Goal: Information Seeking & Learning: Learn about a topic

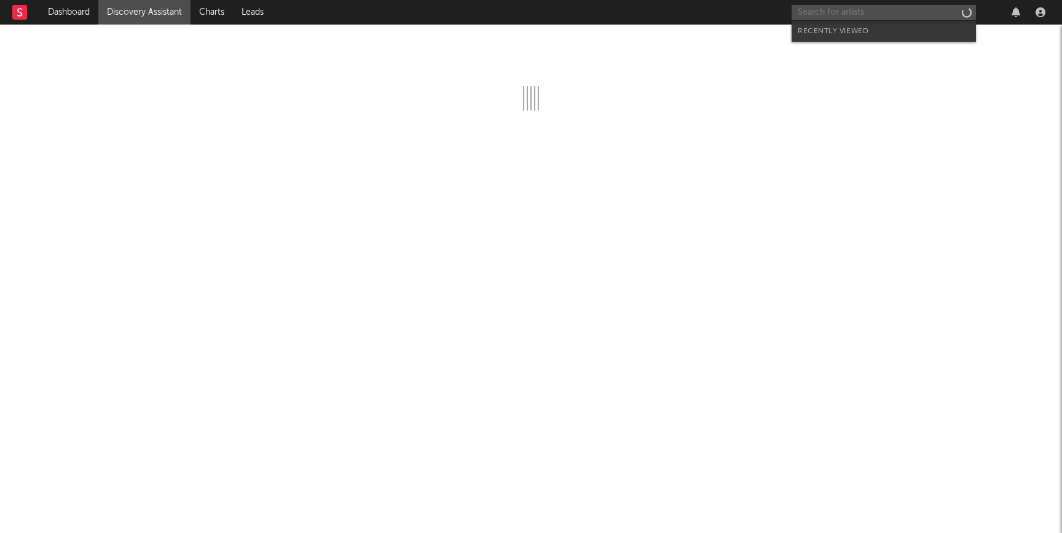
click at [823, 6] on input "text" at bounding box center [883, 12] width 184 height 15
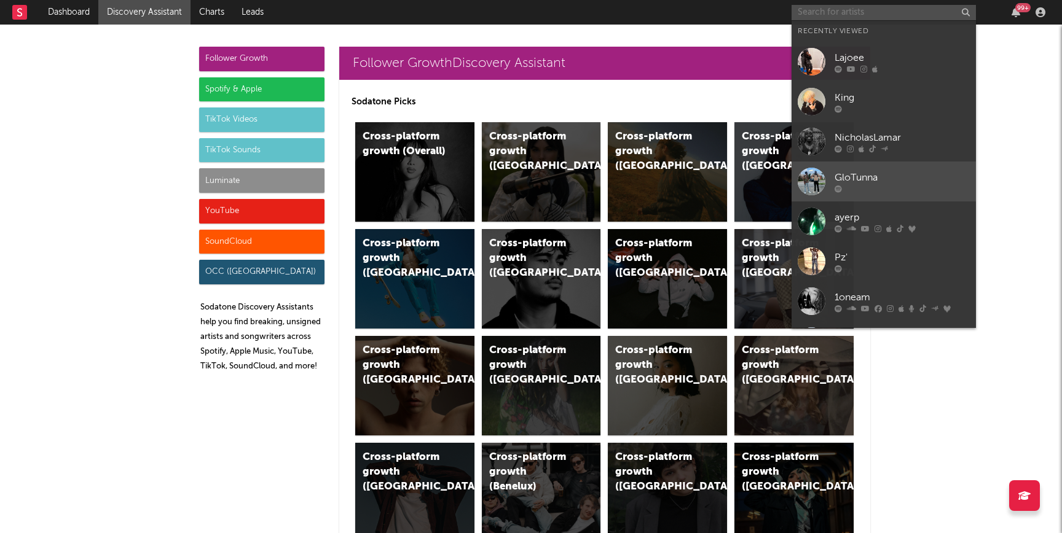
scroll to position [113, 0]
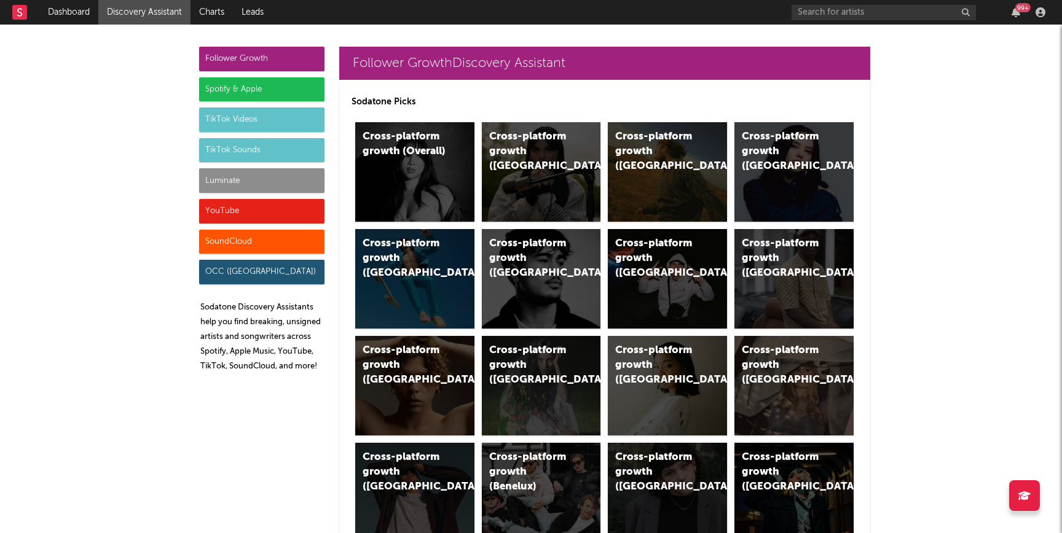
click at [916, 20] on div "99 +" at bounding box center [920, 12] width 258 height 25
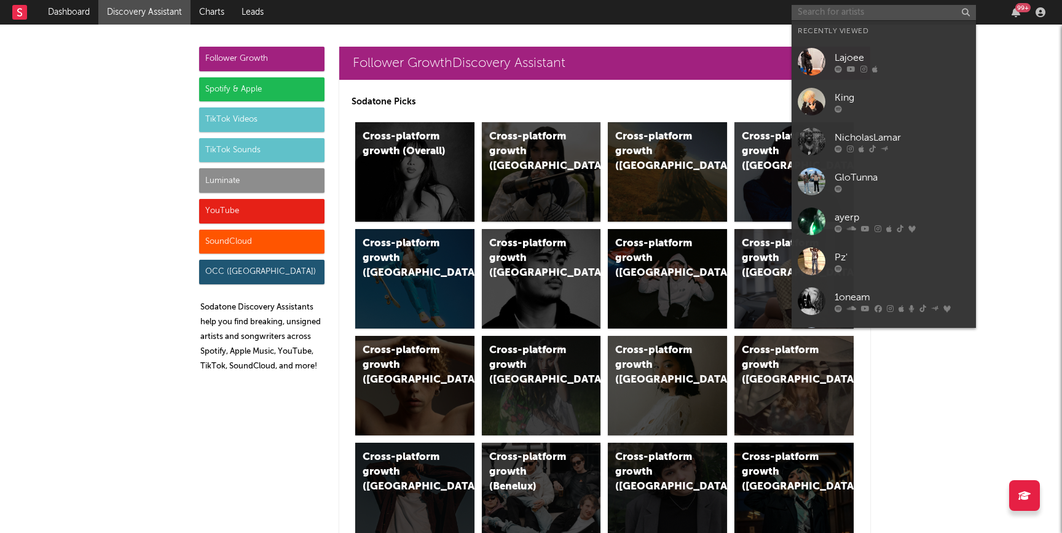
click at [909, 16] on input "text" at bounding box center [883, 12] width 184 height 15
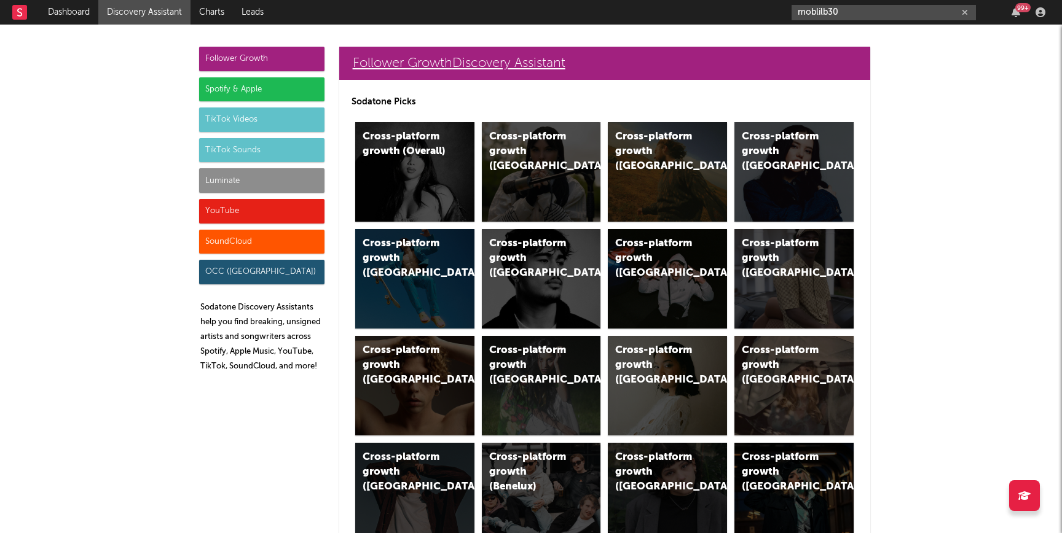
type input "moblilb30"
click at [866, 61] on link "Follower Growth Discovery Assistant" at bounding box center [604, 63] width 531 height 33
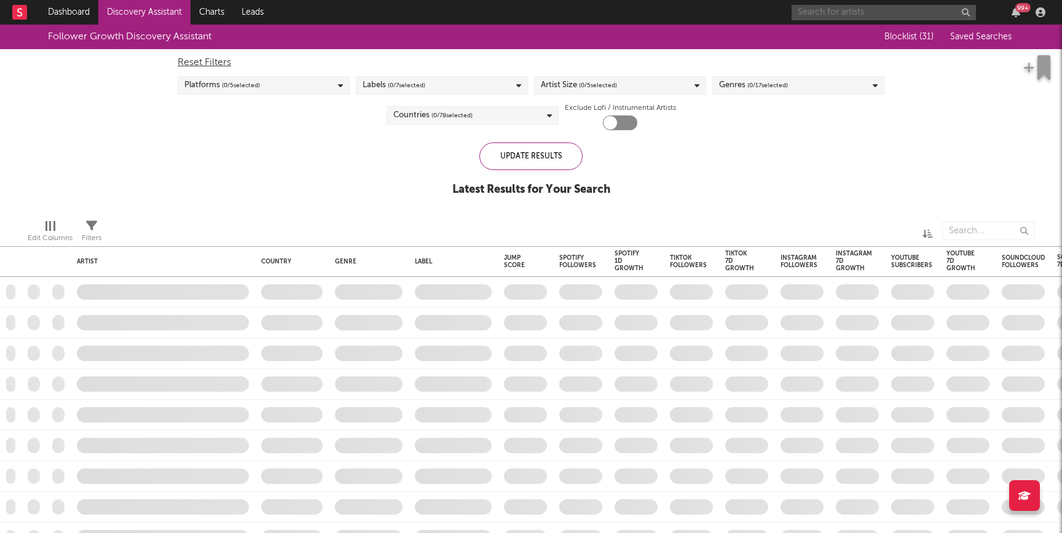
checkbox input "true"
click at [834, 8] on input "text" at bounding box center [883, 12] width 184 height 15
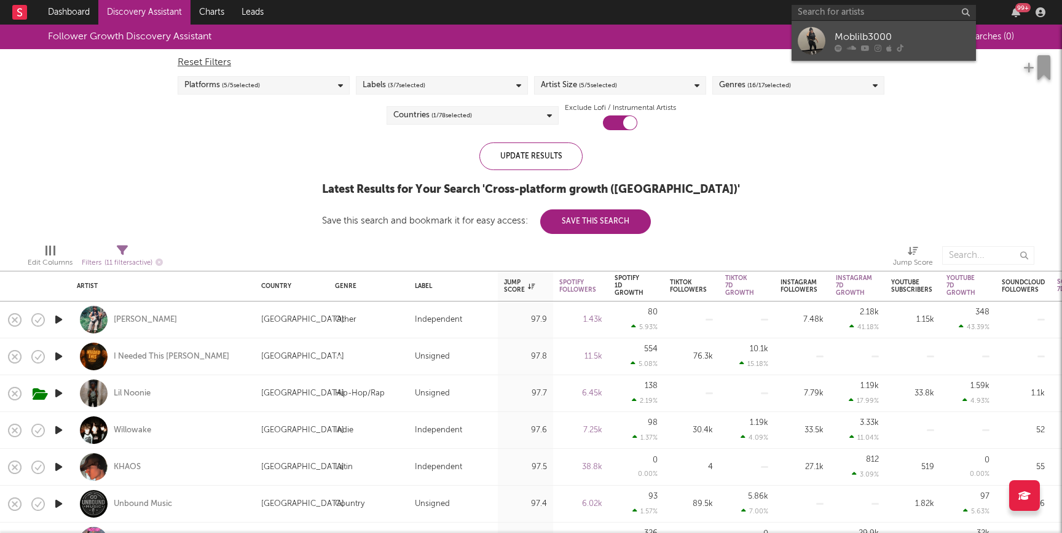
click at [833, 39] on link "Moblilb3000" at bounding box center [883, 41] width 184 height 40
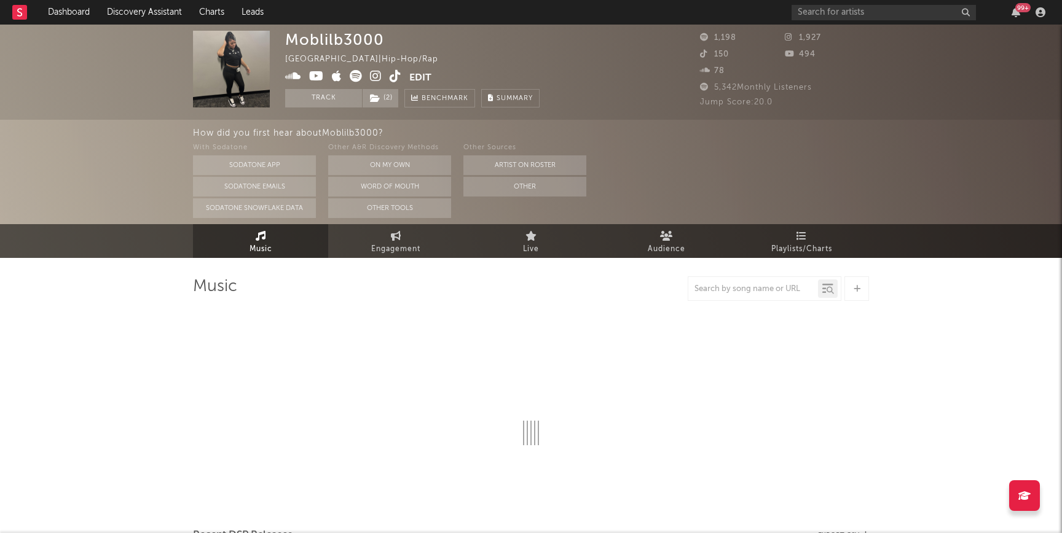
select select "6m"
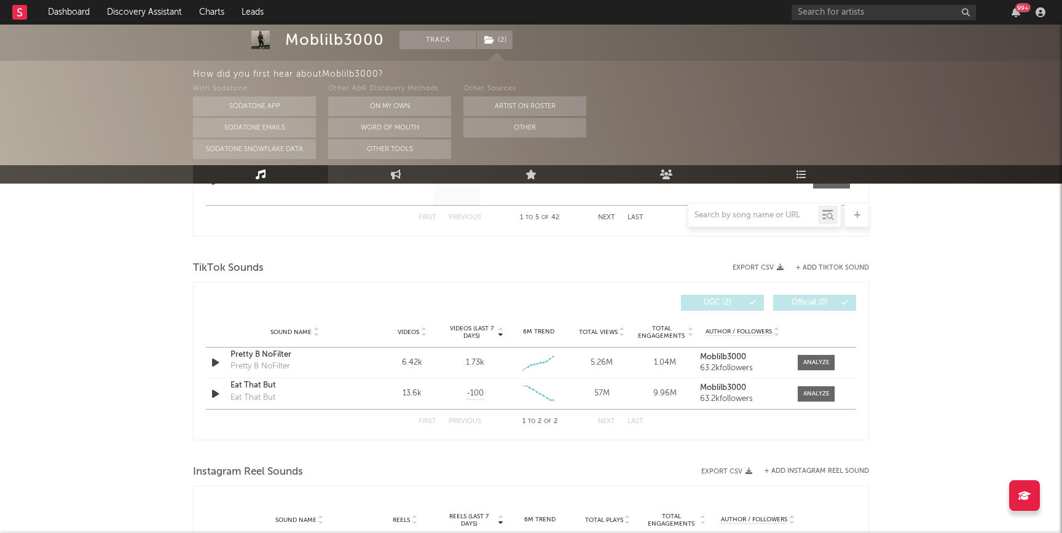
scroll to position [769, 0]
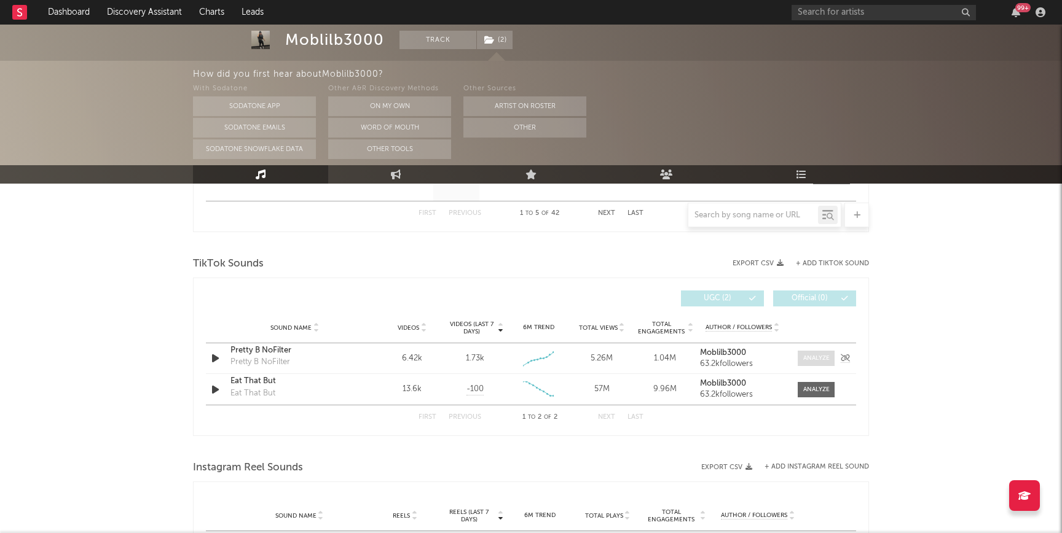
click at [809, 359] on div at bounding box center [816, 358] width 26 height 9
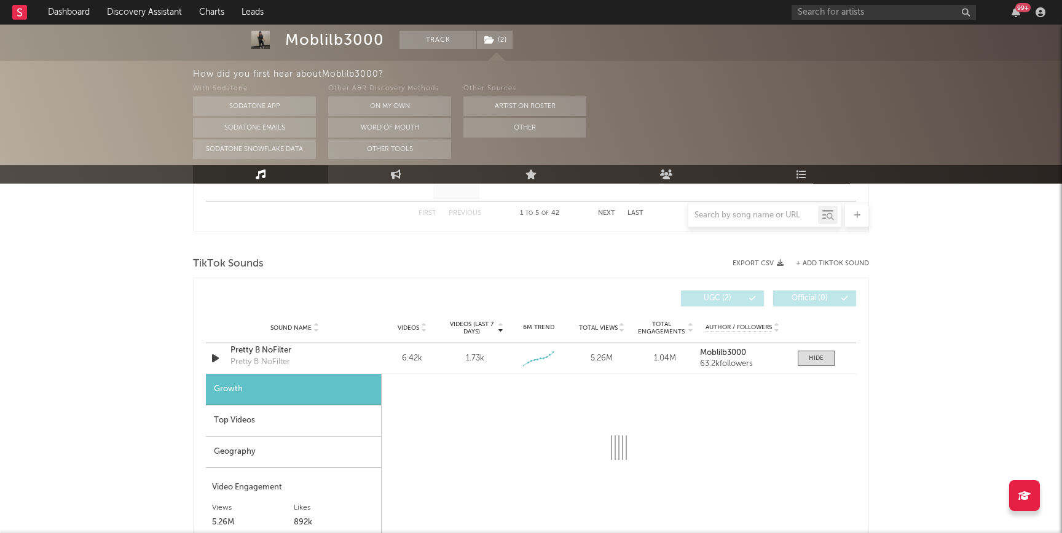
select select "1w"
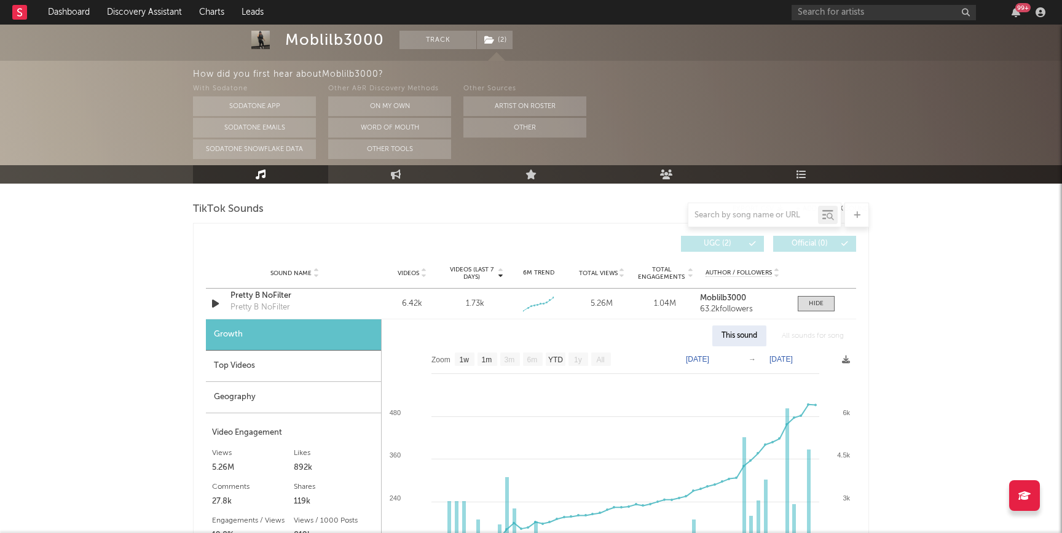
scroll to position [841, 0]
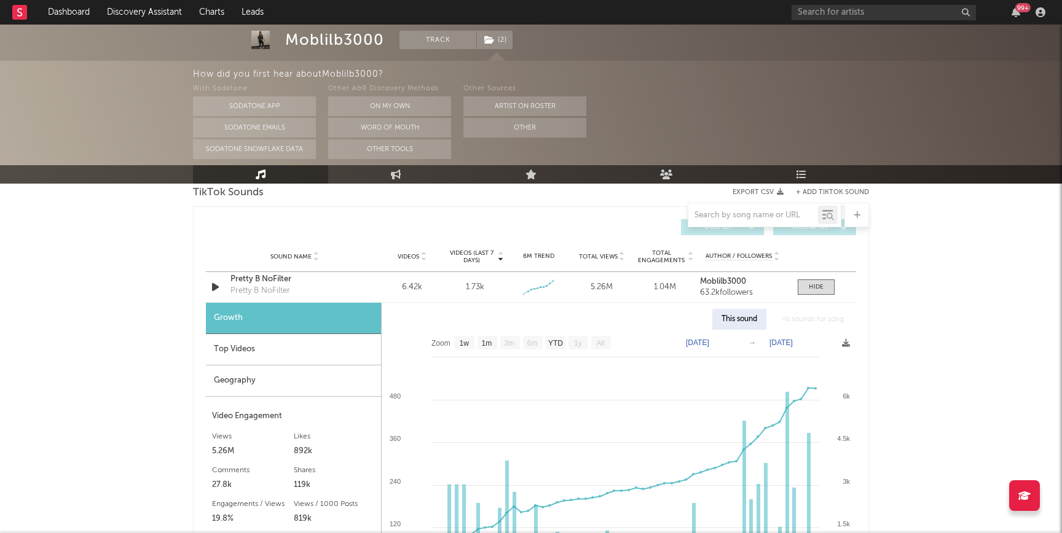
click at [257, 347] on div "Top Videos" at bounding box center [293, 349] width 175 height 31
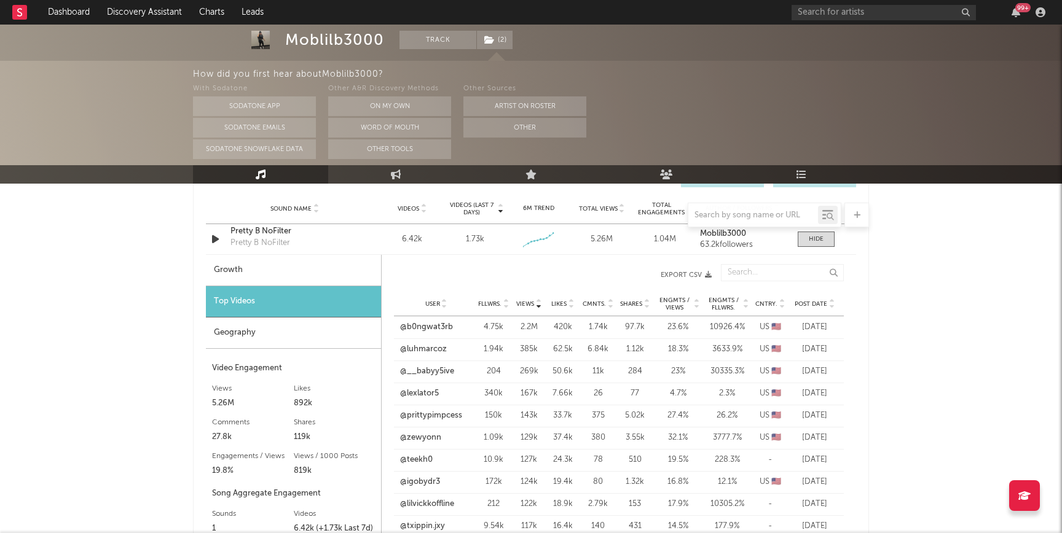
scroll to position [893, 0]
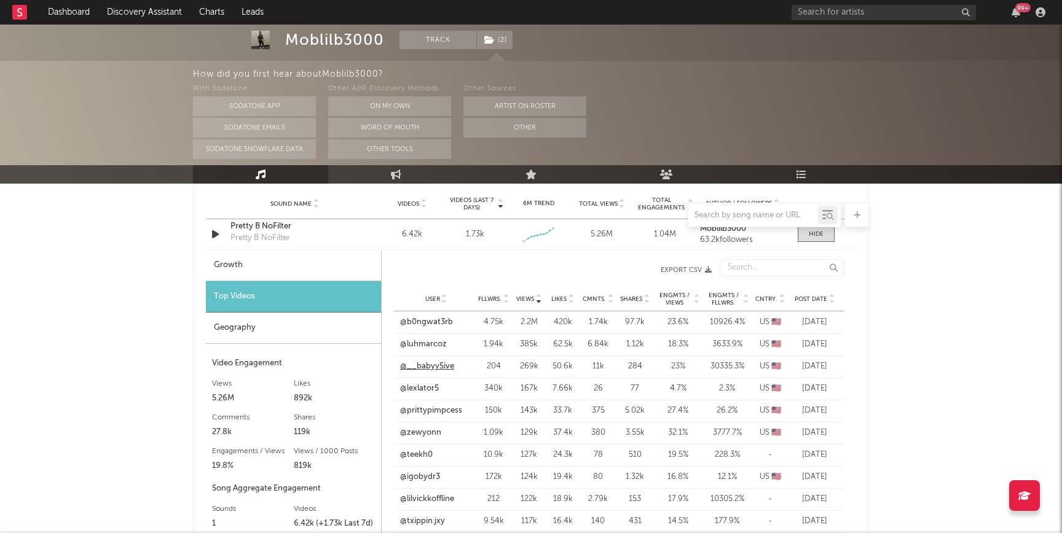
click at [420, 369] on link "@__babyy5ive" at bounding box center [427, 367] width 54 height 12
click at [428, 431] on link "@zewyonn" at bounding box center [420, 433] width 41 height 12
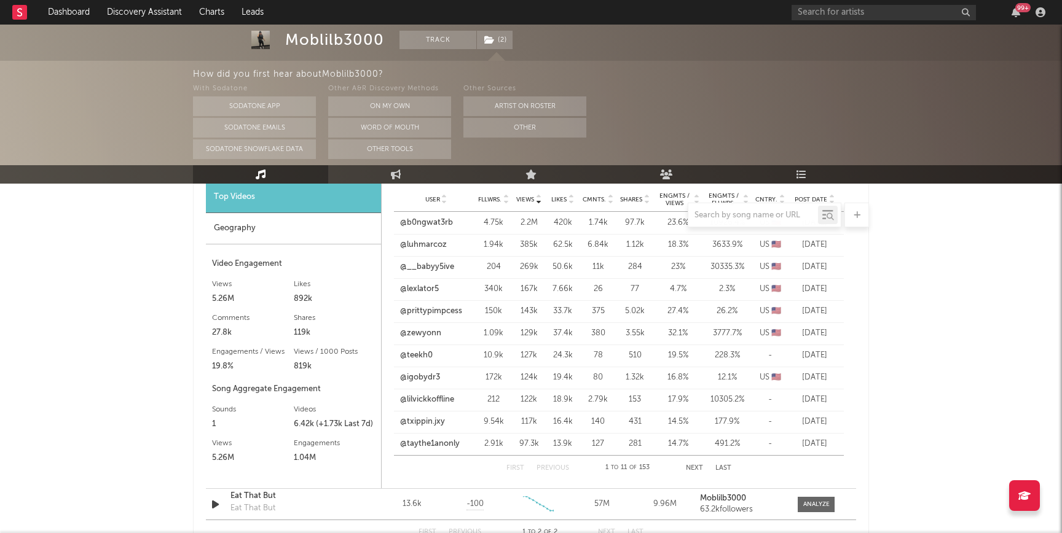
scroll to position [985, 0]
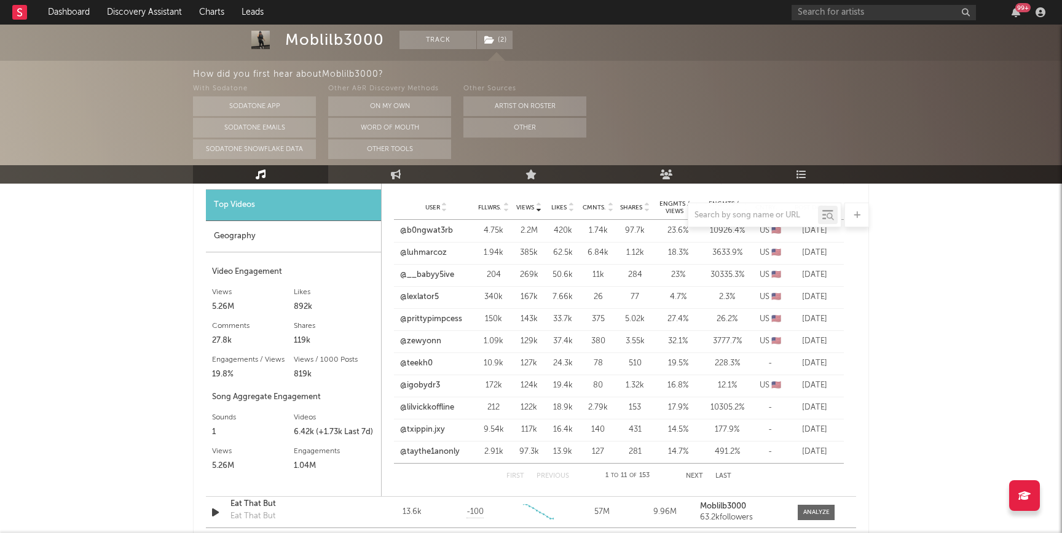
click at [691, 475] on button "Next" at bounding box center [694, 476] width 17 height 7
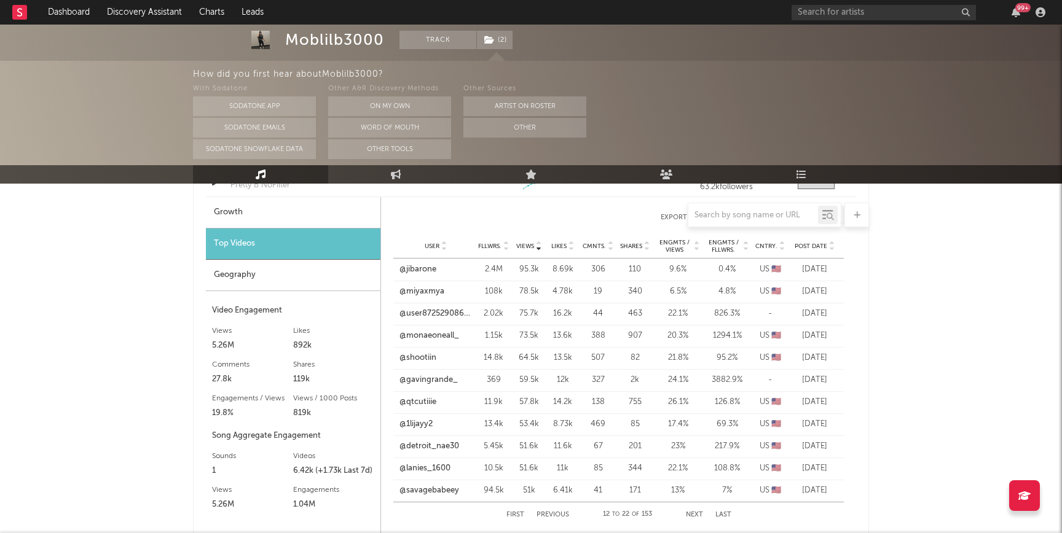
scroll to position [970, 0]
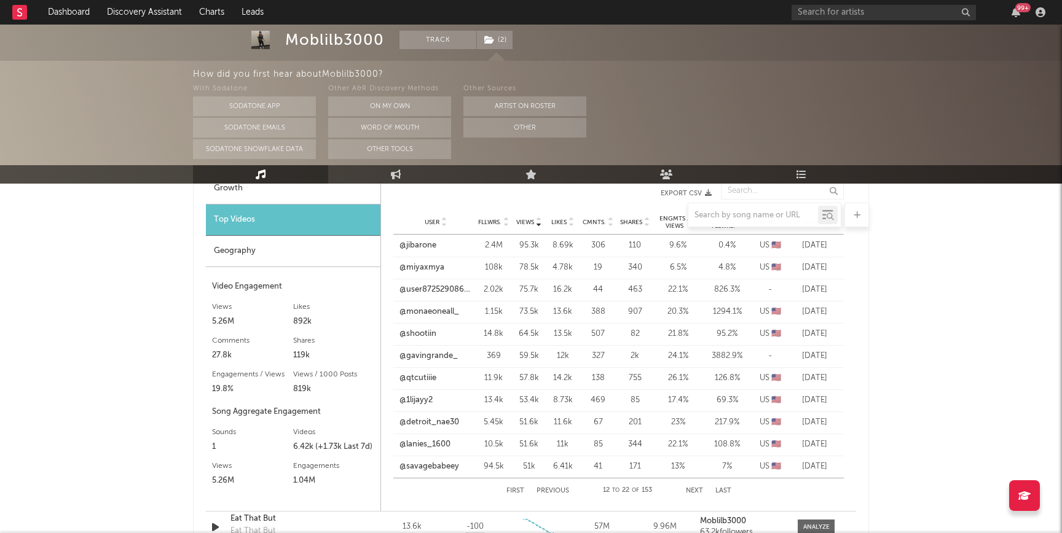
click at [690, 488] on button "Next" at bounding box center [694, 491] width 17 height 7
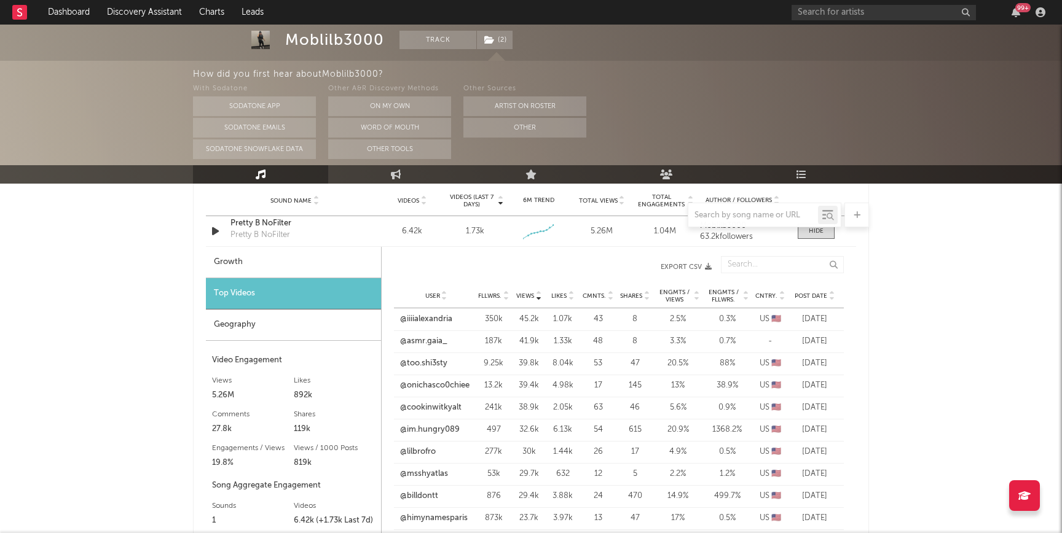
scroll to position [836, 0]
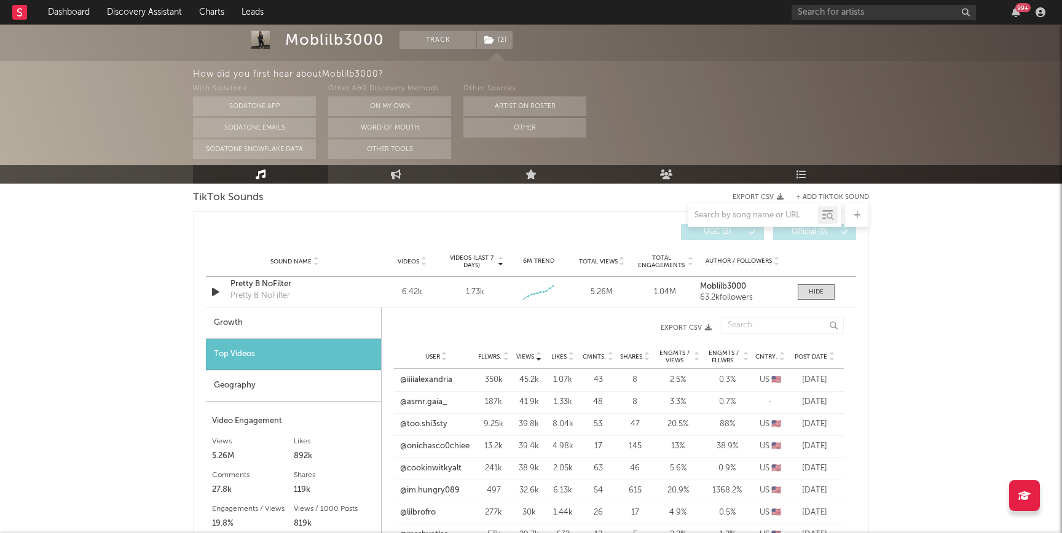
click at [278, 321] on div "Growth" at bounding box center [293, 323] width 175 height 31
select select "1w"
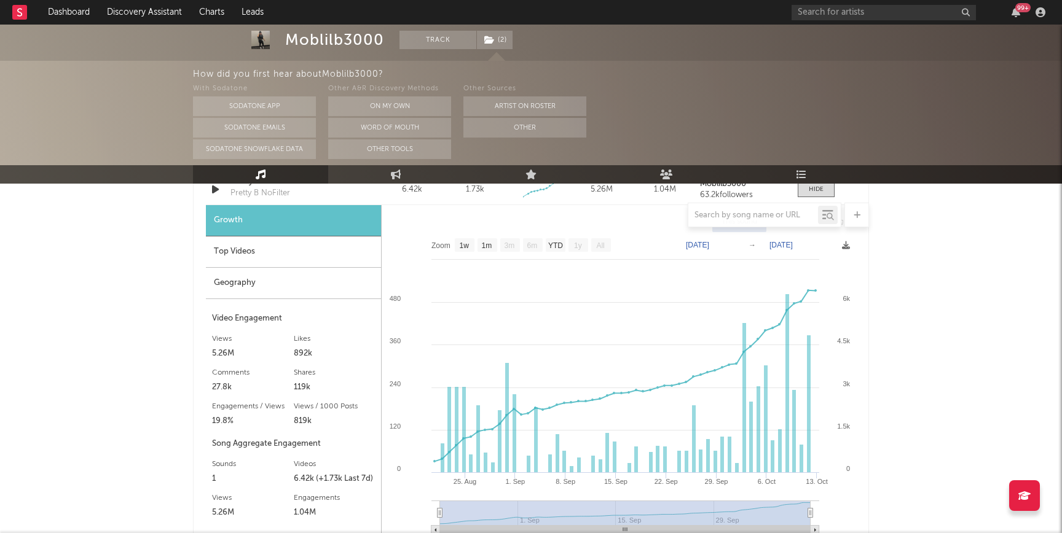
scroll to position [946, 0]
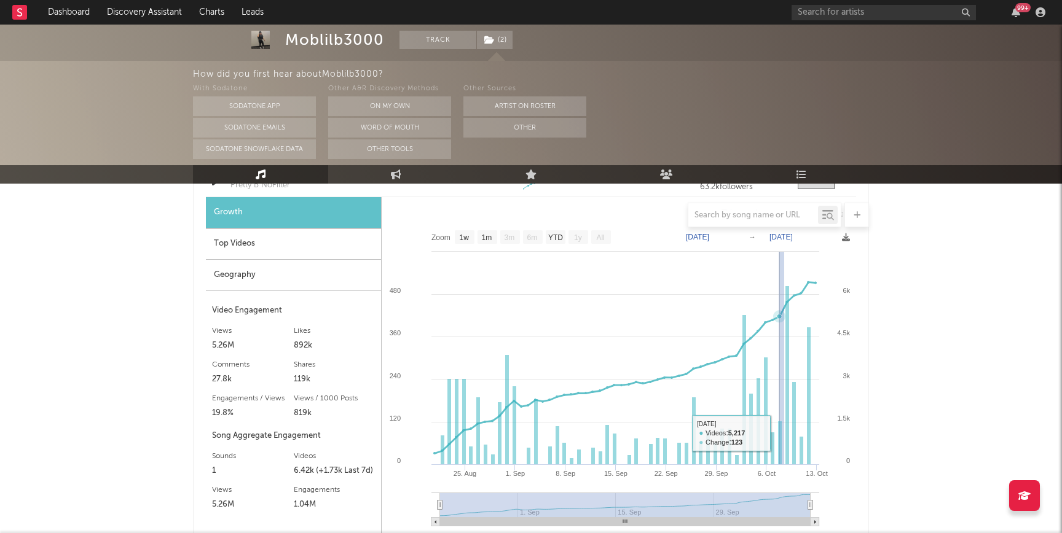
type input "[DATE]"
type input "2025-10-09"
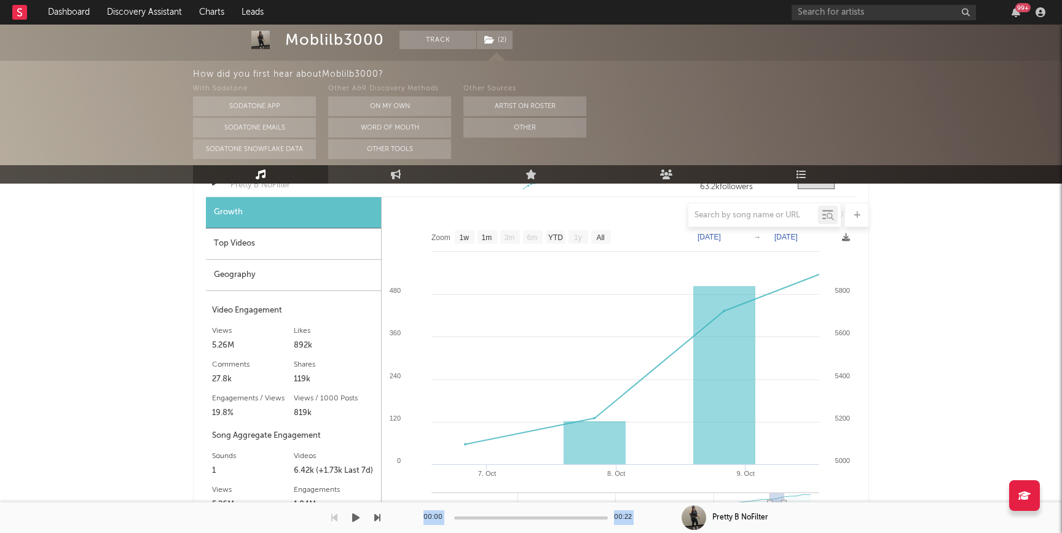
drag, startPoint x: 772, startPoint y: 506, endPoint x: 649, endPoint y: 479, distance: 125.2
click at [649, 479] on div "Dashboard Discovery Assistant Charts Leads 99 + Notifications Settings Mark all…" at bounding box center [531, 184] width 1062 height 2213
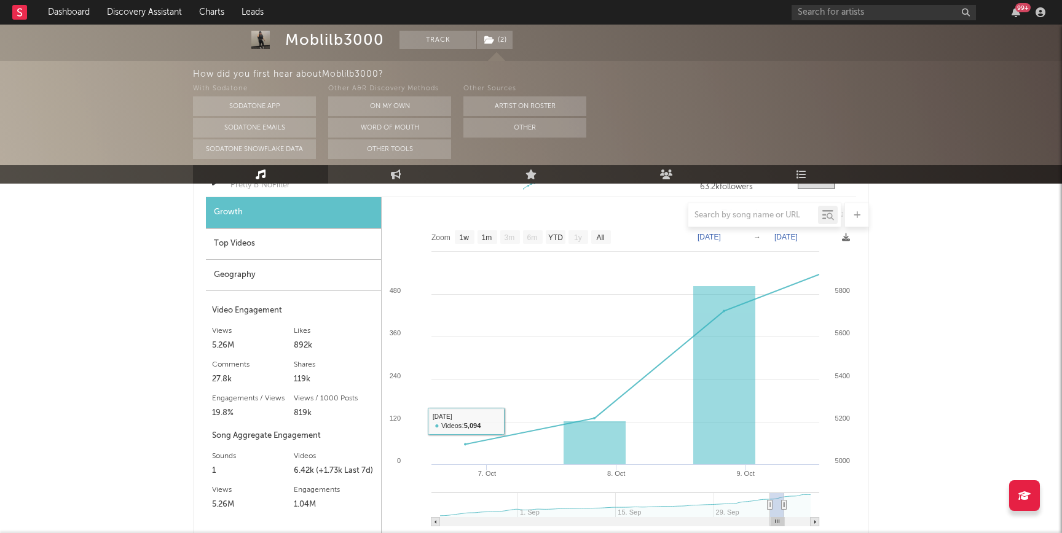
scroll to position [941, 0]
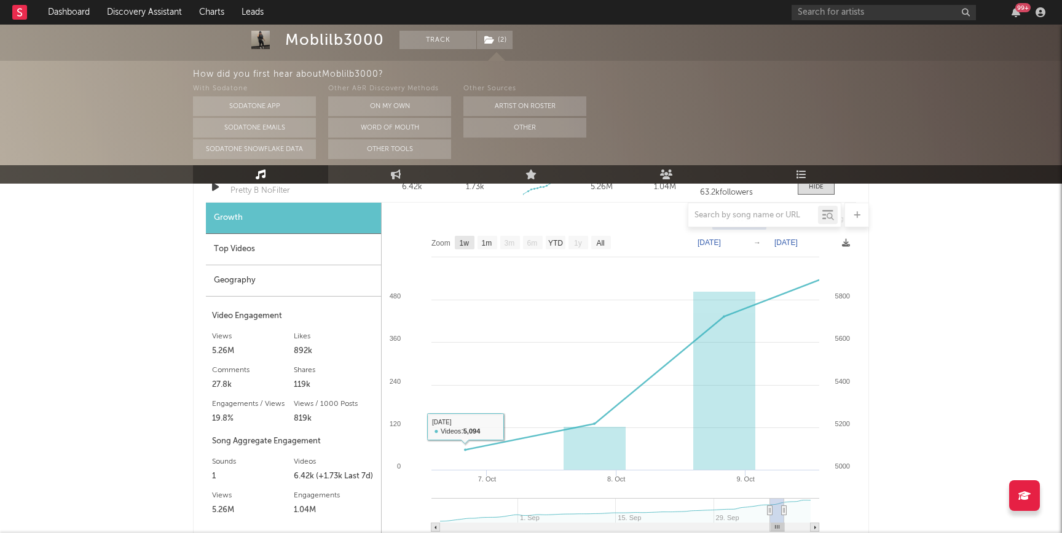
click at [466, 244] on text "1w" at bounding box center [465, 243] width 10 height 9
select select "1w"
type input "2025-10-03"
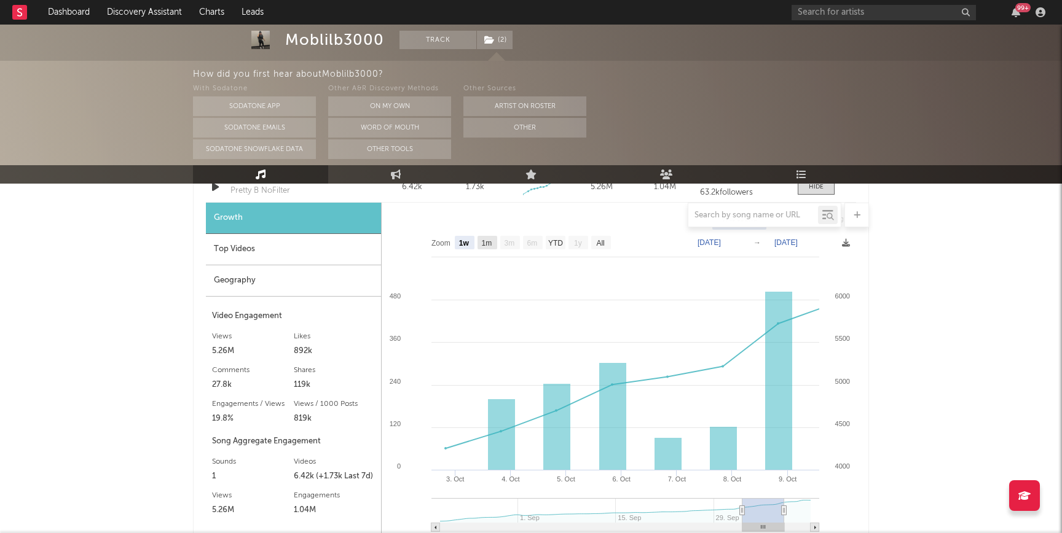
click at [487, 243] on text "1m" at bounding box center [487, 243] width 10 height 9
select select "1m"
type input "2025-09-09"
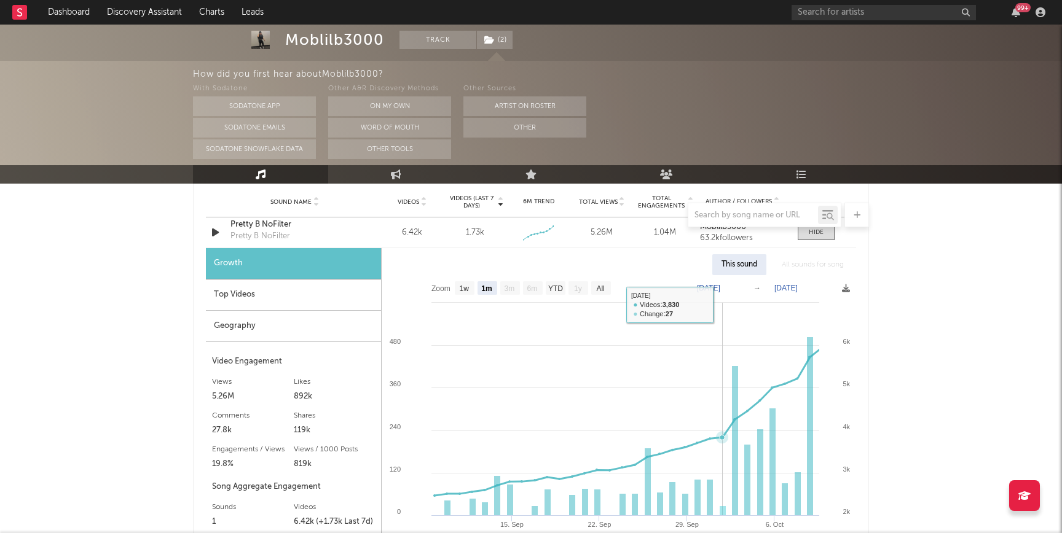
scroll to position [887, 0]
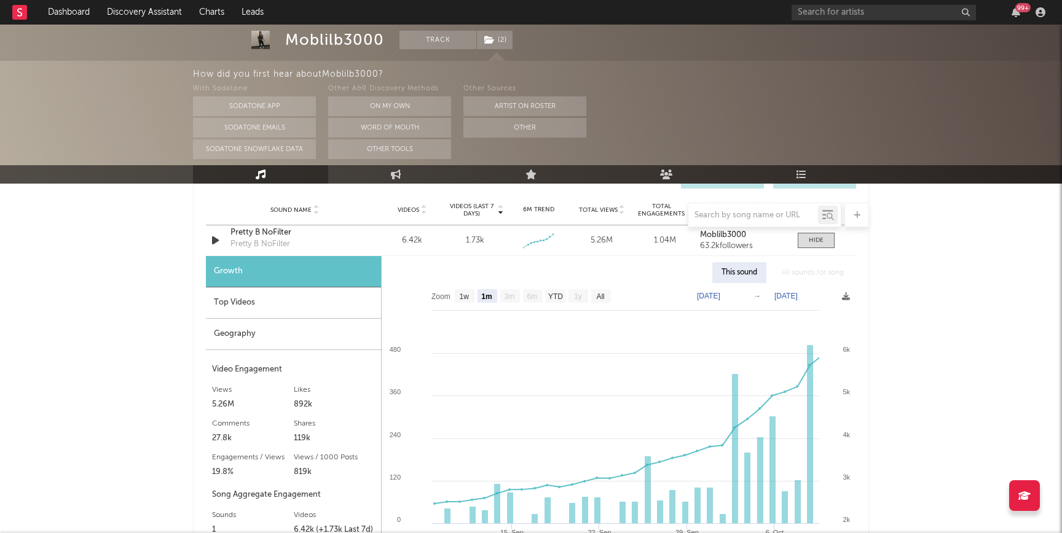
click at [255, 299] on div "Top Videos" at bounding box center [293, 303] width 175 height 31
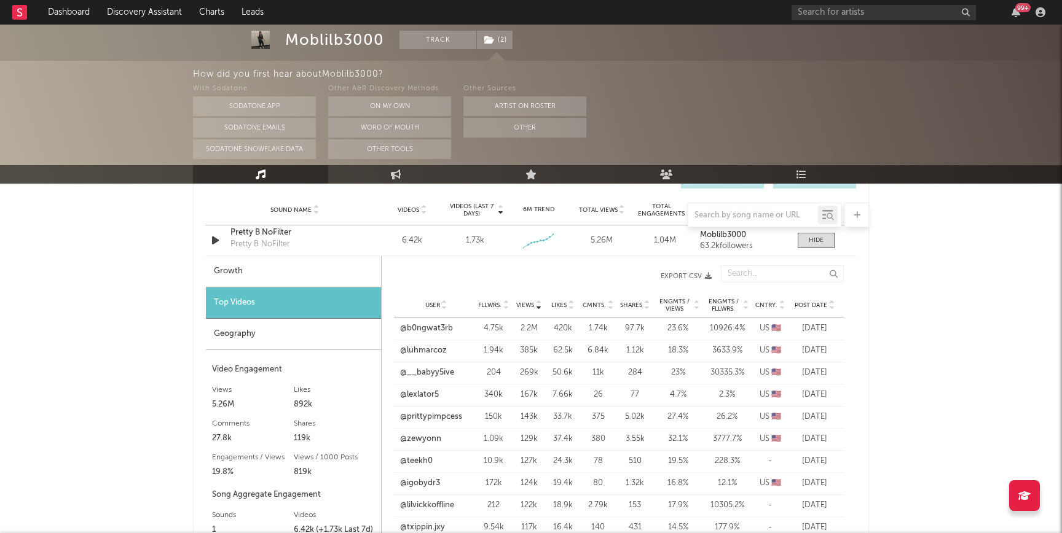
click at [243, 262] on div "Growth" at bounding box center [293, 271] width 175 height 31
select select "1w"
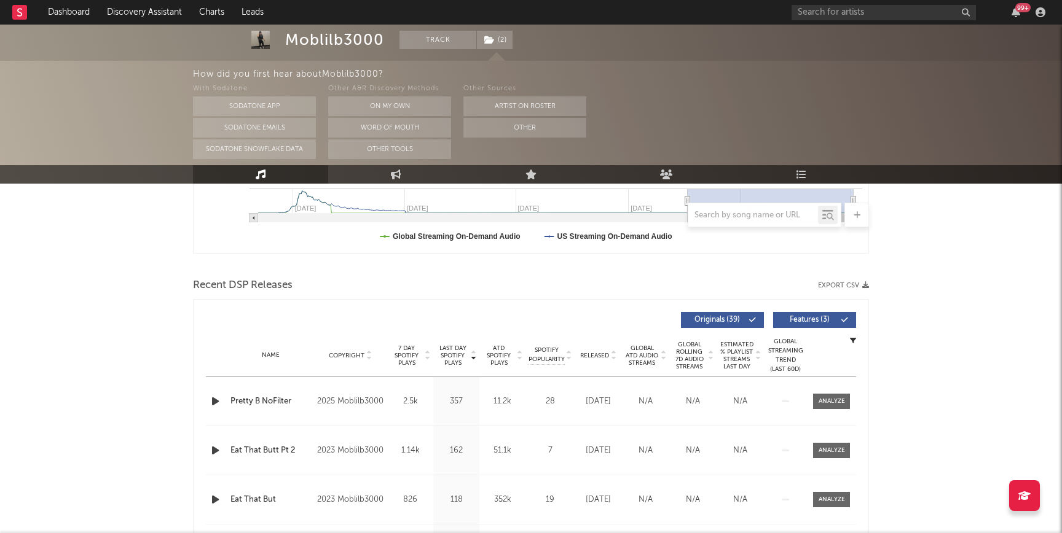
scroll to position [353, 0]
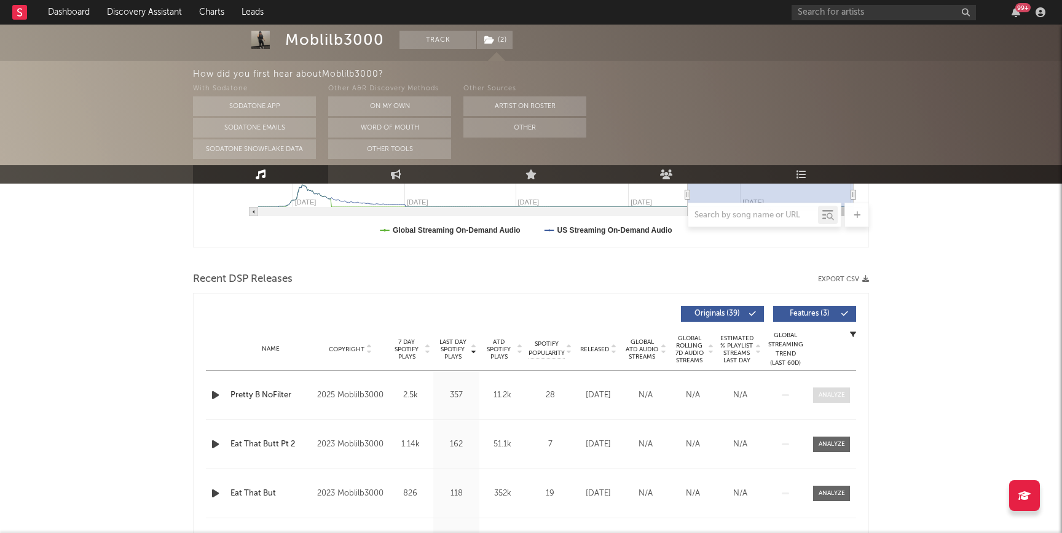
click at [820, 391] on div at bounding box center [831, 395] width 26 height 9
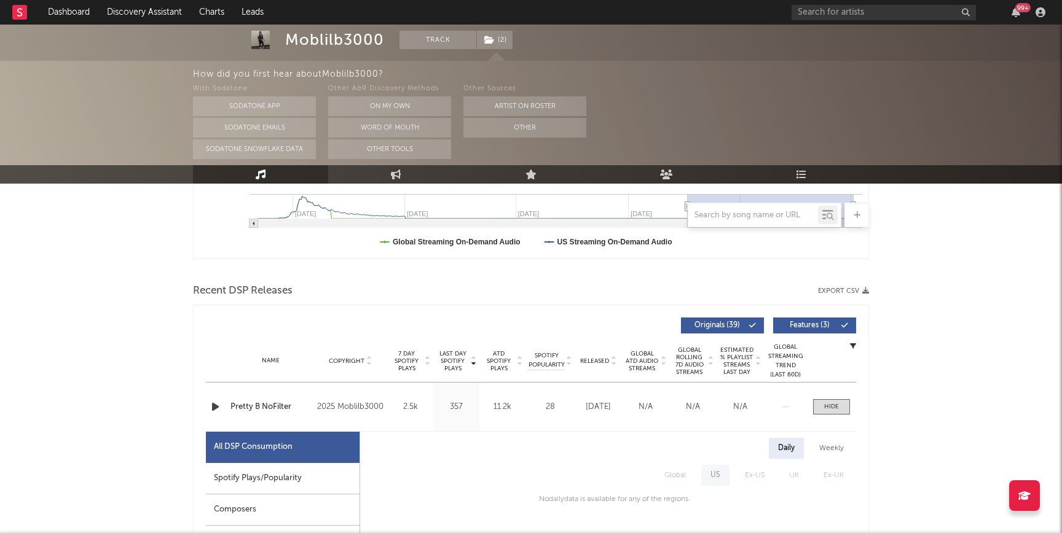
scroll to position [0, 0]
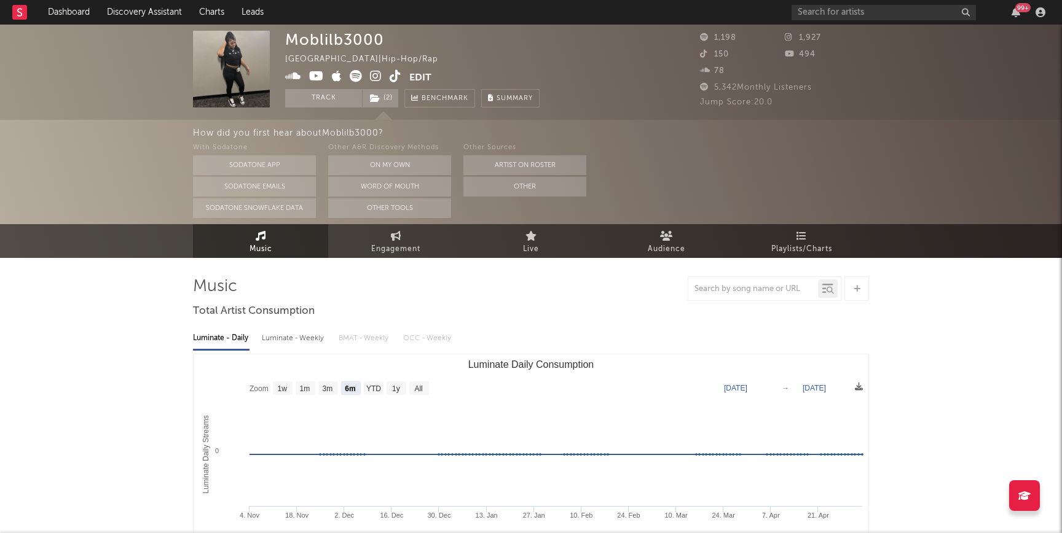
click at [375, 81] on icon at bounding box center [376, 76] width 12 height 12
click at [793, 243] on span "Playlists/Charts" at bounding box center [801, 249] width 61 height 15
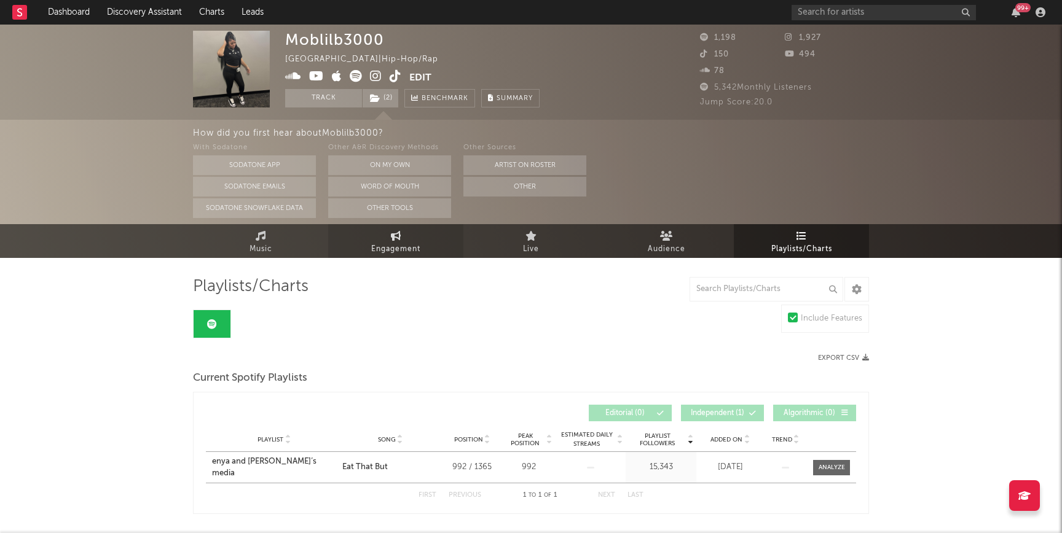
click at [377, 238] on link "Engagement" at bounding box center [395, 241] width 135 height 34
select select "1w"
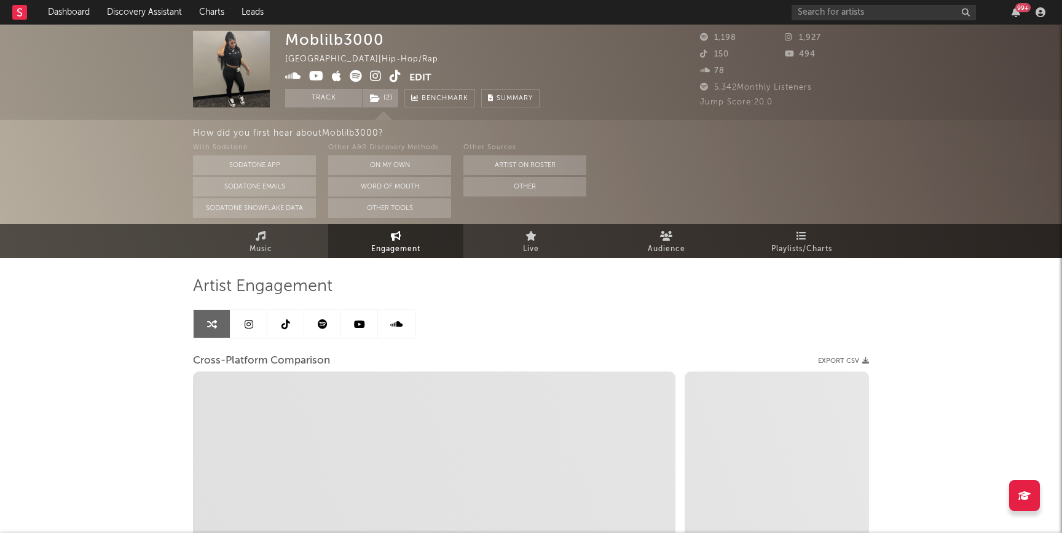
select select "1m"
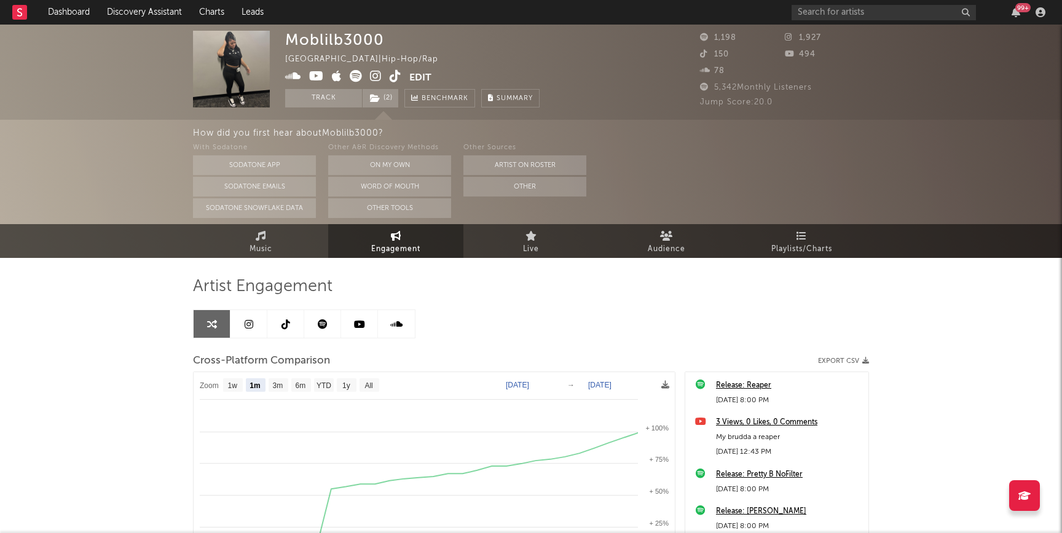
click at [379, 77] on icon at bounding box center [376, 76] width 12 height 12
click at [399, 76] on icon at bounding box center [396, 76] width 12 height 12
click at [292, 76] on icon at bounding box center [293, 76] width 16 height 12
click at [317, 78] on icon at bounding box center [316, 76] width 15 height 12
click at [351, 73] on icon at bounding box center [356, 76] width 12 height 12
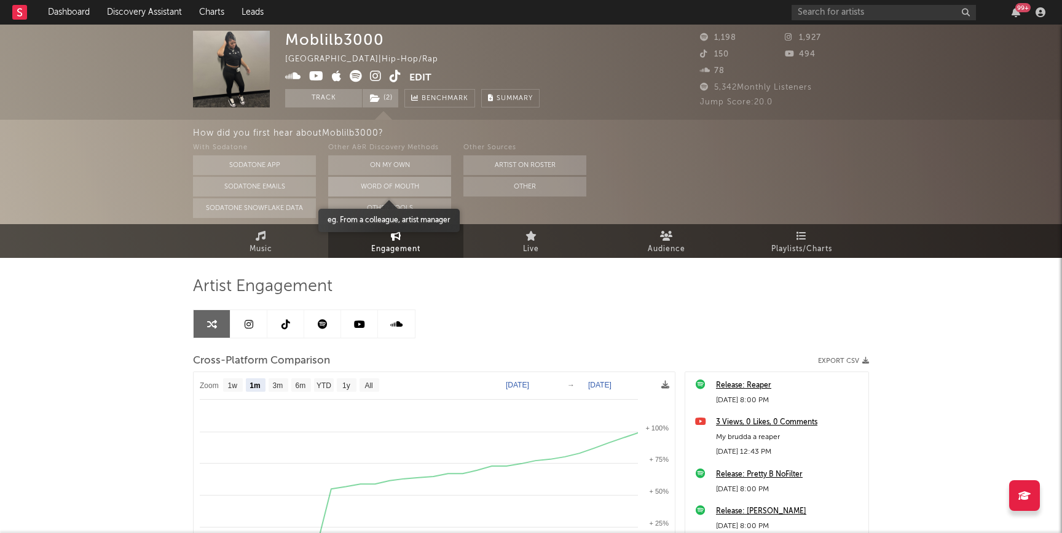
scroll to position [33, 0]
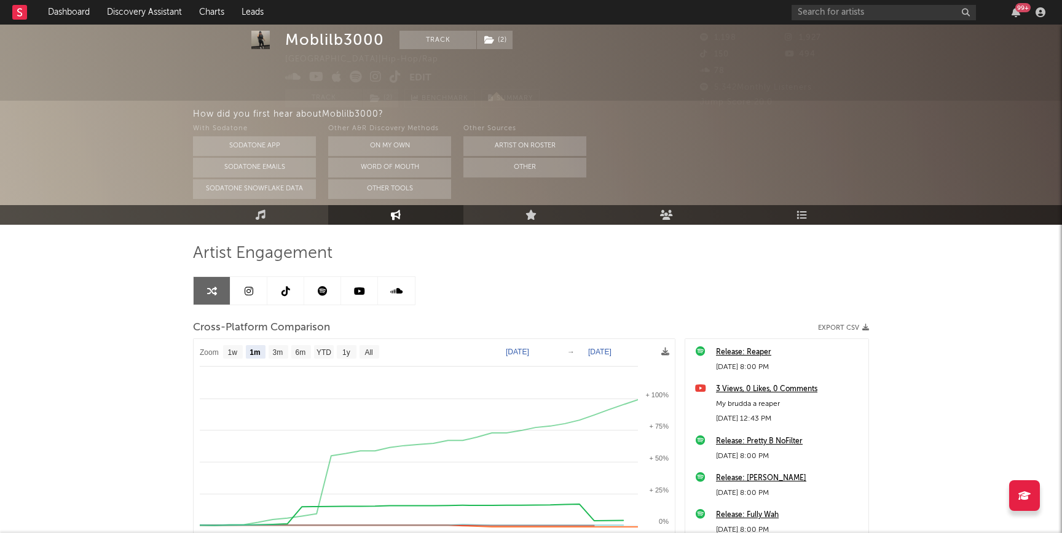
click at [242, 290] on link at bounding box center [248, 291] width 37 height 28
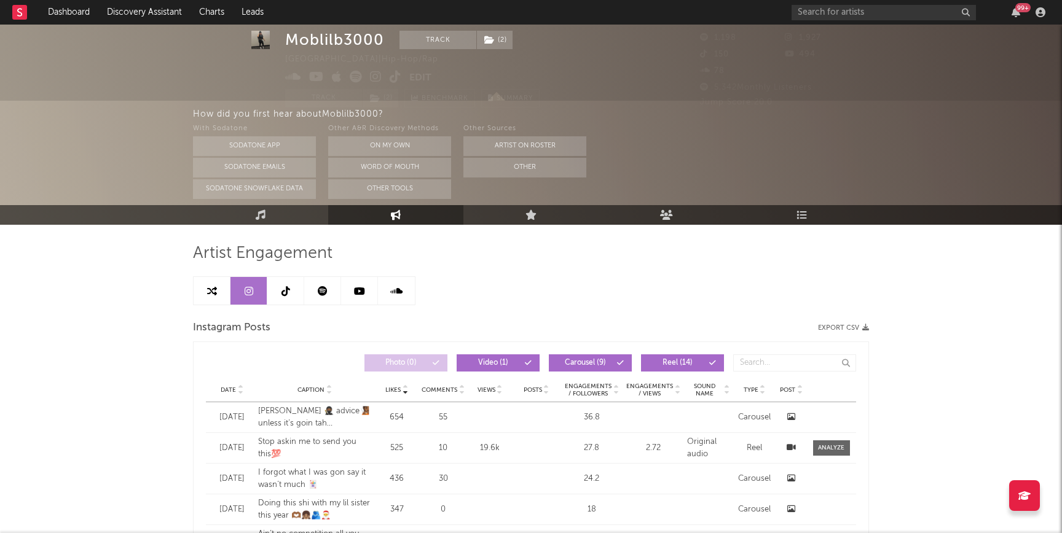
select select "6m"
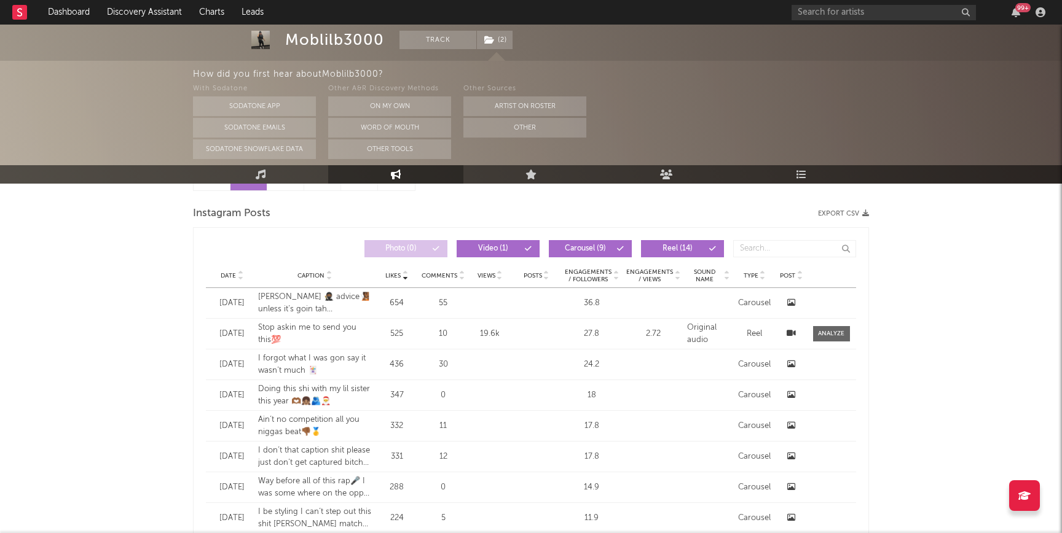
scroll to position [149, 0]
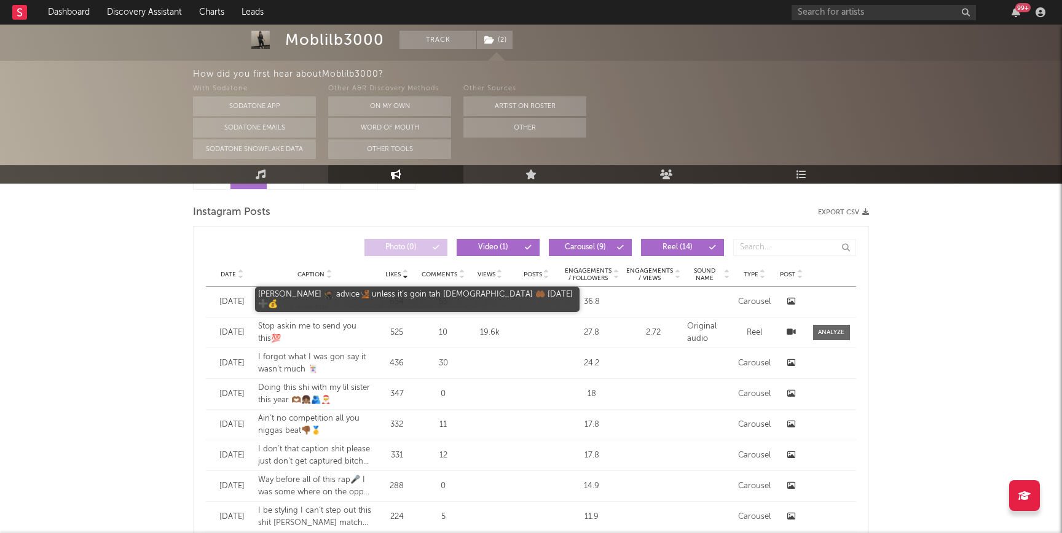
click at [307, 295] on div "Ian givin 🥷🏾 advice🧏🏾 unless it’s goin tah church 🤲🏾 on sunday ➕💰" at bounding box center [315, 302] width 114 height 24
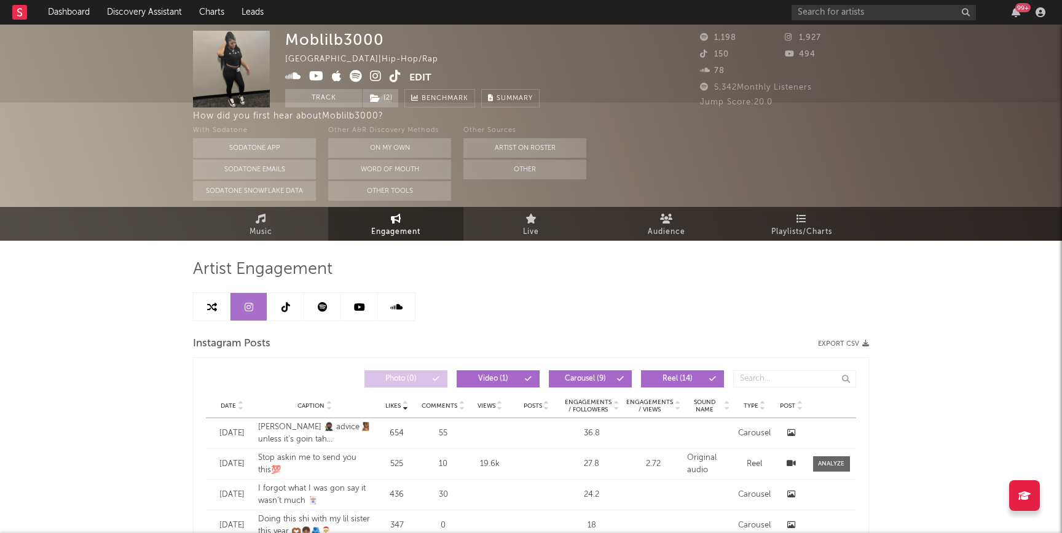
scroll to position [0, 0]
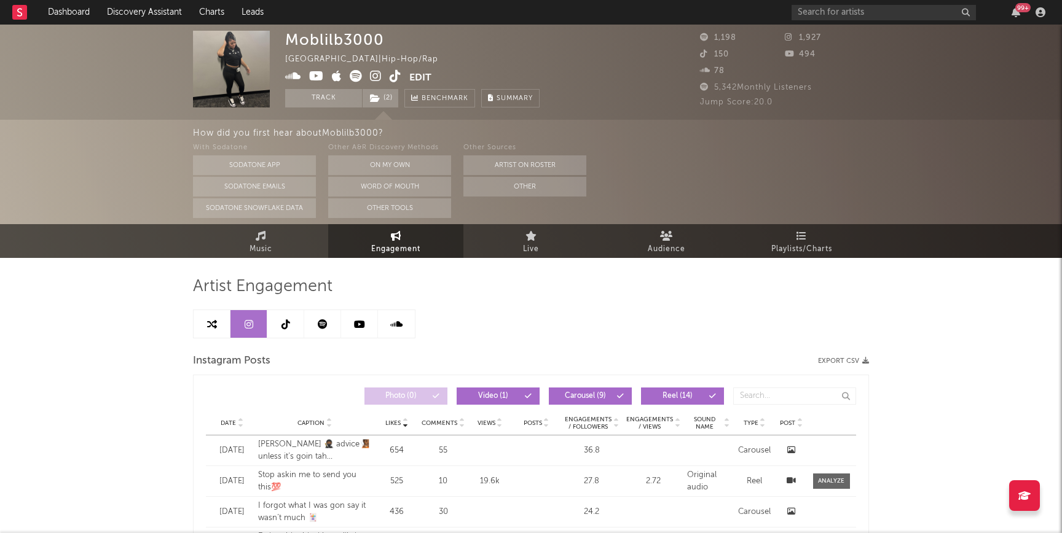
click at [372, 73] on icon at bounding box center [376, 76] width 12 height 12
click at [355, 77] on icon at bounding box center [356, 76] width 12 height 12
click at [805, 256] on span "Playlists/Charts" at bounding box center [801, 249] width 61 height 15
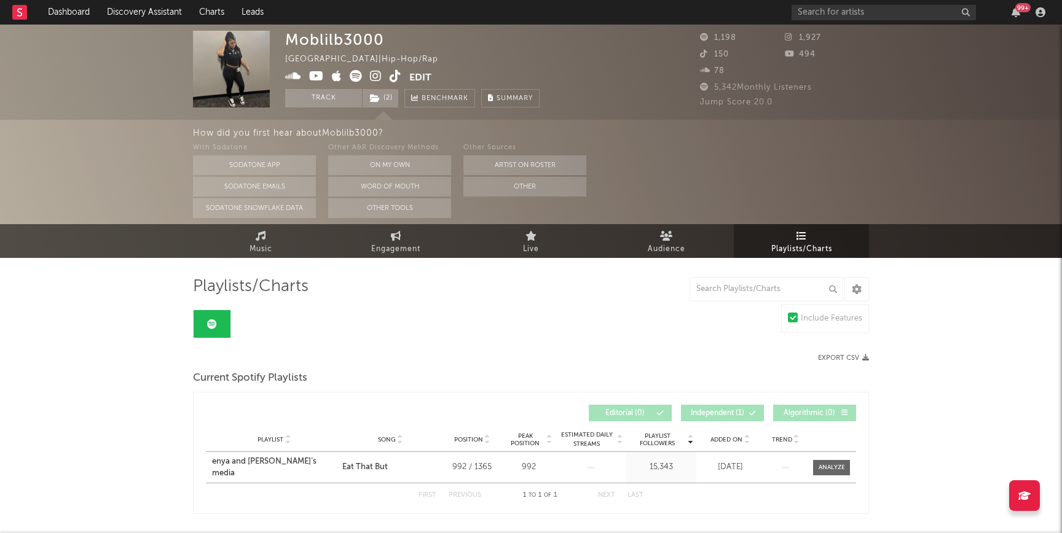
click at [396, 77] on icon at bounding box center [396, 76] width 12 height 12
click at [156, 24] on link "Discovery Assistant" at bounding box center [144, 12] width 92 height 25
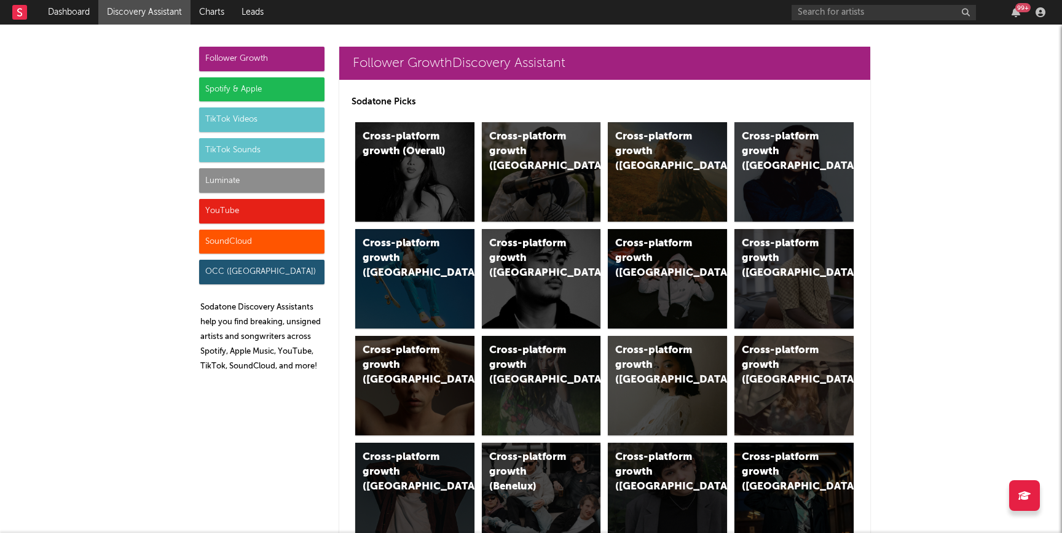
click at [248, 208] on div "YouTube" at bounding box center [261, 211] width 125 height 25
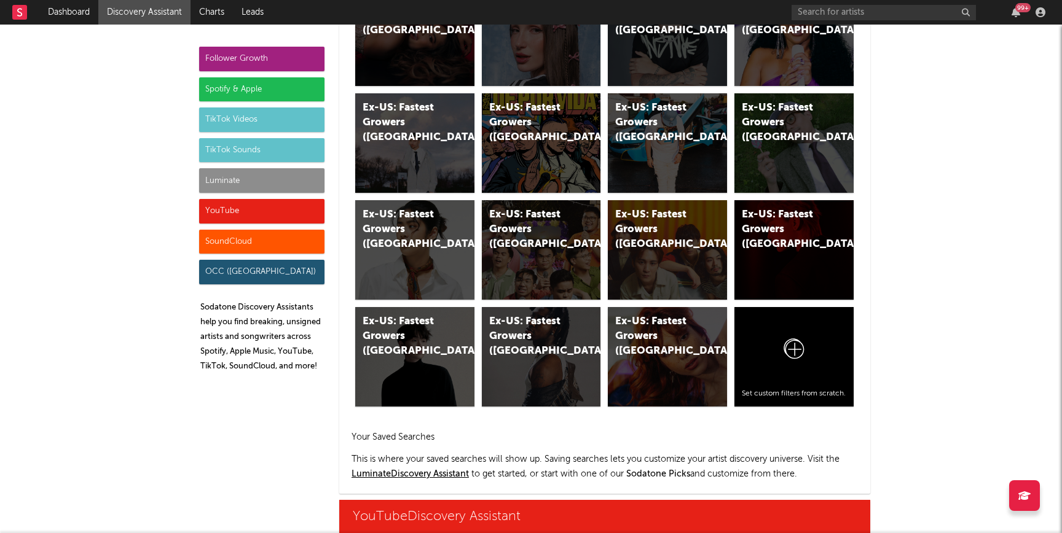
scroll to position [6996, 0]
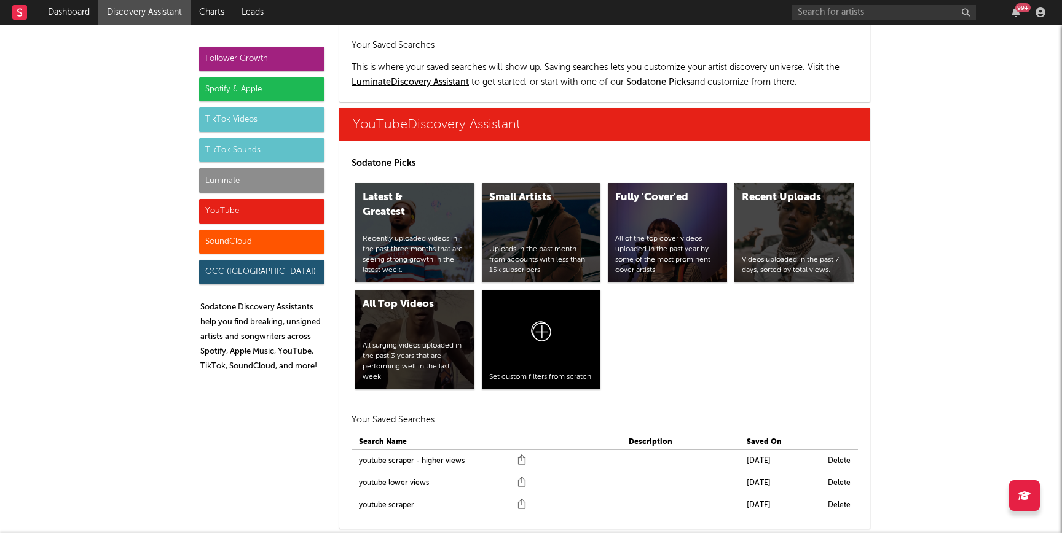
click at [406, 498] on link "youtube scraper" at bounding box center [386, 505] width 55 height 15
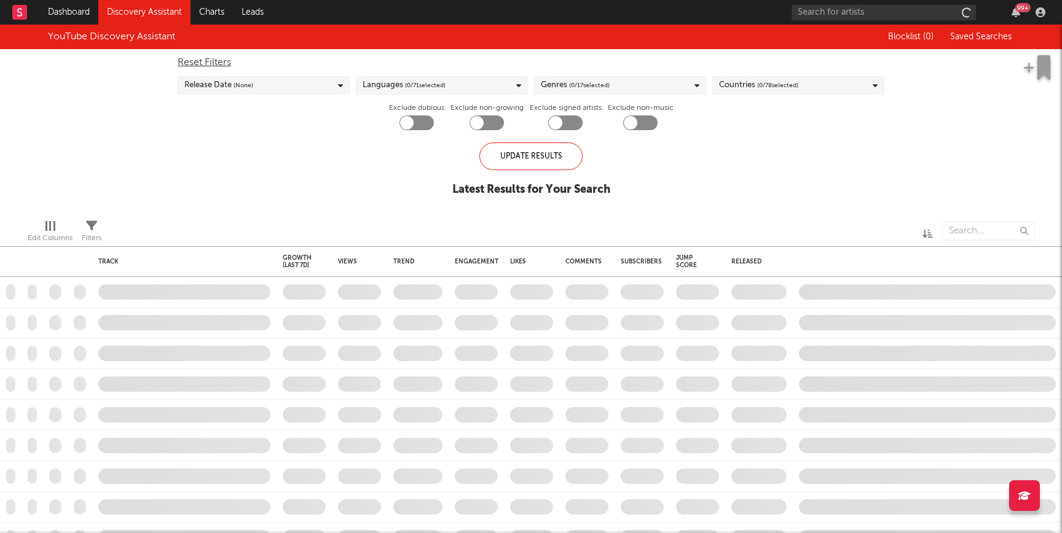
checkbox input "true"
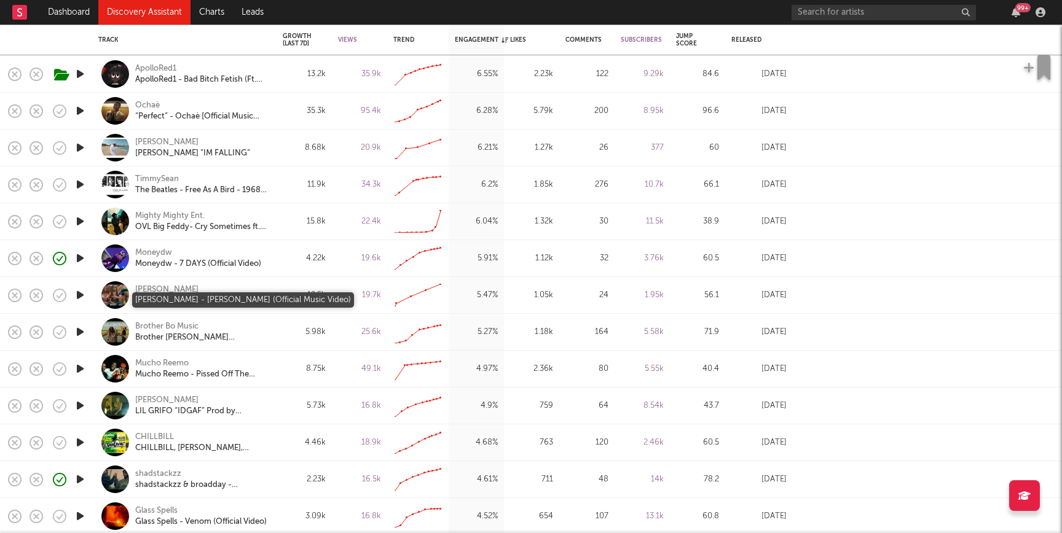
click at [181, 297] on div "Lv Slugg - Baddie (Official Music Video)" at bounding box center [201, 301] width 132 height 11
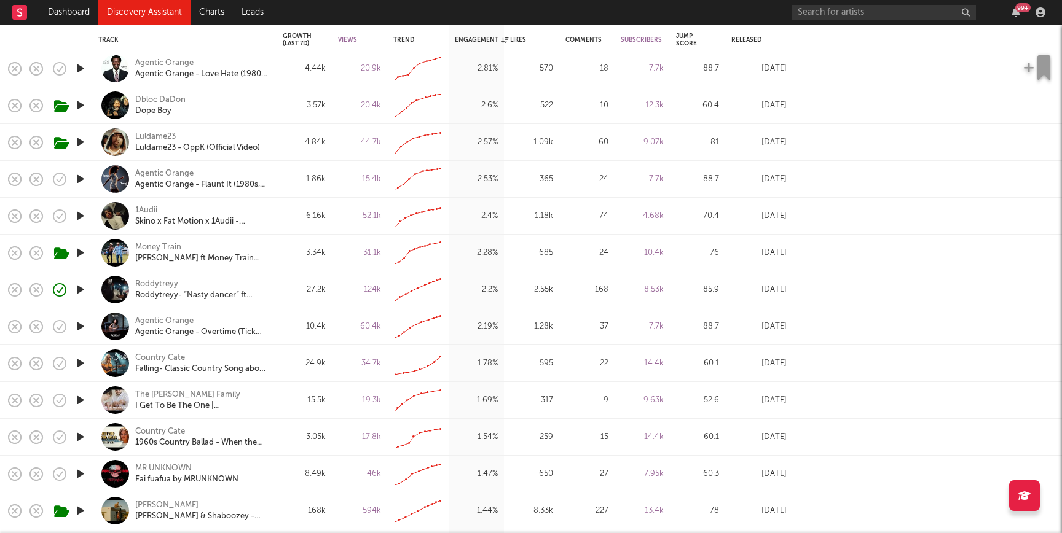
click at [161, 12] on link "Discovery Assistant" at bounding box center [144, 12] width 92 height 25
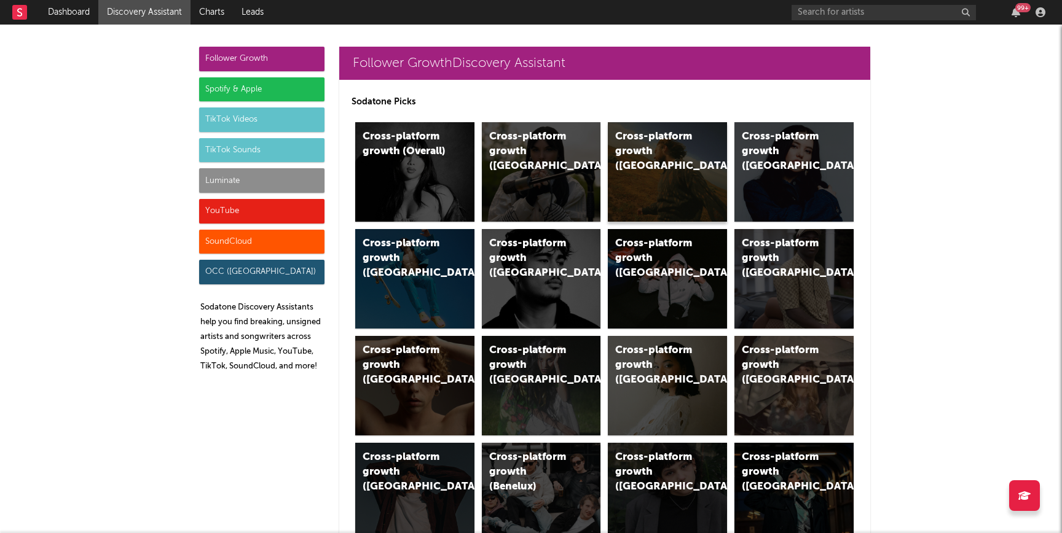
click at [679, 160] on div "Cross-platform growth ([GEOGRAPHIC_DATA])" at bounding box center [667, 172] width 119 height 100
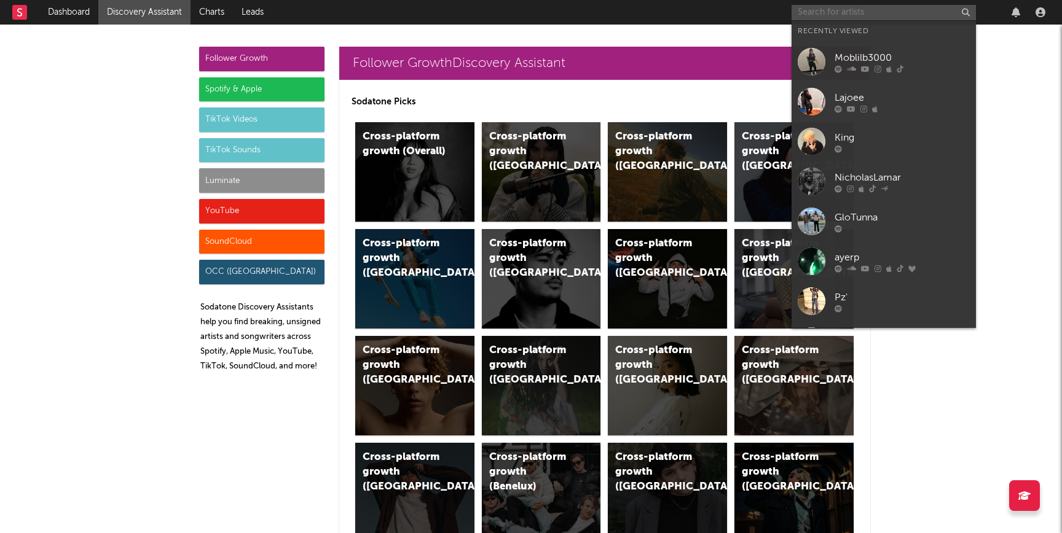
click at [817, 14] on input "text" at bounding box center [883, 12] width 184 height 15
click at [826, 12] on input "text" at bounding box center [883, 12] width 184 height 15
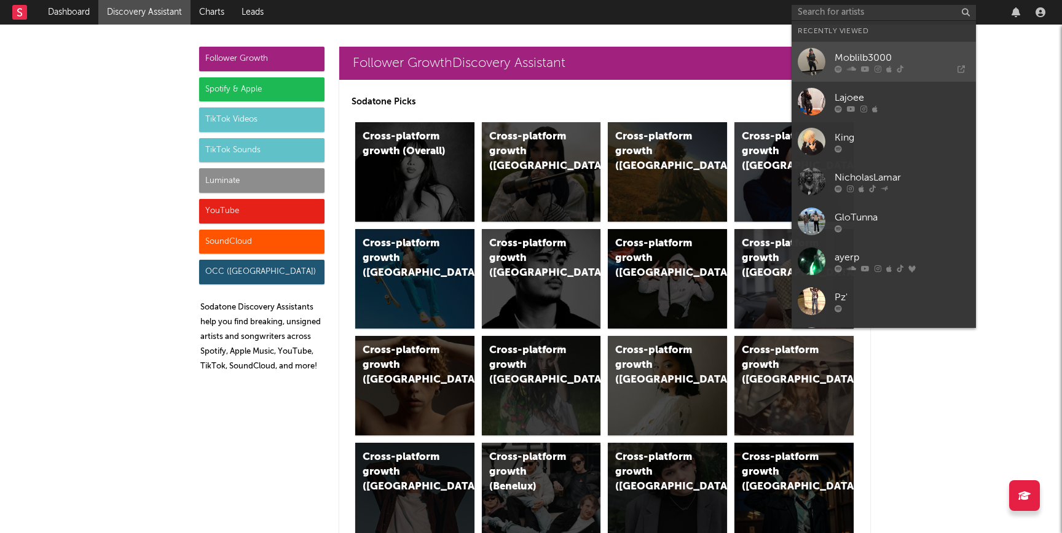
click at [831, 63] on link "Moblilb3000" at bounding box center [883, 62] width 184 height 40
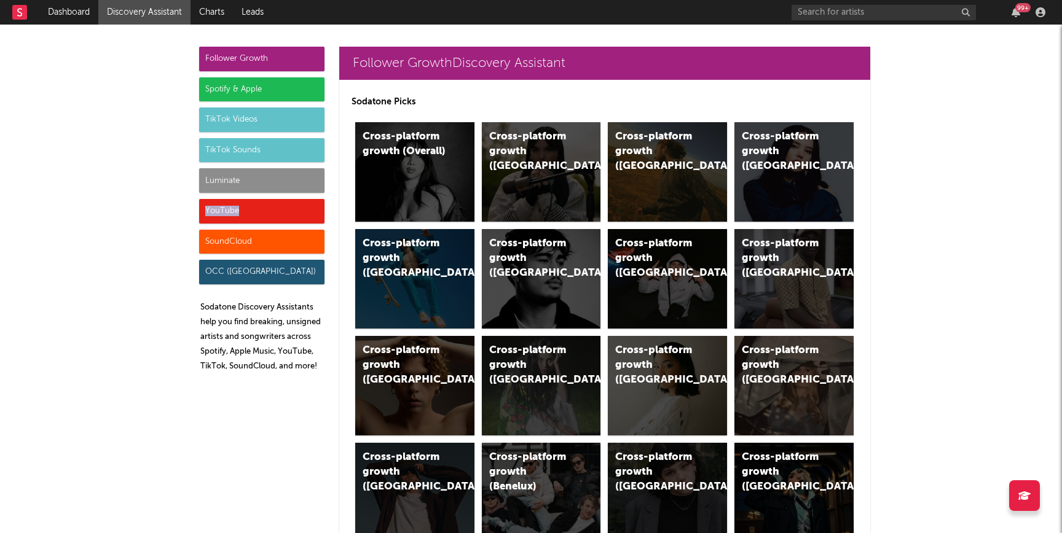
drag, startPoint x: 276, startPoint y: 202, endPoint x: 275, endPoint y: 210, distance: 8.6
click at [275, 210] on div "YouTube" at bounding box center [261, 211] width 125 height 25
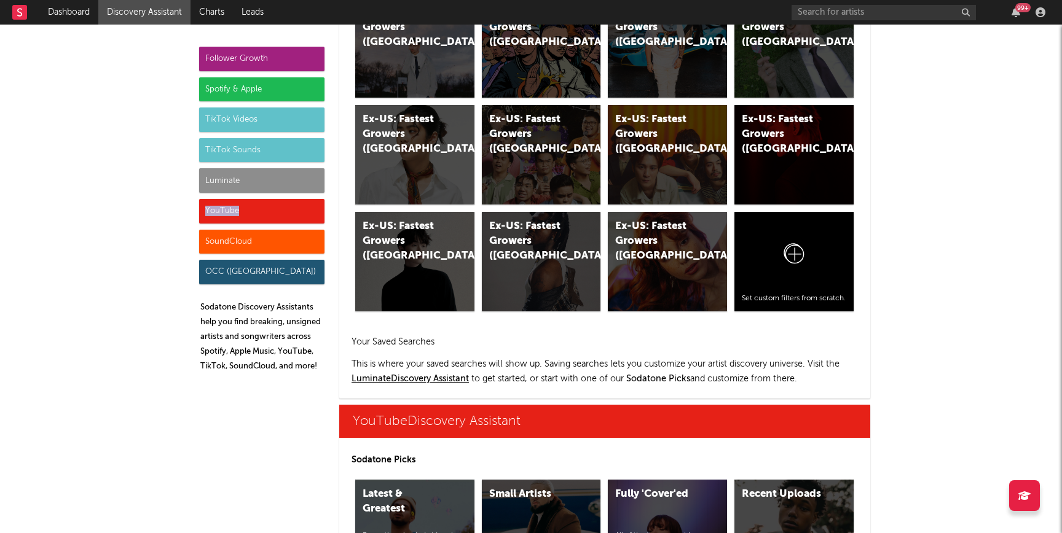
scroll to position [6996, 0]
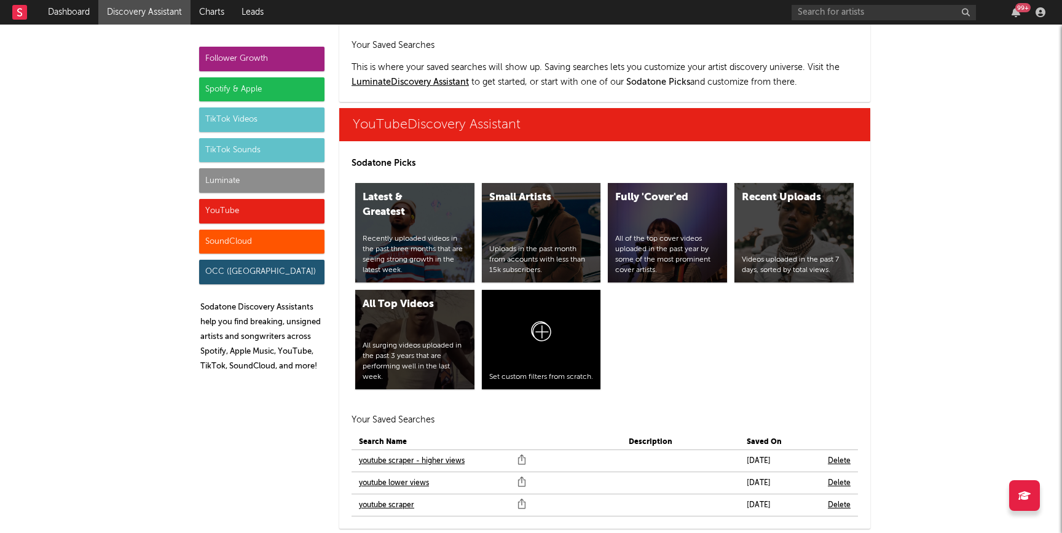
click at [214, 185] on div "Luminate" at bounding box center [261, 180] width 125 height 25
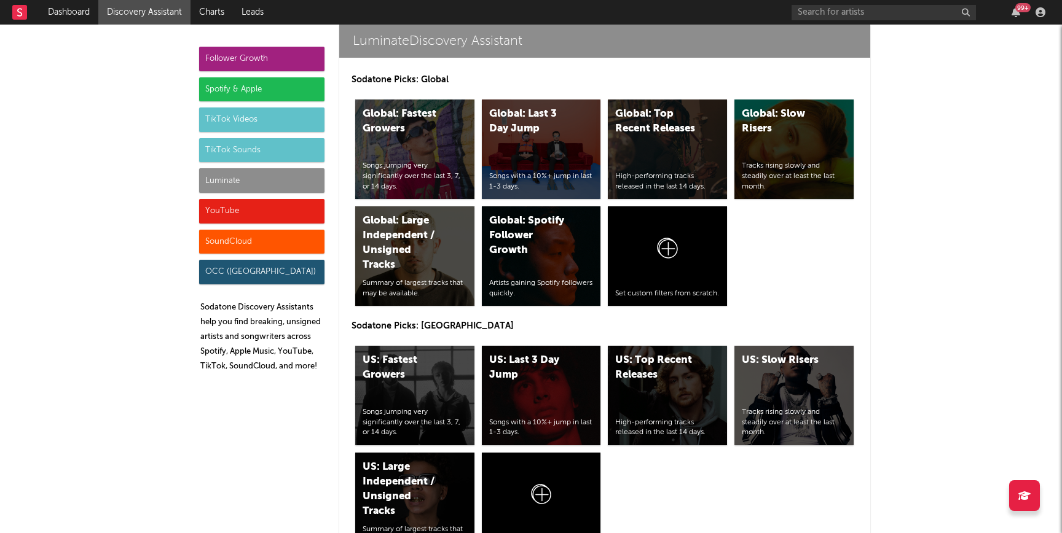
scroll to position [5454, 0]
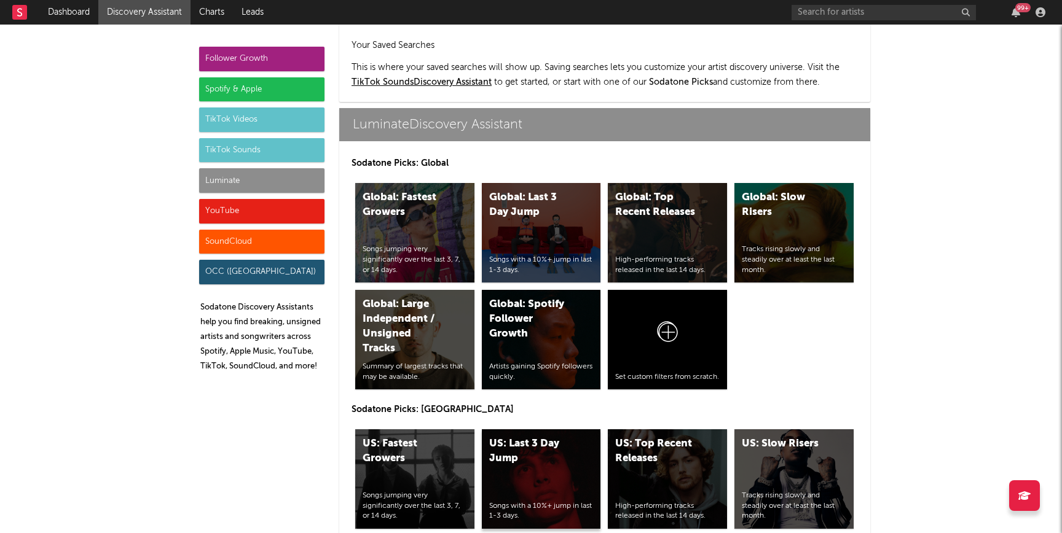
click at [529, 429] on div "US: Last 3 Day Jump Songs with a 10%+ jump in last 1-3 days." at bounding box center [541, 479] width 119 height 100
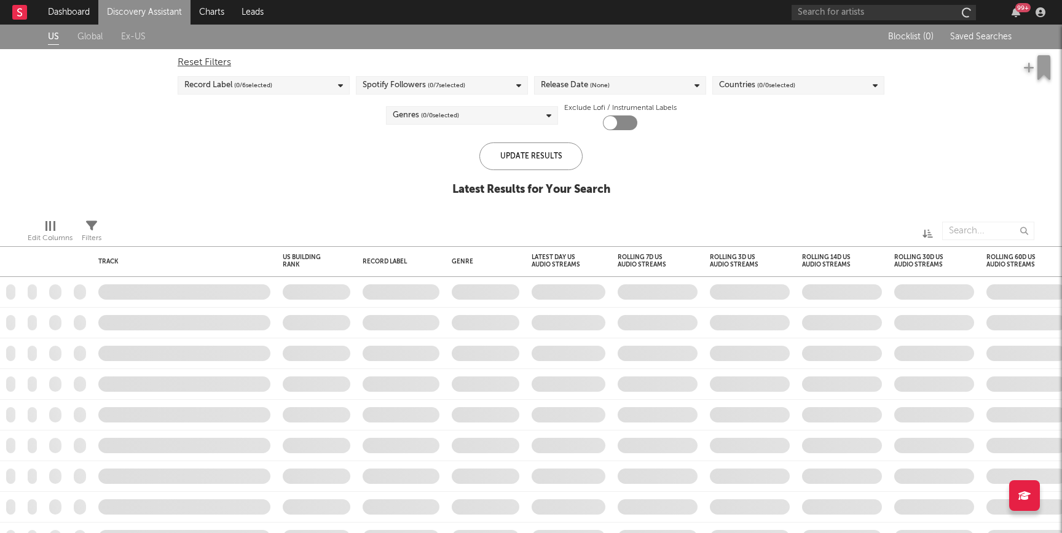
checkbox input "true"
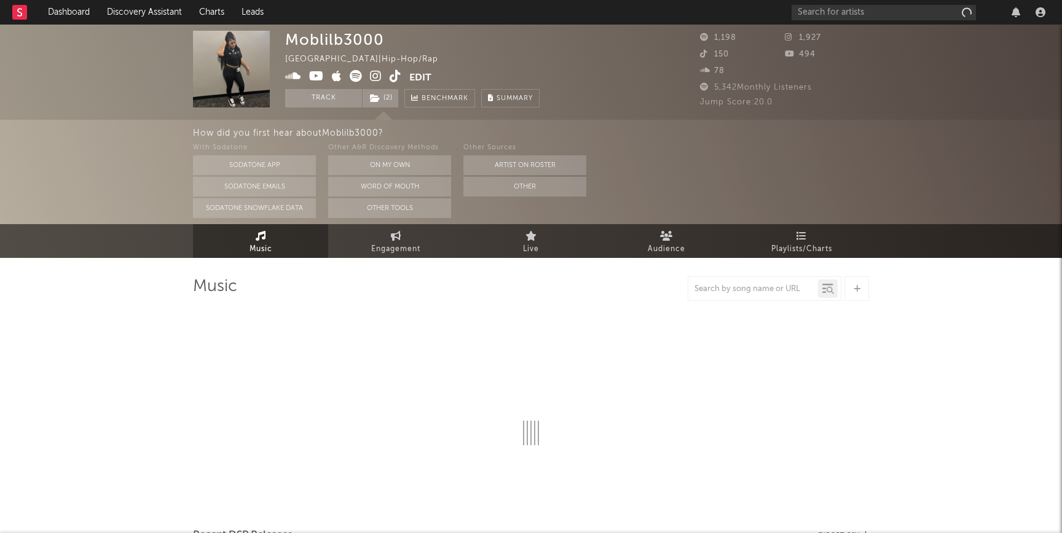
select select "6m"
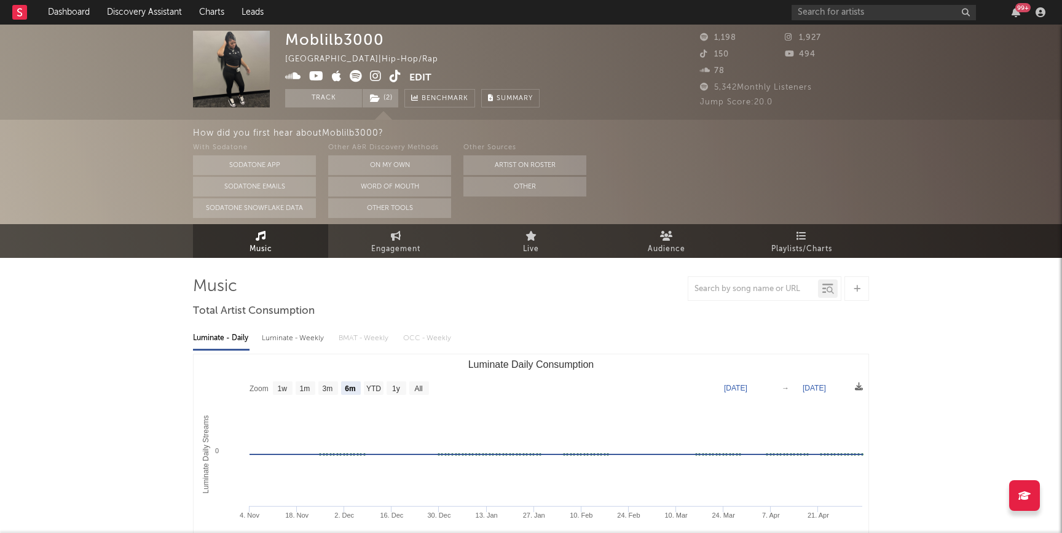
click at [339, 82] on icon at bounding box center [337, 76] width 10 height 12
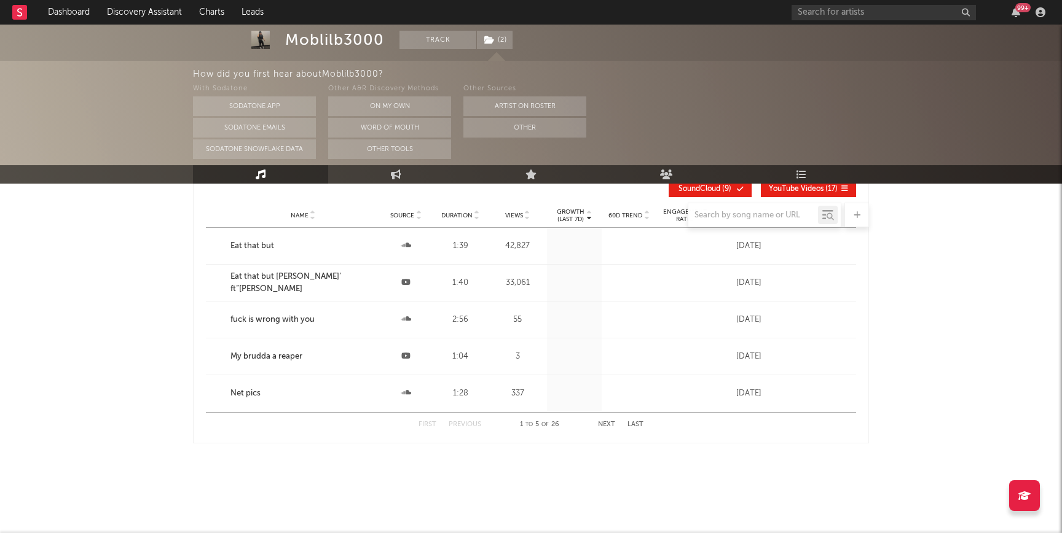
scroll to position [1366, 0]
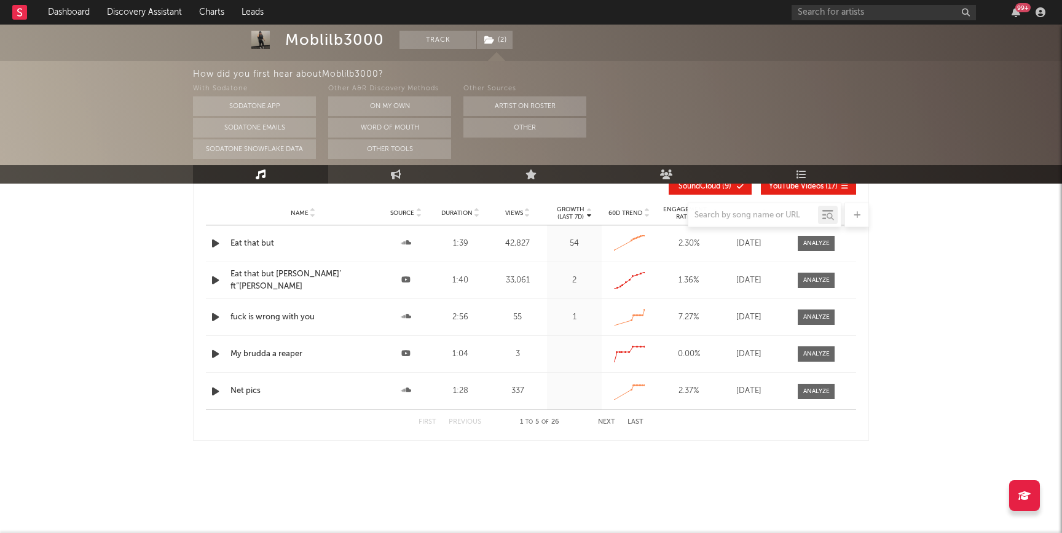
click at [308, 292] on div "Name Eat that but ￼modlilb’ ft”babywick Source Duration 1:40 Views 33,061 Growt…" at bounding box center [531, 280] width 650 height 36
click at [262, 358] on div "My brudda a reaper" at bounding box center [302, 354] width 145 height 12
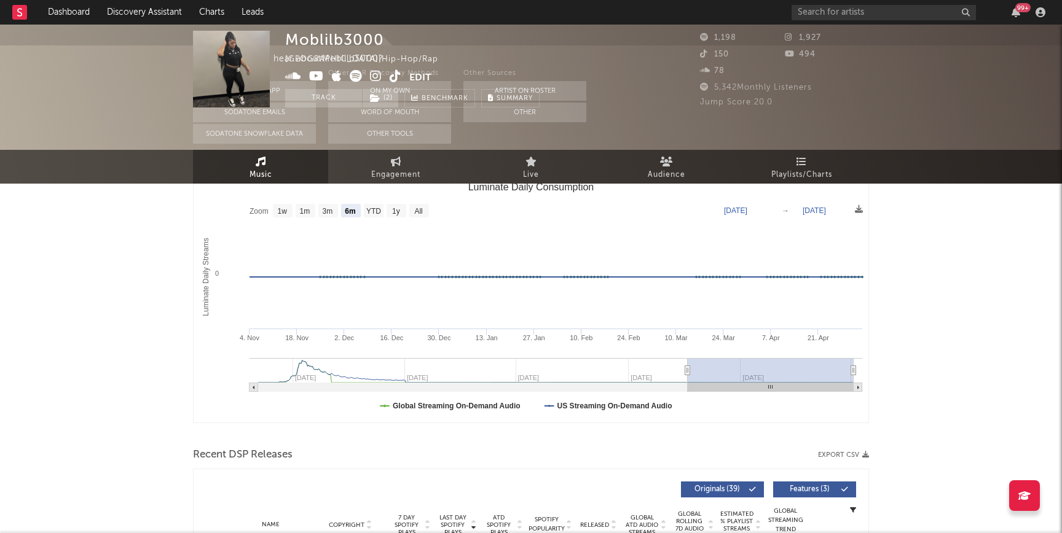
scroll to position [0, 0]
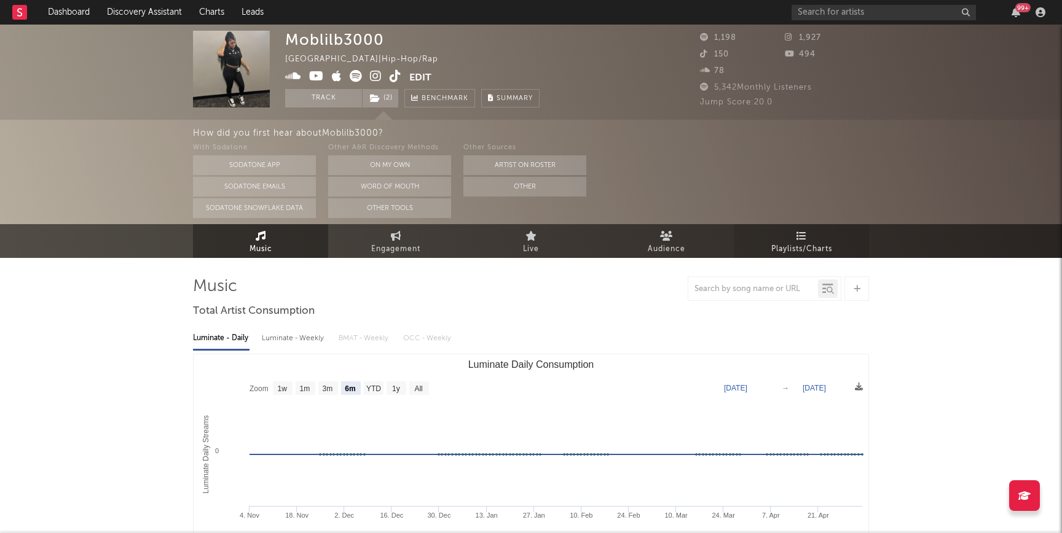
click at [793, 238] on link "Playlists/Charts" at bounding box center [801, 241] width 135 height 34
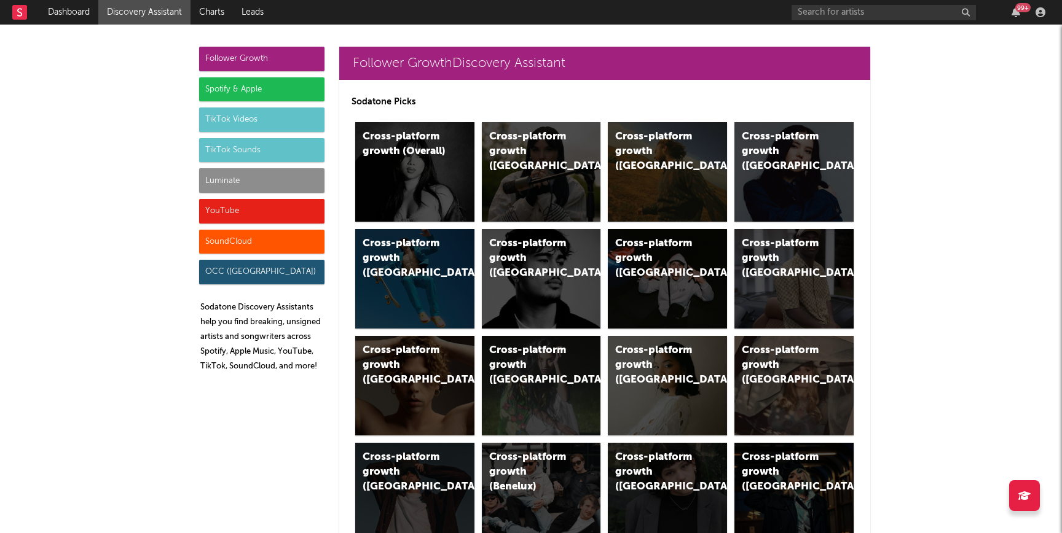
click at [295, 206] on div "YouTube" at bounding box center [261, 211] width 125 height 25
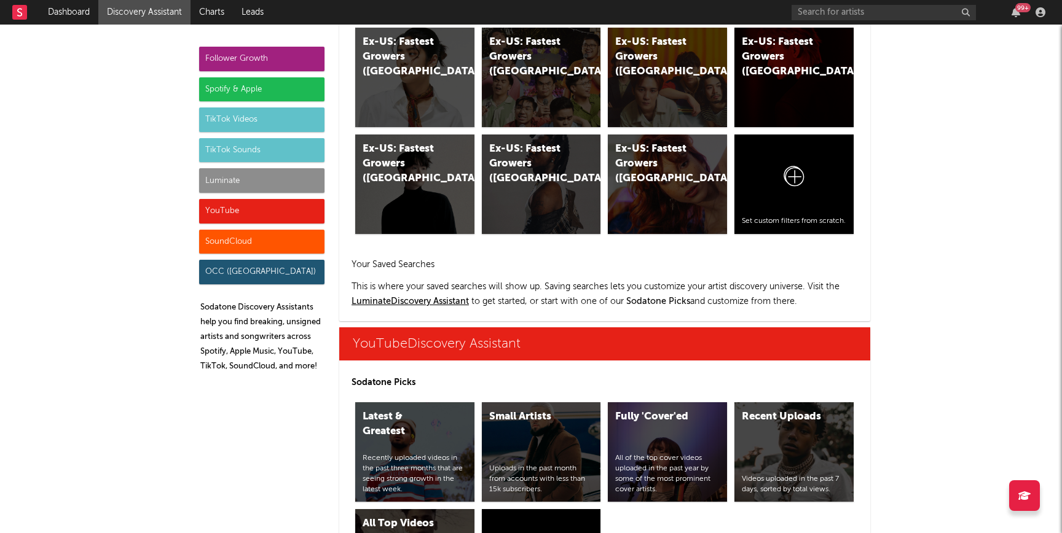
scroll to position [6996, 0]
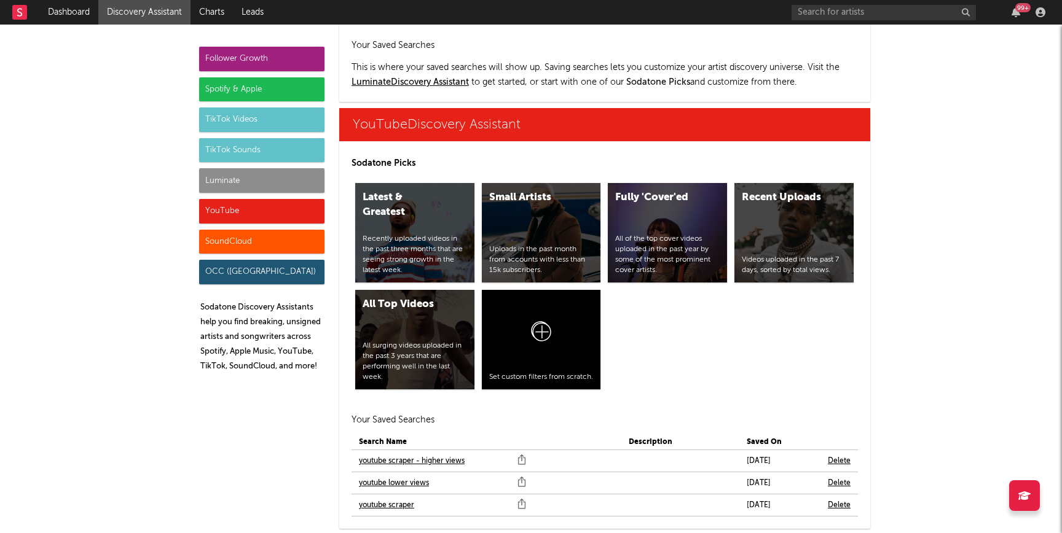
click at [369, 498] on link "youtube scraper" at bounding box center [386, 505] width 55 height 15
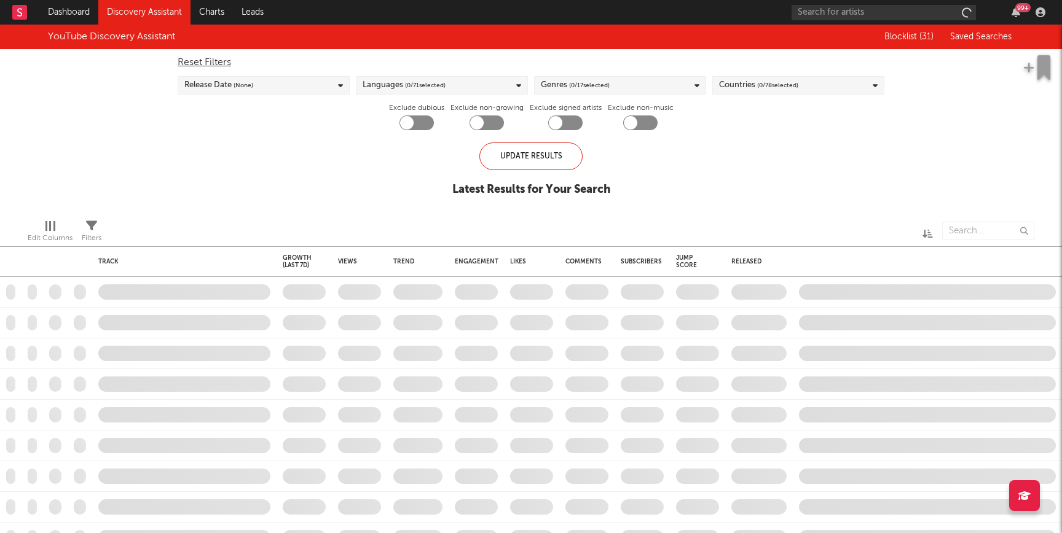
checkbox input "true"
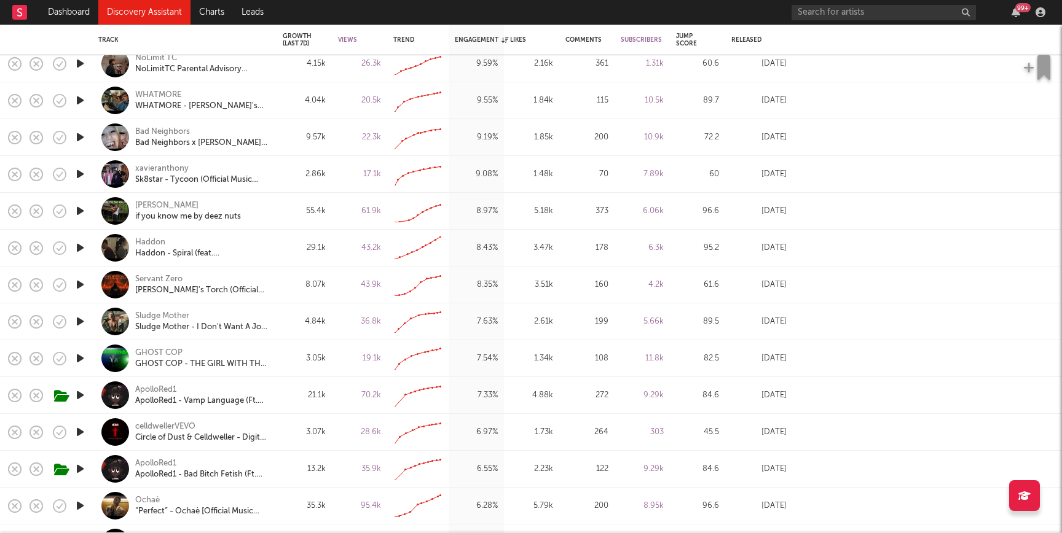
click at [77, 249] on icon "button" at bounding box center [80, 247] width 13 height 15
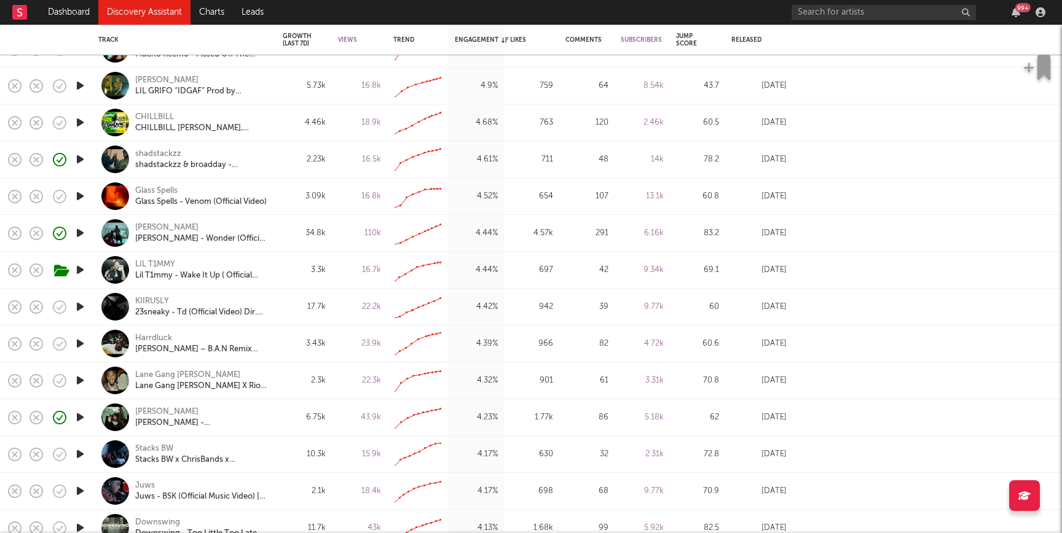
click at [80, 308] on icon "button" at bounding box center [80, 306] width 13 height 15
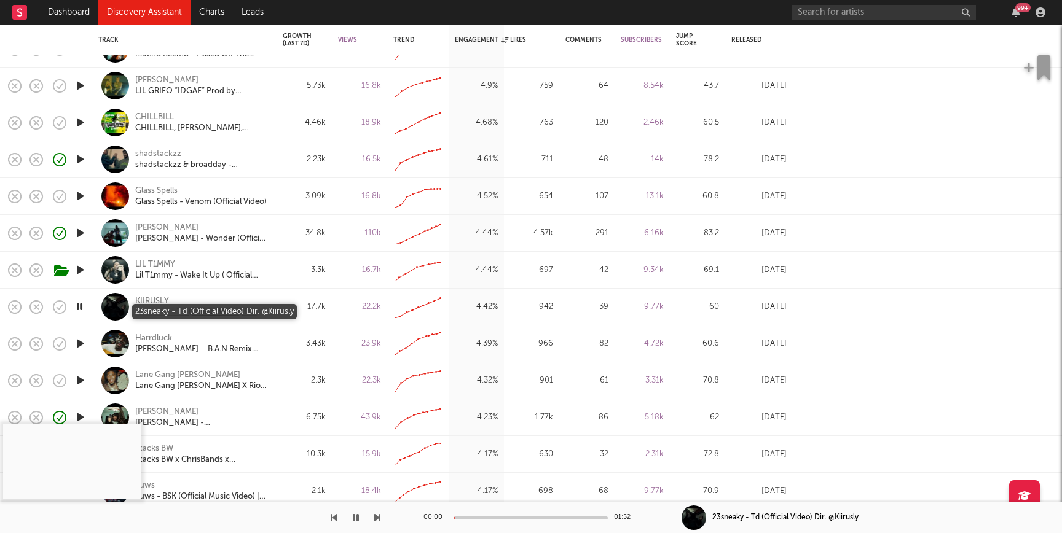
click at [194, 312] on div "23sneaky - Td (Official Video) Dir. @Kiirusly" at bounding box center [201, 312] width 132 height 11
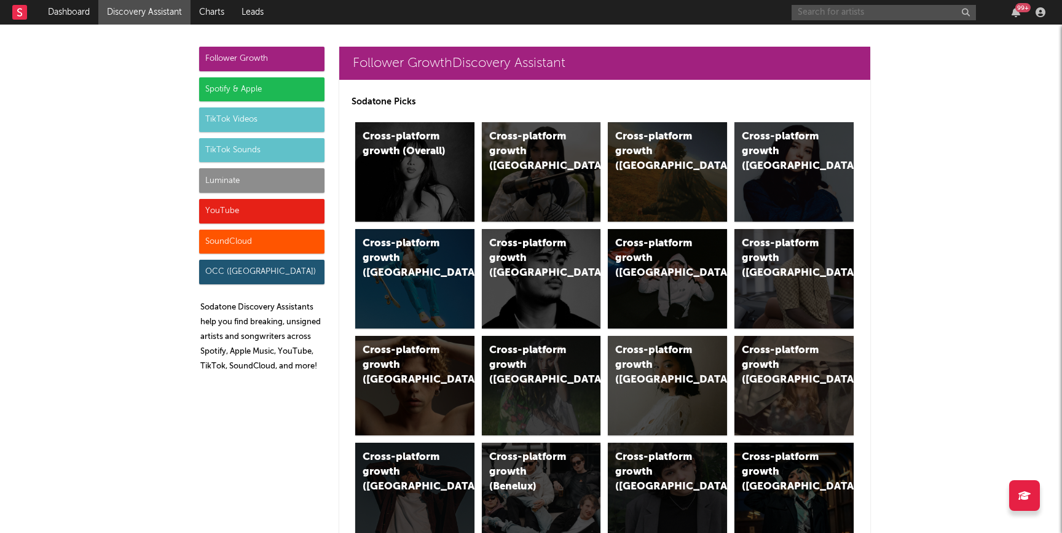
click at [822, 18] on input "text" at bounding box center [883, 12] width 184 height 15
click at [823, 9] on input "xoshame" at bounding box center [883, 12] width 184 height 15
type input "xoshame"
click at [200, 7] on link "Charts" at bounding box center [211, 12] width 42 height 25
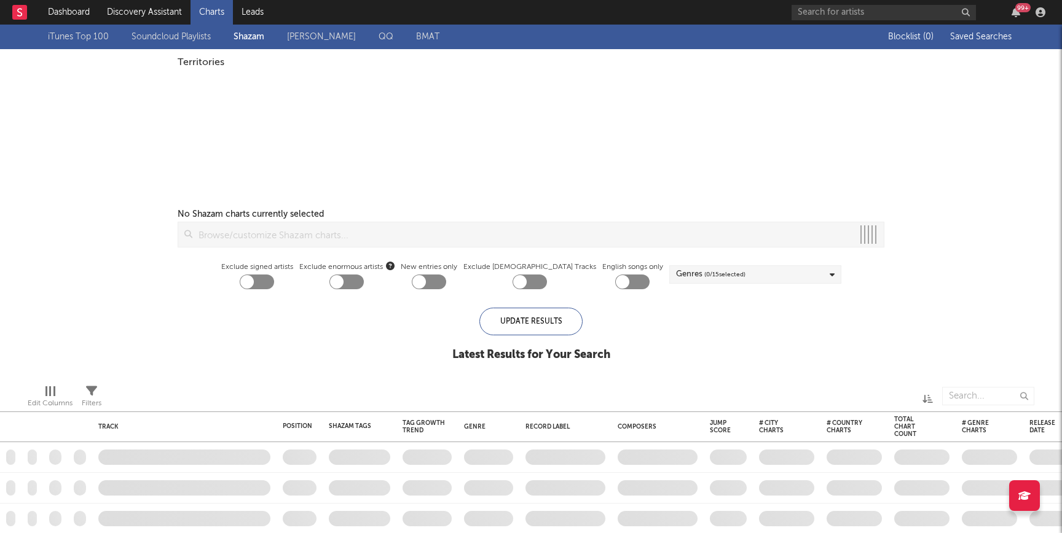
checkbox input "true"
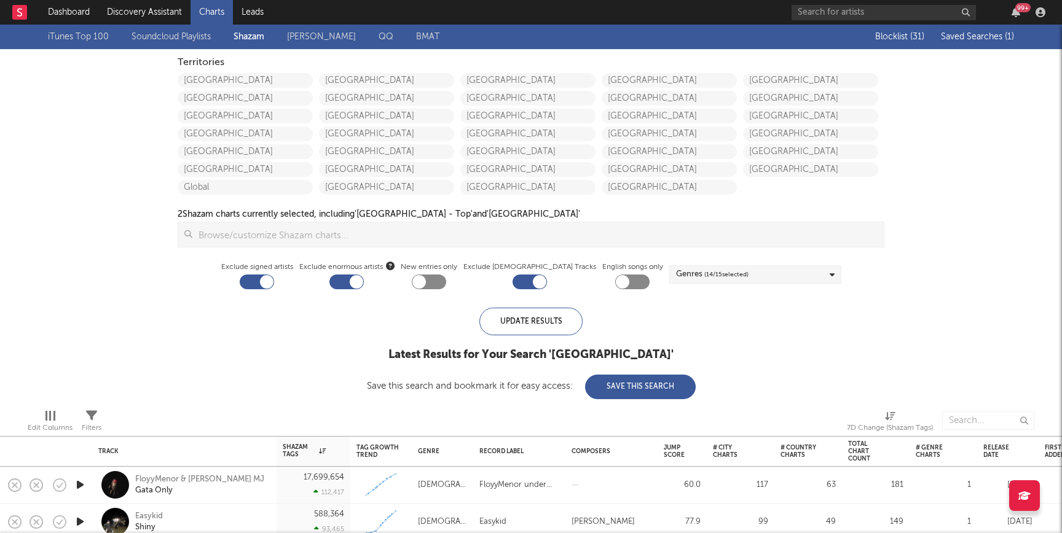
click at [978, 38] on span "Saved Searches ( 1 )" at bounding box center [977, 37] width 73 height 9
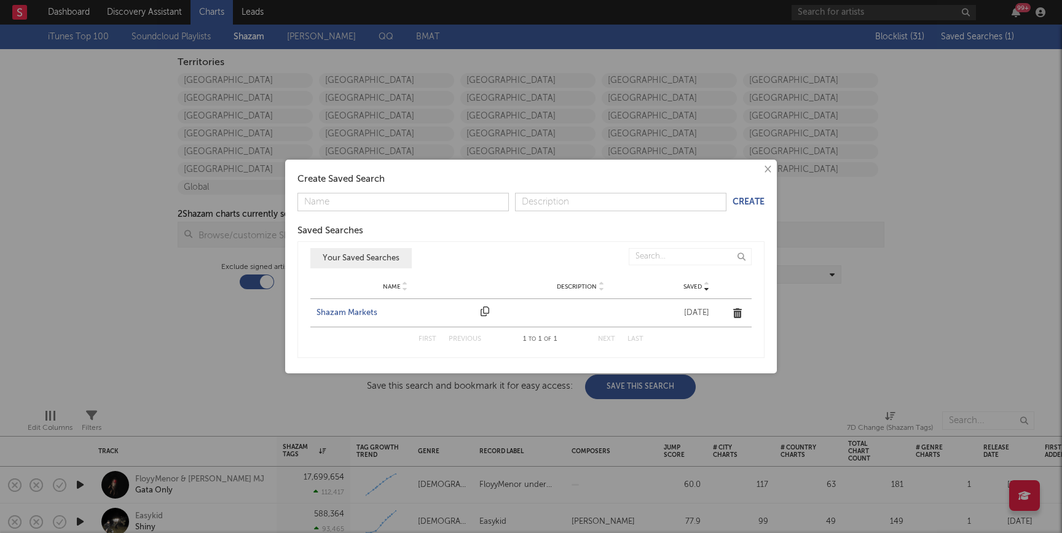
click at [336, 313] on div "Shazam Markets" at bounding box center [395, 313] width 158 height 12
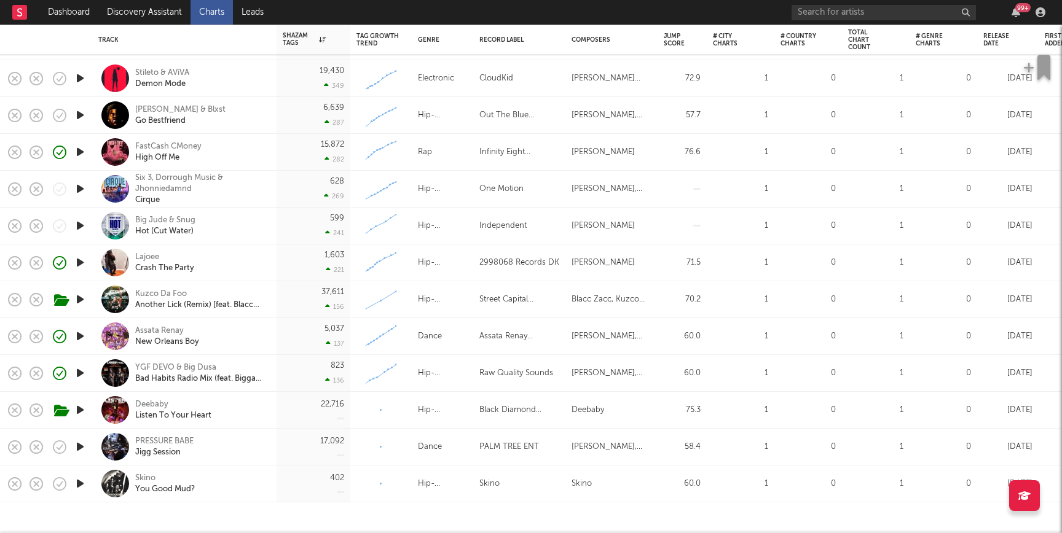
click at [78, 453] on icon "button" at bounding box center [80, 446] width 13 height 15
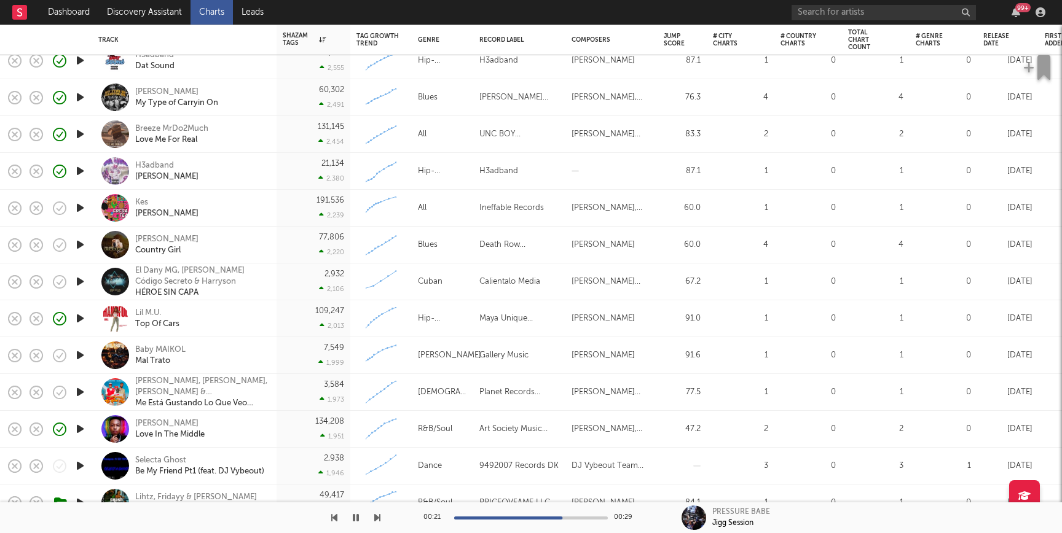
click at [79, 353] on icon "button" at bounding box center [80, 355] width 13 height 15
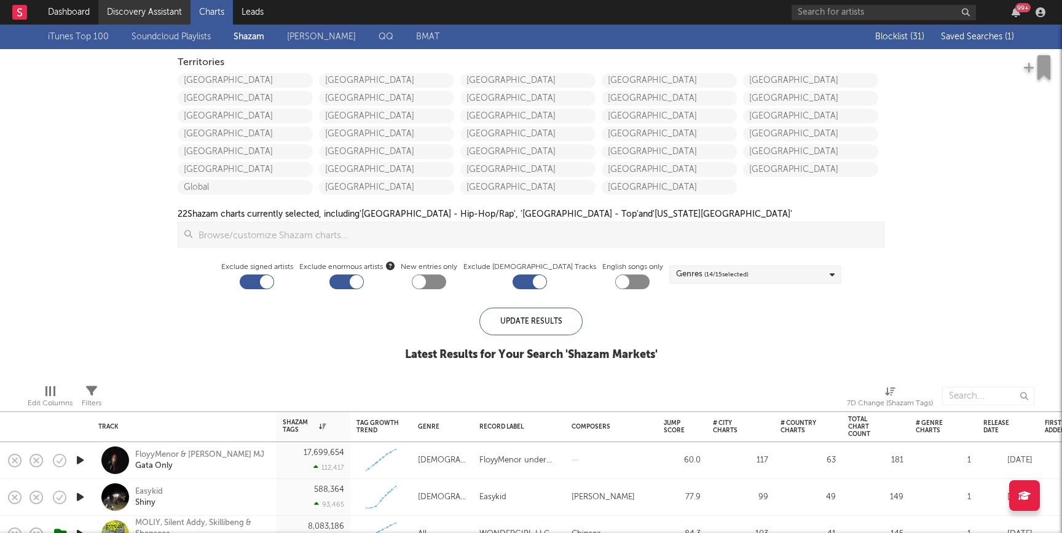
click at [157, 15] on link "Discovery Assistant" at bounding box center [144, 12] width 92 height 25
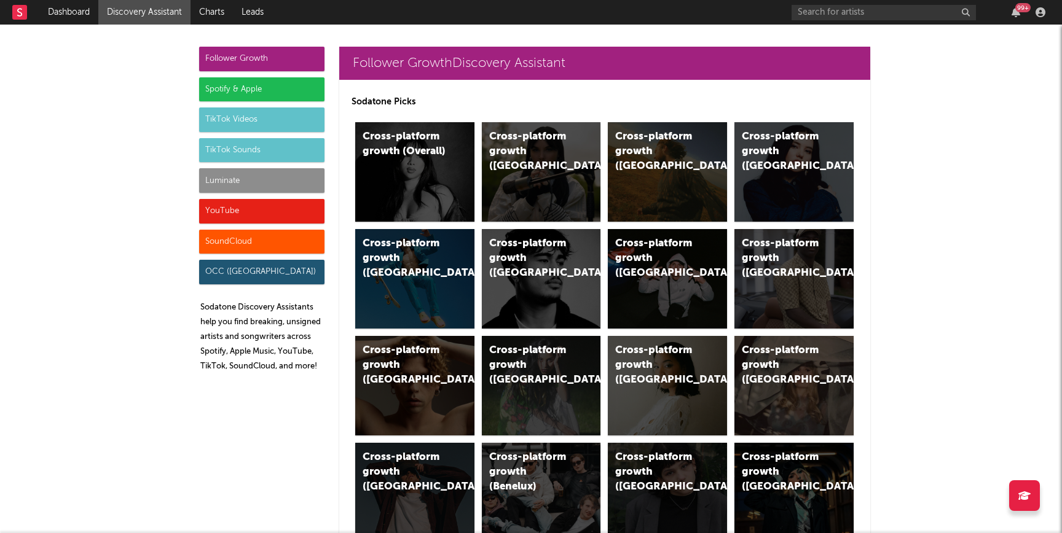
click at [244, 176] on div "Luminate" at bounding box center [261, 180] width 125 height 25
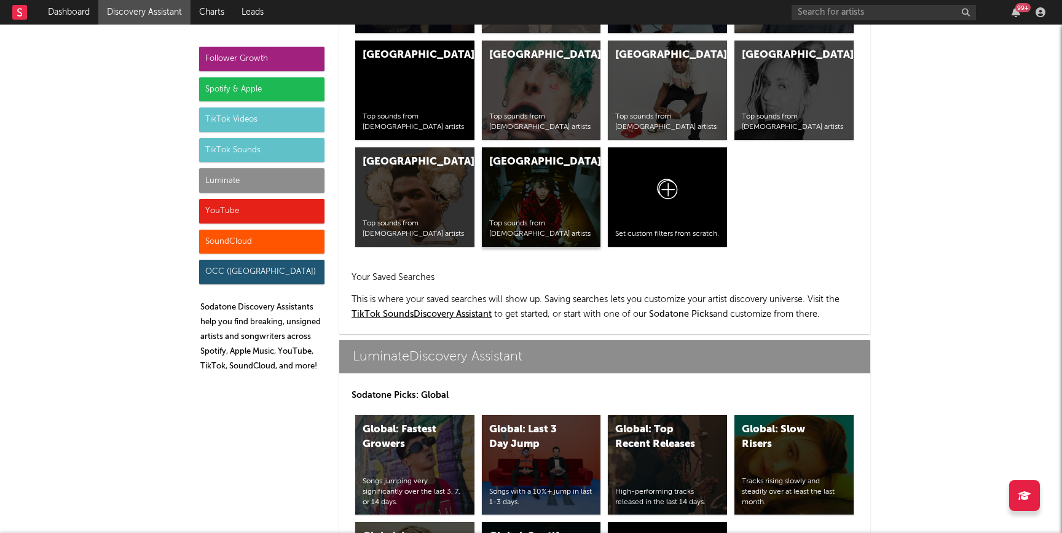
scroll to position [5454, 0]
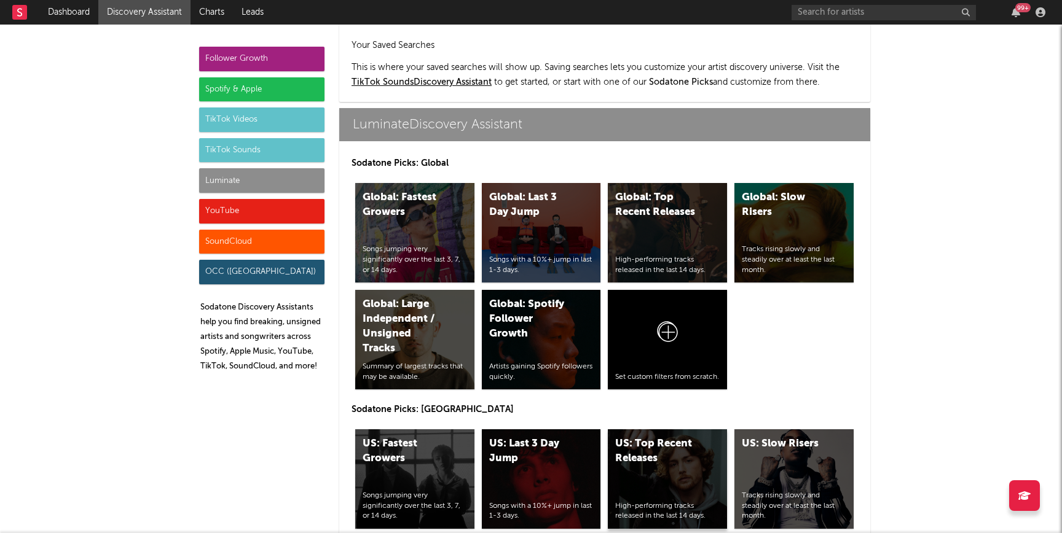
click at [674, 429] on div "US: Top Recent Releases High-performing tracks released in the last 14 days." at bounding box center [667, 479] width 119 height 100
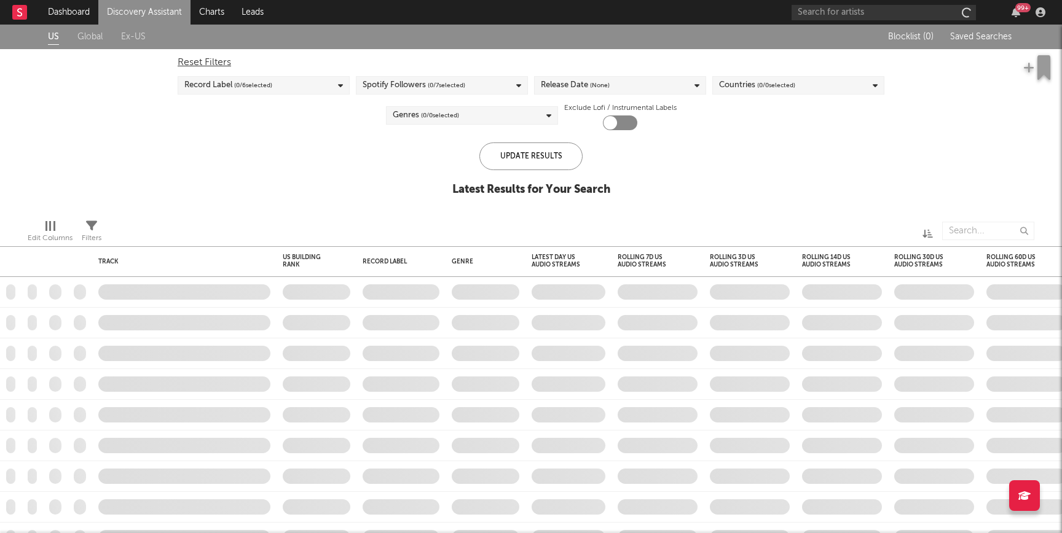
checkbox input "true"
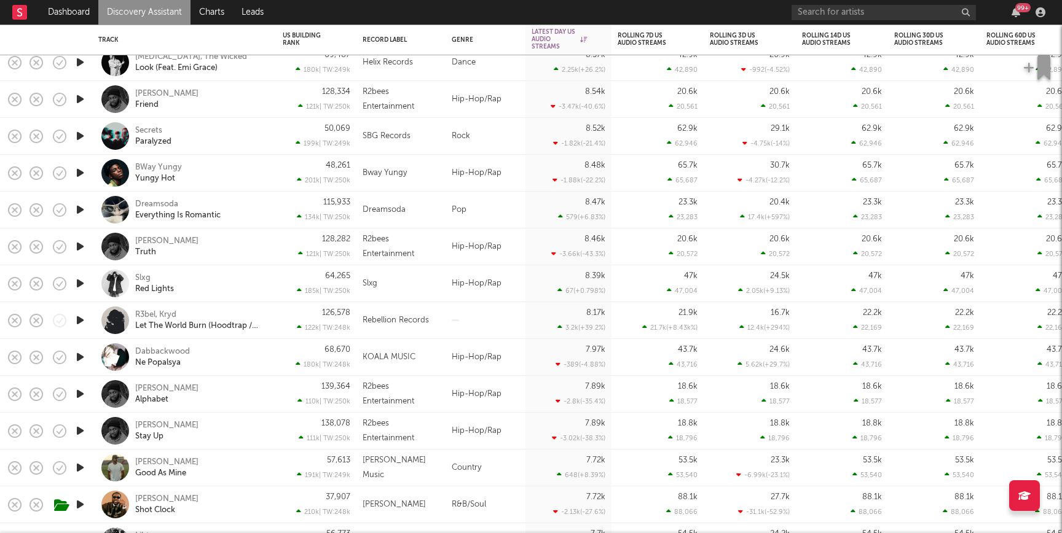
click at [76, 358] on icon "button" at bounding box center [80, 357] width 13 height 15
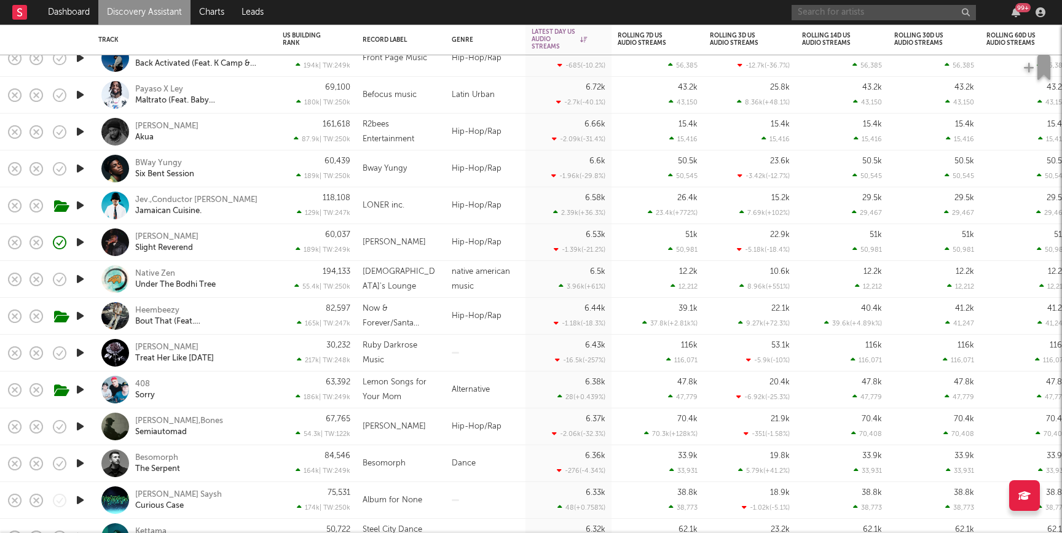
click at [823, 17] on input "text" at bounding box center [883, 12] width 184 height 15
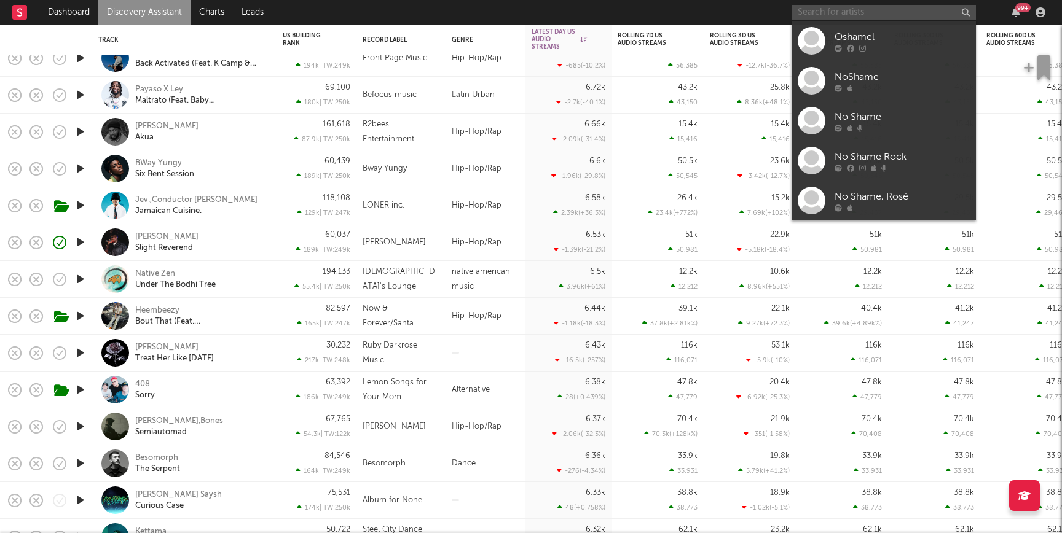
paste input "https://www.tiktok.com/@omgmillyy"
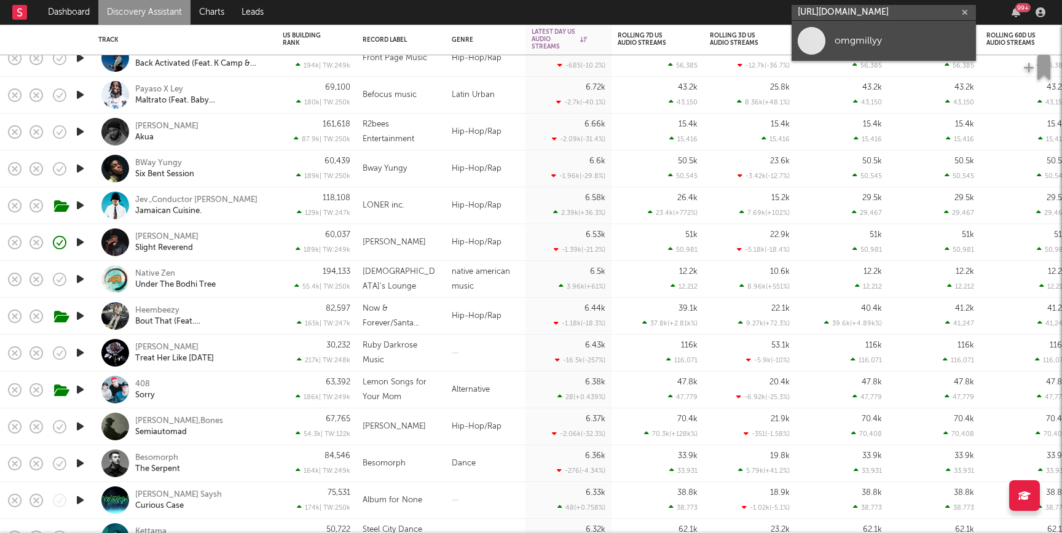
type input "https://www.tiktok.com/@omgmillyy"
click at [822, 48] on span at bounding box center [812, 41] width 28 height 28
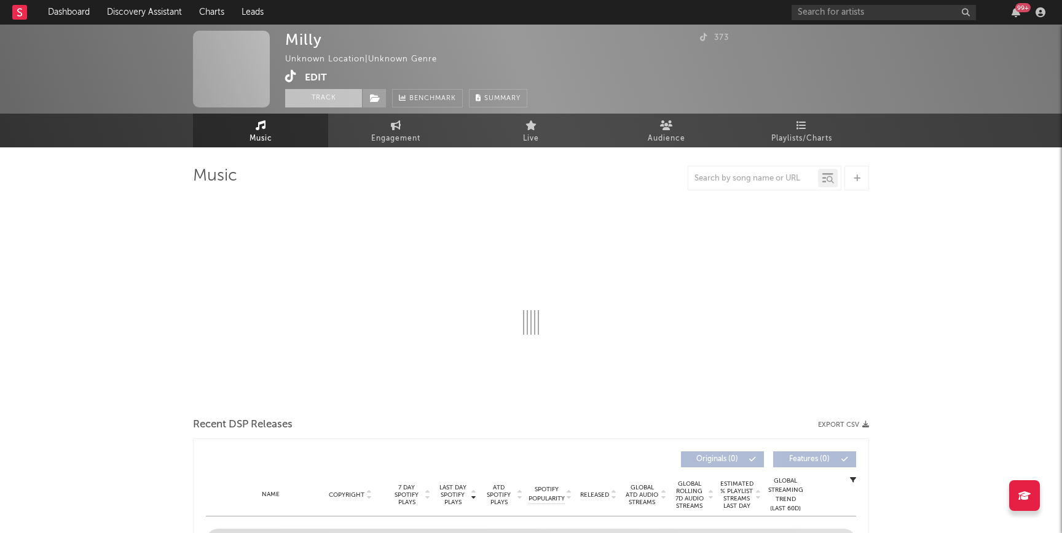
select select "1w"
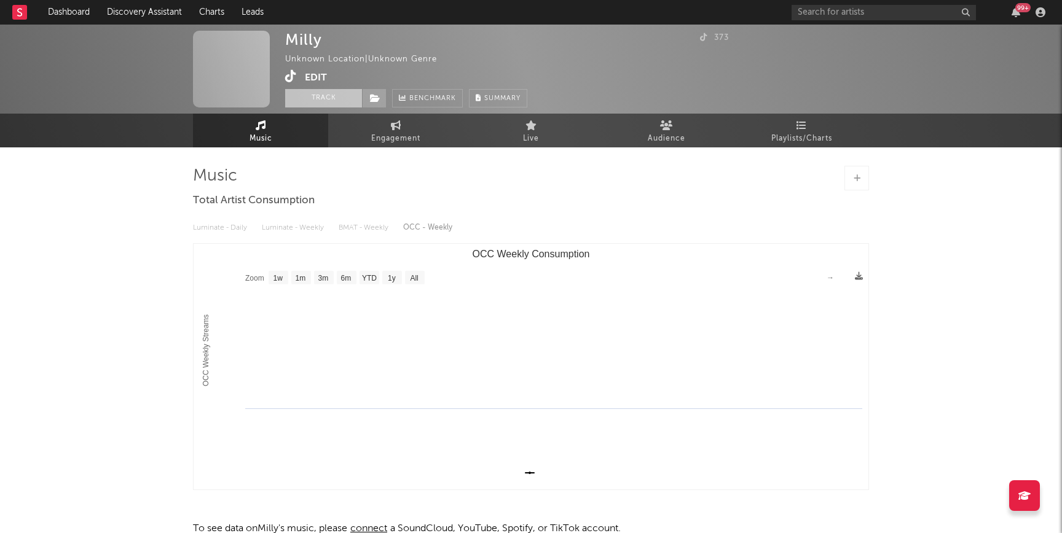
click at [327, 100] on button "Track" at bounding box center [323, 98] width 77 height 18
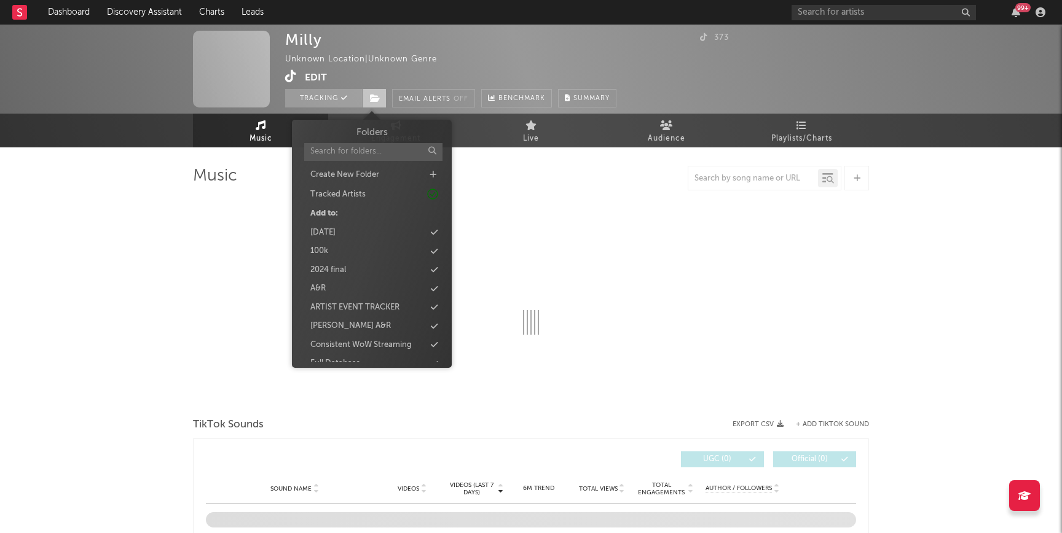
click at [371, 100] on icon at bounding box center [375, 98] width 10 height 9
select select "1w"
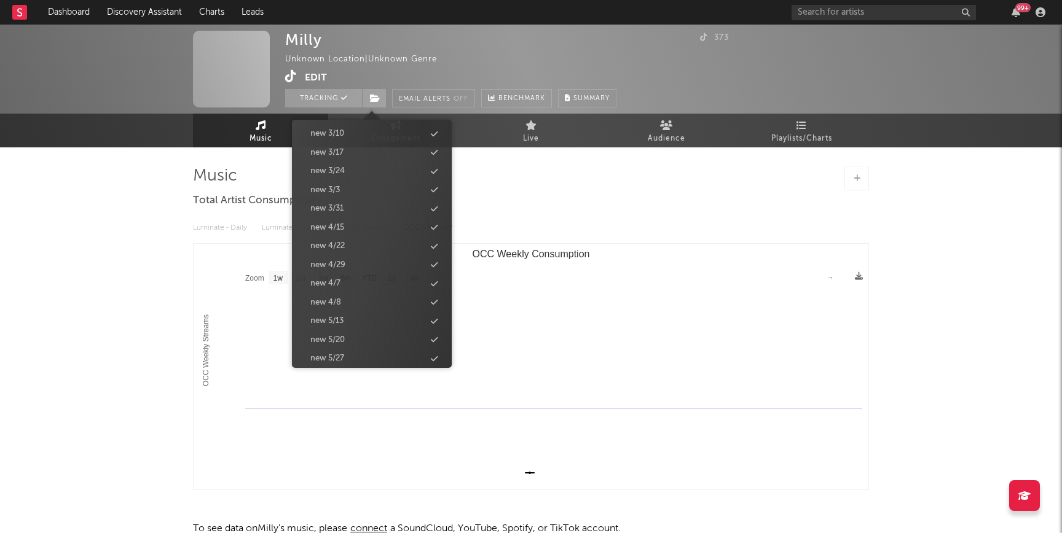
scroll to position [1343, 0]
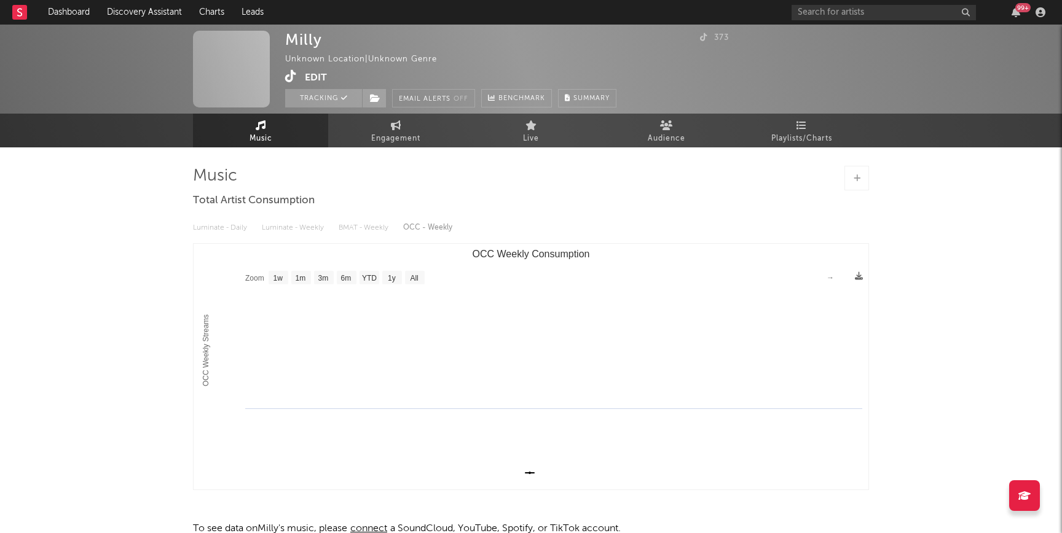
click at [25, 395] on div "Milly Unknown Location | Unknown Genre Edit Tracking Email Alerts Off Benchmark…" at bounding box center [531, 313] width 1062 height 577
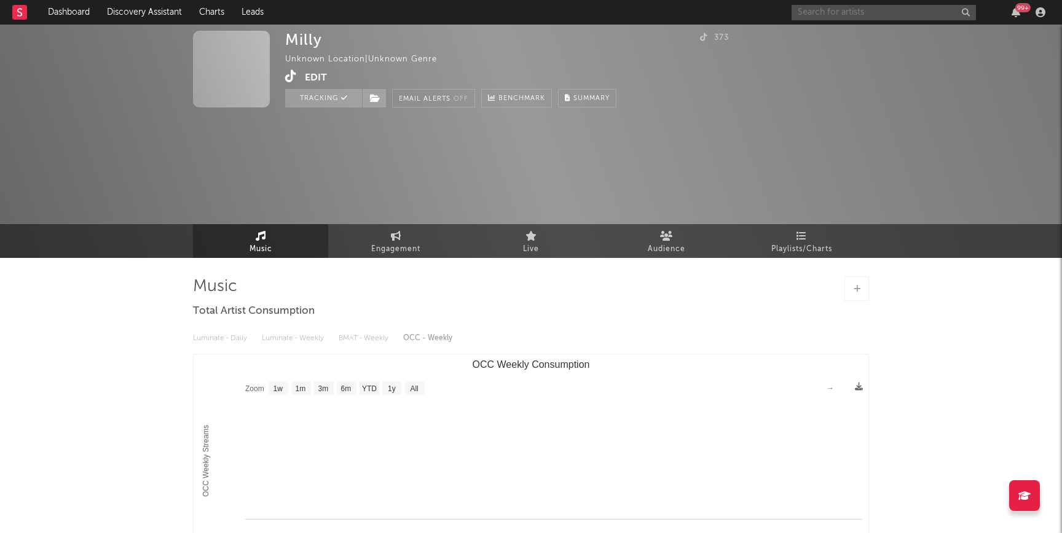
click at [825, 10] on input "text" at bounding box center [883, 12] width 184 height 15
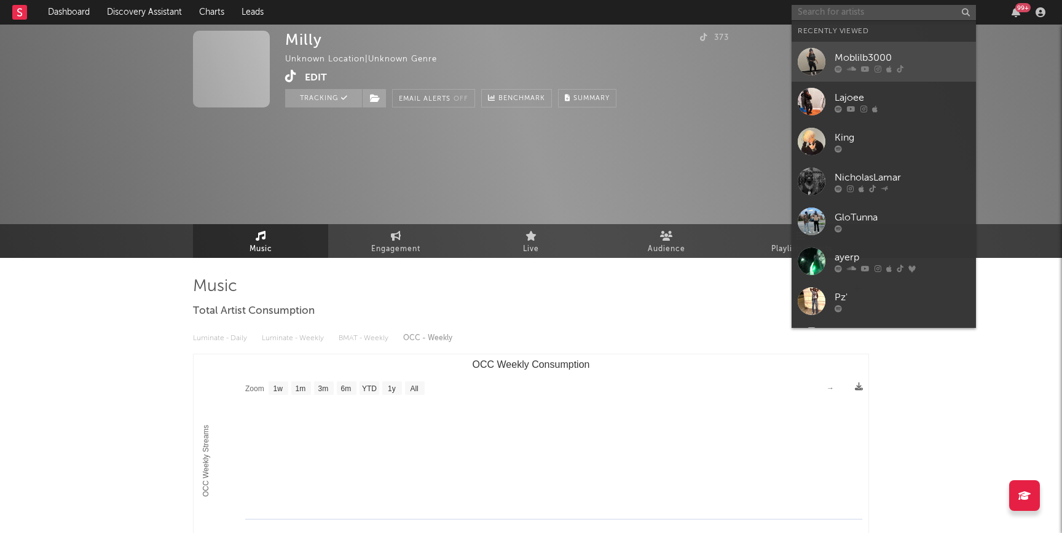
paste input "https://www.instagram.com/omgmillyy/"
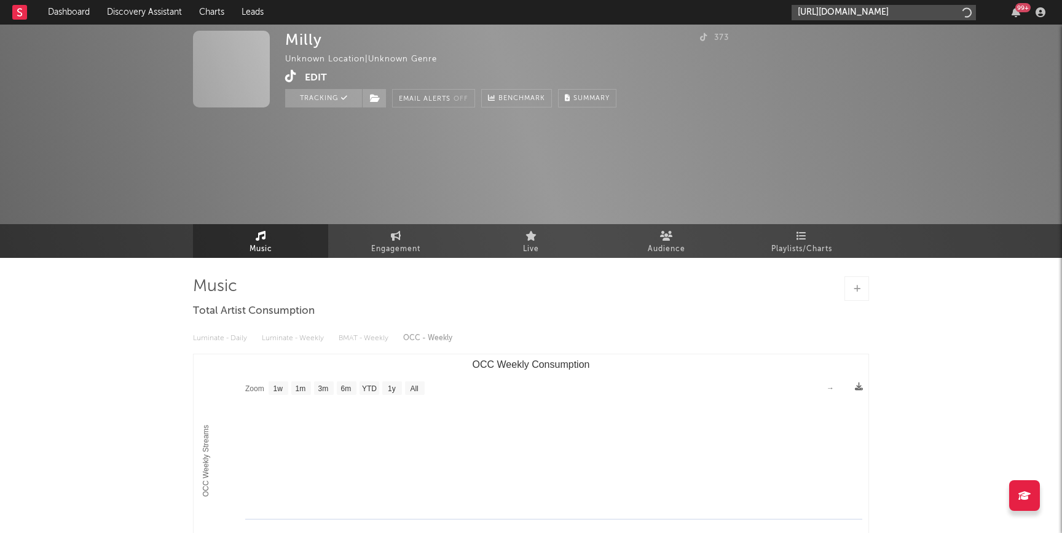
click at [857, 6] on input "https://www.instagram.com/omgmillyy" at bounding box center [883, 12] width 184 height 15
paste input "youtube.com/channel/UCMxRfmQ2FSEhg9YqQBH8PsA"
type input "https://www.youtube.com/channel/UCMxRfmQ2FSEhg9YqQBH8PsA"
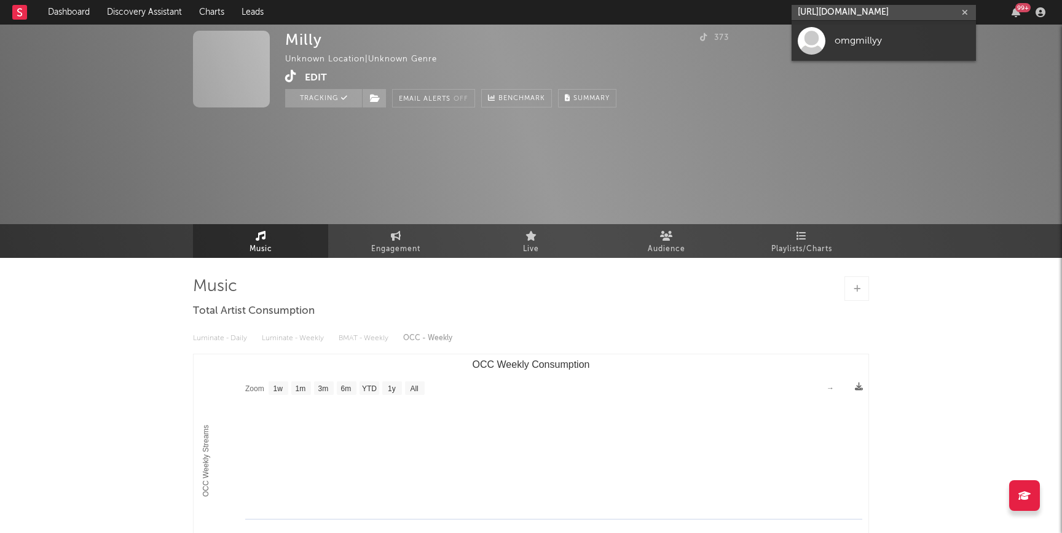
scroll to position [0, 0]
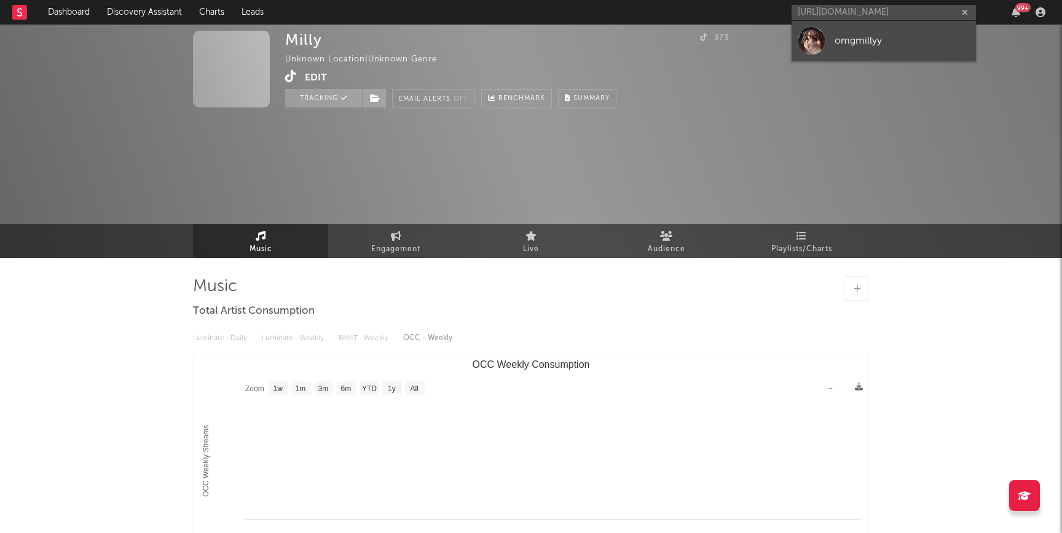
click at [879, 49] on link "omgmillyy" at bounding box center [883, 41] width 184 height 40
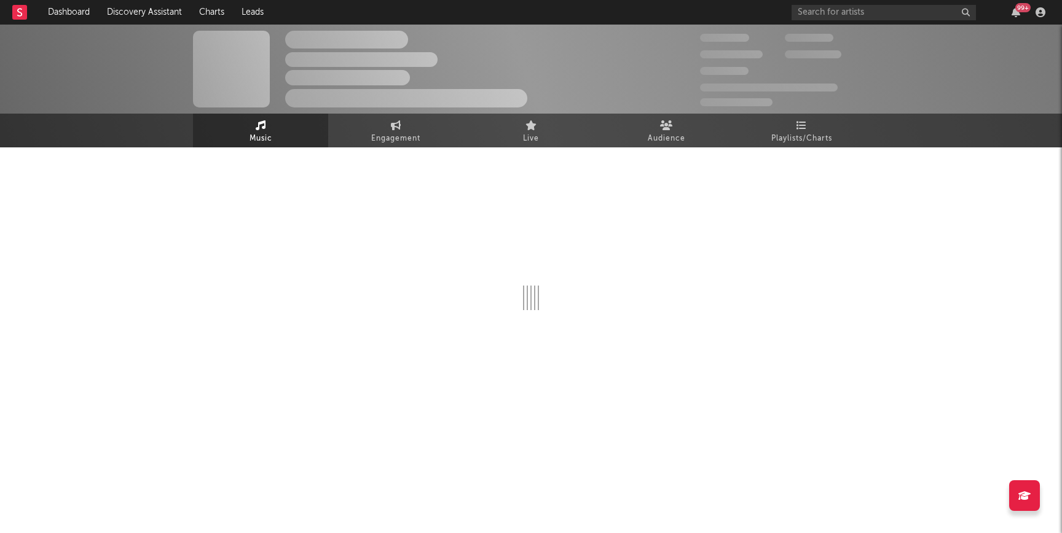
select select "1w"
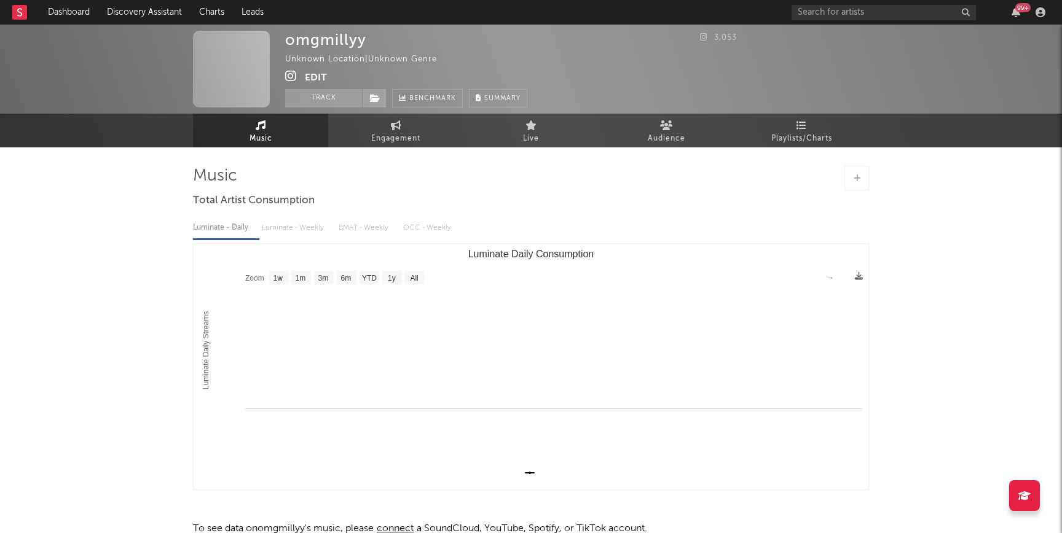
click at [313, 76] on button "Edit" at bounding box center [316, 77] width 22 height 15
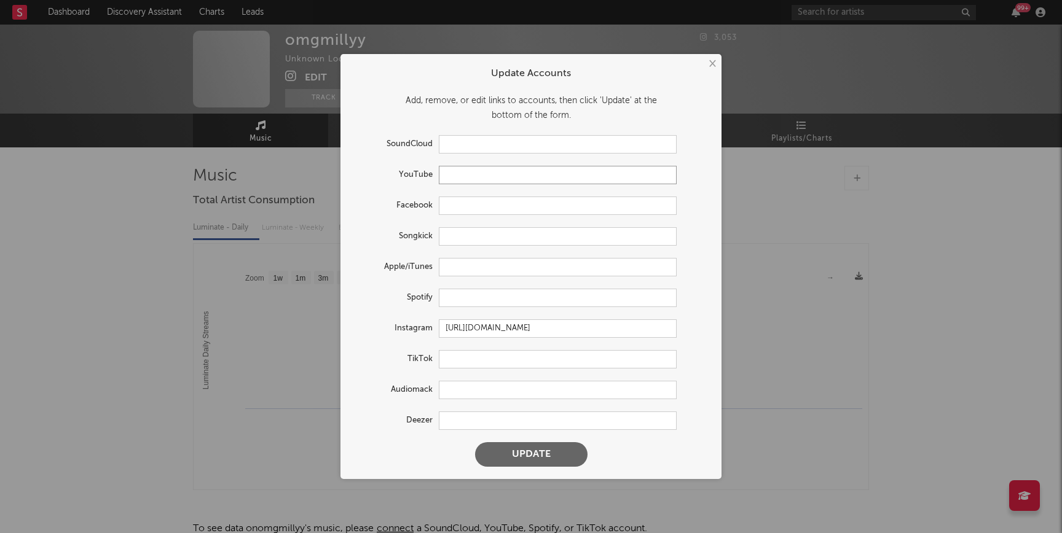
click at [493, 175] on input "text" at bounding box center [558, 175] width 238 height 18
paste input "https://www.youtube.com/channel/UCMxRfmQ2FSEhg9YqQBH8PsA"
type input "https://www.youtube.com/channel/UCMxRfmQ2FSEhg9YqQBH8PsA"
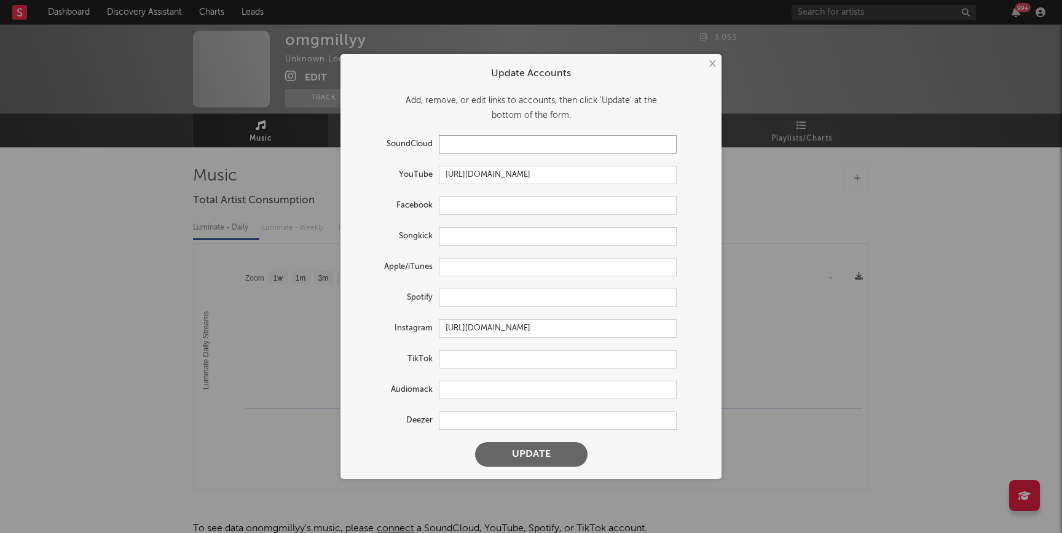
click at [460, 151] on input "text" at bounding box center [558, 144] width 238 height 18
paste input "https://soundcloud.com/hideyoloop"
type input "https://soundcloud.com/hideyoloop"
click at [458, 299] on input "text" at bounding box center [558, 298] width 238 height 18
paste input "https://open.spotify.com/artist/56SdSSJXWikA51IMpI90NT?si=jwY4DG8gRxiZ_xcKpmgb5A"
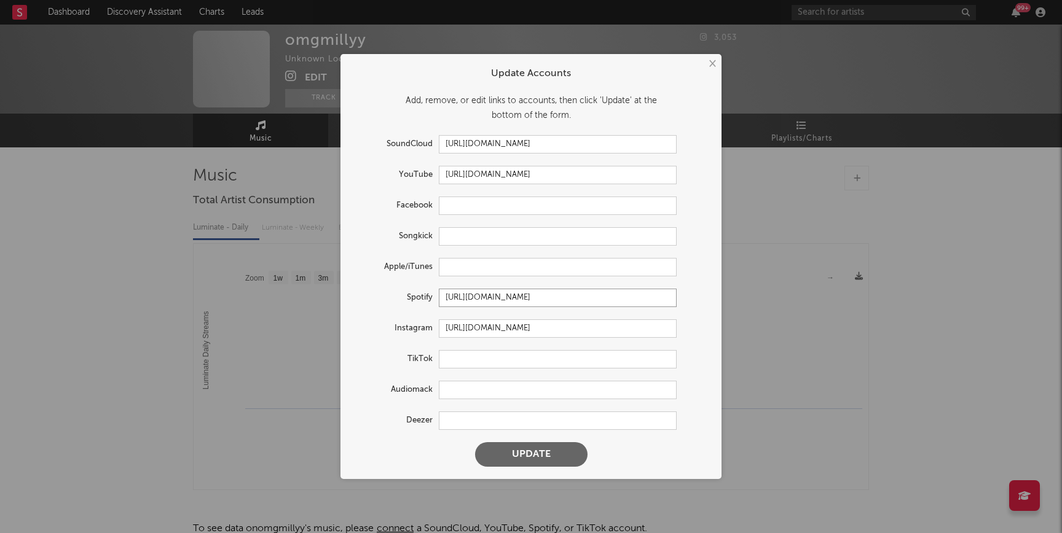
scroll to position [0, 106]
type input "https://open.spotify.com/artist/56SdSSJXWikA51IMpI90NT?si=jwY4DG8gRxiZ_xcKpmgb5A"
click at [474, 353] on input "text" at bounding box center [558, 359] width 238 height 18
paste input "https://www.tiktok.com/@omgmillyy"
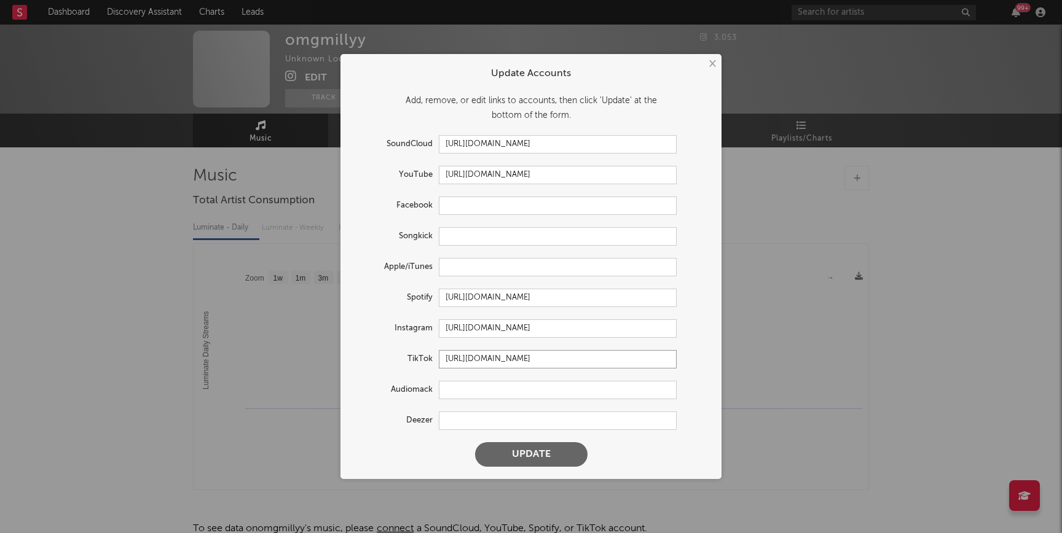
type input "https://www.tiktok.com/@omgmillyy"
click at [525, 454] on button "Update" at bounding box center [531, 454] width 112 height 25
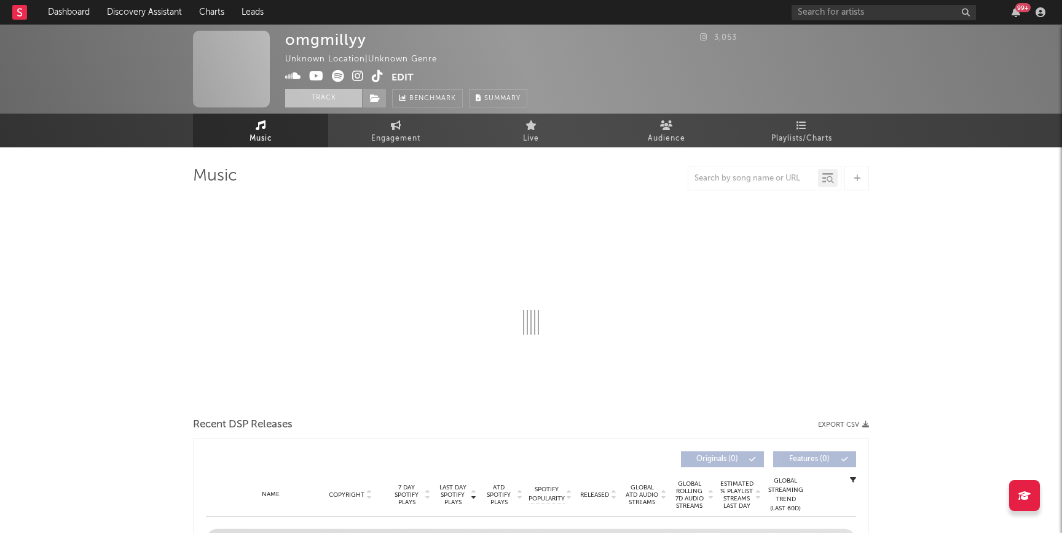
click at [324, 100] on button "Track" at bounding box center [323, 98] width 77 height 18
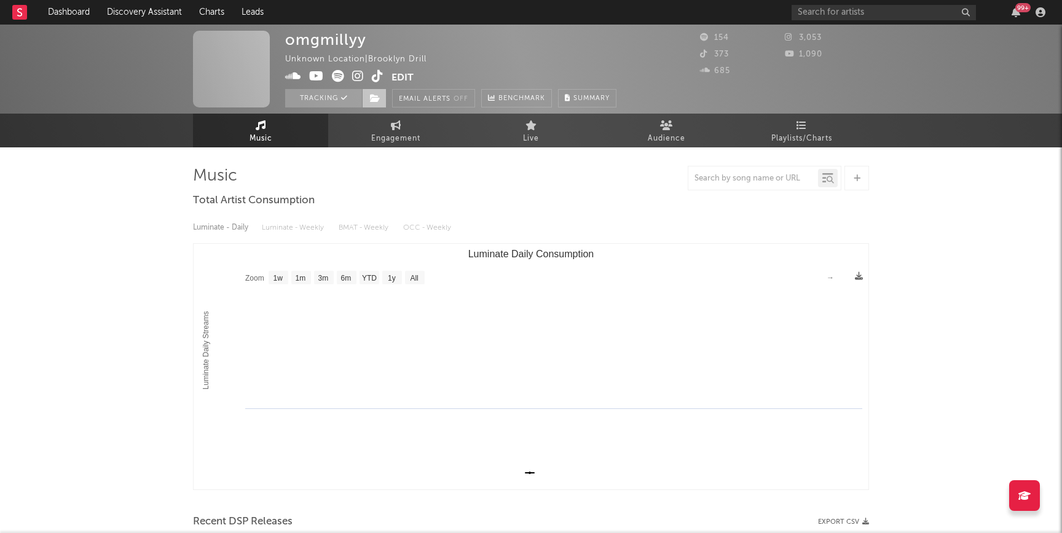
click at [372, 97] on icon at bounding box center [375, 98] width 10 height 9
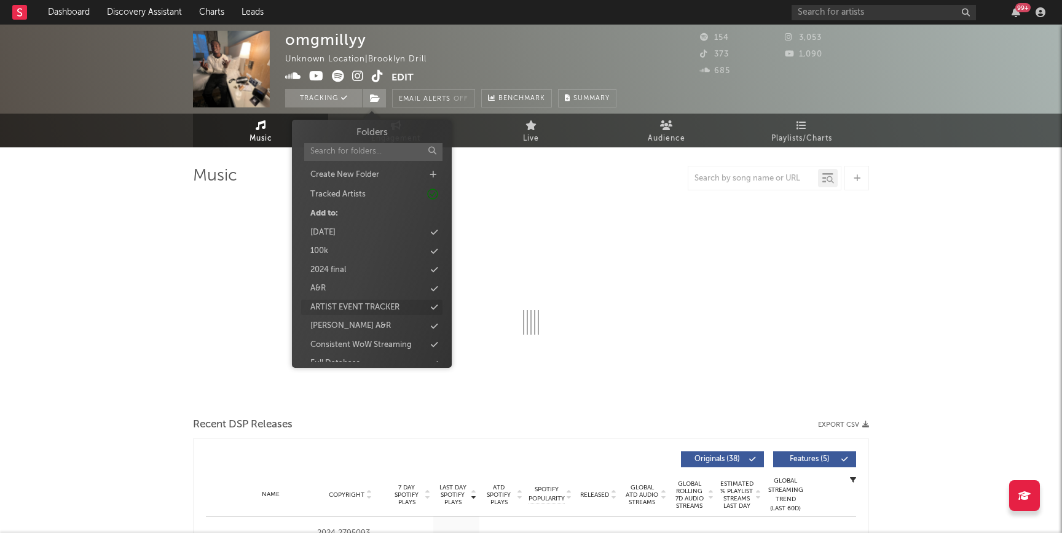
select select "1w"
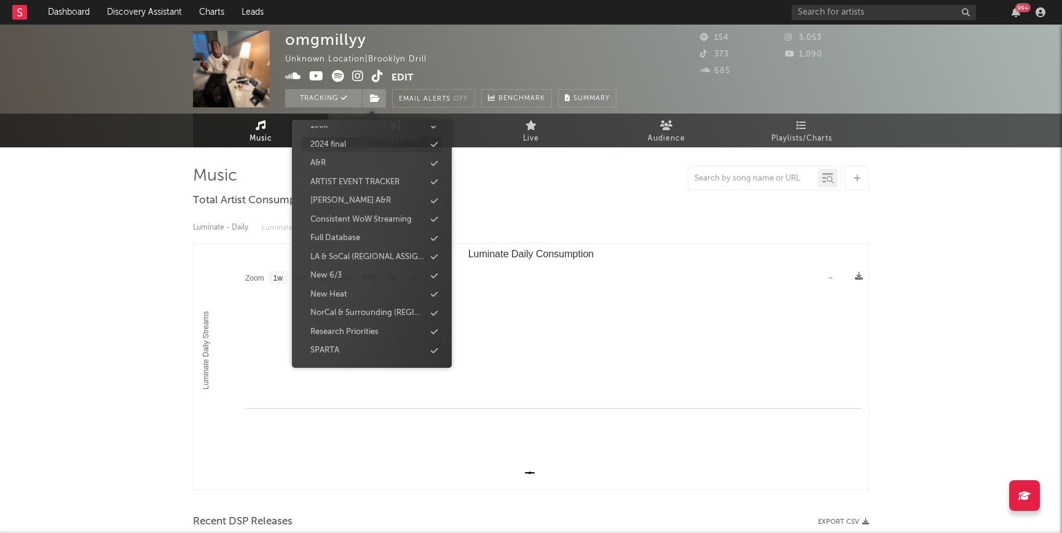
scroll to position [116, 0]
click at [341, 246] on div "Full Database" at bounding box center [335, 248] width 50 height 12
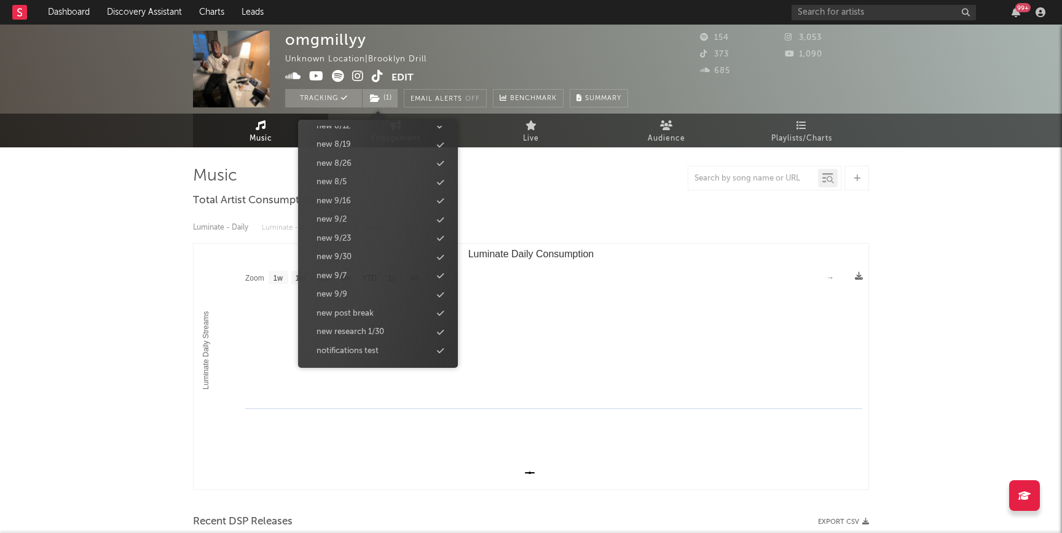
scroll to position [1362, 0]
click at [336, 263] on div "new 10/7" at bounding box center [333, 263] width 34 height 12
click at [336, 263] on div "new 10/8" at bounding box center [333, 263] width 34 height 12
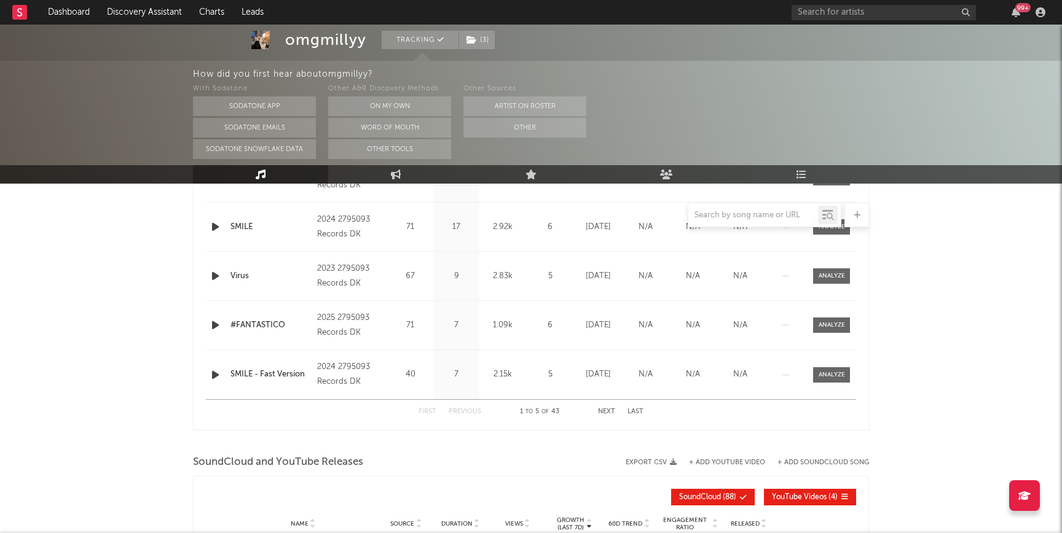
click at [112, 299] on div "omgmillyy Tracking ( 3 ) Unknown Location | Brooklyn Drill Edit Tracking ( 3 ) …" at bounding box center [531, 149] width 1062 height 1390
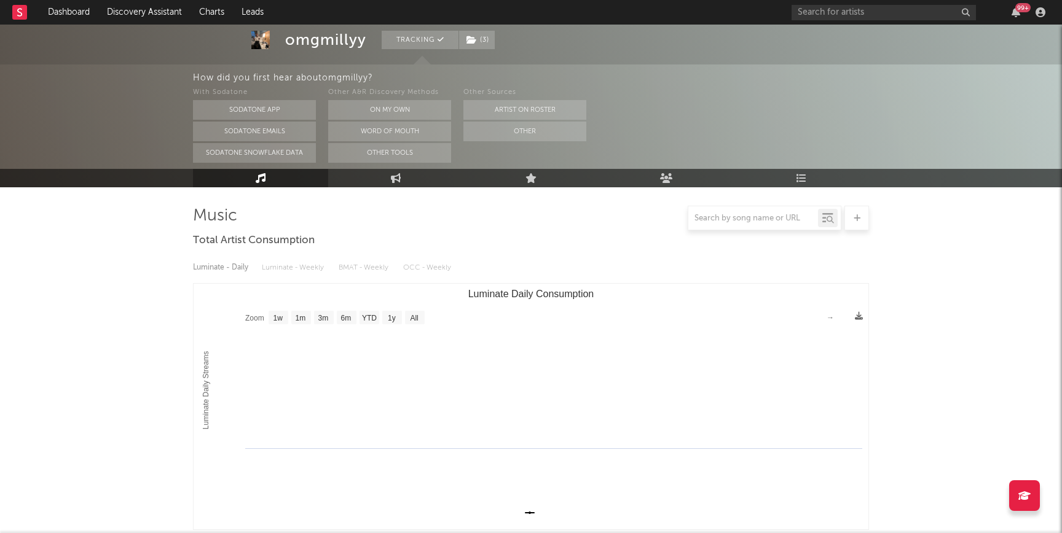
scroll to position [0, 0]
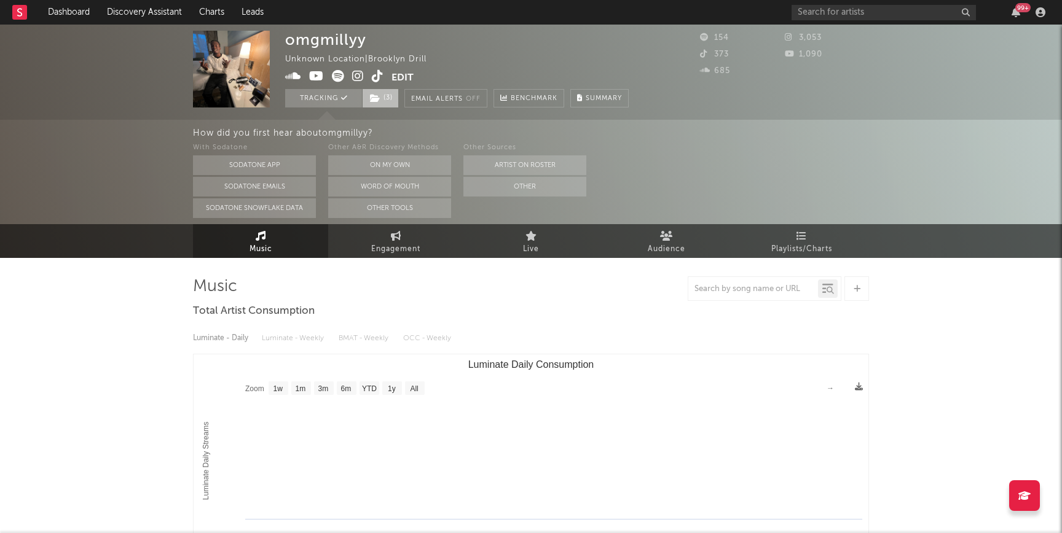
click at [387, 99] on span "( 3 )" at bounding box center [380, 98] width 37 height 18
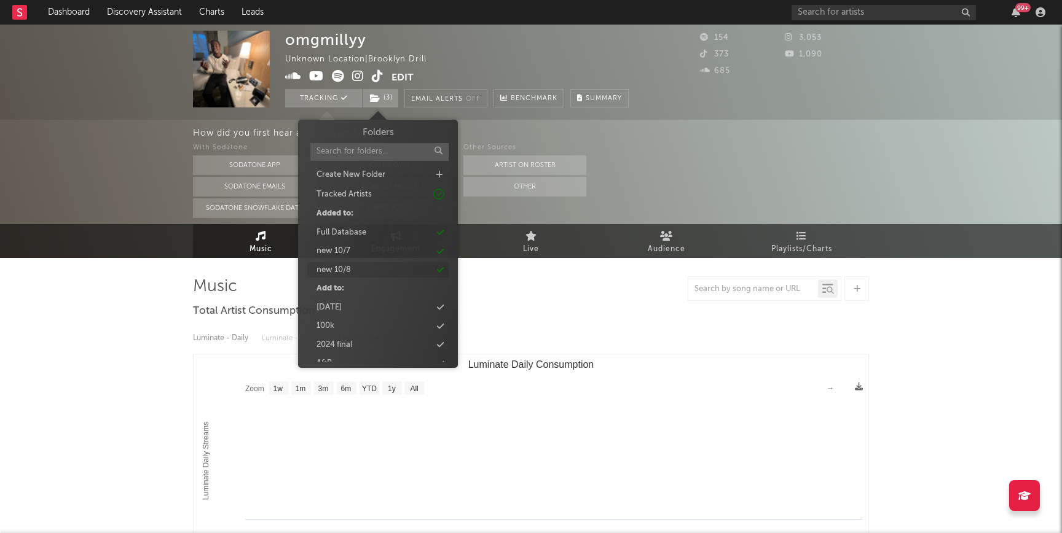
click at [391, 267] on div "new 10/8" at bounding box center [377, 270] width 141 height 16
click at [390, 253] on div "new 10/7" at bounding box center [377, 251] width 141 height 16
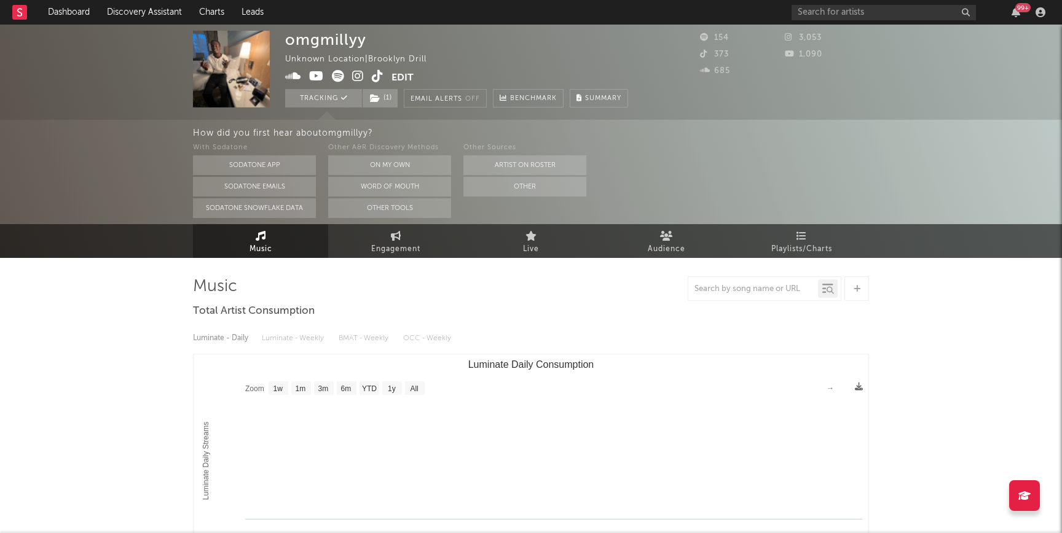
click at [358, 78] on icon at bounding box center [358, 76] width 12 height 12
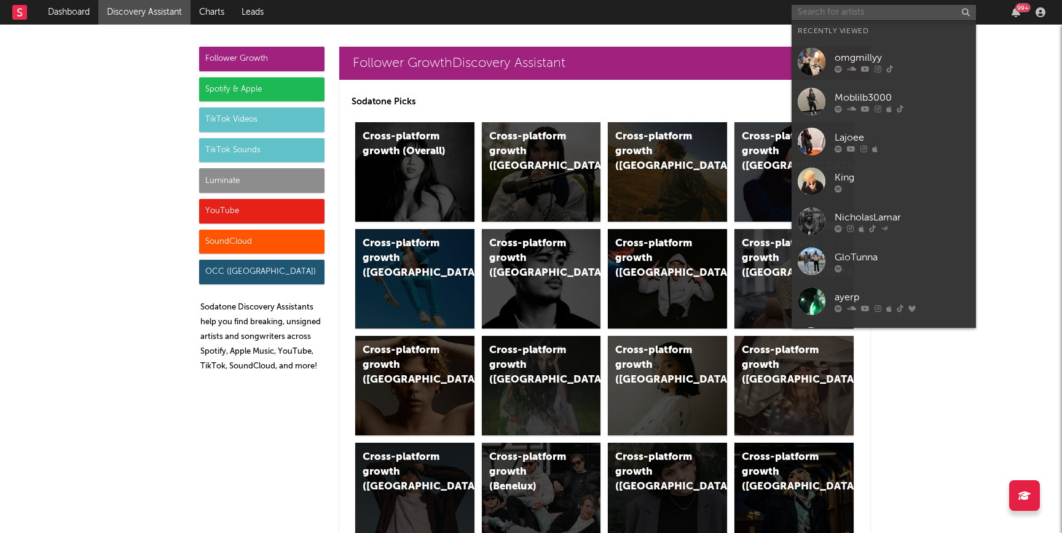
click at [906, 12] on input "text" at bounding box center [883, 12] width 184 height 15
paste input "[URL][DOMAIN_NAME]"
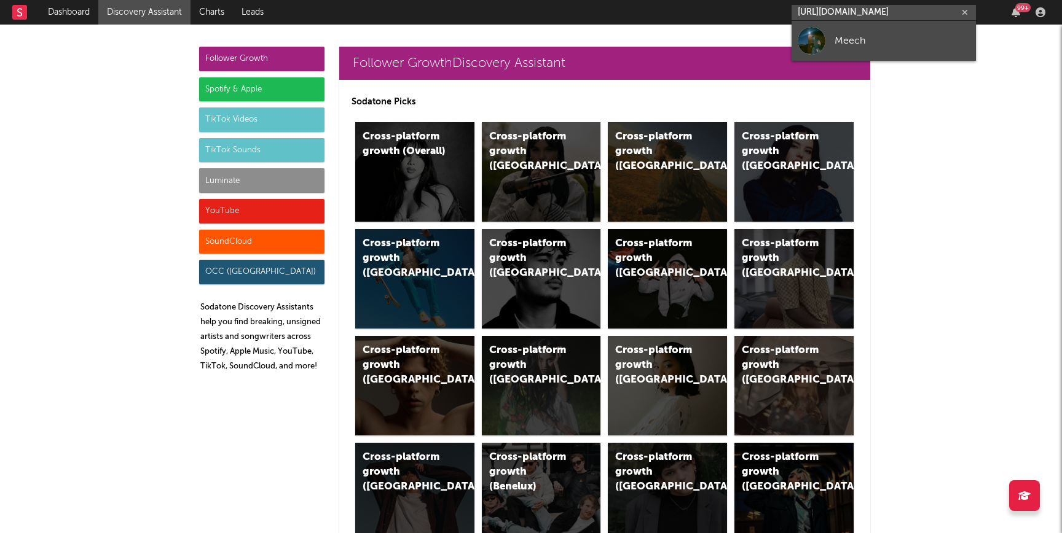
type input "https://www.youtube.com/channel/UCD8vWSbWmY4B-aFfxMKrOUg"
click at [892, 44] on div "Meech" at bounding box center [901, 40] width 135 height 15
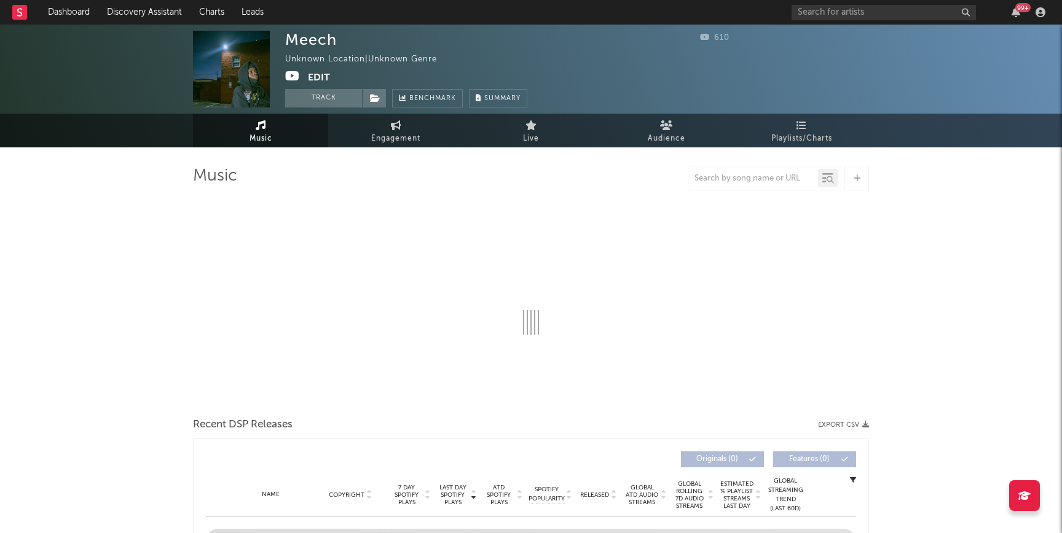
select select "1w"
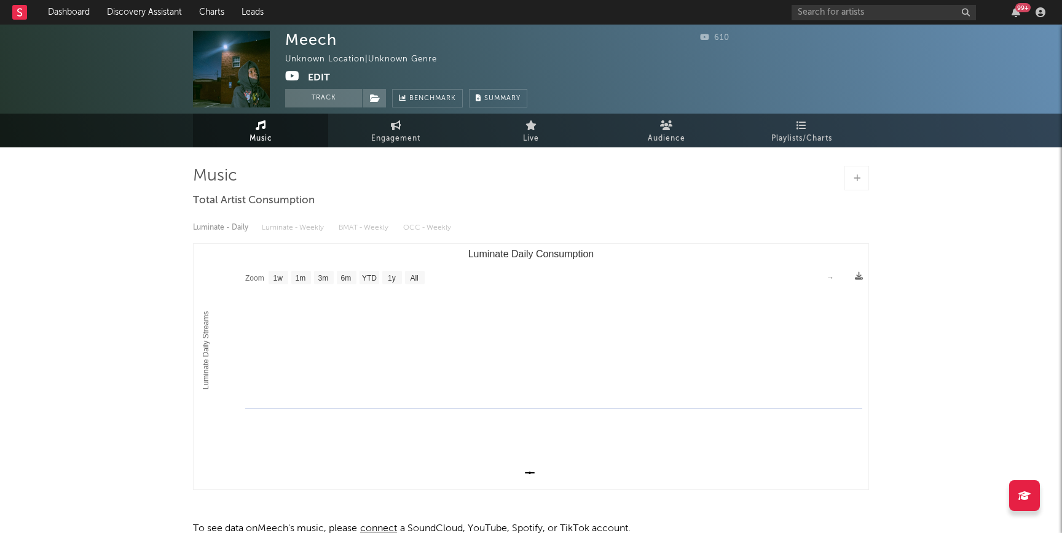
click at [291, 74] on icon at bounding box center [292, 76] width 15 height 12
click at [837, 9] on input "text" at bounding box center [883, 12] width 184 height 15
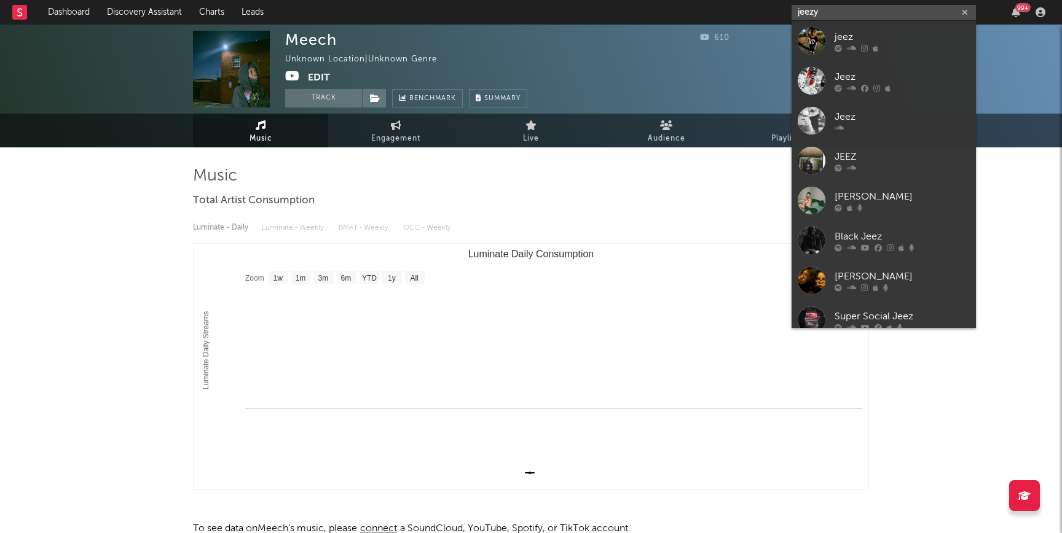
click at [798, 12] on input "jeezy" at bounding box center [883, 12] width 184 height 15
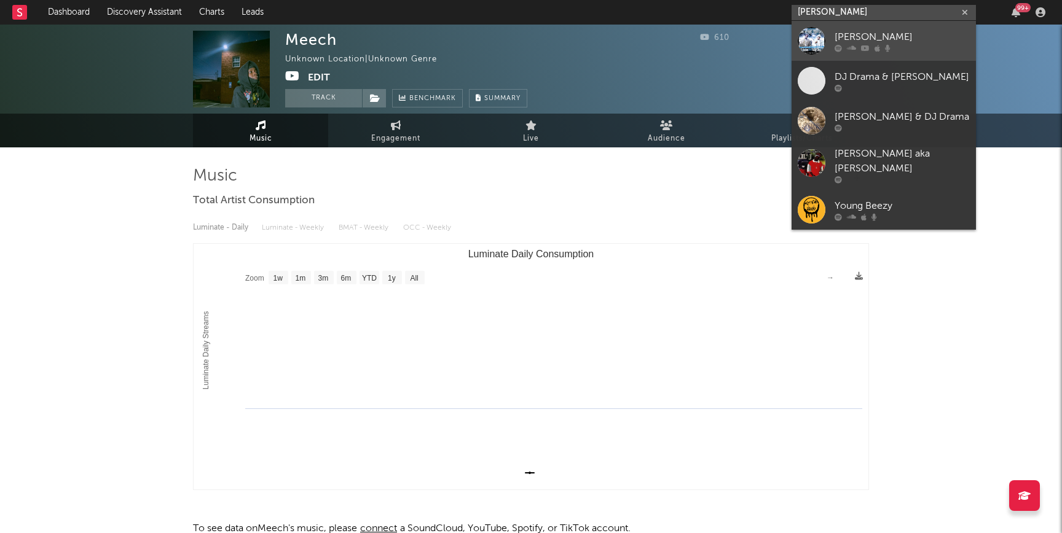
type input "young jeezy"
click at [833, 30] on link "[PERSON_NAME]" at bounding box center [883, 41] width 184 height 40
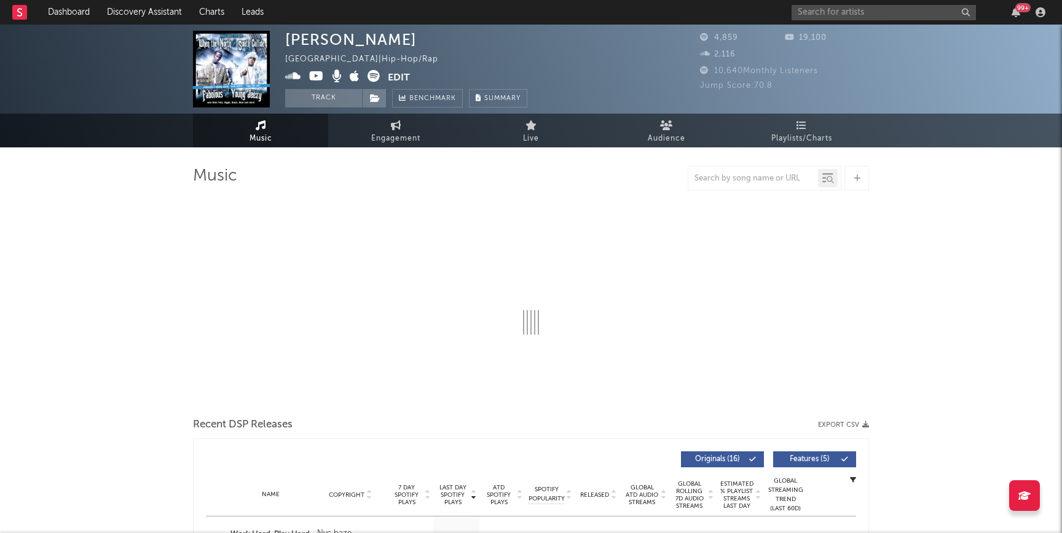
select select "6m"
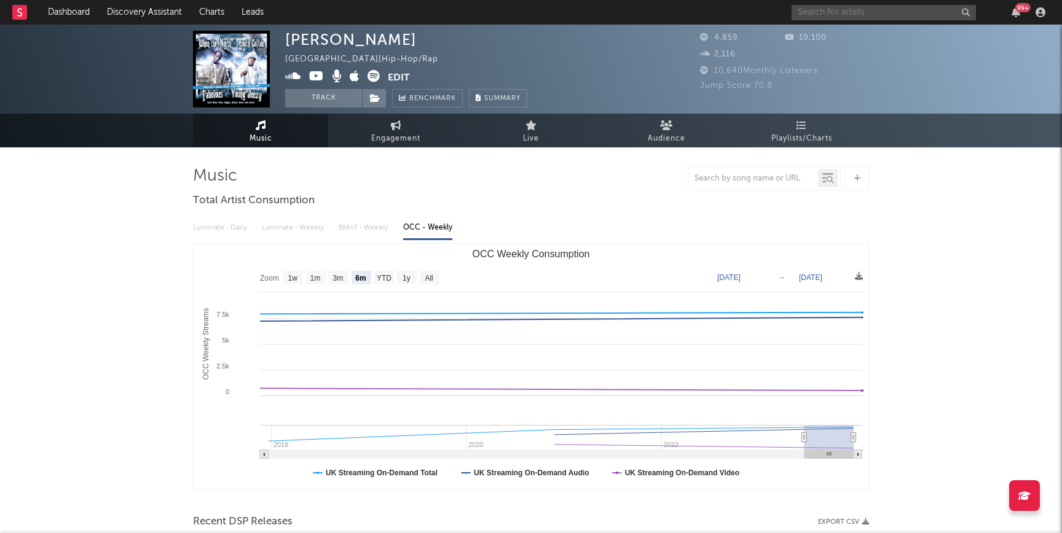
click at [892, 9] on input "text" at bounding box center [883, 12] width 184 height 15
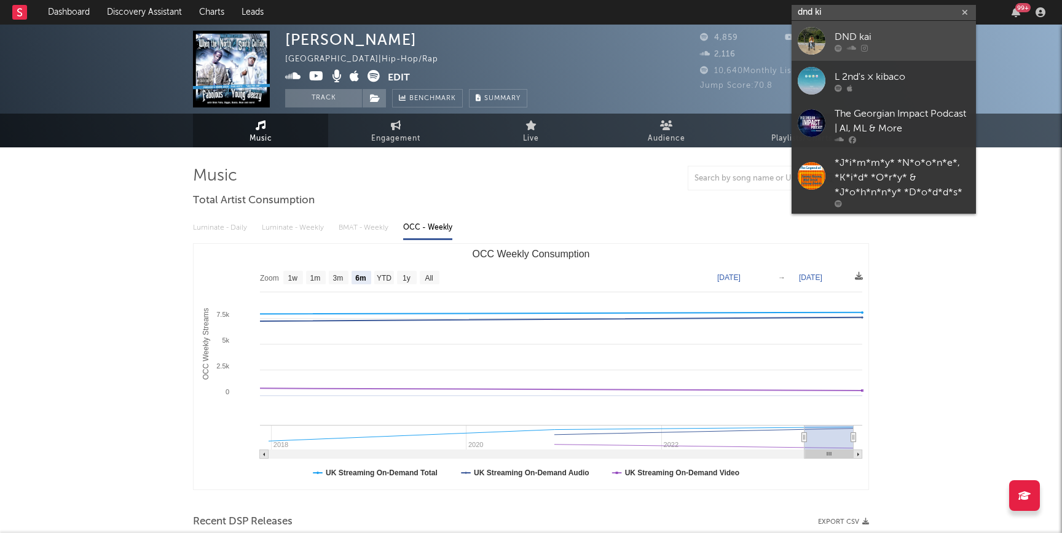
type input "dnd ki"
click at [874, 34] on div "DND kai" at bounding box center [901, 36] width 135 height 15
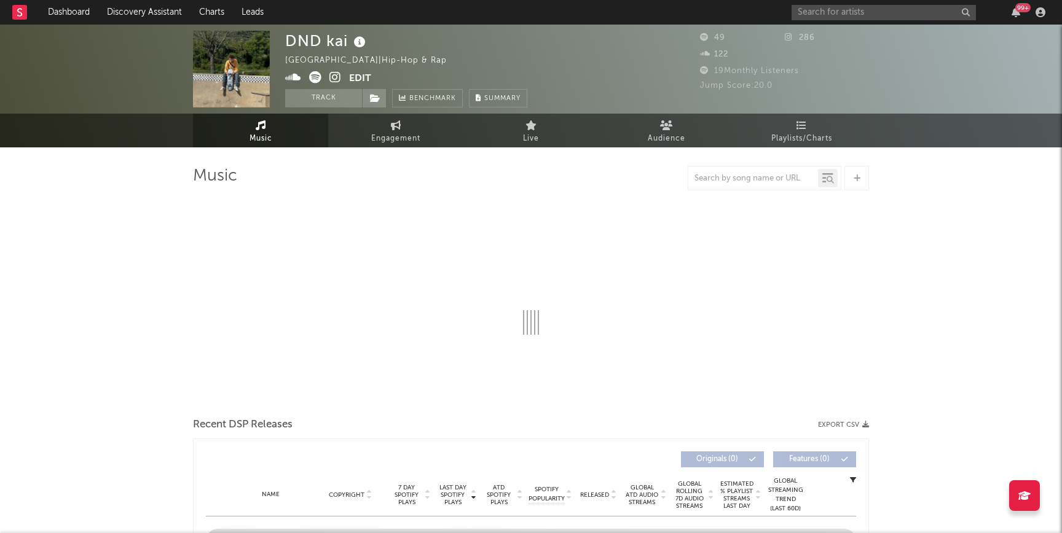
select select "1w"
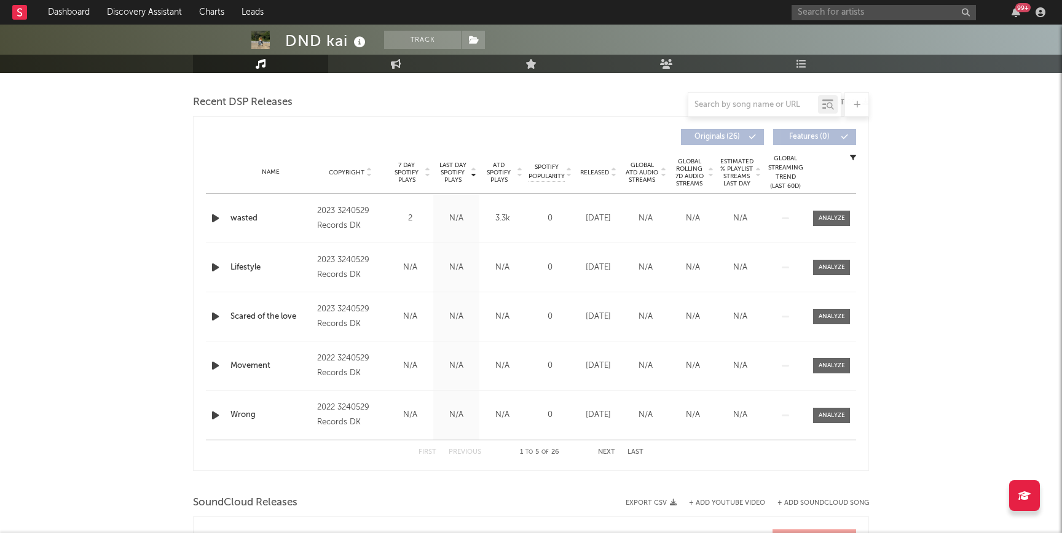
scroll to position [423, 0]
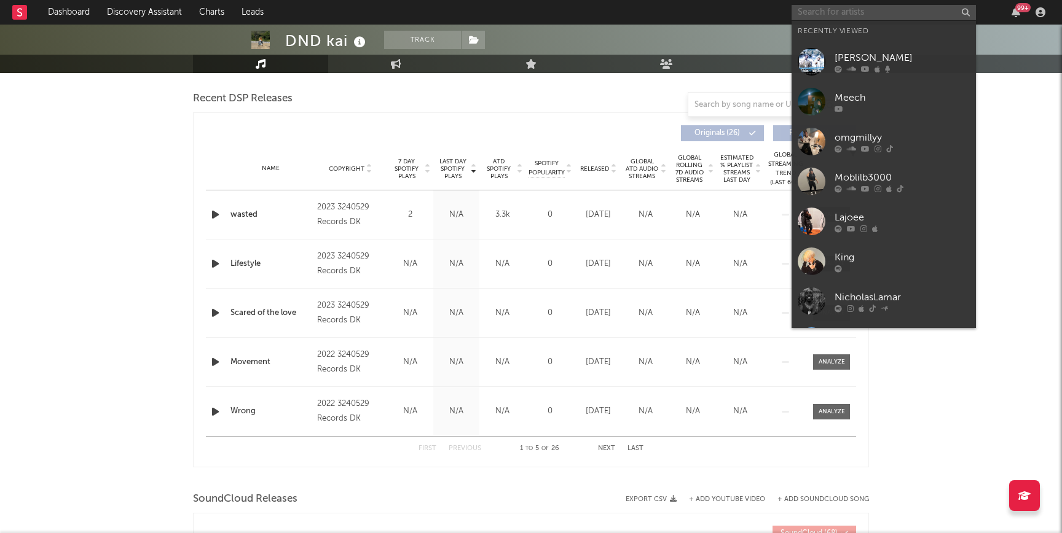
click at [873, 8] on input "text" at bounding box center [883, 12] width 184 height 15
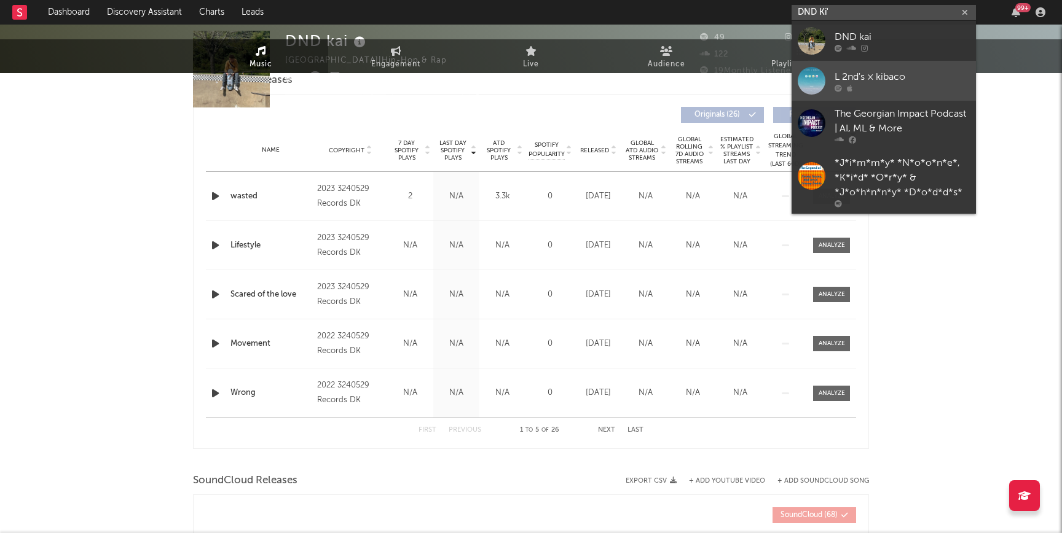
scroll to position [0, 0]
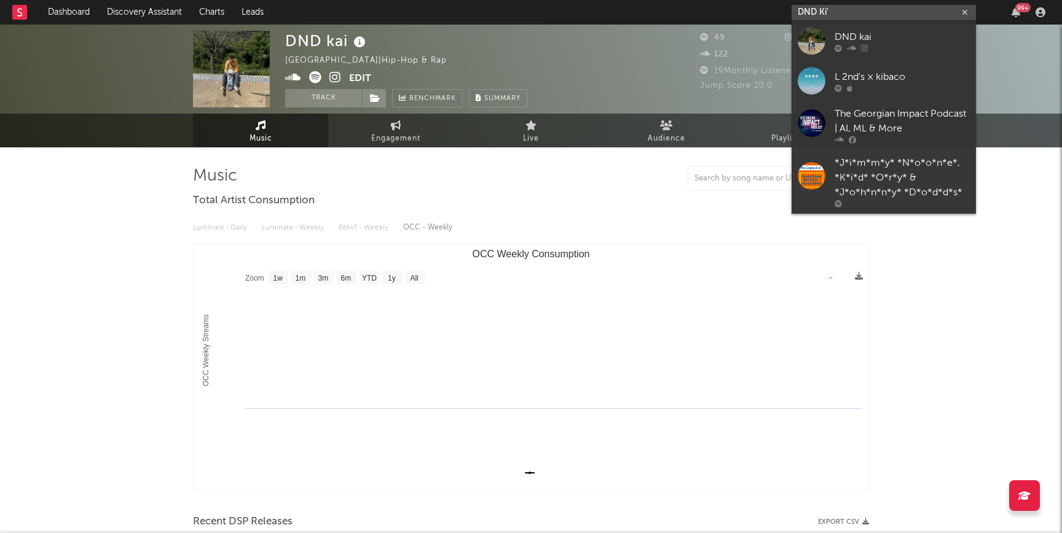
drag, startPoint x: 850, startPoint y: 14, endPoint x: 750, endPoint y: 3, distance: 100.8
click at [750, 3] on nav "Dashboard Discovery Assistant Charts Leads DND Ki' 99 +" at bounding box center [531, 12] width 1062 height 25
paste input "https://open.spotify.com/track/6b7ilViTyc9FA4ruqCINAn?si=dd1b9ddff66444fc"
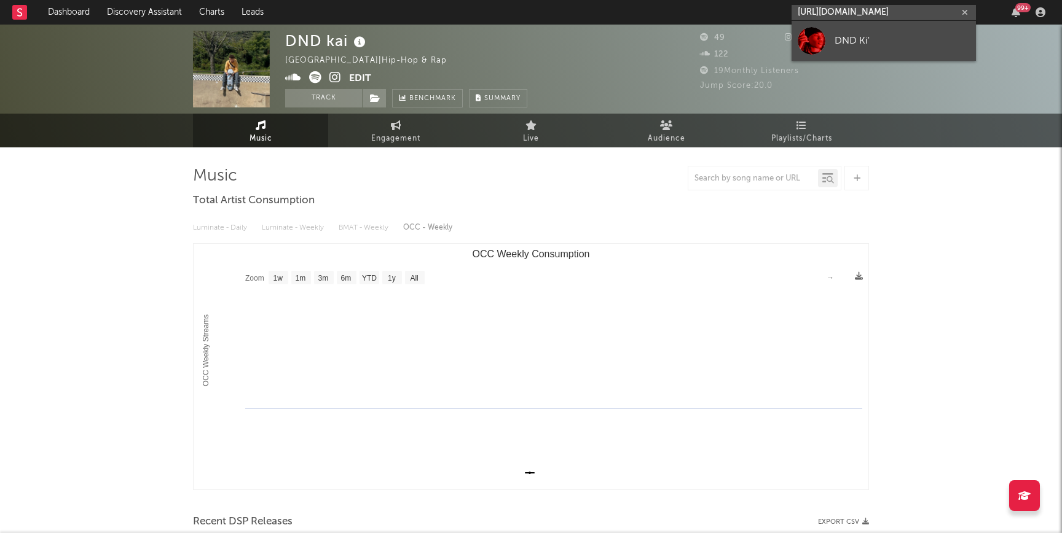
type input "https://open.spotify.com/track/6b7ilViTyc9FA4ruqCINAn?si=dd1b9ddff66444fc"
click at [843, 46] on div "DND Ki'" at bounding box center [901, 40] width 135 height 15
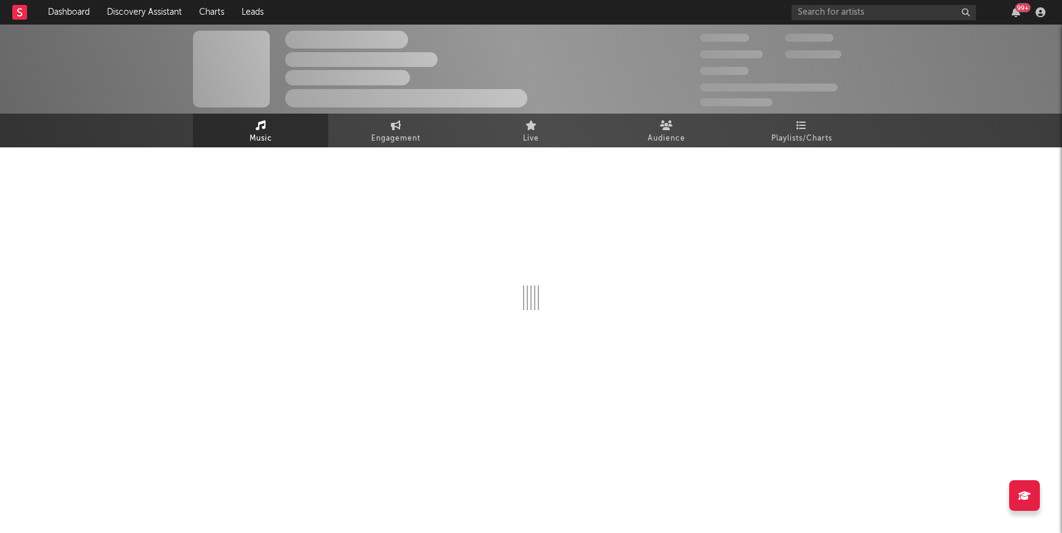
select select "1w"
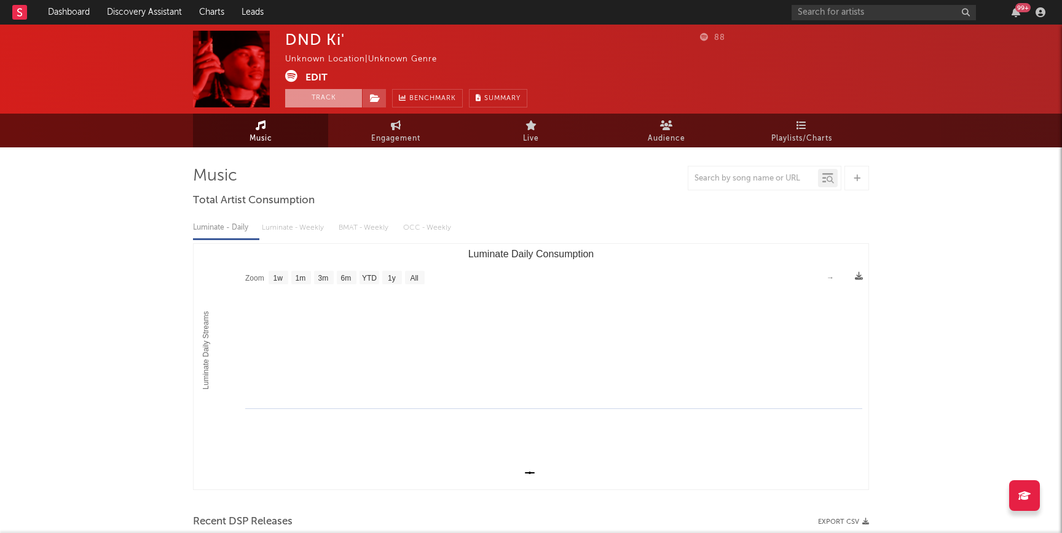
click at [337, 106] on button "Track" at bounding box center [323, 98] width 77 height 18
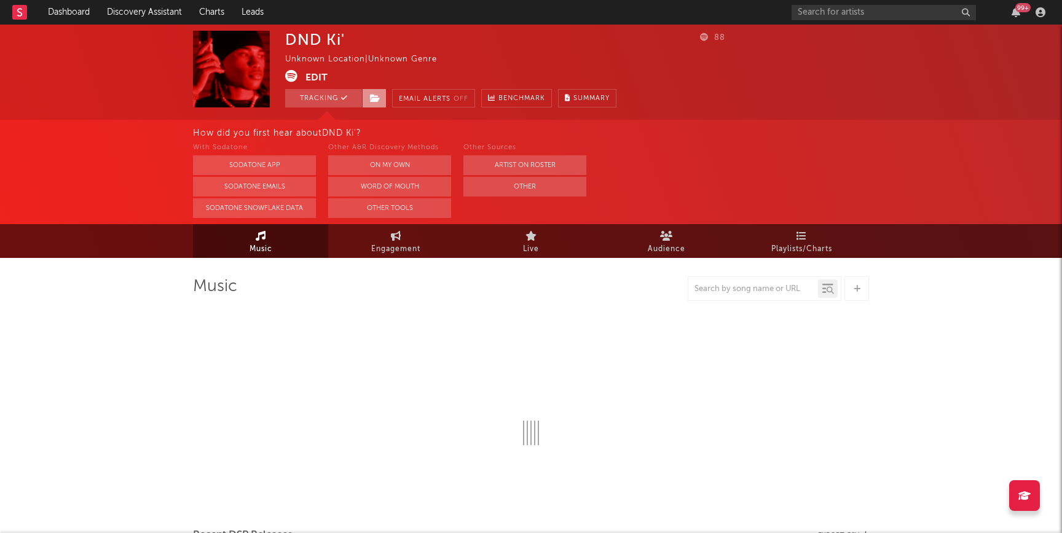
select select "1w"
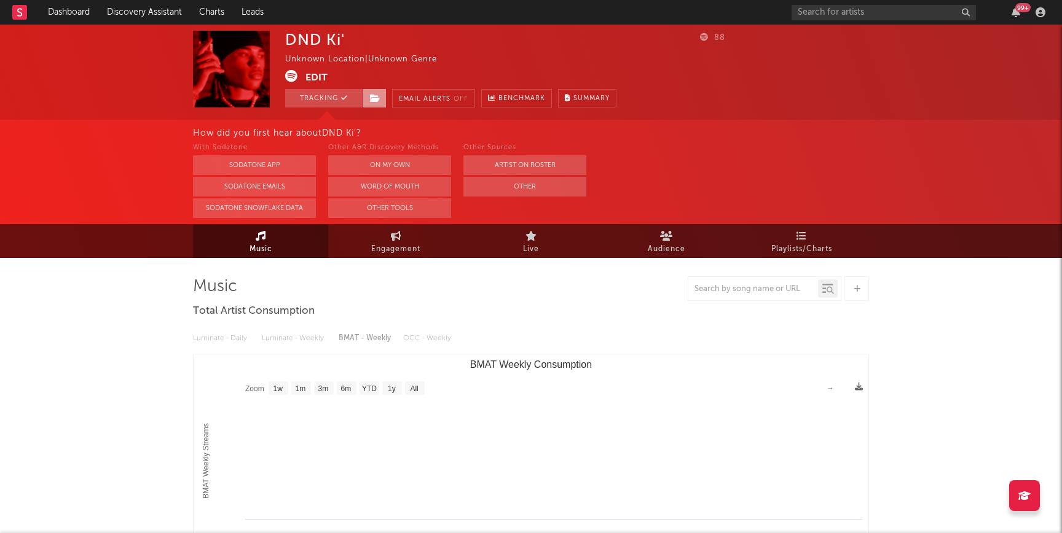
click at [373, 99] on icon at bounding box center [375, 98] width 10 height 9
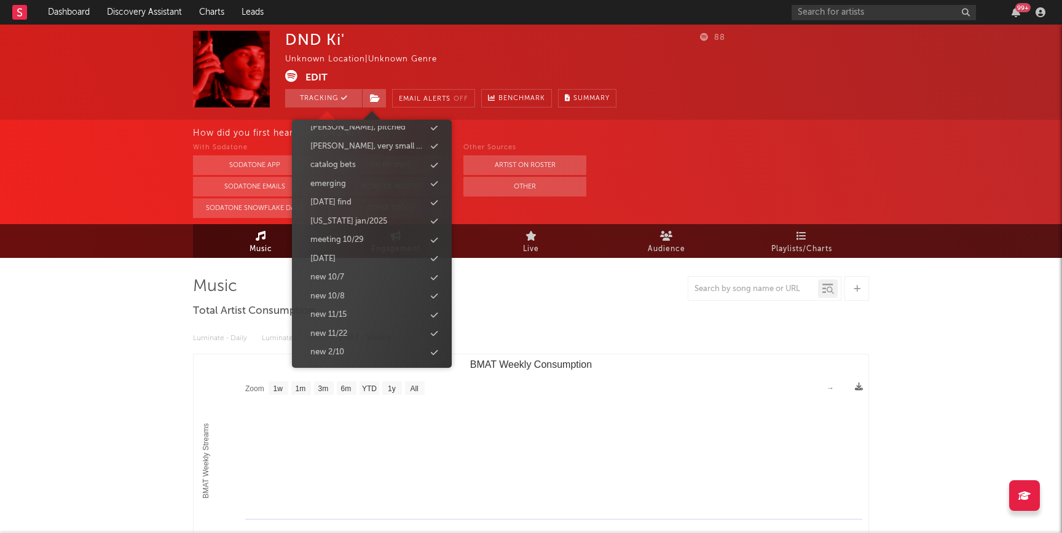
scroll to position [603, 0]
click at [345, 228] on div "new 10/8" at bounding box center [371, 230] width 141 height 16
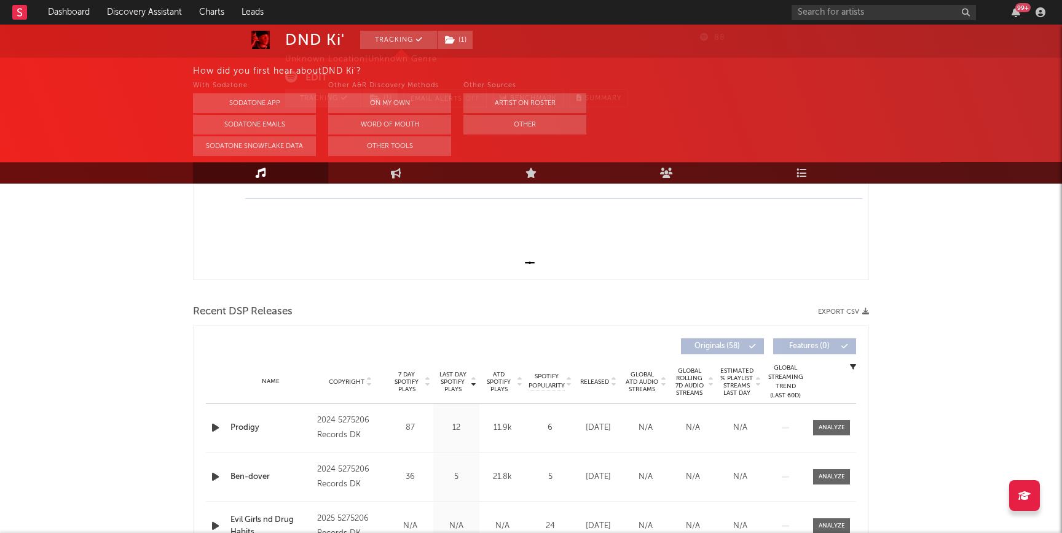
scroll to position [450, 0]
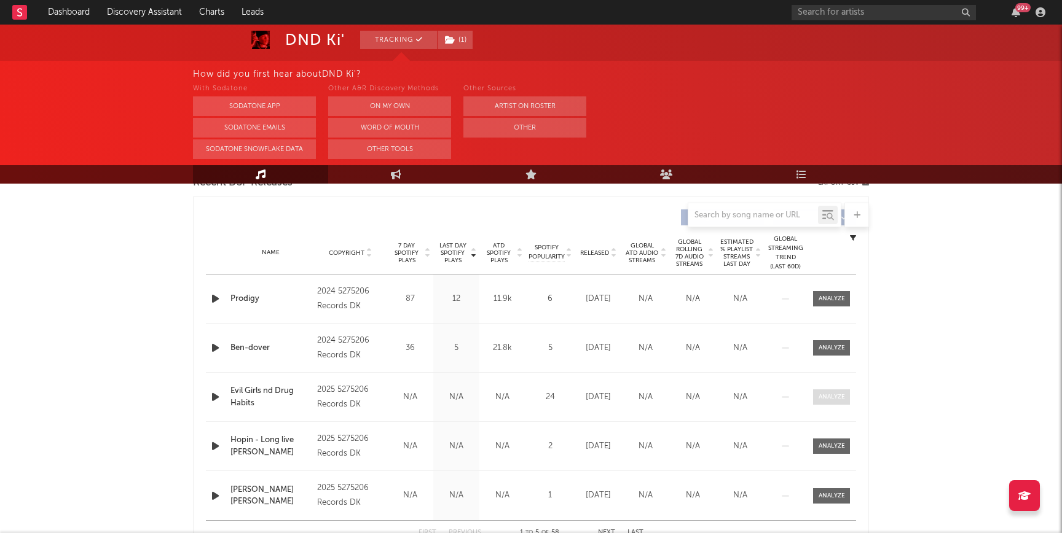
click at [819, 399] on div at bounding box center [831, 397] width 26 height 9
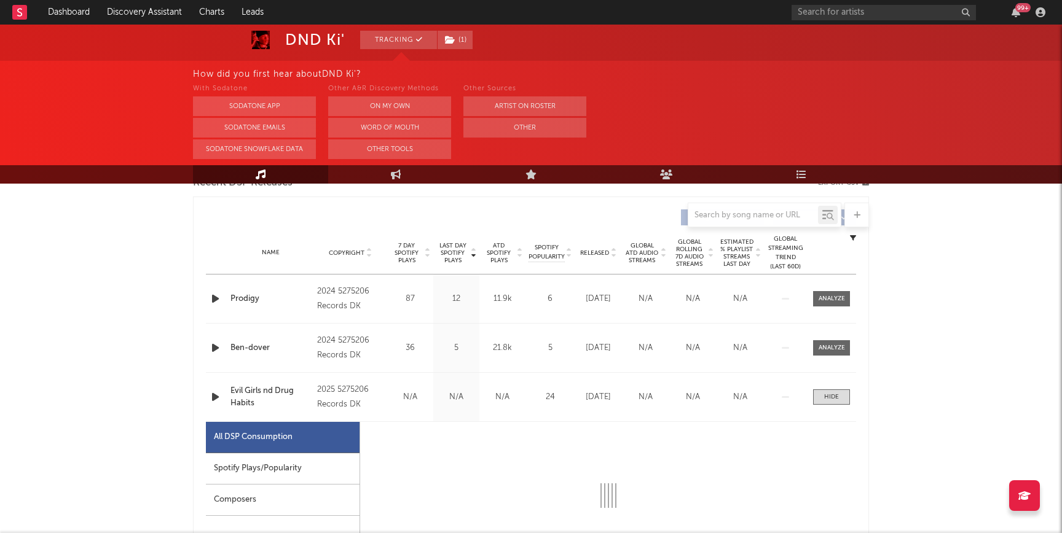
select select "1w"
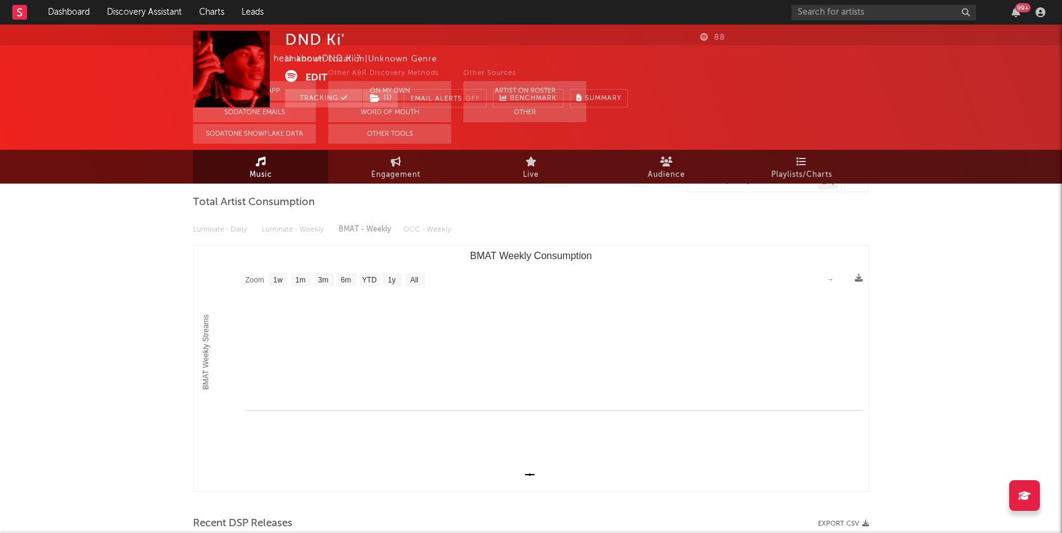
scroll to position [0, 0]
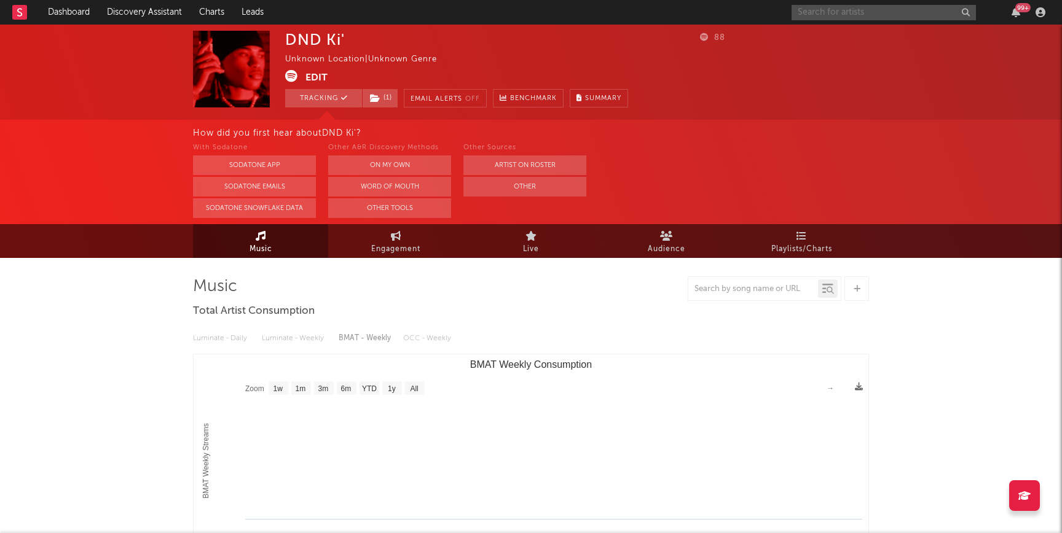
click at [828, 12] on input "text" at bounding box center [883, 12] width 184 height 15
paste input "https://www.tiktok.com/music/Evil-Girls-nd-Drug-Habits-7555633725226108929"
click at [724, 127] on div "How did you first hear about DND Ki' ?" at bounding box center [627, 133] width 869 height 15
click at [823, 26] on div "DND Ki' Unknown Location | Unknown Genre Edit Tracking ( 1 ) Email Alerts Off B…" at bounding box center [531, 72] width 1062 height 95
click at [823, 17] on input "https://www.tiktok.com/music/Evil-Girls-nd-Drug-Habits-7555633725226108929" at bounding box center [883, 12] width 184 height 15
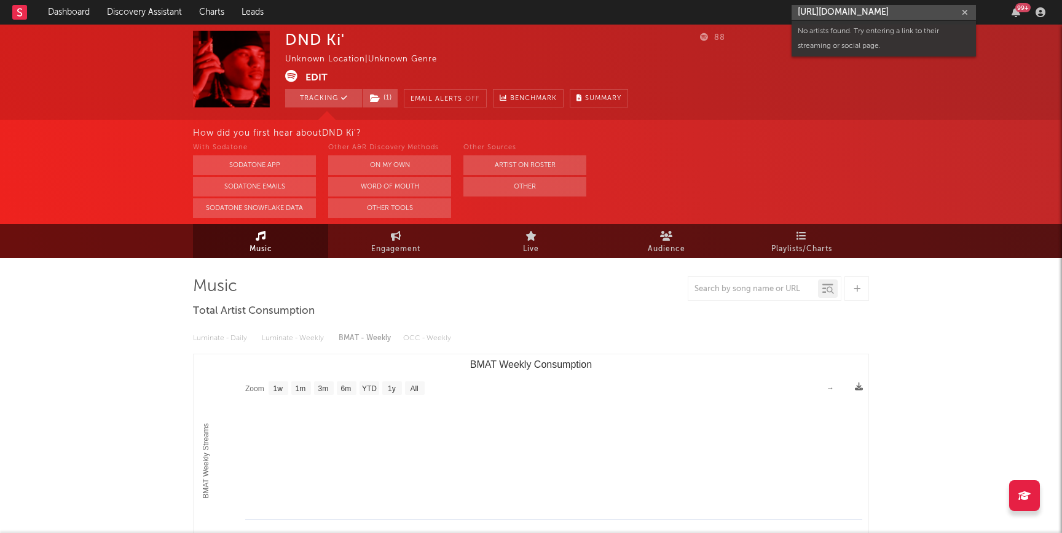
paste input "@dnd_k11"
type input "https://www.tiktok.com/@dnd_k11"
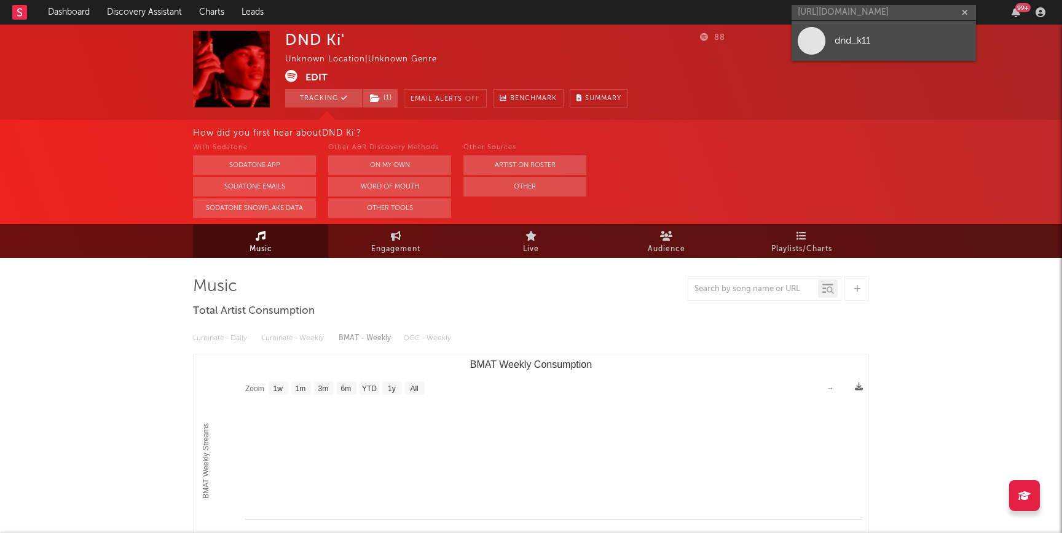
click at [857, 48] on link "dnd_k11" at bounding box center [883, 41] width 184 height 40
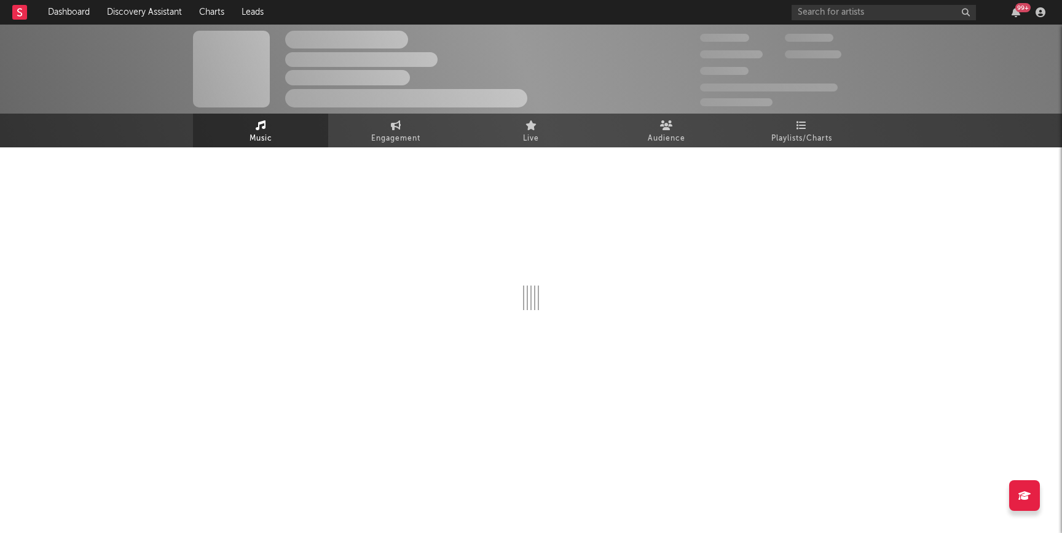
select select "1w"
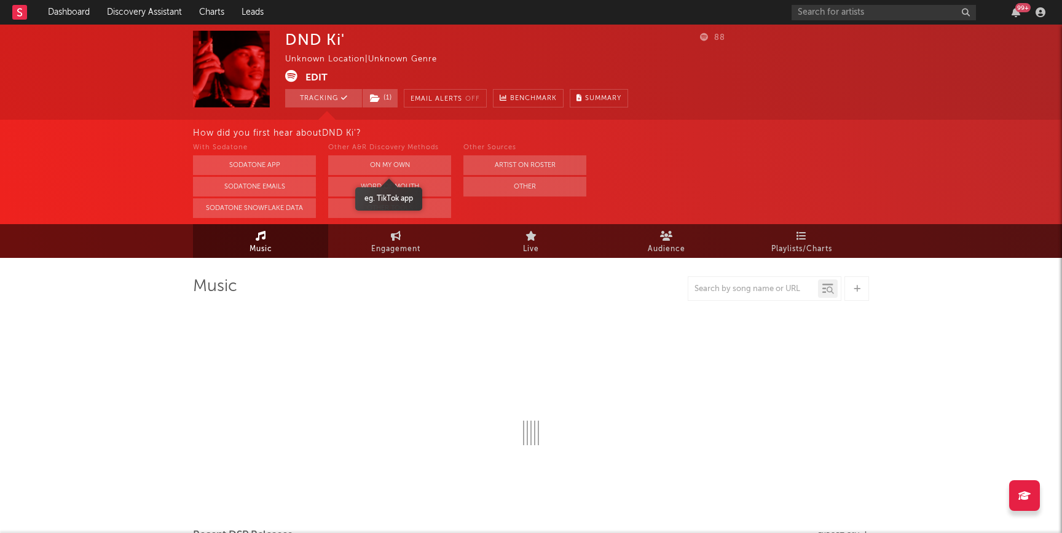
select select "1w"
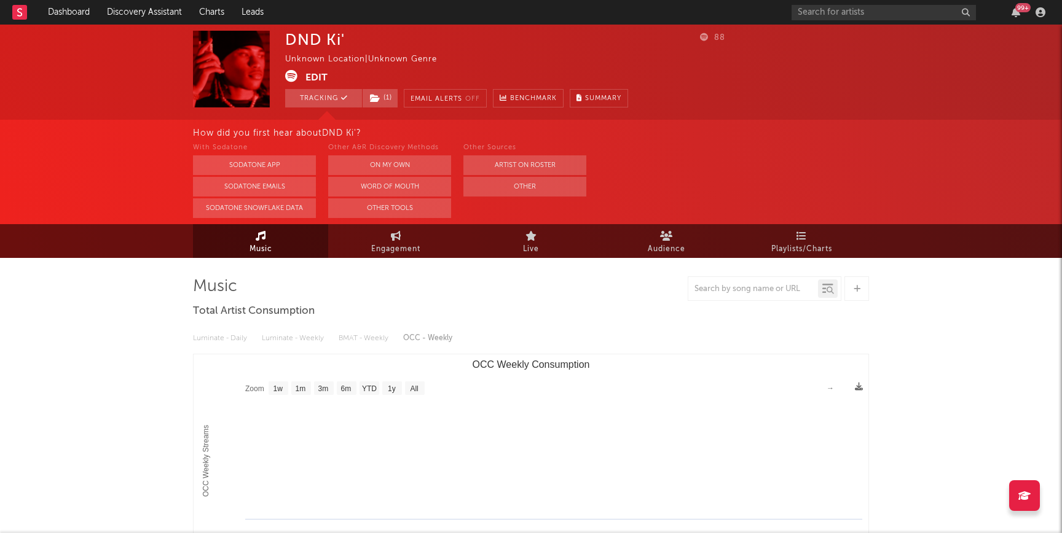
click at [313, 80] on button "Edit" at bounding box center [316, 77] width 22 height 15
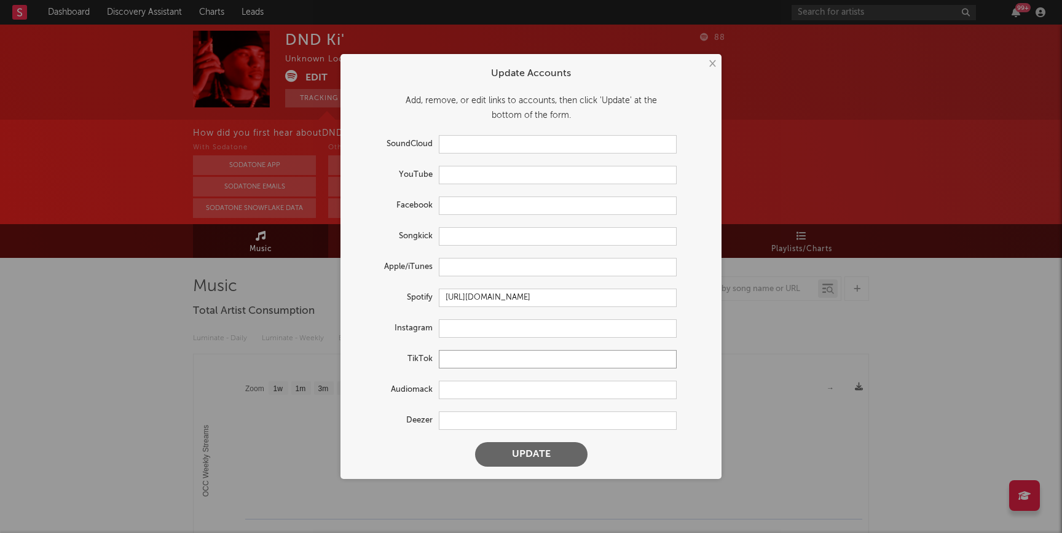
click at [471, 356] on input "text" at bounding box center [558, 359] width 238 height 18
paste input "https://www.tiktok.com/music/Evil-Girls-nd-Drug-Habits-7555633725226108929"
click at [509, 446] on button "Update" at bounding box center [531, 454] width 112 height 25
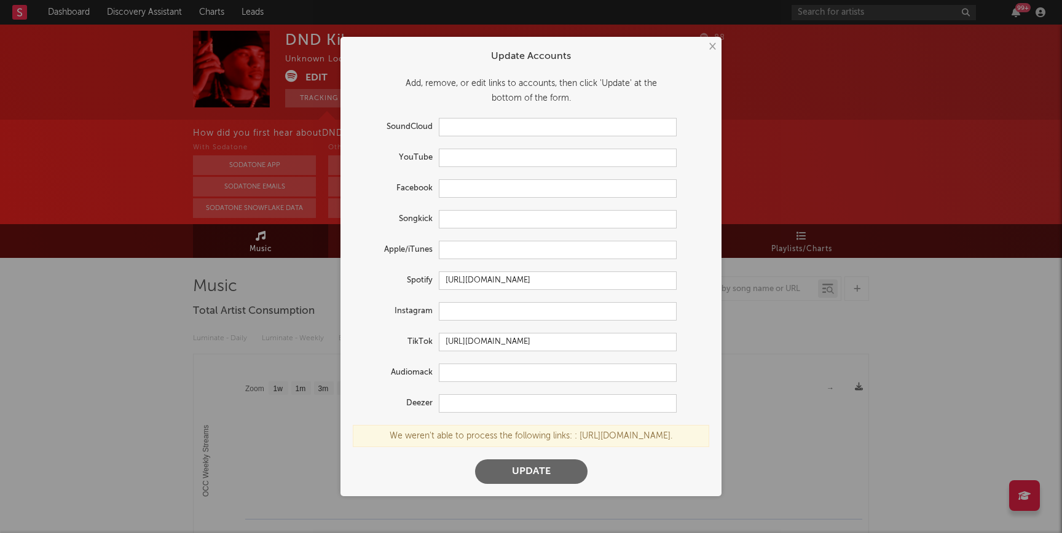
click at [473, 325] on form "Update Accounts Add, remove, or edit links to accounts, then click 'Update' at …" at bounding box center [531, 266] width 369 height 447
click at [473, 334] on input "https://www.tiktok.com/music/Evil-Girls-nd-Drug-Habits-7555633725226108929" at bounding box center [558, 342] width 238 height 18
paste input "@dnd_k11"
type input "https://www.tiktok.com/@dnd_k11"
click at [545, 477] on button "Update" at bounding box center [531, 472] width 112 height 25
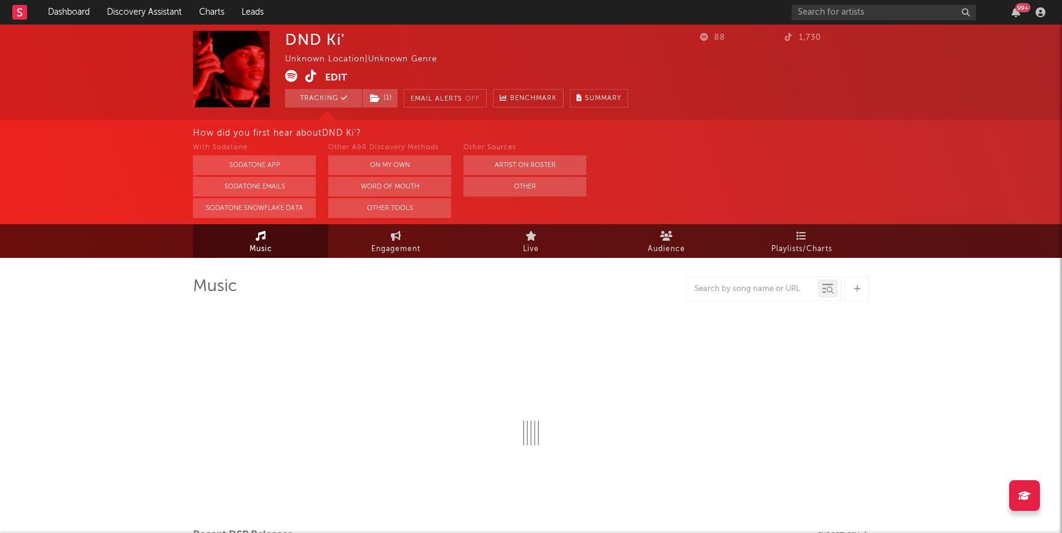
select select "1w"
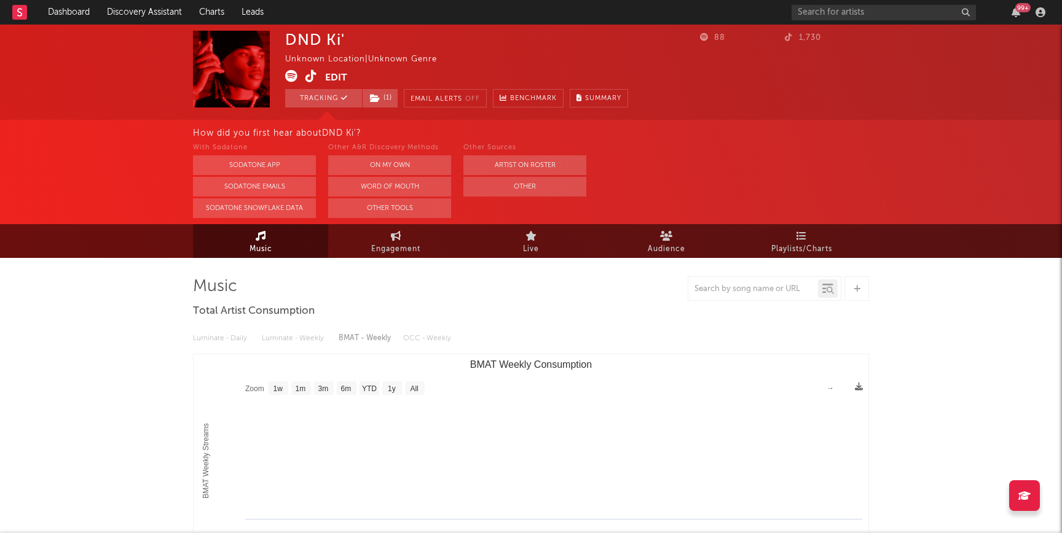
click at [312, 77] on icon at bounding box center [311, 76] width 12 height 12
click at [141, 16] on link "Discovery Assistant" at bounding box center [144, 12] width 92 height 25
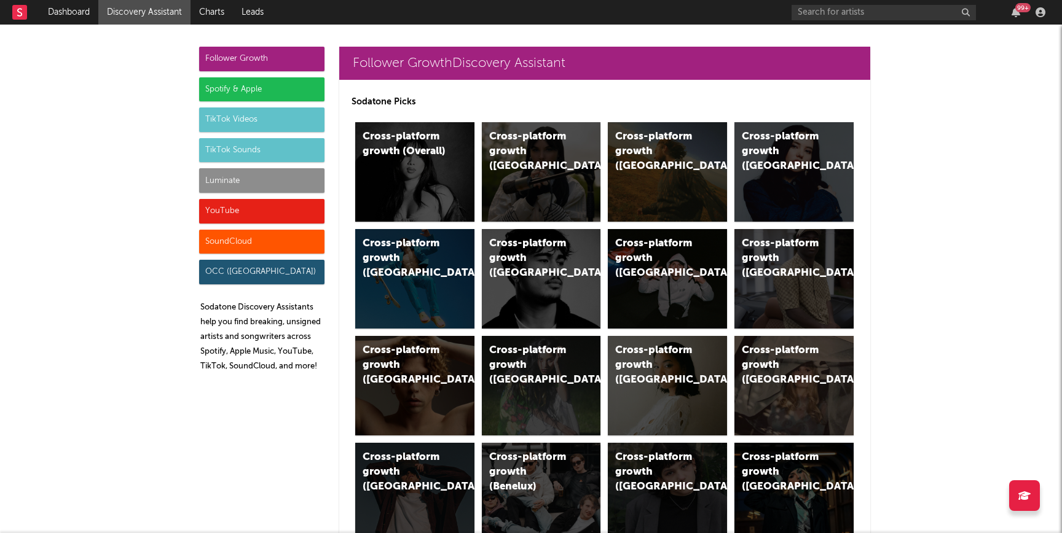
click at [237, 207] on div "YouTube" at bounding box center [261, 211] width 125 height 25
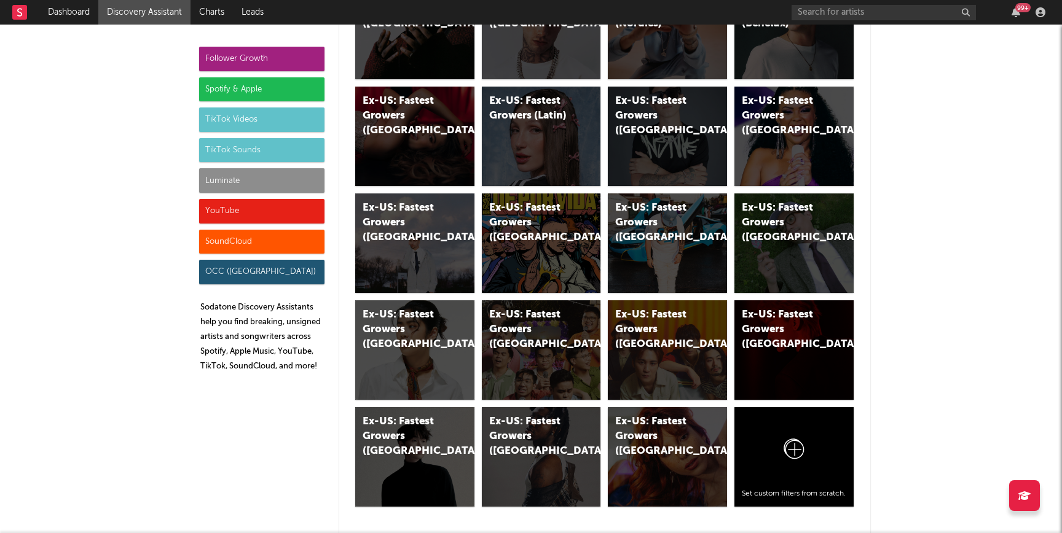
scroll to position [6996, 0]
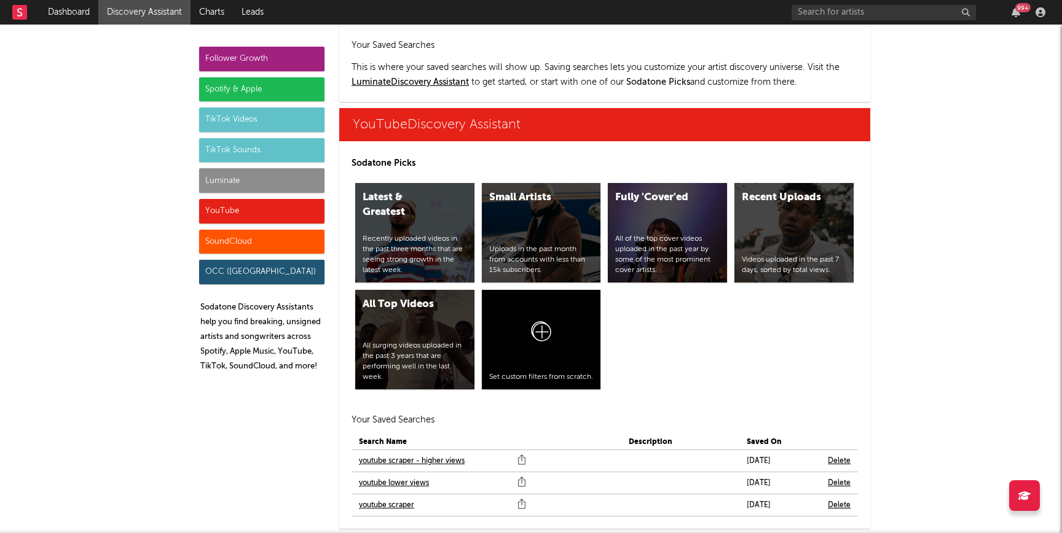
click at [376, 498] on link "youtube scraper" at bounding box center [386, 505] width 55 height 15
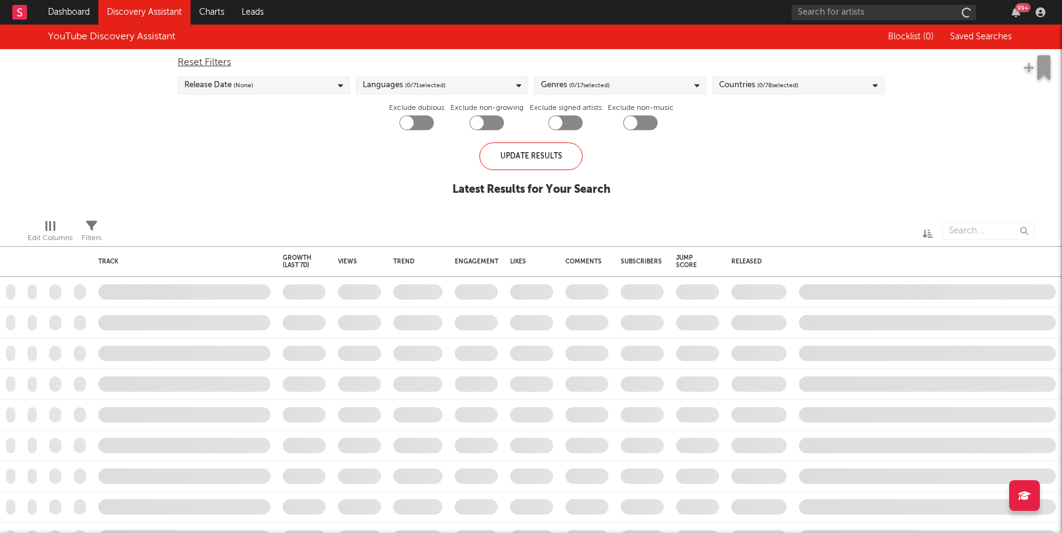
checkbox input "true"
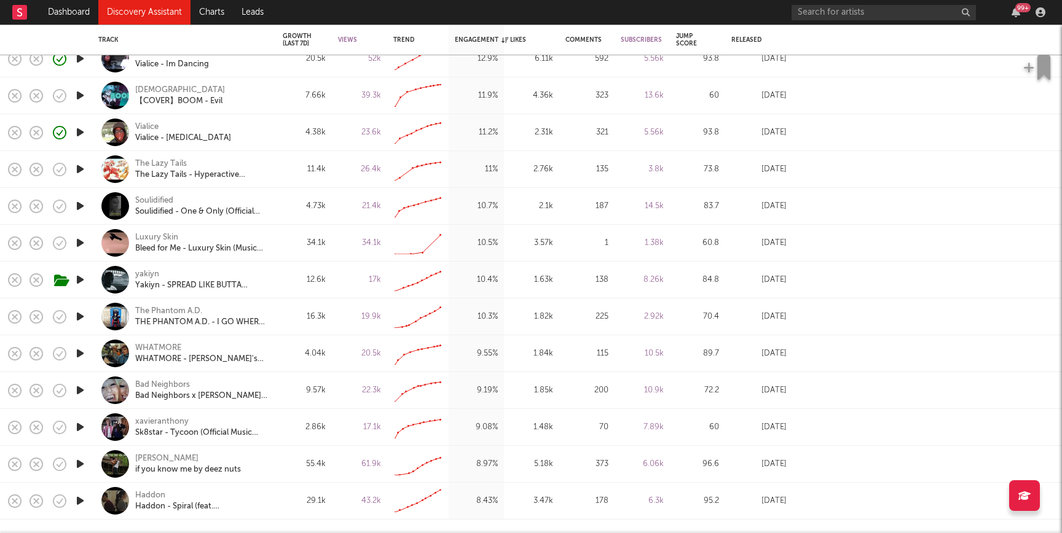
click at [80, 203] on icon "button" at bounding box center [80, 205] width 13 height 15
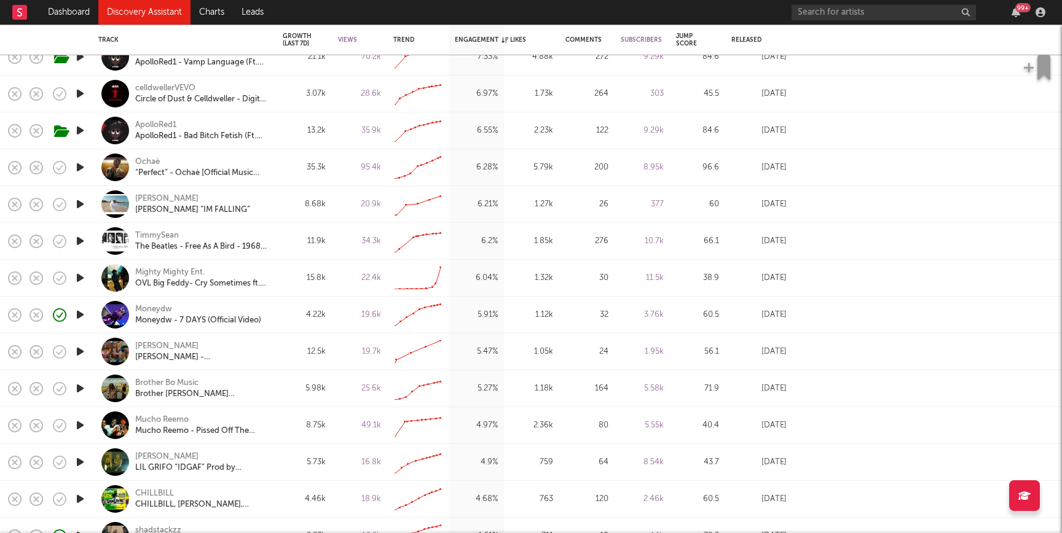
click at [77, 283] on icon "button" at bounding box center [80, 277] width 13 height 15
click at [338, 269] on div "22.4k" at bounding box center [359, 278] width 55 height 37
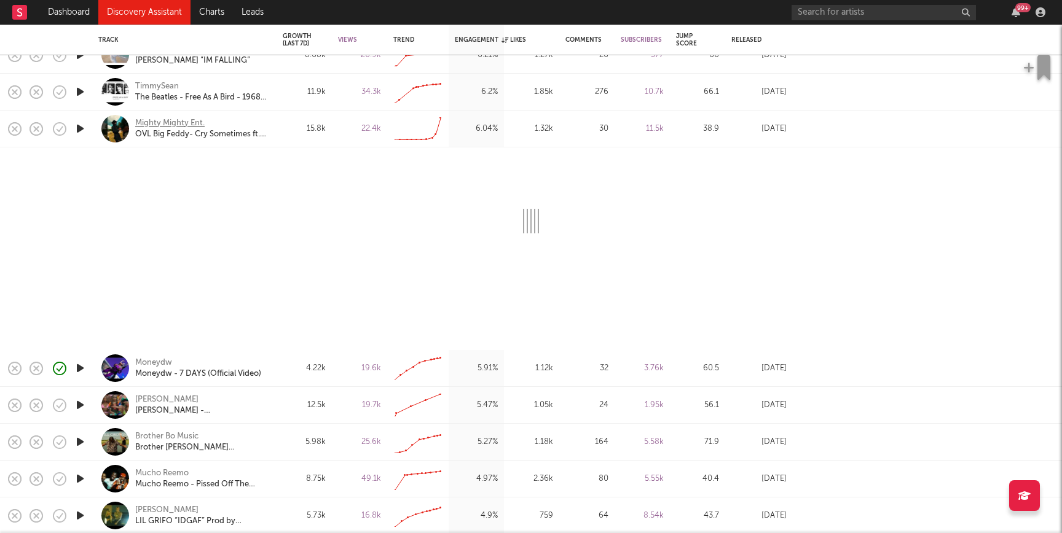
click at [149, 120] on div "Mighty Mighty Ent." at bounding box center [169, 123] width 69 height 11
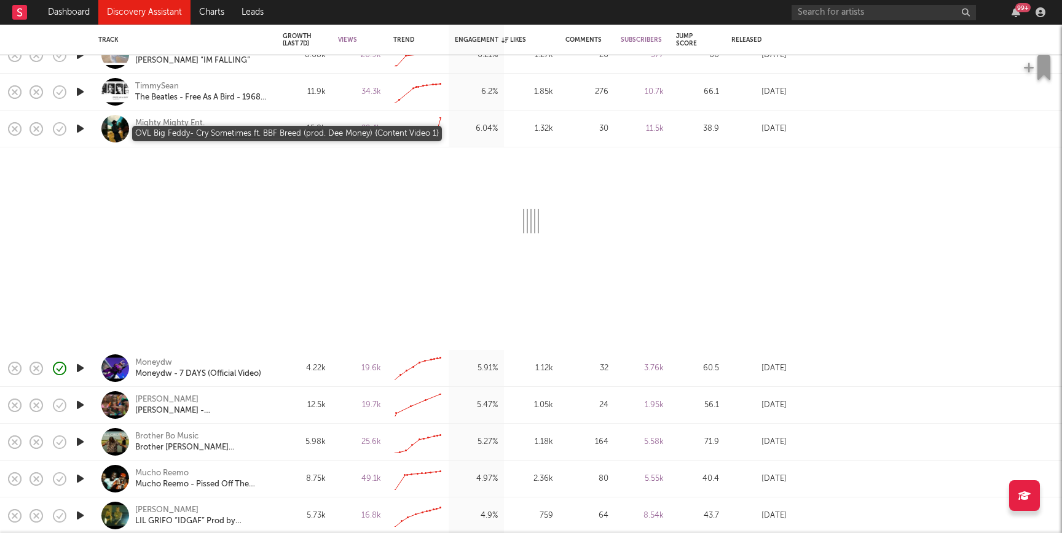
click at [163, 137] on div "OVL Big Feddy- Cry Sometimes ft. BBF Breed (prod. Dee Money) {Content Video 1}" at bounding box center [201, 134] width 132 height 11
select select "1w"
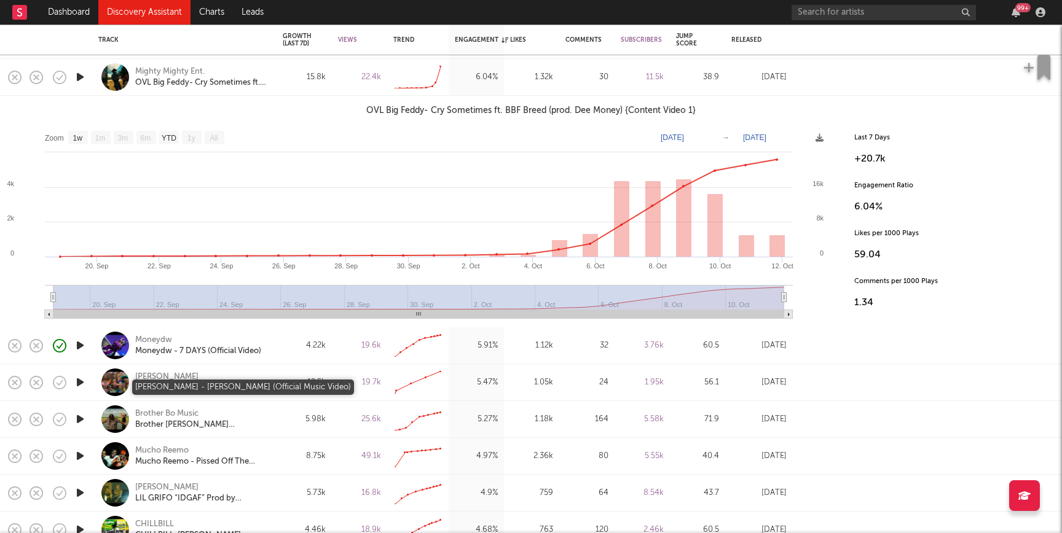
click at [165, 390] on div "Lv Slugg - Baddie (Official Music Video)" at bounding box center [201, 388] width 132 height 11
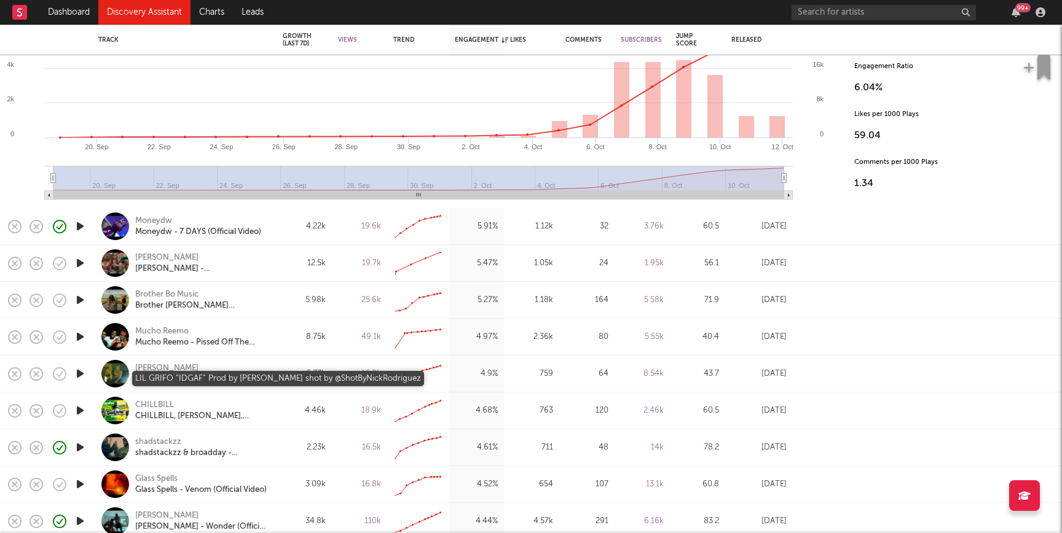
click at [227, 378] on div "LIL GRIFO “IDGAF” Prod by Benjirow shot by @ShotByNickRodriguez" at bounding box center [201, 379] width 132 height 11
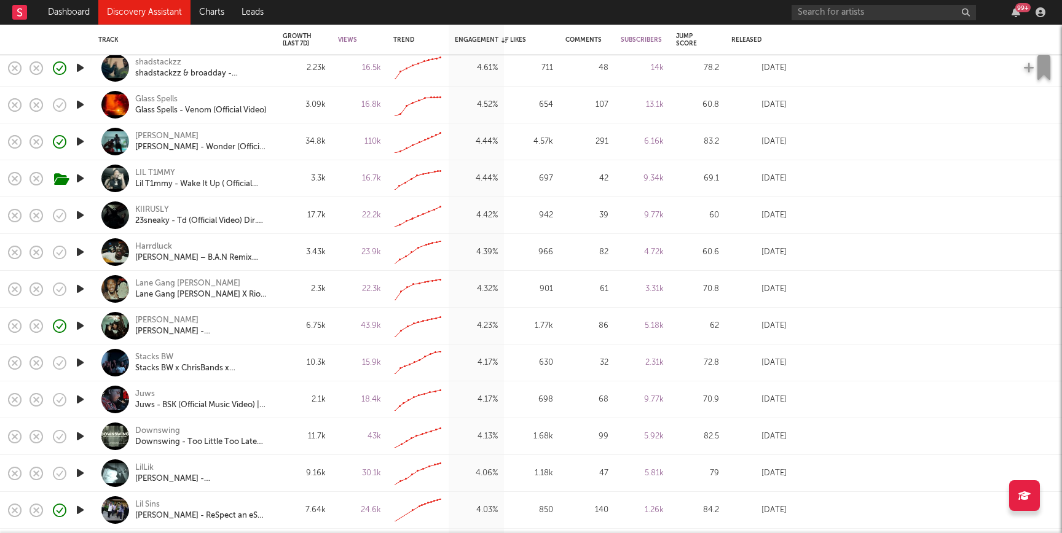
click at [80, 436] on icon "button" at bounding box center [80, 436] width 13 height 15
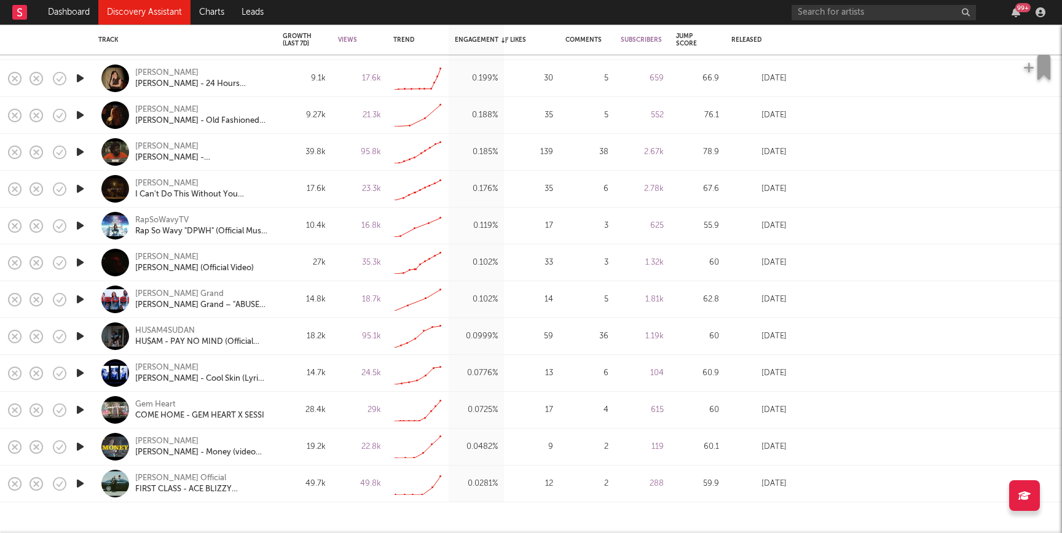
click at [154, 7] on link "Discovery Assistant" at bounding box center [144, 12] width 92 height 25
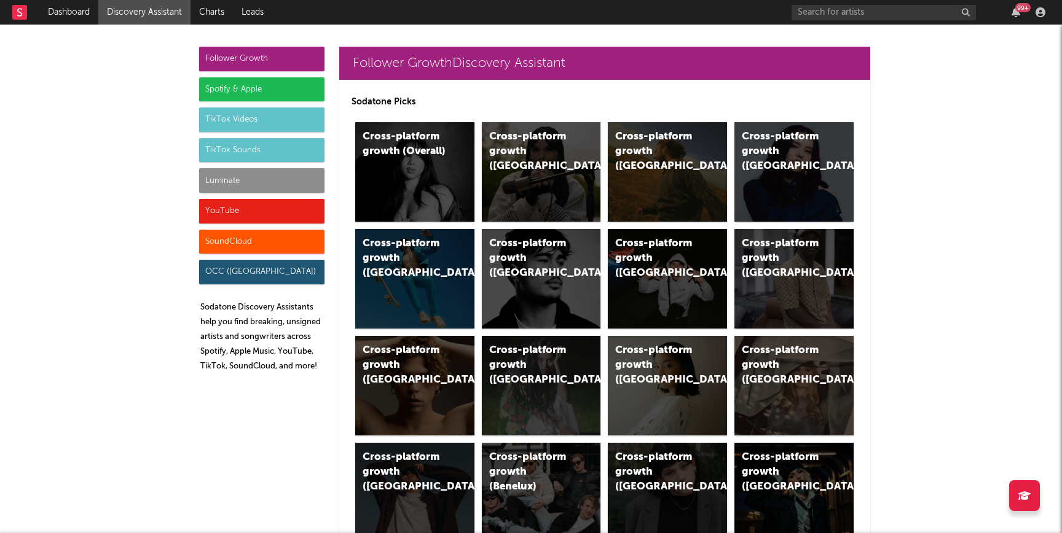
click at [226, 176] on div "Luminate" at bounding box center [261, 180] width 125 height 25
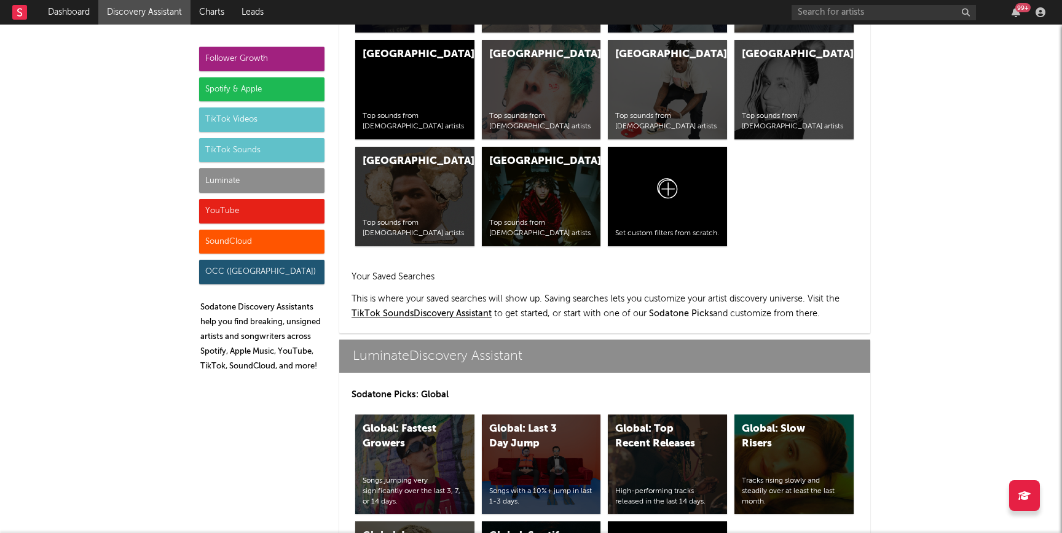
scroll to position [5454, 0]
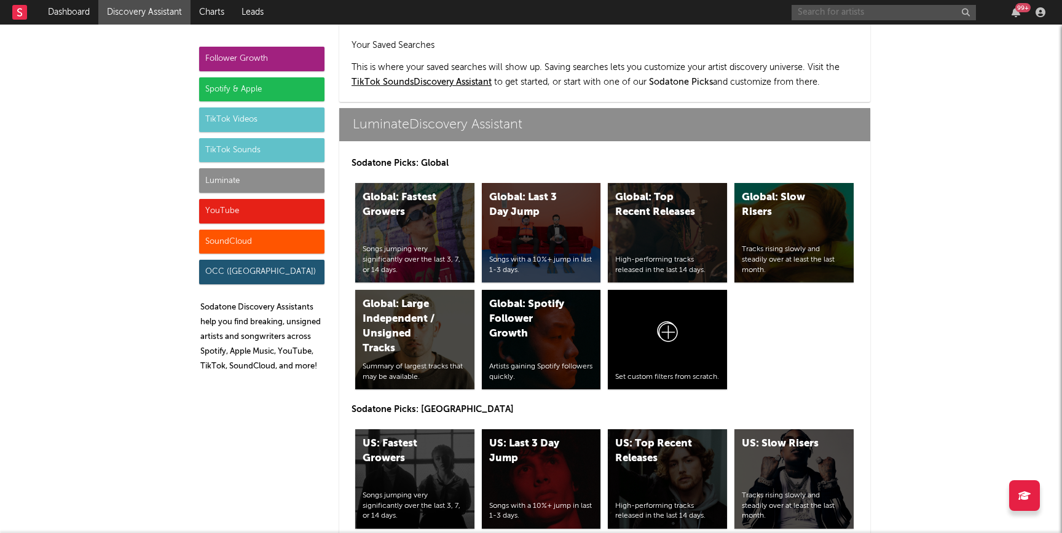
click at [834, 18] on input "text" at bounding box center [883, 12] width 184 height 15
click at [646, 429] on div "US: Top Recent Releases High-performing tracks released in the last 14 days." at bounding box center [667, 479] width 119 height 100
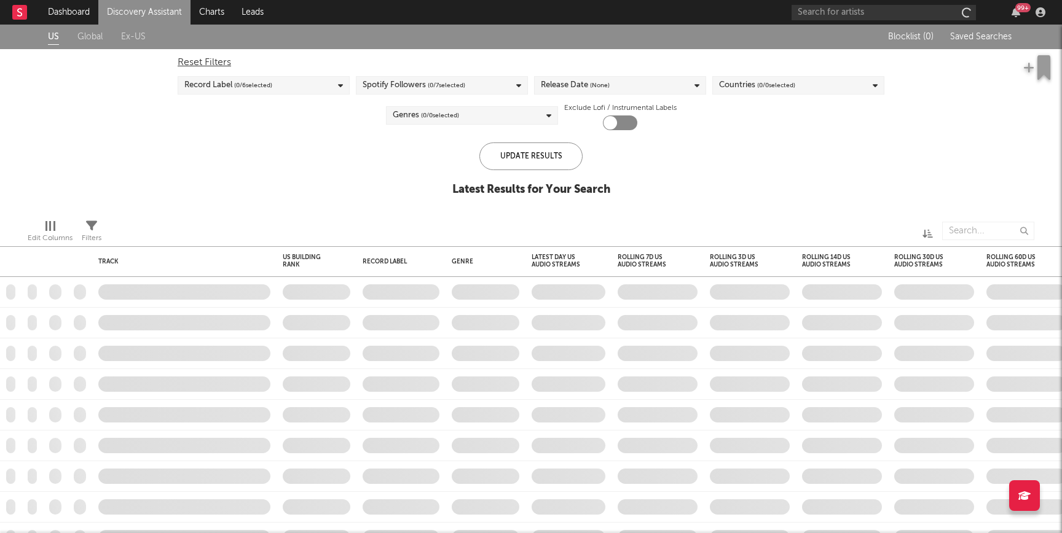
checkbox input "true"
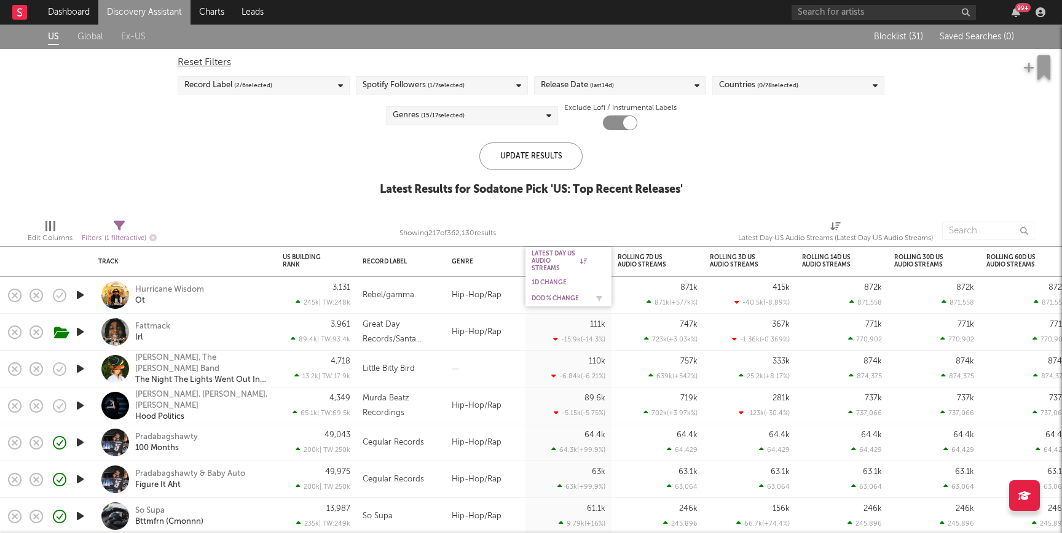
click at [544, 299] on div "DoD % Change" at bounding box center [558, 298] width 55 height 7
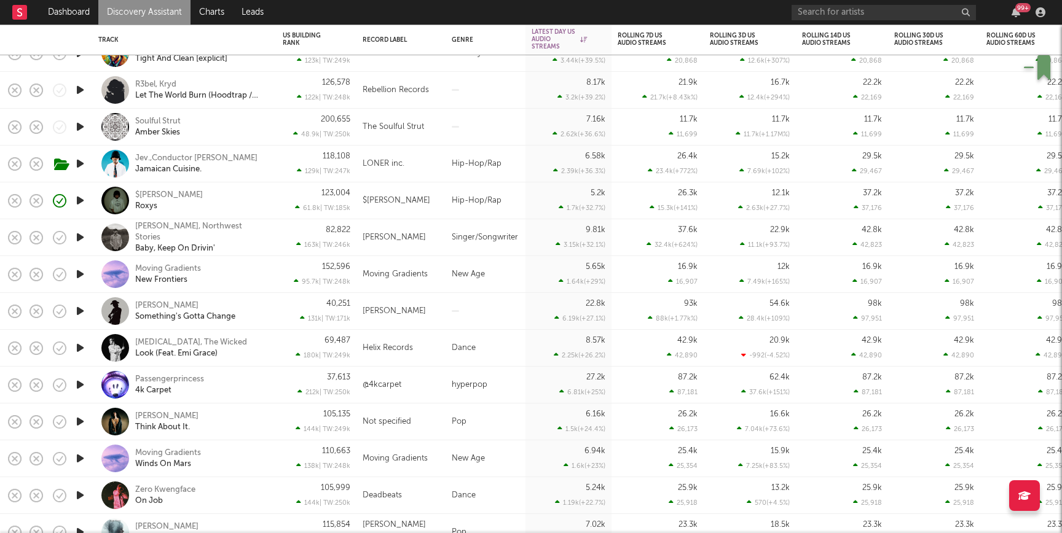
click at [214, 195] on div "$lim Gucci Roxys" at bounding box center [201, 201] width 132 height 22
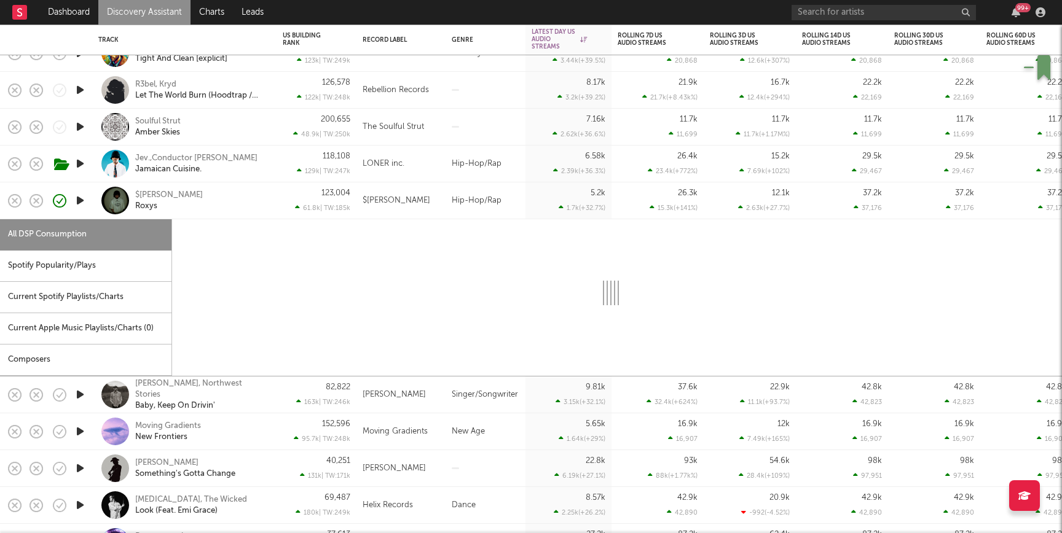
select select "1w"
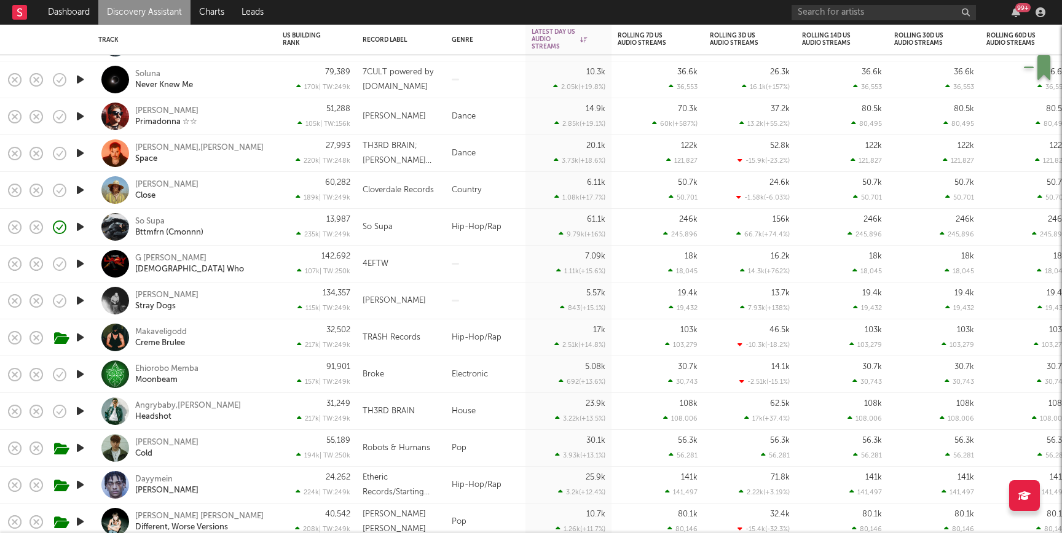
click at [200, 292] on div "Matt Jordan Stray Dogs" at bounding box center [201, 301] width 132 height 22
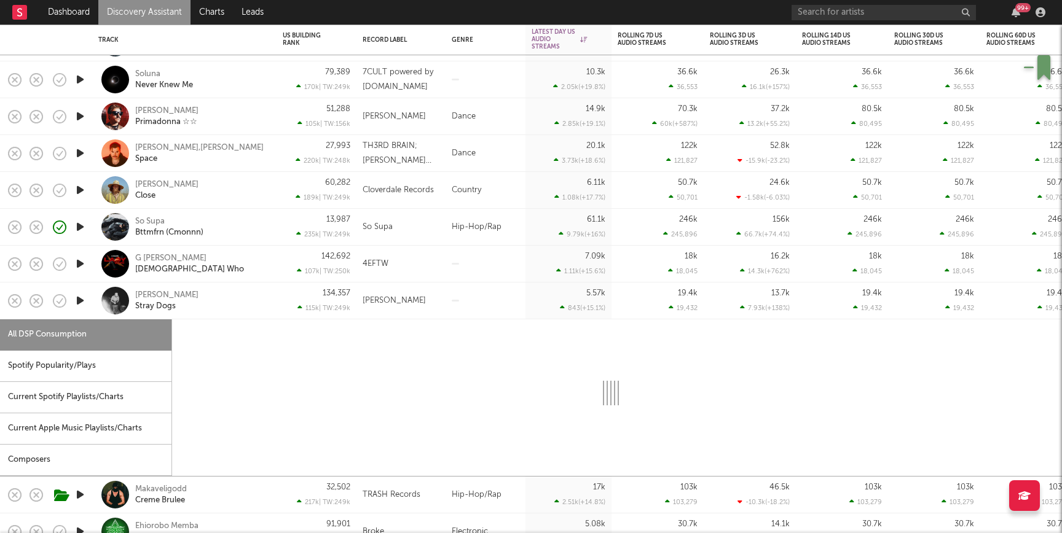
select select "1w"
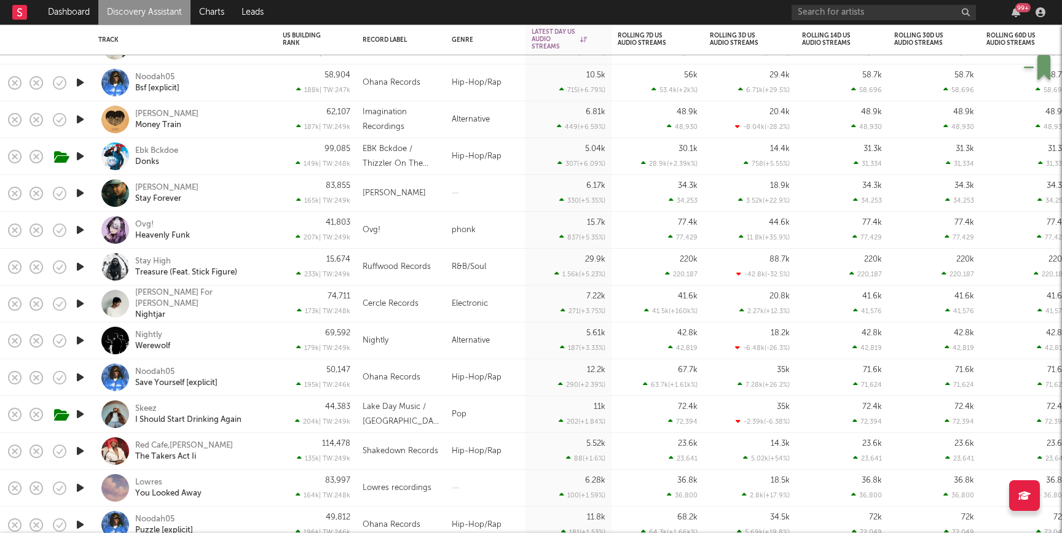
click at [286, 267] on div "15,674 233k | TW: 249k" at bounding box center [317, 267] width 68 height 36
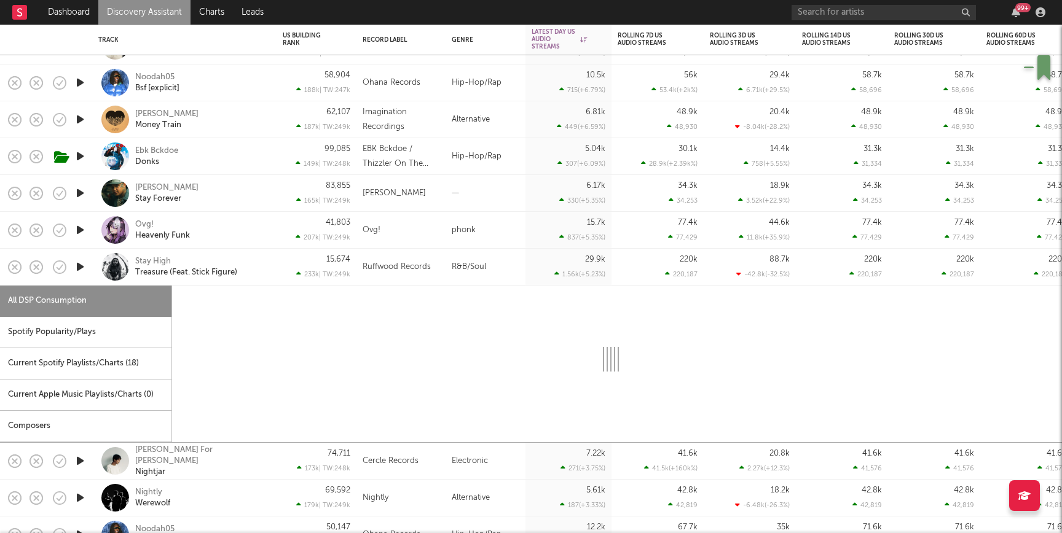
select select "1w"
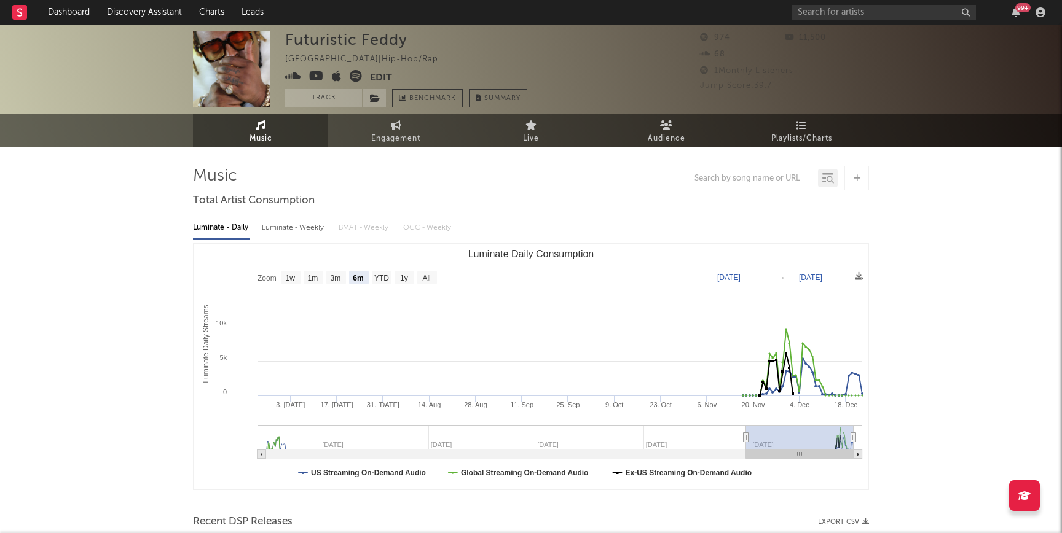
select select "6m"
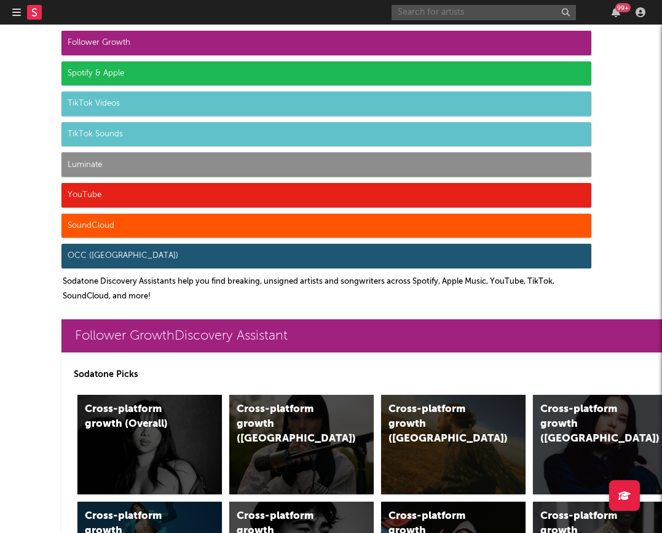
click at [442, 17] on input "text" at bounding box center [483, 12] width 184 height 15
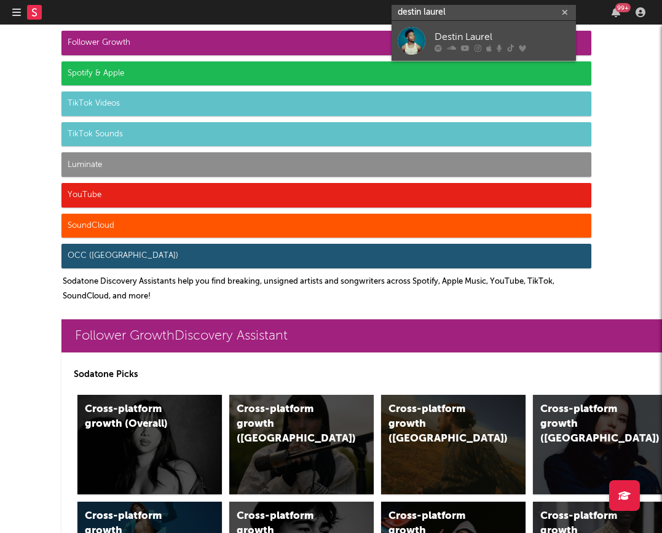
type input "destin laurel"
click at [472, 47] on div at bounding box center [501, 47] width 135 height 7
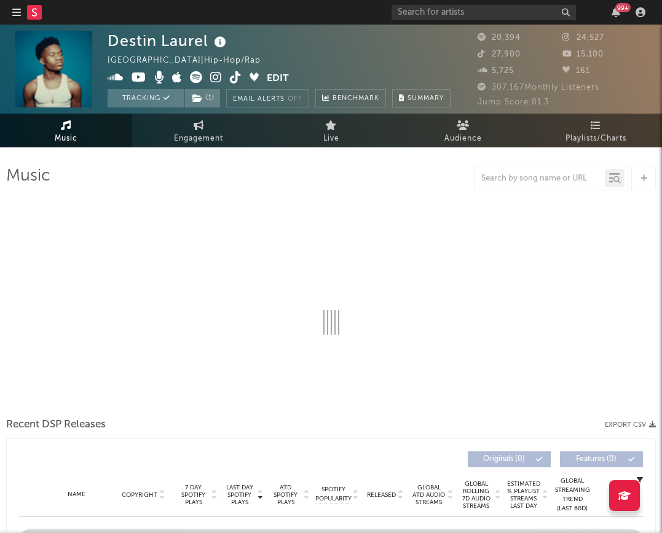
select select "6m"
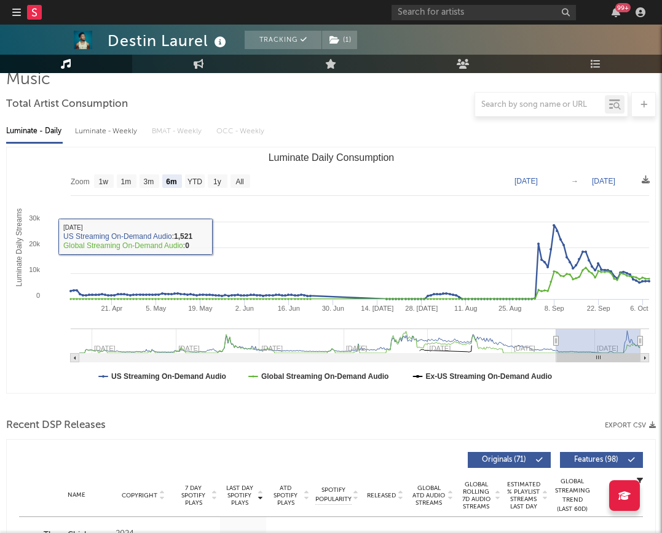
scroll to position [119, 0]
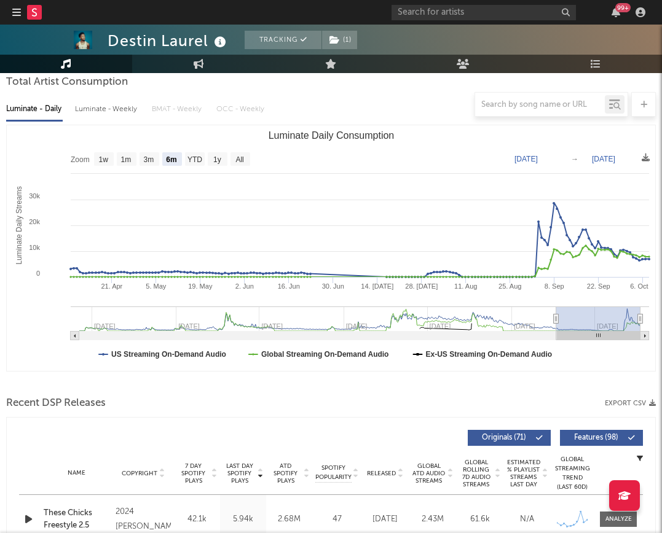
type input "[DATE]"
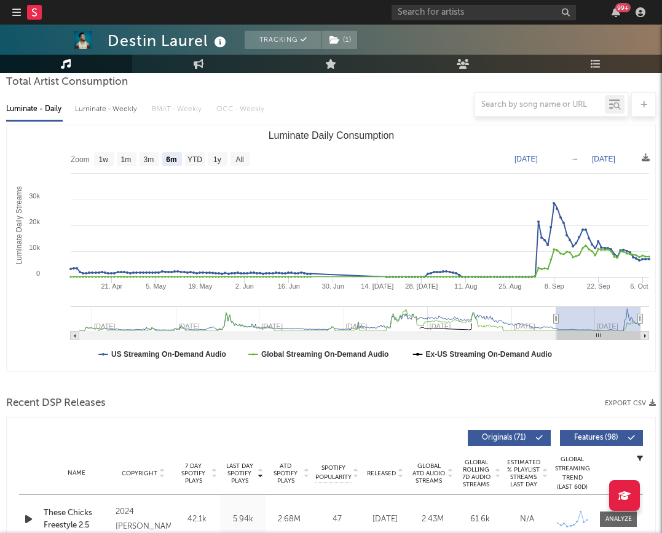
type input "[DATE]"
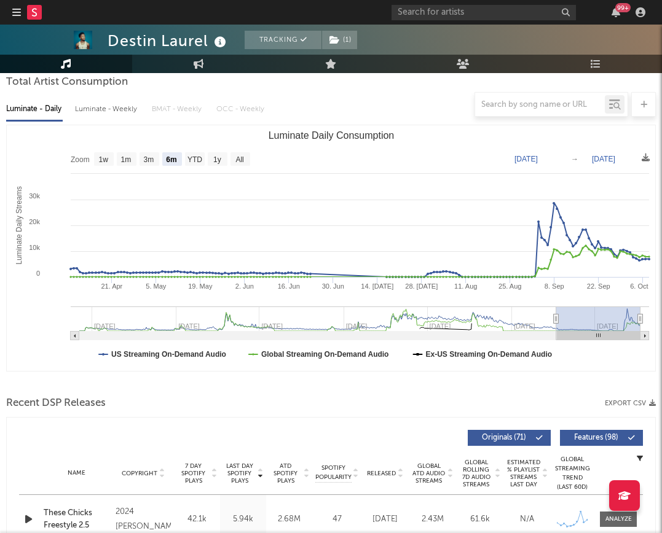
type input "[DATE]"
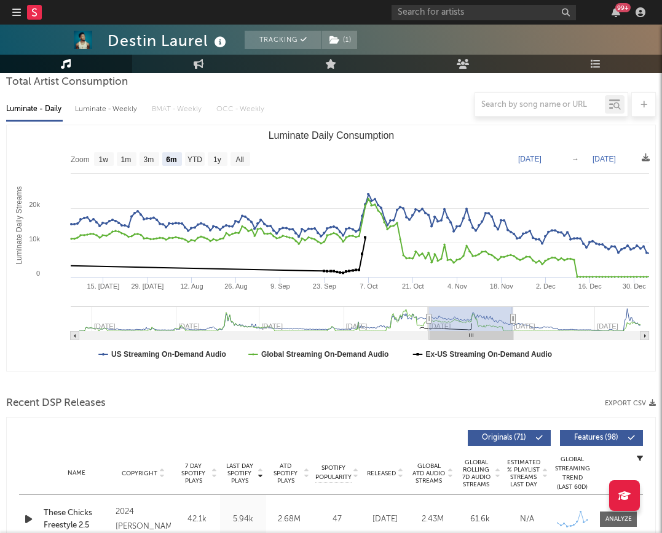
type input "[DATE]"
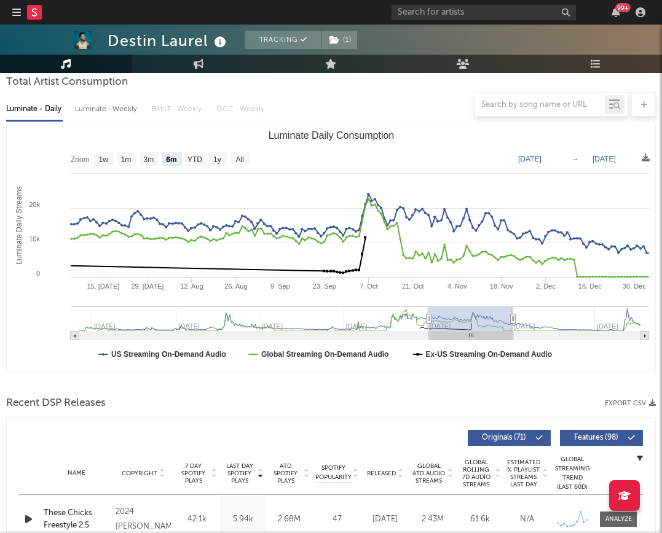
type input "[DATE]"
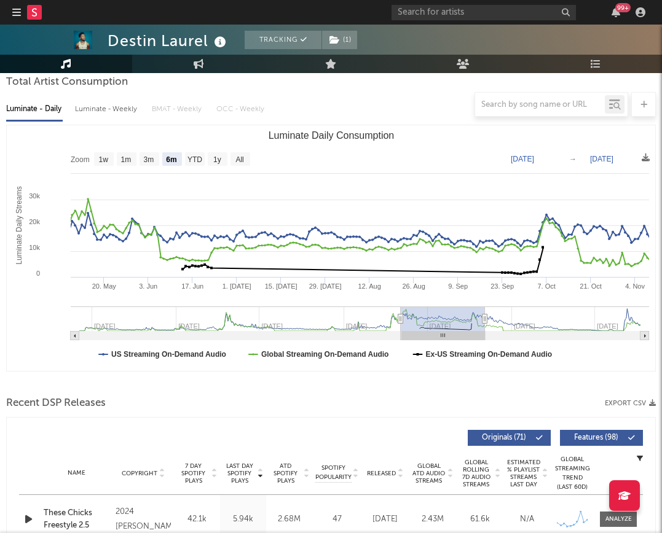
type input "[DATE]"
click at [402, 284] on icon "Created with Highcharts 10.3.3 Luminate Daily Streams Luminate Daily Consumptio…" at bounding box center [331, 248] width 648 height 246
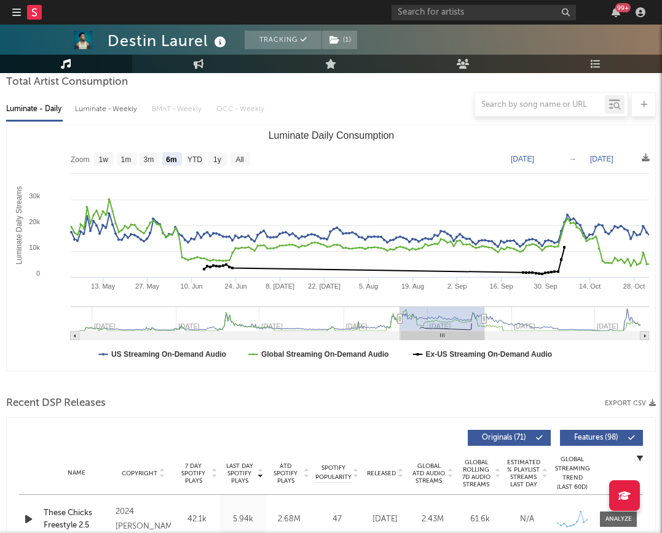
type input "[DATE]"
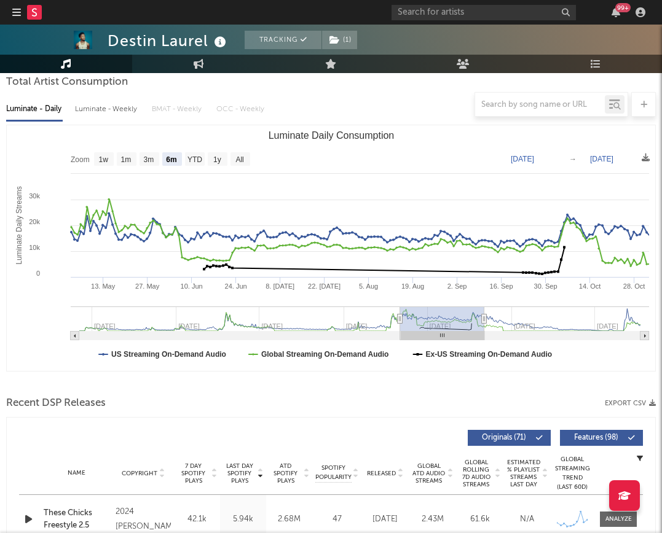
type input "[DATE]"
drag, startPoint x: 448, startPoint y: 323, endPoint x: 416, endPoint y: 323, distance: 32.0
click at [416, 323] on rect "Luminate Daily Consumption" at bounding box center [442, 319] width 84 height 25
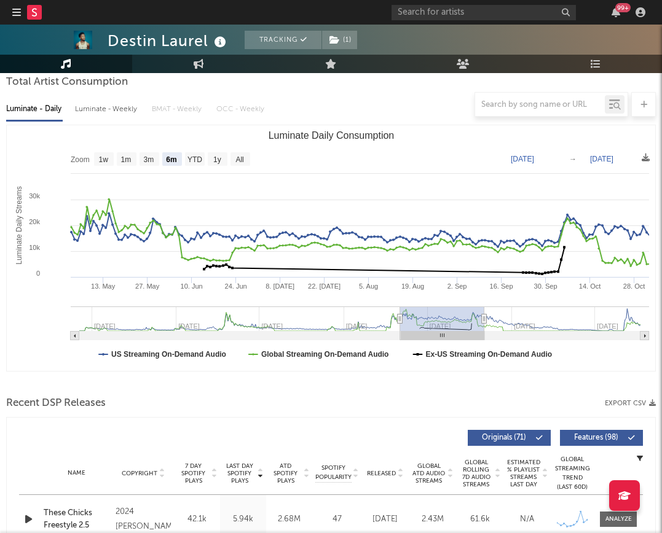
type input "[DATE]"
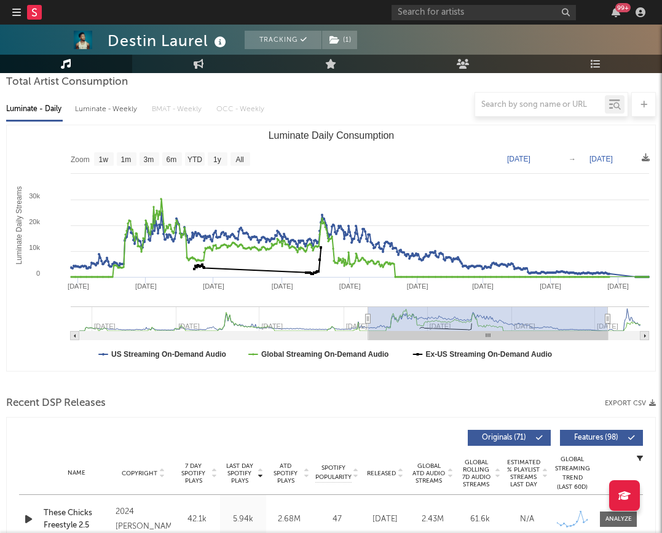
drag, startPoint x: 458, startPoint y: 317, endPoint x: 761, endPoint y: 324, distance: 303.6
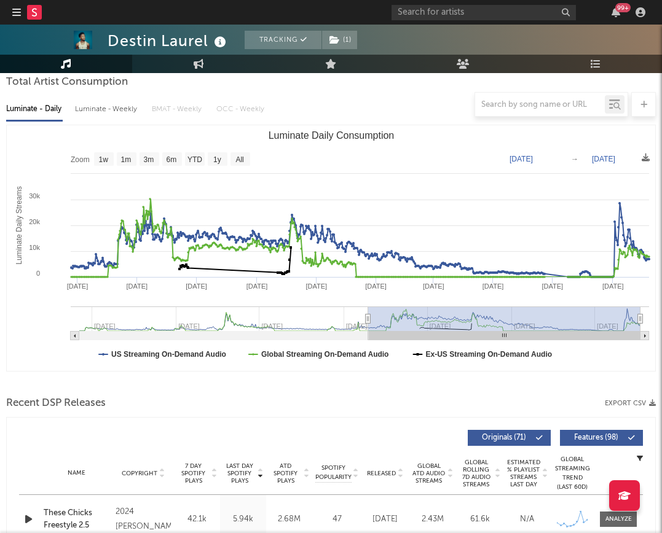
type input "[DATE]"
drag, startPoint x: 606, startPoint y: 319, endPoint x: 661, endPoint y: 321, distance: 55.3
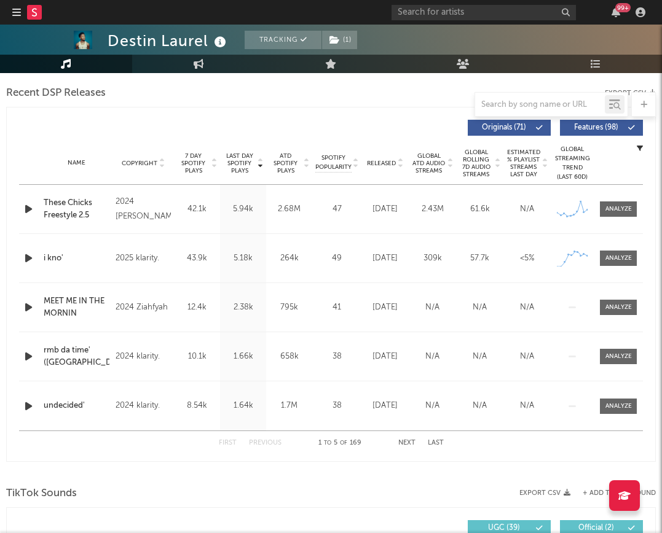
scroll to position [433, 0]
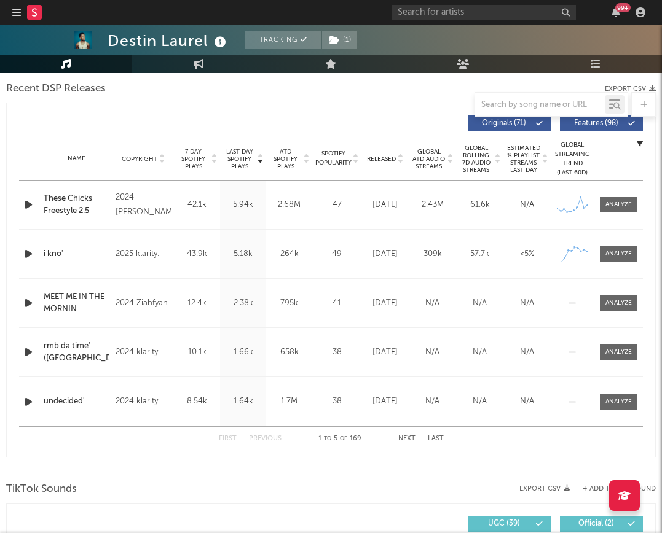
click at [388, 156] on span "Released" at bounding box center [381, 158] width 29 height 7
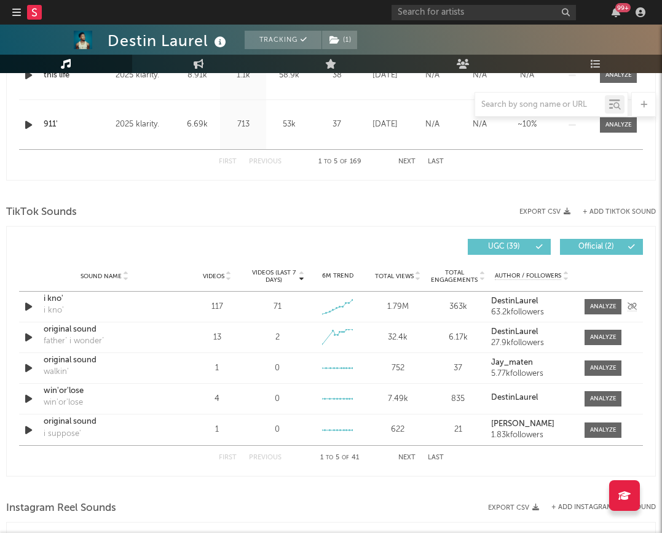
scroll to position [0, 0]
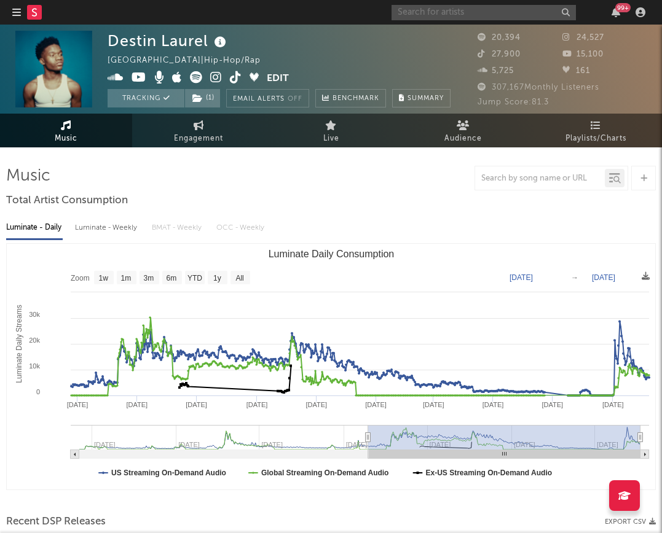
click at [471, 6] on input "text" at bounding box center [483, 12] width 184 height 15
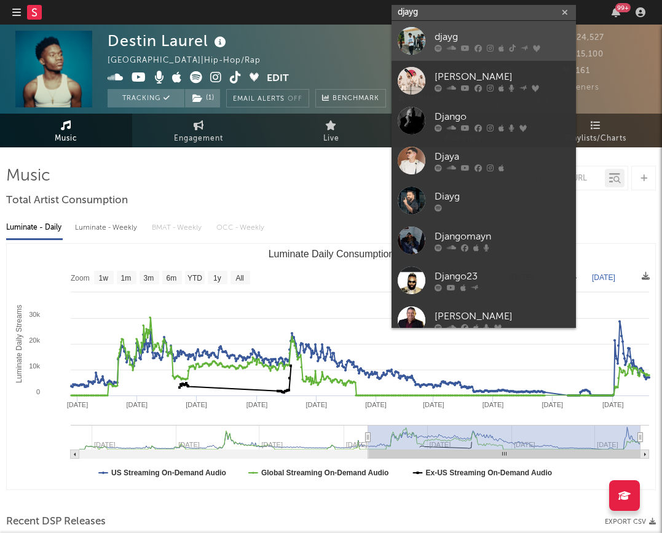
type input "djayg"
click at [503, 43] on div "djayg" at bounding box center [501, 36] width 135 height 15
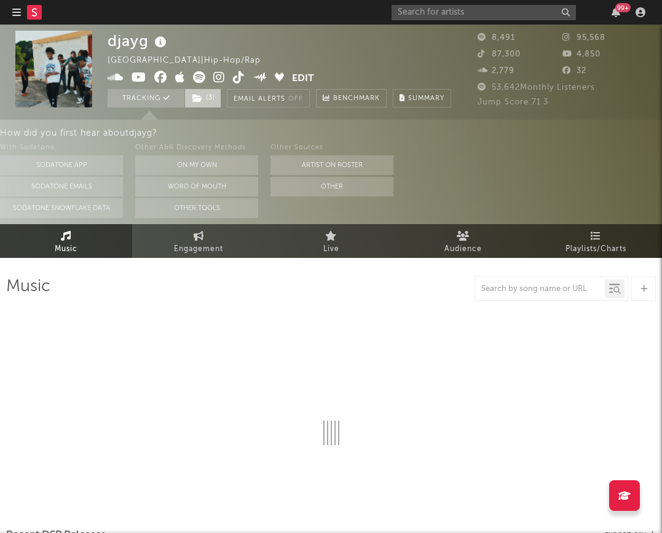
select select "6m"
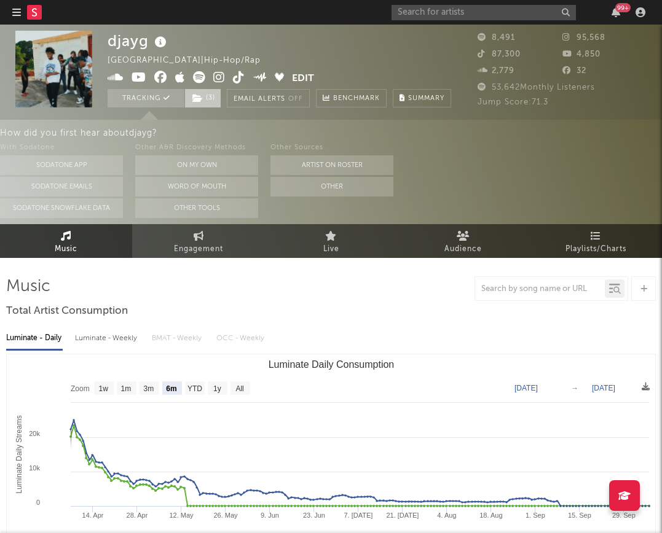
click at [213, 97] on span "( 3 )" at bounding box center [202, 98] width 37 height 18
click at [524, 119] on div "djayg United States | Hip-Hop/Rap Edit Tracking ( 3 ) Email Alerts Off Benchmar…" at bounding box center [331, 72] width 662 height 95
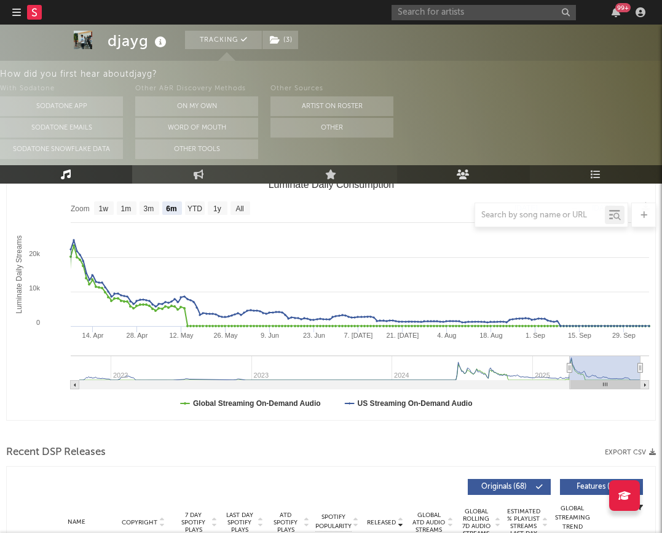
scroll to position [189, 0]
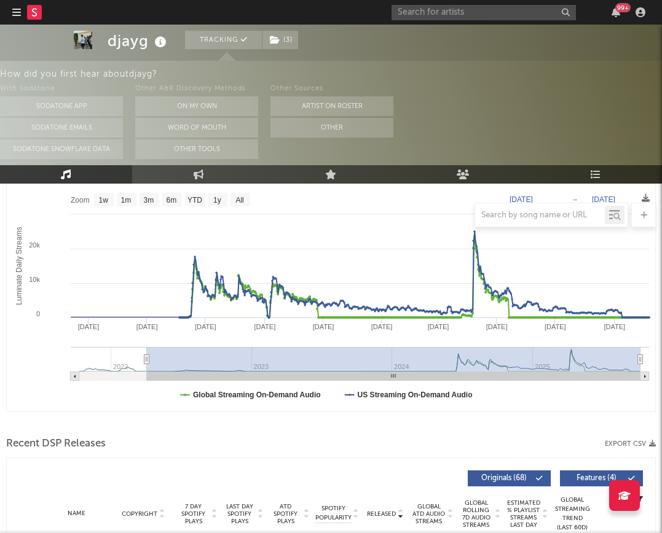
drag, startPoint x: 570, startPoint y: 359, endPoint x: 94, endPoint y: 388, distance: 477.1
click at [94, 391] on icon "Created with Highcharts 10.3.3 Luminate Daily Streams Luminate Daily Consumptio…" at bounding box center [331, 289] width 648 height 246
type input "2021-11-17"
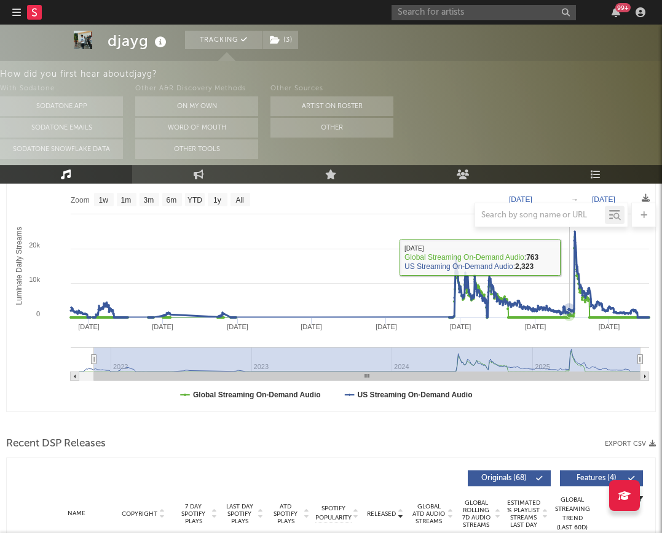
scroll to position [154, 0]
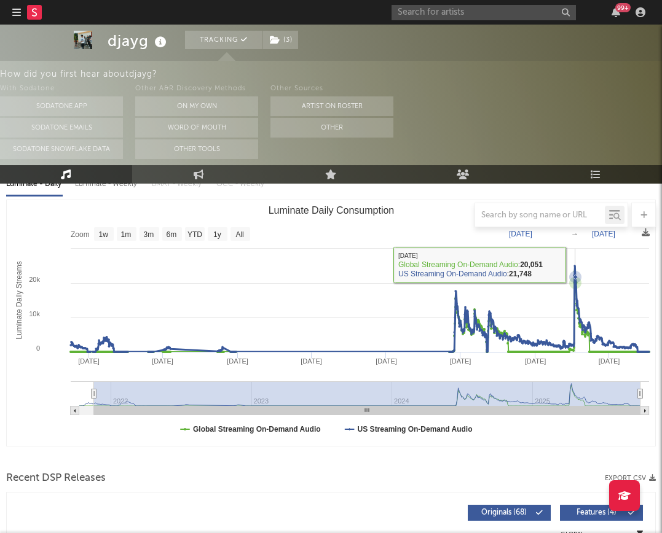
click at [549, 265] on icon "Luminate Daily Consumption" at bounding box center [574, 266] width 2 height 2
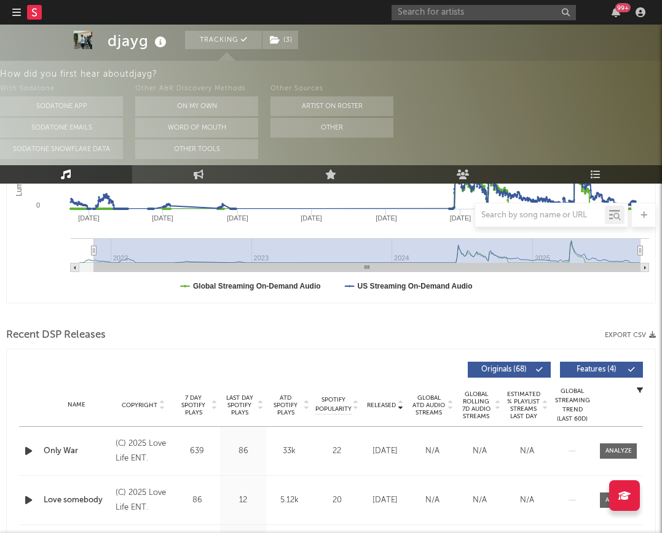
scroll to position [0, 0]
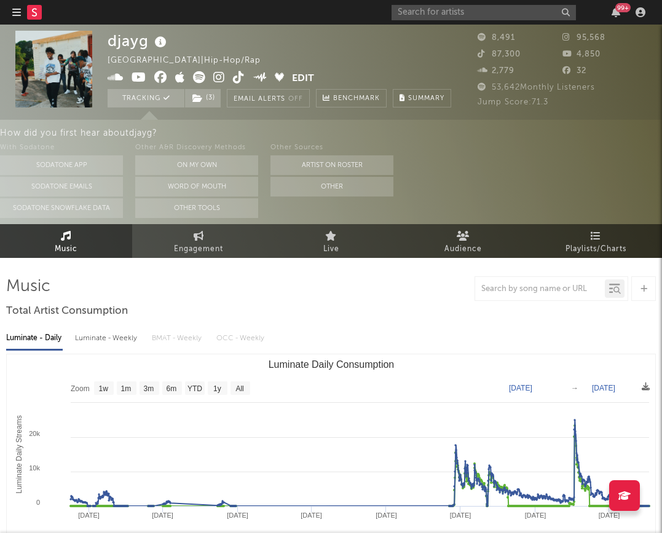
click at [219, 80] on icon at bounding box center [219, 77] width 12 height 12
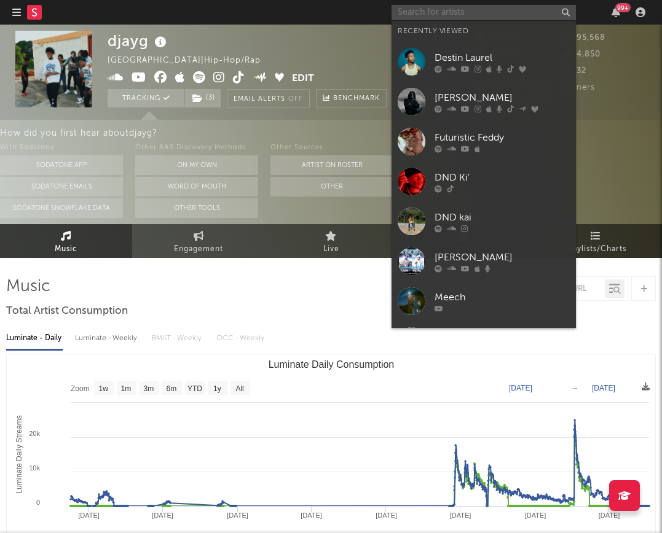
click at [472, 12] on input "text" at bounding box center [483, 12] width 184 height 15
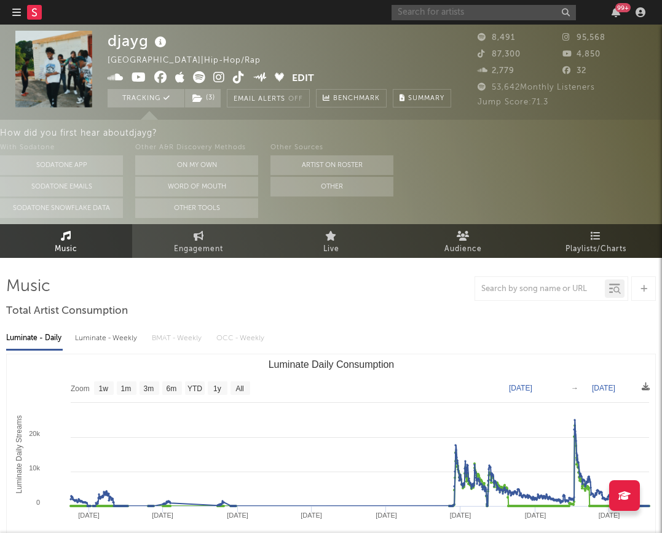
click at [439, 10] on input "text" at bounding box center [483, 12] width 184 height 15
drag, startPoint x: 494, startPoint y: 11, endPoint x: 332, endPoint y: -6, distance: 163.1
paste input "https://open.spotify.com/album/4woRLeh7wJhri9fhz6StC2"
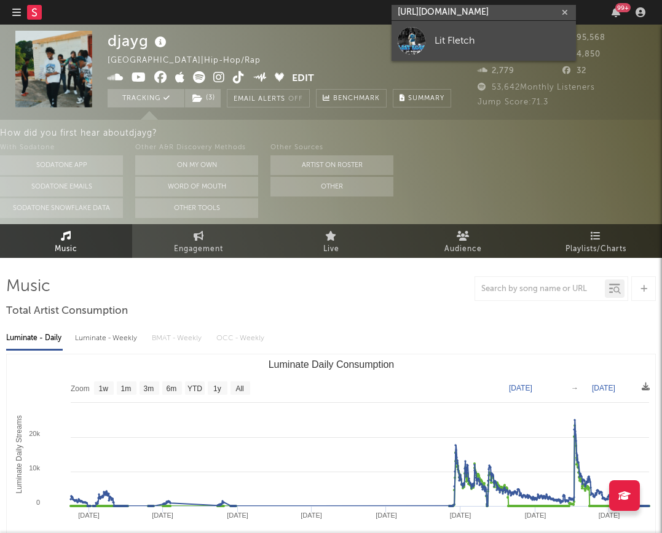
type input "https://open.spotify.com/album/4woRLeh7wJhri9fhz6StC2"
click at [498, 36] on div "Lit Fletch" at bounding box center [501, 40] width 135 height 15
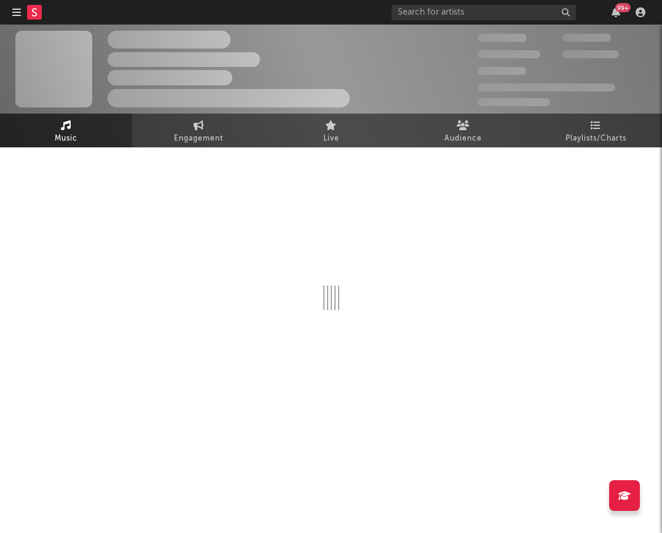
select select "1w"
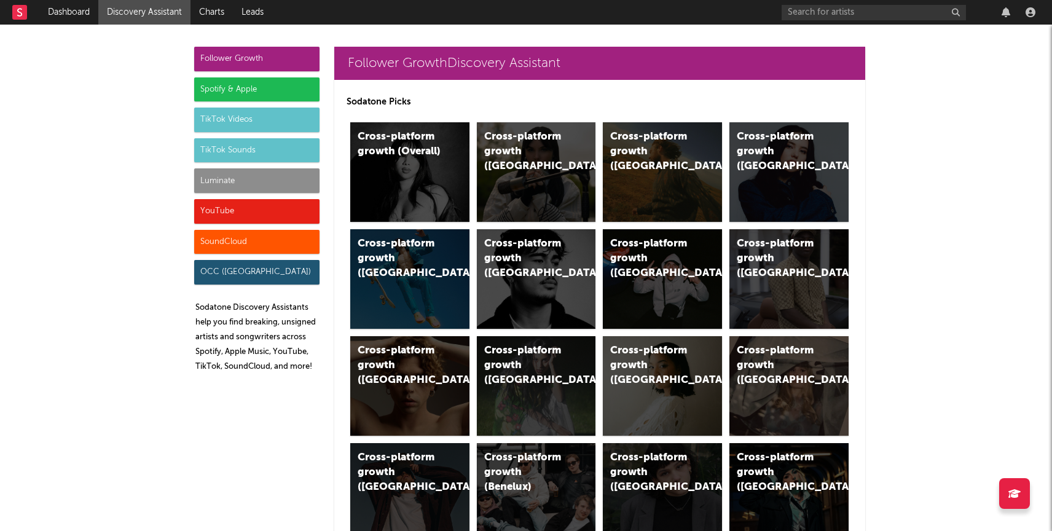
click at [244, 182] on div "Luminate" at bounding box center [256, 180] width 125 height 25
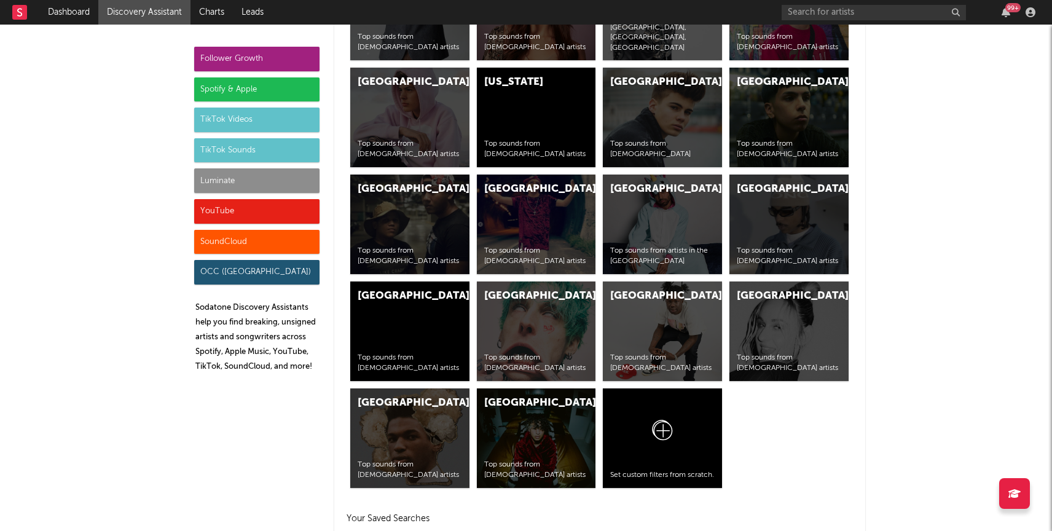
scroll to position [5454, 0]
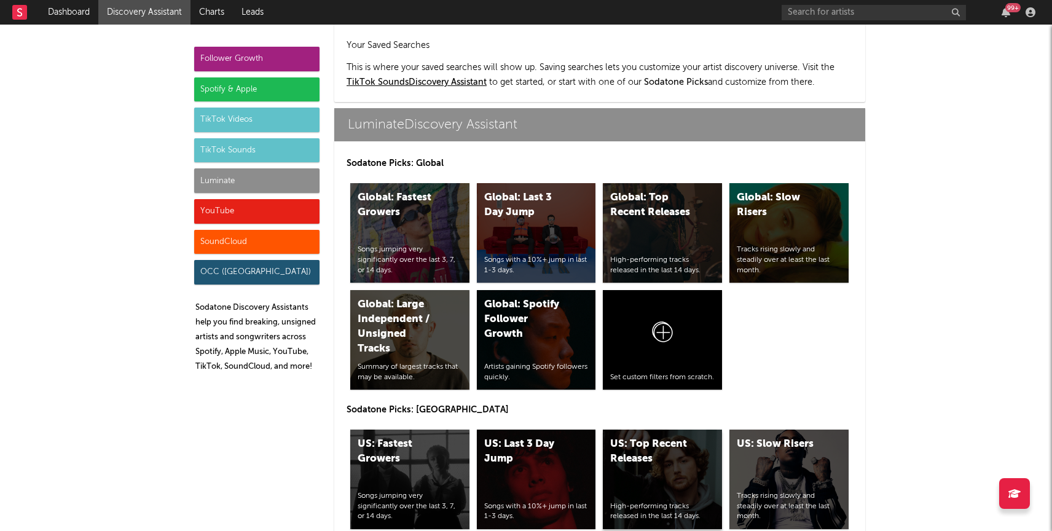
click at [651, 441] on div "US: Top Recent Releases High-performing tracks released in the last 14 days." at bounding box center [662, 479] width 119 height 100
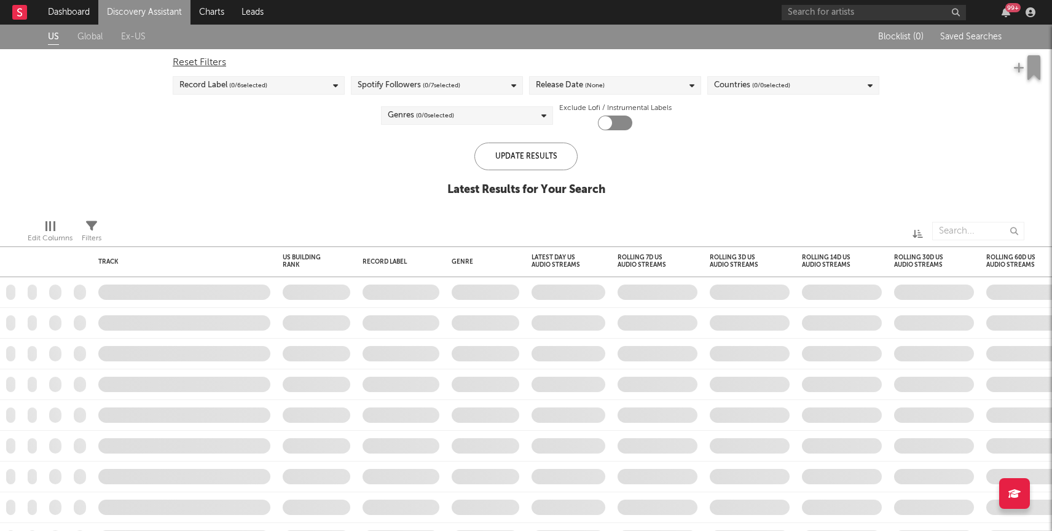
checkbox input "true"
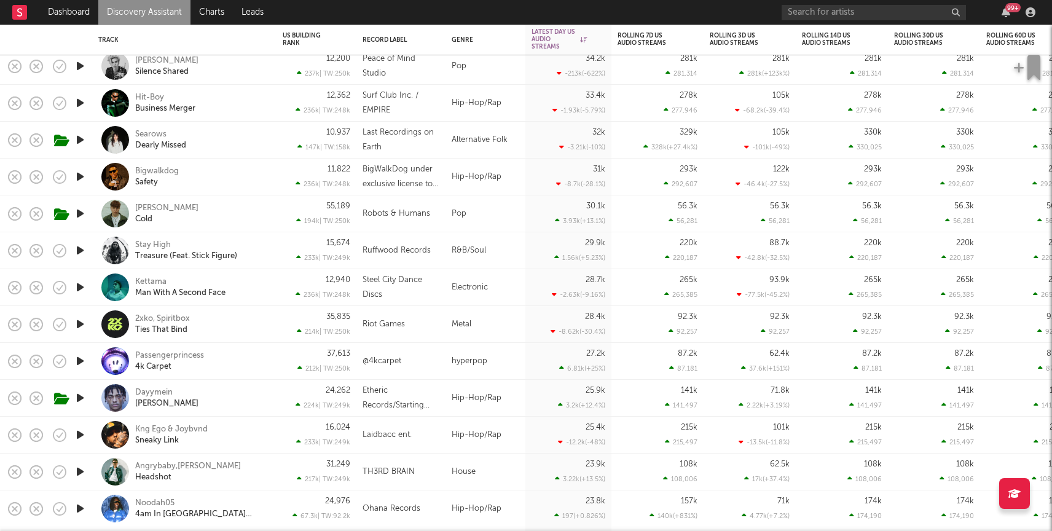
click at [279, 365] on div "37,613 212k | TW: 250k" at bounding box center [317, 361] width 80 height 37
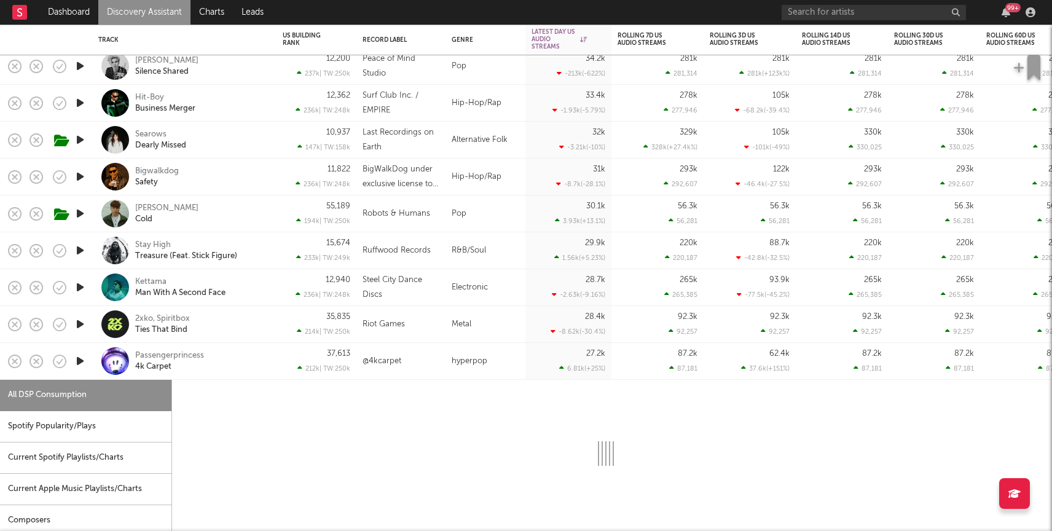
select select "1w"
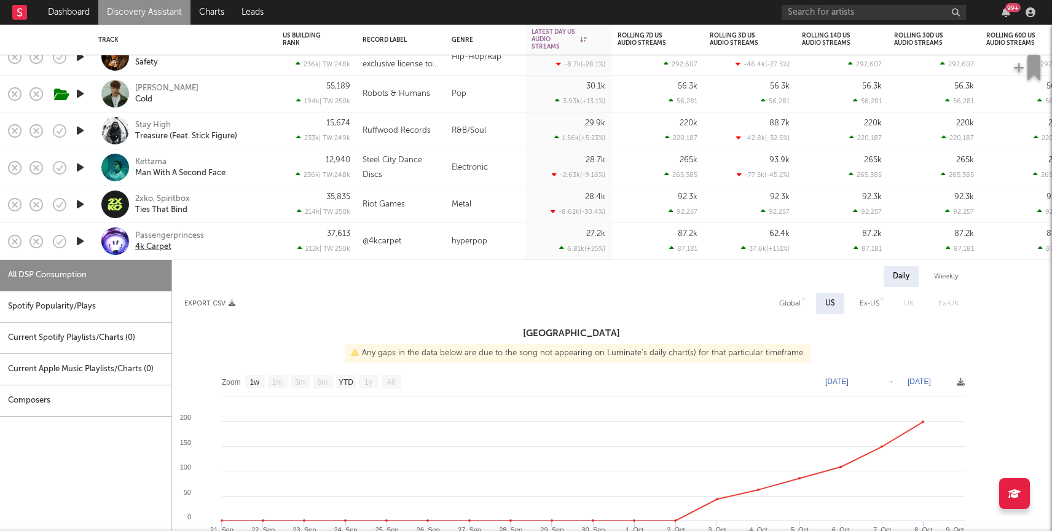
click at [160, 244] on div "4k Carpet" at bounding box center [153, 246] width 36 height 11
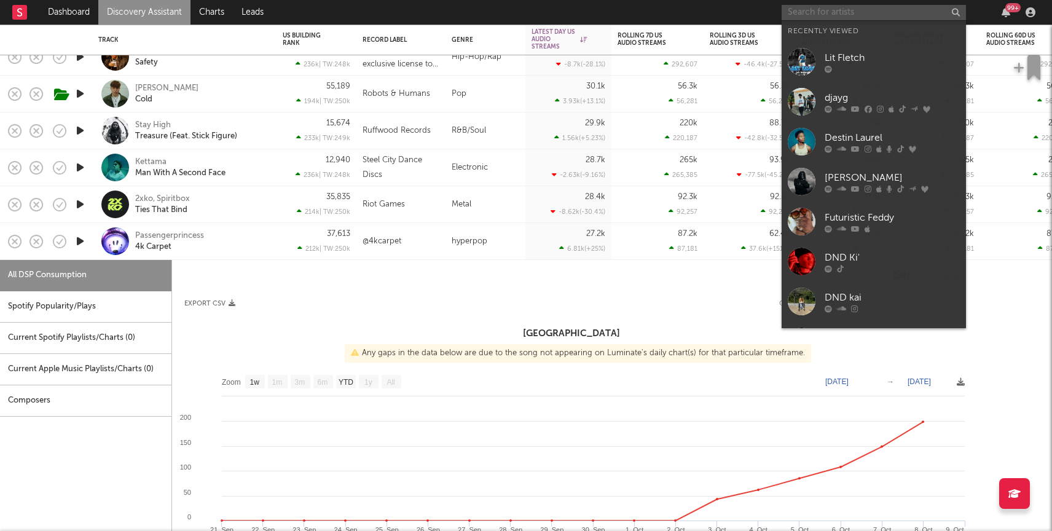
click at [844, 10] on input "text" at bounding box center [874, 12] width 184 height 15
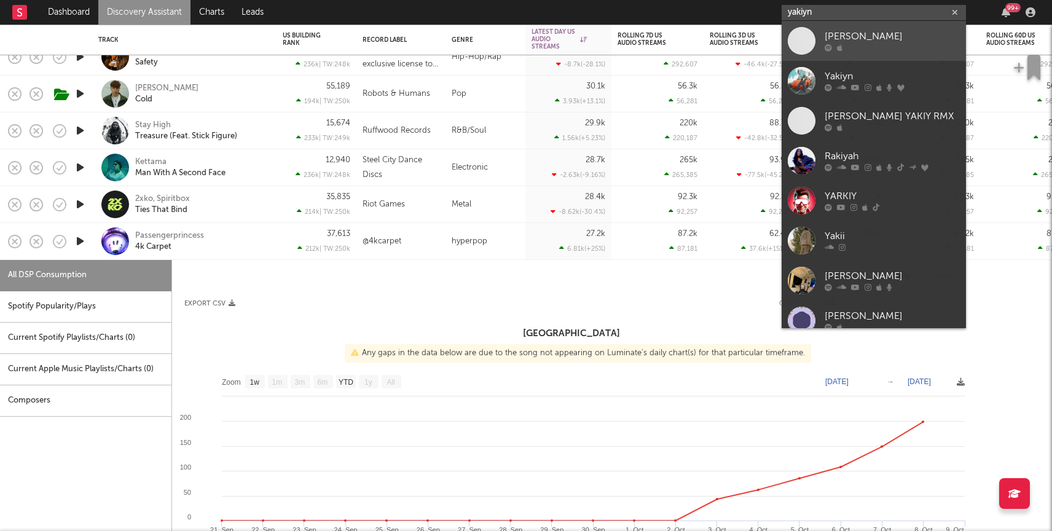
type input "yakiyn"
click at [844, 29] on link "[PERSON_NAME]" at bounding box center [874, 41] width 184 height 40
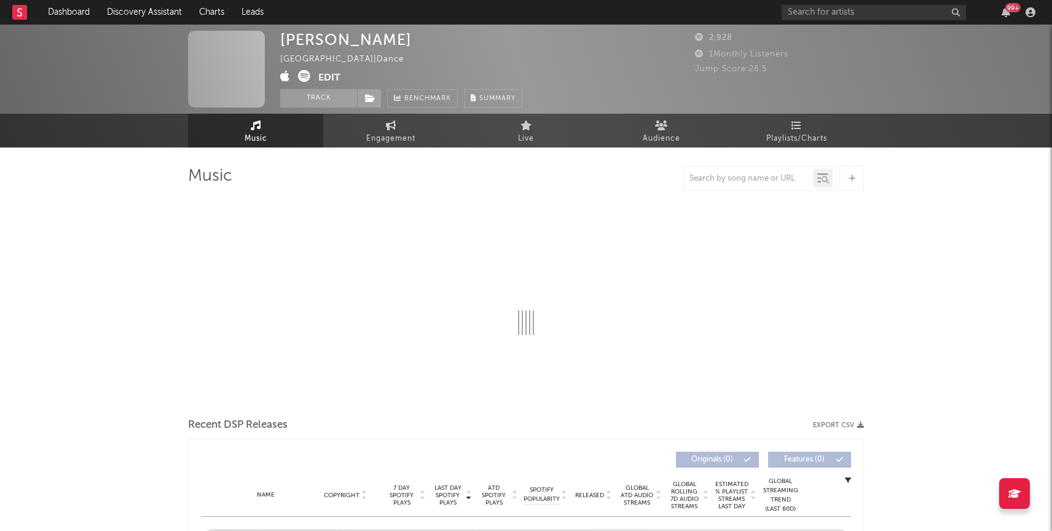
click at [810, 1] on div "99 +" at bounding box center [911, 12] width 258 height 25
click at [810, 12] on input "text" at bounding box center [874, 12] width 184 height 15
select select "6m"
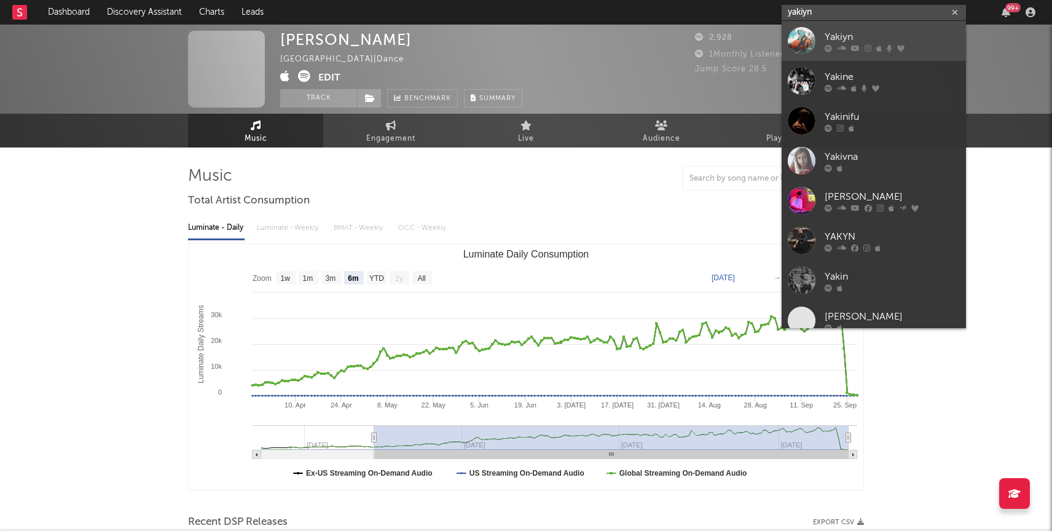
type input "yakiyn"
click at [837, 34] on div "Yakiyn" at bounding box center [892, 36] width 135 height 15
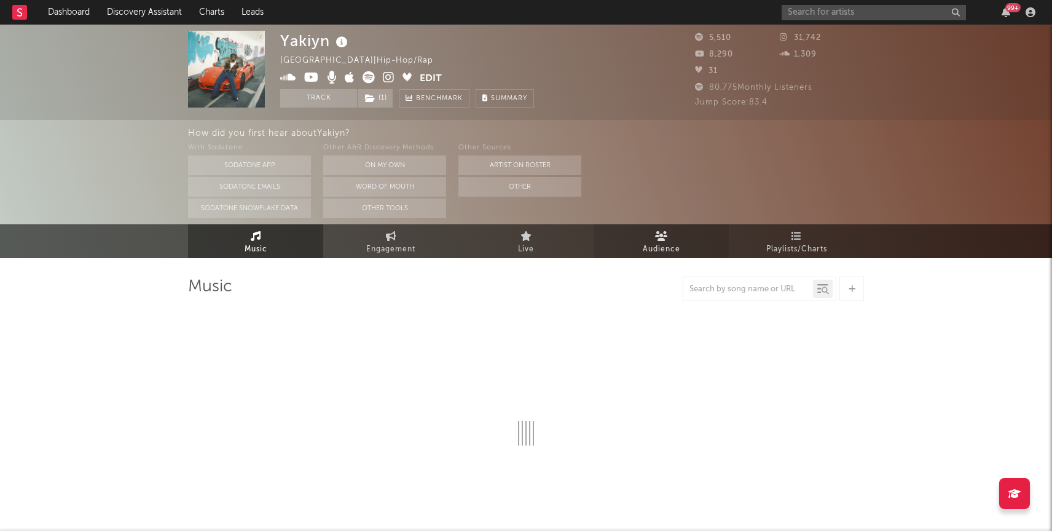
select select "6m"
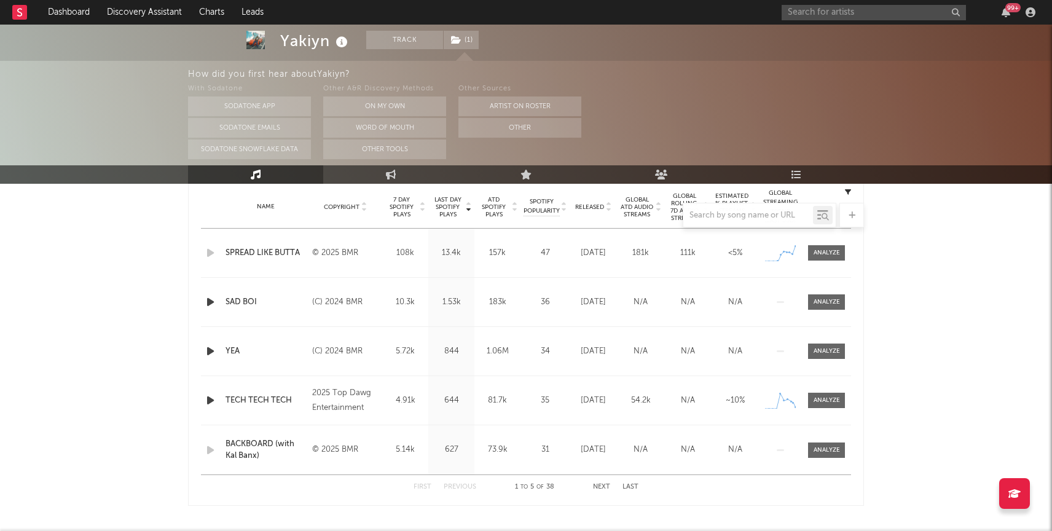
scroll to position [506, 0]
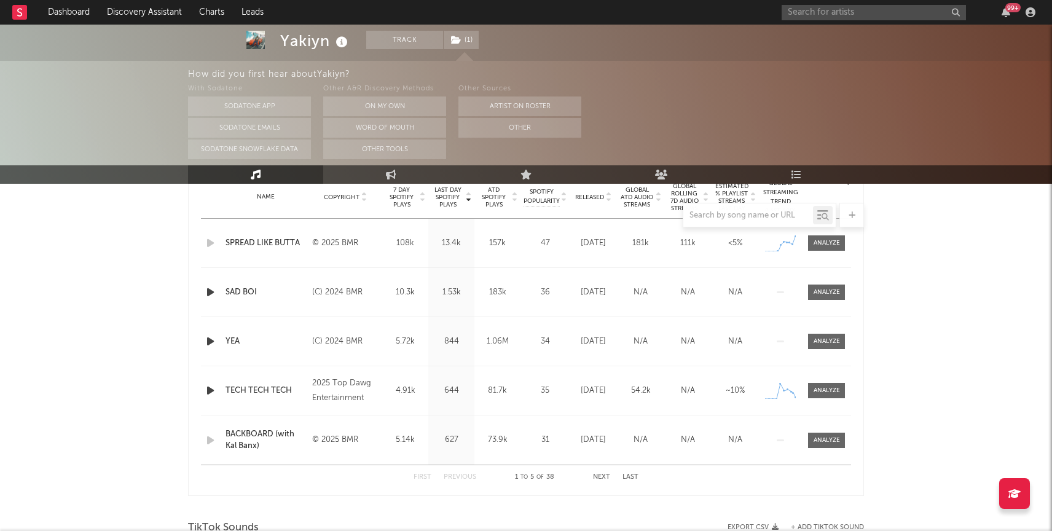
click at [270, 387] on div "TECH TECH TECH" at bounding box center [266, 391] width 80 height 12
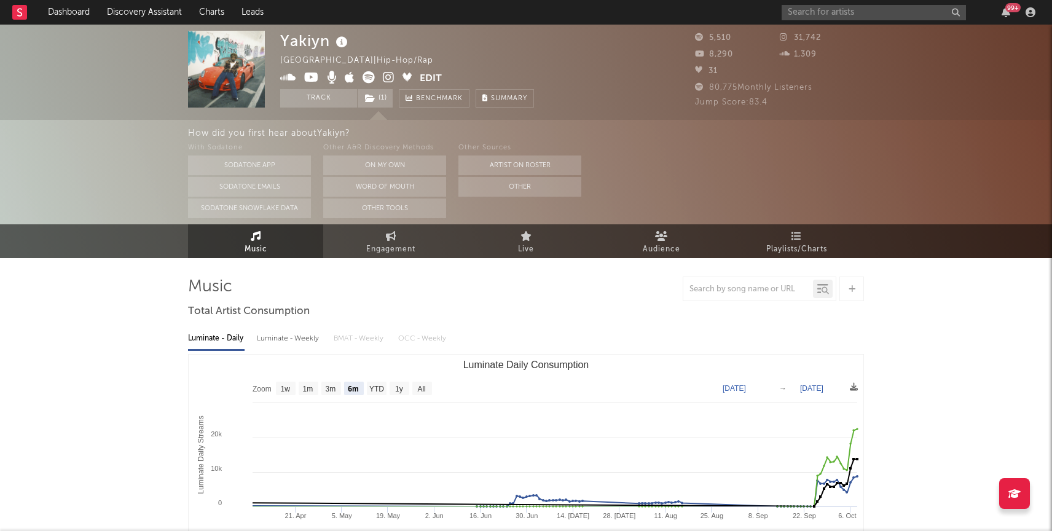
click at [311, 81] on icon at bounding box center [311, 77] width 15 height 12
click at [123, 12] on link "Discovery Assistant" at bounding box center [144, 12] width 92 height 25
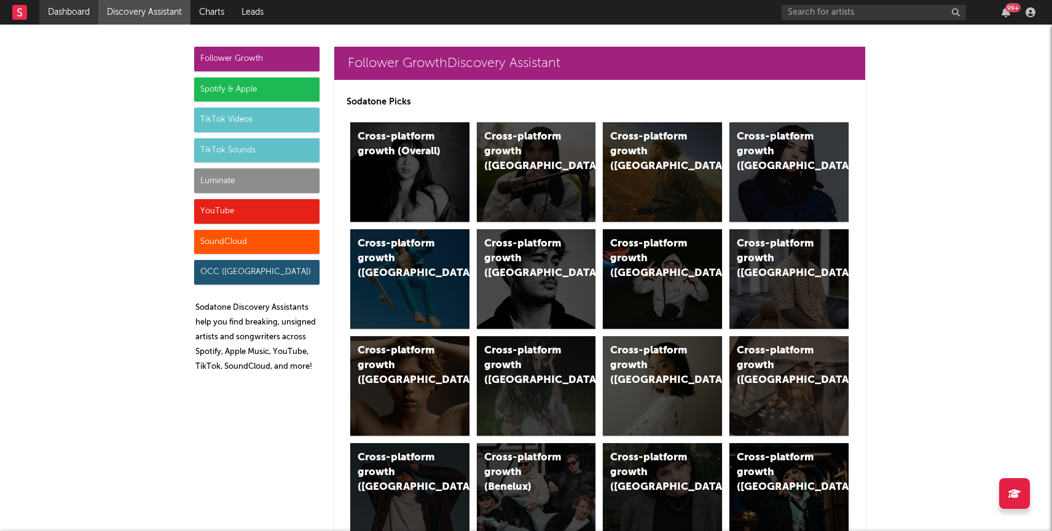
click at [65, 11] on link "Dashboard" at bounding box center [68, 12] width 59 height 25
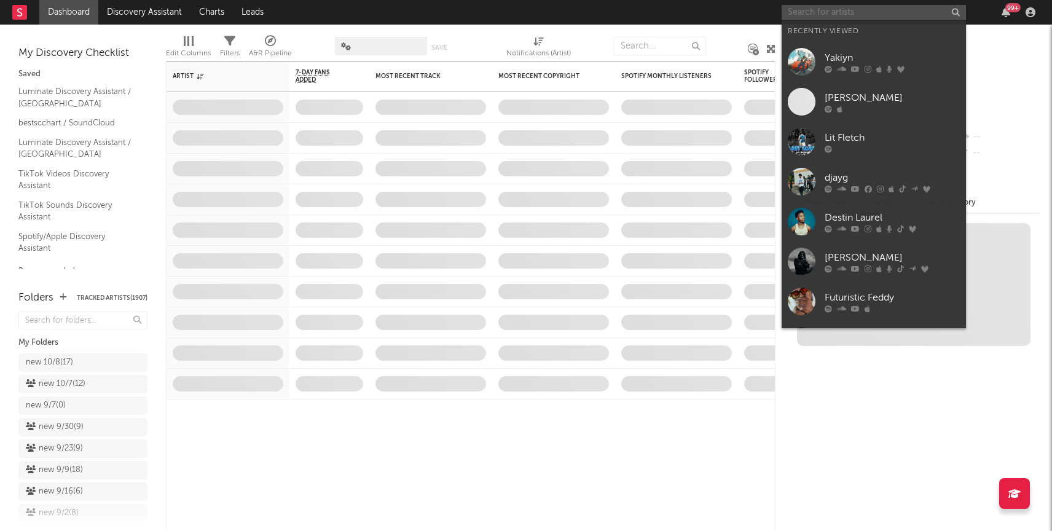
click at [836, 6] on input "text" at bounding box center [874, 12] width 184 height 15
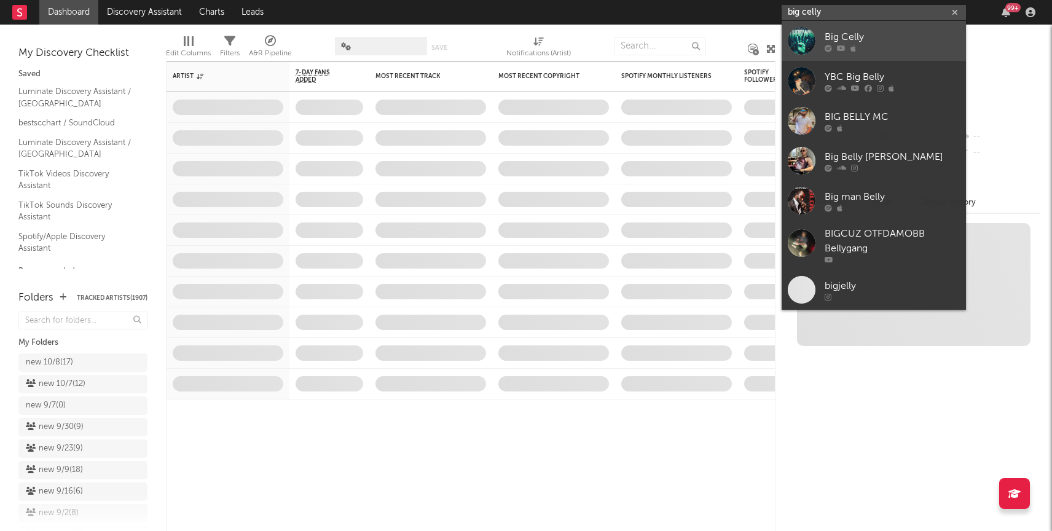
type input "big celly"
click at [858, 37] on div "Big Celly" at bounding box center [892, 36] width 135 height 15
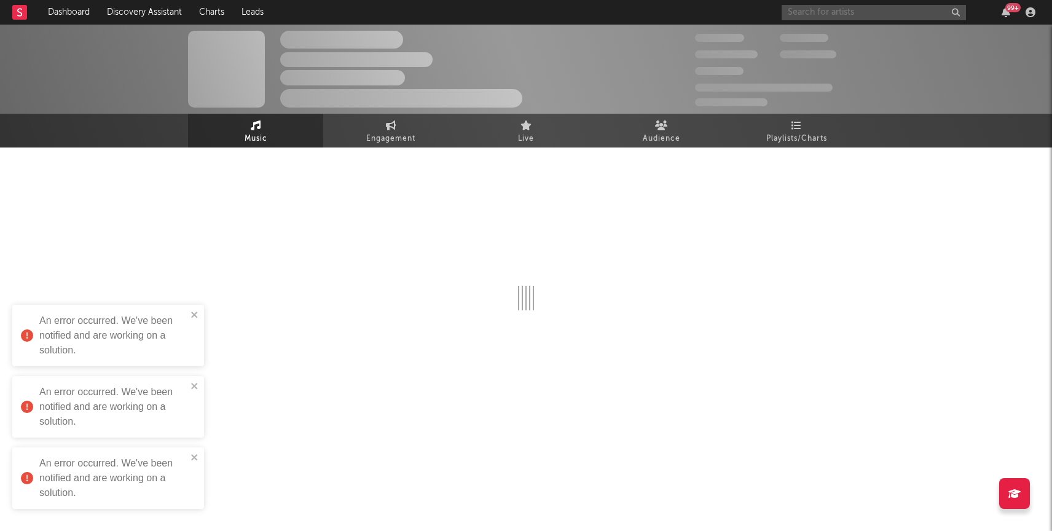
click at [830, 19] on input "text" at bounding box center [874, 12] width 184 height 15
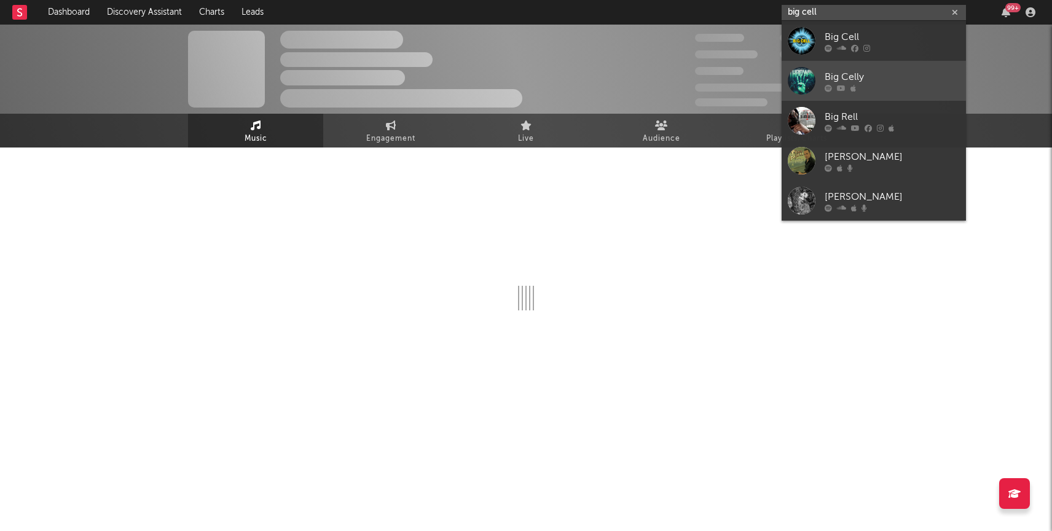
type input "big cell"
click at [839, 66] on link "Big Celly" at bounding box center [874, 81] width 184 height 40
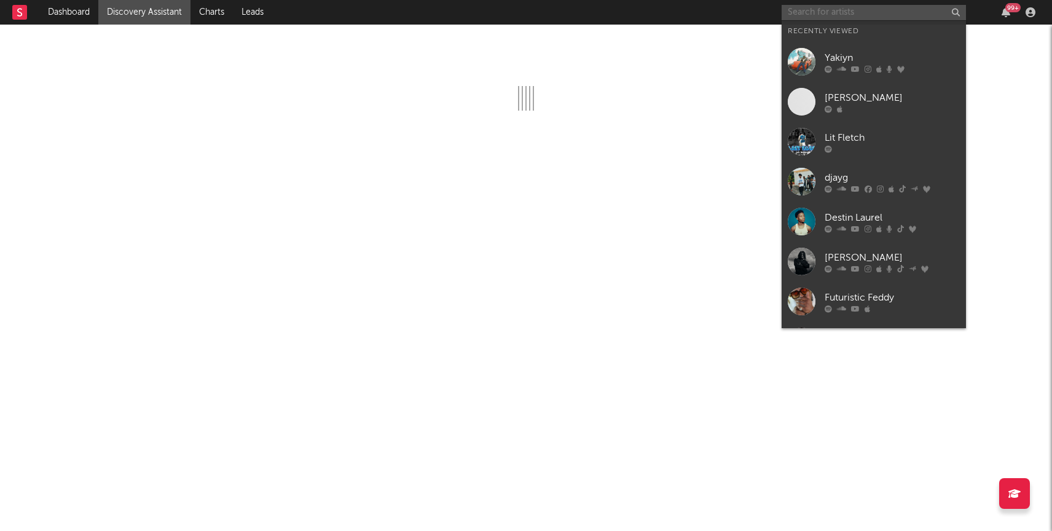
click at [828, 7] on input "text" at bounding box center [874, 12] width 184 height 15
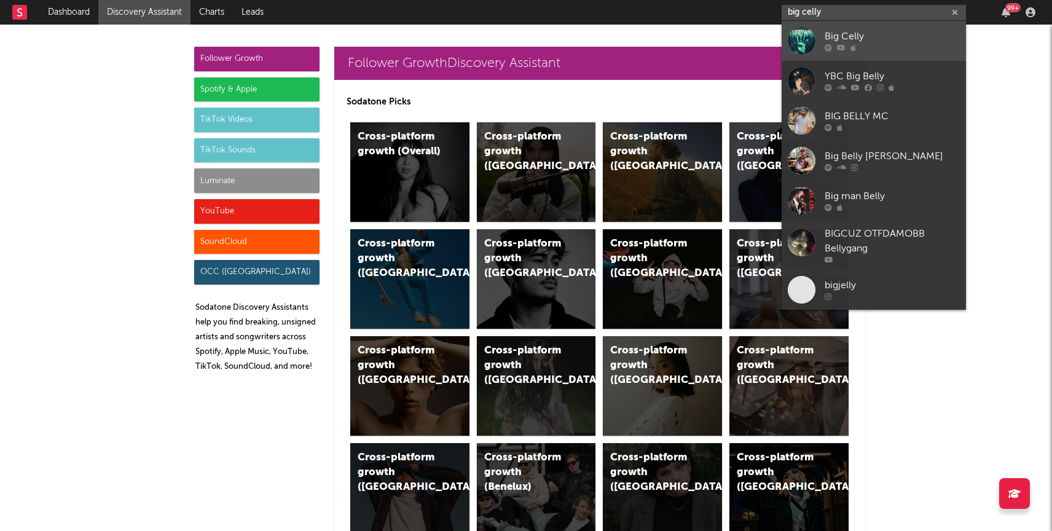
type input "big celly"
click at [829, 42] on div "Big Celly" at bounding box center [892, 36] width 135 height 15
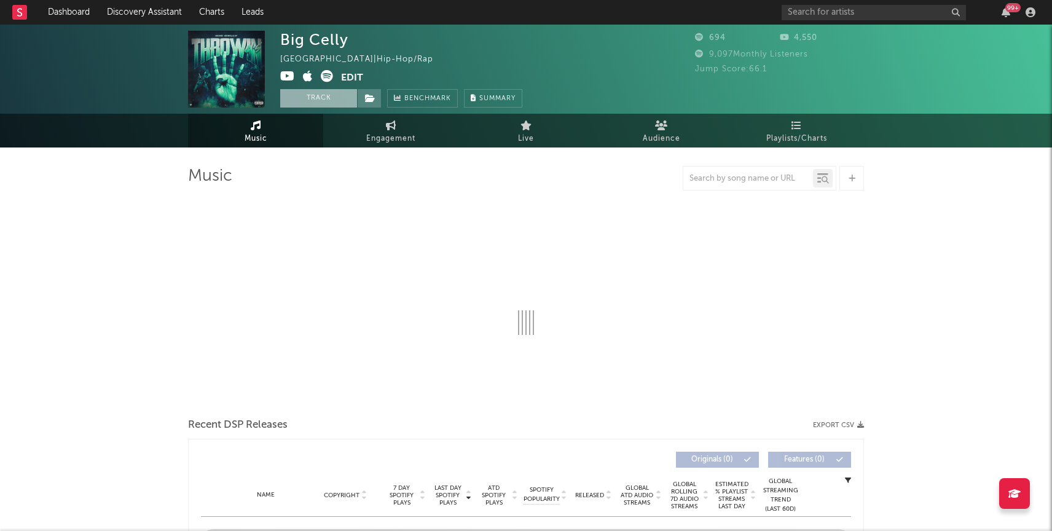
select select "6m"
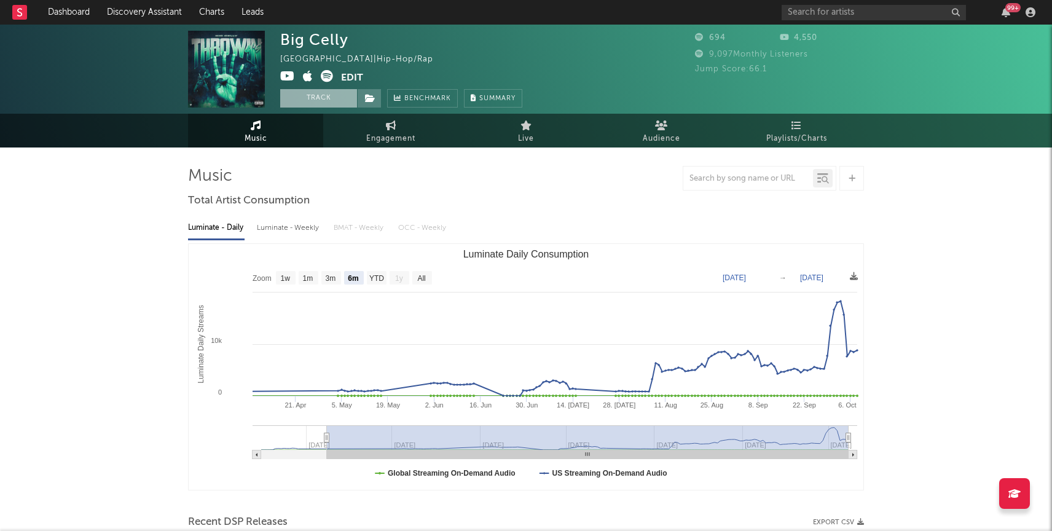
click at [333, 93] on button "Track" at bounding box center [318, 98] width 77 height 18
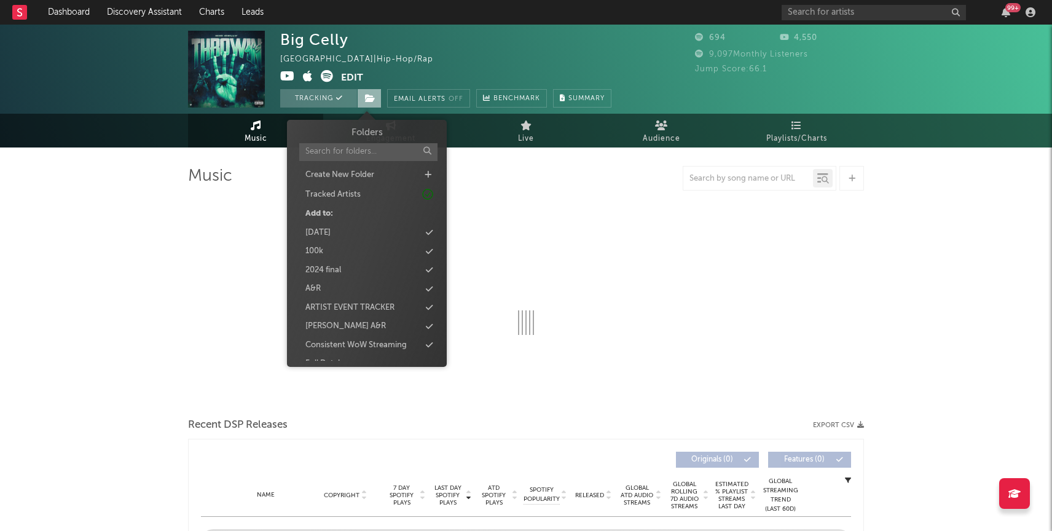
click at [368, 95] on icon at bounding box center [370, 98] width 10 height 9
select select "6m"
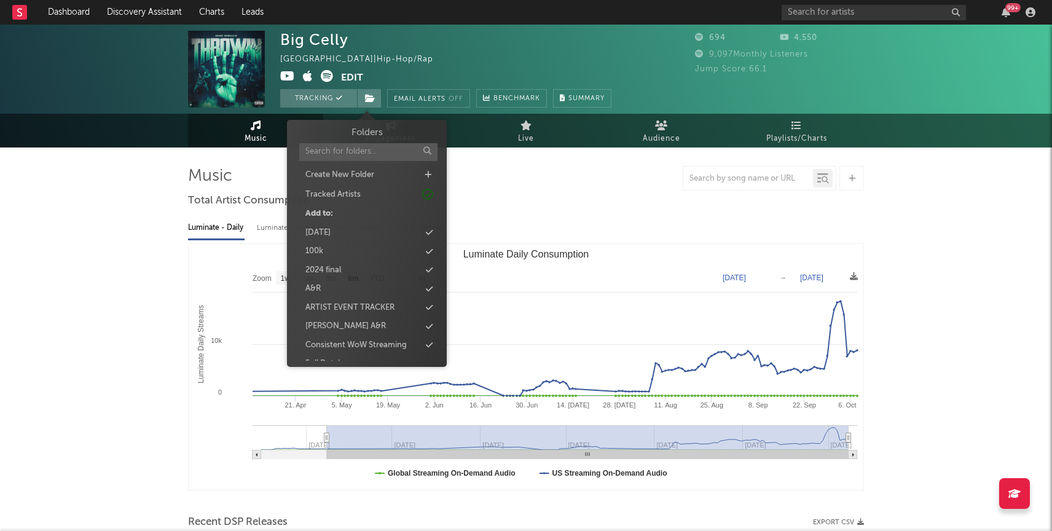
click at [353, 147] on input "text" at bounding box center [368, 152] width 138 height 18
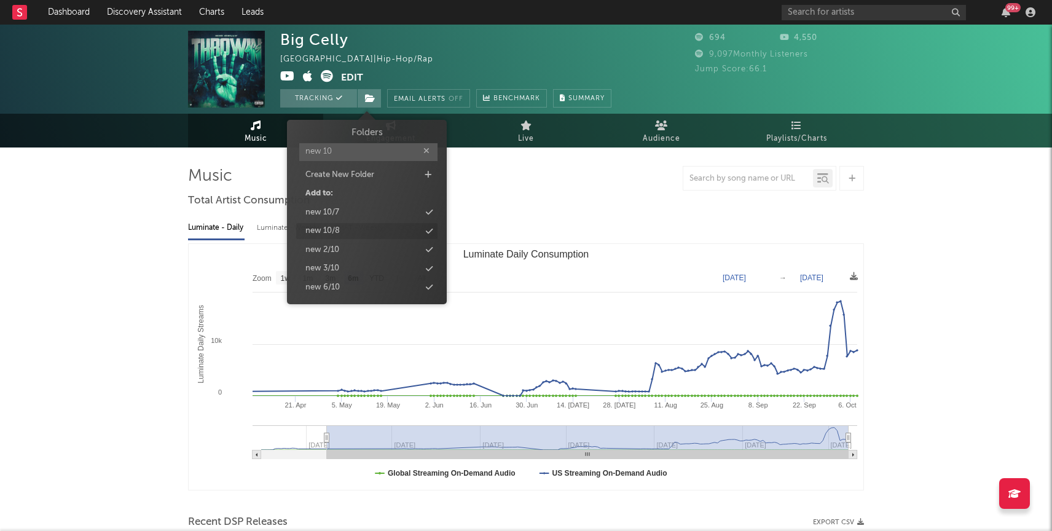
type input "new 10"
click at [371, 226] on div "new 10/8" at bounding box center [366, 231] width 141 height 16
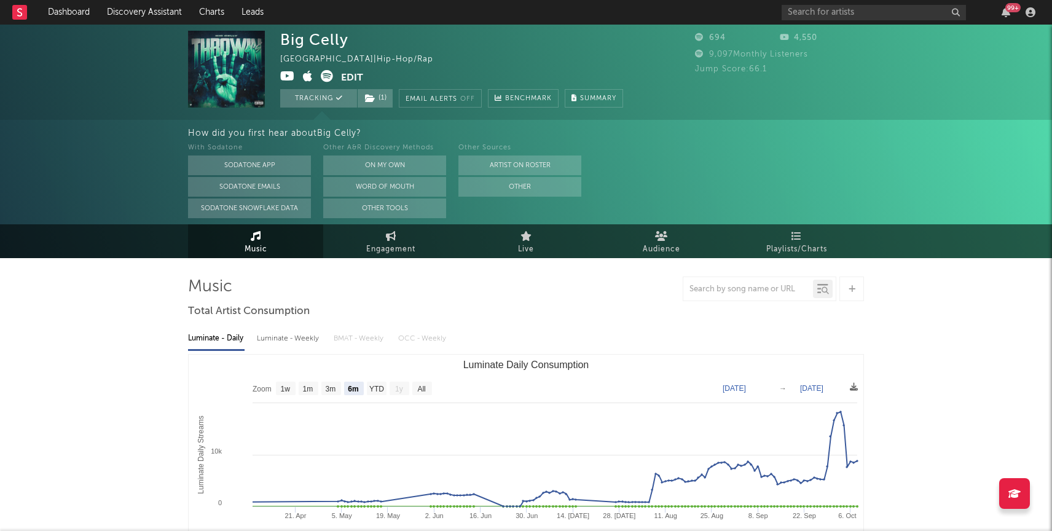
click at [83, 142] on div "How did you first hear about Big Celly ? With Sodatone Sodatone App Sodatone Em…" at bounding box center [526, 172] width 1052 height 104
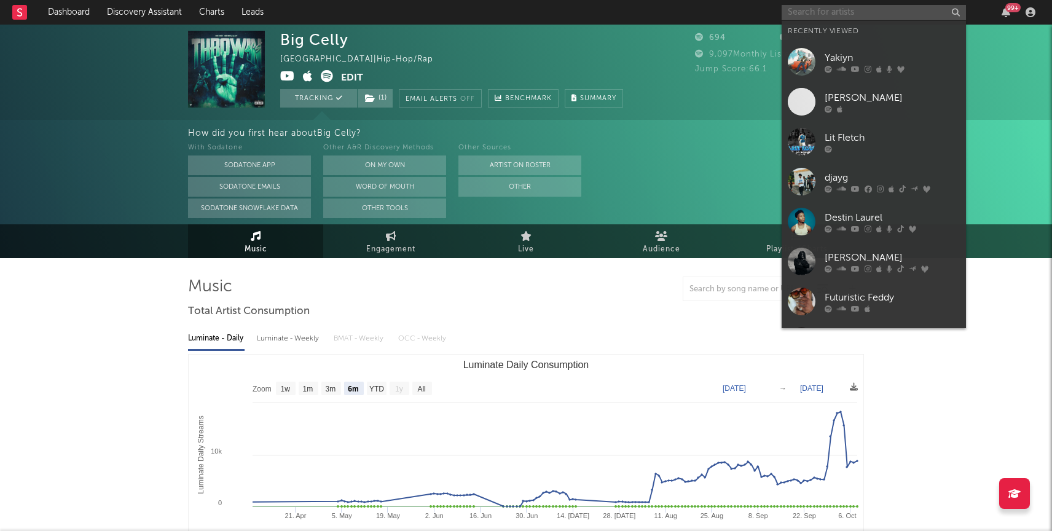
click at [812, 5] on input "text" at bounding box center [874, 12] width 184 height 15
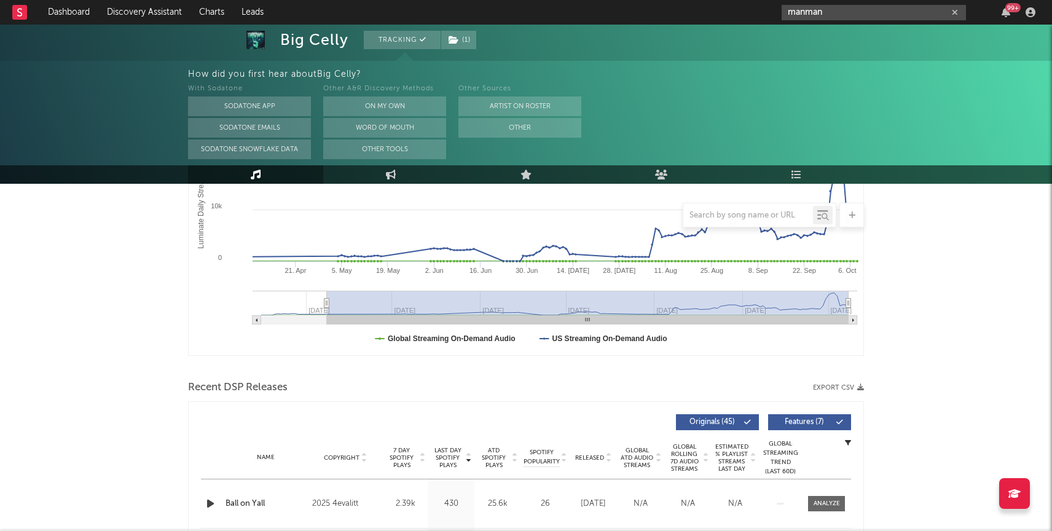
click at [790, 8] on input "manman" at bounding box center [874, 12] width 184 height 15
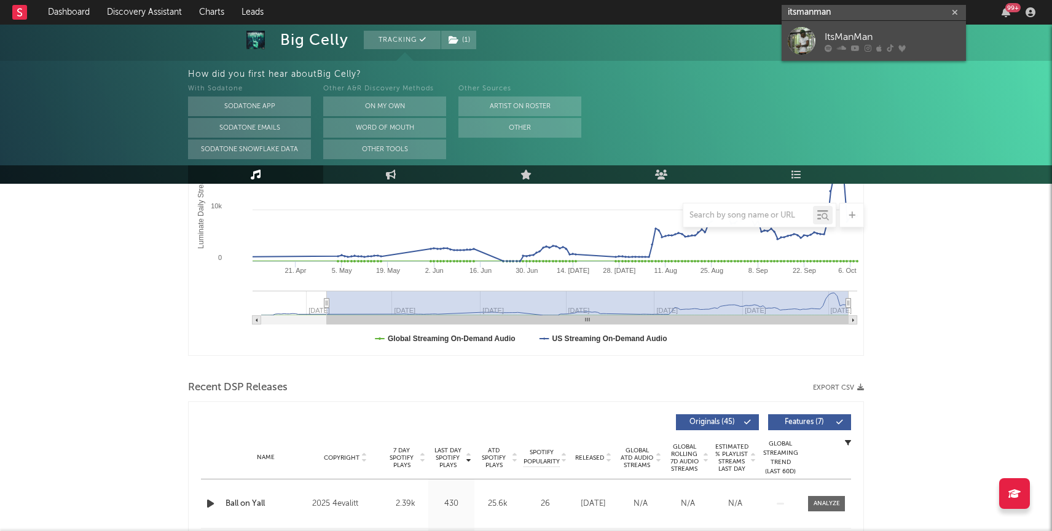
type input "itsmanman"
click at [831, 31] on div "ItsManMan" at bounding box center [892, 36] width 135 height 15
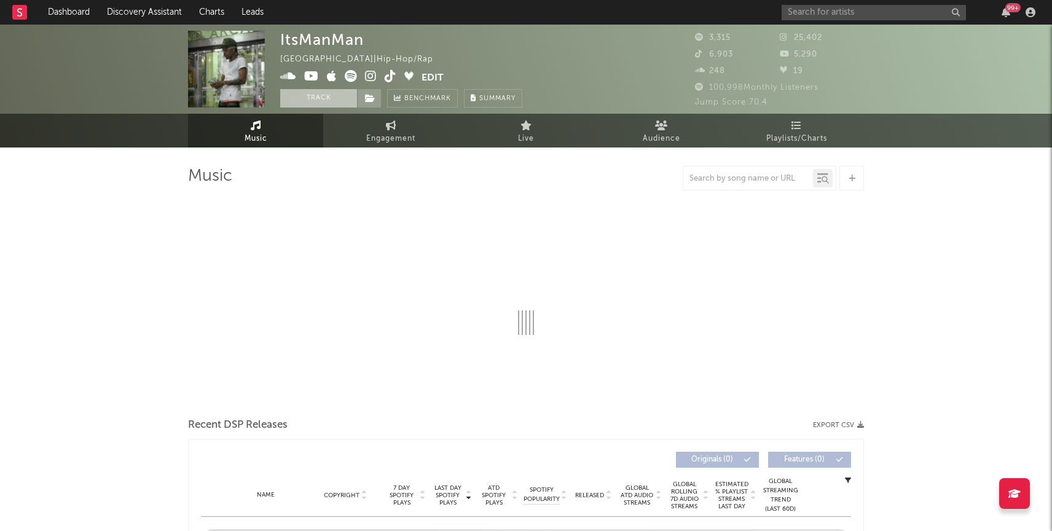
click at [334, 100] on button "Track" at bounding box center [318, 98] width 77 height 18
click at [373, 94] on icon at bounding box center [370, 98] width 10 height 9
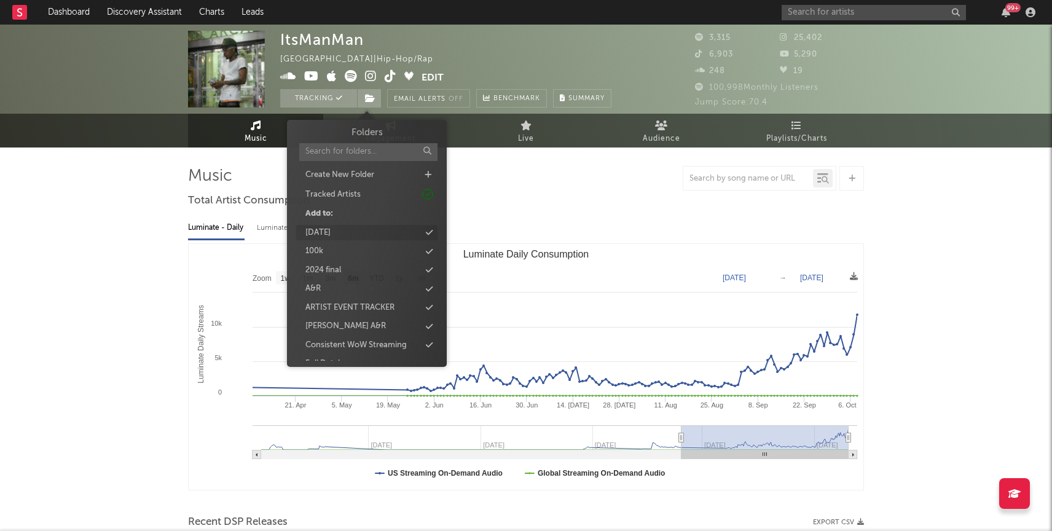
select select "6m"
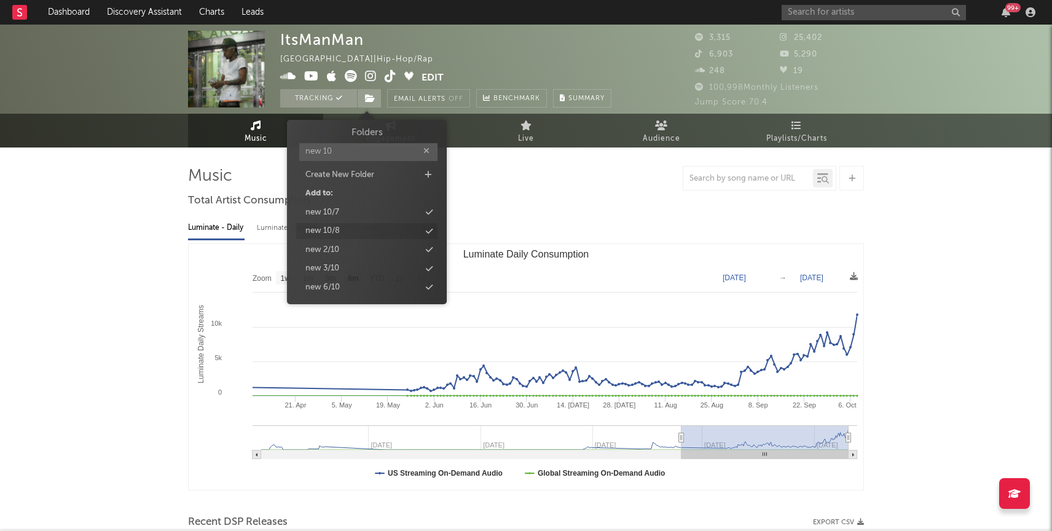
type input "new 10"
click at [346, 228] on div "new 10/8" at bounding box center [366, 231] width 141 height 16
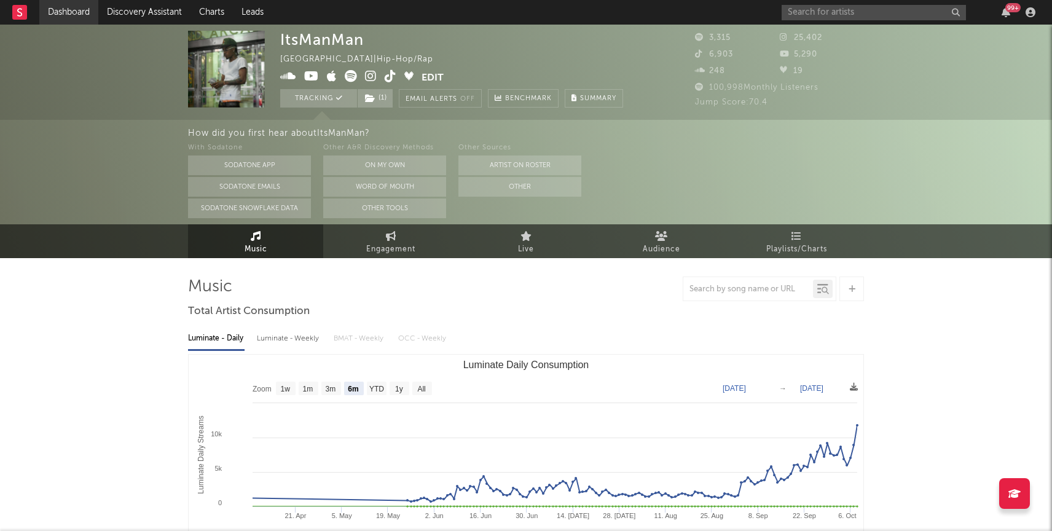
click at [61, 7] on link "Dashboard" at bounding box center [68, 12] width 59 height 25
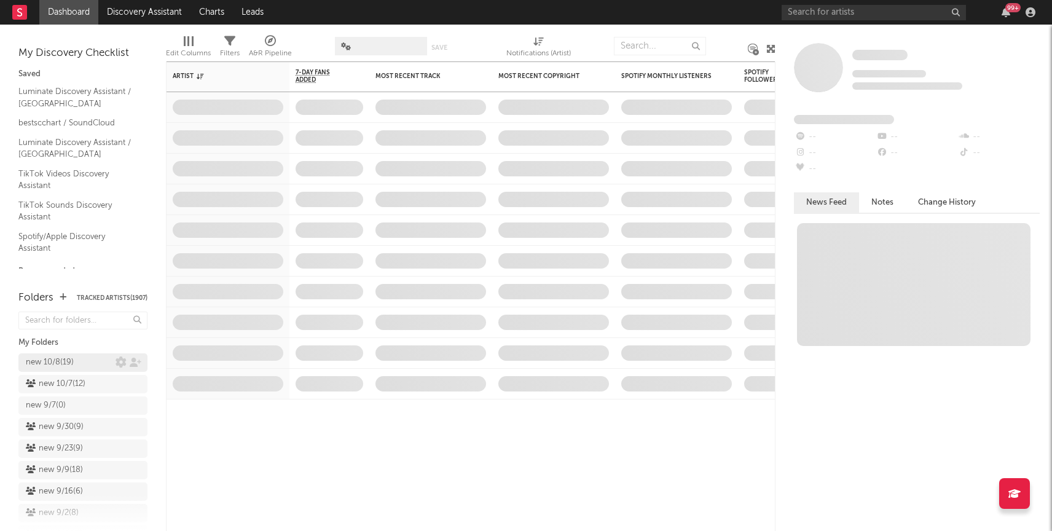
click at [77, 357] on div "new 10/8 ( 19 )" at bounding box center [71, 362] width 90 height 15
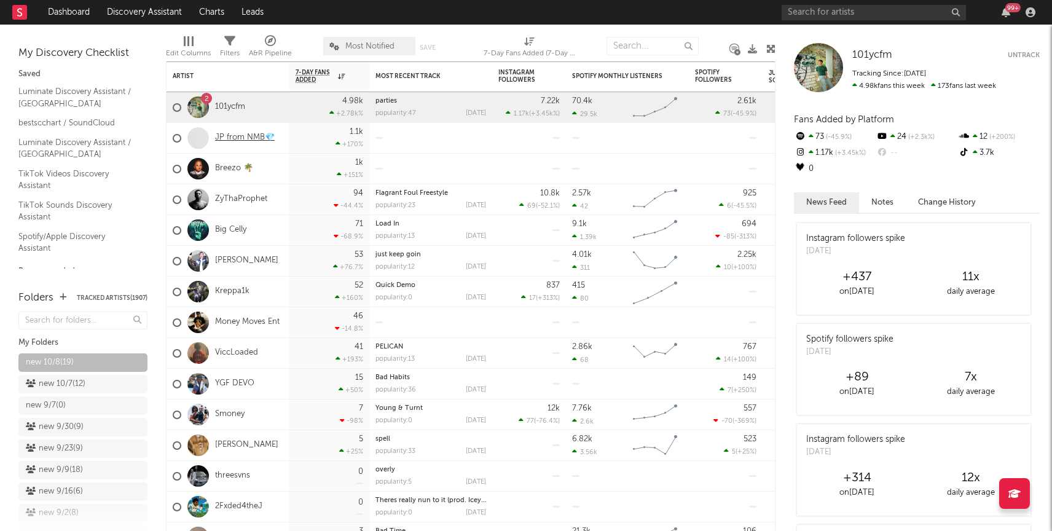
click at [238, 138] on link "JP from NMB💎" at bounding box center [245, 138] width 60 height 10
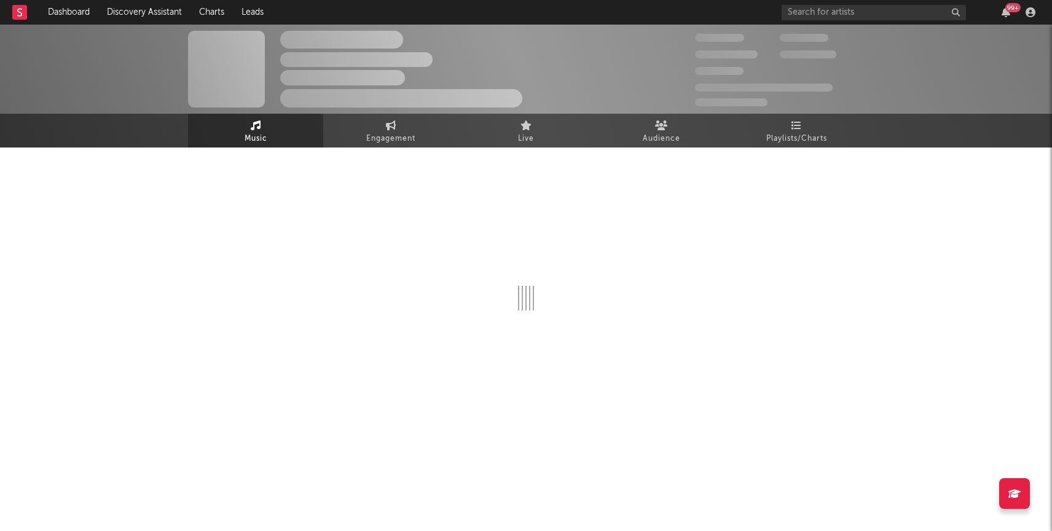
select select "1w"
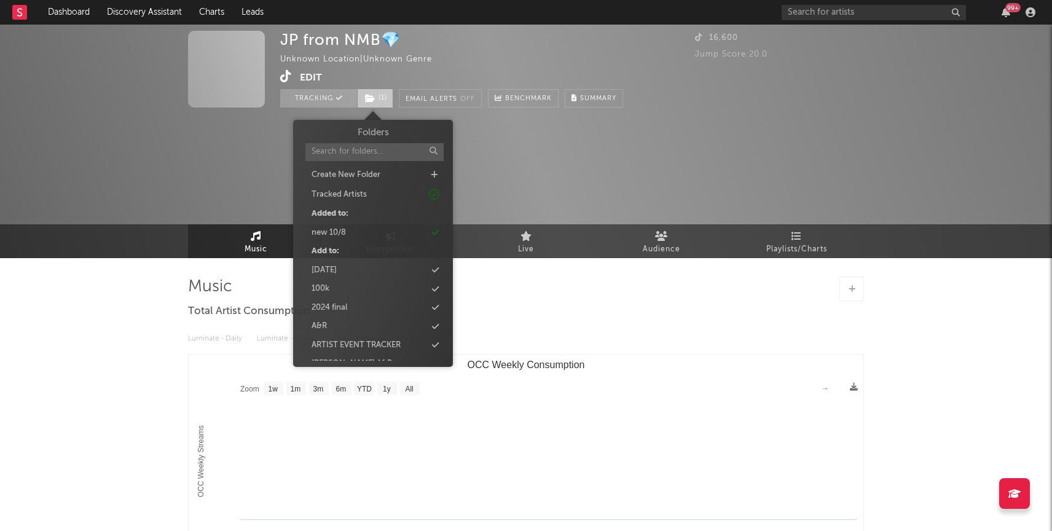
click at [371, 103] on span "( 1 )" at bounding box center [375, 98] width 36 height 18
click at [350, 230] on div "new 10/8" at bounding box center [372, 233] width 141 height 16
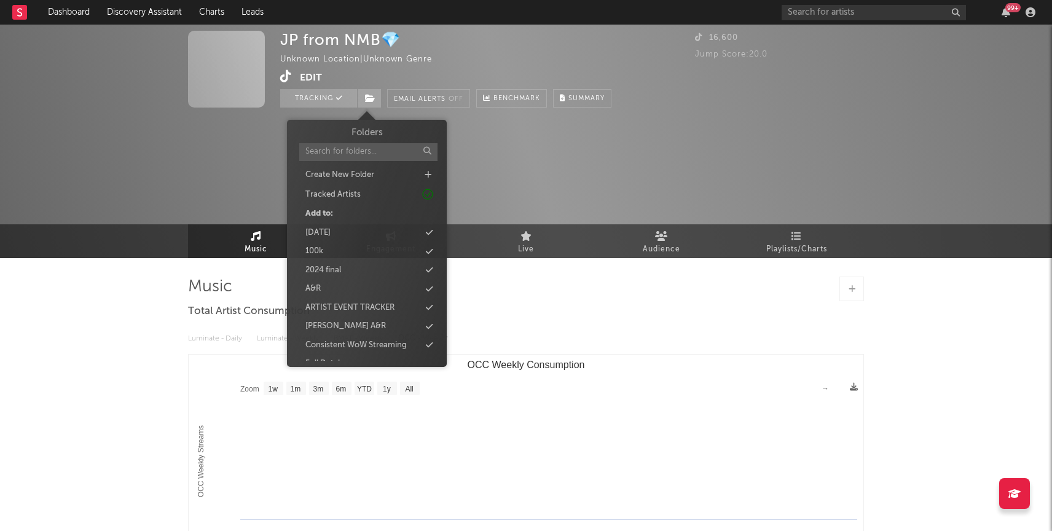
click at [149, 189] on div "JP from NMB💎 Unknown Location | Unknown Genre Edit Tracking Email Alerts Off Be…" at bounding box center [526, 141] width 1052 height 233
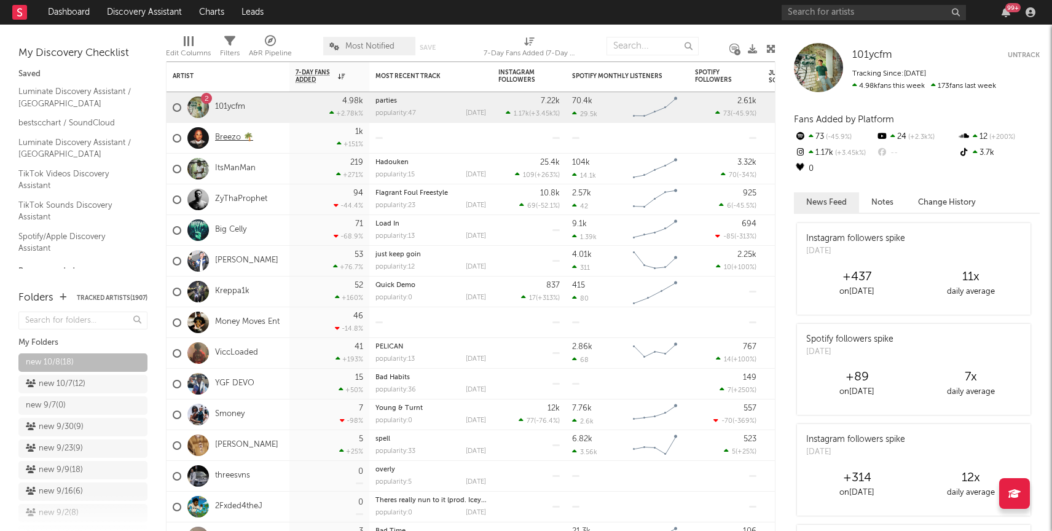
click at [222, 138] on link "Breezo 🌴" at bounding box center [234, 138] width 38 height 10
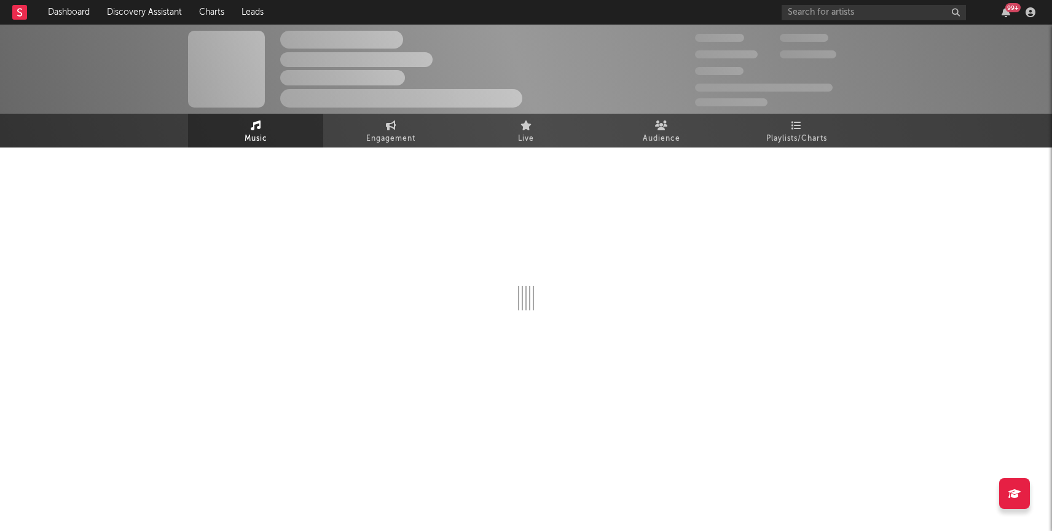
select select "1w"
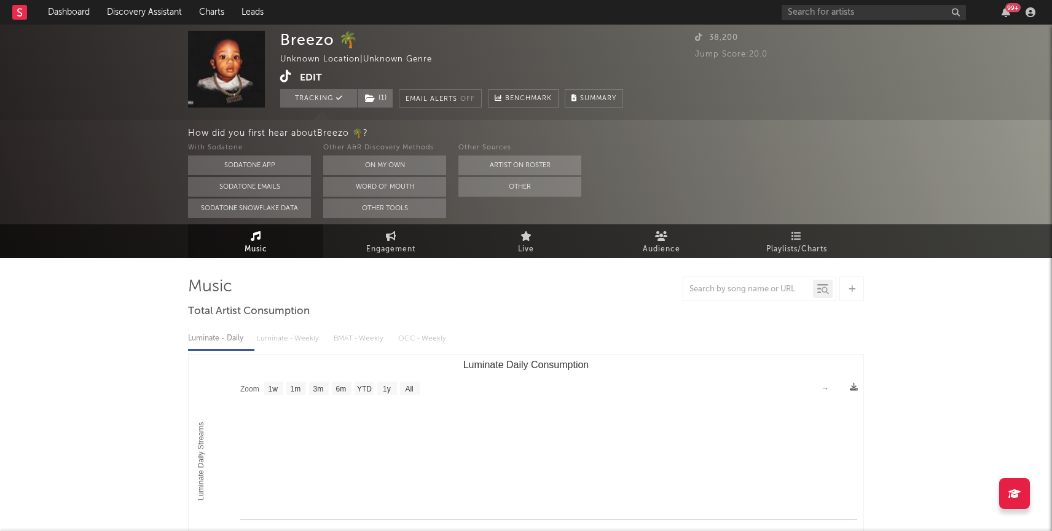
click at [281, 79] on icon at bounding box center [286, 76] width 12 height 12
click at [804, 7] on input "text" at bounding box center [874, 12] width 184 height 15
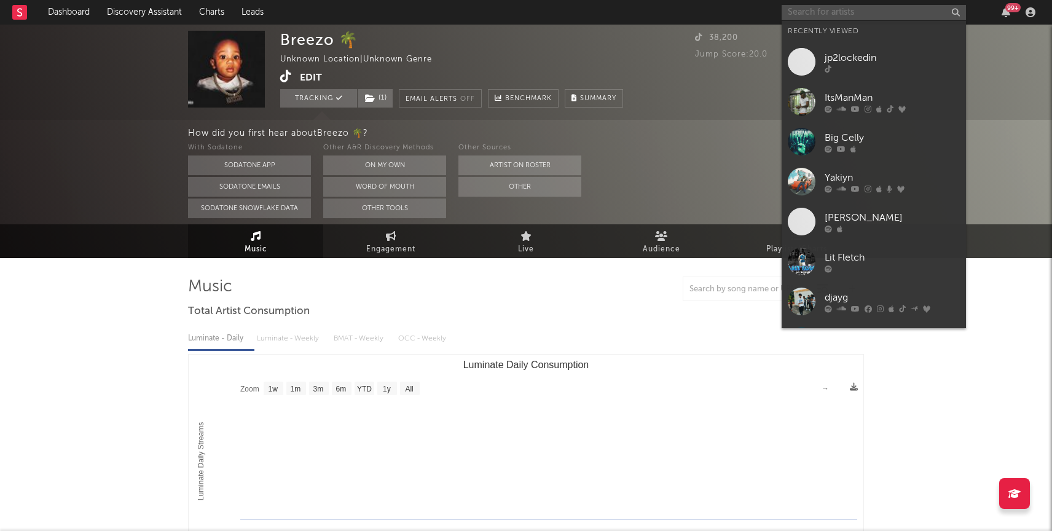
paste input "https://open.spotify.com/artist/0yLxGzWvOjG10NdnwzPajR?si=IuGwhaFdSTy5kQYJ5Zp7hw"
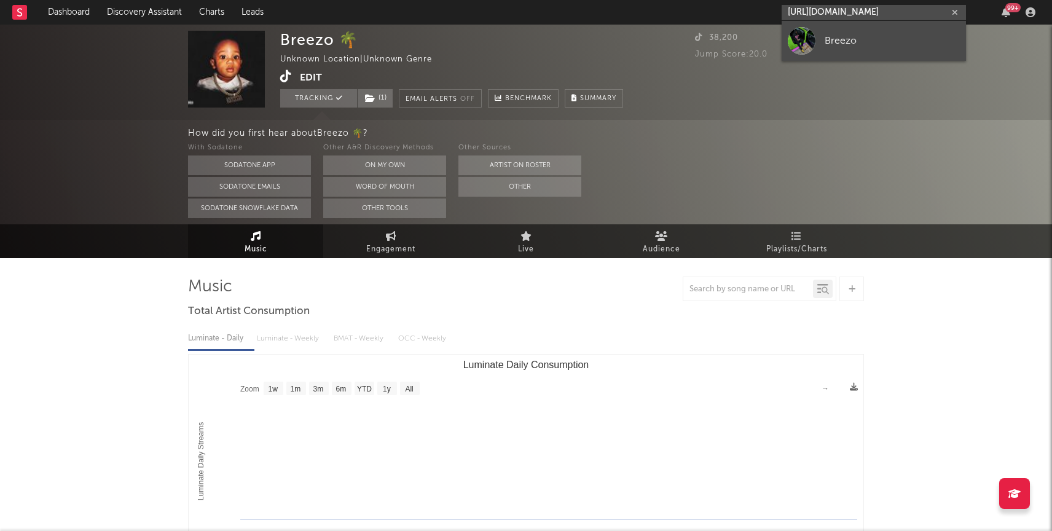
type input "https://open.spotify.com/artist/0yLxGzWvOjG10NdnwzPajR?si=IuGwhaFdSTy5kQYJ5Zp7hw"
click at [833, 47] on div "Breezo" at bounding box center [892, 40] width 135 height 15
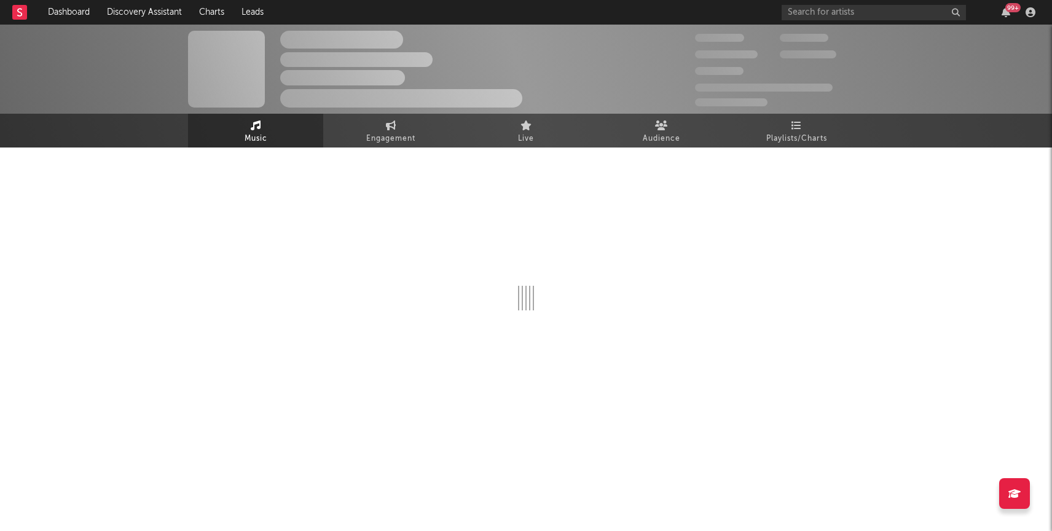
select select "1w"
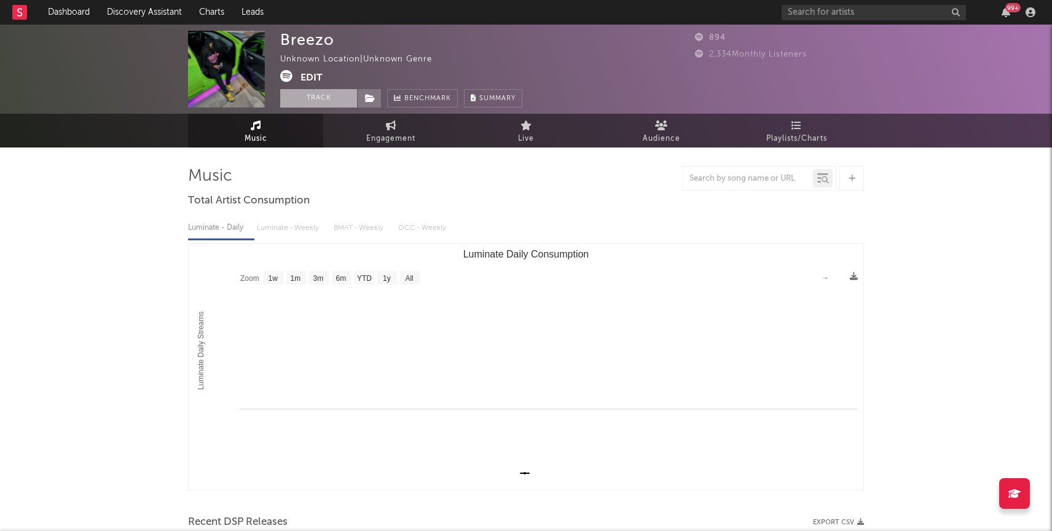
click at [305, 101] on button "Track" at bounding box center [318, 98] width 77 height 18
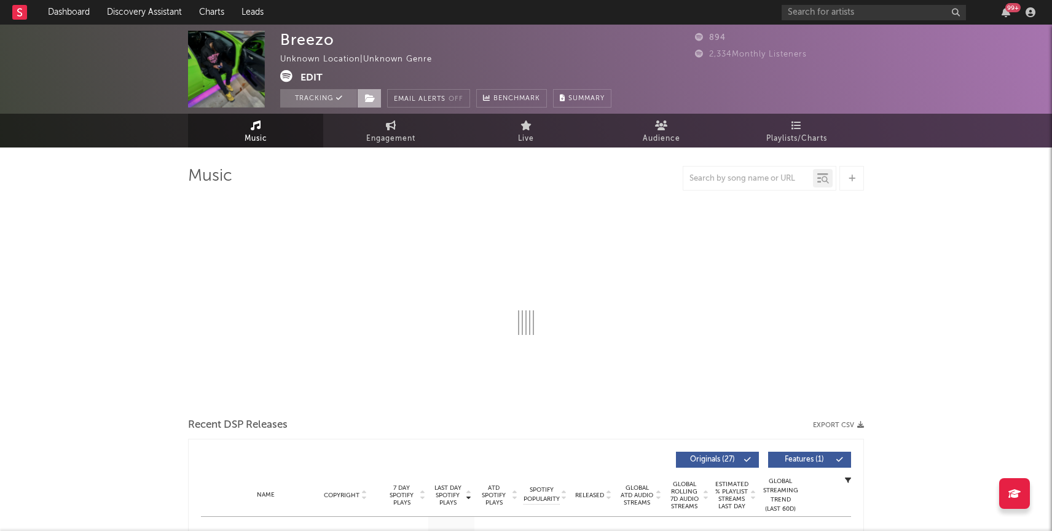
select select "1w"
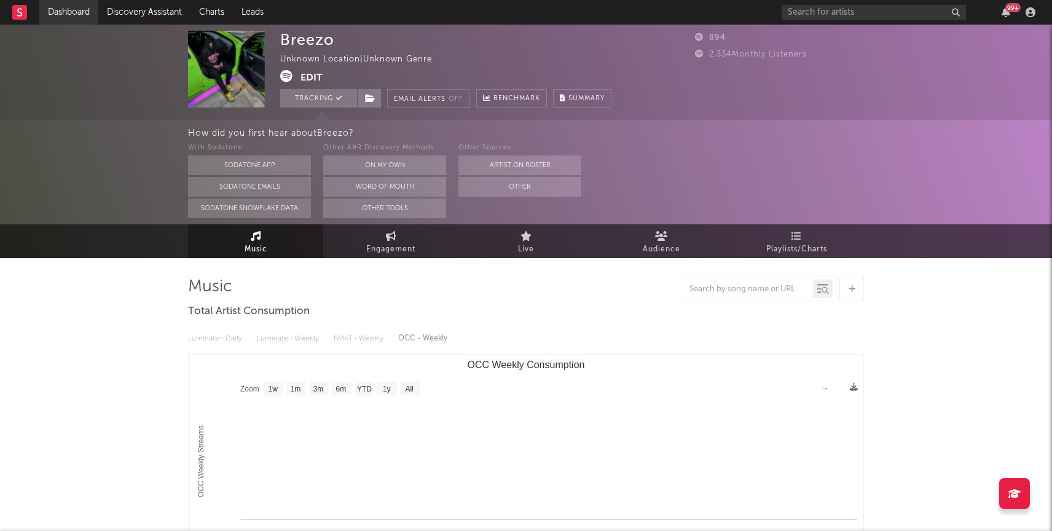
click at [61, 8] on link "Dashboard" at bounding box center [68, 12] width 59 height 25
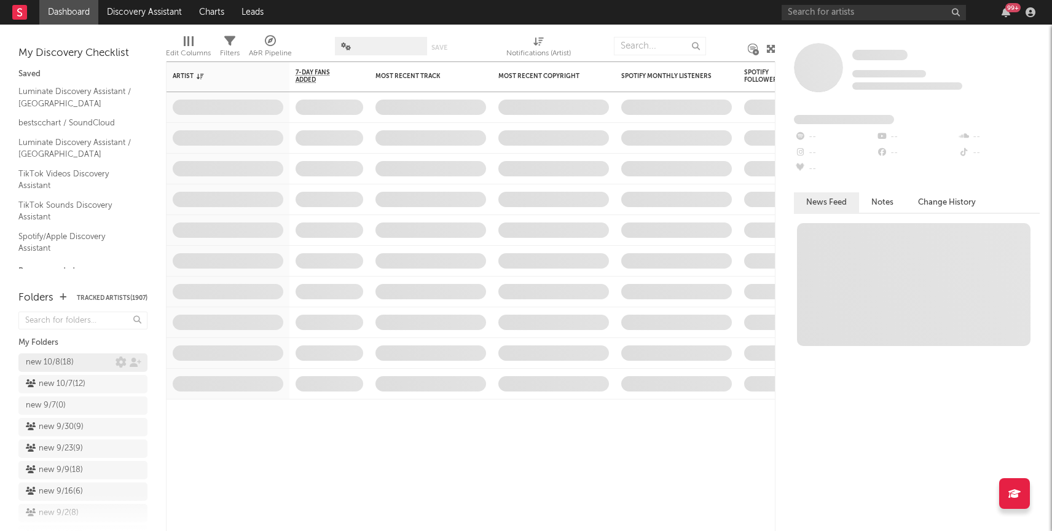
click at [60, 365] on div "new 10/8 ( 18 )" at bounding box center [50, 362] width 48 height 15
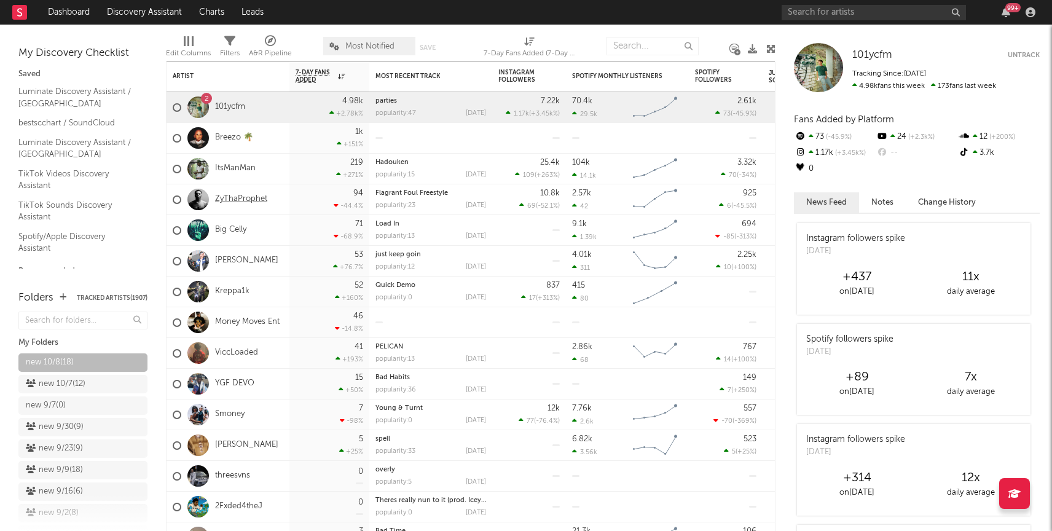
click at [236, 201] on link "ZyThaProphet" at bounding box center [241, 199] width 52 height 10
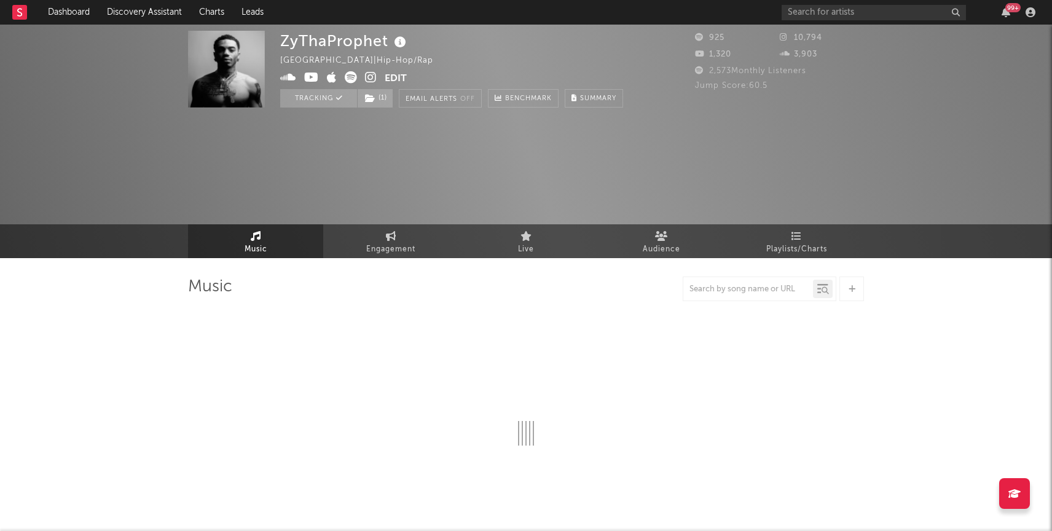
select select "1w"
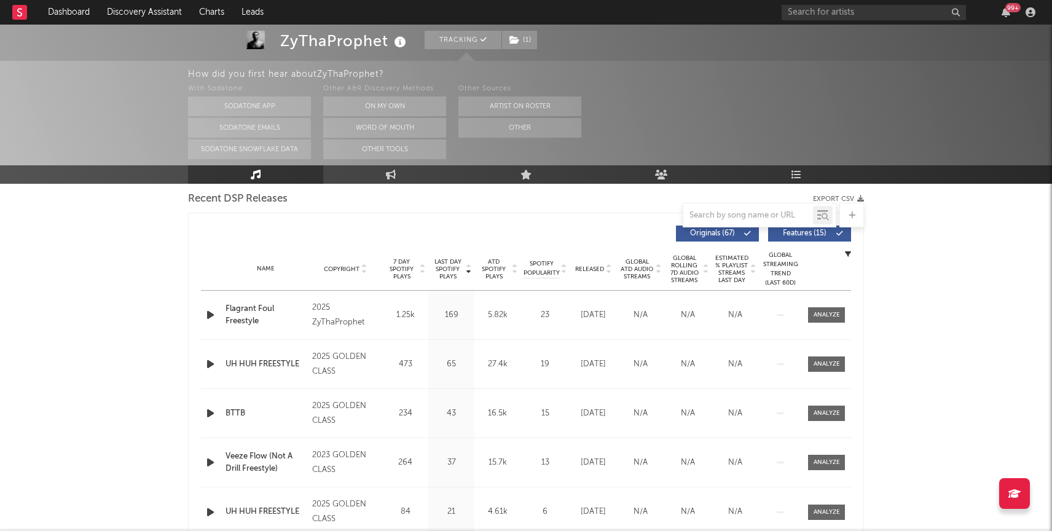
scroll to position [434, 0]
click at [820, 315] on div at bounding box center [827, 314] width 26 height 9
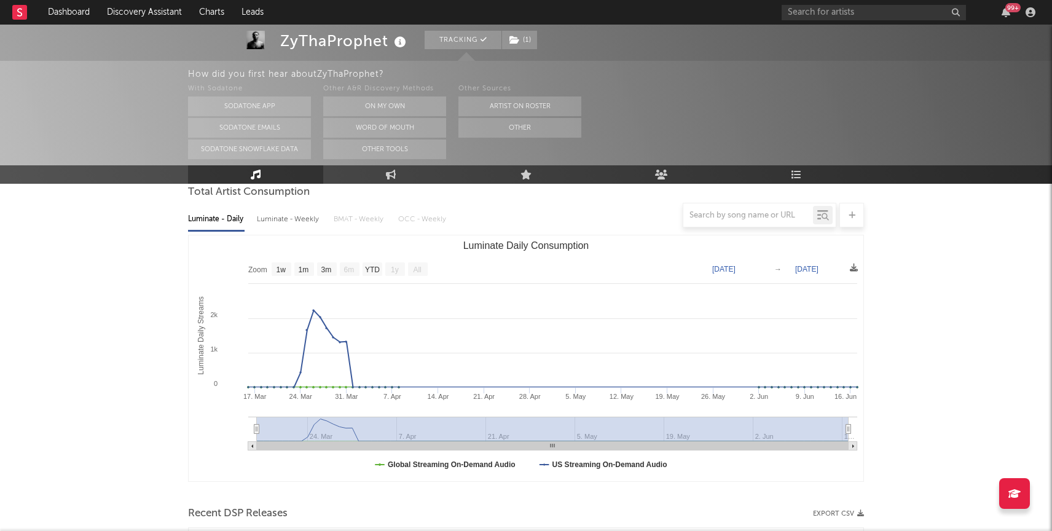
scroll to position [0, 0]
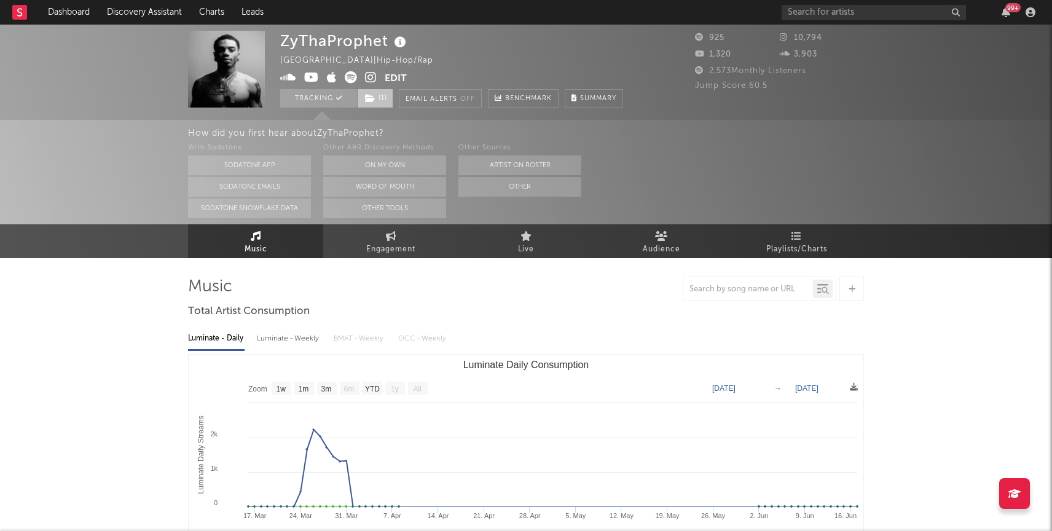
click at [390, 105] on span "( 1 )" at bounding box center [375, 98] width 36 height 18
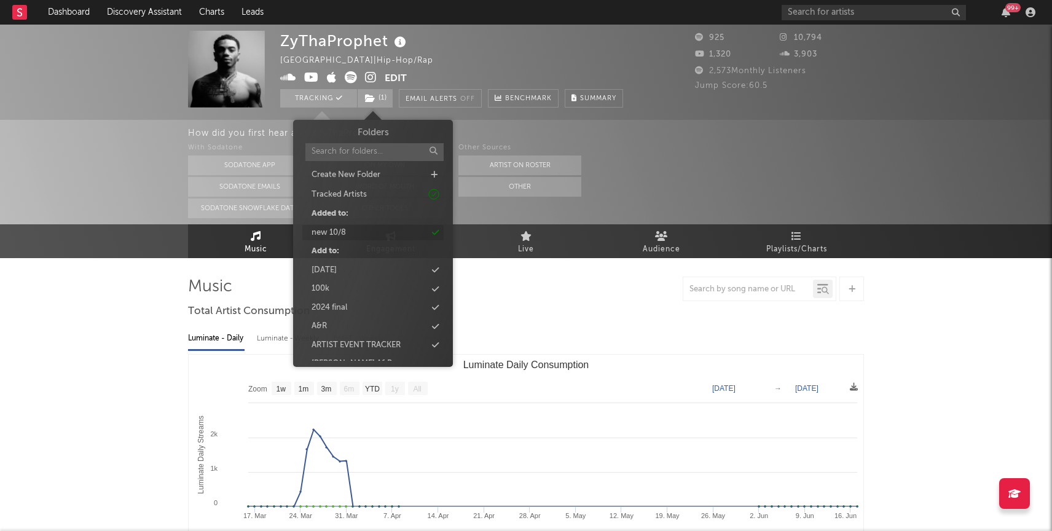
click at [354, 229] on div "new 10/8" at bounding box center [372, 233] width 141 height 16
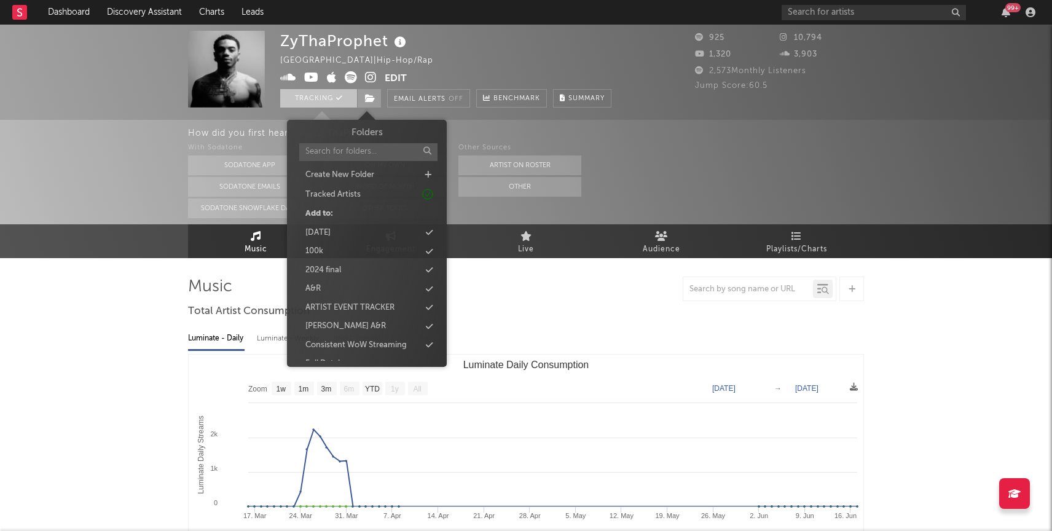
click at [321, 99] on button "Tracking" at bounding box center [318, 98] width 77 height 18
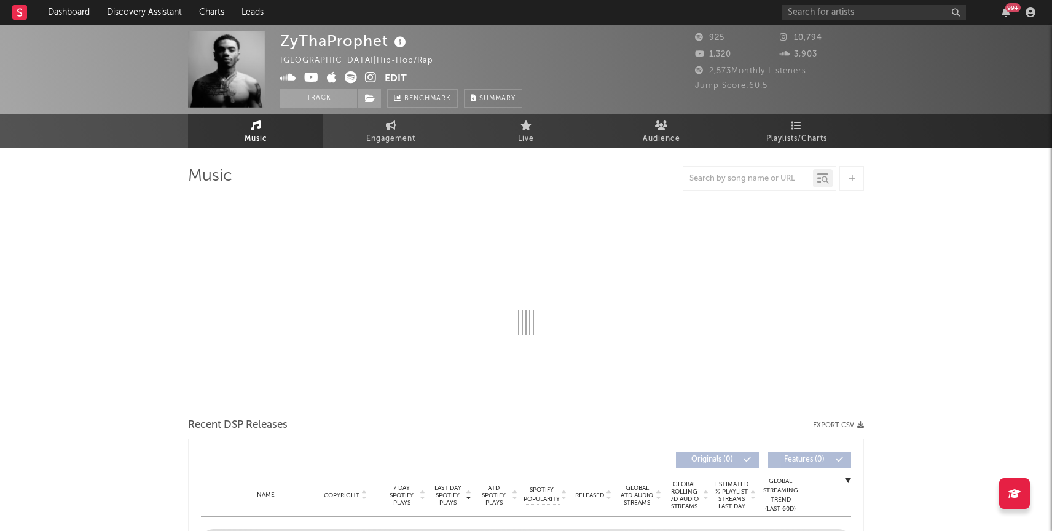
select select "1w"
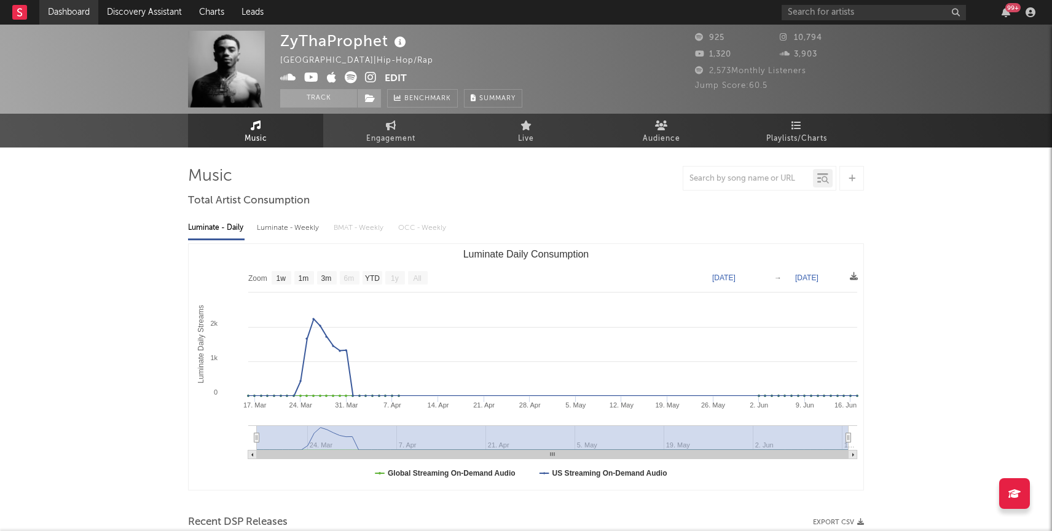
click at [81, 14] on link "Dashboard" at bounding box center [68, 12] width 59 height 25
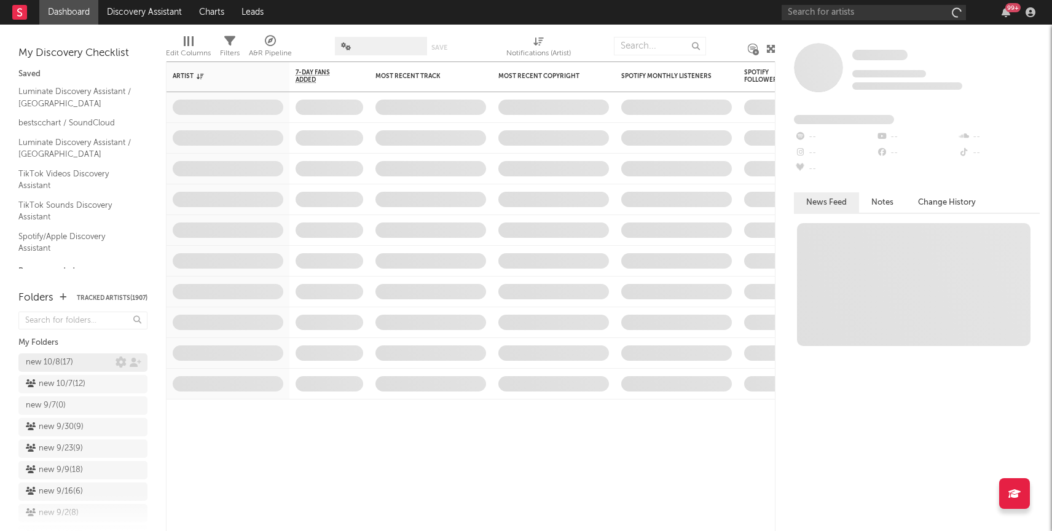
click at [43, 366] on div "new 10/8 ( 17 )" at bounding box center [49, 362] width 47 height 15
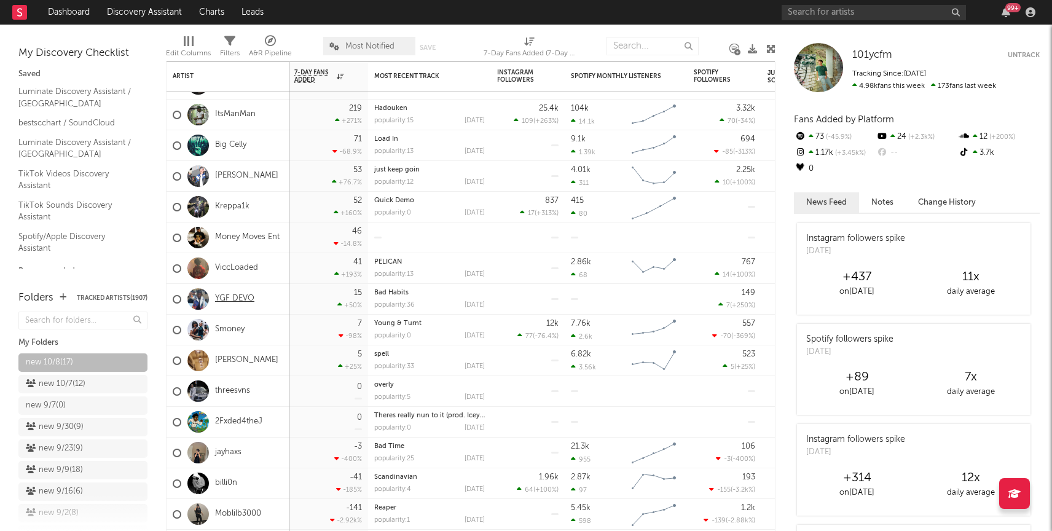
click at [237, 302] on link "YGF DEVO" at bounding box center [234, 299] width 39 height 10
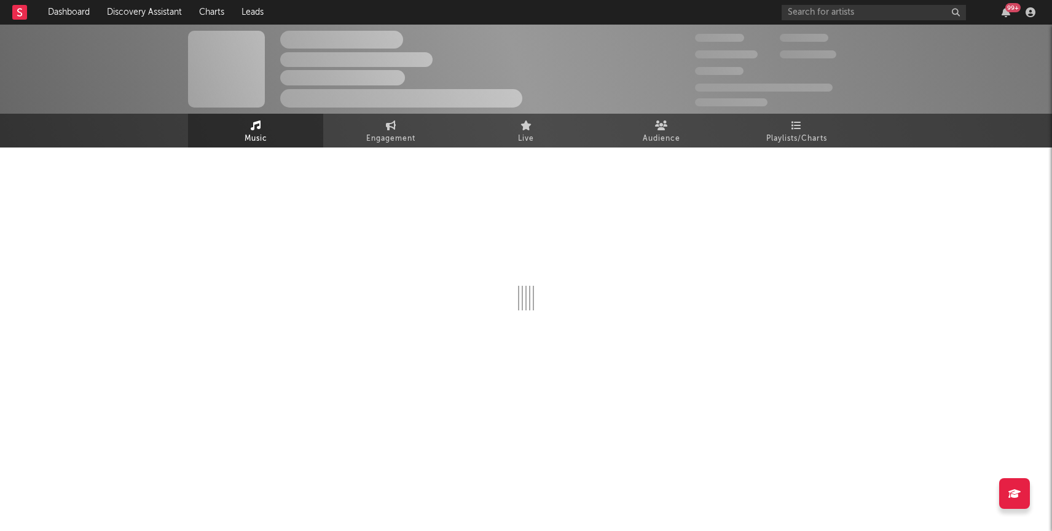
select select "1w"
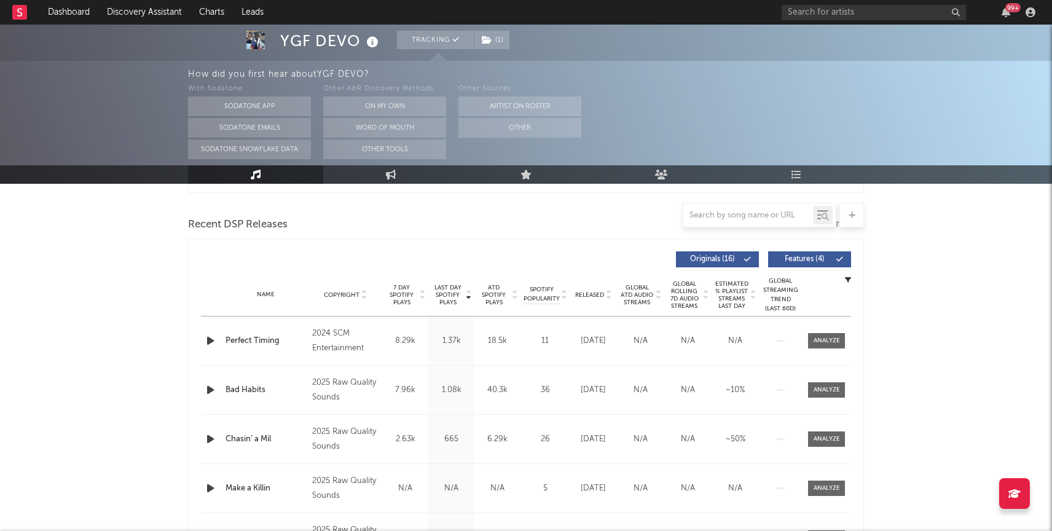
scroll to position [423, 0]
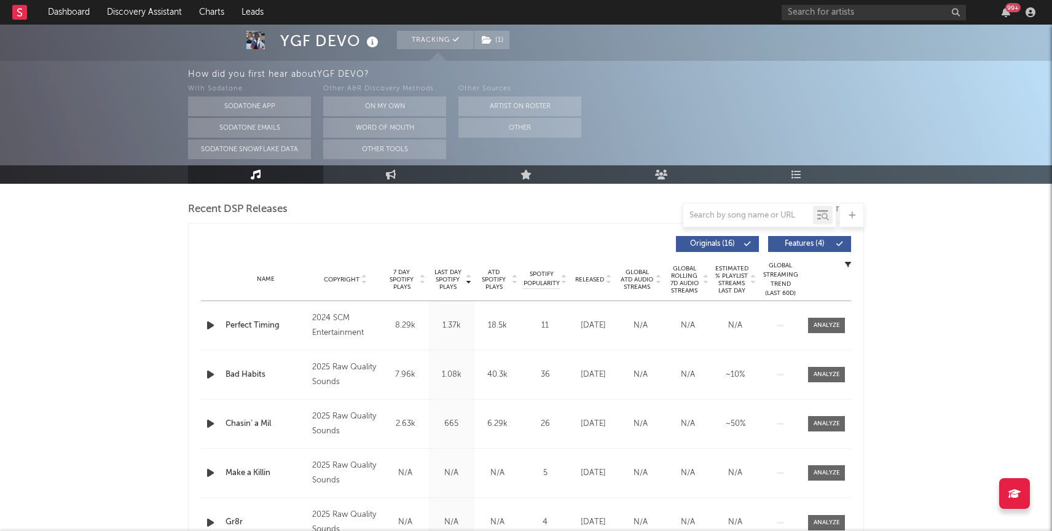
click at [845, 321] on div at bounding box center [826, 325] width 49 height 15
click at [835, 322] on div at bounding box center [827, 325] width 26 height 9
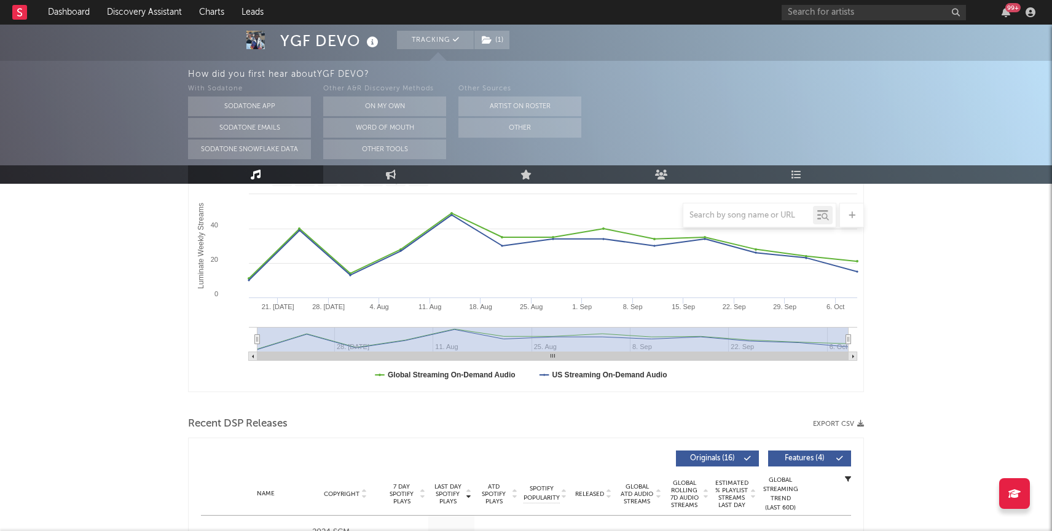
scroll to position [0, 0]
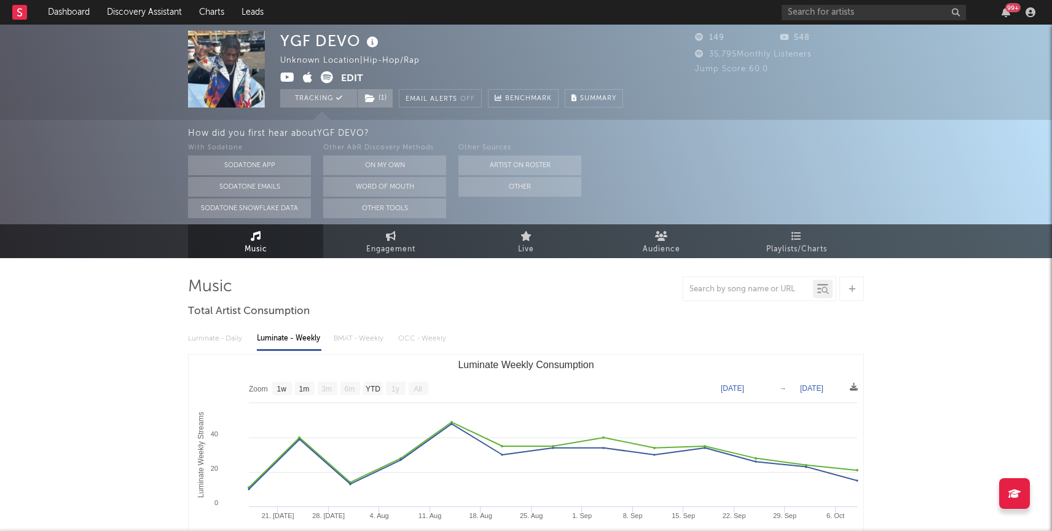
click at [284, 76] on icon at bounding box center [287, 77] width 15 height 12
click at [374, 100] on icon at bounding box center [370, 98] width 10 height 9
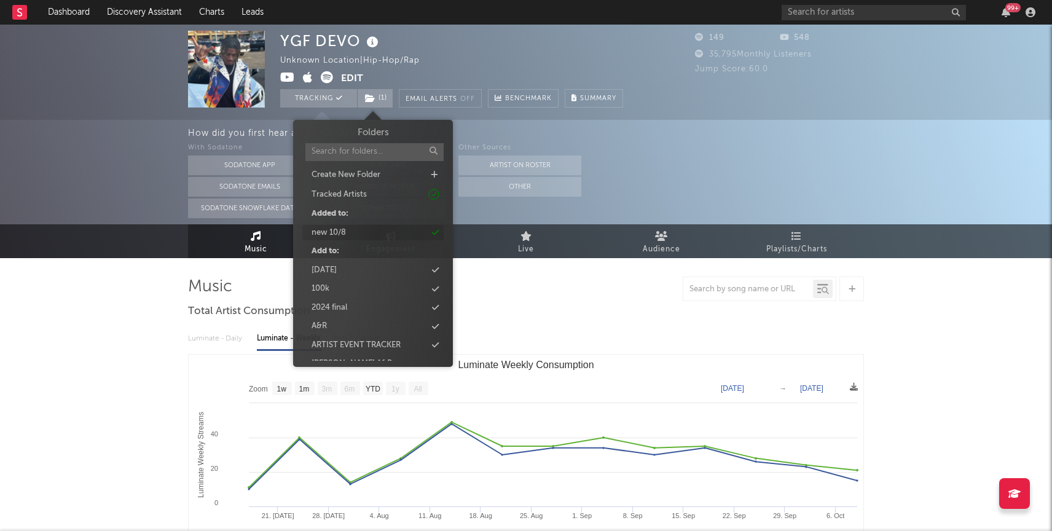
click at [357, 231] on div "new 10/8" at bounding box center [372, 233] width 141 height 16
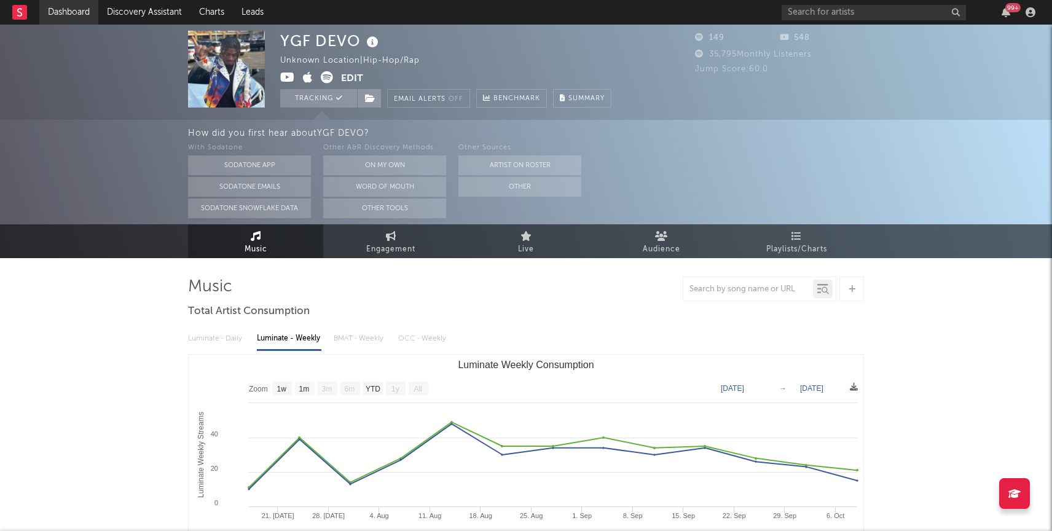
click at [54, 22] on link "Dashboard" at bounding box center [68, 12] width 59 height 25
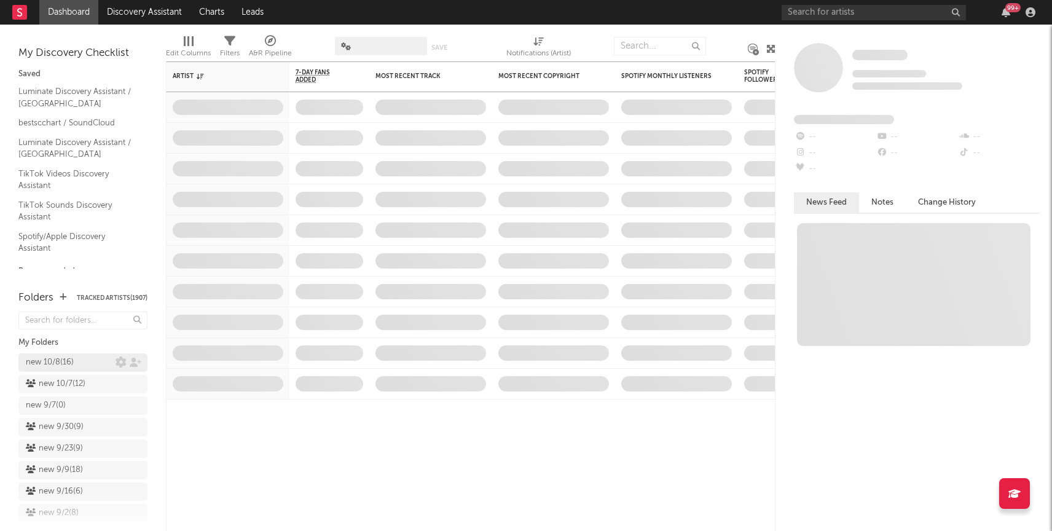
click at [96, 361] on div "new 10/8 ( 16 )" at bounding box center [71, 362] width 90 height 15
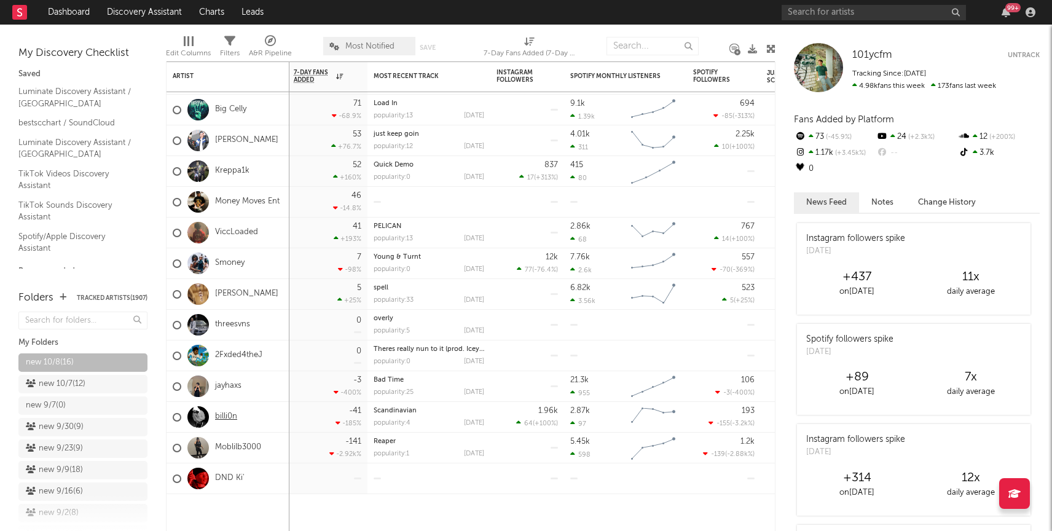
click at [229, 417] on link "billi0n" at bounding box center [226, 417] width 22 height 10
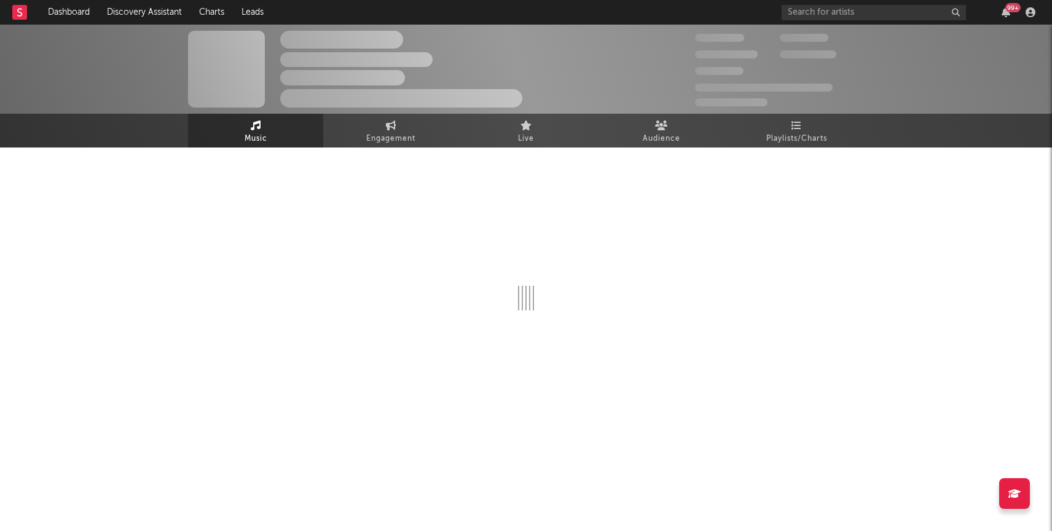
select select "1w"
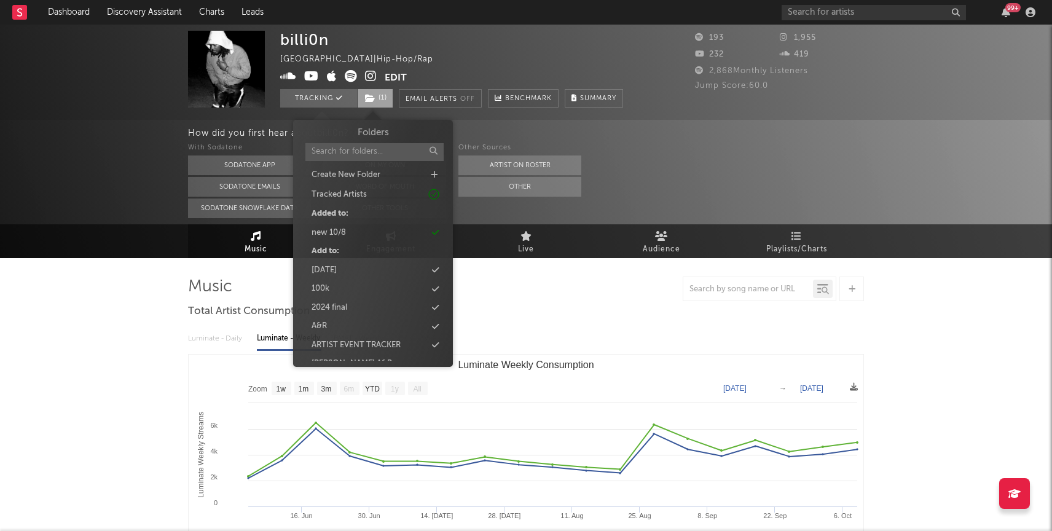
click at [372, 106] on span "( 1 )" at bounding box center [375, 98] width 36 height 18
click at [347, 236] on div "new 10/8" at bounding box center [372, 233] width 141 height 16
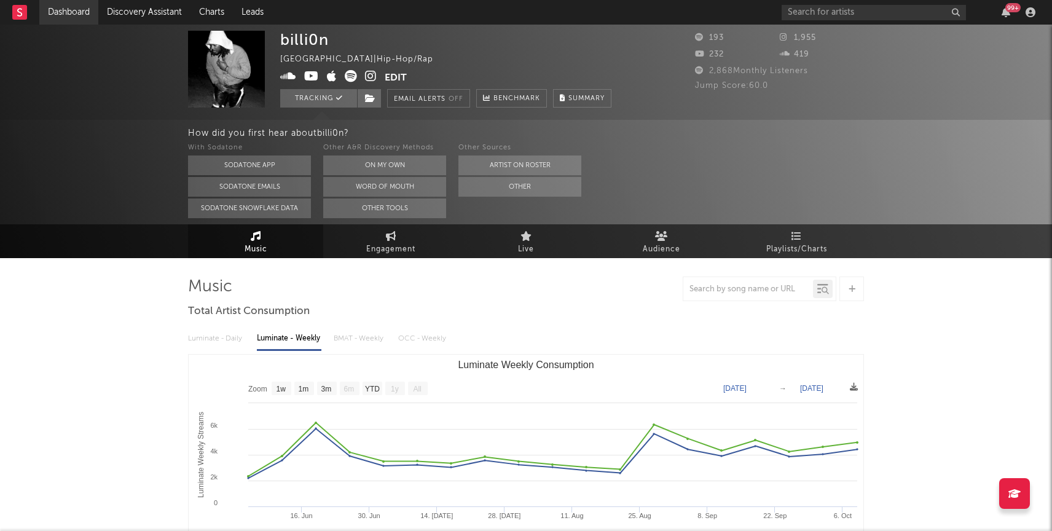
click at [80, 9] on link "Dashboard" at bounding box center [68, 12] width 59 height 25
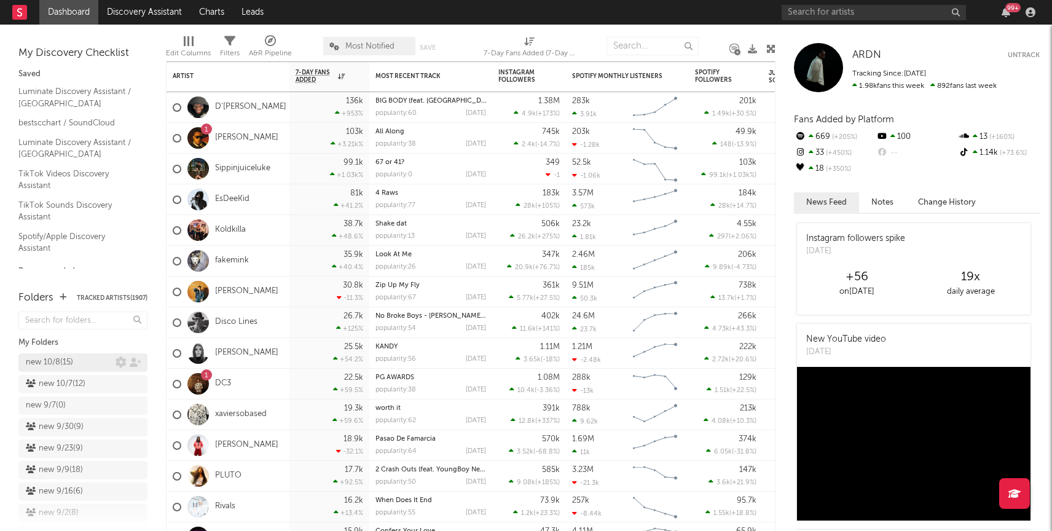
click at [39, 366] on div "new 10/8 ( 15 )" at bounding box center [49, 362] width 47 height 15
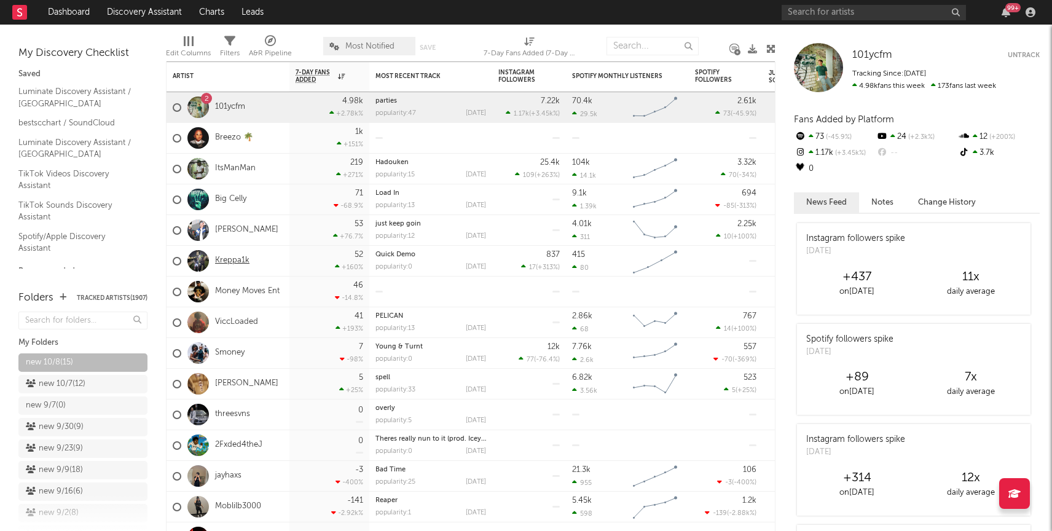
click at [223, 257] on link "Kreppa1k" at bounding box center [232, 261] width 34 height 10
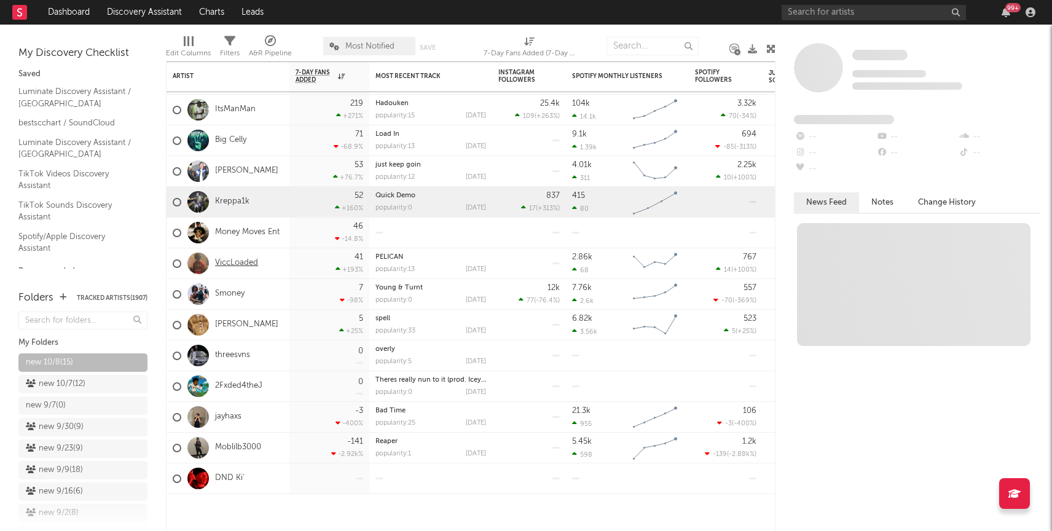
click at [230, 258] on link "ViccLoaded" at bounding box center [236, 263] width 43 height 10
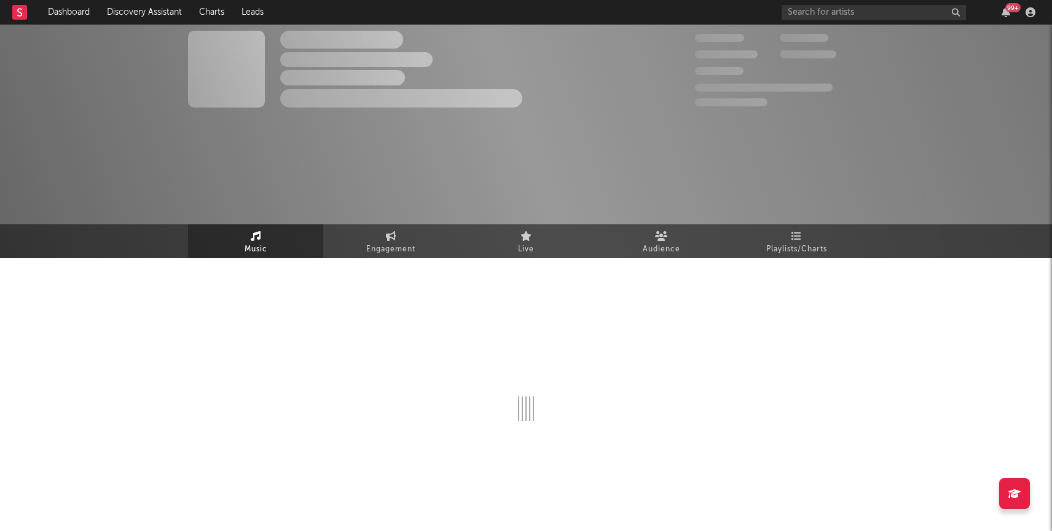
select select "6m"
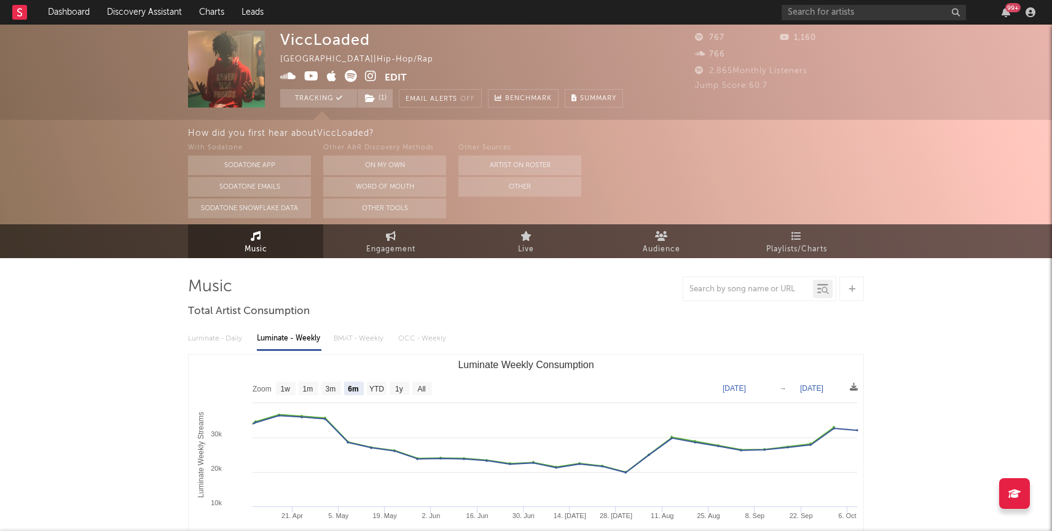
click at [373, 76] on icon at bounding box center [371, 76] width 12 height 12
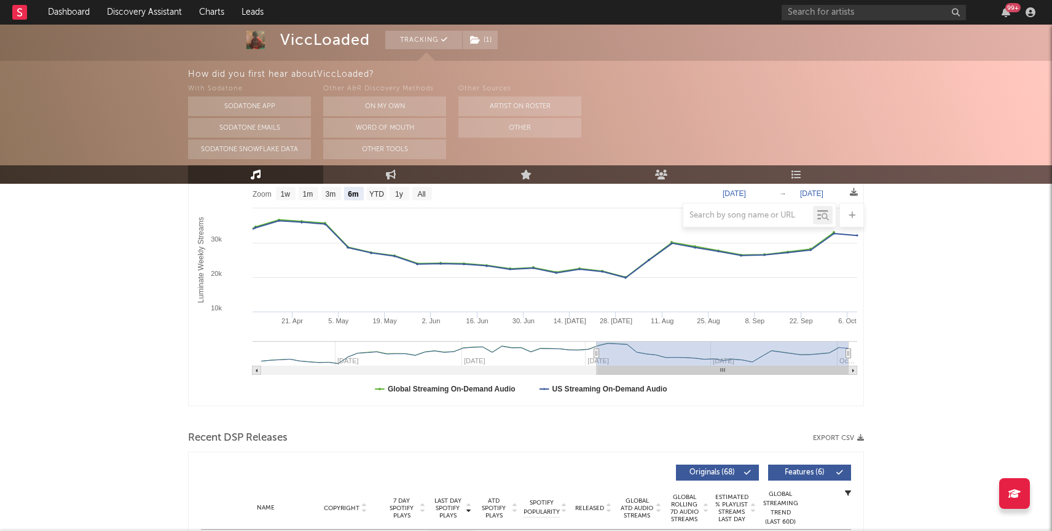
scroll to position [197, 0]
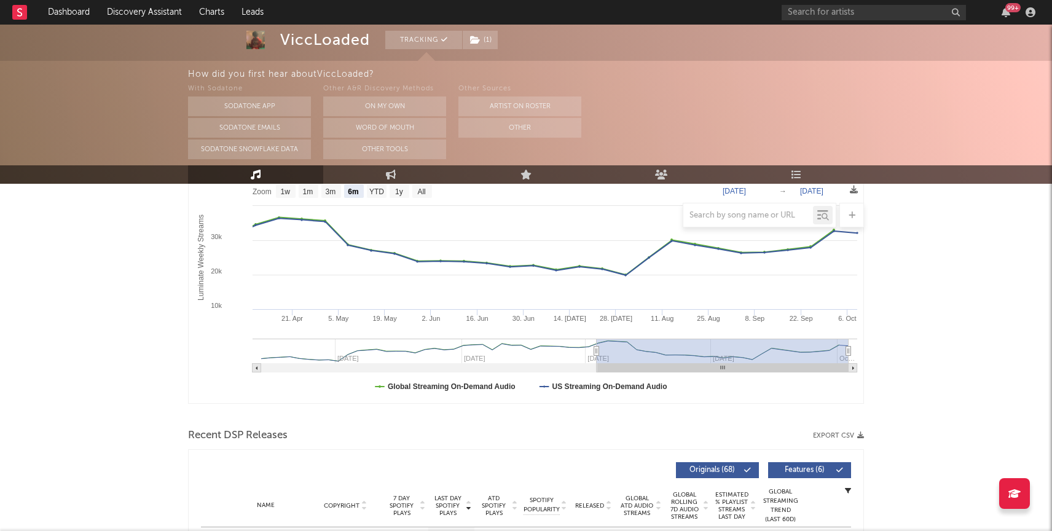
type input "2024-10-01"
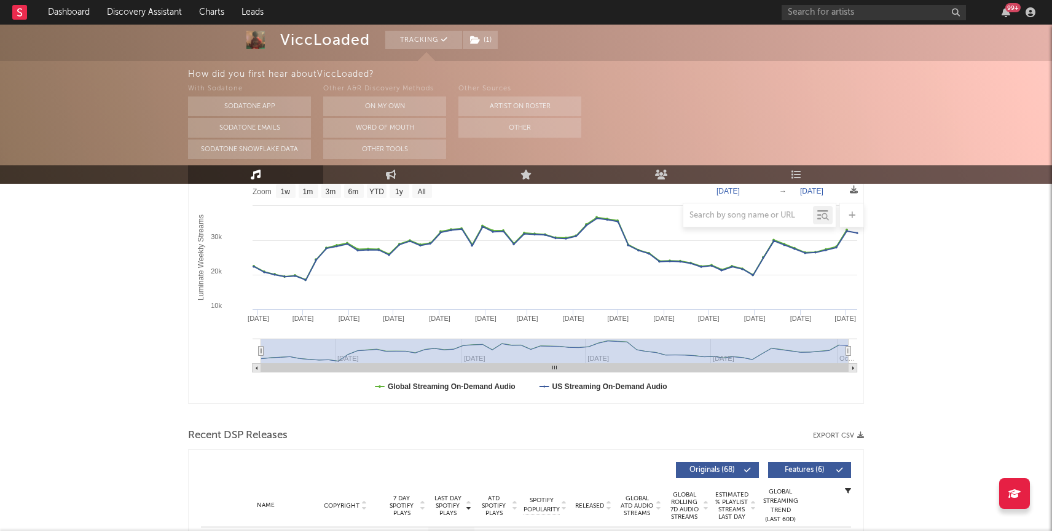
select select "All"
type input "2024-08-08"
drag, startPoint x: 597, startPoint y: 351, endPoint x: 139, endPoint y: 353, distance: 458.4
click at [144, 353] on div "ViccLoaded Tracking ( 1 ) United States | Hip-Hop/Rap Edit Tracking ( 1 ) Email…" at bounding box center [526, 522] width 1052 height 1390
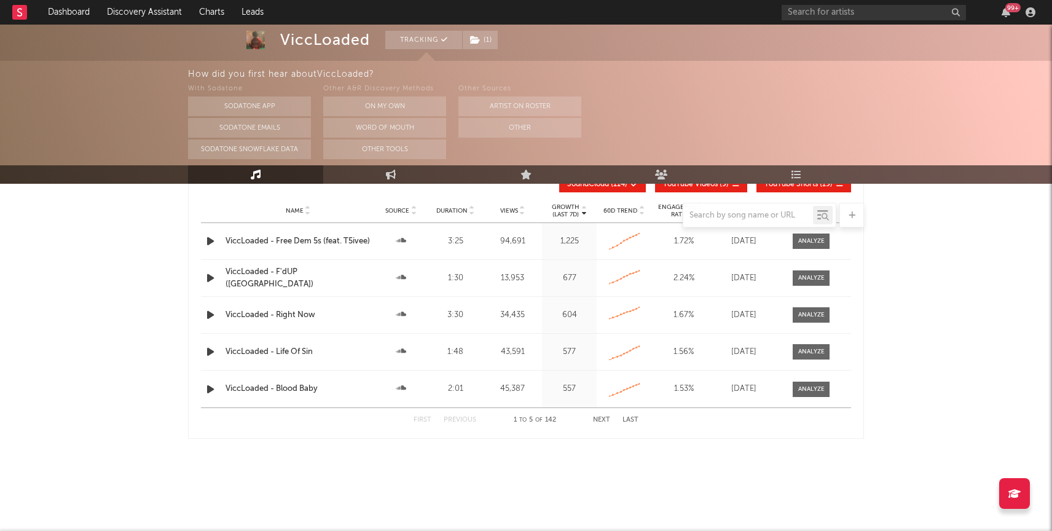
scroll to position [0, 0]
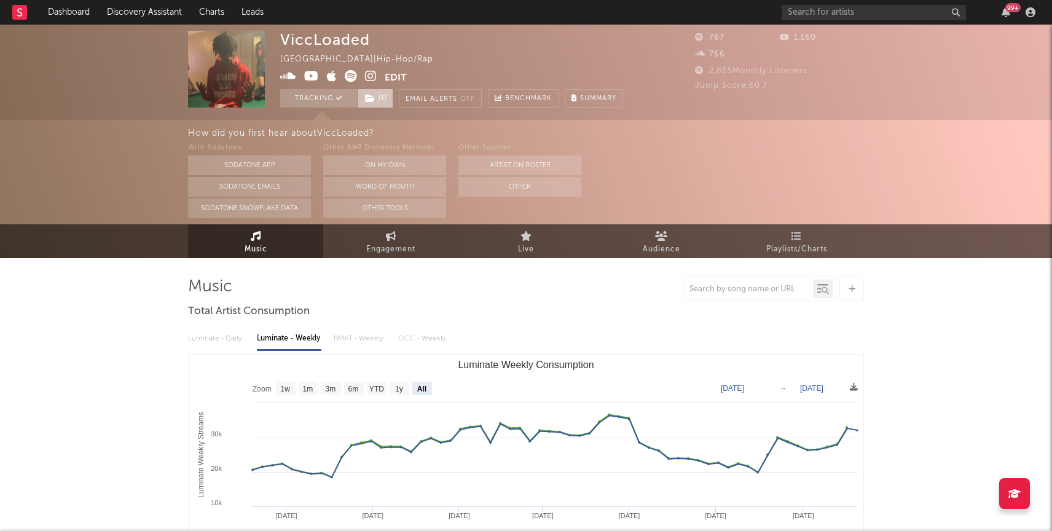
click at [390, 104] on span "( 1 )" at bounding box center [375, 98] width 36 height 18
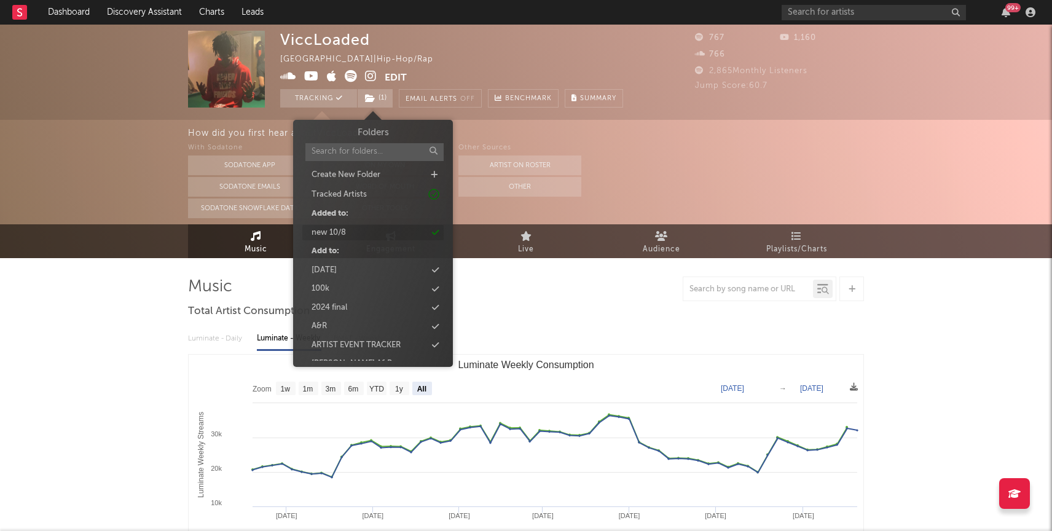
click at [343, 230] on div "new 10/8" at bounding box center [329, 233] width 34 height 12
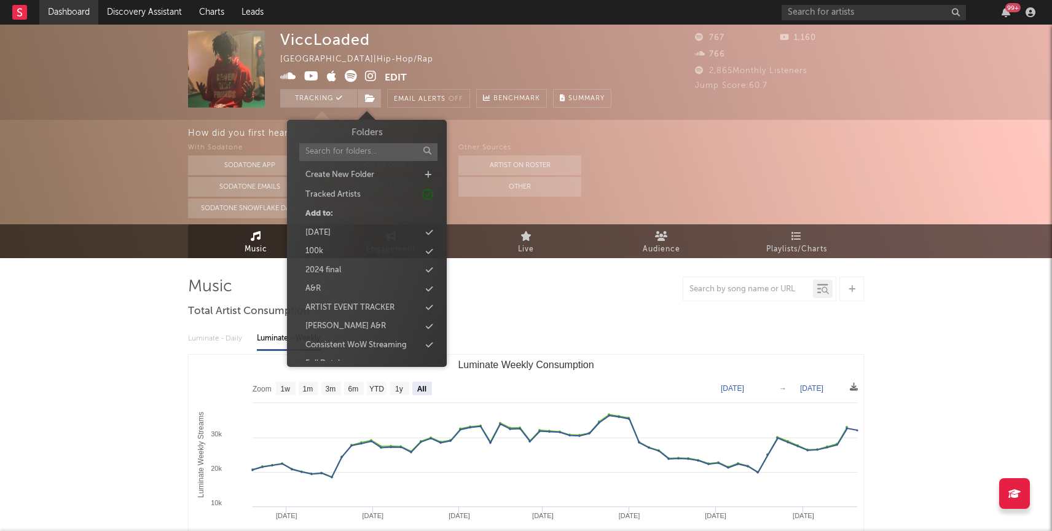
click at [51, 15] on link "Dashboard" at bounding box center [68, 12] width 59 height 25
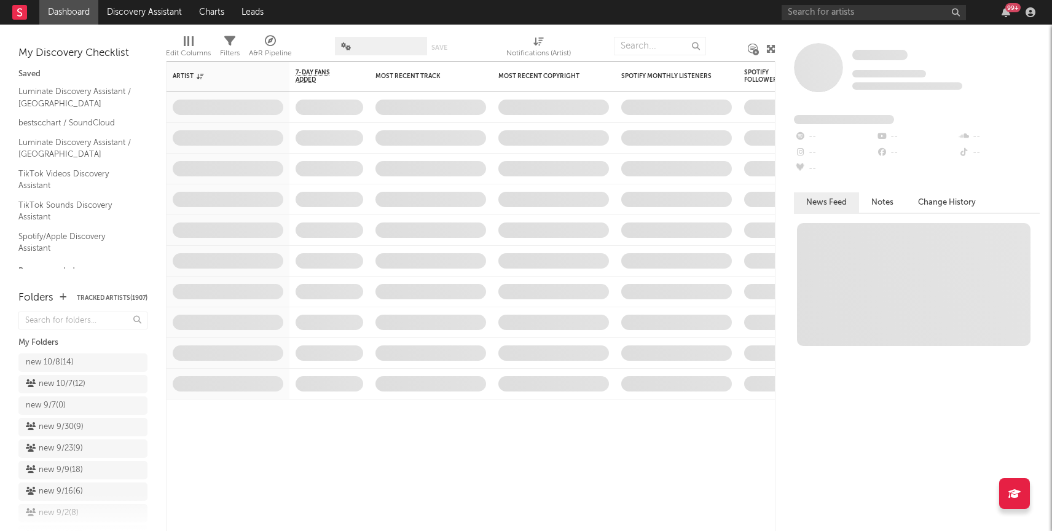
click at [82, 364] on div "new 10/8 ( 14 )" at bounding box center [71, 362] width 90 height 15
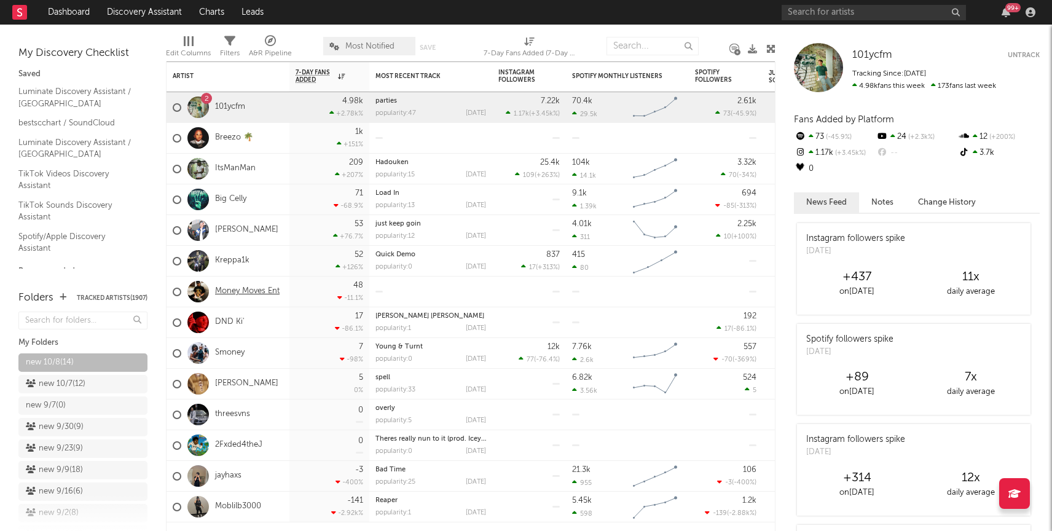
click at [246, 290] on link "Money Moves Ent" at bounding box center [247, 291] width 65 height 10
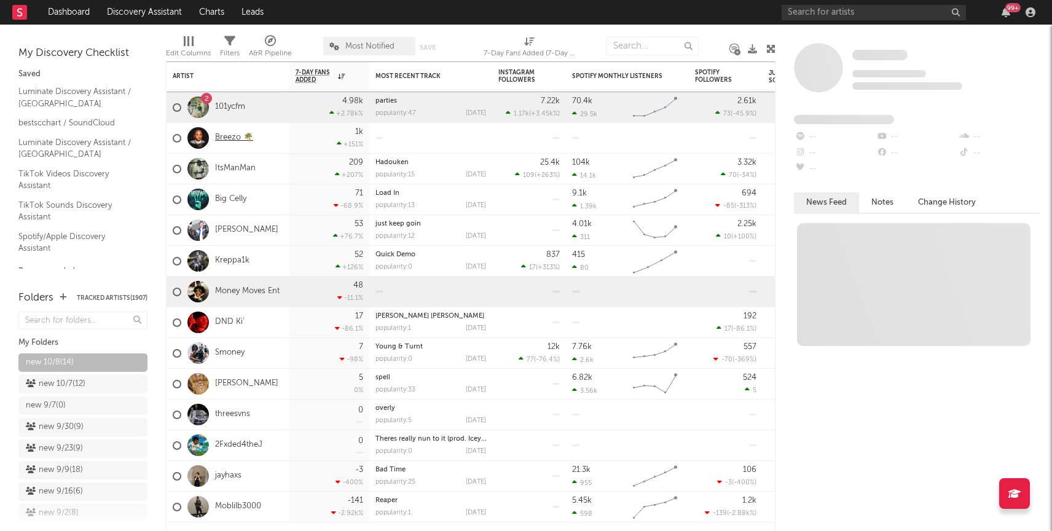
click at [234, 138] on link "Breezo 🌴" at bounding box center [234, 138] width 38 height 10
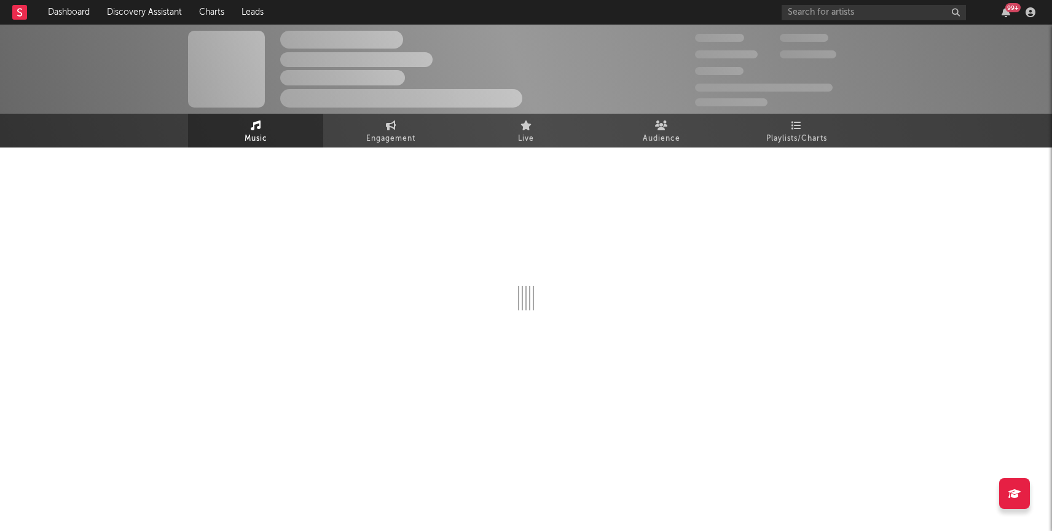
select select "1w"
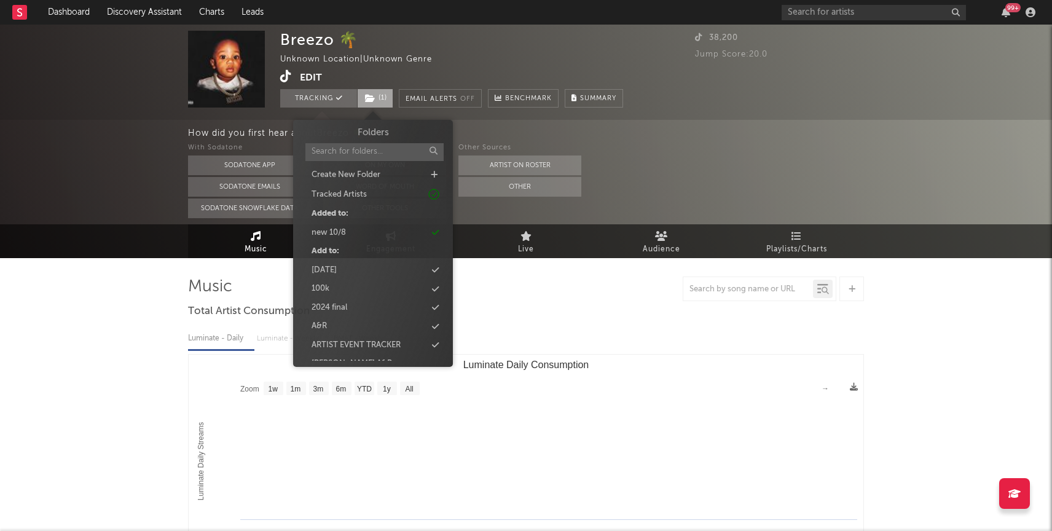
click at [372, 97] on icon at bounding box center [370, 98] width 10 height 9
click at [363, 229] on div "new 10/8" at bounding box center [372, 233] width 141 height 16
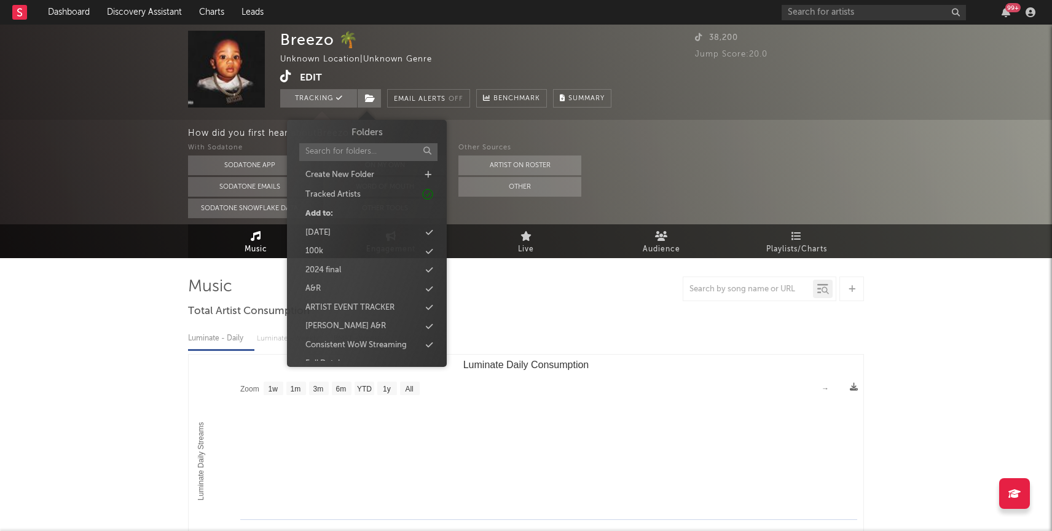
click at [68, 272] on div "Breezo 🌴 Unknown Location | Unknown Genre Edit Tracking Email Alerts Off Benchm…" at bounding box center [526, 429] width 1052 height 808
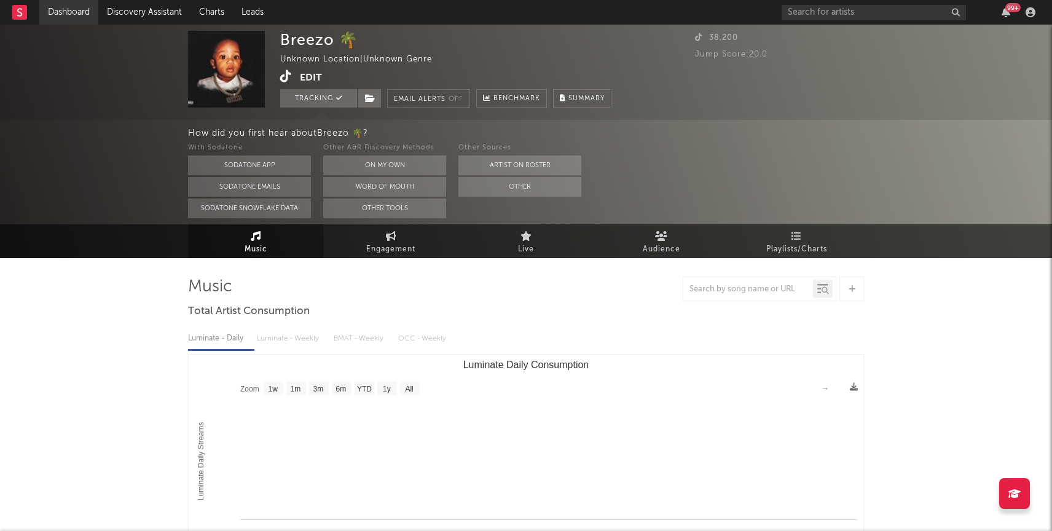
click at [68, 22] on link "Dashboard" at bounding box center [68, 12] width 59 height 25
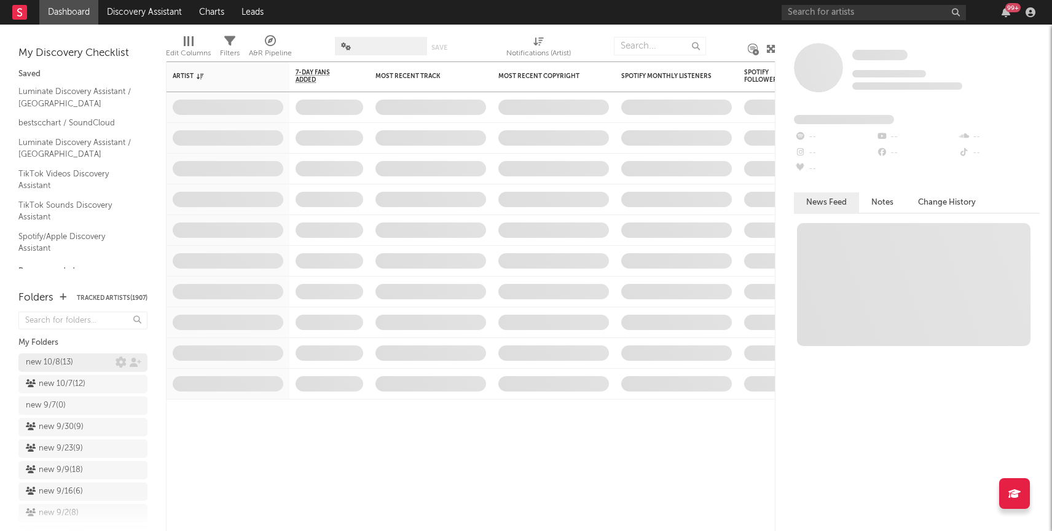
click at [103, 363] on div "new 10/8 ( 13 )" at bounding box center [71, 362] width 90 height 15
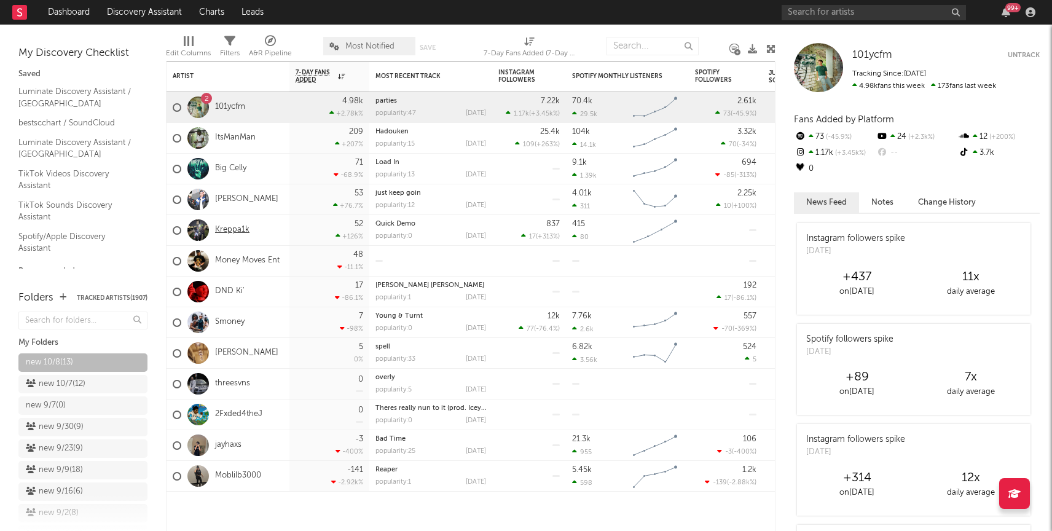
click at [241, 229] on link "Kreppa1k" at bounding box center [232, 230] width 34 height 10
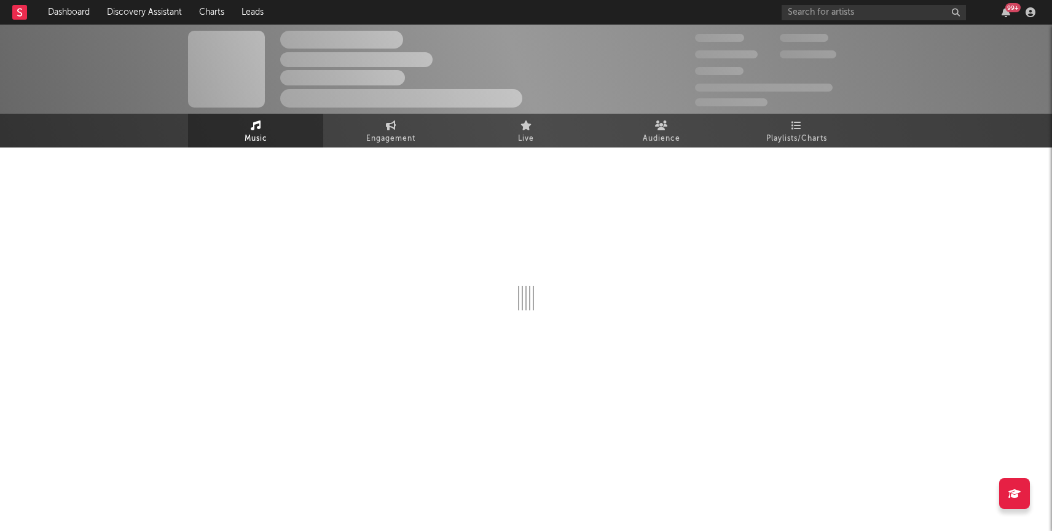
select select "1w"
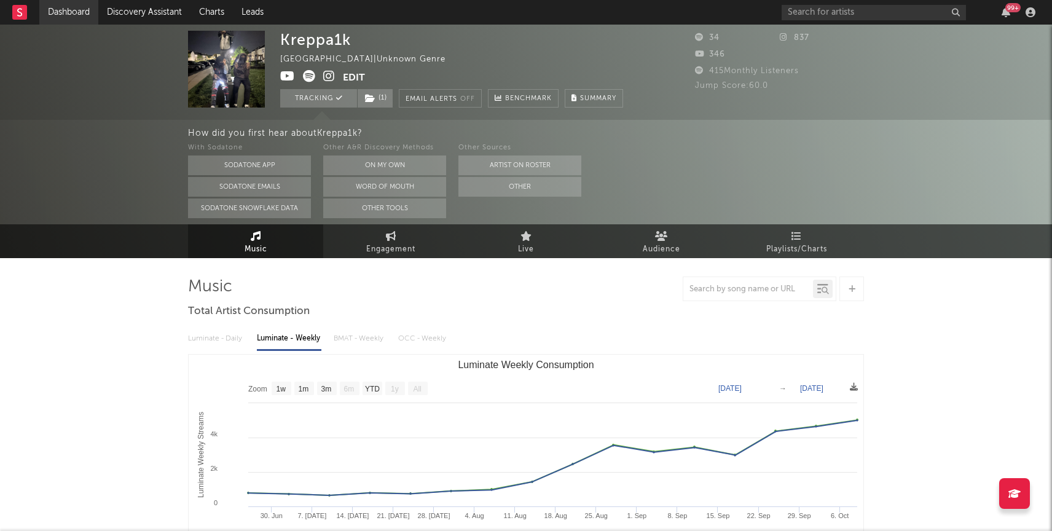
click at [74, 10] on link "Dashboard" at bounding box center [68, 12] width 59 height 25
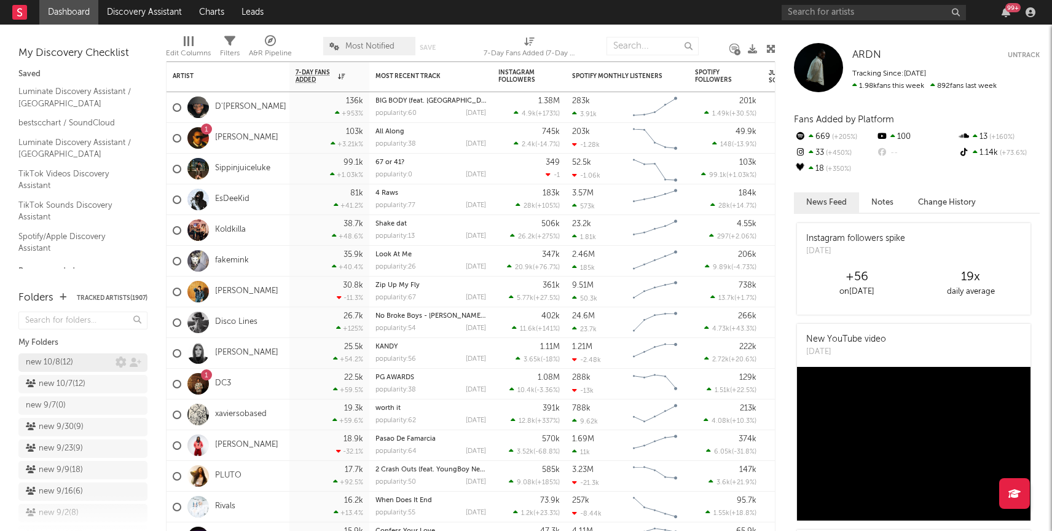
click at [60, 366] on div "new 10/8 ( 12 )" at bounding box center [49, 362] width 47 height 15
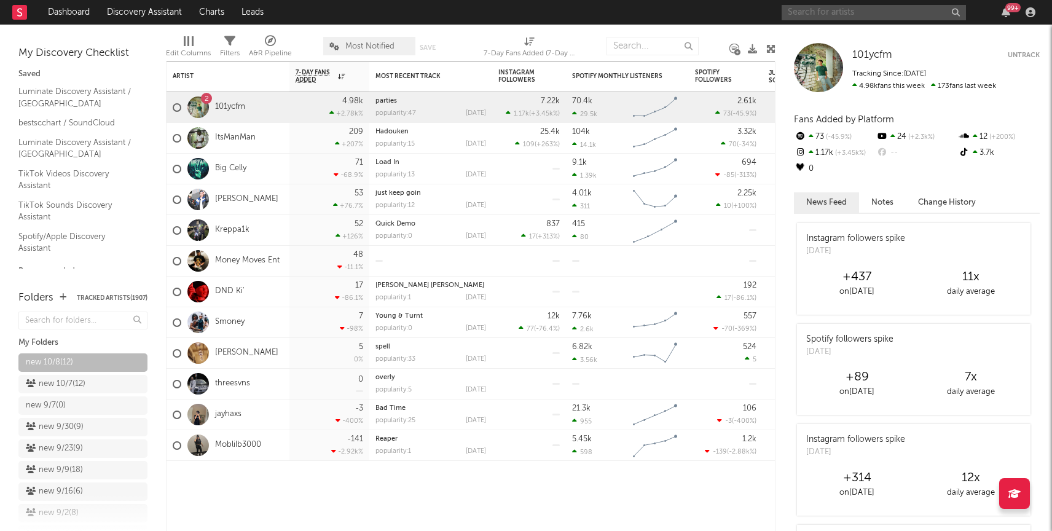
click at [873, 10] on input "text" at bounding box center [874, 12] width 184 height 15
click at [307, 488] on div at bounding box center [329, 479] width 80 height 37
click at [233, 320] on link "Smoney" at bounding box center [229, 322] width 29 height 10
click at [232, 107] on link "101ycfm" at bounding box center [230, 107] width 30 height 10
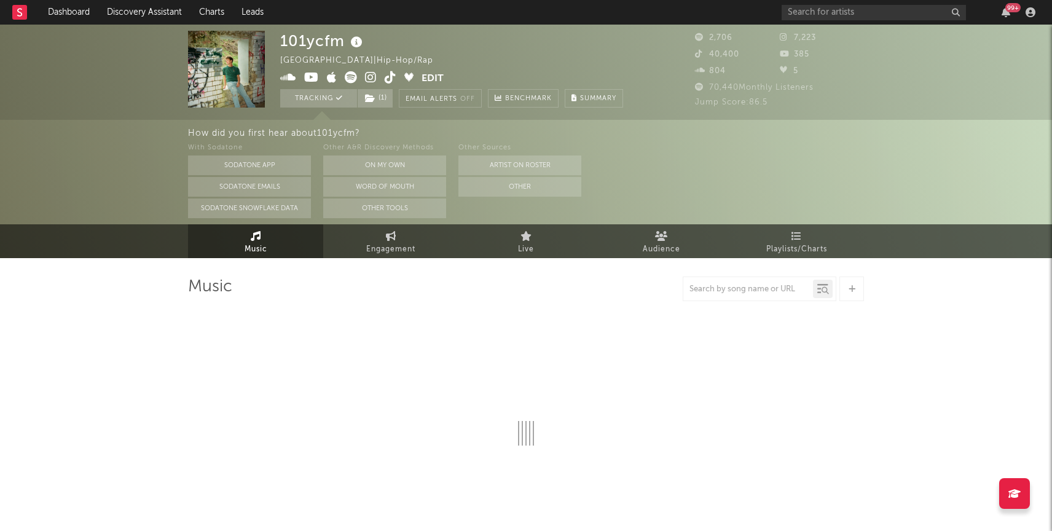
select select "1w"
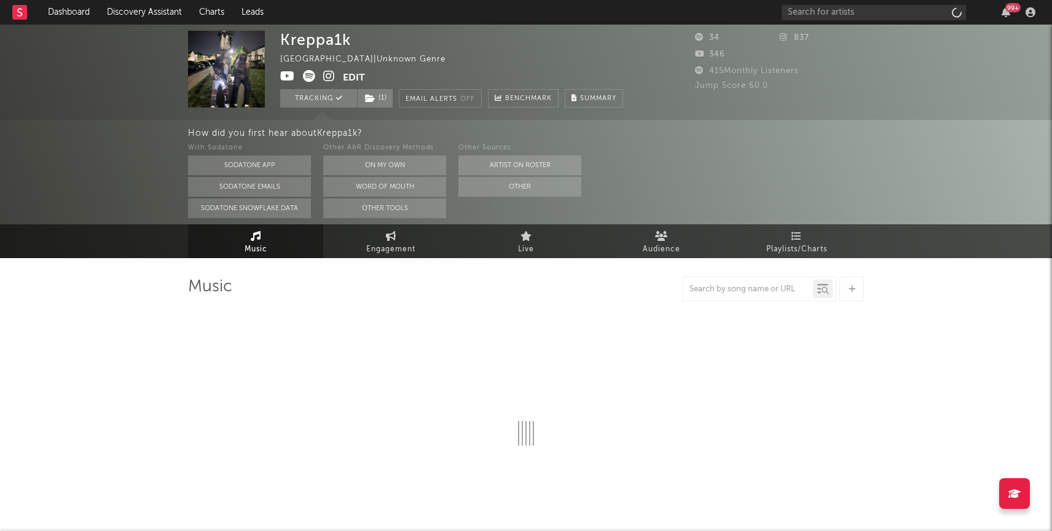
select select "1w"
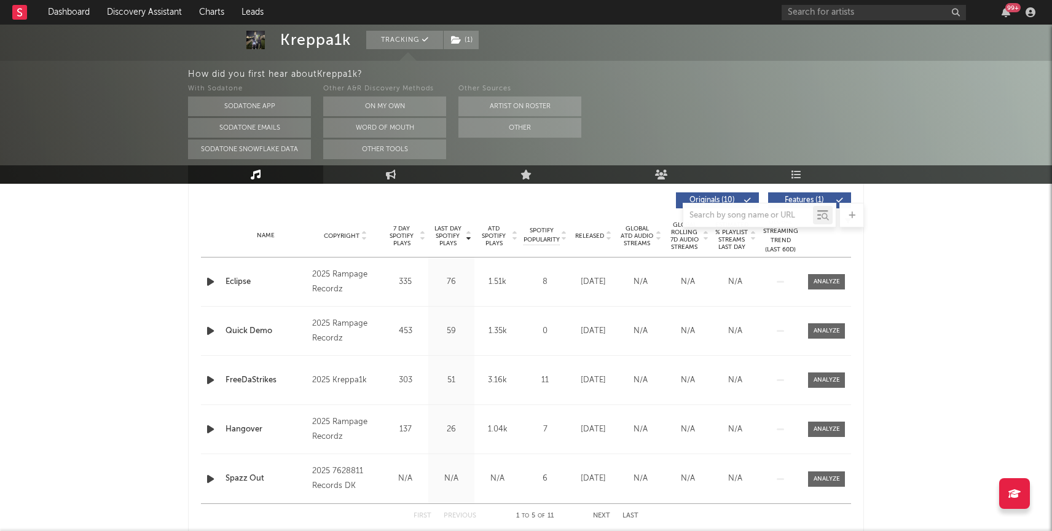
scroll to position [460, 0]
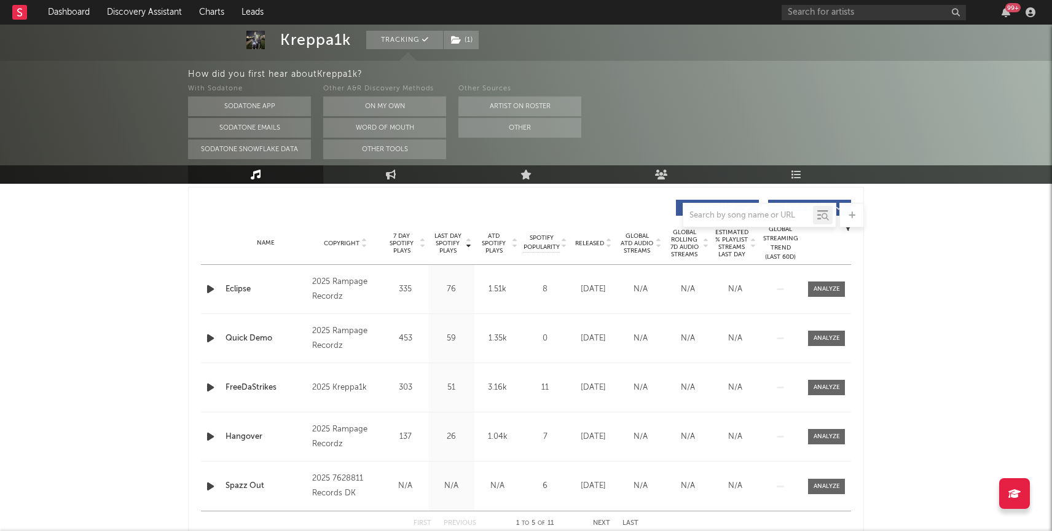
click at [209, 289] on icon "button" at bounding box center [210, 288] width 13 height 15
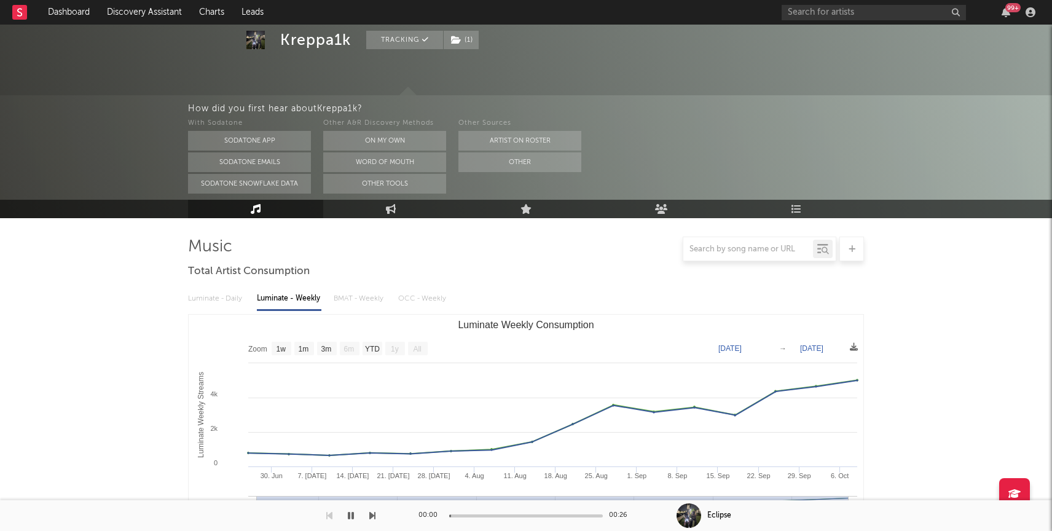
scroll to position [0, 0]
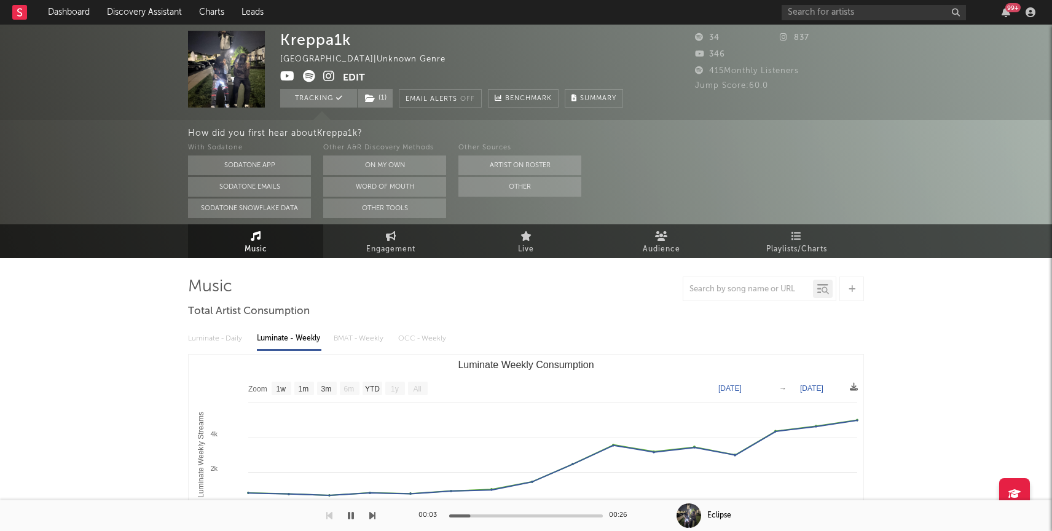
click at [332, 80] on icon at bounding box center [329, 76] width 12 height 12
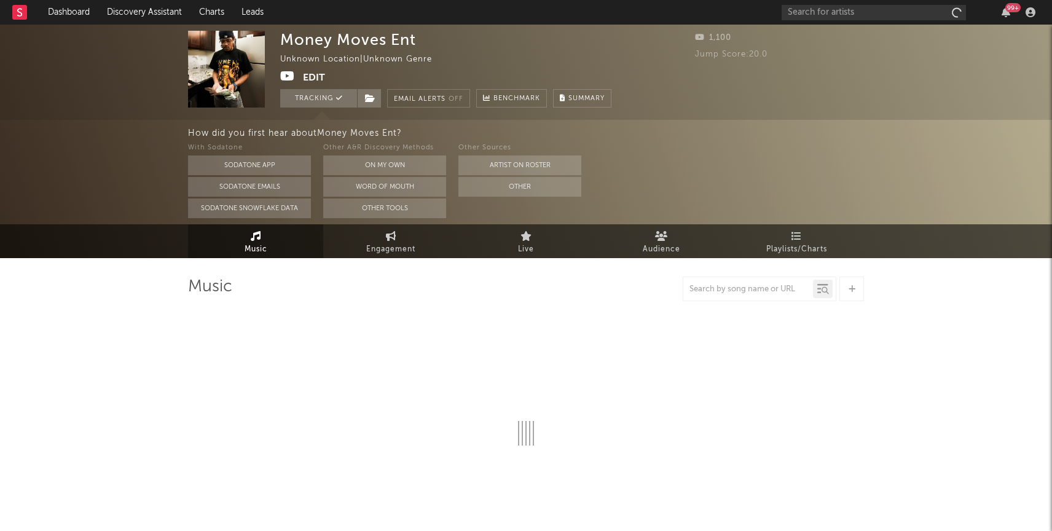
select select "1w"
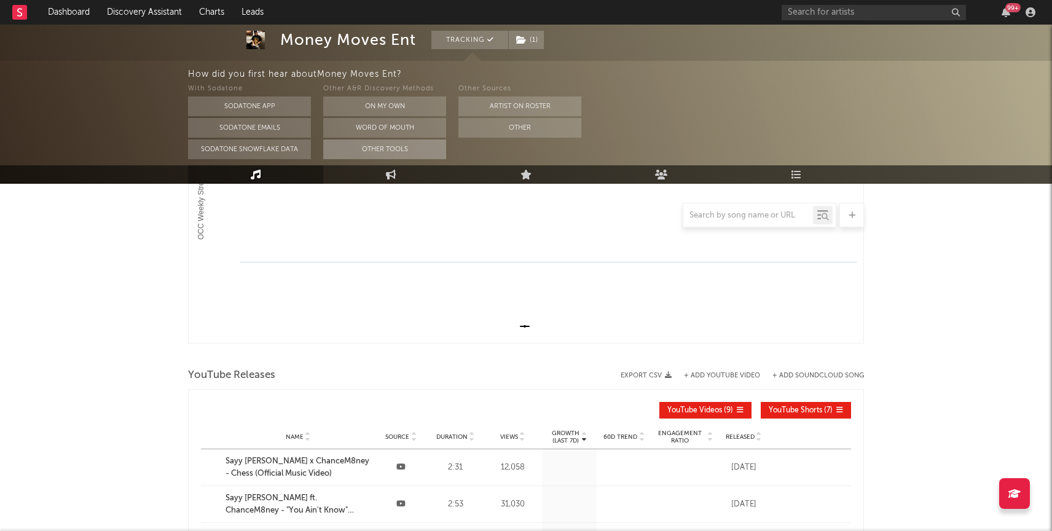
scroll to position [484, 0]
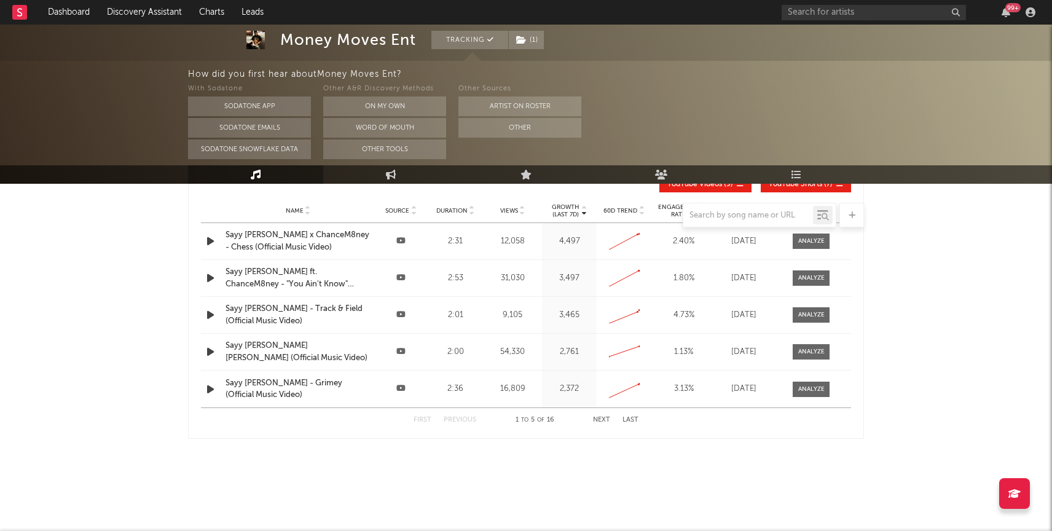
click at [288, 312] on div "Sayy Datt - Track & Field (Official Music Video)" at bounding box center [298, 315] width 145 height 24
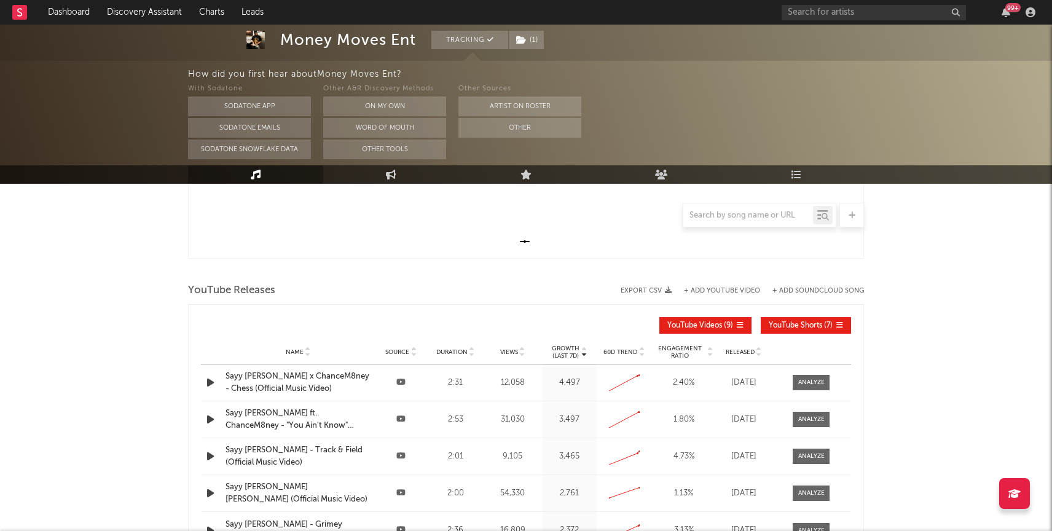
scroll to position [0, 0]
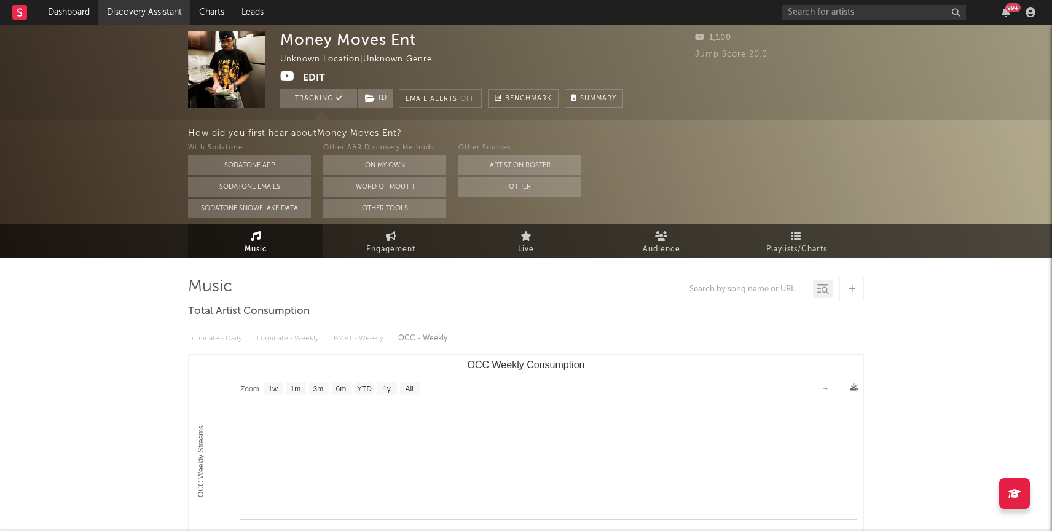
click at [122, 13] on link "Discovery Assistant" at bounding box center [144, 12] width 92 height 25
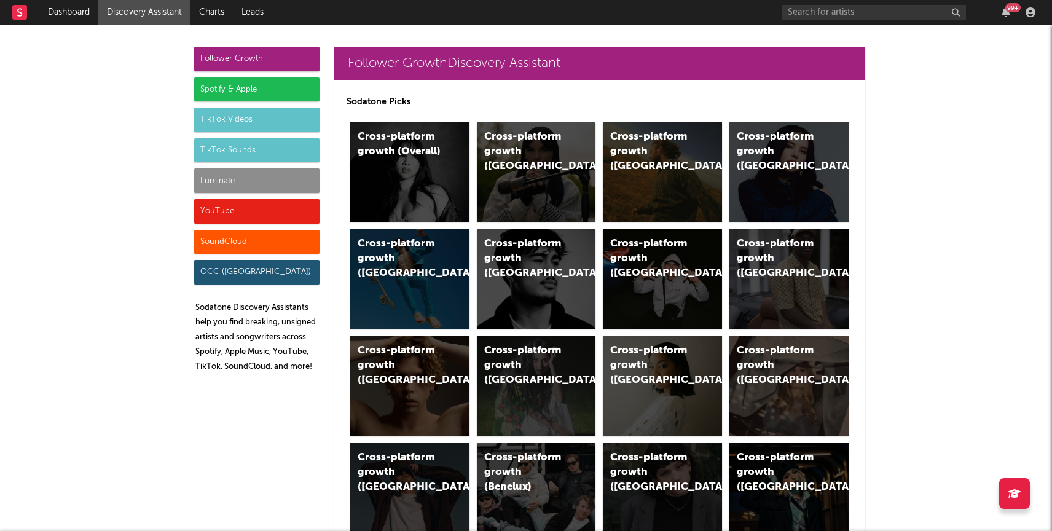
click at [269, 182] on div "Luminate" at bounding box center [256, 180] width 125 height 25
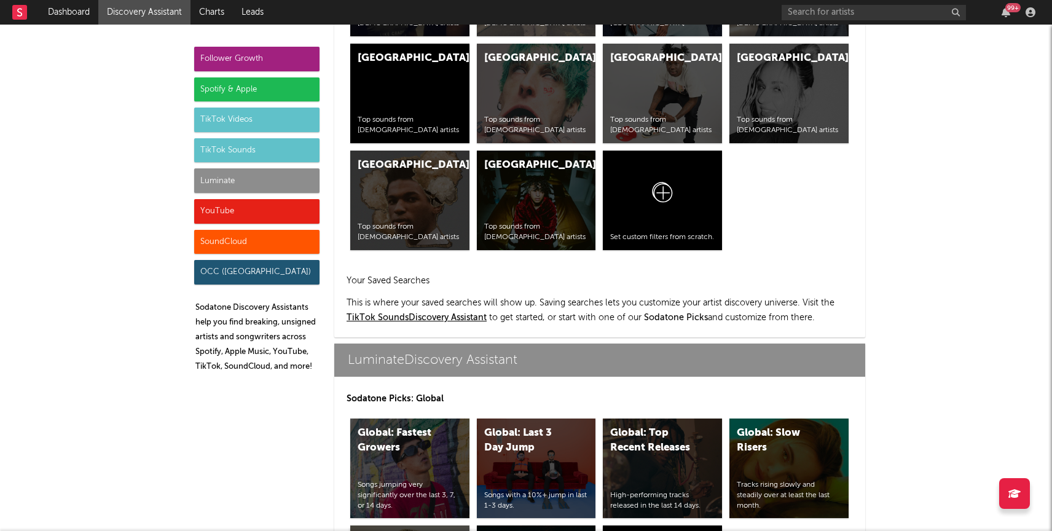
scroll to position [5454, 0]
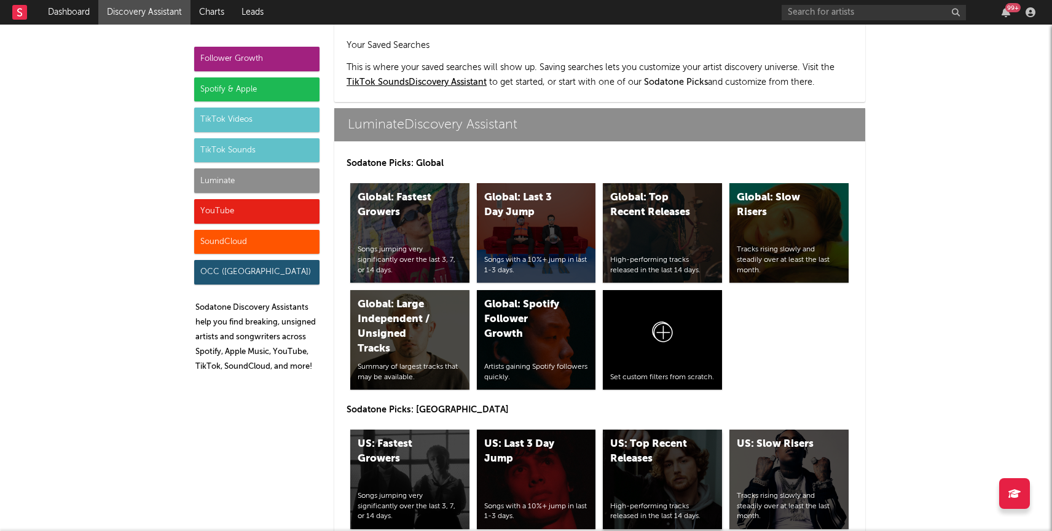
click at [661, 429] on div "US: Top Recent Releases High-performing tracks released in the last 14 days." at bounding box center [662, 479] width 119 height 100
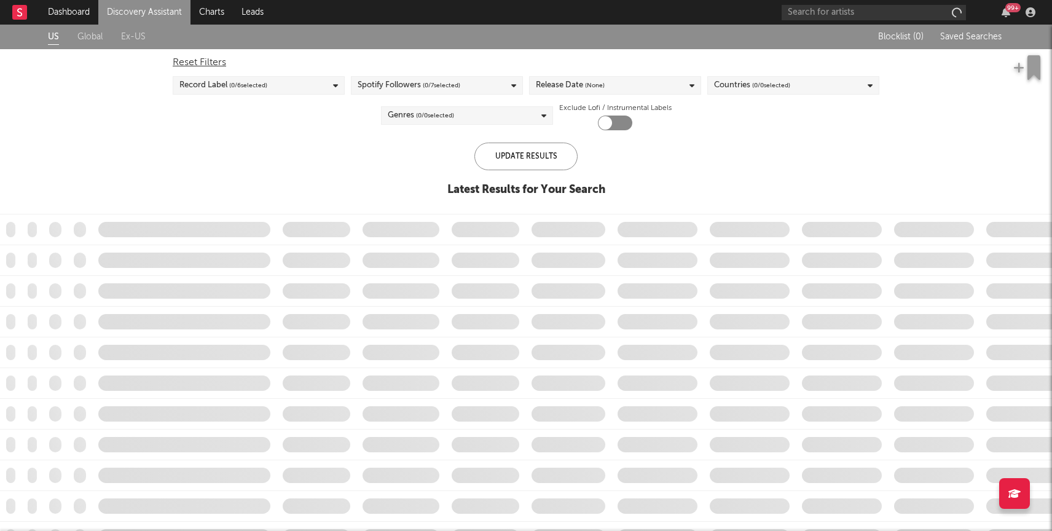
checkbox input "true"
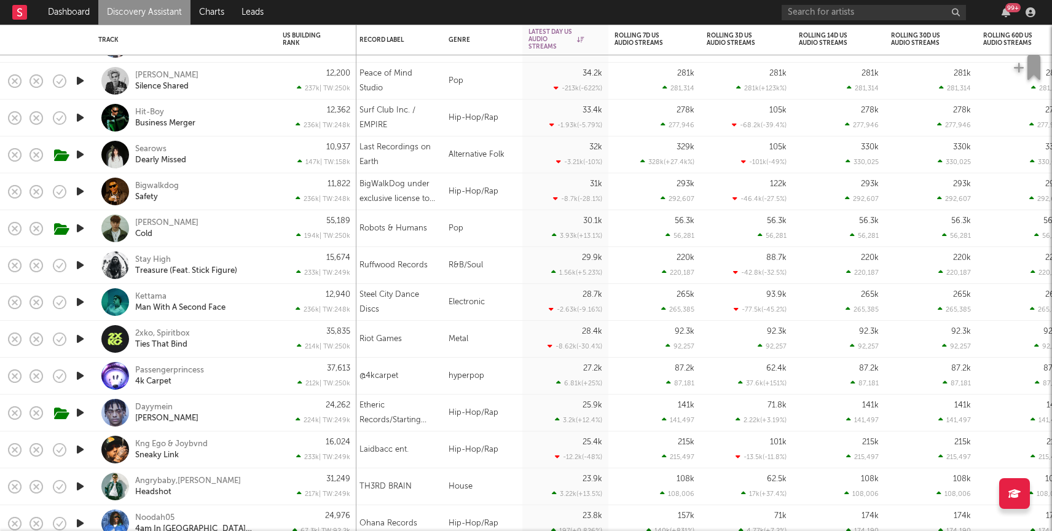
click at [154, 10] on link "Discovery Assistant" at bounding box center [144, 12] width 92 height 25
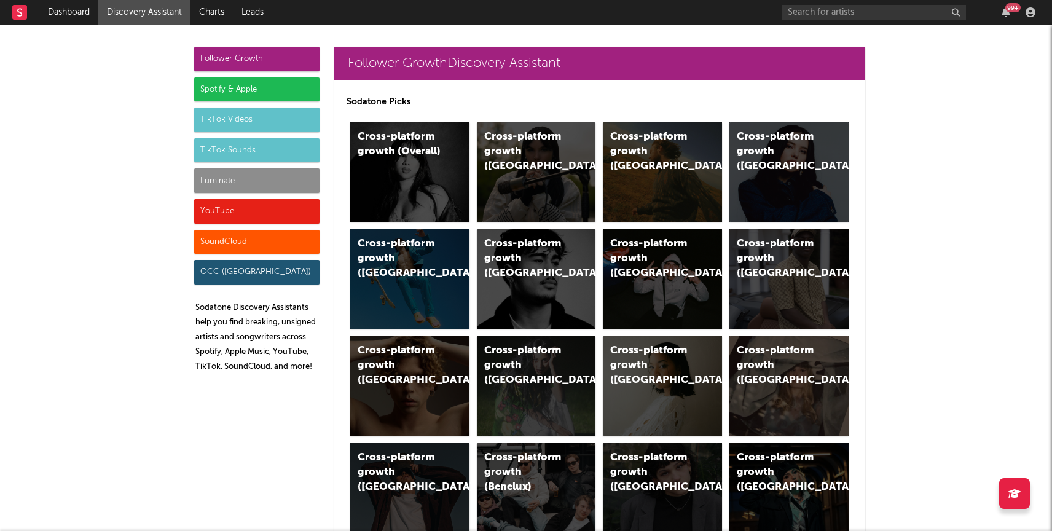
click at [246, 180] on div "Luminate" at bounding box center [256, 180] width 125 height 25
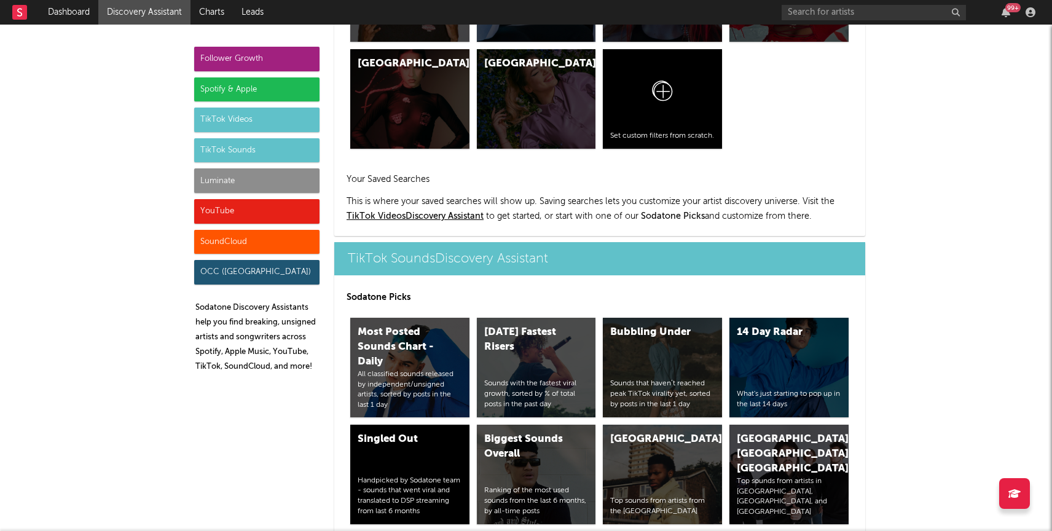
scroll to position [5454, 0]
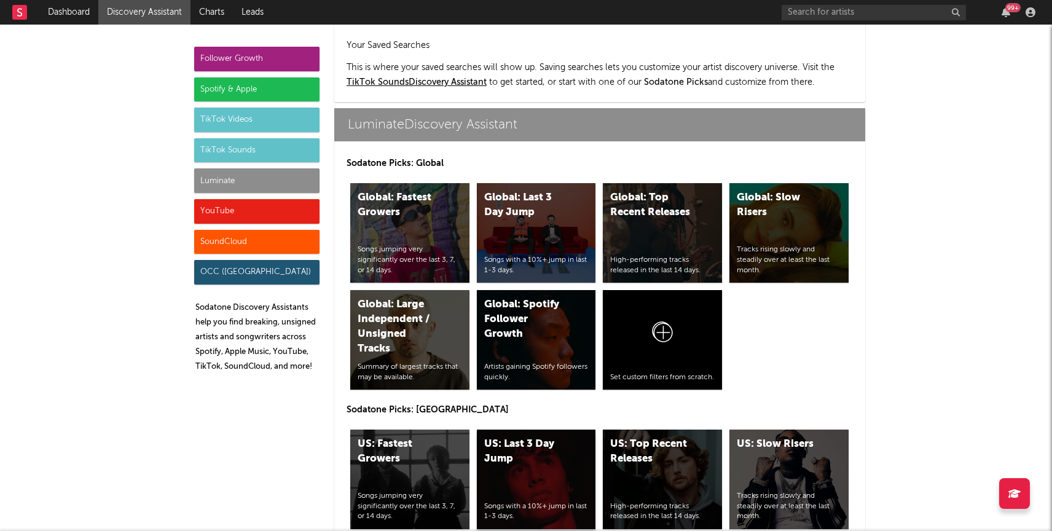
click at [520, 429] on div "US: Last 3 Day Jump Songs with a 10%+ jump in last 1-3 days." at bounding box center [536, 479] width 119 height 100
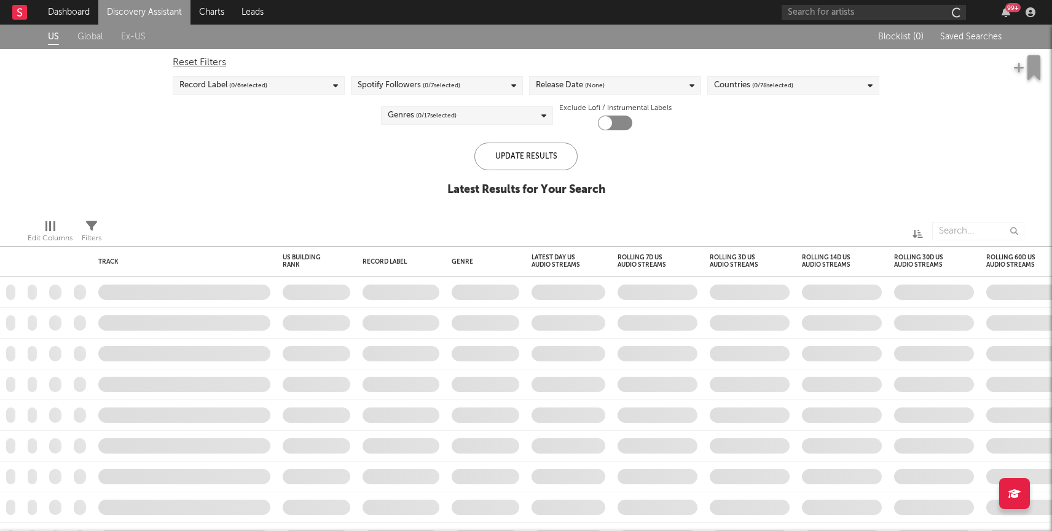
checkbox input "true"
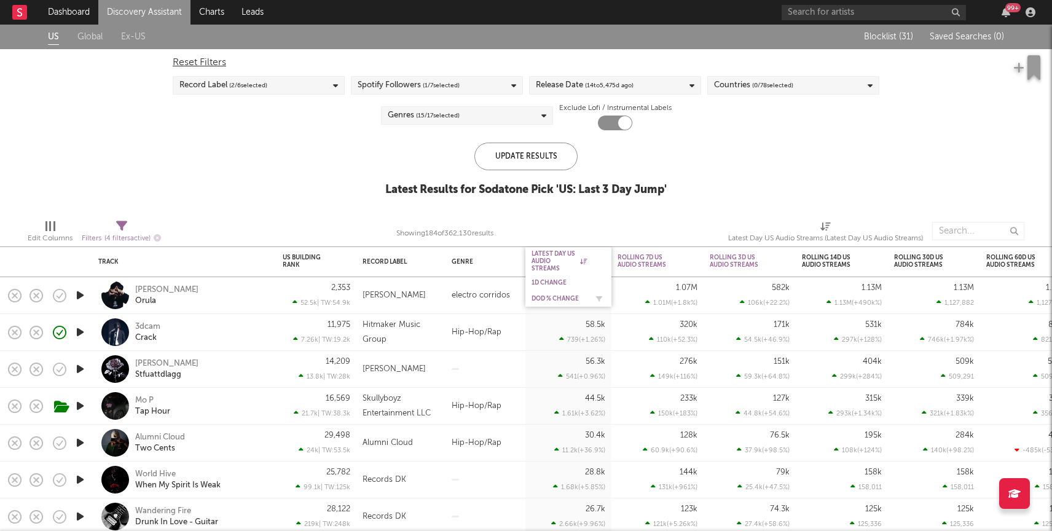
click at [540, 297] on div "DoD % Change" at bounding box center [558, 298] width 55 height 7
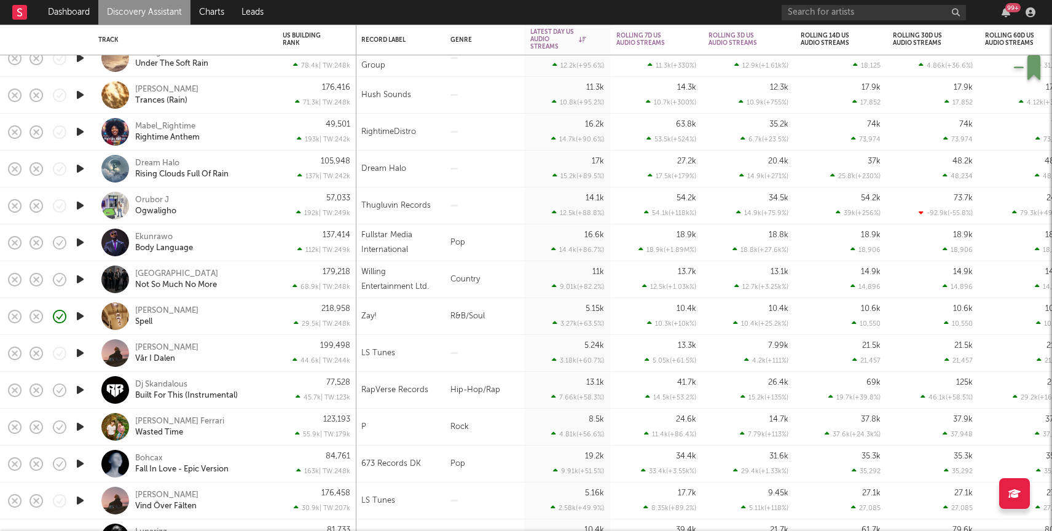
click at [82, 317] on icon "button" at bounding box center [80, 315] width 13 height 15
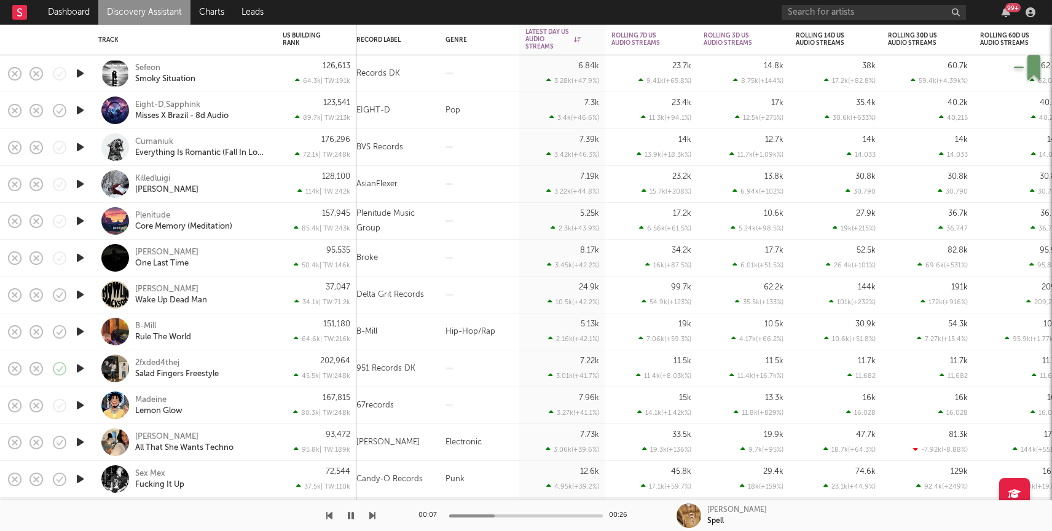
click at [83, 368] on icon "button" at bounding box center [80, 368] width 13 height 15
click at [265, 373] on div "2fxded4thej Salad Fingers Freestyle" at bounding box center [201, 369] width 132 height 22
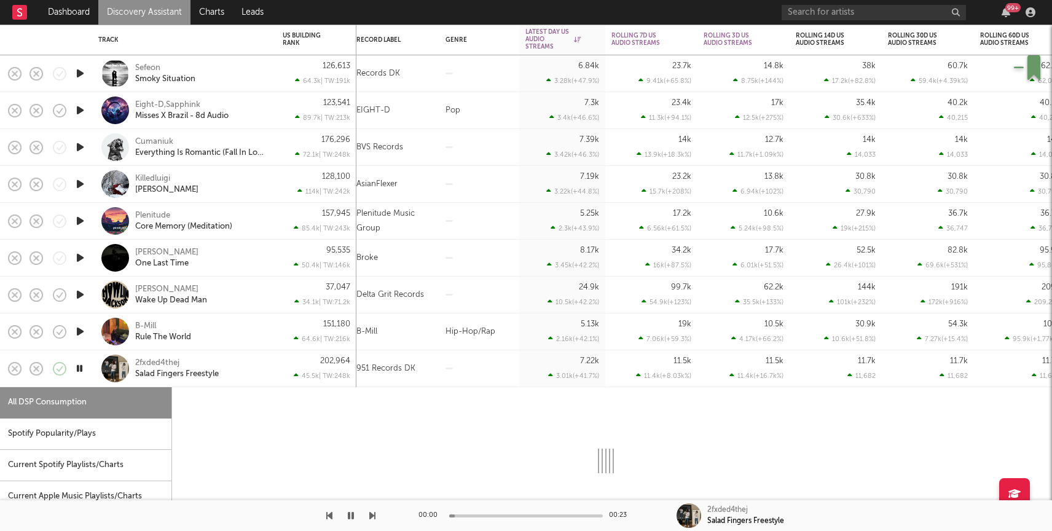
select select "1w"
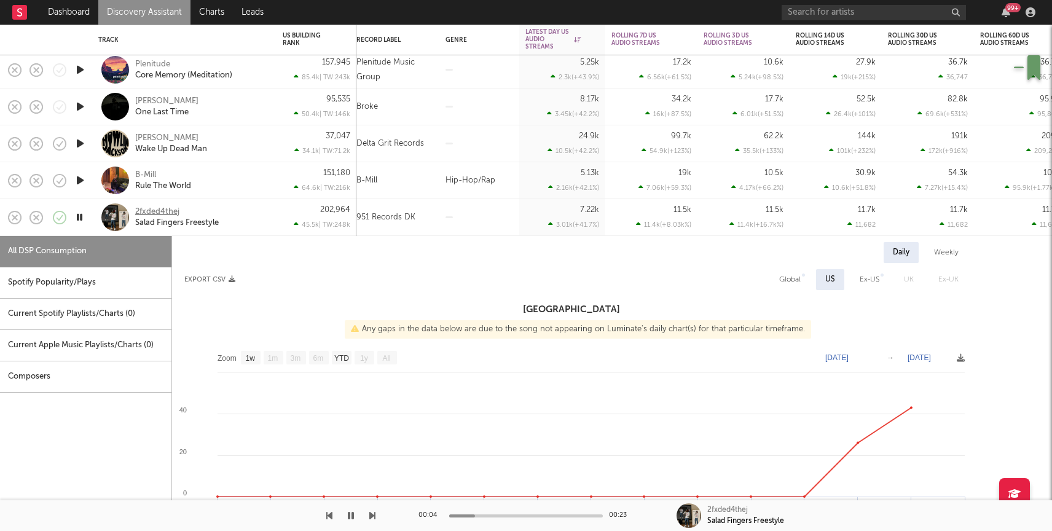
click at [143, 208] on div "2fxded4thej" at bounding box center [157, 211] width 44 height 11
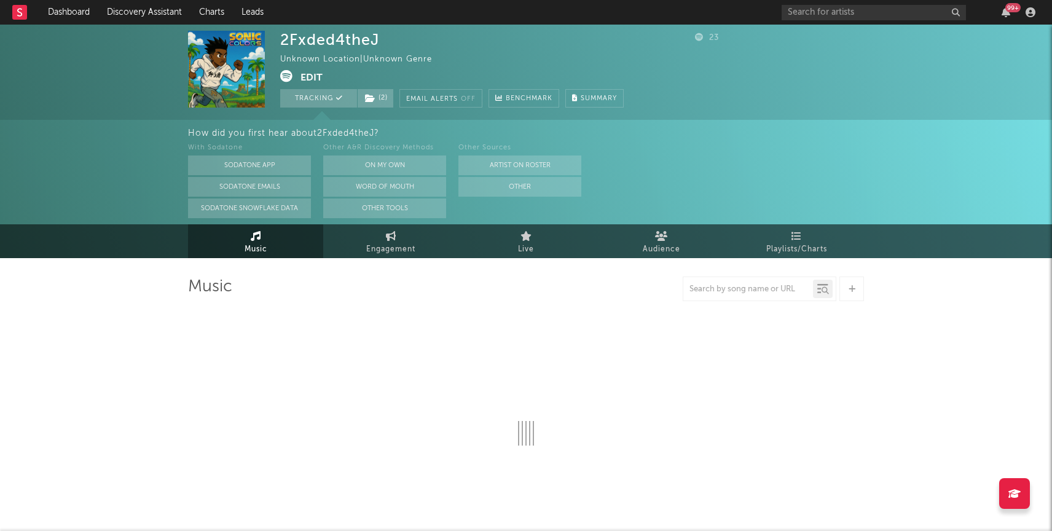
select select "1w"
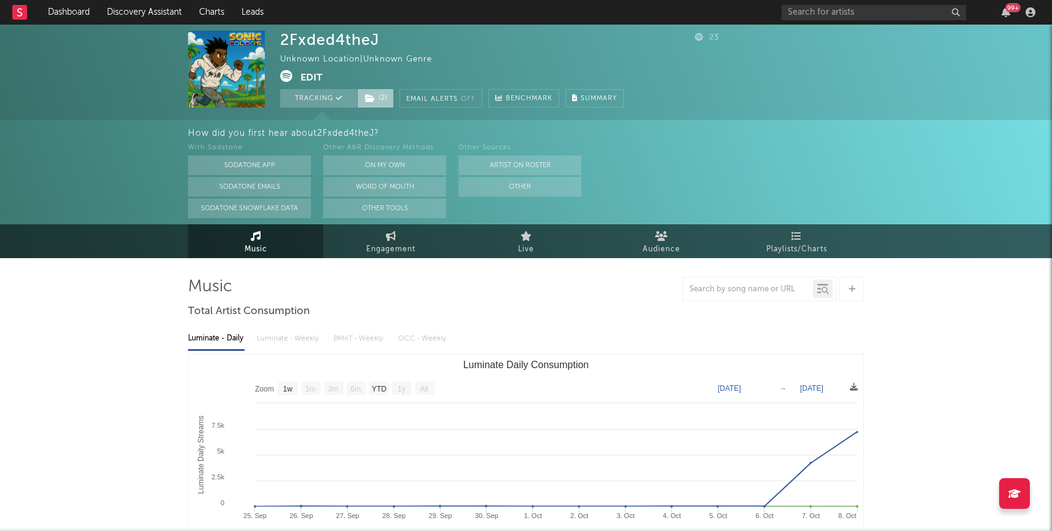
click at [376, 96] on span "( 2 )" at bounding box center [375, 98] width 37 height 18
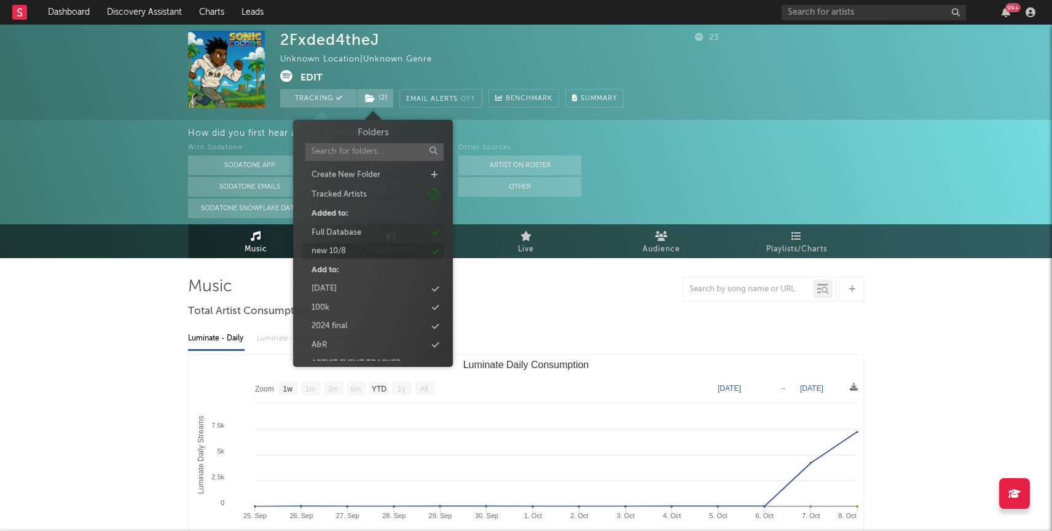
click at [350, 249] on div "new 10/8" at bounding box center [372, 251] width 141 height 16
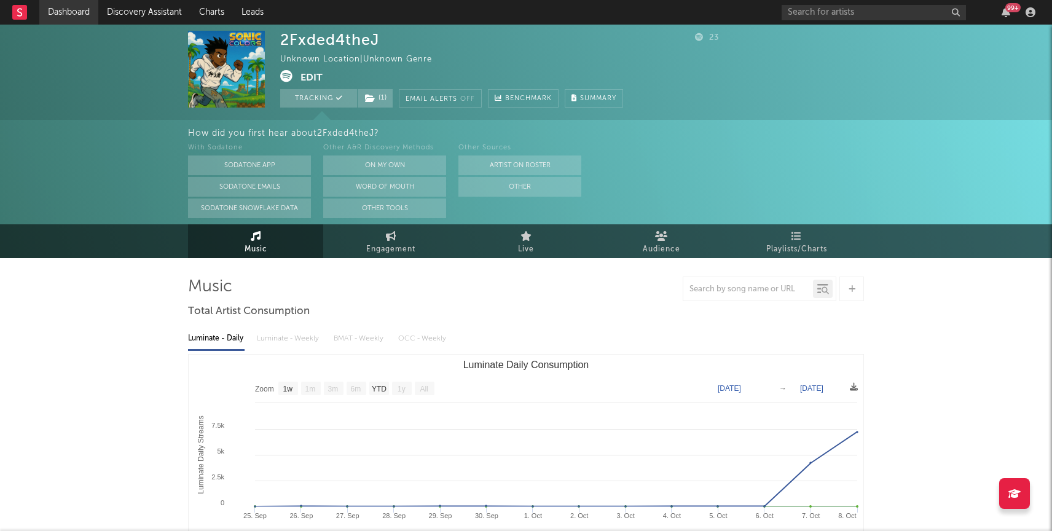
click at [64, 2] on link "Dashboard" at bounding box center [68, 12] width 59 height 25
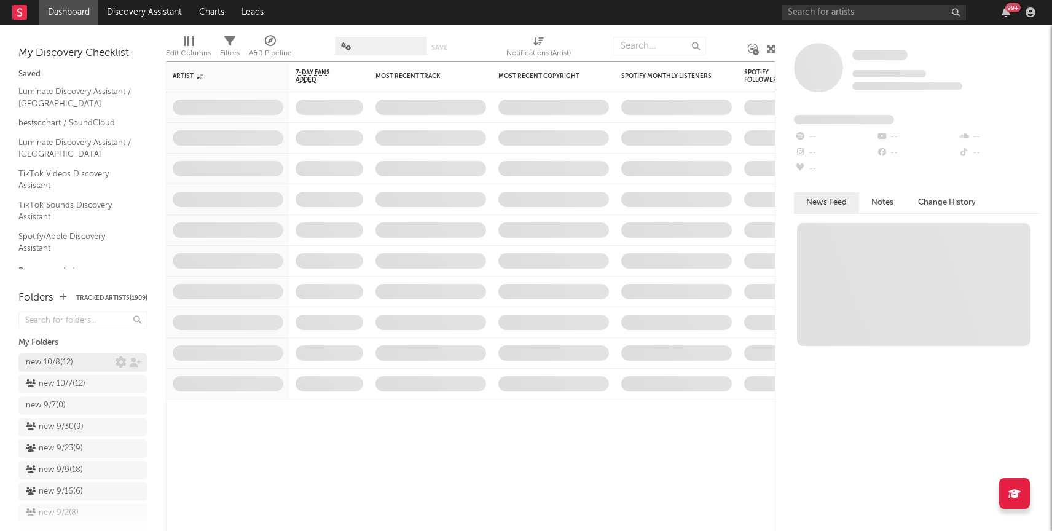
click at [62, 362] on div "new 10/8 ( 12 )" at bounding box center [49, 362] width 47 height 15
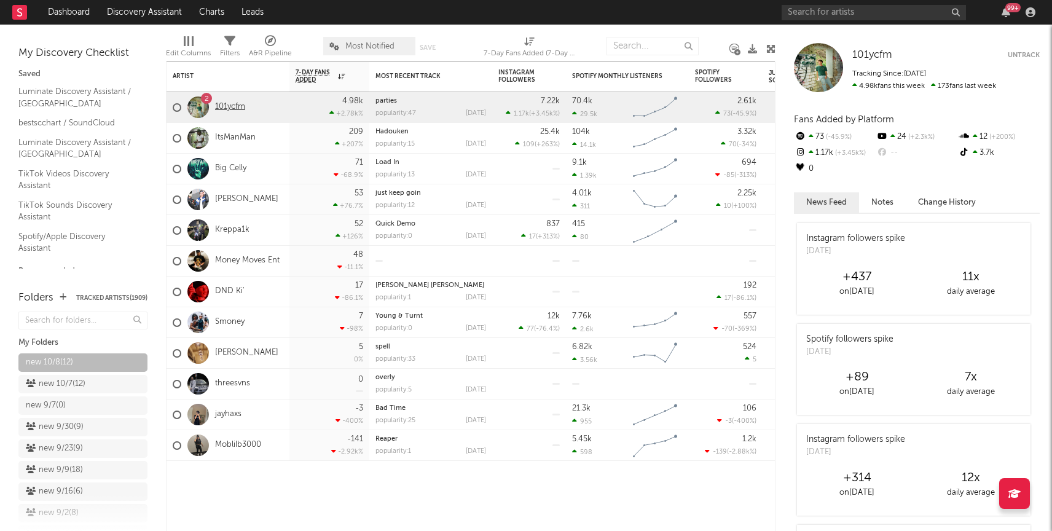
click at [233, 111] on link "101ycfm" at bounding box center [230, 107] width 30 height 10
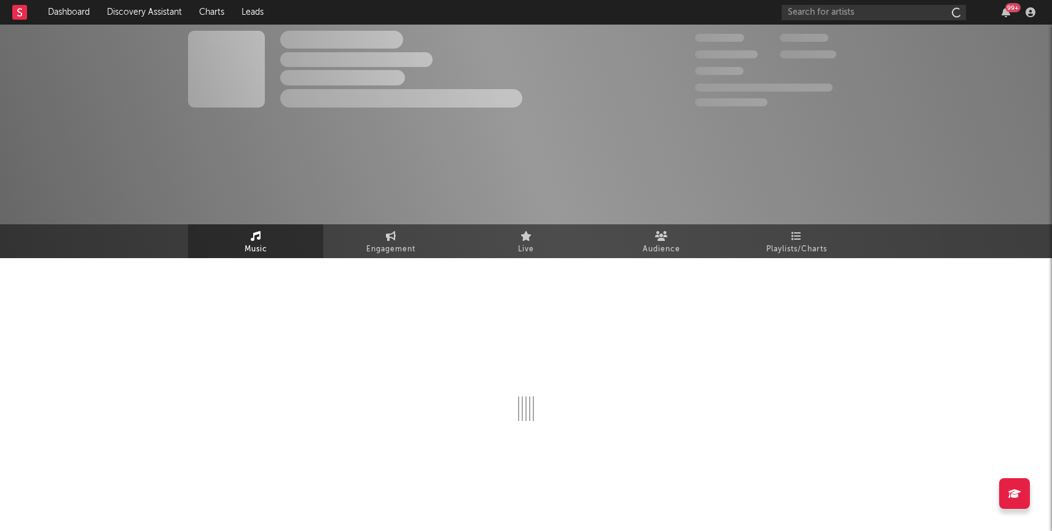
select select "1w"
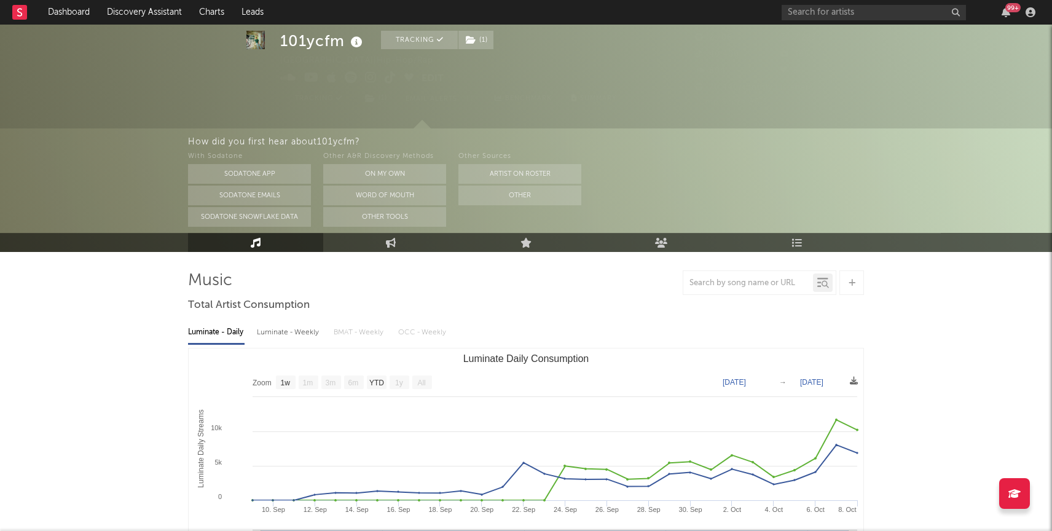
scroll to position [4, 0]
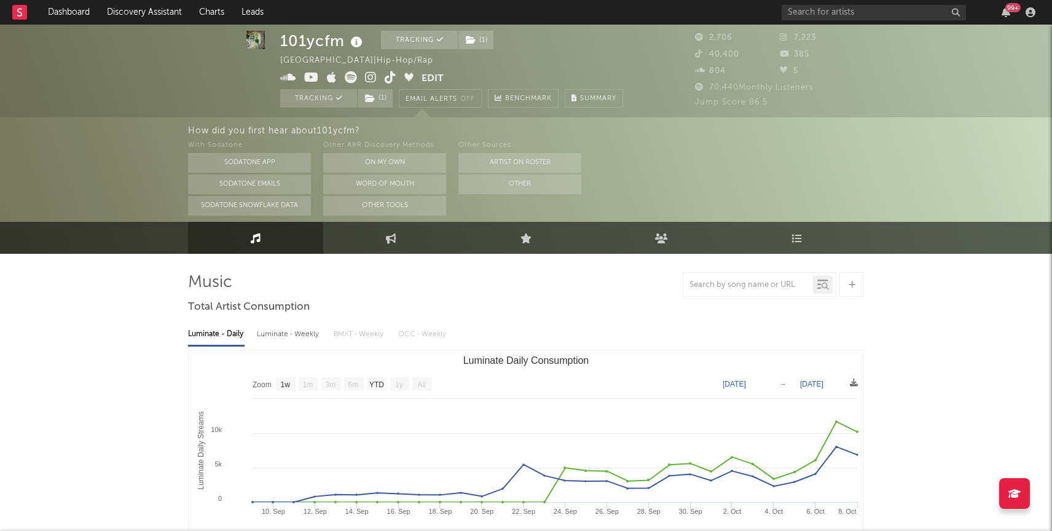
click at [296, 332] on div "Luminate - Weekly" at bounding box center [289, 334] width 65 height 21
select select "6m"
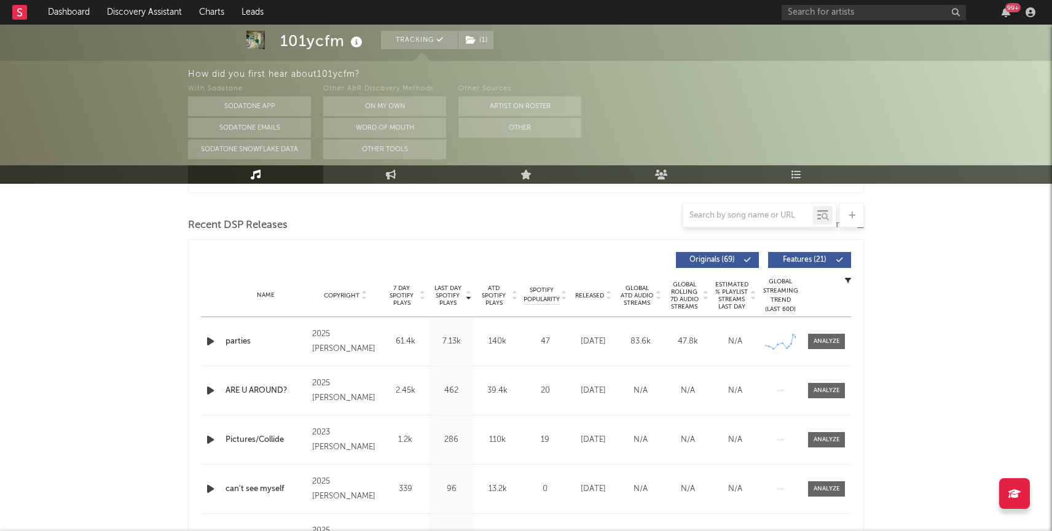
scroll to position [407, 0]
click at [209, 343] on icon "button" at bounding box center [210, 341] width 13 height 15
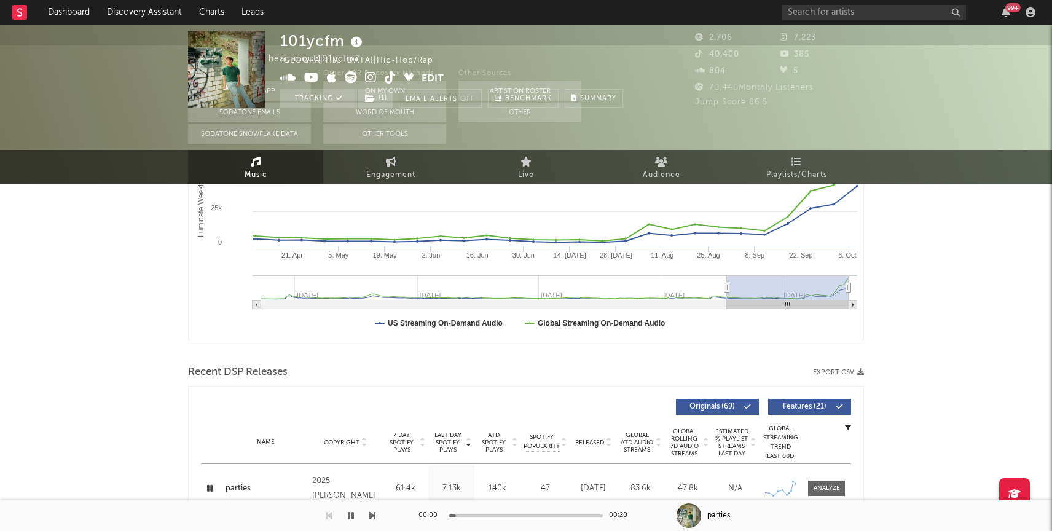
scroll to position [0, 0]
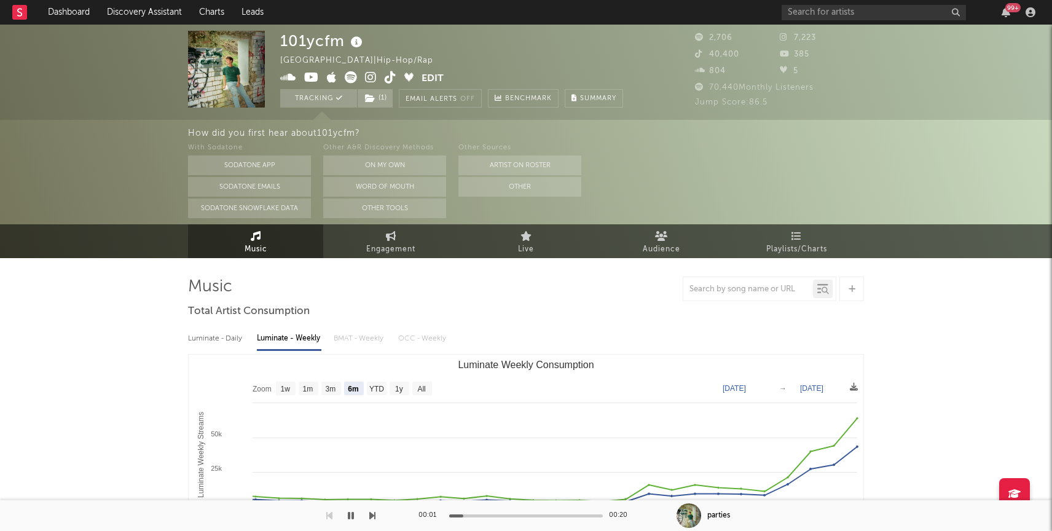
click at [371, 77] on icon at bounding box center [371, 77] width 12 height 12
click at [118, 17] on link "Discovery Assistant" at bounding box center [144, 12] width 92 height 25
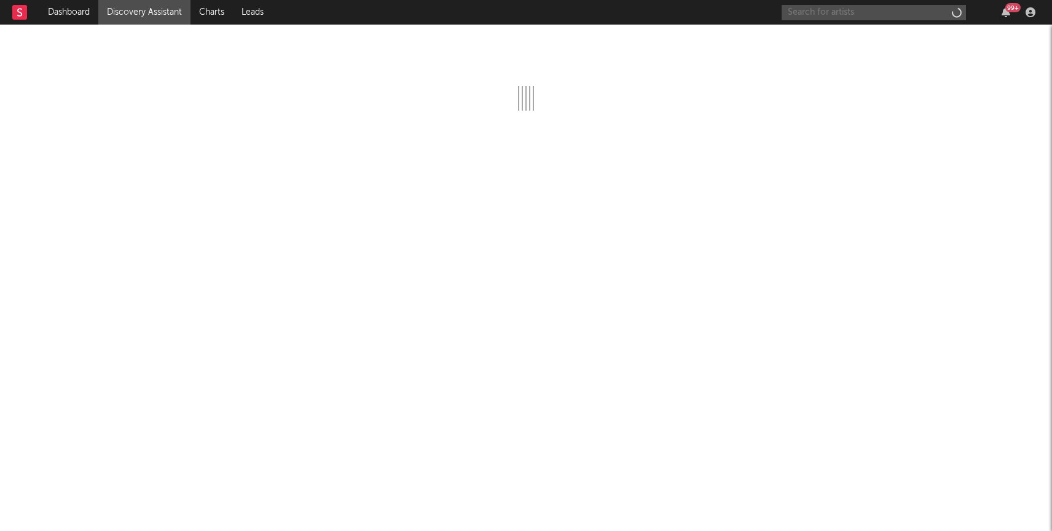
click at [898, 15] on input "text" at bounding box center [874, 12] width 184 height 15
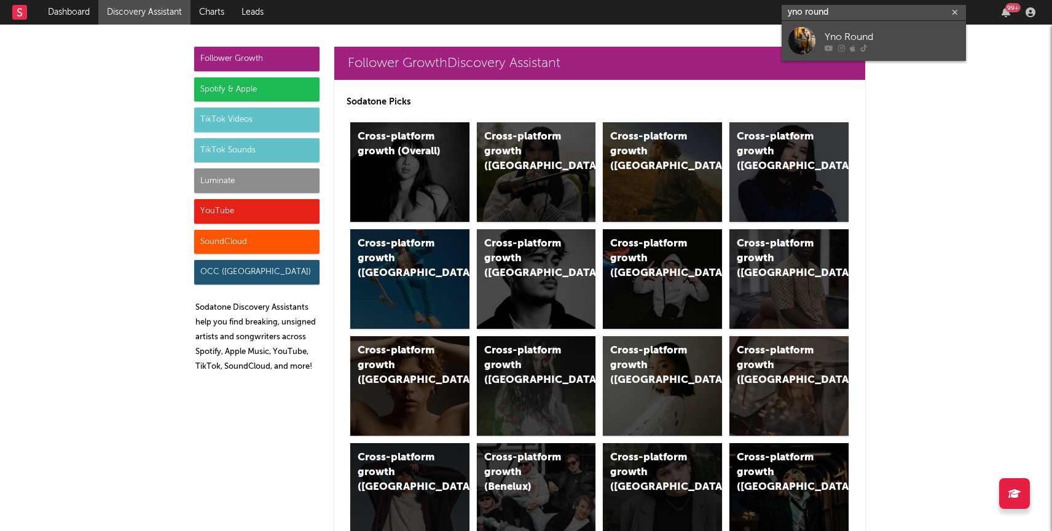
type input "yno round"
click at [895, 45] on div at bounding box center [892, 47] width 135 height 7
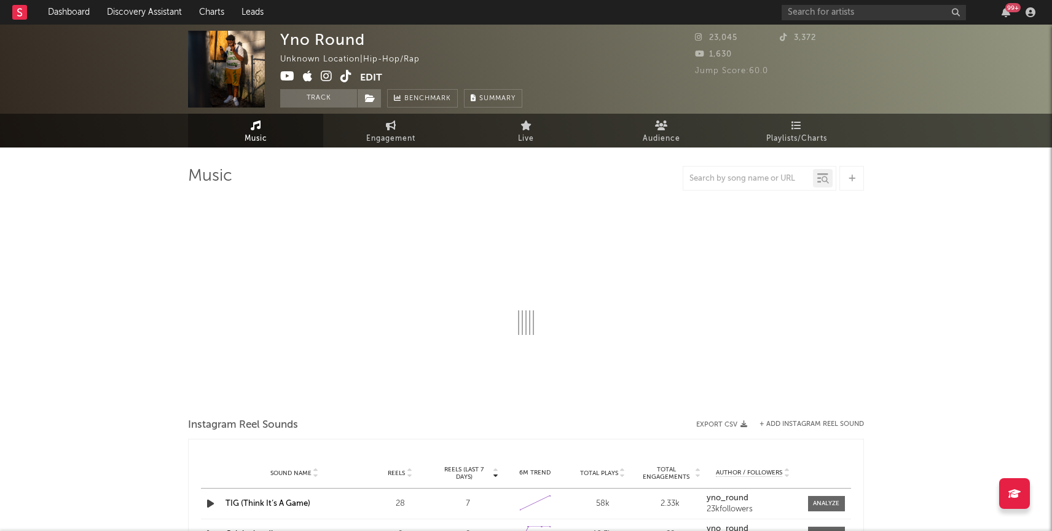
select select "1w"
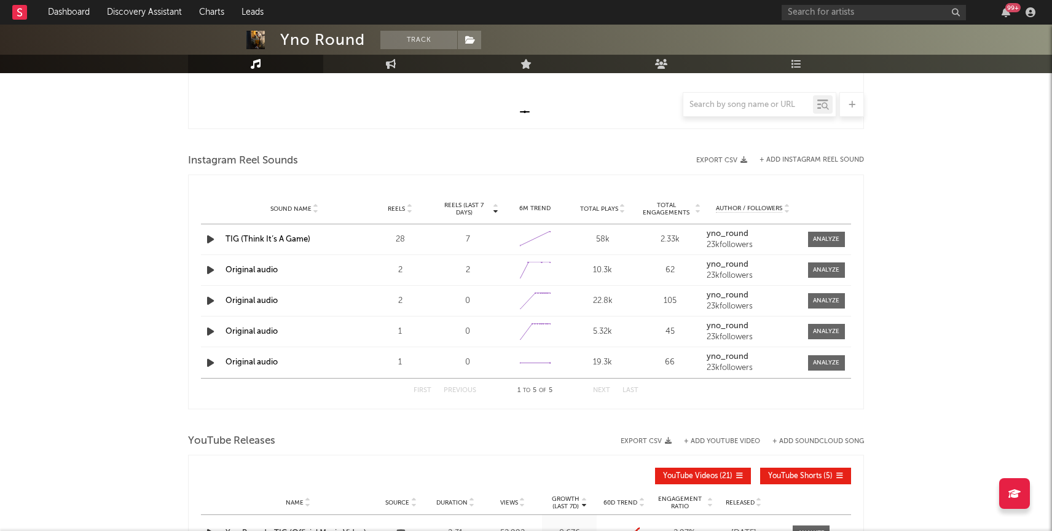
scroll to position [47, 0]
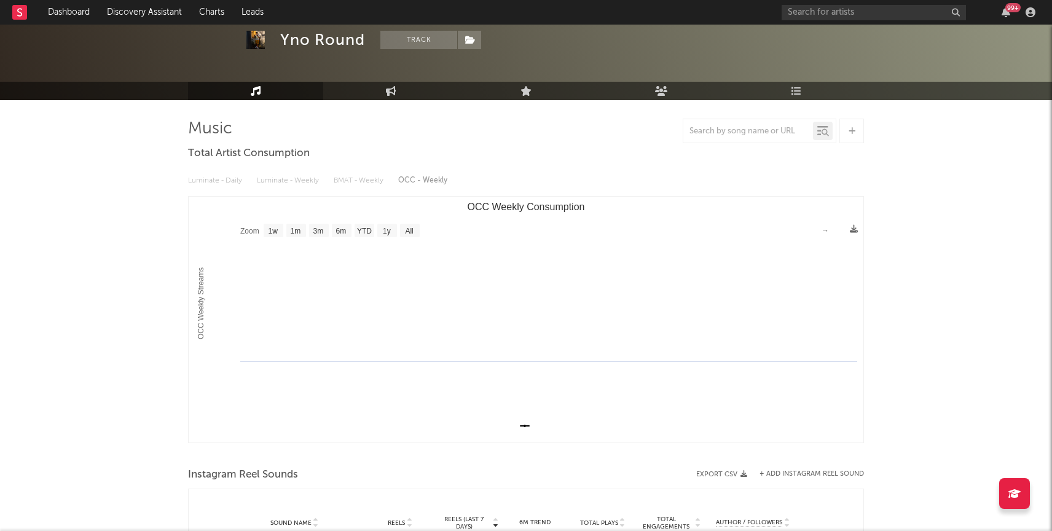
click at [386, 94] on icon at bounding box center [391, 91] width 10 height 10
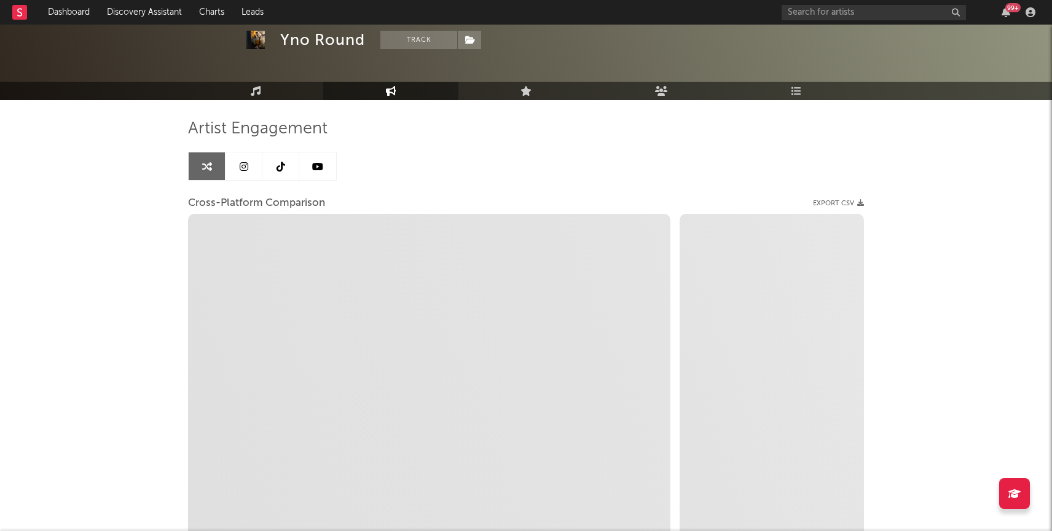
select select "1w"
click at [254, 160] on link at bounding box center [244, 166] width 37 height 28
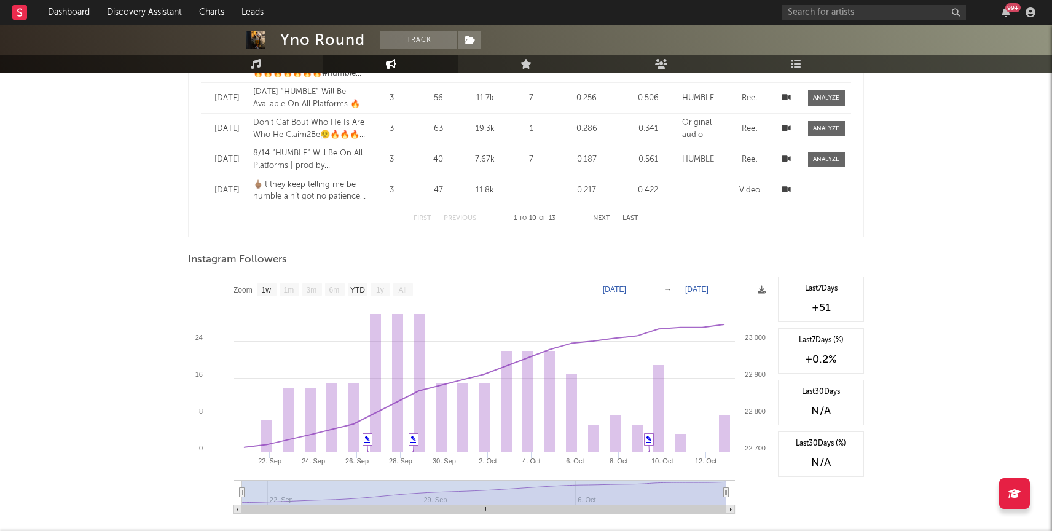
scroll to position [1356, 0]
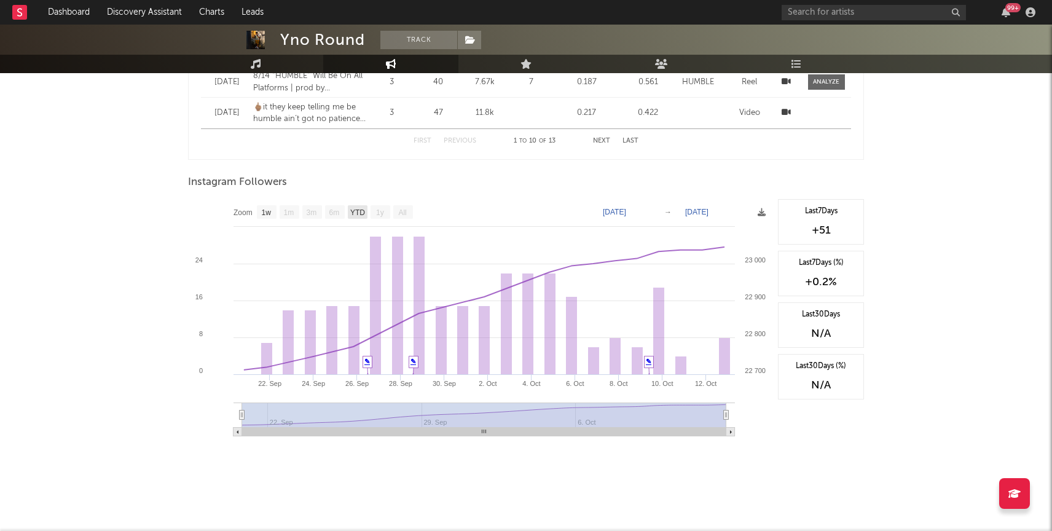
click at [355, 209] on text "YTD" at bounding box center [357, 212] width 15 height 9
select select "YTD"
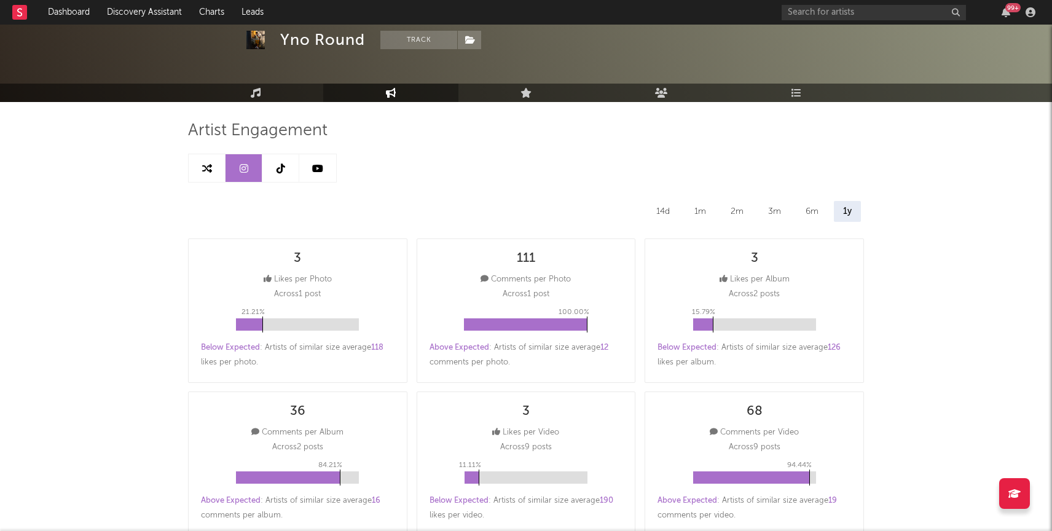
scroll to position [12, 0]
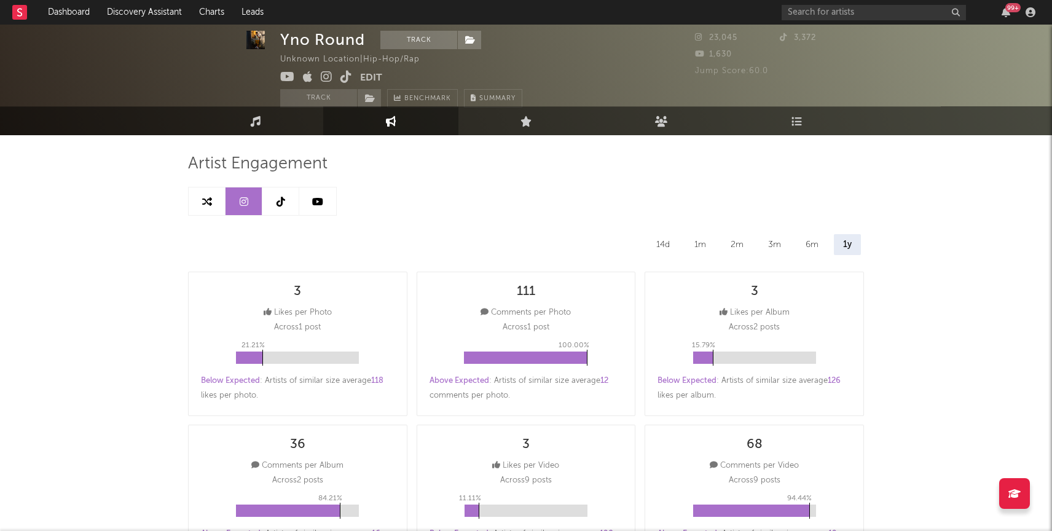
click at [202, 202] on icon at bounding box center [207, 202] width 10 height 10
select select "1m"
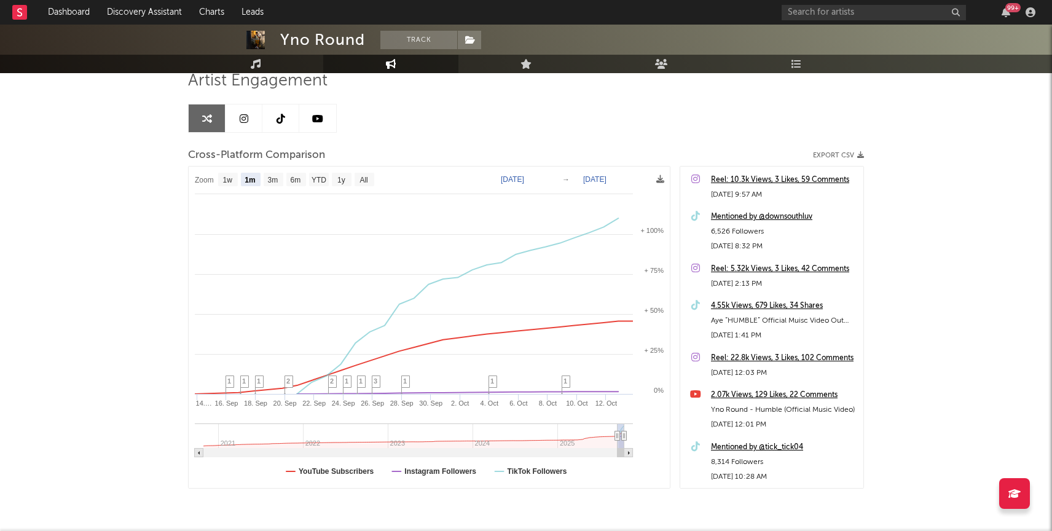
scroll to position [97, 0]
click at [262, 61] on link "Music" at bounding box center [255, 64] width 135 height 18
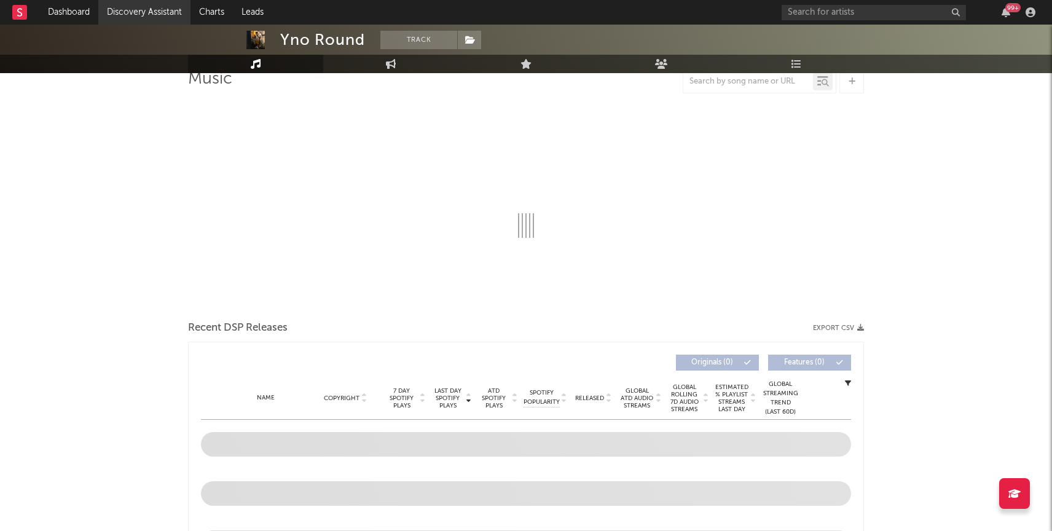
select select "1w"
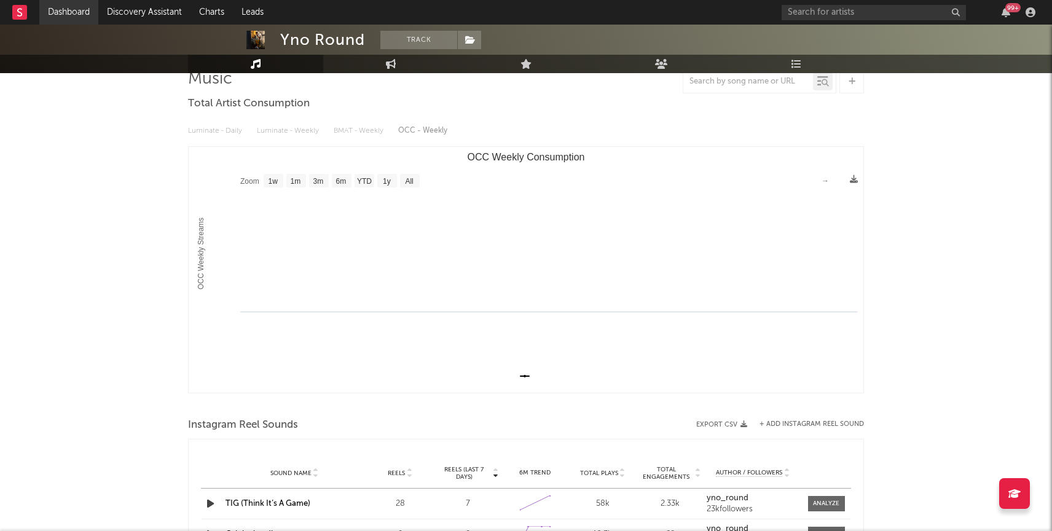
click at [76, 10] on link "Dashboard" at bounding box center [68, 12] width 59 height 25
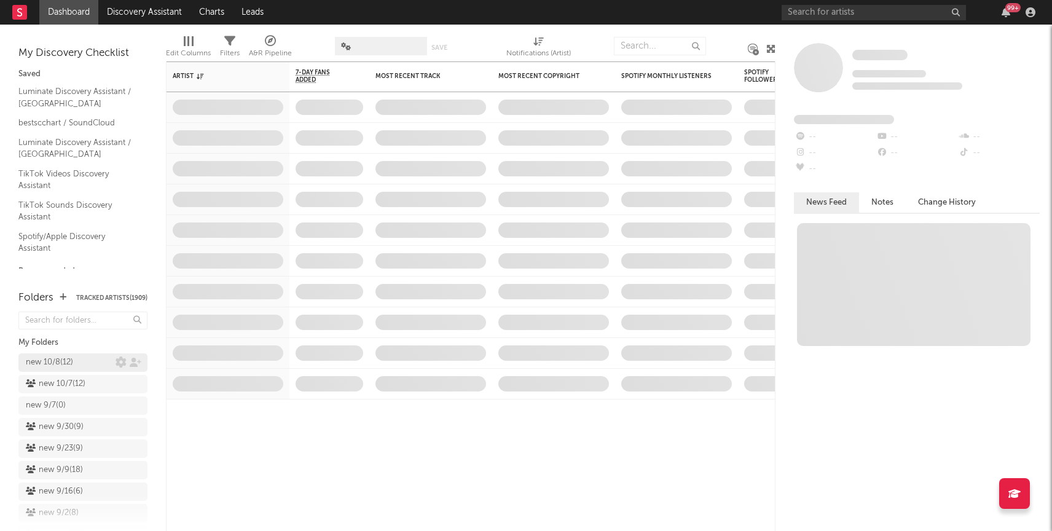
click at [77, 361] on div "new 10/8 ( 12 )" at bounding box center [71, 362] width 90 height 15
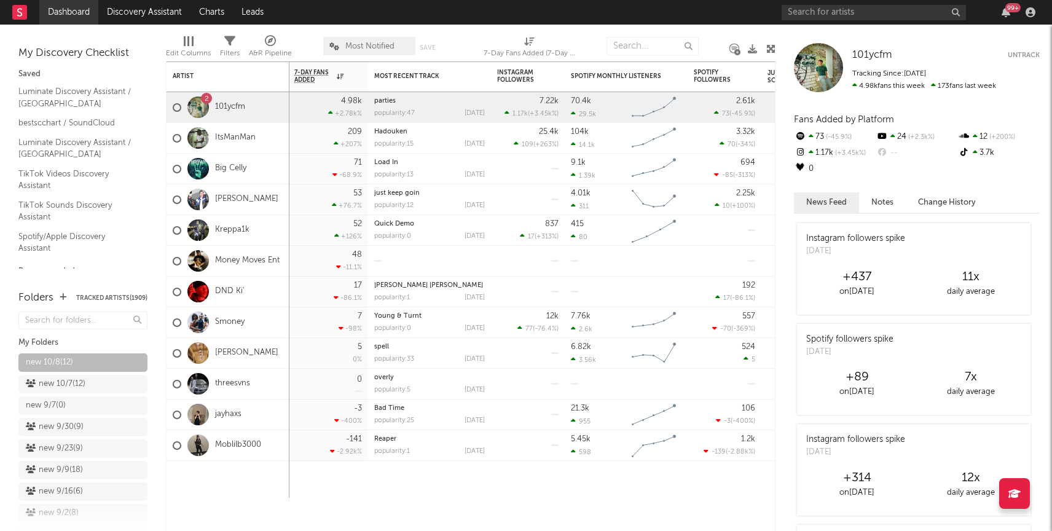
click at [69, 12] on link "Dashboard" at bounding box center [68, 12] width 59 height 25
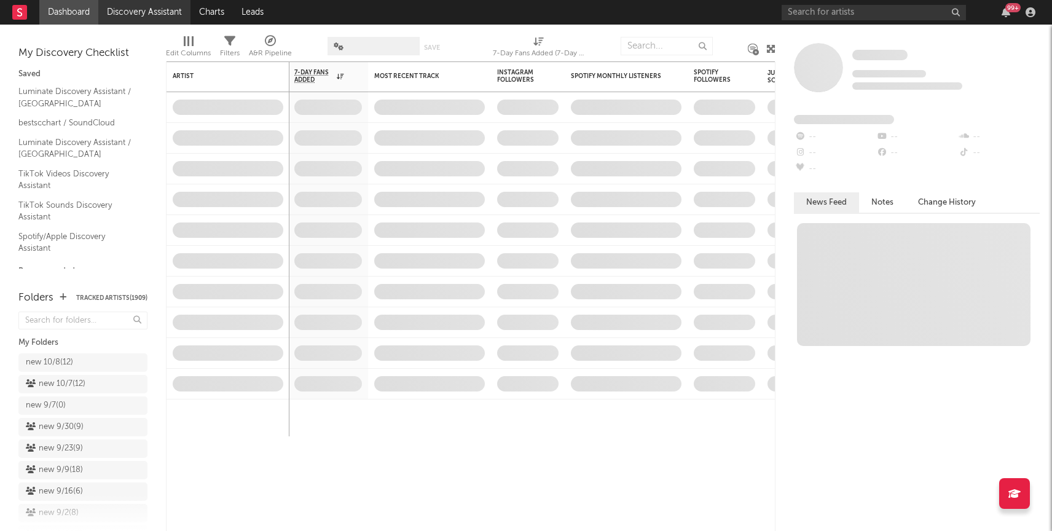
click at [122, 9] on link "Discovery Assistant" at bounding box center [144, 12] width 92 height 25
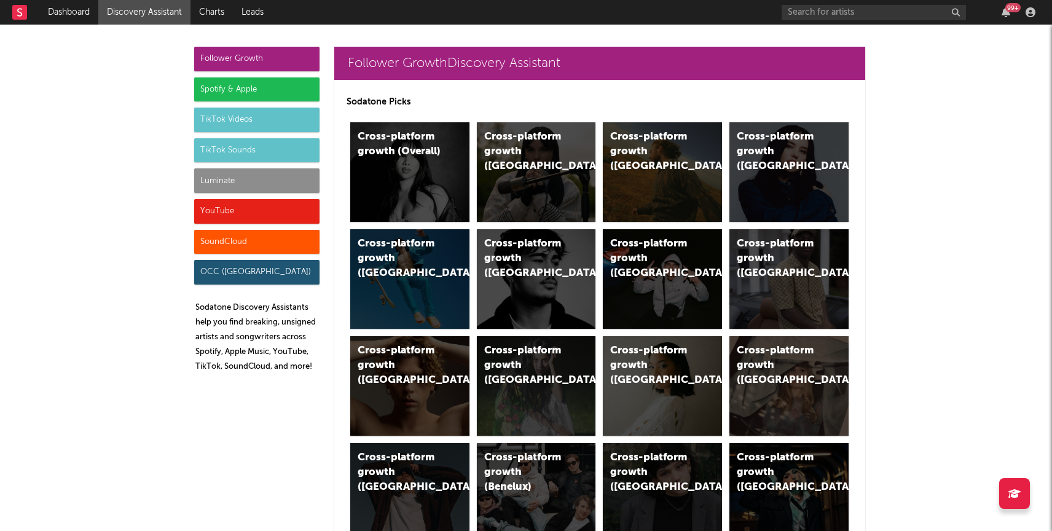
click at [236, 186] on div "Luminate" at bounding box center [256, 180] width 125 height 25
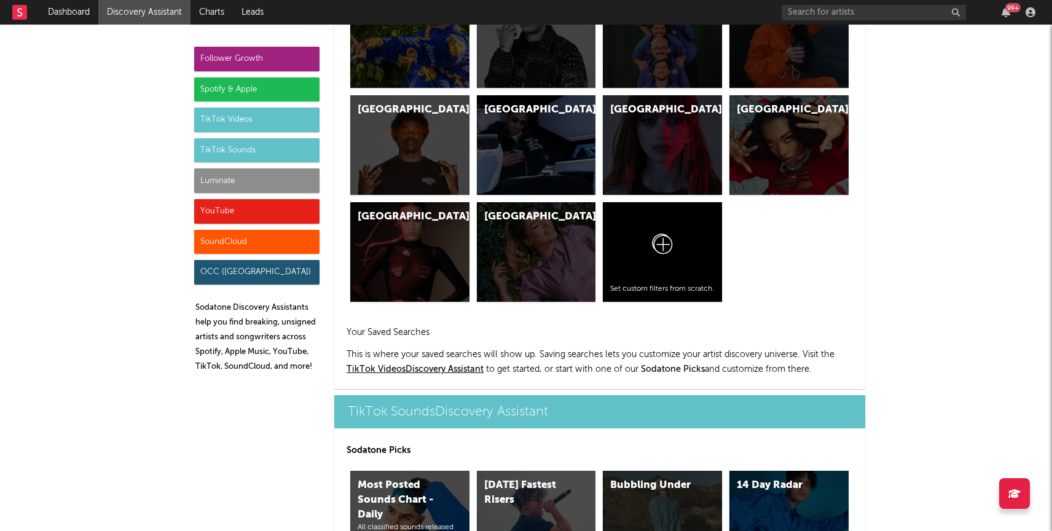
scroll to position [5454, 0]
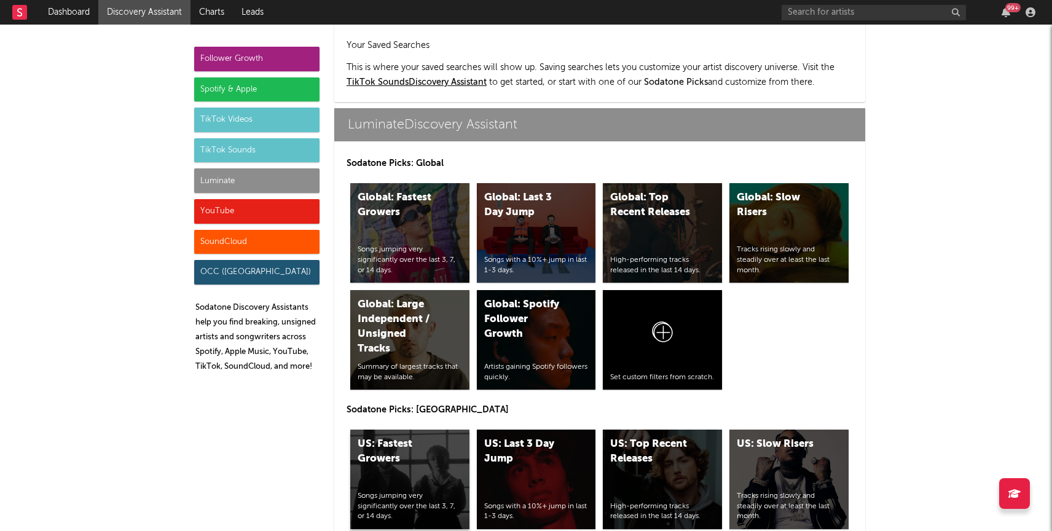
click at [406, 429] on div "US: Fastest Growers Songs jumping very significantly over the last 3, 7, or 14 …" at bounding box center [409, 479] width 119 height 100
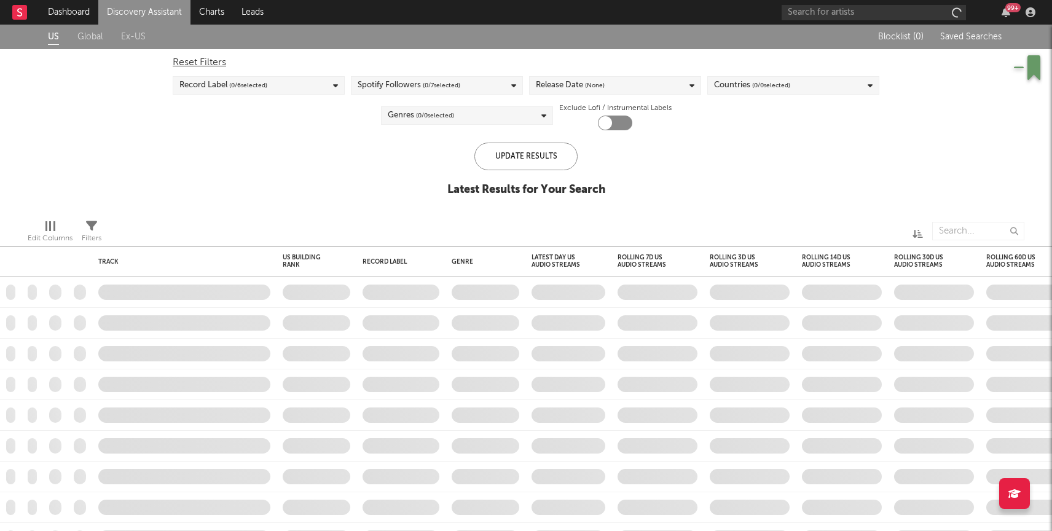
checkbox input "true"
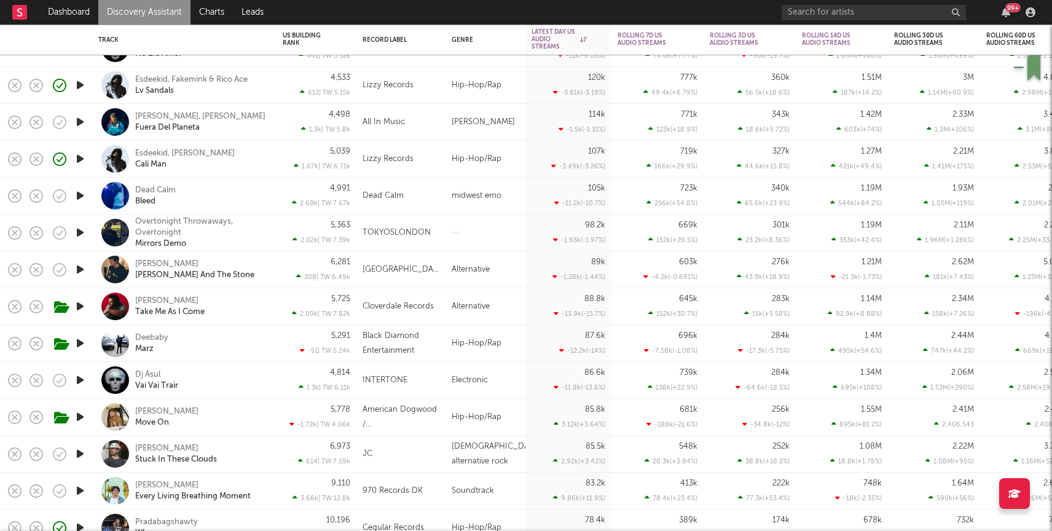
click at [138, 2] on link "Discovery Assistant" at bounding box center [144, 12] width 92 height 25
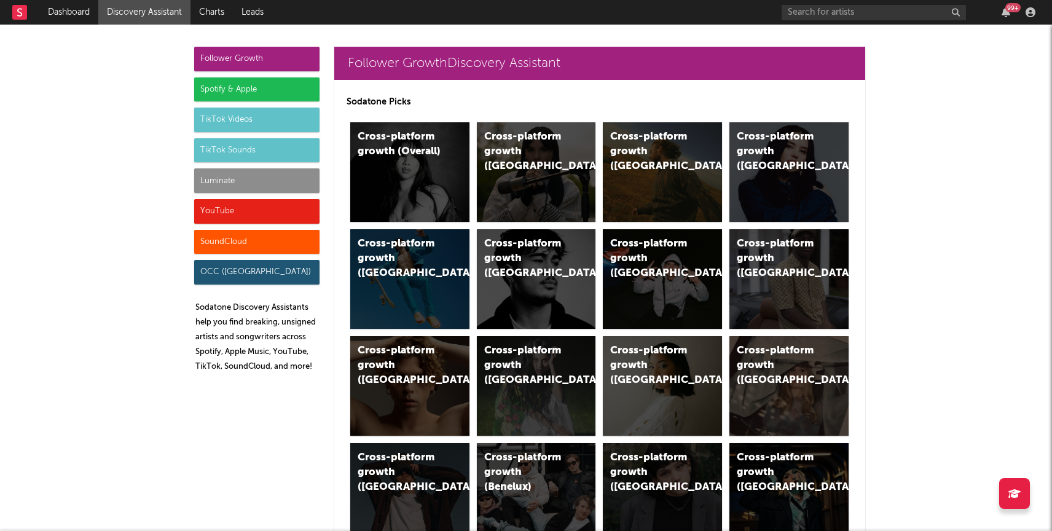
click at [234, 180] on div "Luminate" at bounding box center [256, 180] width 125 height 25
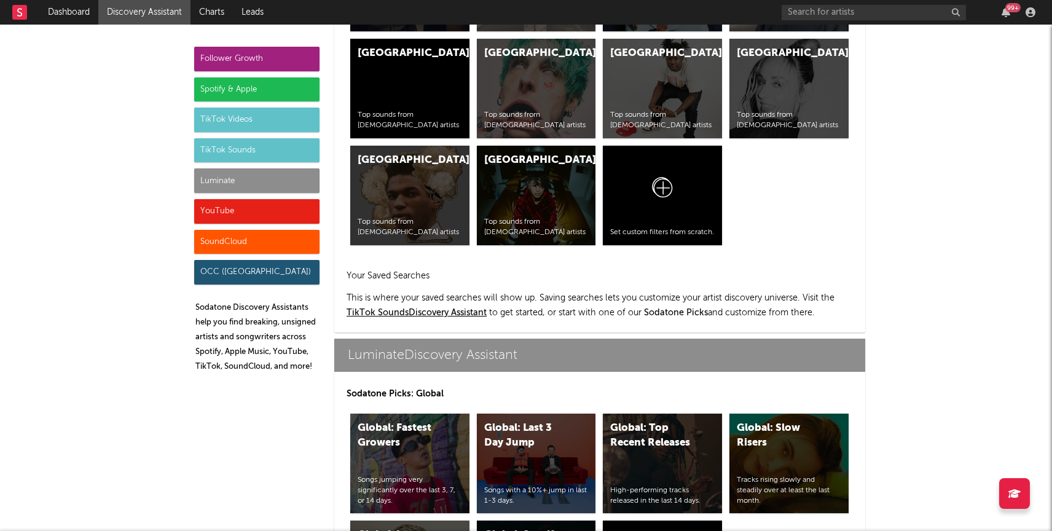
scroll to position [5454, 0]
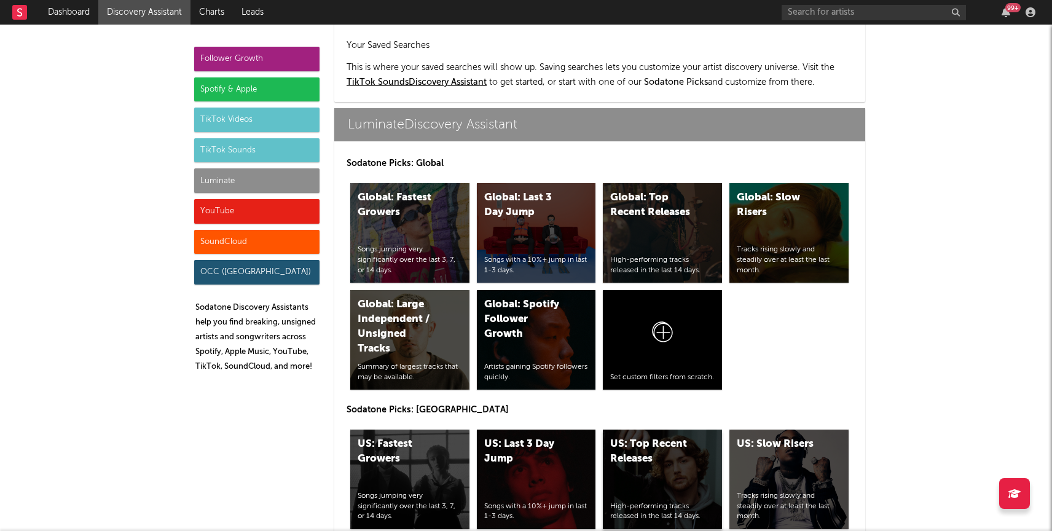
click at [652, 437] on div "US: Top Recent Releases" at bounding box center [652, 451] width 84 height 29
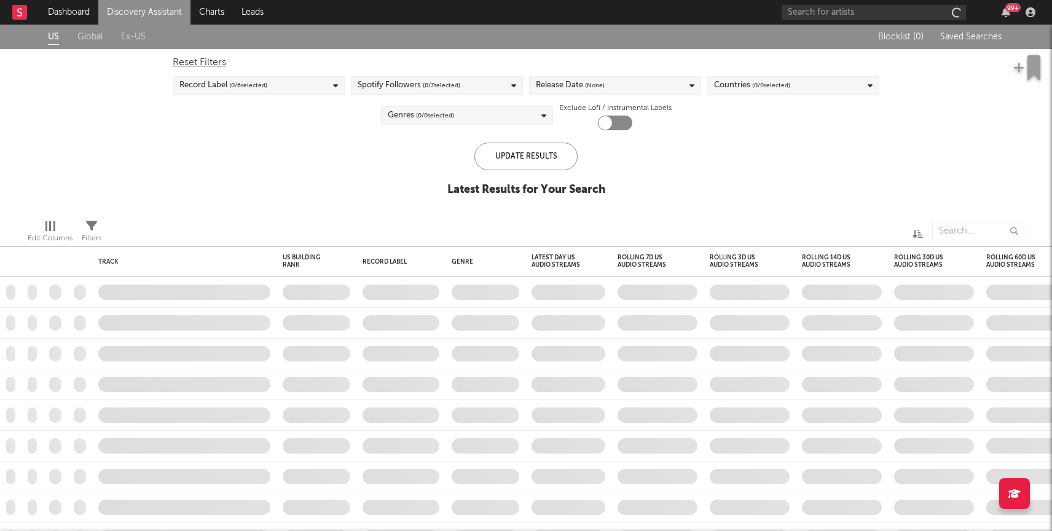
checkbox input "true"
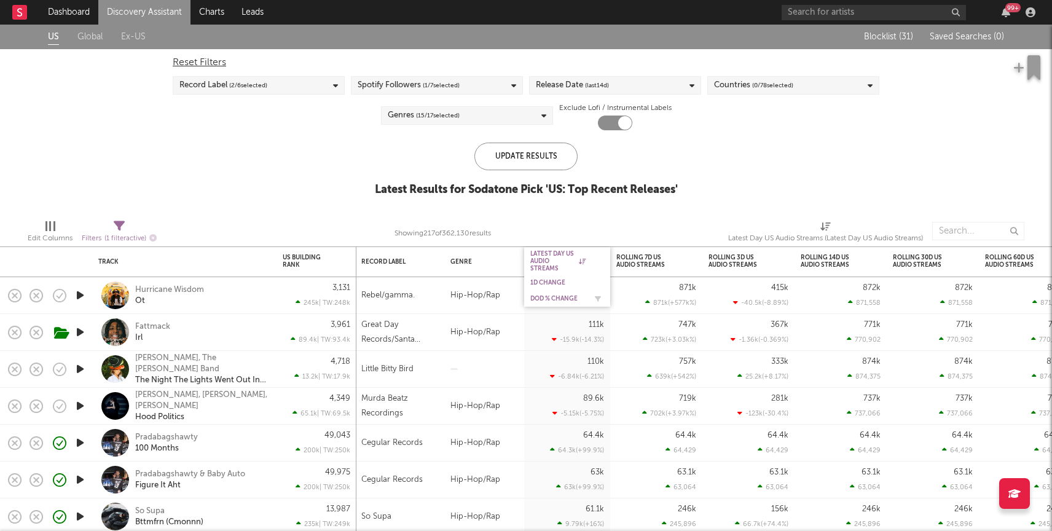
click at [546, 298] on div "DoD % Change" at bounding box center [557, 298] width 55 height 7
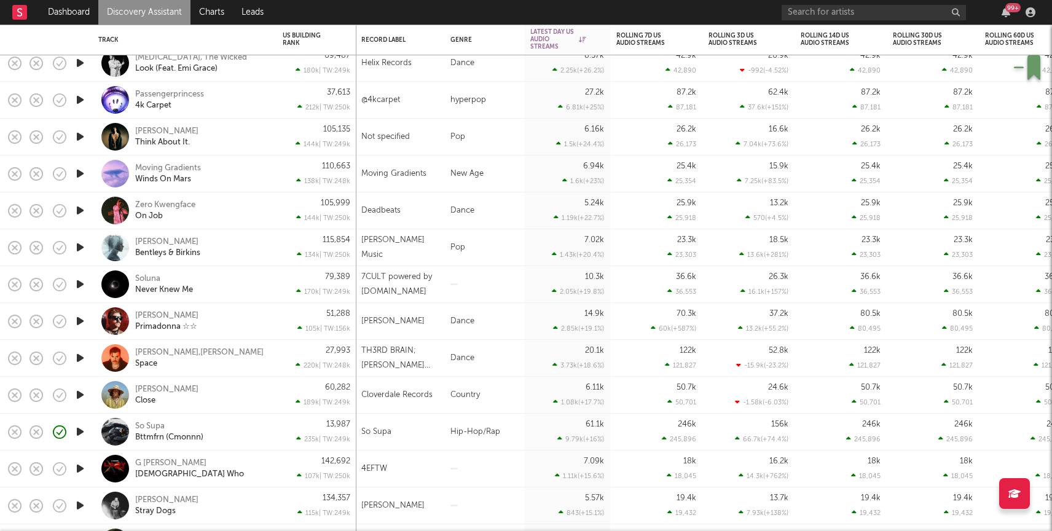
click at [136, 10] on link "Discovery Assistant" at bounding box center [144, 12] width 92 height 25
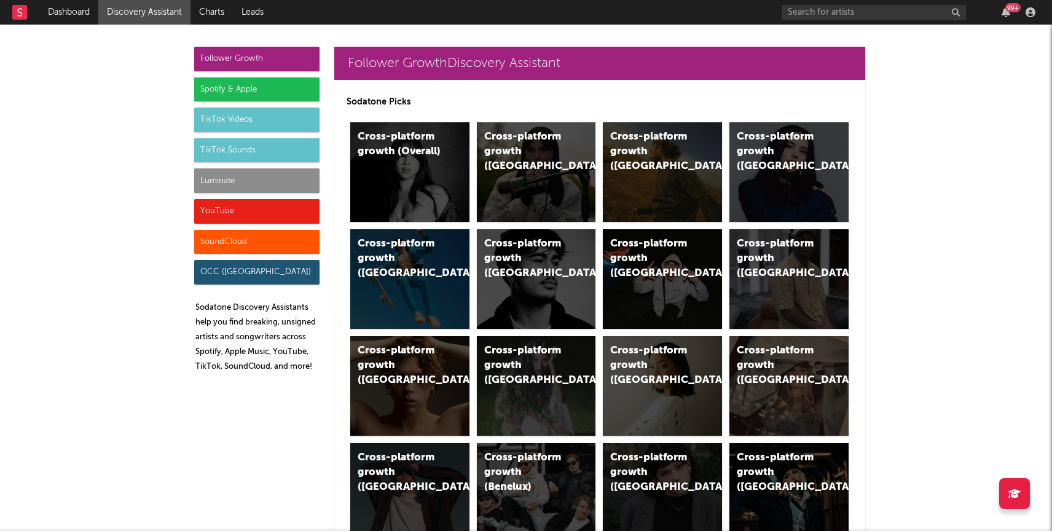
click at [232, 181] on div "Luminate" at bounding box center [256, 180] width 125 height 25
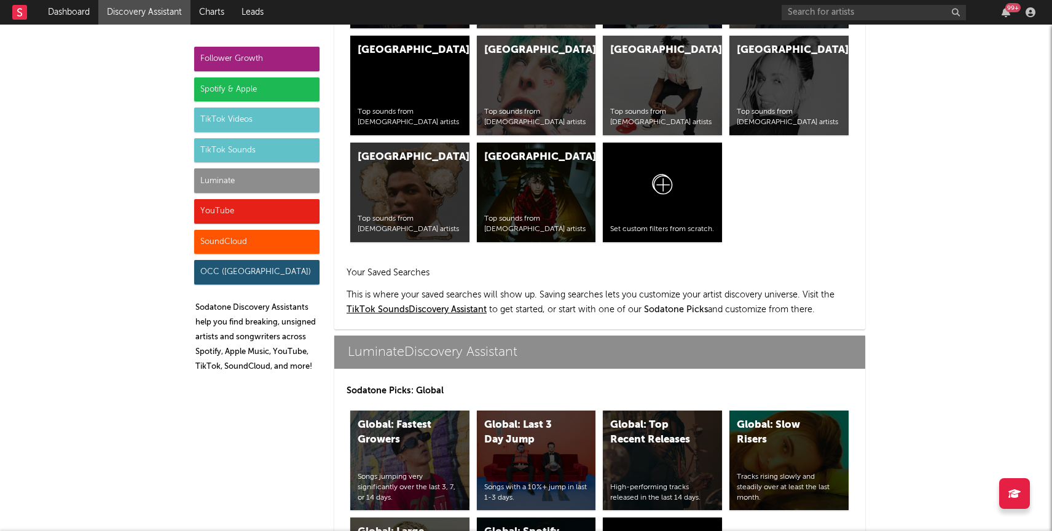
scroll to position [5454, 0]
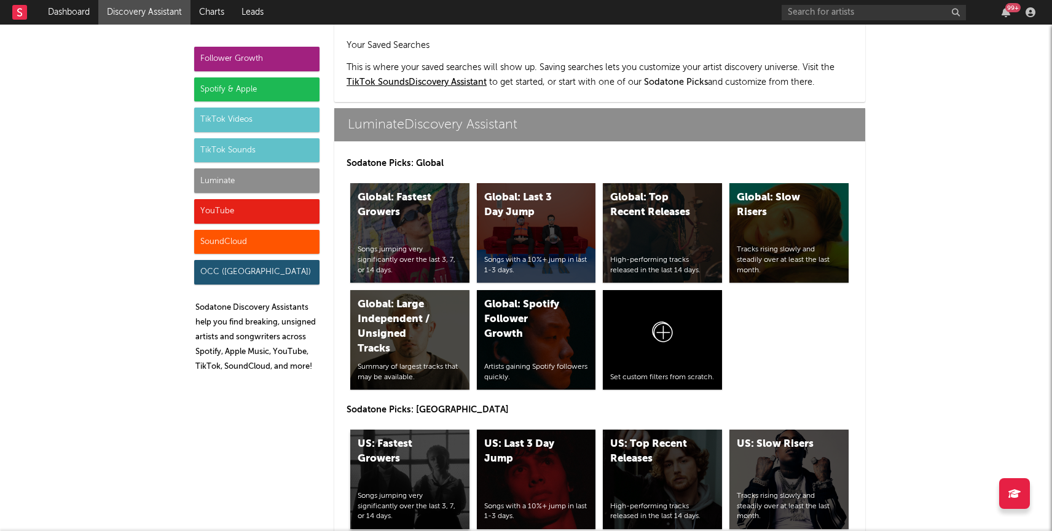
click at [420, 429] on div "US: Fastest Growers Songs jumping very significantly over the last 3, 7, or 14 …" at bounding box center [409, 479] width 119 height 100
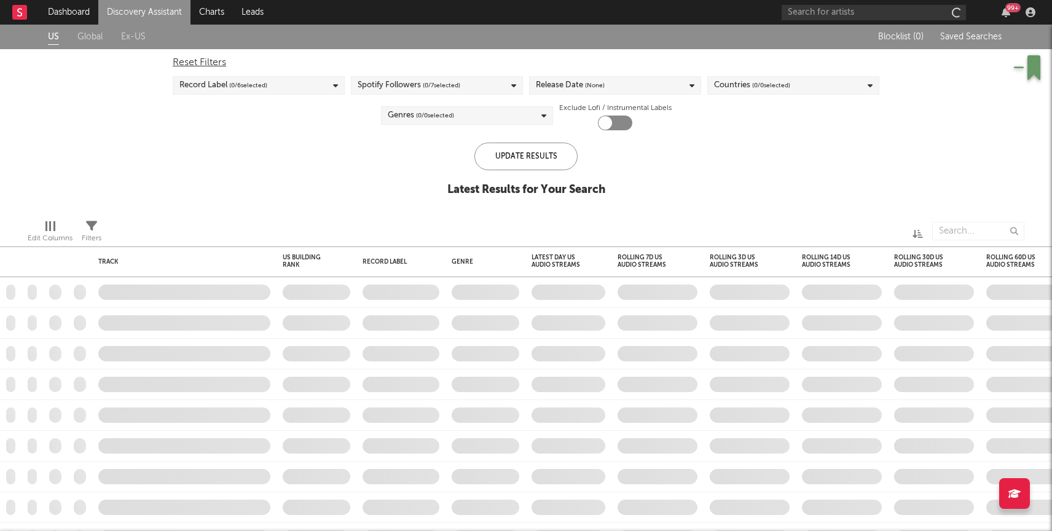
checkbox input "true"
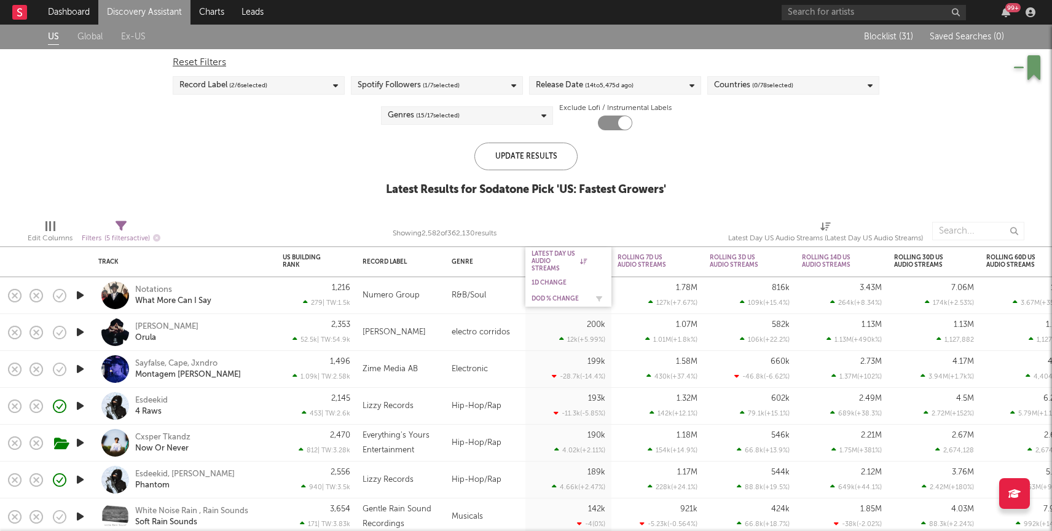
click at [553, 296] on div "DoD % Change" at bounding box center [558, 298] width 55 height 7
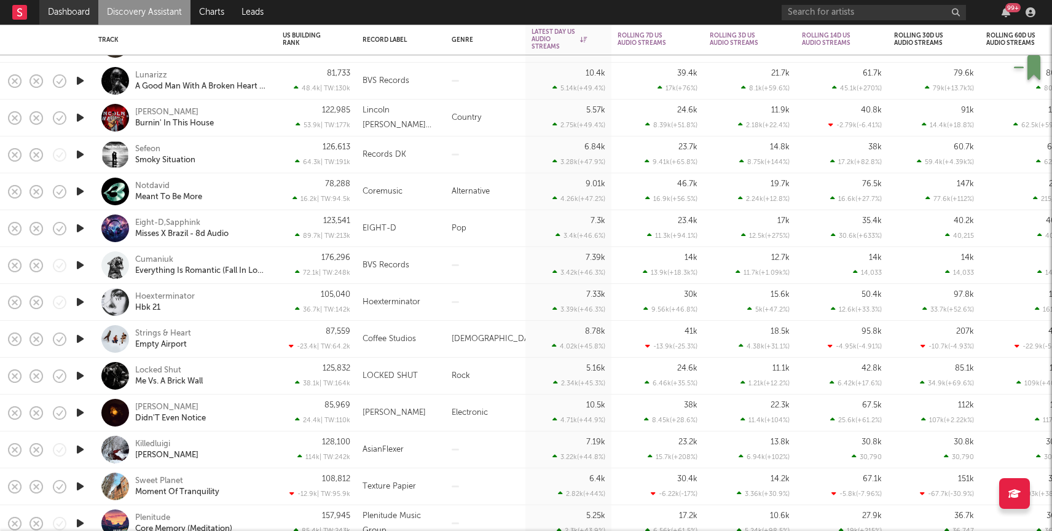
click at [83, 13] on link "Dashboard" at bounding box center [68, 12] width 59 height 25
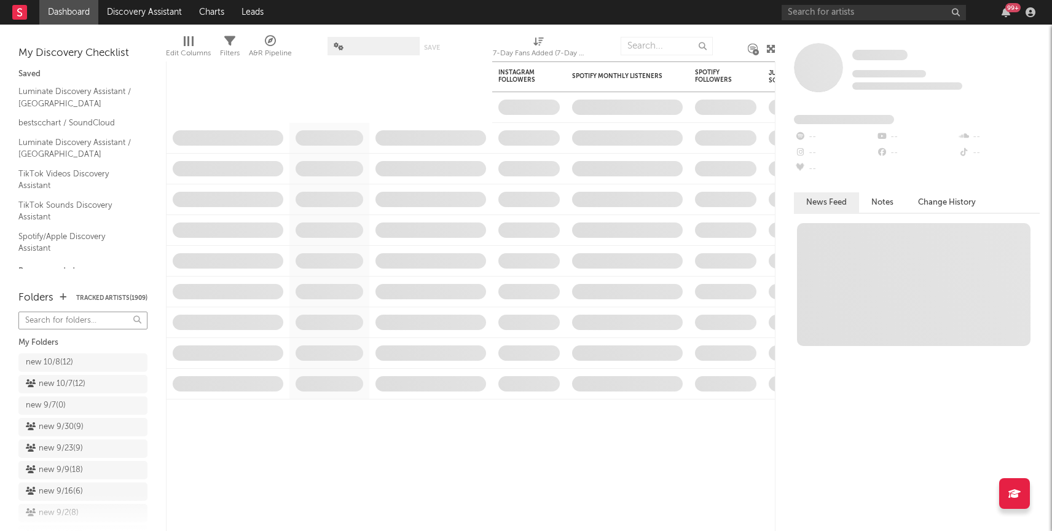
click at [65, 319] on input "text" at bounding box center [82, 321] width 129 height 18
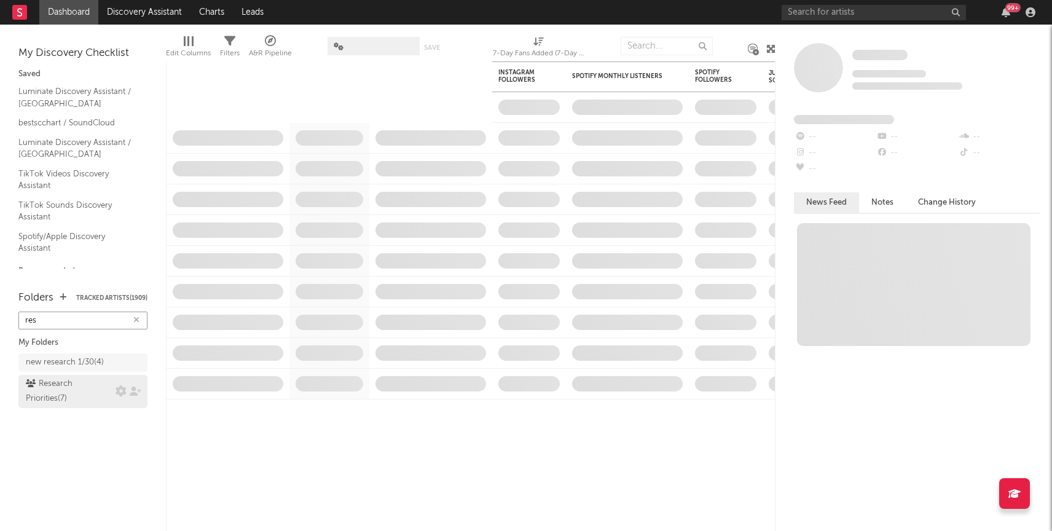
type input "res"
click at [65, 383] on div "Research Priorities ( 7 )" at bounding box center [69, 391] width 87 height 29
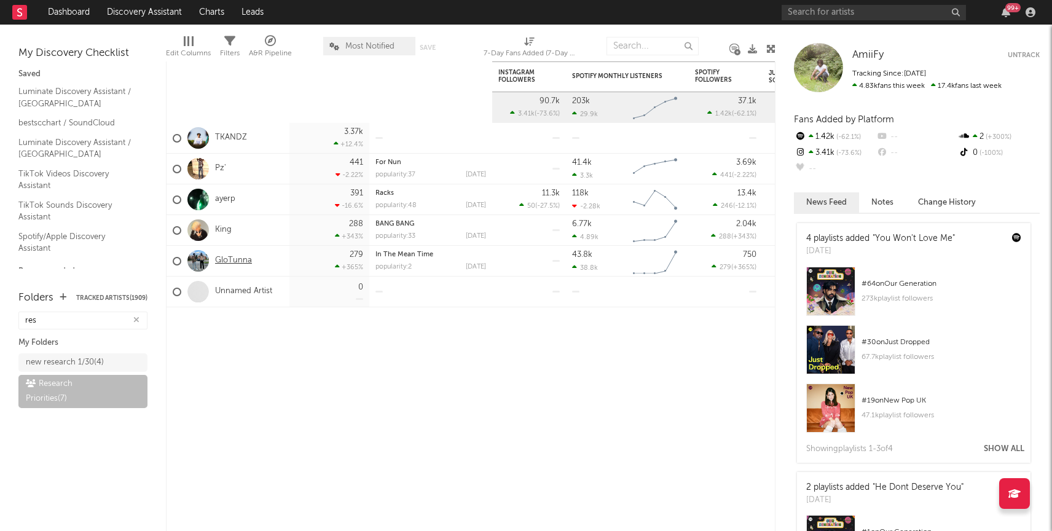
click at [233, 259] on link "GloTunna" at bounding box center [233, 261] width 37 height 10
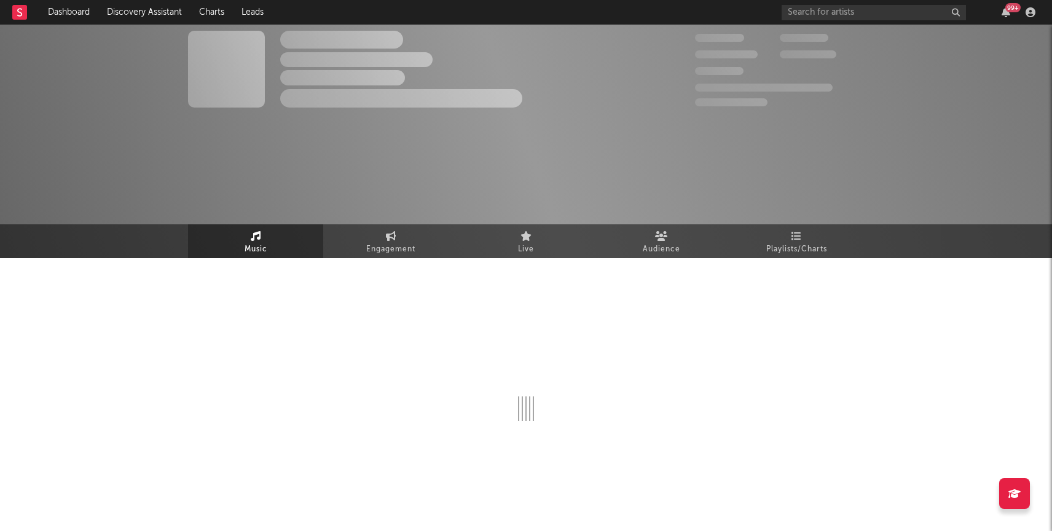
select select "1w"
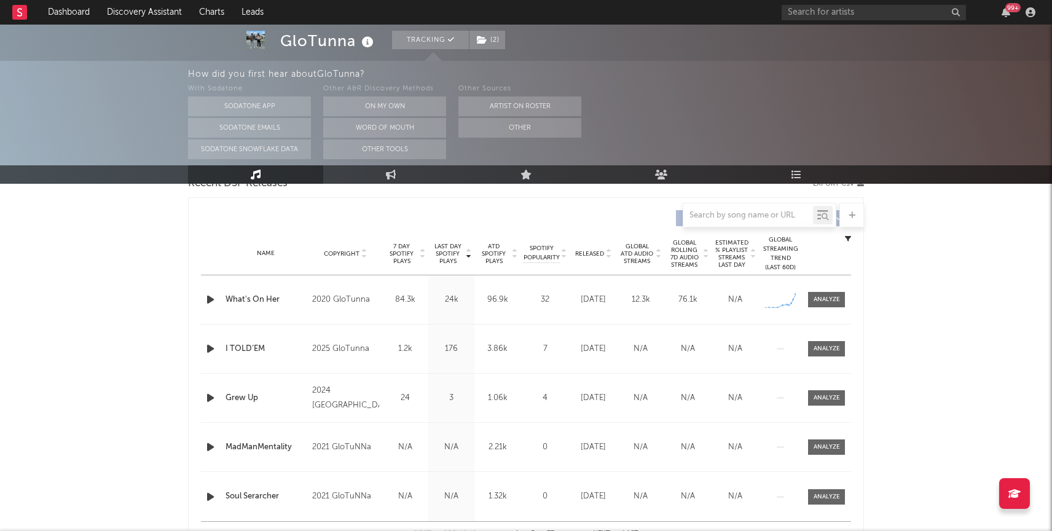
scroll to position [433, 0]
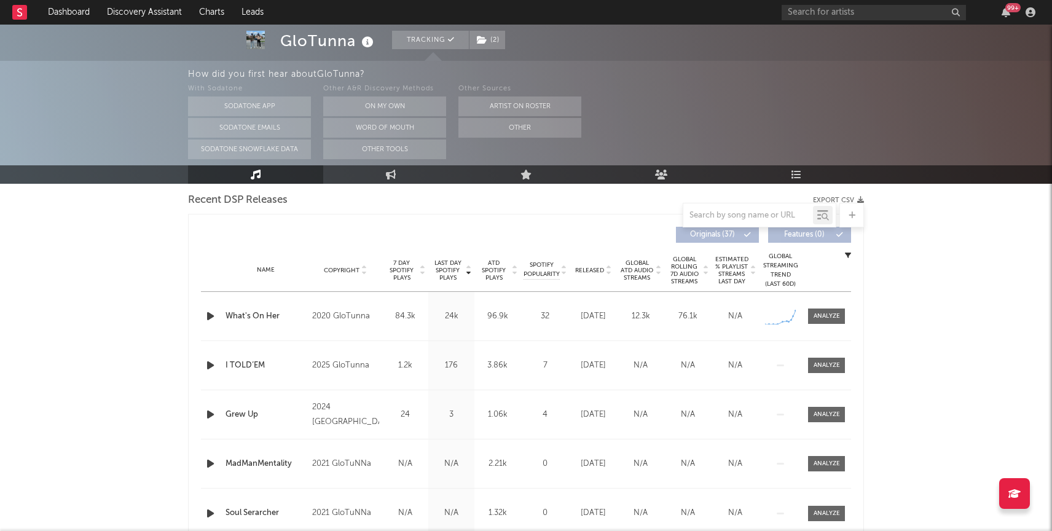
click at [253, 314] on div "What's On Her" at bounding box center [266, 316] width 80 height 12
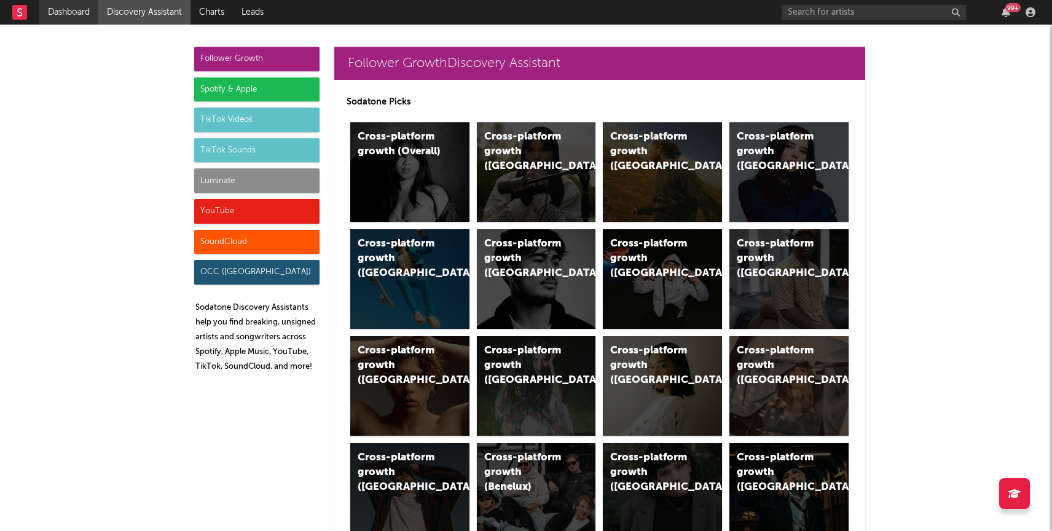
click at [74, 5] on link "Dashboard" at bounding box center [68, 12] width 59 height 25
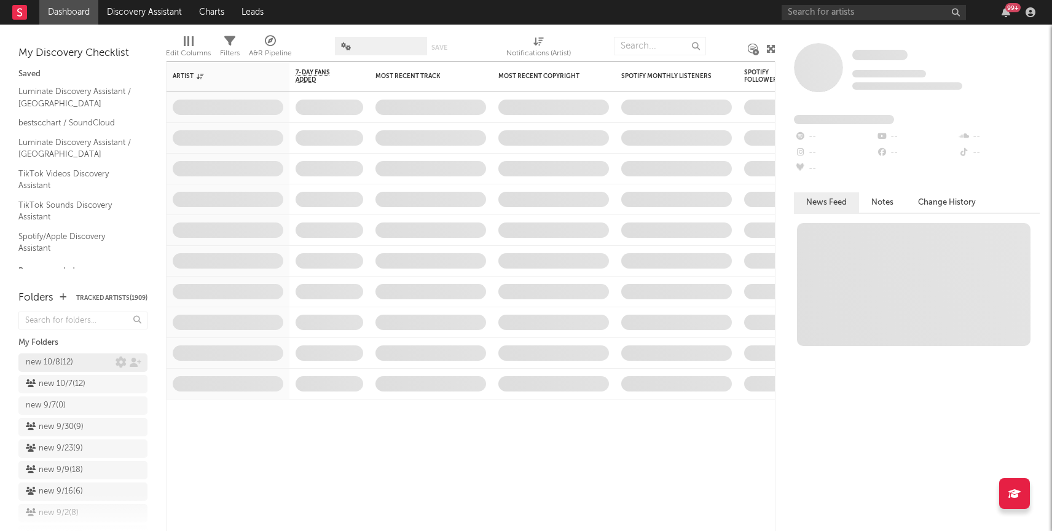
click at [71, 359] on div "new 10/8 ( 12 )" at bounding box center [49, 362] width 47 height 15
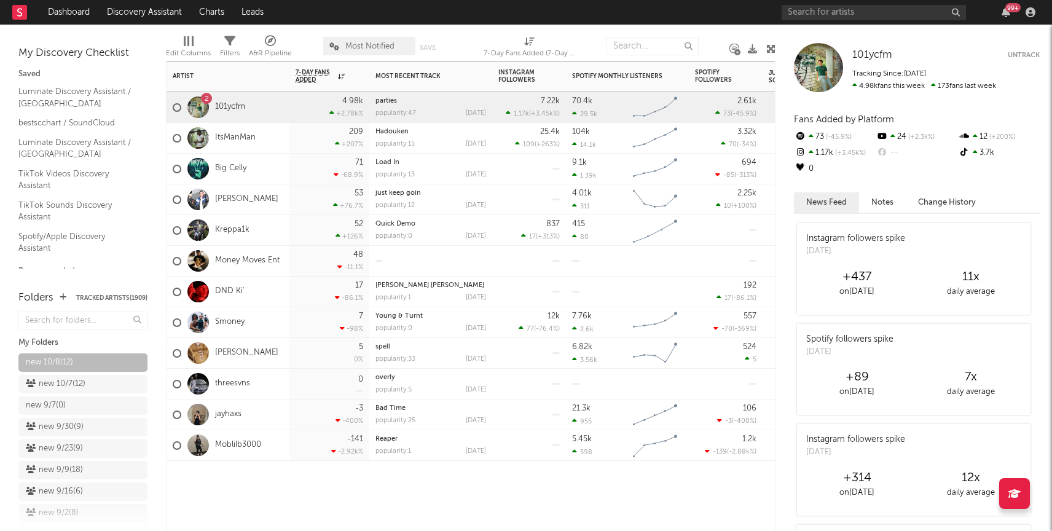
click at [228, 329] on div "Smoney" at bounding box center [209, 323] width 72 height 36
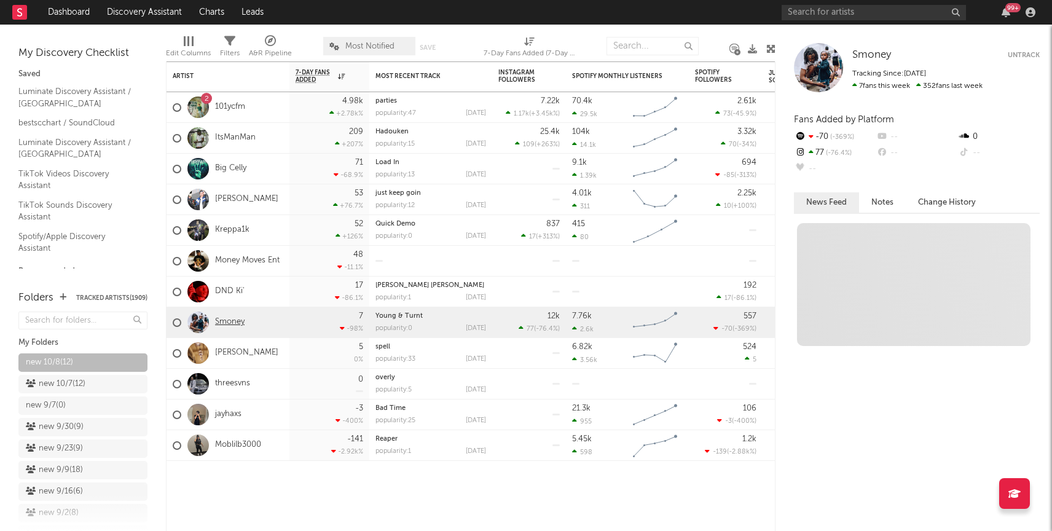
click at [228, 320] on link "Smoney" at bounding box center [229, 322] width 29 height 10
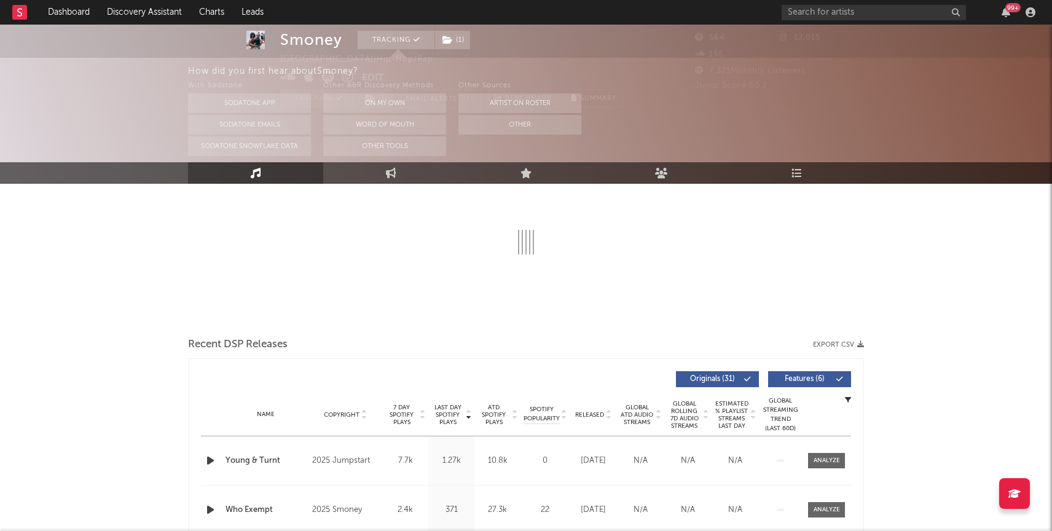
select select "1w"
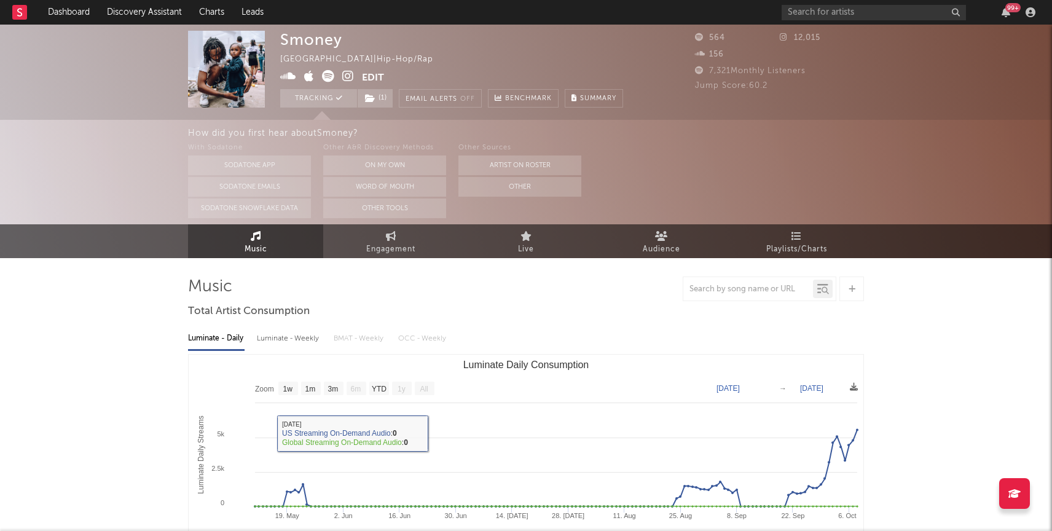
click at [273, 342] on div "Luminate - Weekly" at bounding box center [289, 338] width 65 height 21
select select "6m"
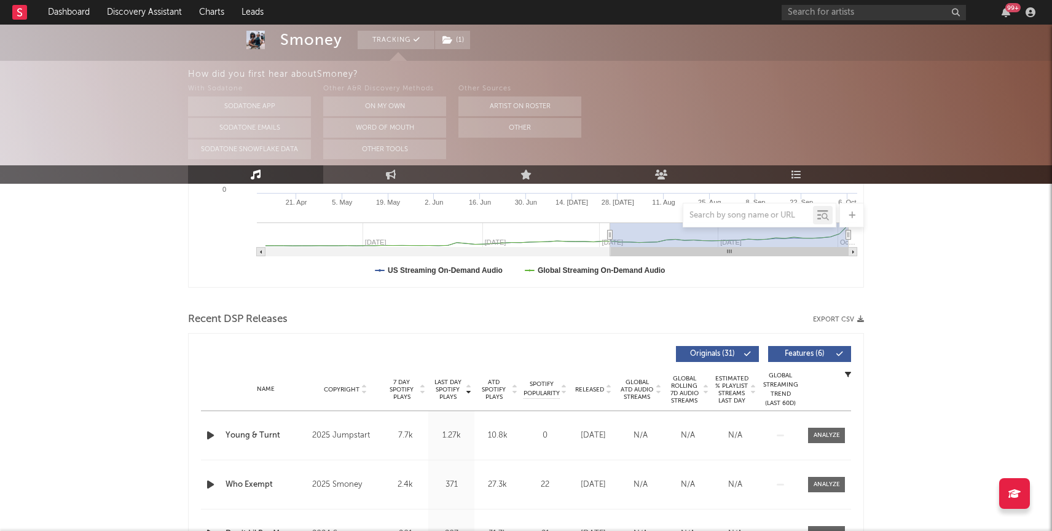
scroll to position [324, 0]
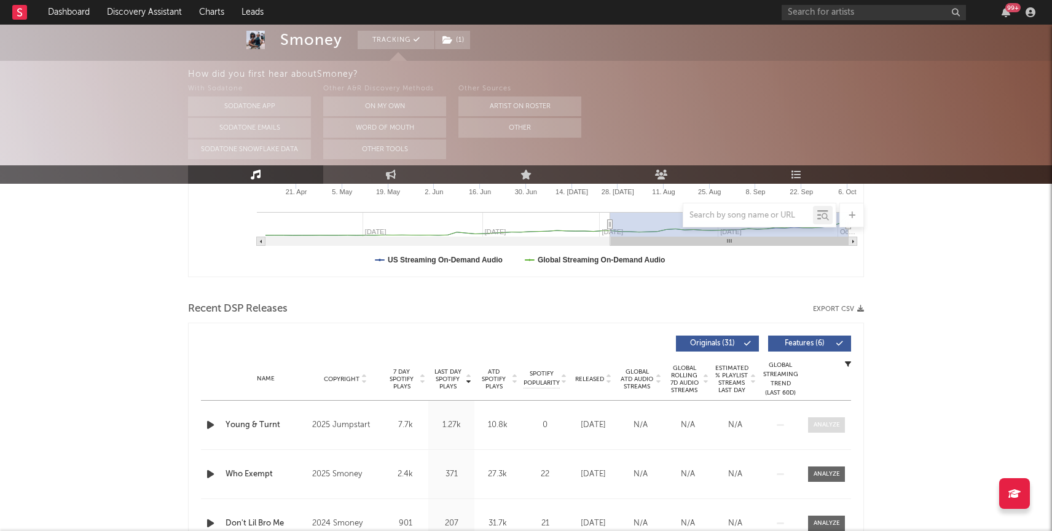
click at [837, 422] on div at bounding box center [827, 424] width 26 height 9
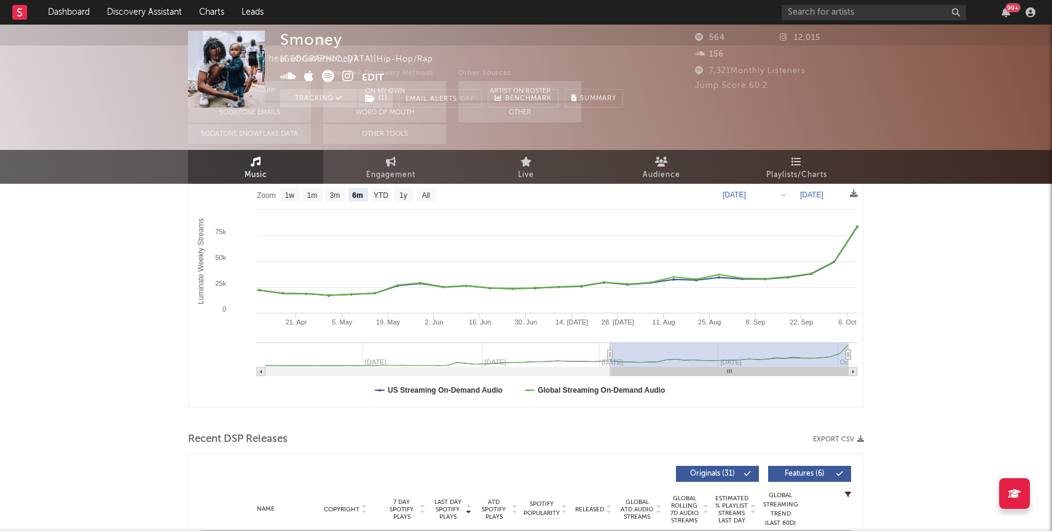
scroll to position [0, 0]
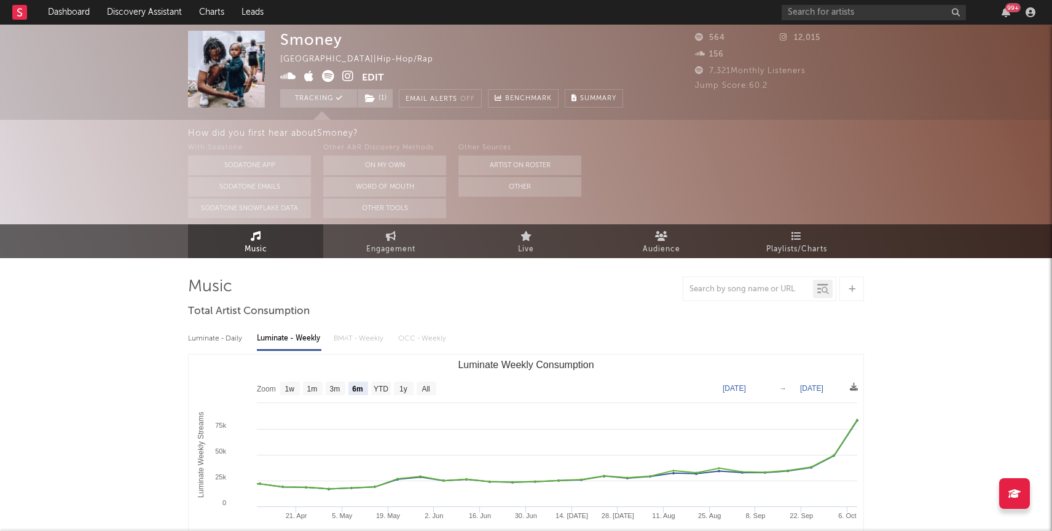
click at [77, 144] on div "How did you first hear about [PERSON_NAME] ? With Sodatone Sodatone App Sodaton…" at bounding box center [526, 172] width 1052 height 104
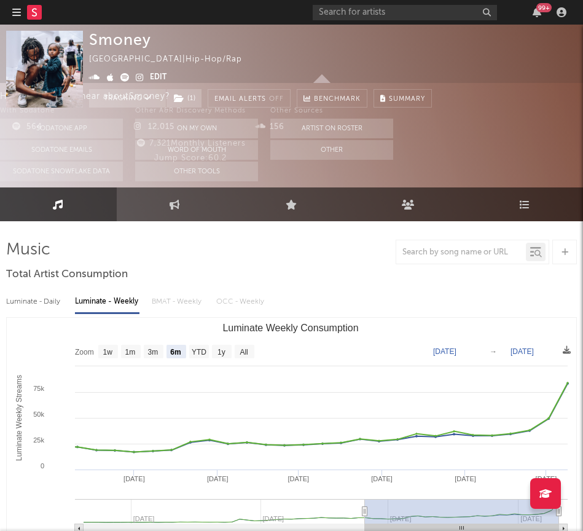
select select "Zoom"
click at [154, 212] on link "Engagement" at bounding box center [175, 204] width 117 height 34
select select "1w"
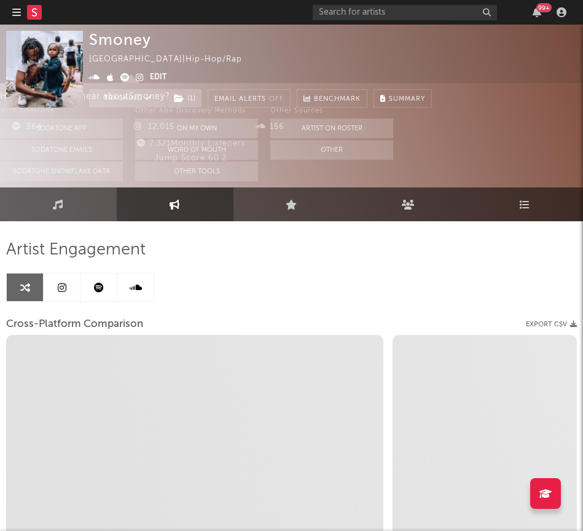
select select "1m"
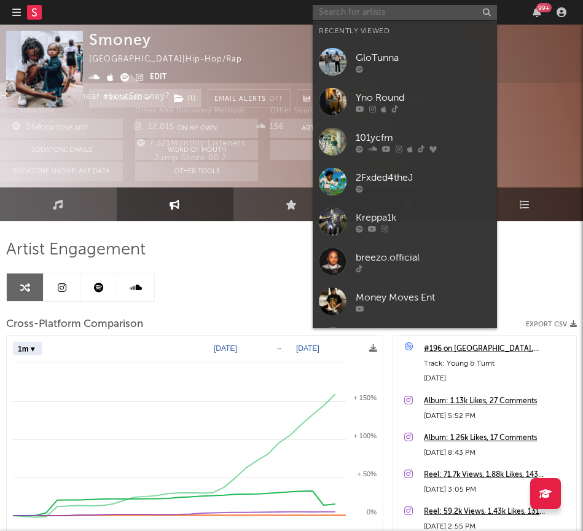
click at [321, 17] on input "text" at bounding box center [405, 12] width 184 height 15
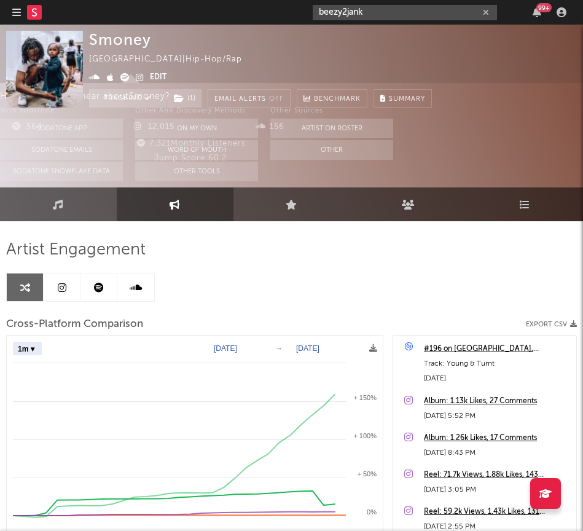
type input "beezy2jank"
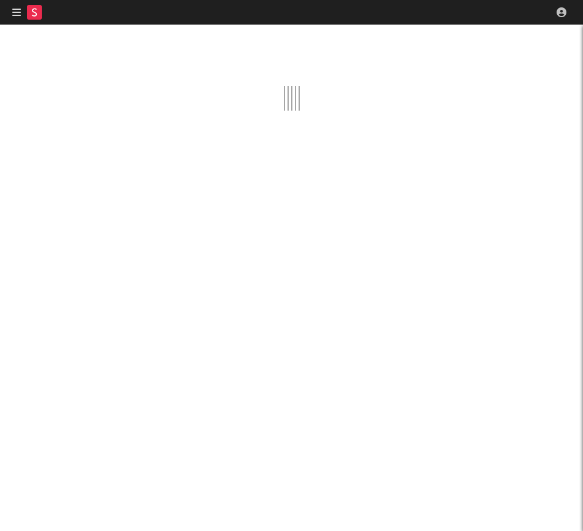
click at [14, 14] on icon "button" at bounding box center [16, 12] width 9 height 10
click at [16, 14] on icon "button" at bounding box center [16, 12] width 9 height 10
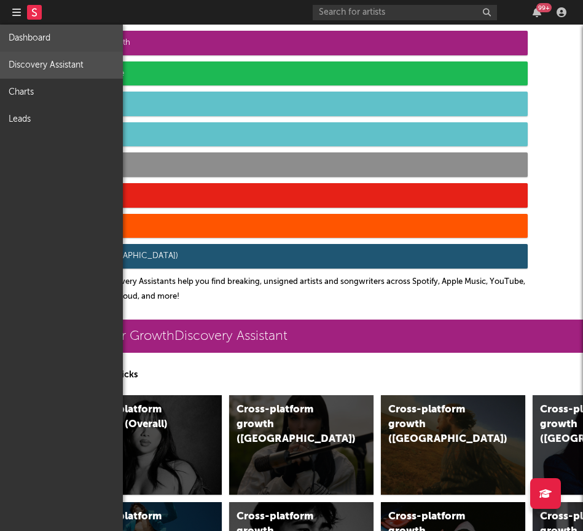
click at [28, 37] on link "Dashboard" at bounding box center [61, 38] width 123 height 27
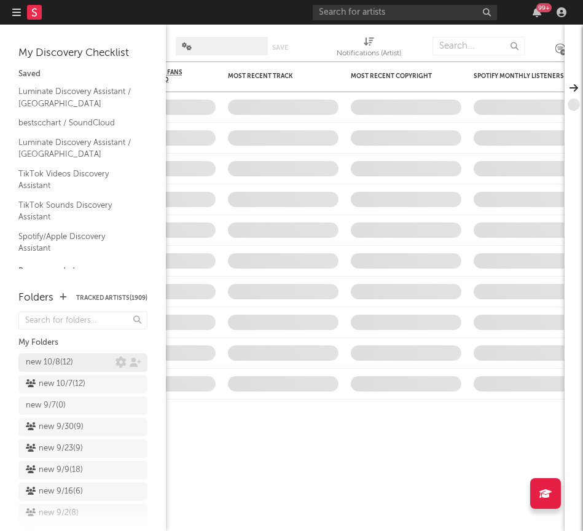
click at [42, 363] on div "new 10/8 ( 12 )" at bounding box center [49, 362] width 47 height 15
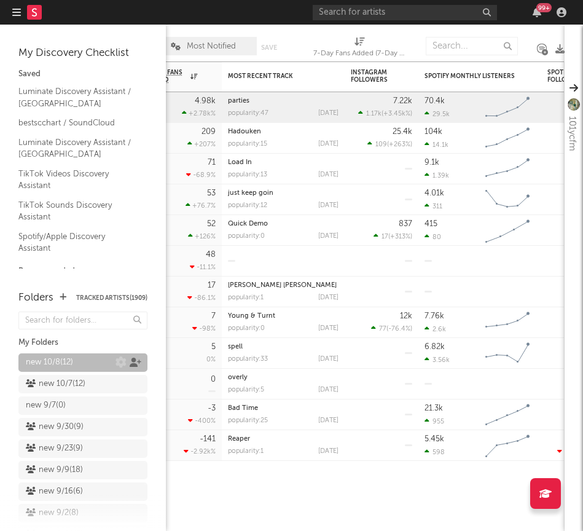
click at [138, 360] on icon at bounding box center [136, 362] width 12 height 9
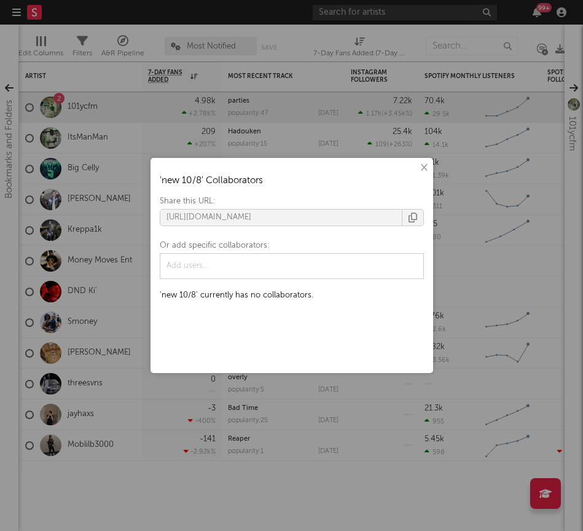
click at [417, 224] on button "button" at bounding box center [412, 218] width 21 height 16
click at [103, 179] on div "× ' new 10/8 ' Collaborators Share this URL: [URL][DOMAIN_NAME] Or add specific…" at bounding box center [291, 265] width 583 height 531
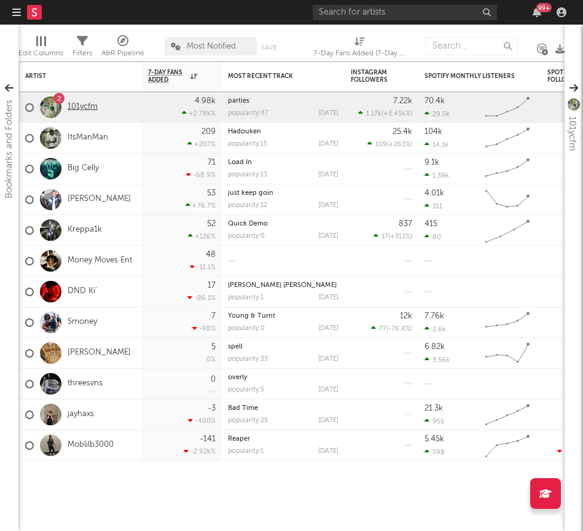
click at [70, 104] on link "101ycfm" at bounding box center [83, 107] width 30 height 10
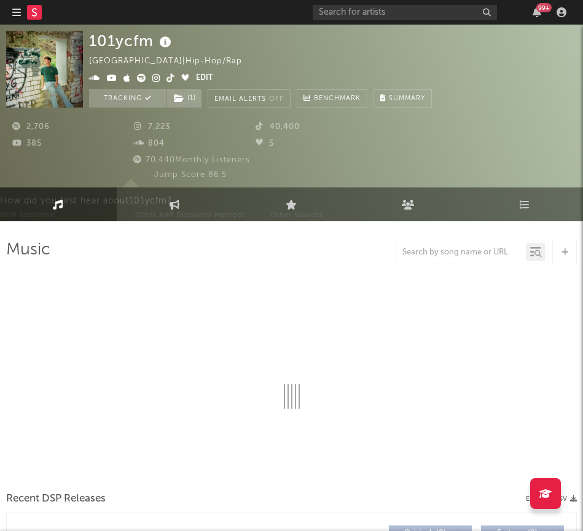
select select "1w"
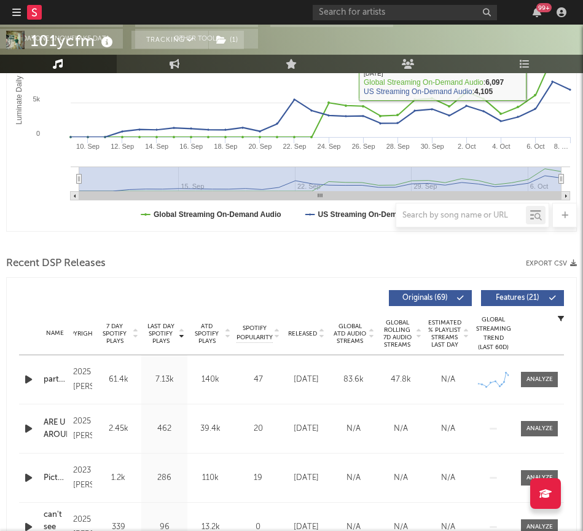
scroll to position [370, 0]
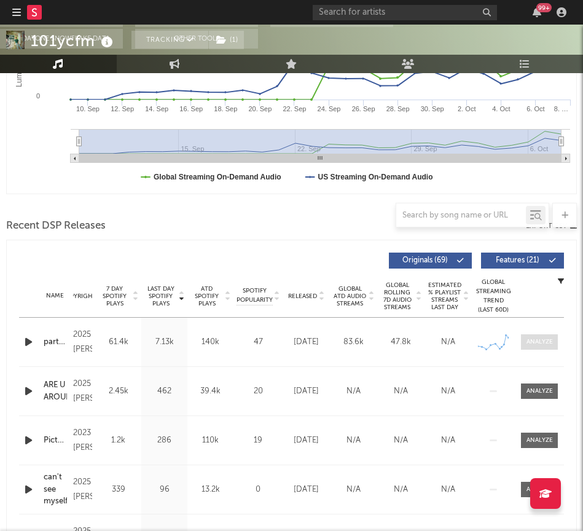
click at [536, 345] on div at bounding box center [540, 341] width 26 height 9
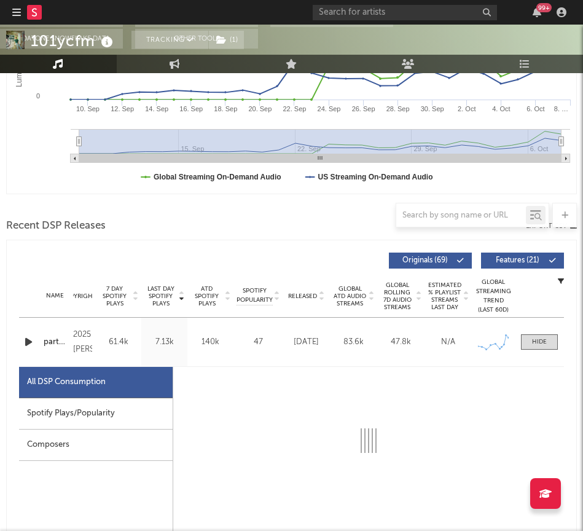
select select "1w"
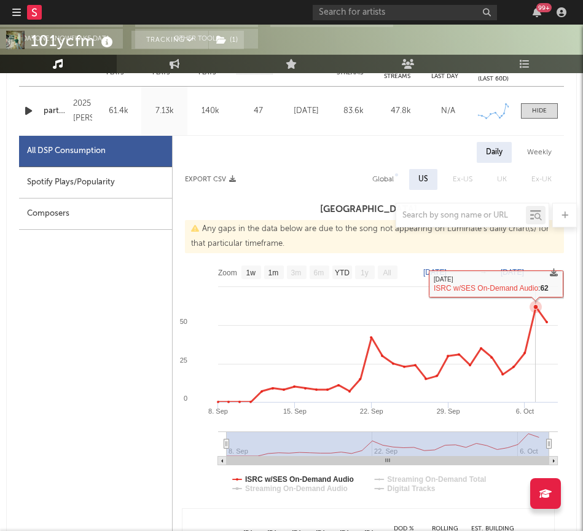
scroll to position [0, 0]
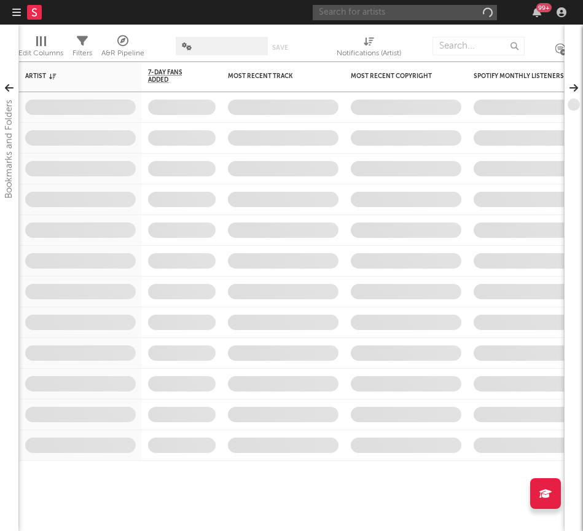
click at [343, 17] on input "text" at bounding box center [405, 12] width 184 height 15
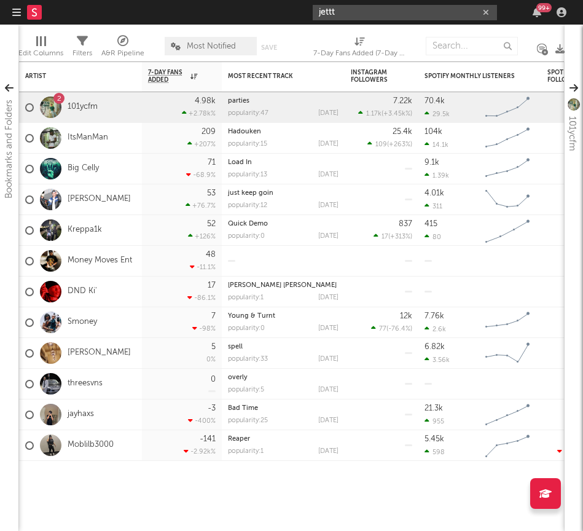
click at [337, 14] on input "jettt" at bounding box center [405, 12] width 184 height 15
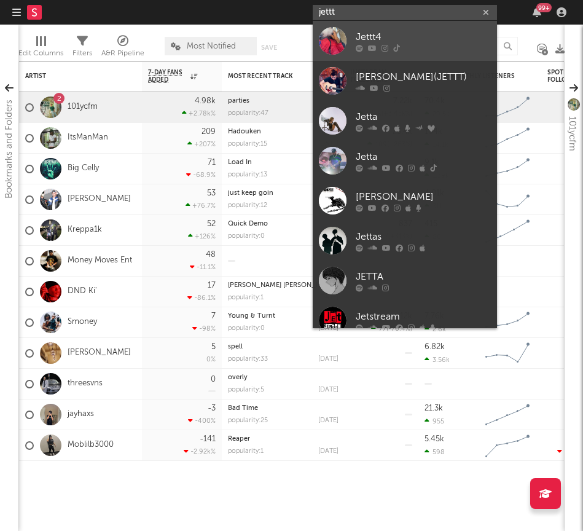
type input "jettt"
click at [353, 43] on link "Jettt4" at bounding box center [405, 41] width 184 height 40
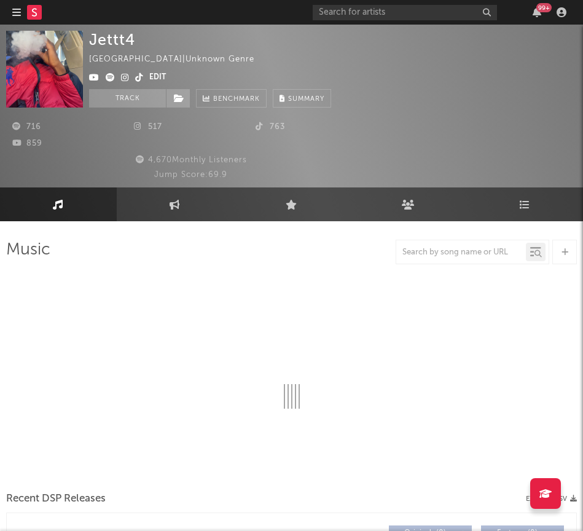
select select "1w"
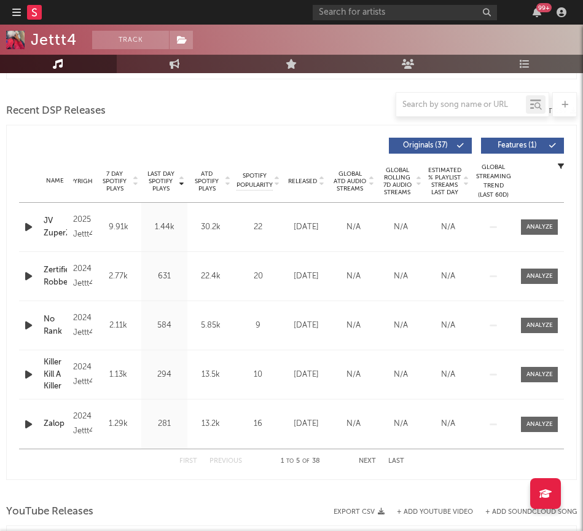
scroll to position [483, 0]
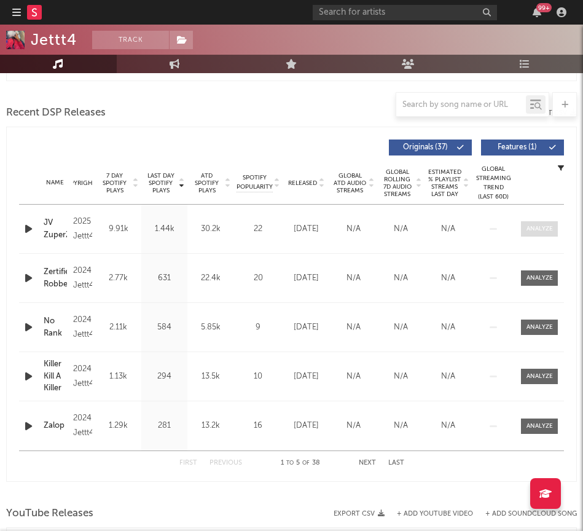
click at [555, 230] on span at bounding box center [539, 228] width 37 height 15
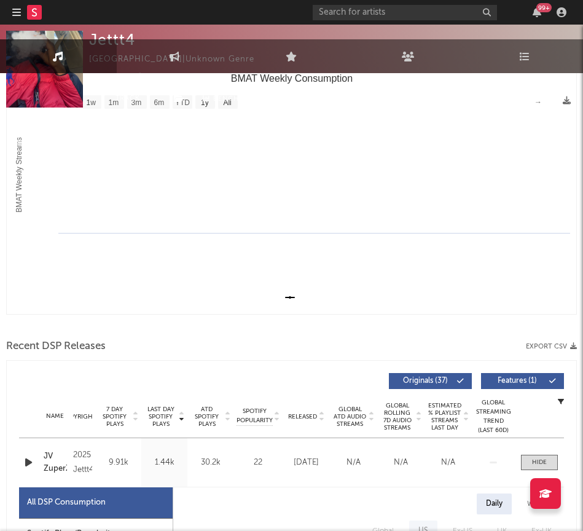
scroll to position [0, 0]
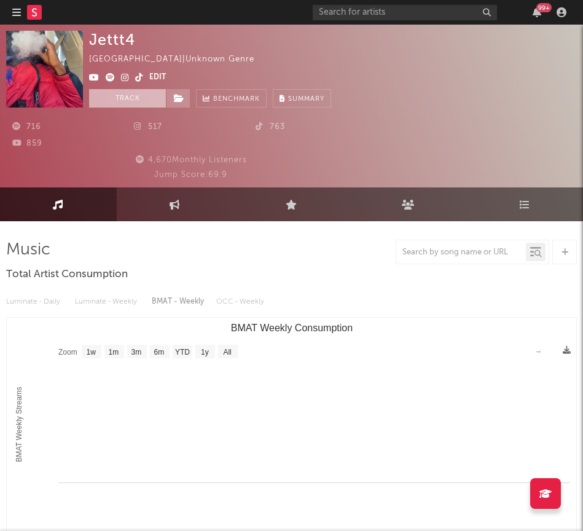
click at [144, 99] on button "Track" at bounding box center [127, 98] width 77 height 18
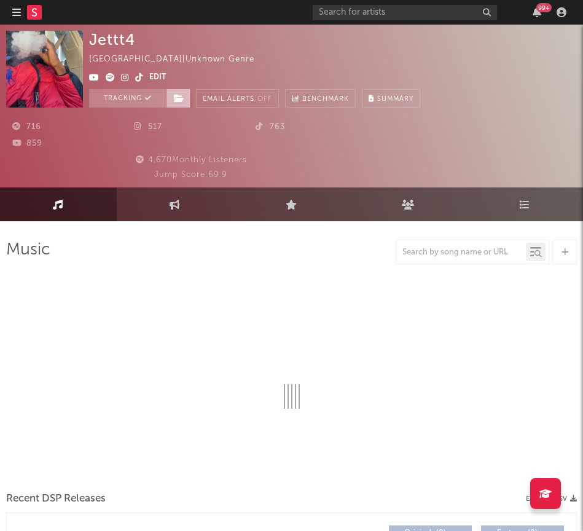
click at [172, 99] on span at bounding box center [178, 98] width 25 height 18
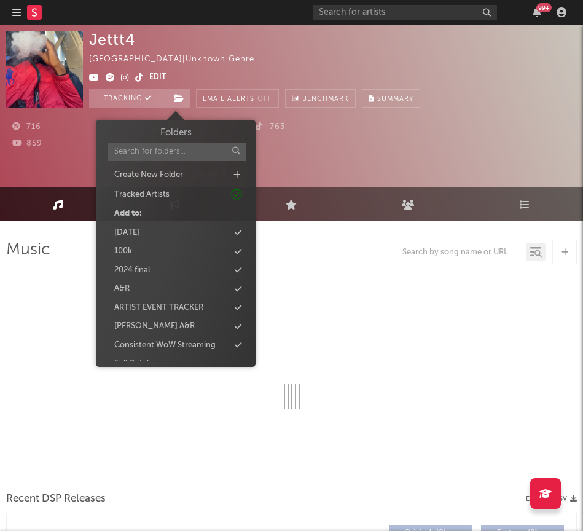
select select "1w"
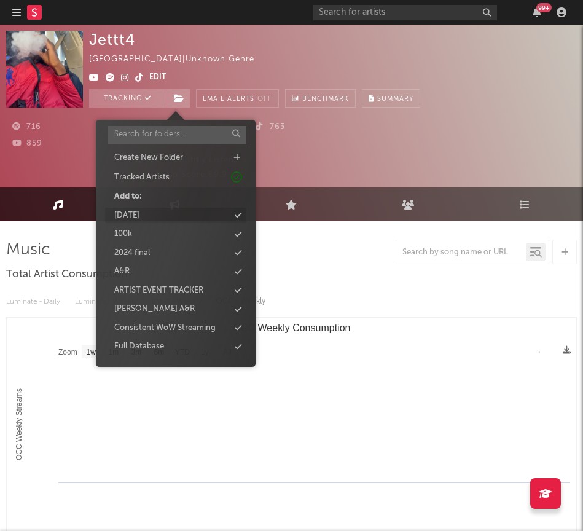
scroll to position [18, 0]
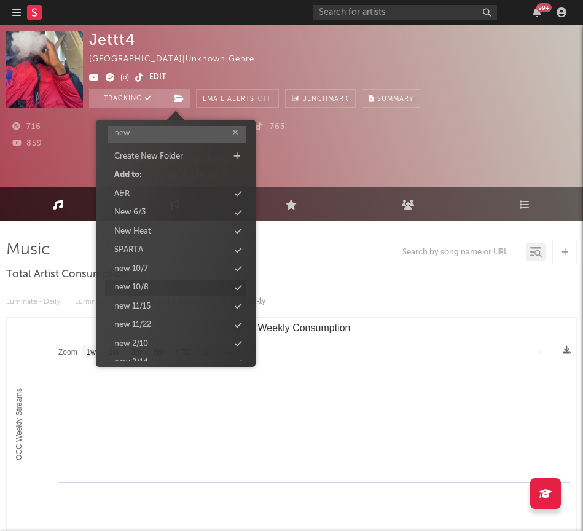
type input "new"
click at [159, 283] on div "new 10/8" at bounding box center [175, 288] width 141 height 16
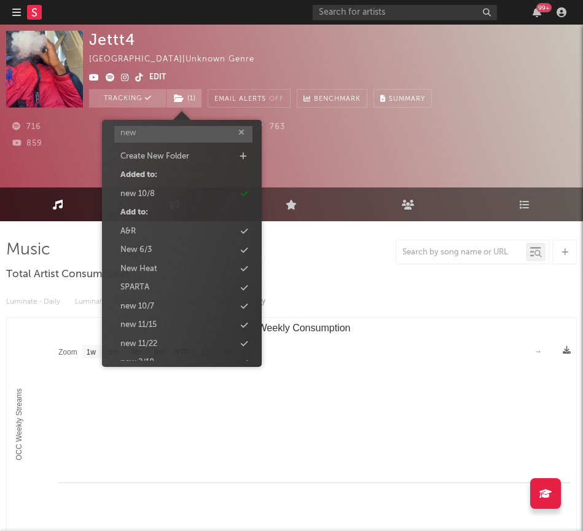
click at [454, 50] on div "Jettt4 United States | Unknown Genre Edit Tracking ( 1 ) Email Alerts Off Bench…" at bounding box center [333, 69] width 488 height 77
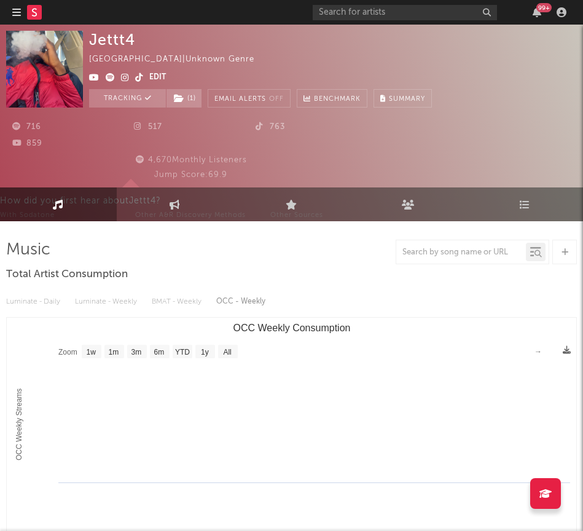
click at [33, 17] on rect at bounding box center [34, 12] width 15 height 15
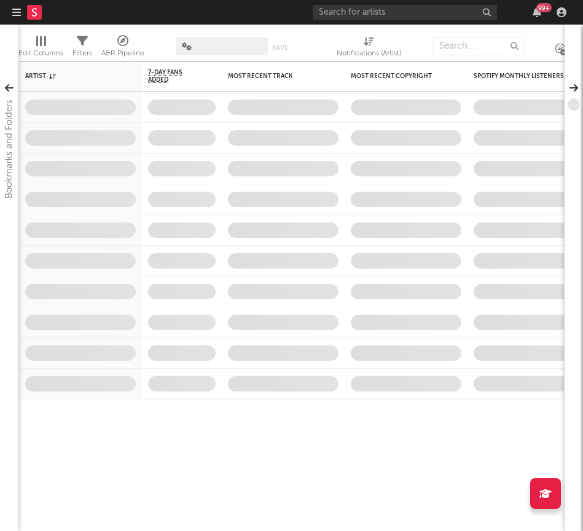
click at [21, 15] on div at bounding box center [33, 12] width 42 height 25
click at [20, 15] on icon "button" at bounding box center [16, 12] width 9 height 10
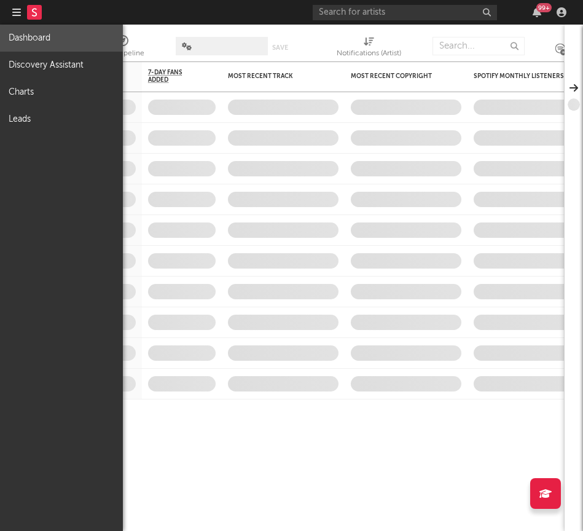
click at [27, 41] on link "Dashboard" at bounding box center [61, 38] width 123 height 27
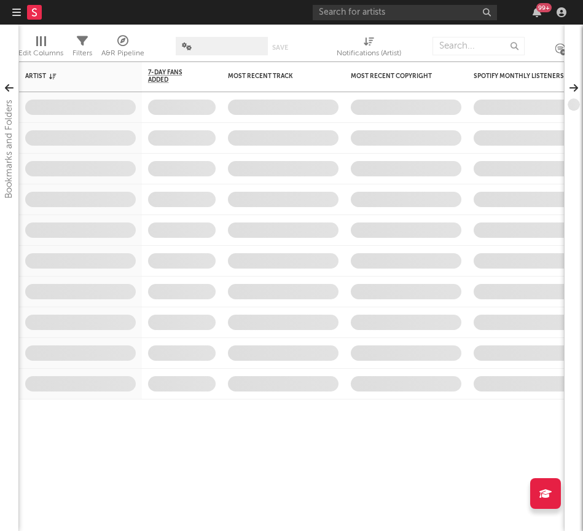
click at [16, 10] on icon "button" at bounding box center [16, 12] width 9 height 10
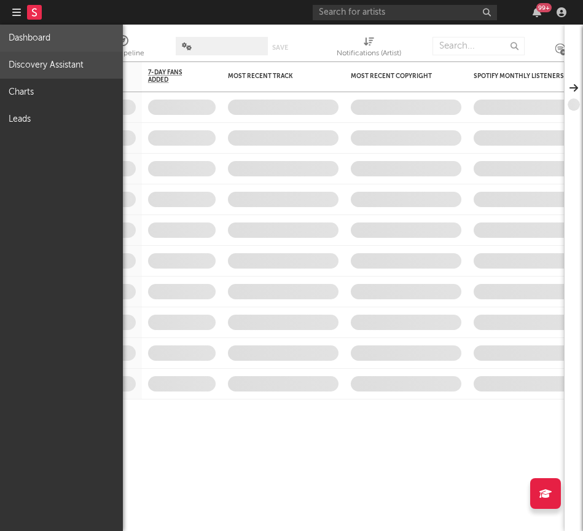
click at [23, 56] on link "Discovery Assistant" at bounding box center [61, 65] width 123 height 27
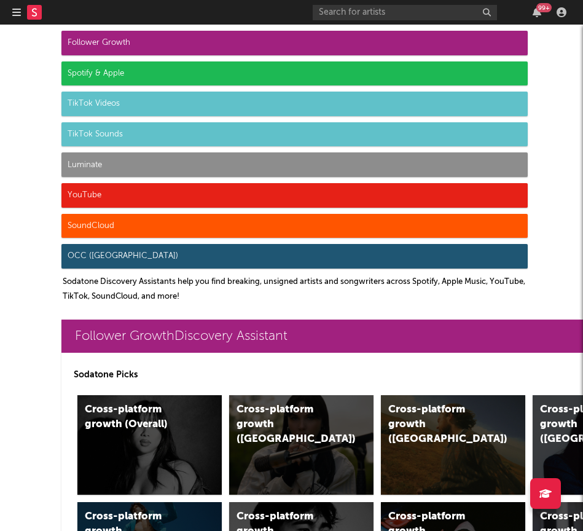
click at [23, 7] on div at bounding box center [33, 12] width 42 height 25
click at [17, 18] on button "button" at bounding box center [16, 12] width 9 height 25
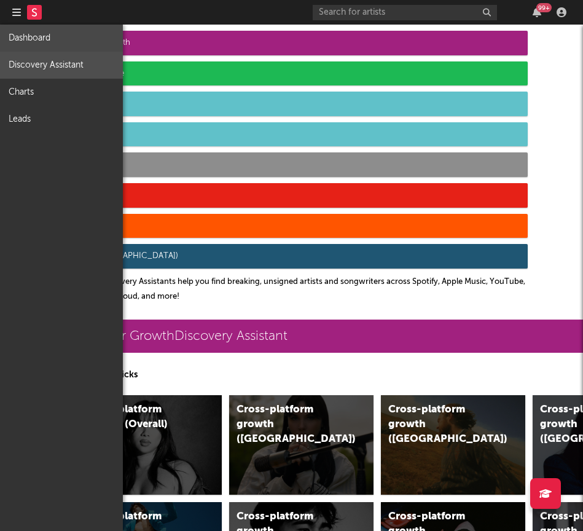
click at [18, 39] on link "Dashboard" at bounding box center [61, 38] width 123 height 27
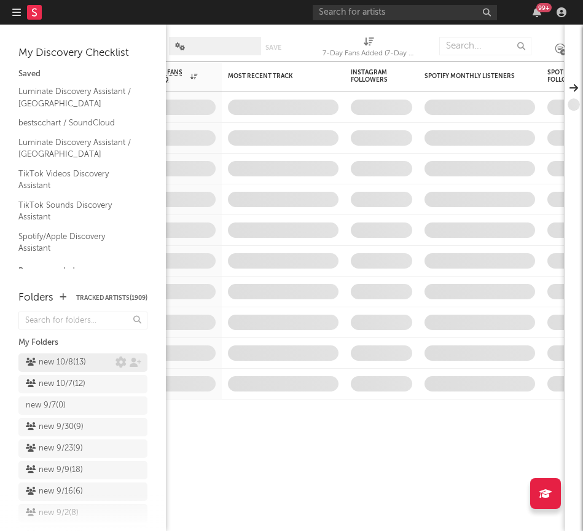
click at [53, 358] on div "new 10/8 ( 13 )" at bounding box center [56, 362] width 60 height 15
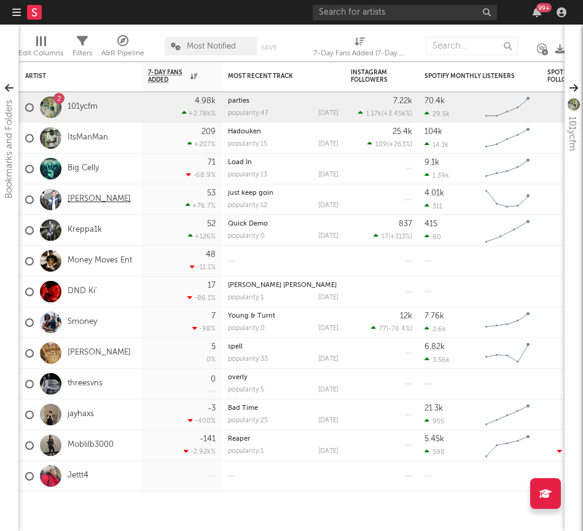
click at [81, 196] on link "Sven Yamaha" at bounding box center [99, 199] width 63 height 10
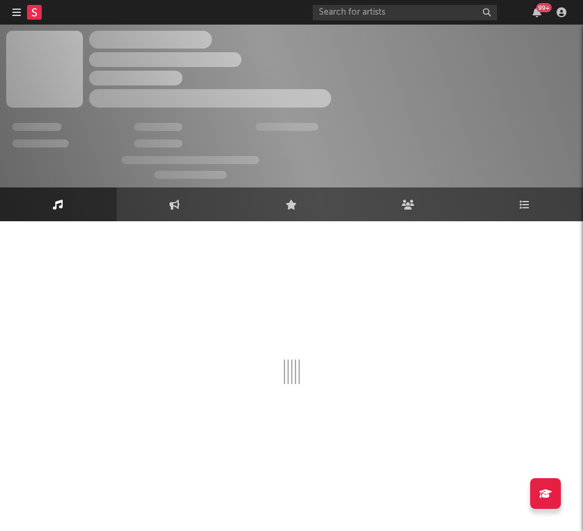
select select "1w"
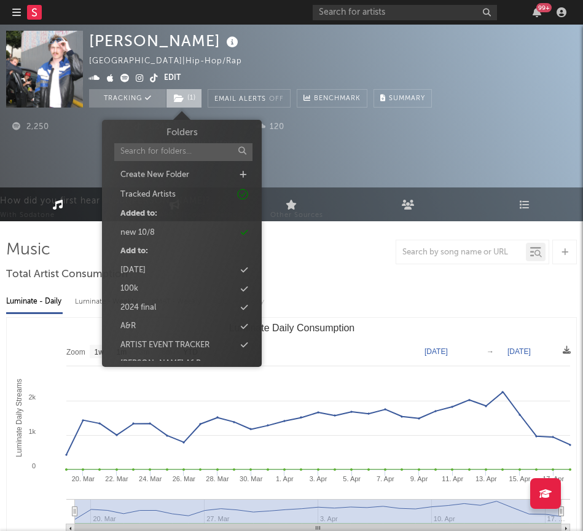
click at [196, 94] on span "( 1 )" at bounding box center [184, 98] width 36 height 18
click at [165, 227] on div "new 10/8" at bounding box center [181, 233] width 141 height 16
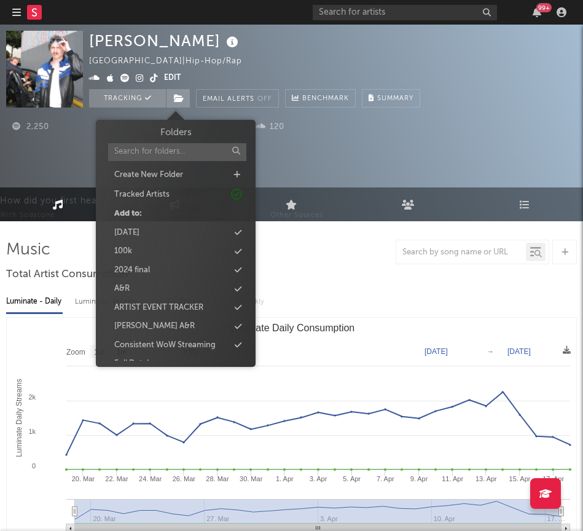
click at [31, 130] on span "2,250" at bounding box center [30, 127] width 37 height 8
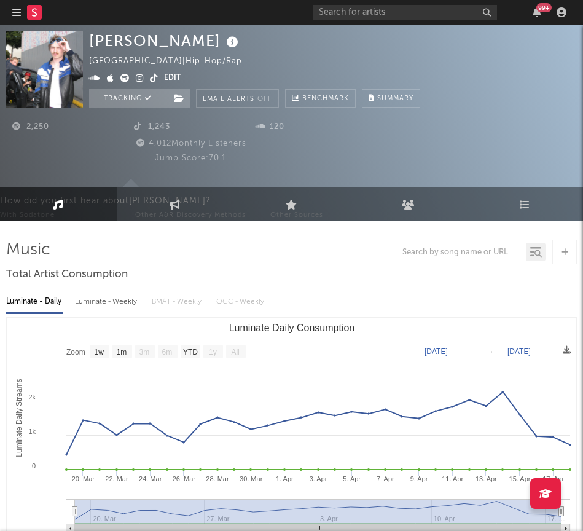
click at [13, 15] on icon "button" at bounding box center [16, 12] width 9 height 10
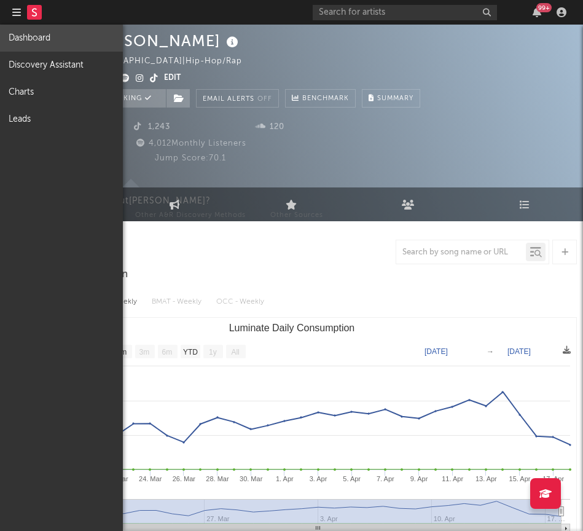
click at [60, 33] on link "Dashboard" at bounding box center [61, 38] width 123 height 27
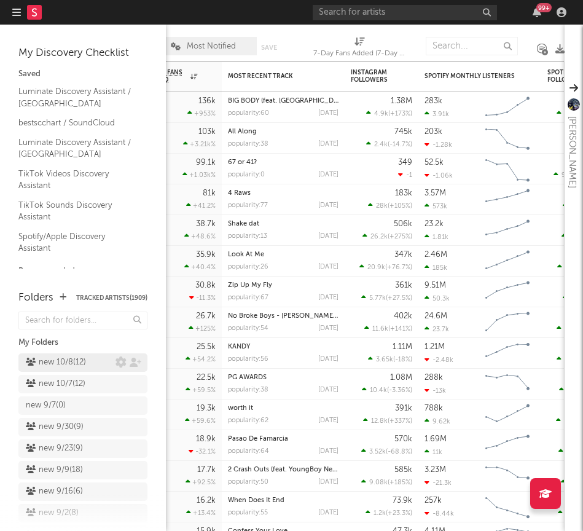
click at [50, 358] on div "new 10/8 ( 12 )" at bounding box center [56, 362] width 60 height 15
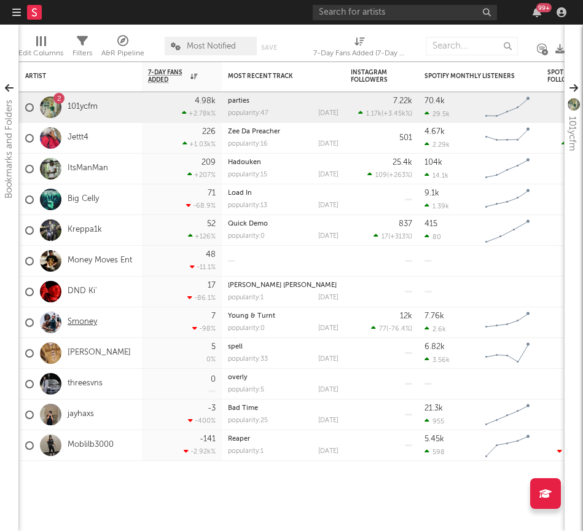
click at [82, 322] on link "Smoney" at bounding box center [82, 322] width 29 height 10
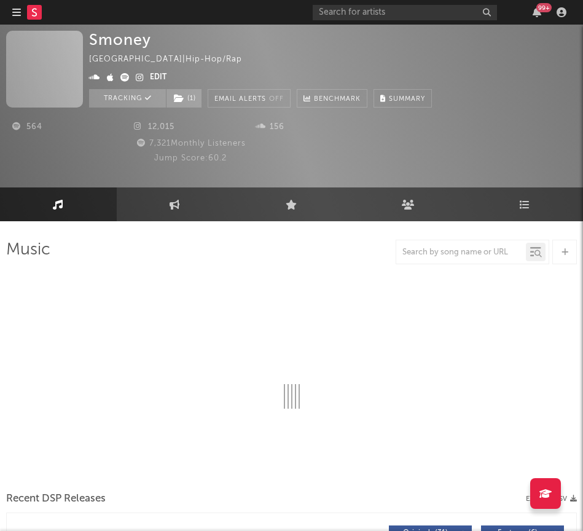
select select "1w"
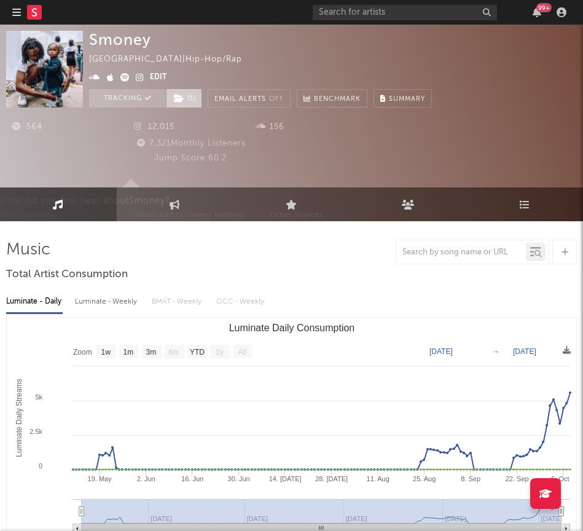
click at [184, 103] on span "( 1 )" at bounding box center [184, 98] width 36 height 18
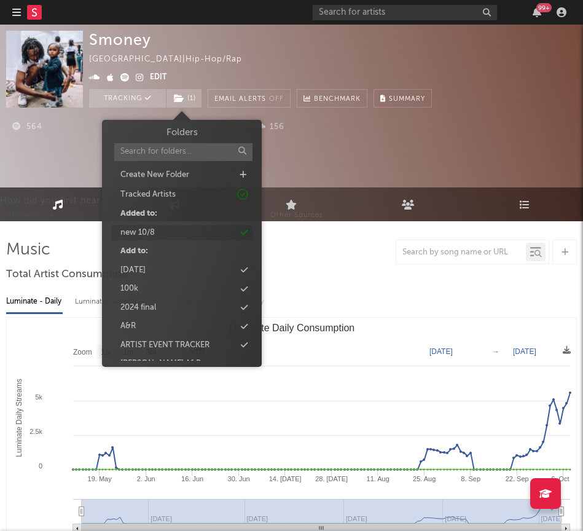
click at [162, 233] on div "new 10/8" at bounding box center [181, 233] width 141 height 16
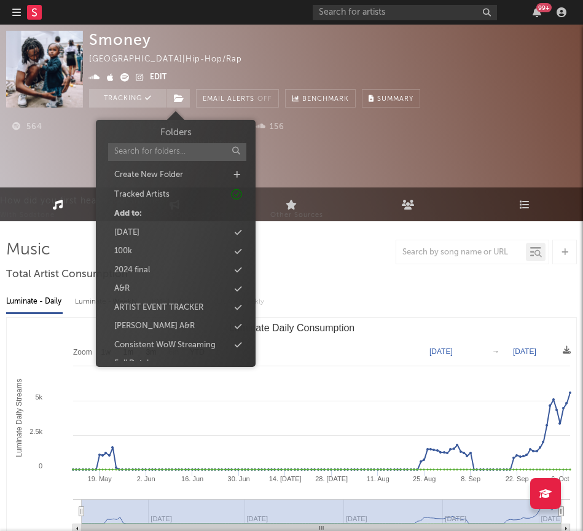
click at [20, 177] on div "564 12,015 156 7,321 Monthly Listeners Jump Score: 60.2" at bounding box center [291, 145] width 571 height 74
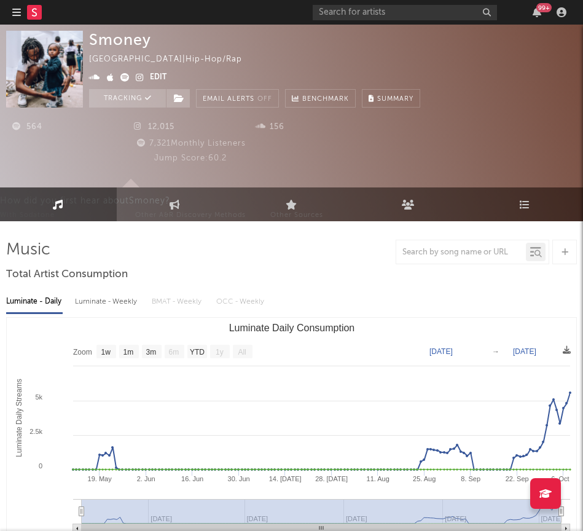
click at [18, 7] on icon "button" at bounding box center [16, 12] width 9 height 10
click at [21, 16] on div at bounding box center [33, 12] width 42 height 25
click at [12, 8] on nav "Dashboard Discovery Assistant Charts Leads 99 +" at bounding box center [291, 12] width 583 height 25
click at [14, 10] on icon "button" at bounding box center [16, 12] width 9 height 10
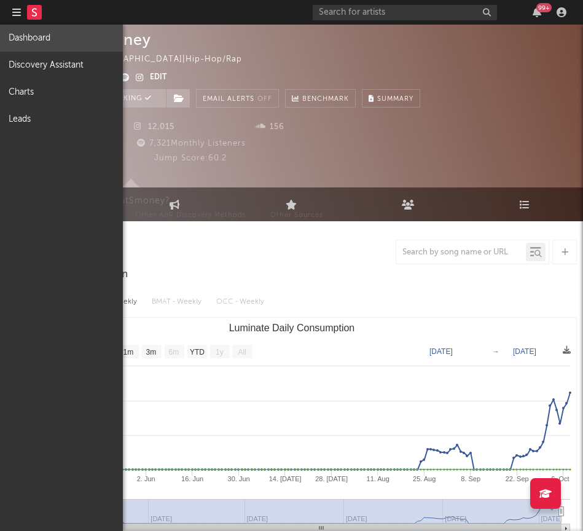
click at [61, 42] on link "Dashboard" at bounding box center [61, 38] width 123 height 27
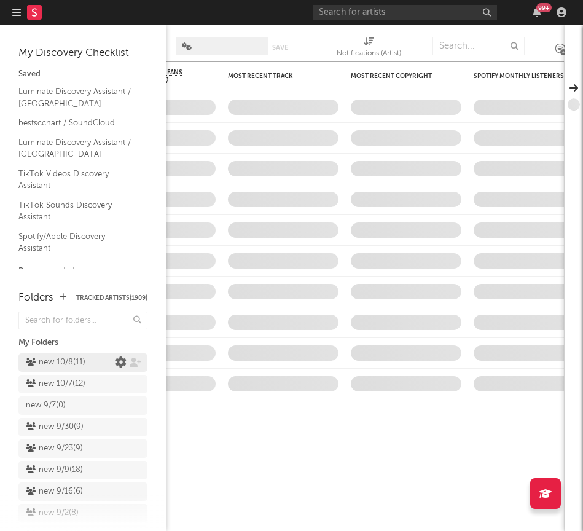
click at [121, 365] on icon at bounding box center [121, 362] width 11 height 11
click at [117, 361] on icon at bounding box center [121, 362] width 11 height 11
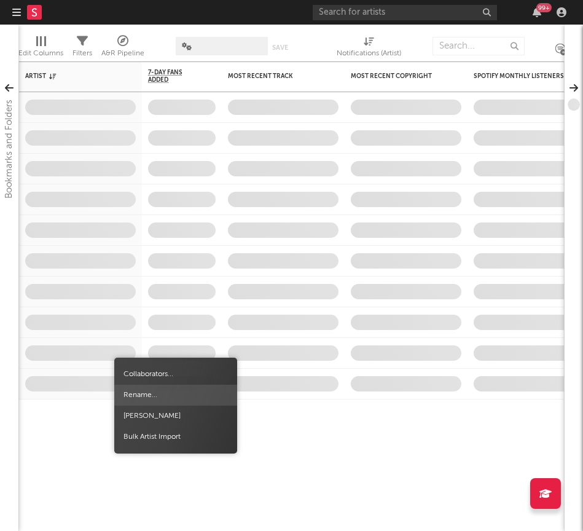
click at [138, 394] on span "Rename..." at bounding box center [175, 395] width 123 height 21
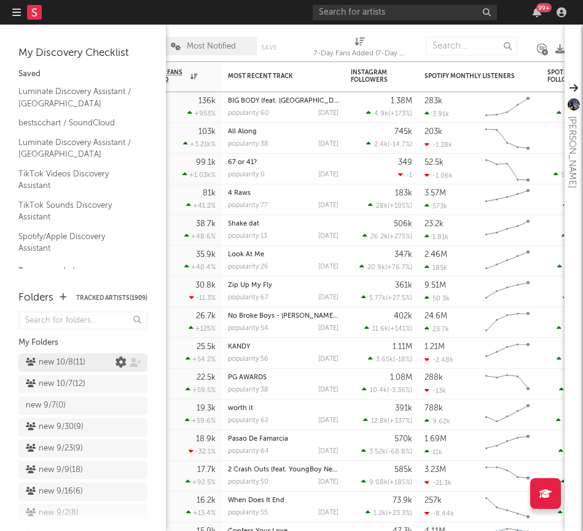
click at [119, 359] on icon at bounding box center [121, 362] width 11 height 11
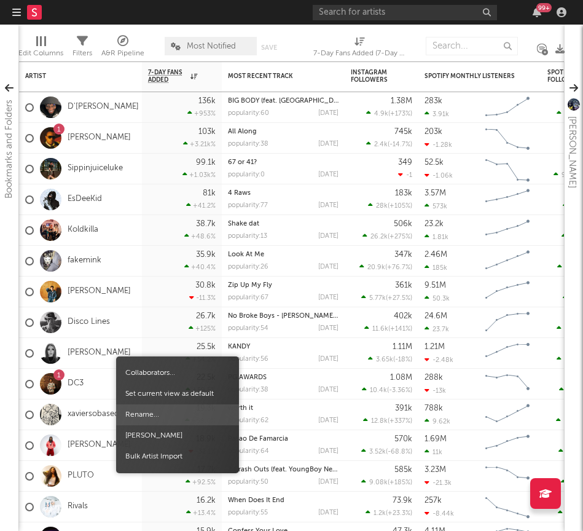
click at [142, 418] on span "Rename..." at bounding box center [177, 414] width 123 height 21
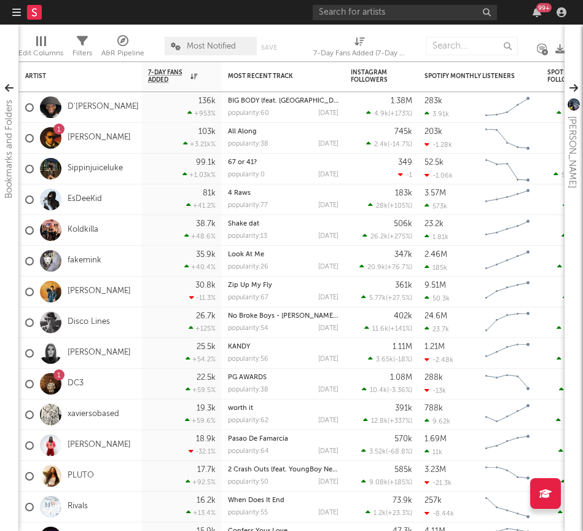
type input "new 10/14"
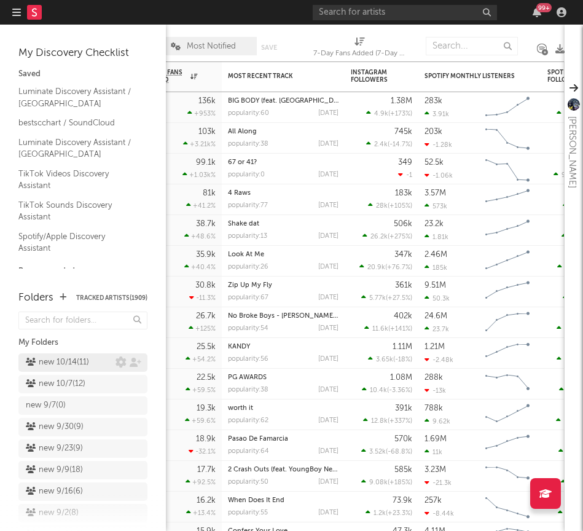
click at [50, 362] on div "new 10/14 ( 11 )" at bounding box center [57, 362] width 63 height 15
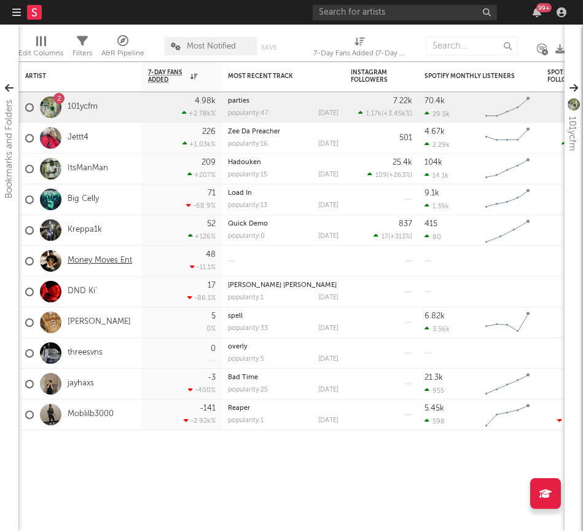
click at [102, 263] on link "Money Moves Ent" at bounding box center [100, 261] width 65 height 10
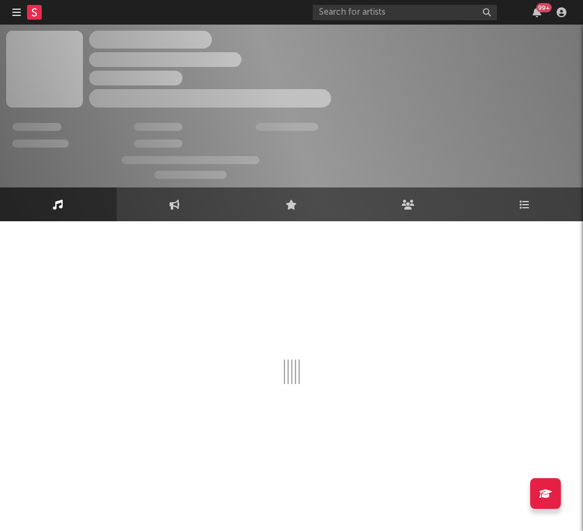
select select "1w"
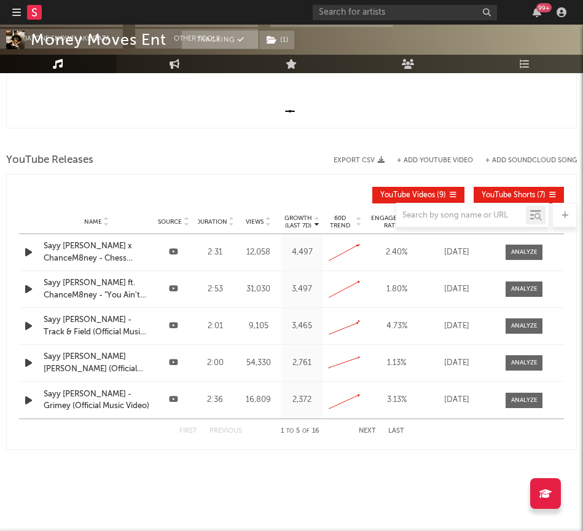
scroll to position [447, 0]
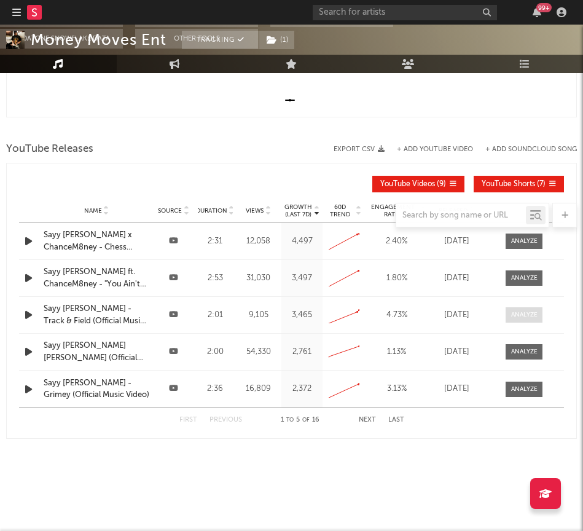
click at [517, 318] on div at bounding box center [524, 314] width 26 height 9
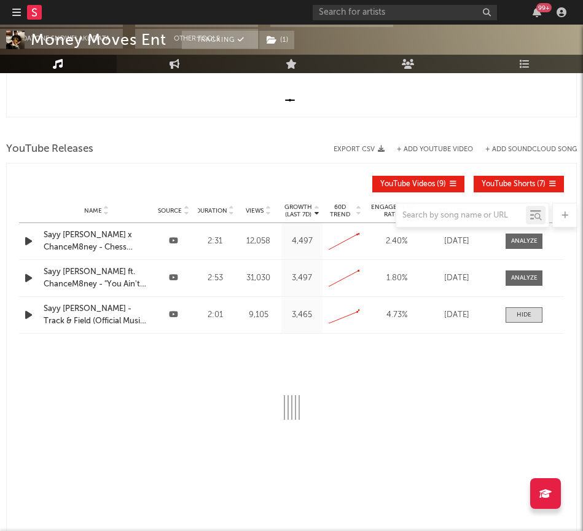
select select "All"
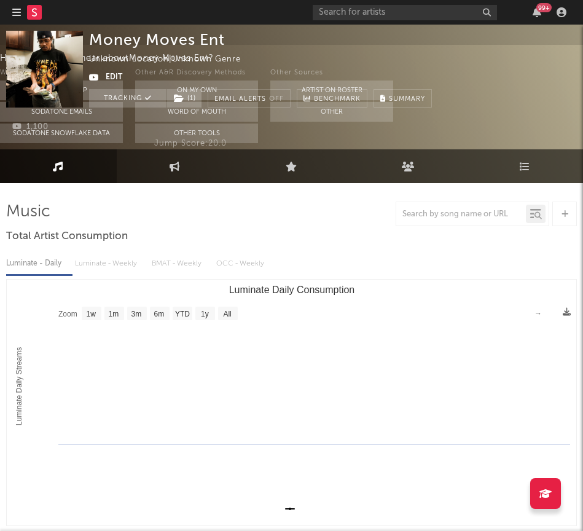
scroll to position [0, 0]
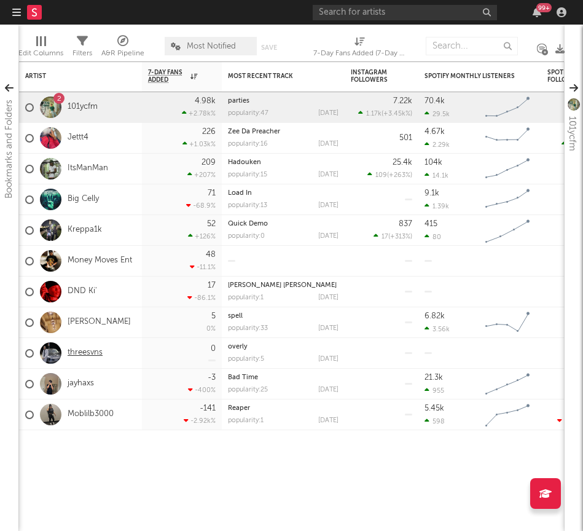
click at [74, 355] on link "threesvns" at bounding box center [85, 353] width 35 height 10
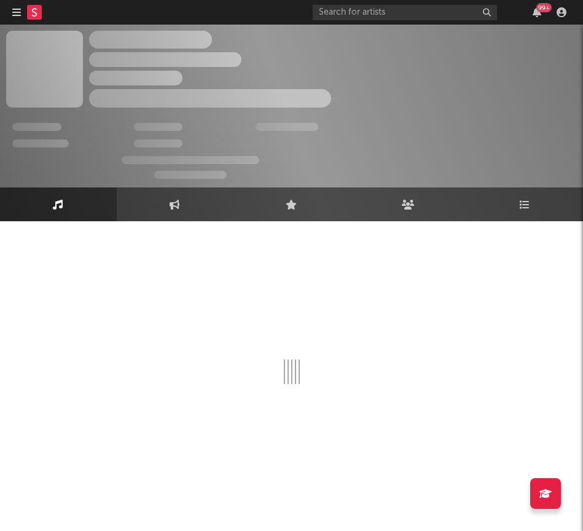
select select "1w"
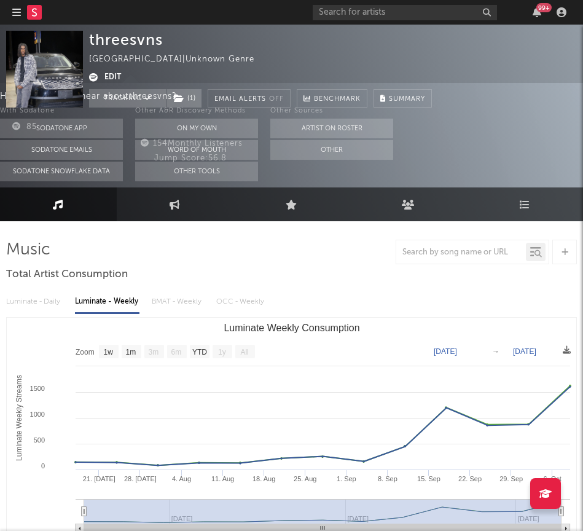
click at [18, 13] on icon "button" at bounding box center [16, 12] width 9 height 10
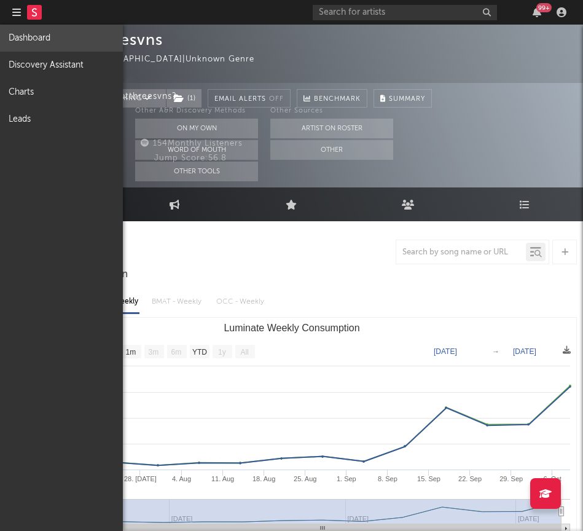
click at [50, 40] on link "Dashboard" at bounding box center [61, 38] width 123 height 27
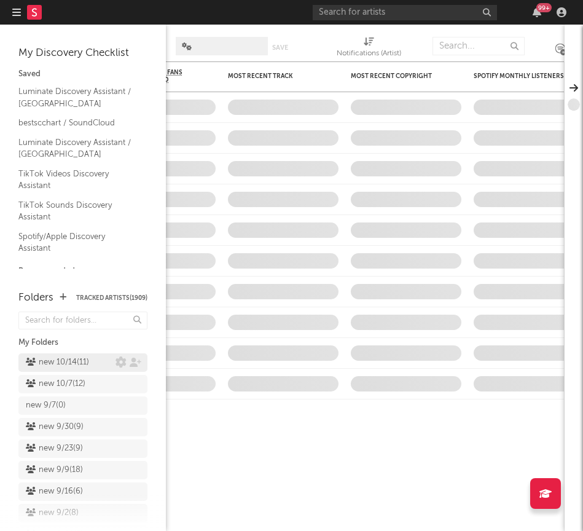
click at [64, 361] on div "new 10/14 ( 11 )" at bounding box center [57, 362] width 63 height 15
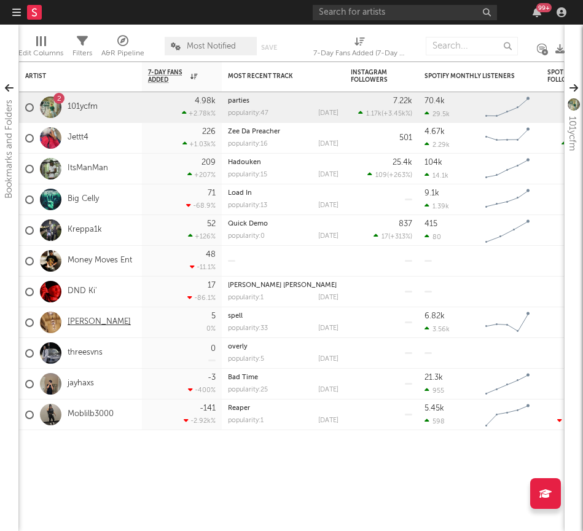
click at [90, 321] on link "zavier yung" at bounding box center [99, 322] width 63 height 10
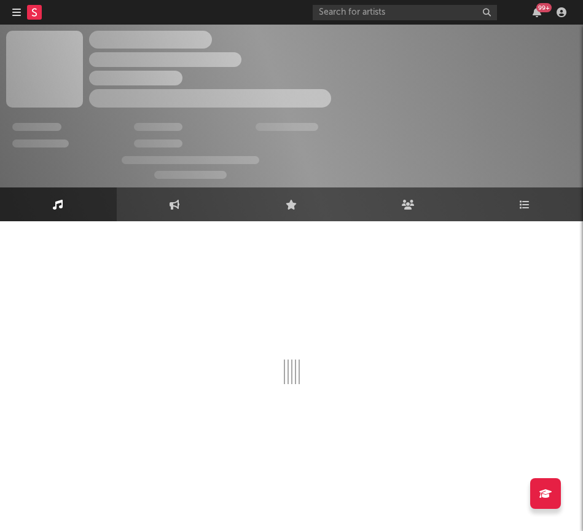
select select "1w"
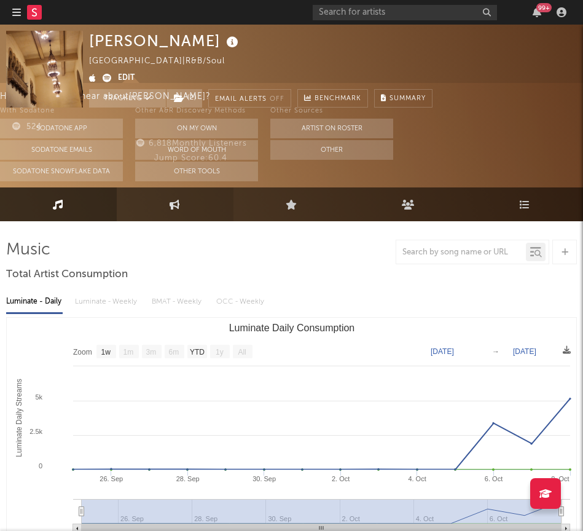
click at [194, 202] on link "Engagement" at bounding box center [175, 204] width 117 height 34
select select "1w"
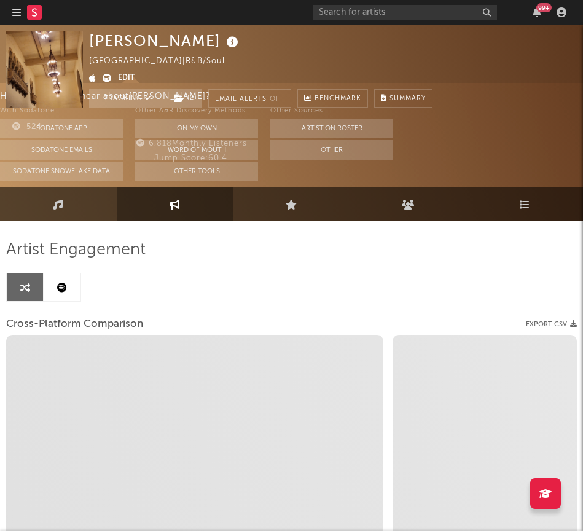
select select "1m"
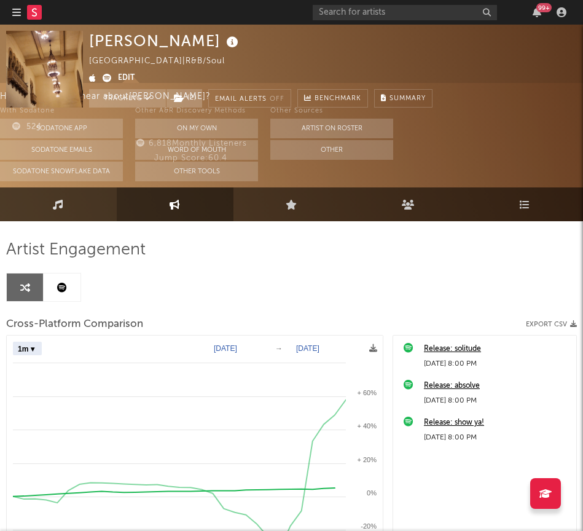
click at [60, 198] on link "Music" at bounding box center [58, 204] width 117 height 34
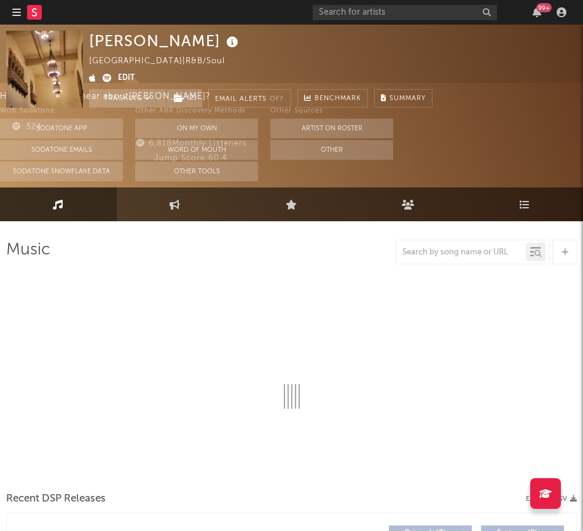
select select "1w"
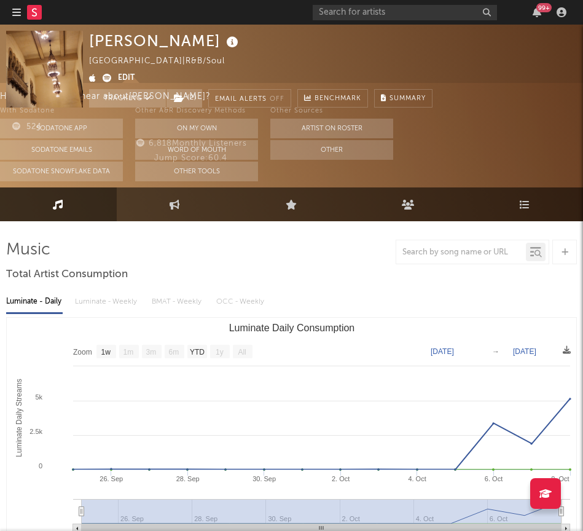
select select "1w"
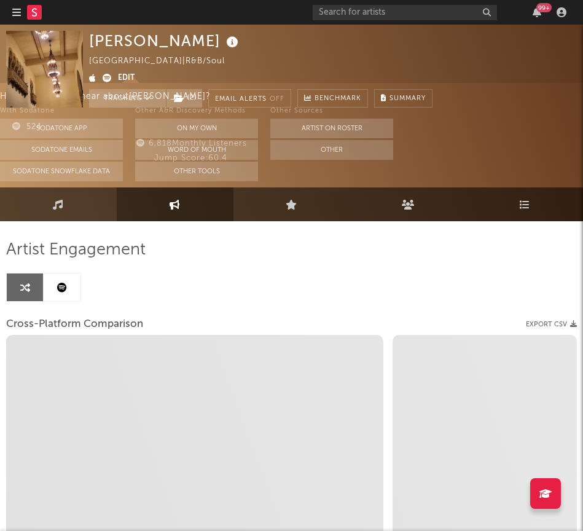
select select "1m"
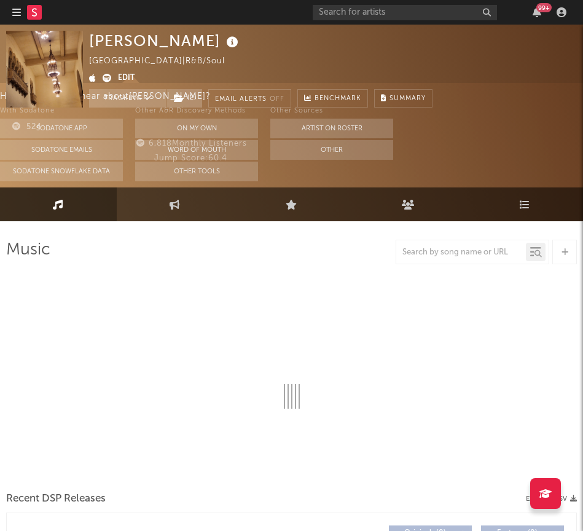
select select "1w"
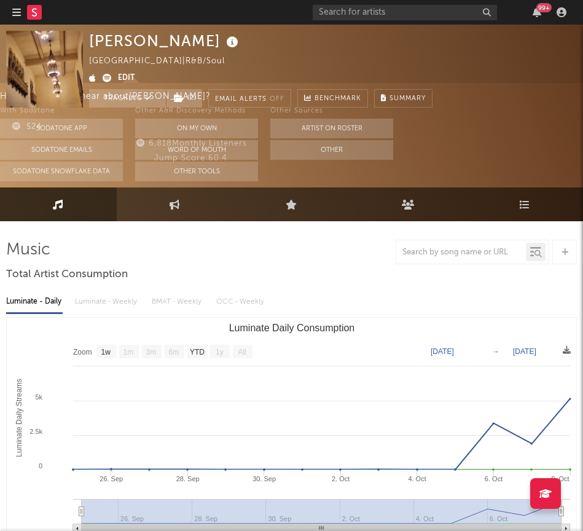
click at [12, 15] on nav "Dashboard Discovery Assistant Charts Leads 99 +" at bounding box center [291, 12] width 583 height 25
click at [14, 15] on icon "button" at bounding box center [16, 12] width 9 height 10
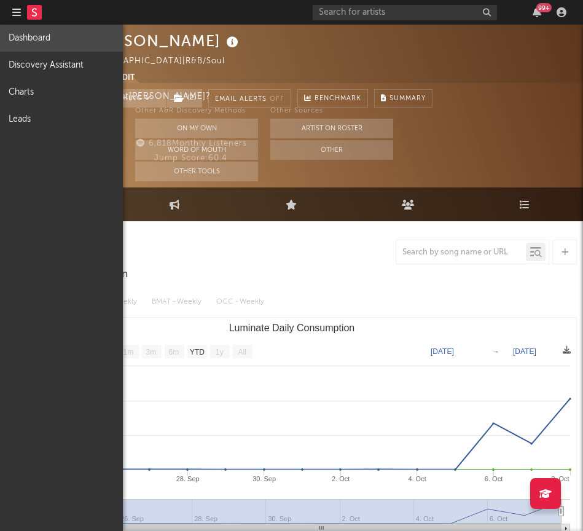
click at [31, 39] on link "Dashboard" at bounding box center [61, 38] width 123 height 27
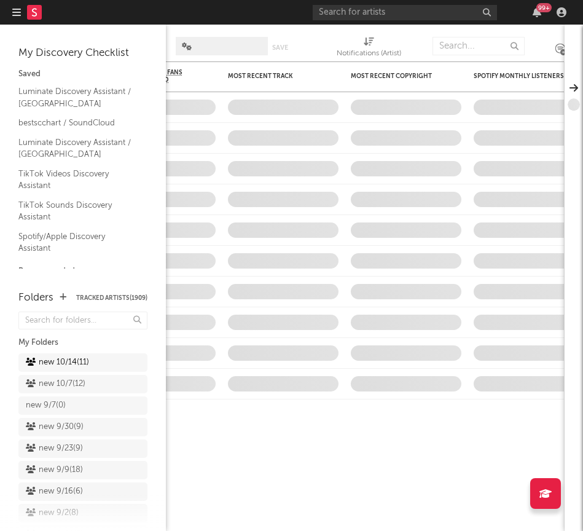
click at [41, 363] on div "new 10/14 ( 11 )" at bounding box center [82, 362] width 129 height 18
click at [85, 360] on div "new 10/14 ( 11 )" at bounding box center [57, 362] width 63 height 15
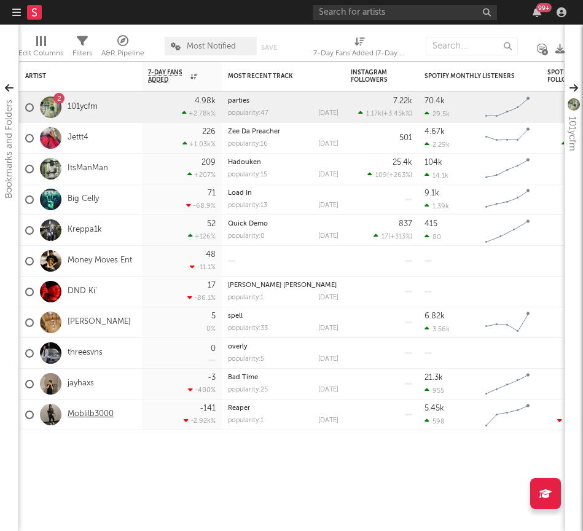
click at [74, 411] on link "Moblilb3000" at bounding box center [91, 414] width 46 height 10
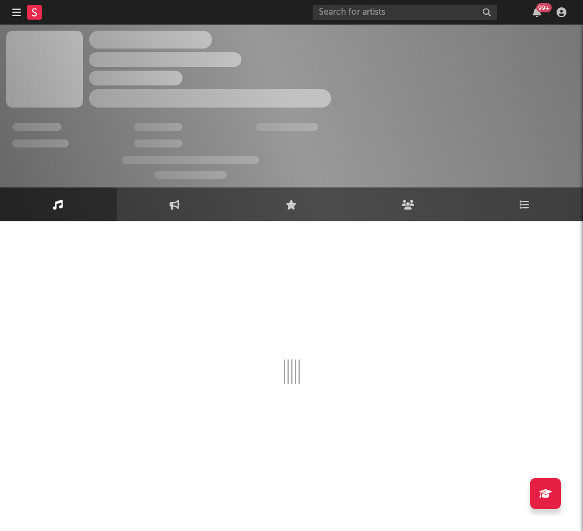
select select "6m"
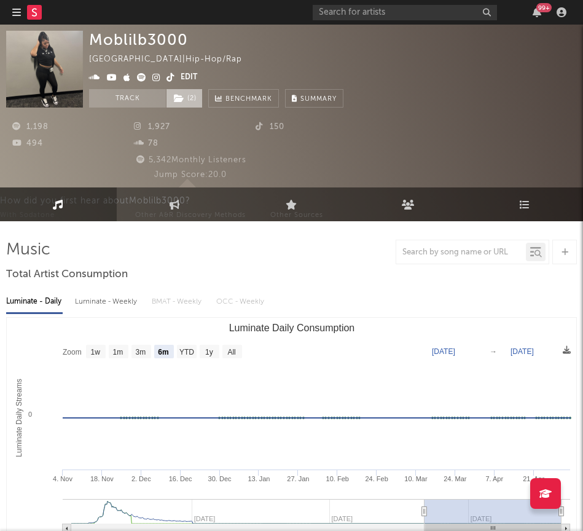
click at [190, 101] on span "( 2 )" at bounding box center [184, 98] width 37 height 18
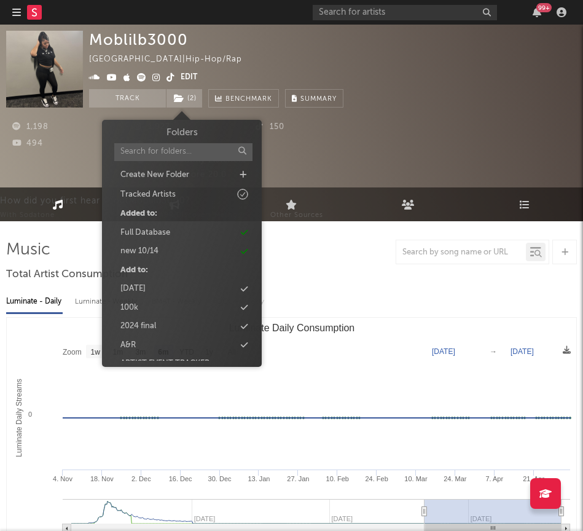
click at [501, 116] on div "1,198 1,927 150 494 78 5,342 Monthly Listeners Jump Score: 20.0" at bounding box center [291, 145] width 571 height 74
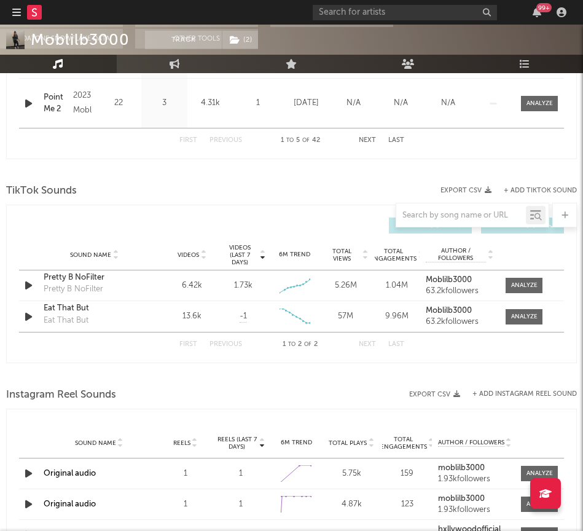
scroll to position [814, 0]
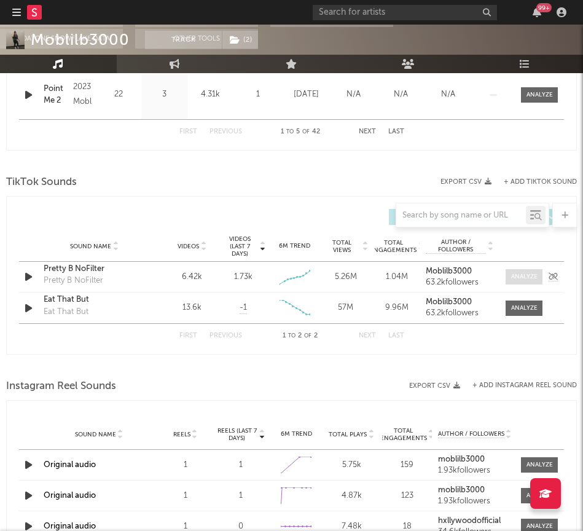
click at [523, 273] on div at bounding box center [524, 276] width 26 height 9
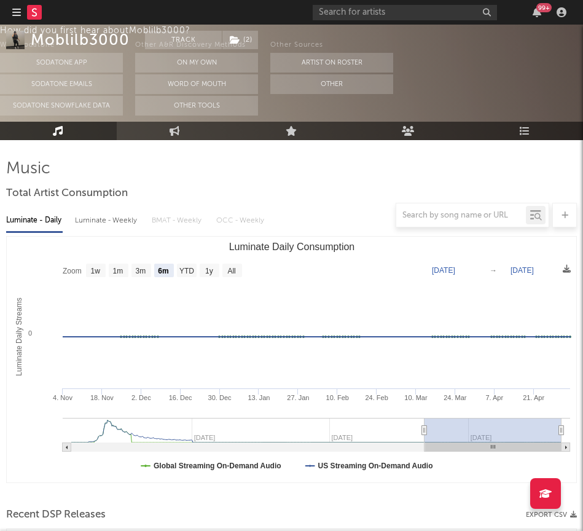
scroll to position [0, 0]
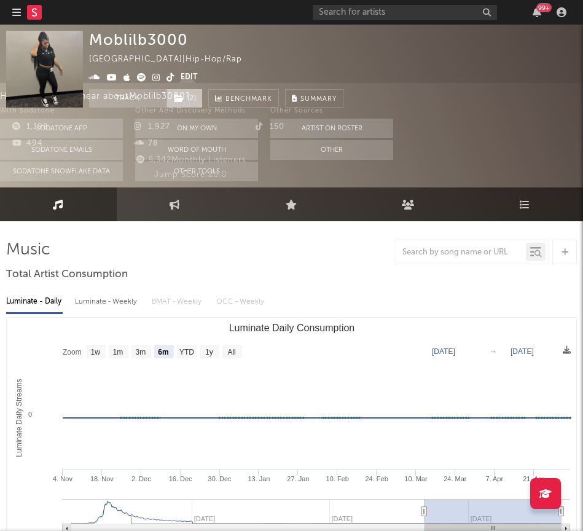
click at [195, 95] on span "( 2 )" at bounding box center [184, 98] width 37 height 18
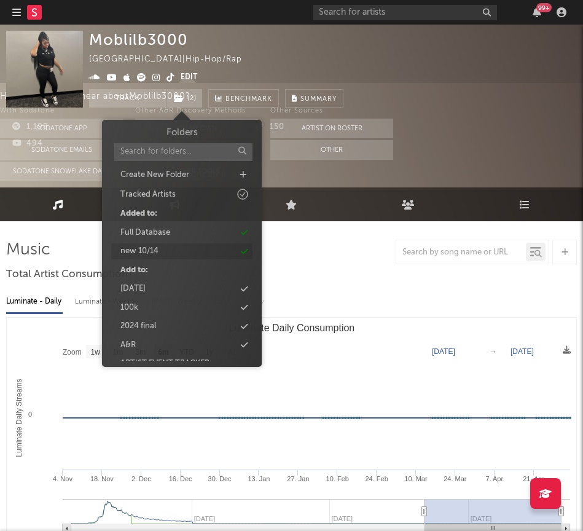
click at [137, 245] on div "new 10/14" at bounding box center [181, 251] width 141 height 16
click at [469, 55] on div "Moblilb3000 United States | Hip-Hop/Rap Edit Track ( 1 ) Benchmark Summary" at bounding box center [333, 69] width 488 height 77
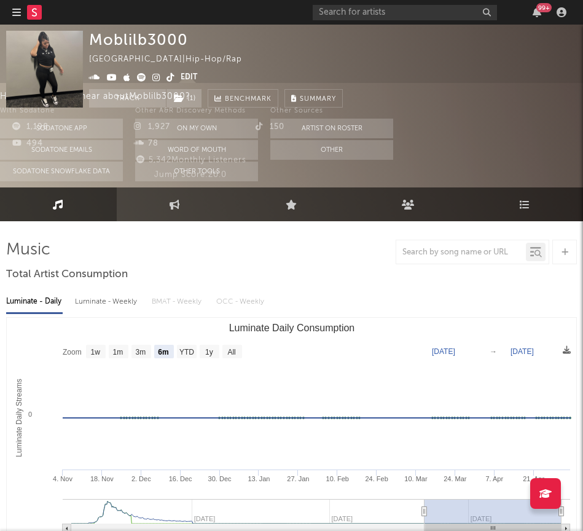
click at [21, 13] on div at bounding box center [33, 12] width 42 height 25
click at [18, 12] on icon "button" at bounding box center [16, 12] width 9 height 10
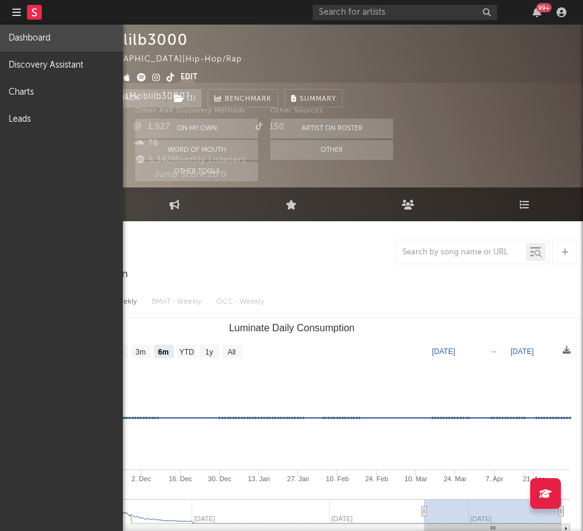
click at [25, 34] on link "Dashboard" at bounding box center [61, 38] width 123 height 27
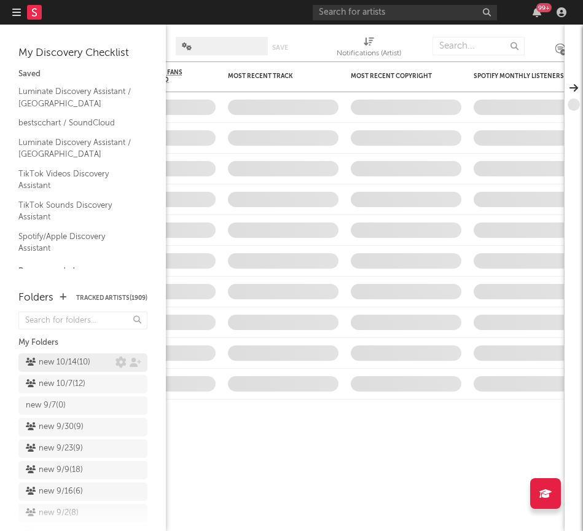
click at [56, 363] on div "new 10/14 ( 10 )" at bounding box center [58, 362] width 65 height 15
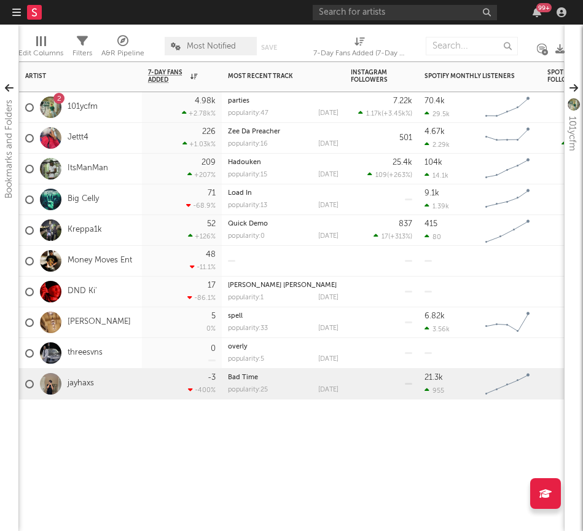
click at [67, 388] on div at bounding box center [51, 384] width 34 height 22
click at [76, 384] on link "jayhaxs" at bounding box center [81, 383] width 26 height 10
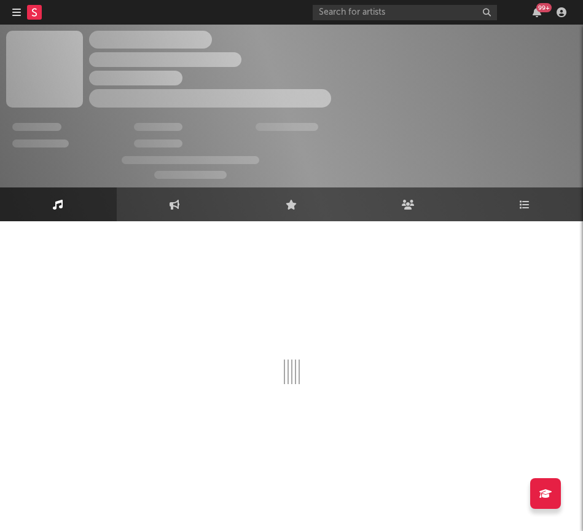
select select "1w"
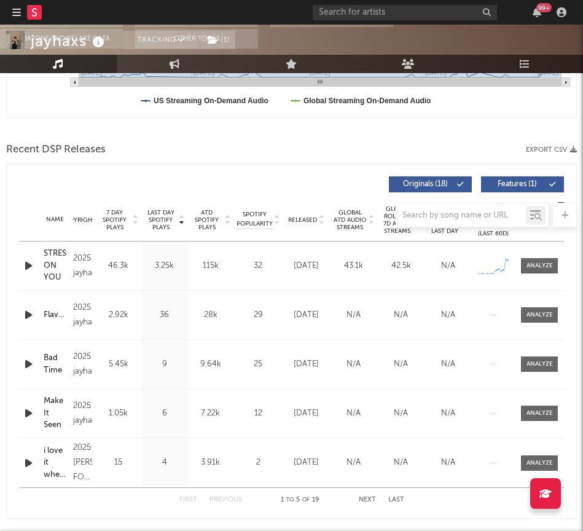
scroll to position [451, 0]
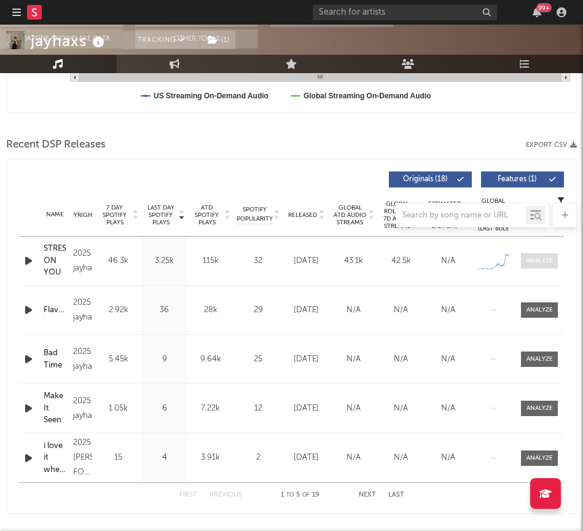
click at [543, 262] on div at bounding box center [540, 260] width 26 height 9
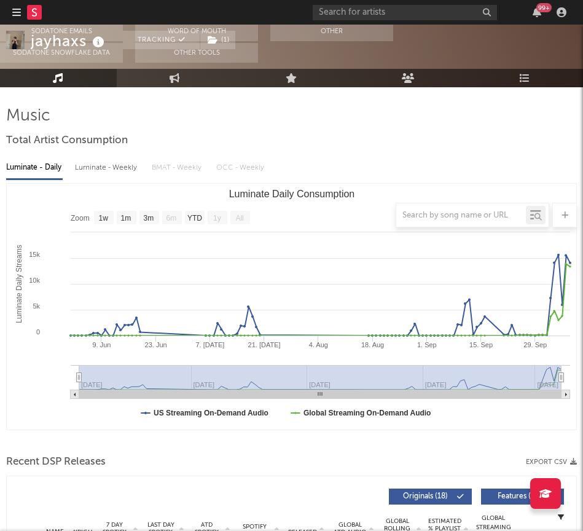
scroll to position [0, 0]
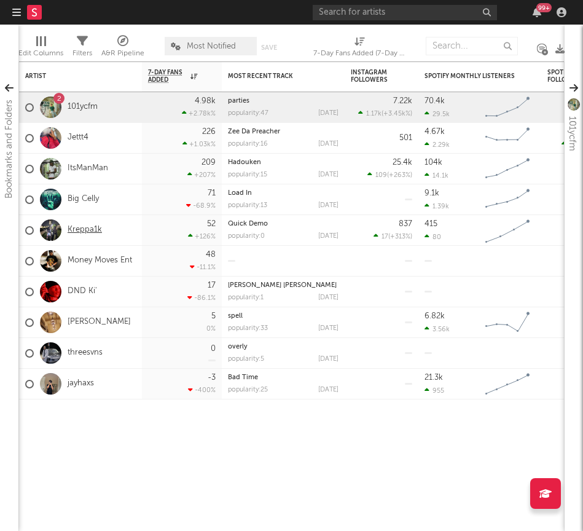
click at [88, 230] on link "Kreppa1k" at bounding box center [85, 230] width 34 height 10
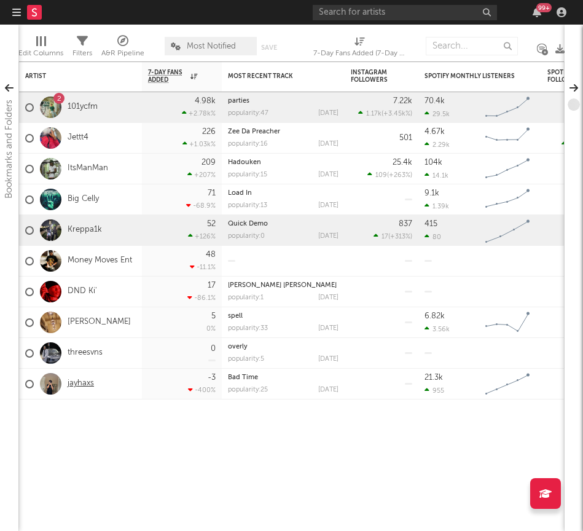
click at [81, 382] on link "jayhaxs" at bounding box center [81, 383] width 26 height 10
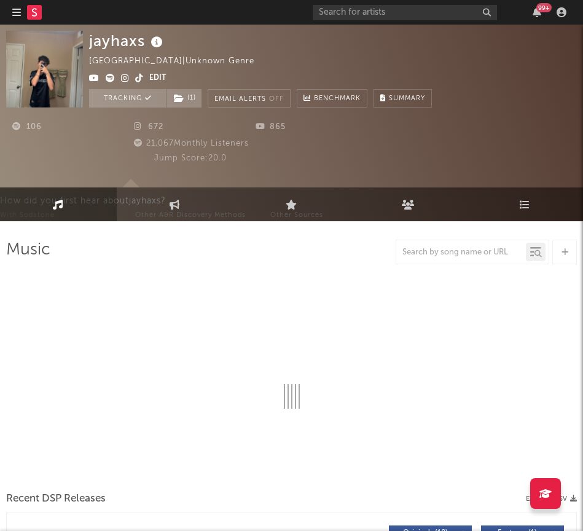
select select "1w"
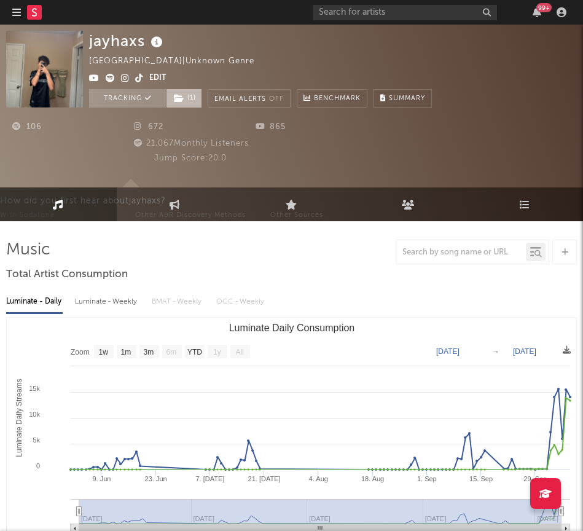
click at [173, 102] on span "( 1 )" at bounding box center [184, 98] width 36 height 18
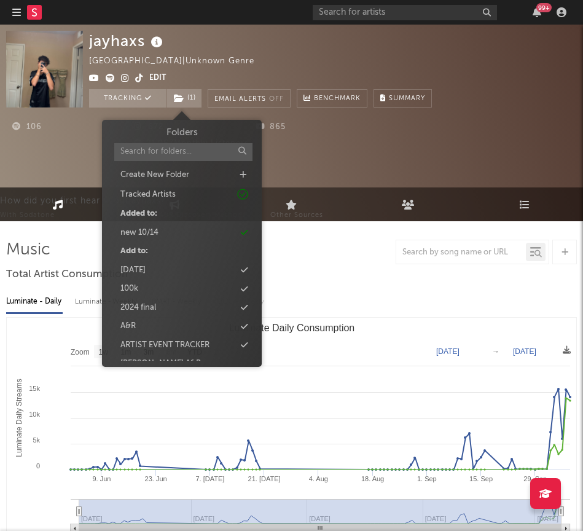
click at [465, 165] on div "106 672 865 21,067 Monthly Listeners Jump Score: 20.0" at bounding box center [291, 145] width 571 height 74
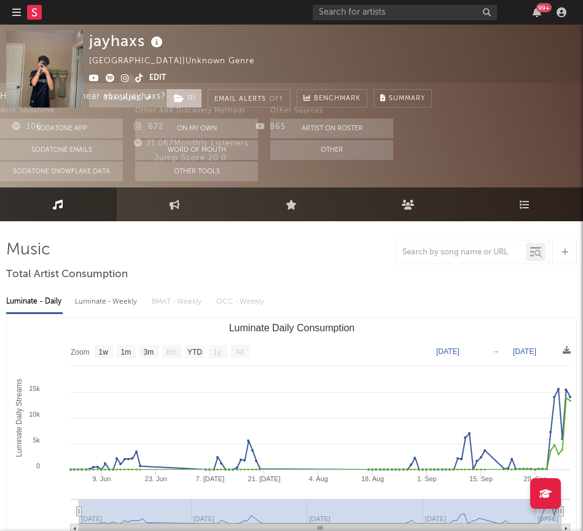
click at [179, 97] on icon at bounding box center [179, 98] width 10 height 9
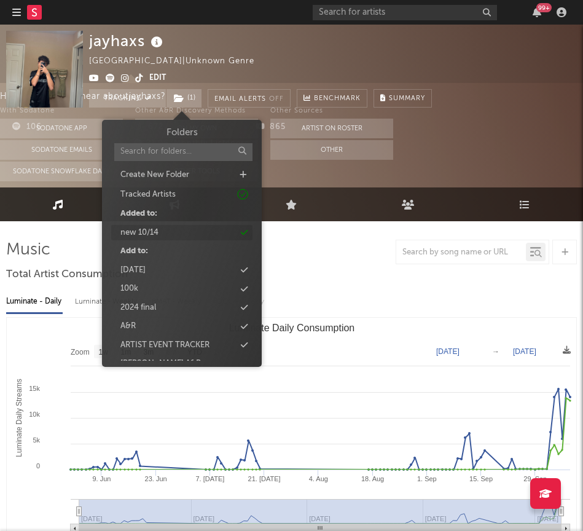
click at [139, 228] on div "new 10/14" at bounding box center [139, 233] width 38 height 12
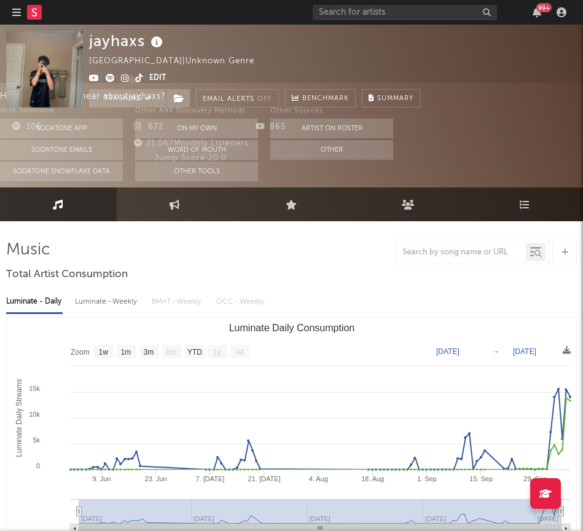
click at [122, 76] on icon at bounding box center [125, 78] width 8 height 9
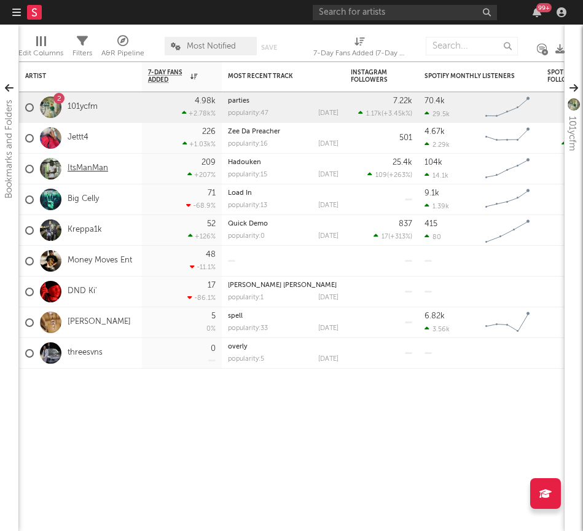
click at [73, 165] on link "ItsManMan" at bounding box center [88, 168] width 41 height 10
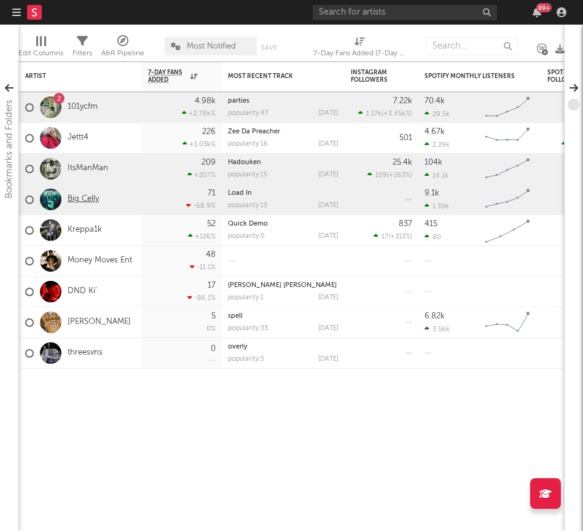
click at [92, 200] on link "Big Celly" at bounding box center [83, 199] width 31 height 10
click at [80, 166] on link "ItsManMan" at bounding box center [88, 168] width 41 height 10
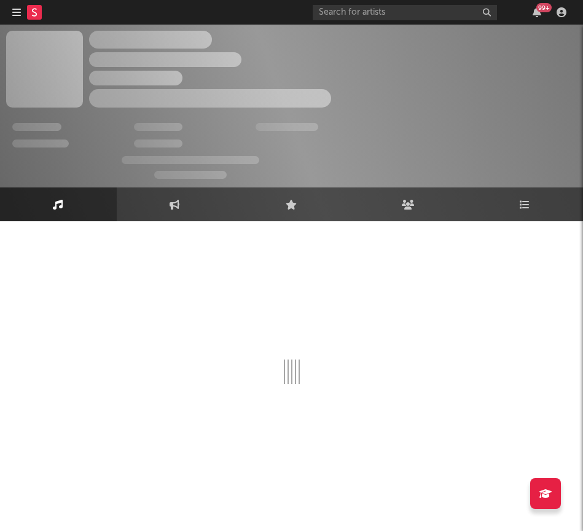
select select "6m"
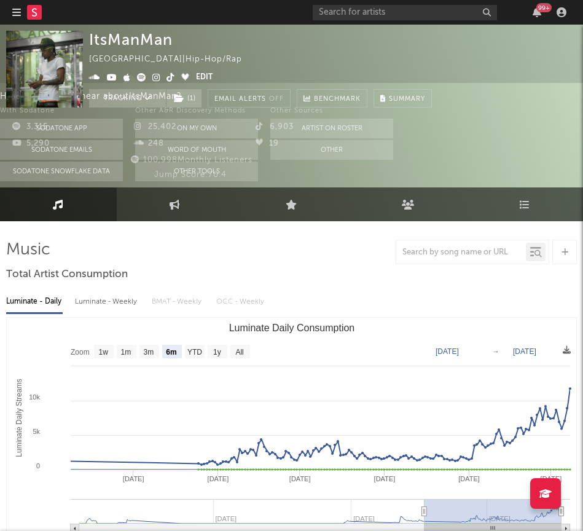
click at [18, 12] on icon "button" at bounding box center [16, 12] width 9 height 10
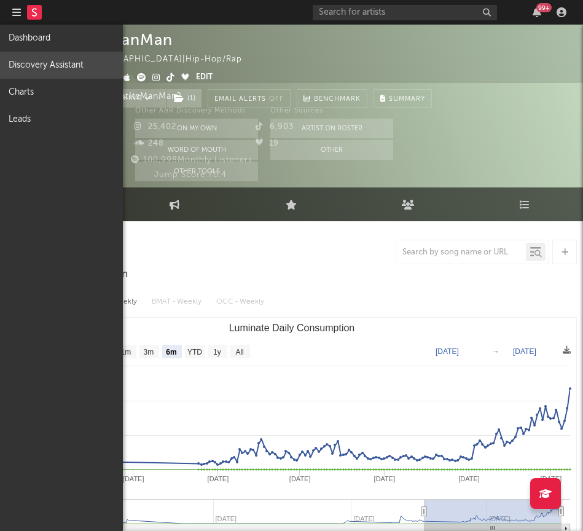
click at [33, 65] on link "Discovery Assistant" at bounding box center [61, 65] width 123 height 27
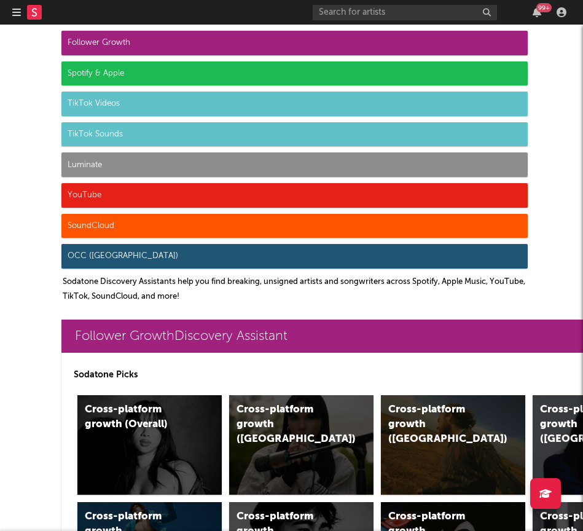
click at [22, 8] on div at bounding box center [33, 12] width 42 height 25
click at [16, 15] on icon "button" at bounding box center [16, 12] width 9 height 10
click at [16, 11] on icon "button" at bounding box center [16, 12] width 9 height 10
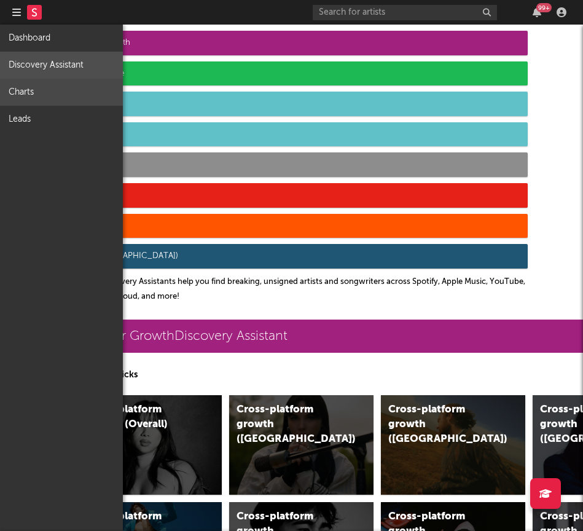
click at [16, 85] on link "Charts" at bounding box center [61, 92] width 123 height 27
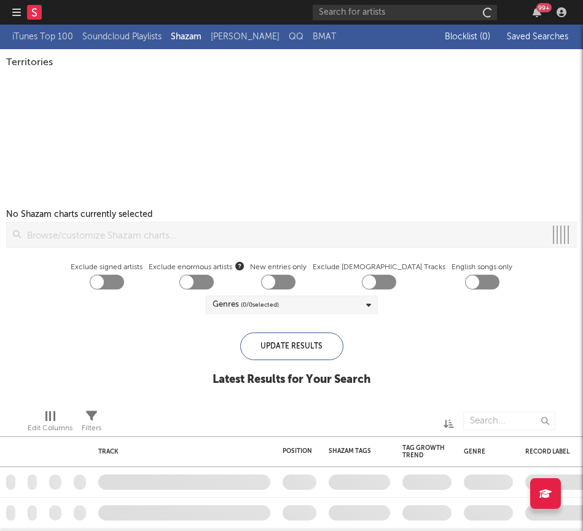
checkbox input "true"
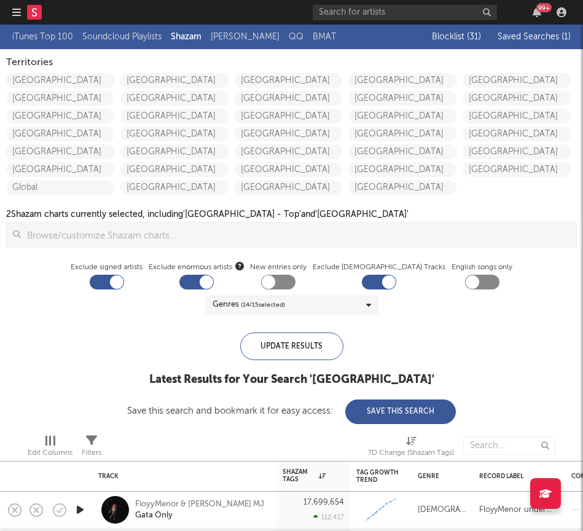
click at [550, 36] on span "Saved Searches ( 1 )" at bounding box center [534, 37] width 73 height 9
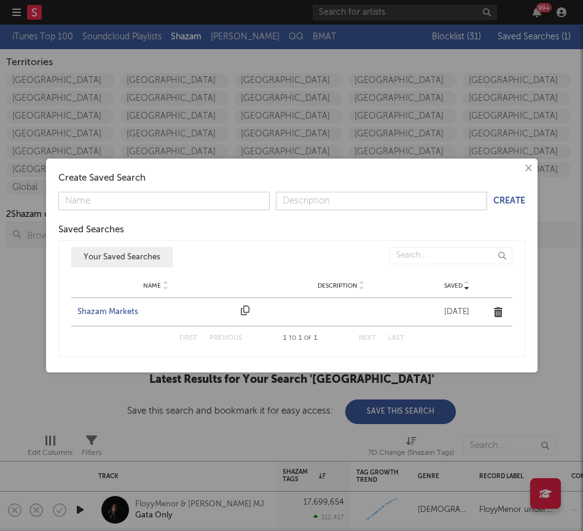
click at [103, 308] on div "Shazam Markets" at bounding box center [156, 312] width 158 height 12
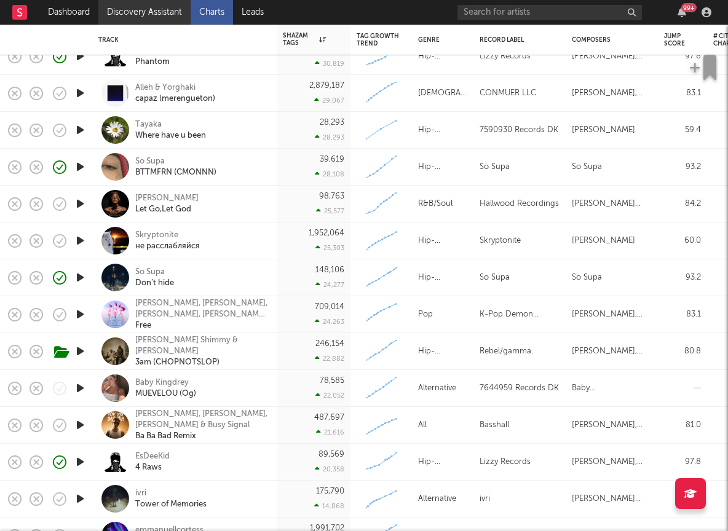
click at [139, 20] on link "Discovery Assistant" at bounding box center [144, 12] width 92 height 25
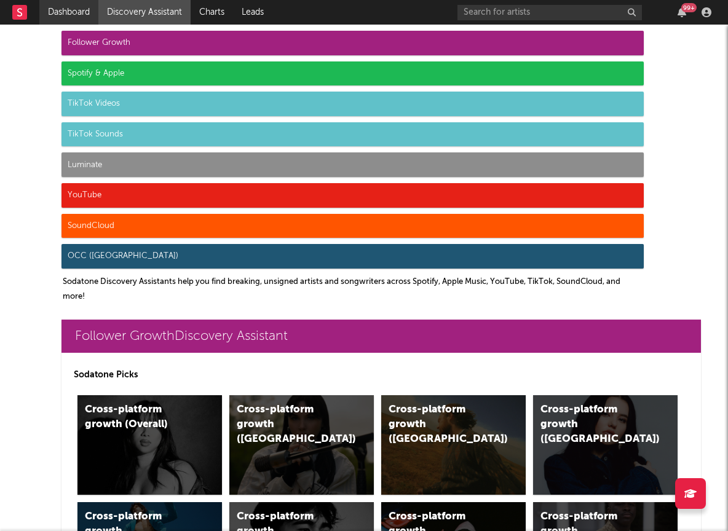
click at [55, 13] on link "Dashboard" at bounding box center [68, 12] width 59 height 25
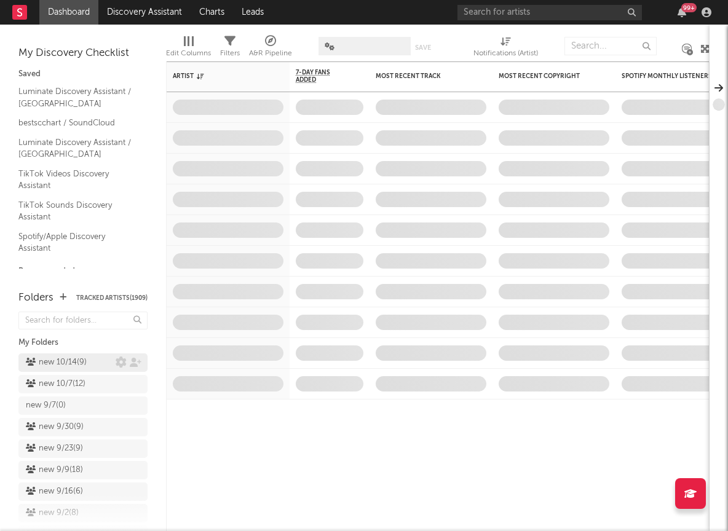
click at [87, 363] on div "new 10/14 ( 9 )" at bounding box center [56, 362] width 61 height 15
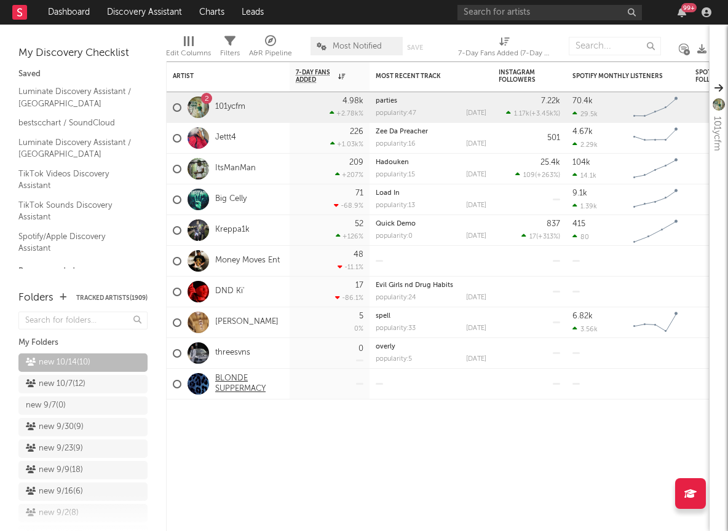
click at [246, 388] on link "BLONDE SUPPERMACY" at bounding box center [249, 384] width 68 height 21
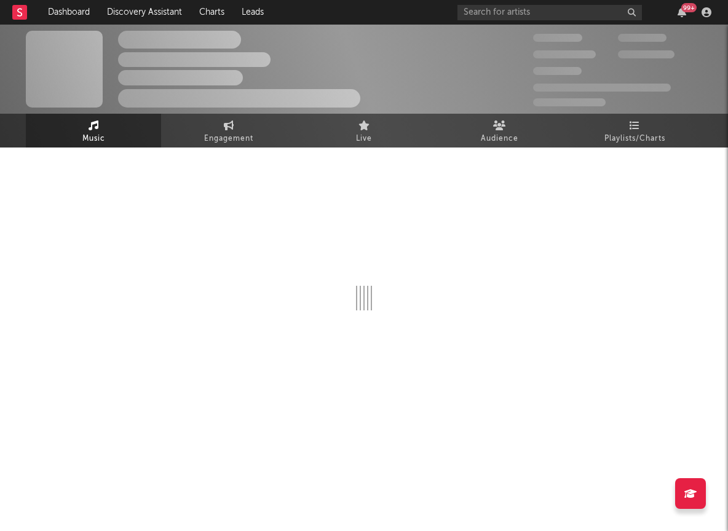
select select "1w"
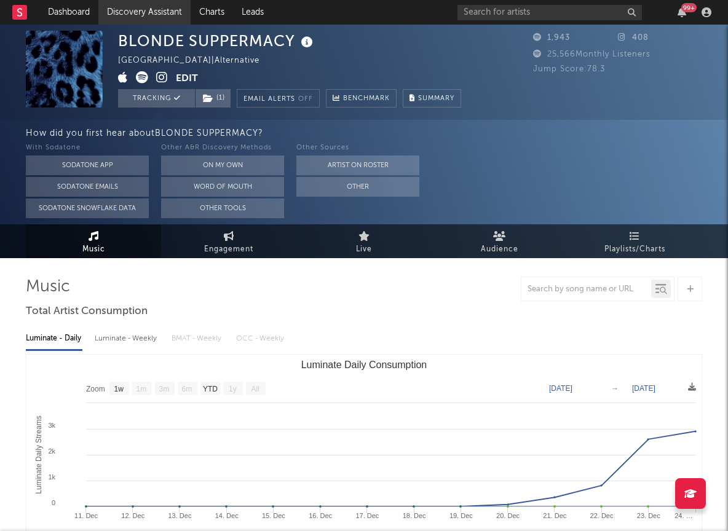
click at [142, 17] on link "Discovery Assistant" at bounding box center [144, 12] width 92 height 25
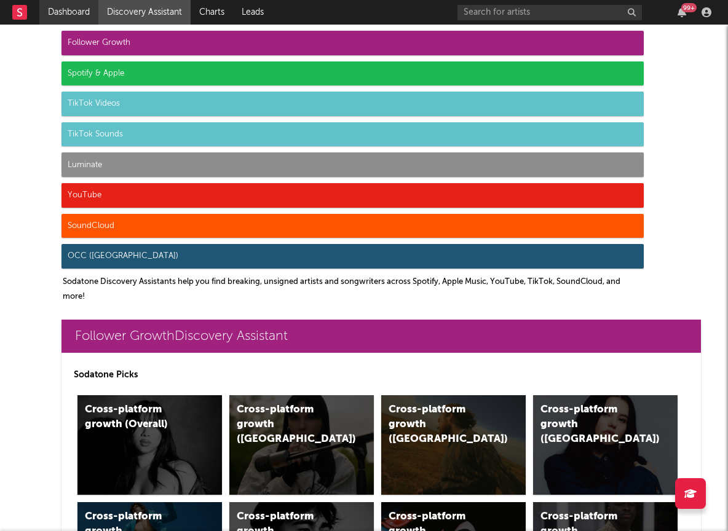
click at [62, 15] on link "Dashboard" at bounding box center [68, 12] width 59 height 25
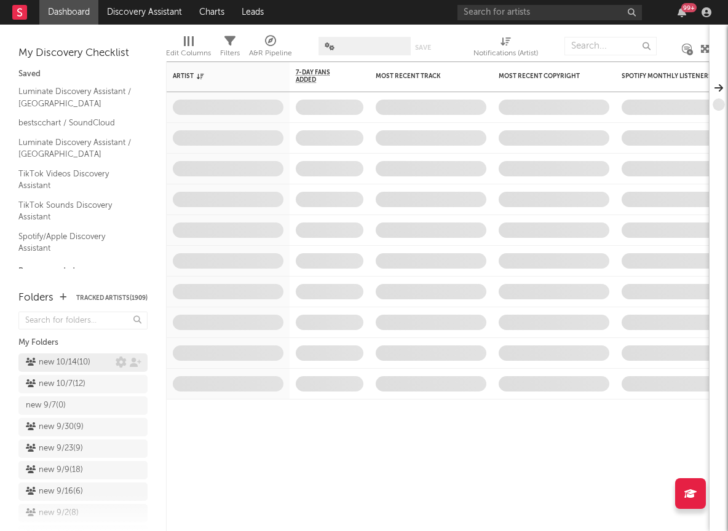
click at [49, 363] on div "new 10/14 ( 10 )" at bounding box center [58, 362] width 65 height 15
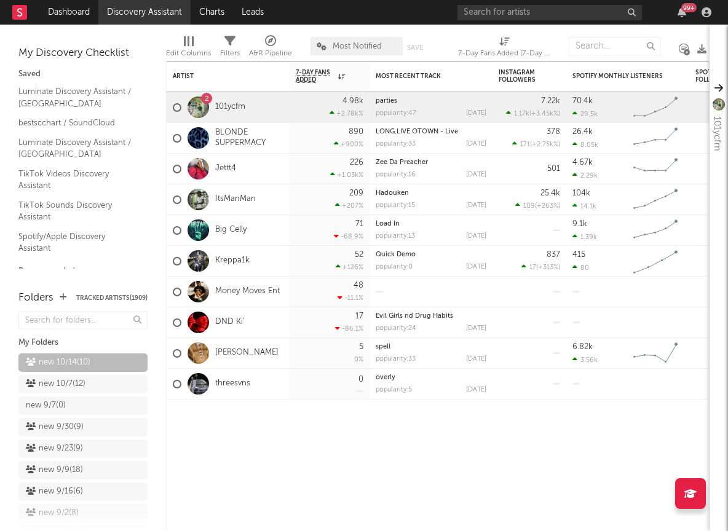
click at [170, 8] on link "Discovery Assistant" at bounding box center [144, 12] width 92 height 25
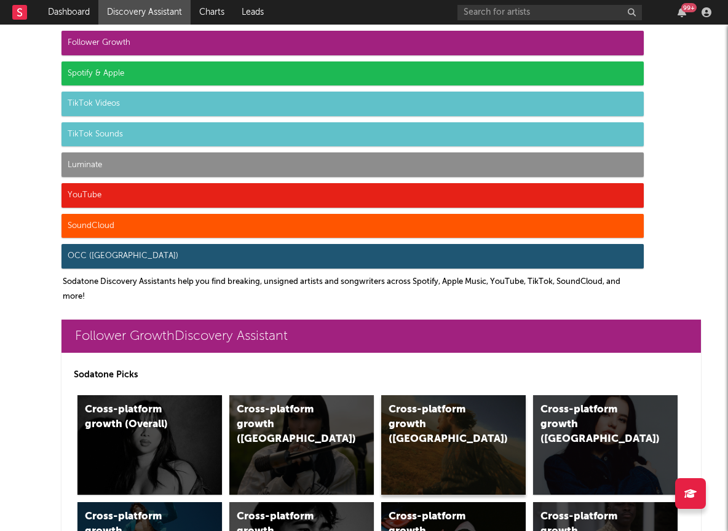
click at [453, 442] on div "Cross-platform growth ([GEOGRAPHIC_DATA])" at bounding box center [453, 445] width 144 height 100
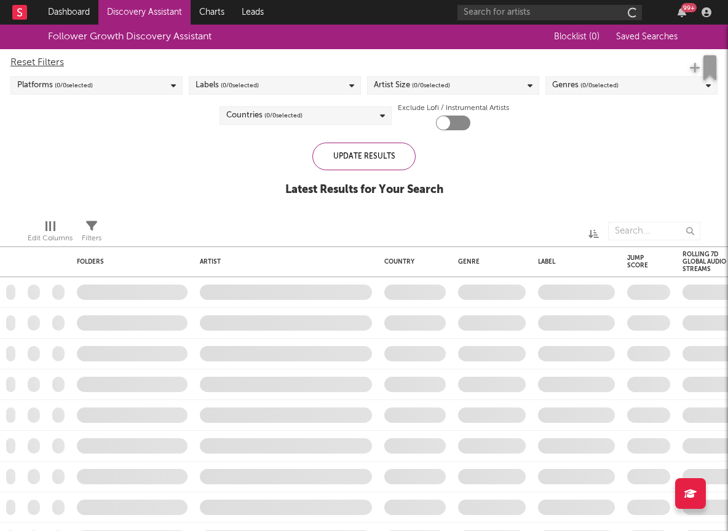
checkbox input "true"
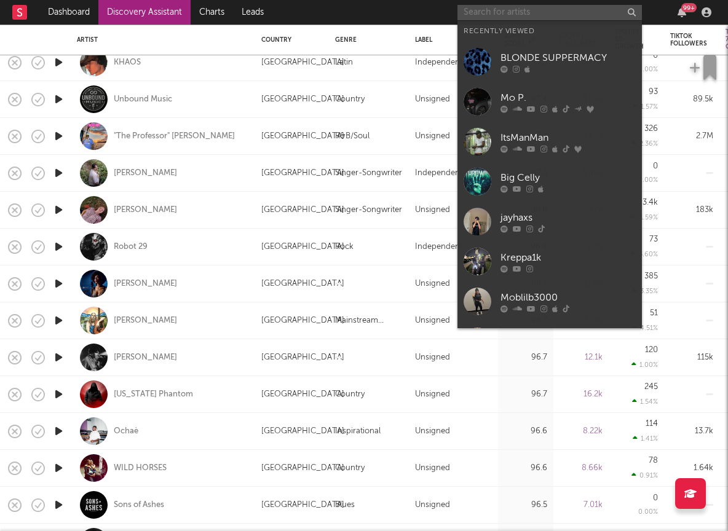
click at [582, 17] on input "text" at bounding box center [549, 12] width 184 height 15
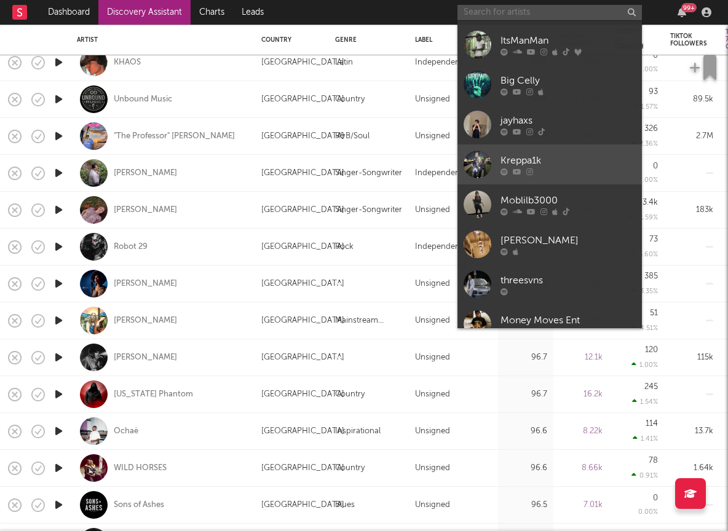
scroll to position [113, 0]
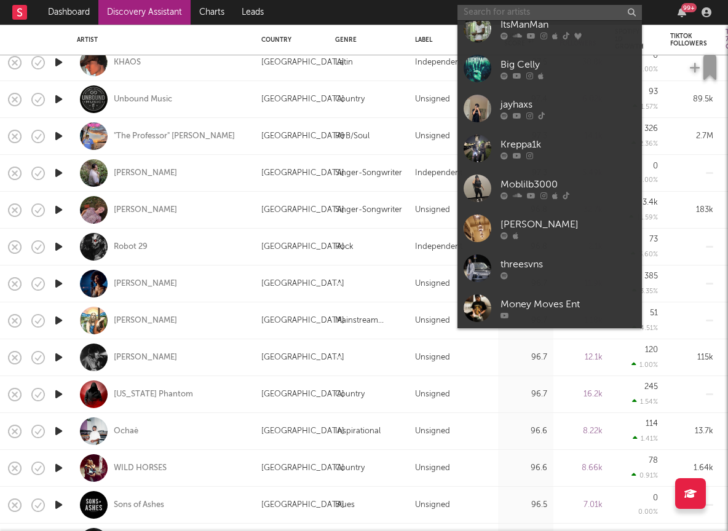
click at [527, 5] on input "text" at bounding box center [549, 12] width 184 height 15
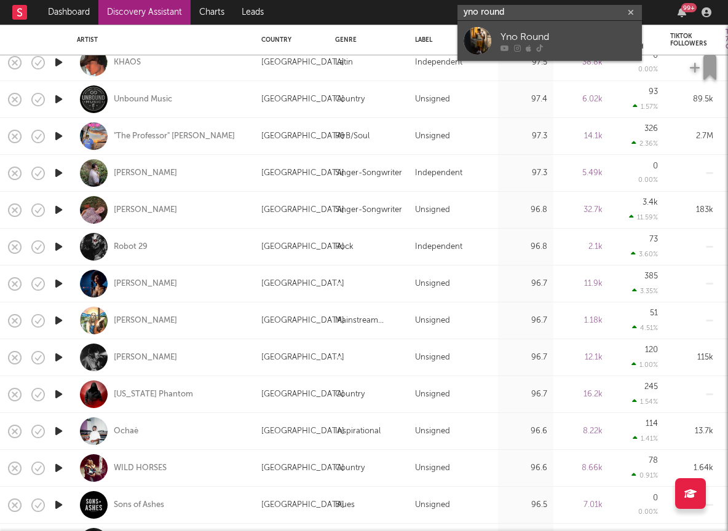
type input "yno round"
click at [530, 29] on div "Yno Round" at bounding box center [567, 36] width 135 height 15
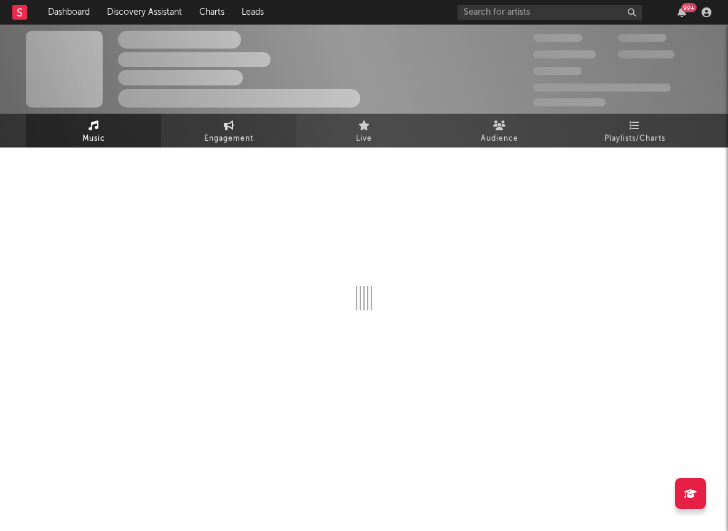
click at [213, 136] on span "Engagement" at bounding box center [228, 138] width 49 height 15
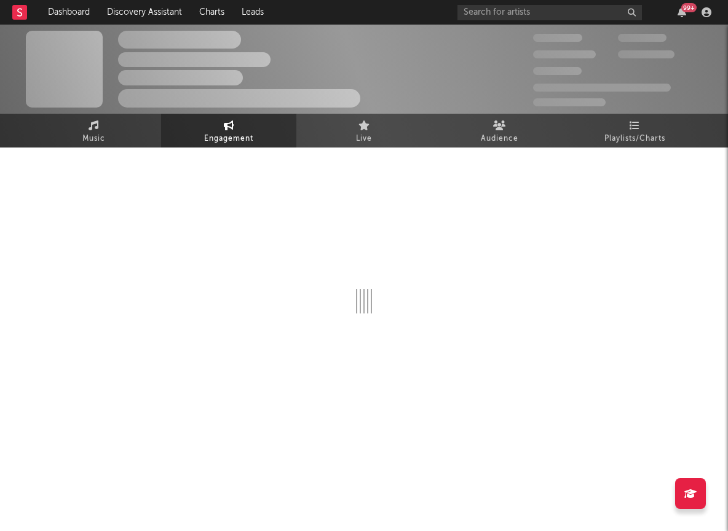
select select "1w"
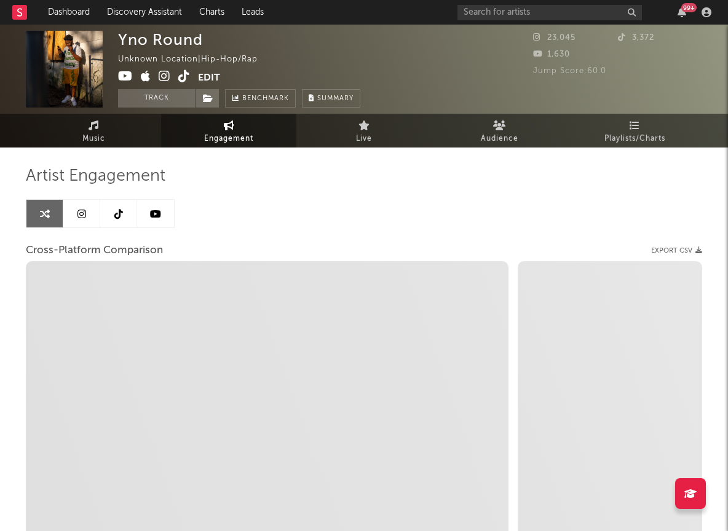
select select "1m"
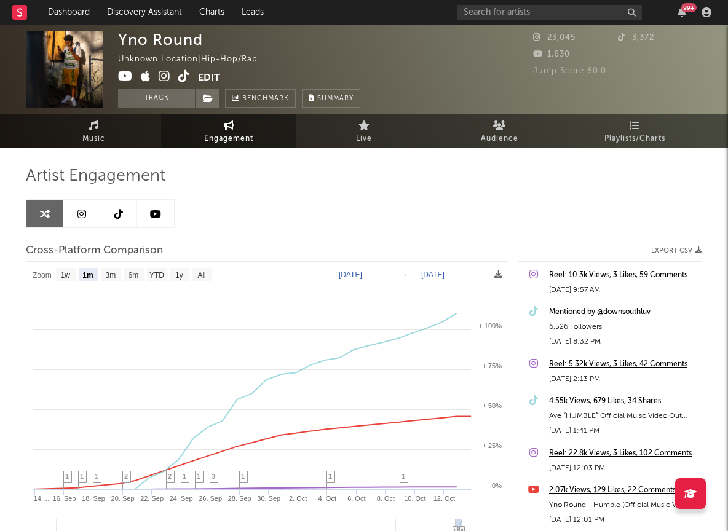
click at [582, 275] on div "Reel: 10.3k Views, 3 Likes, 59 Comments" at bounding box center [622, 275] width 146 height 15
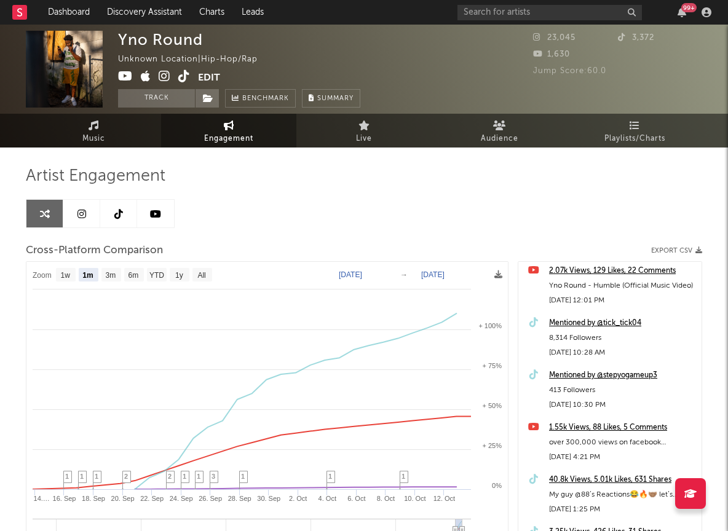
scroll to position [218, 0]
click at [582, 482] on div "40.8k Views, 5.01k Likes, 631 Shares" at bounding box center [622, 481] width 146 height 15
click at [70, 218] on link at bounding box center [81, 214] width 37 height 28
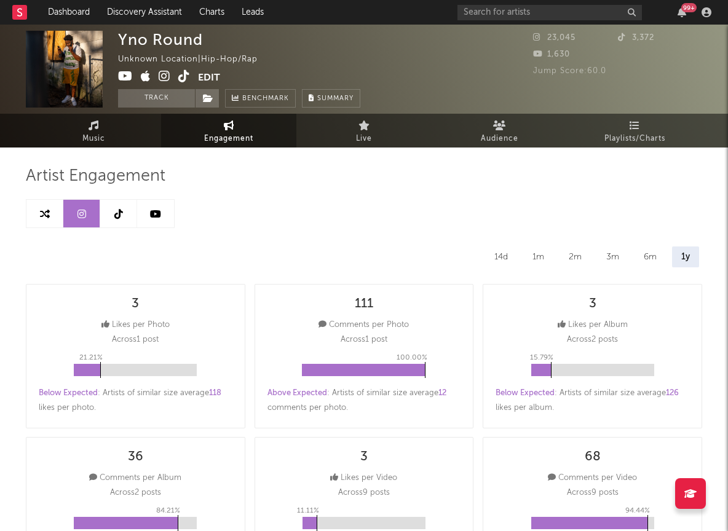
select select "1w"
click at [41, 213] on icon at bounding box center [45, 214] width 10 height 10
select select "1m"
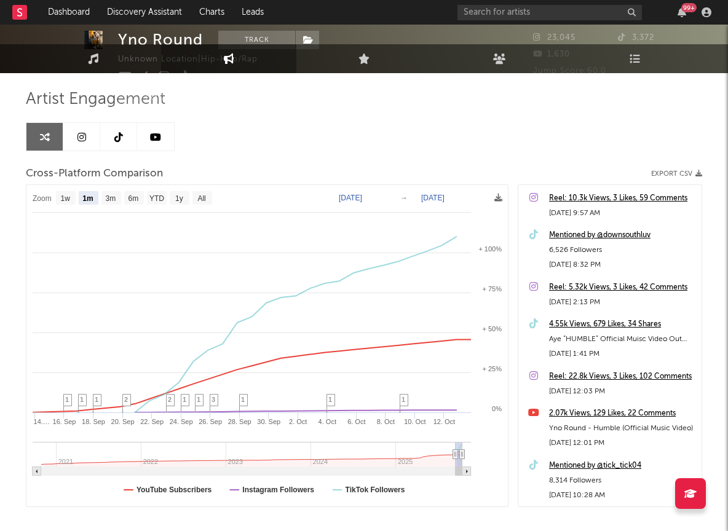
scroll to position [139, 0]
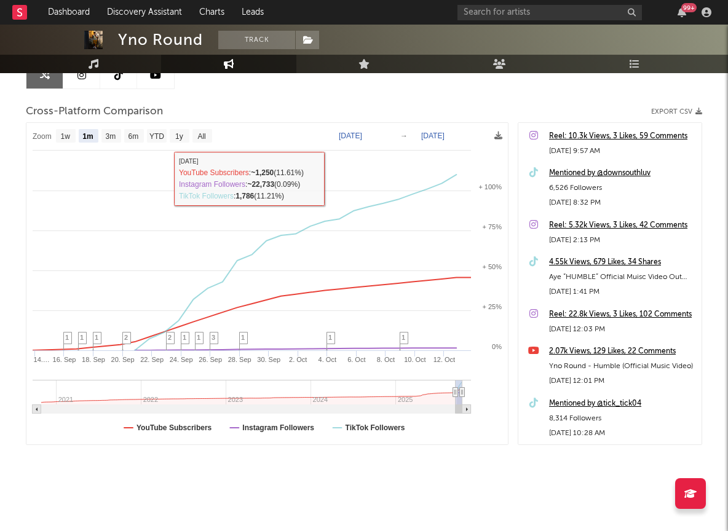
click at [159, 78] on icon at bounding box center [155, 75] width 11 height 10
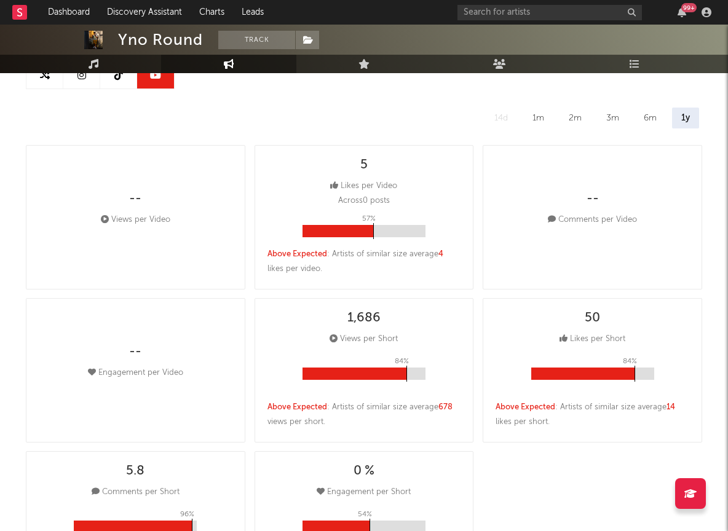
select select "6m"
click at [37, 78] on link at bounding box center [44, 75] width 37 height 28
select select "1m"
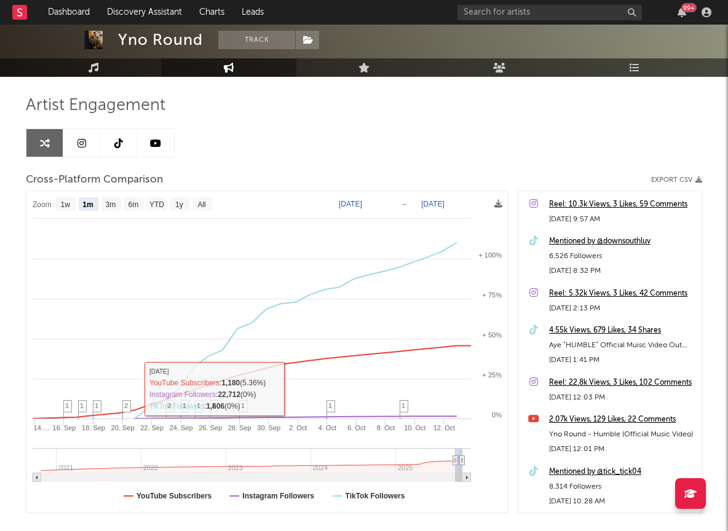
scroll to position [70, 0]
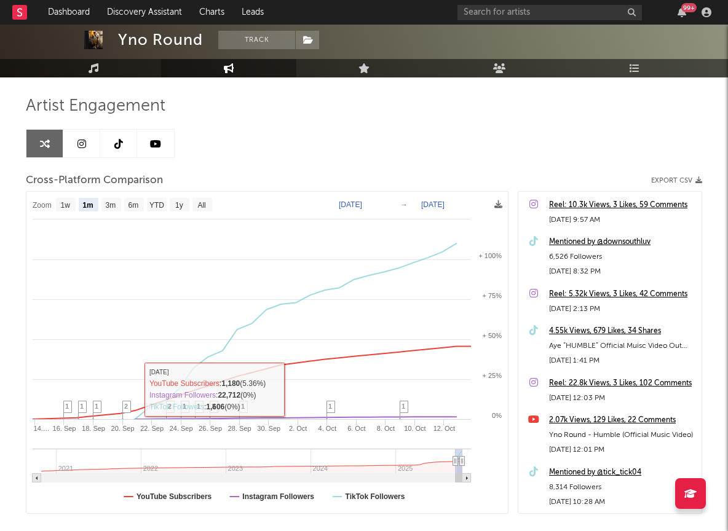
click at [120, 140] on icon at bounding box center [118, 144] width 9 height 10
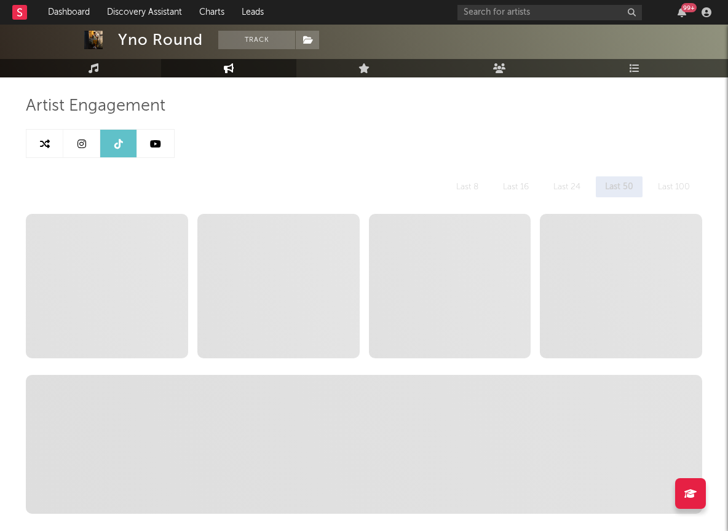
select select "1w"
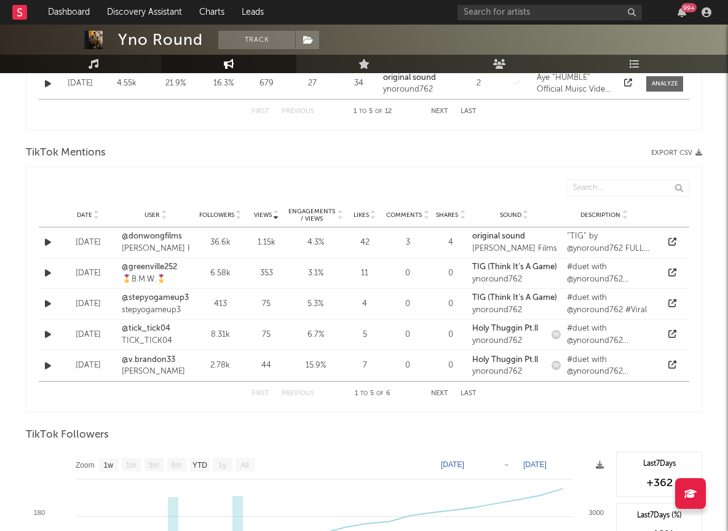
scroll to position [1067, 0]
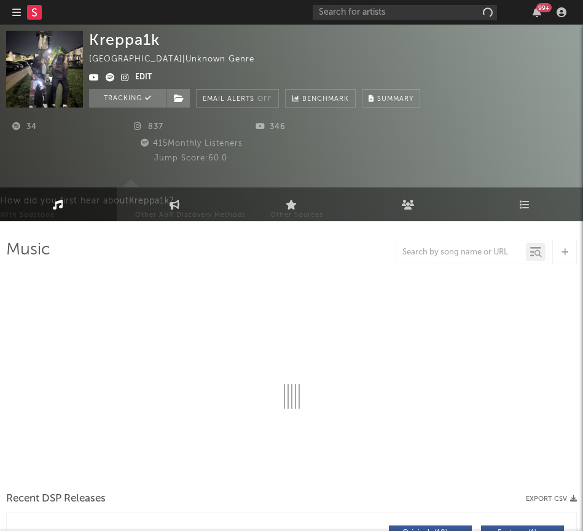
select select "1w"
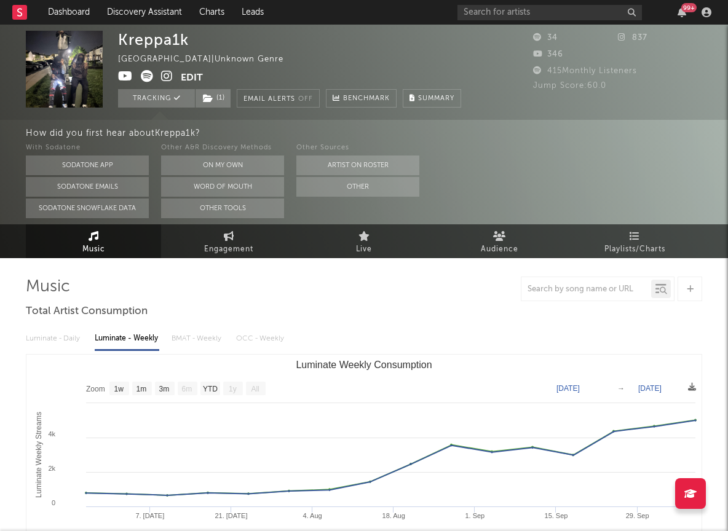
click at [169, 76] on icon at bounding box center [167, 76] width 12 height 12
click at [582, 20] on div "99 +" at bounding box center [586, 12] width 258 height 25
click at [582, 11] on input "text" at bounding box center [549, 12] width 184 height 15
click at [505, 12] on input "mo p" at bounding box center [549, 12] width 184 height 15
click at [536, 9] on input "mo p" at bounding box center [549, 12] width 184 height 15
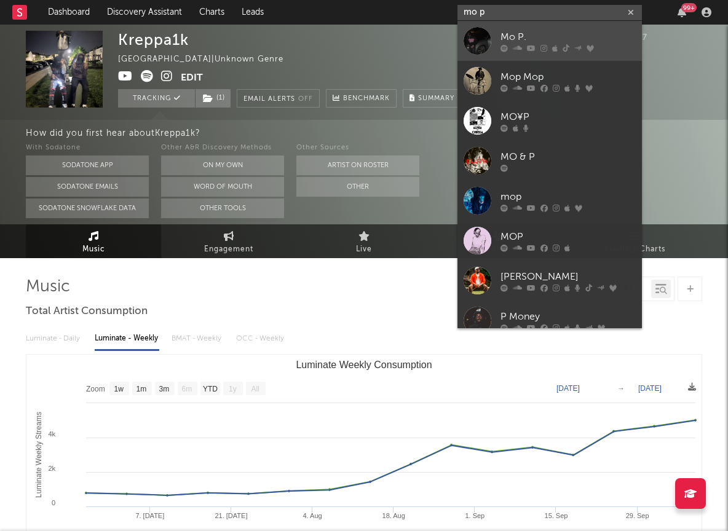
type input "mo p"
click at [497, 36] on link "Mo P." at bounding box center [549, 41] width 184 height 40
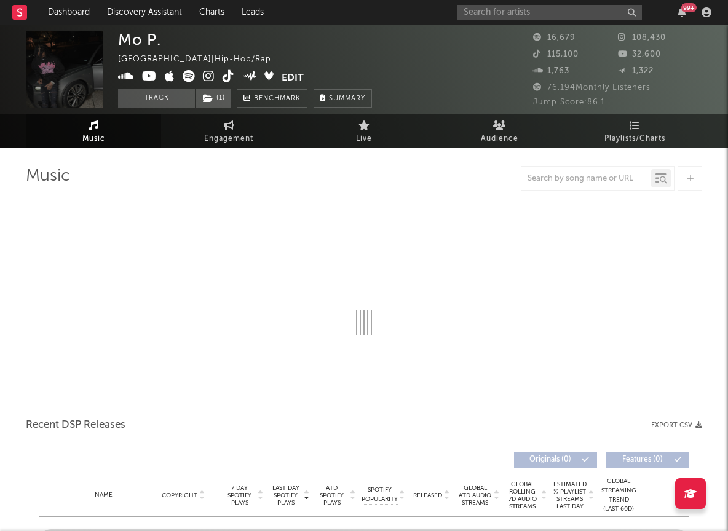
select select "6m"
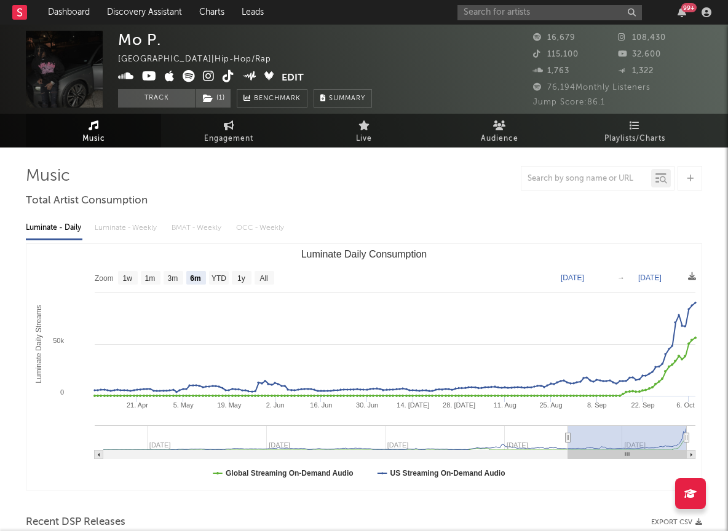
drag, startPoint x: 592, startPoint y: 256, endPoint x: 592, endPoint y: 241, distance: 14.1
click at [582, 249] on rect "Luminate Daily Consumption" at bounding box center [363, 367] width 675 height 246
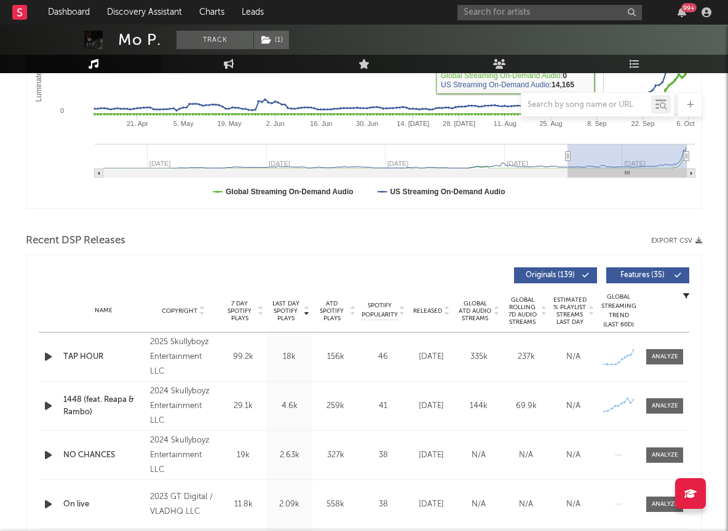
scroll to position [327, 0]
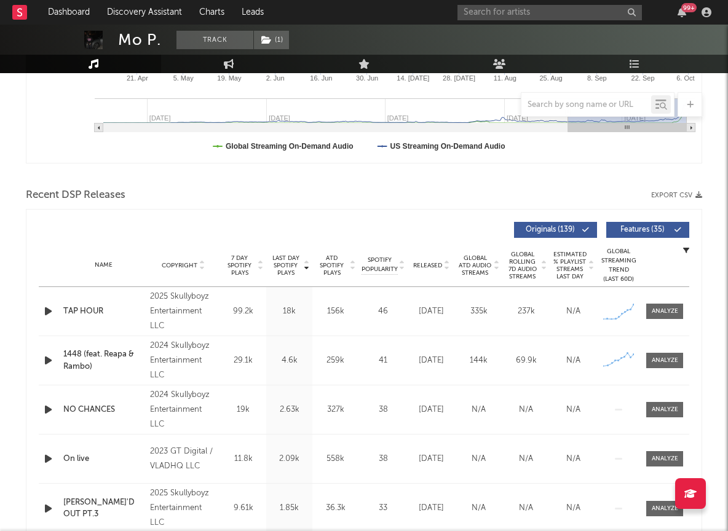
click at [435, 262] on span "Released" at bounding box center [427, 265] width 29 height 7
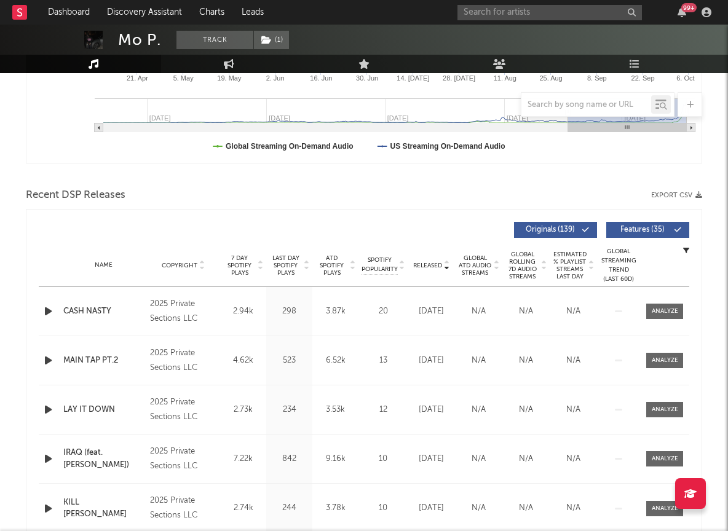
click at [279, 265] on span "Last Day Spotify Plays" at bounding box center [285, 265] width 33 height 22
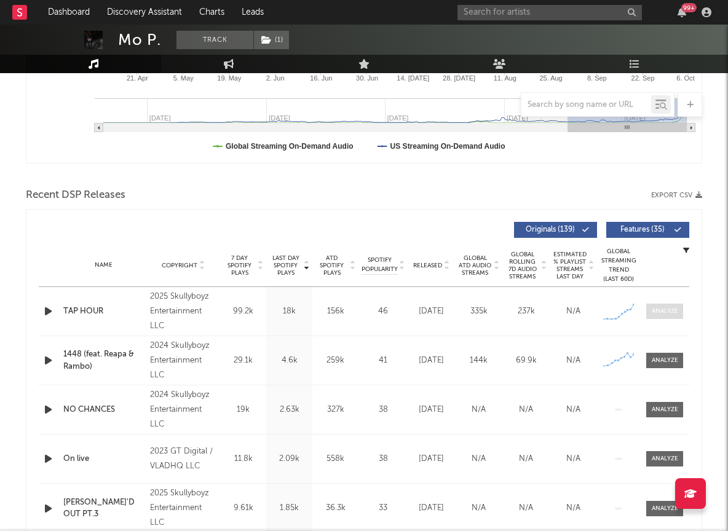
click at [582, 315] on div at bounding box center [664, 311] width 26 height 9
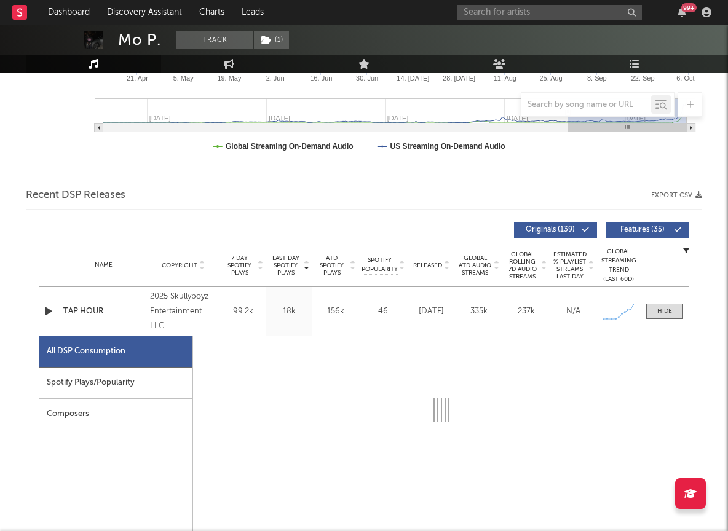
select select "1w"
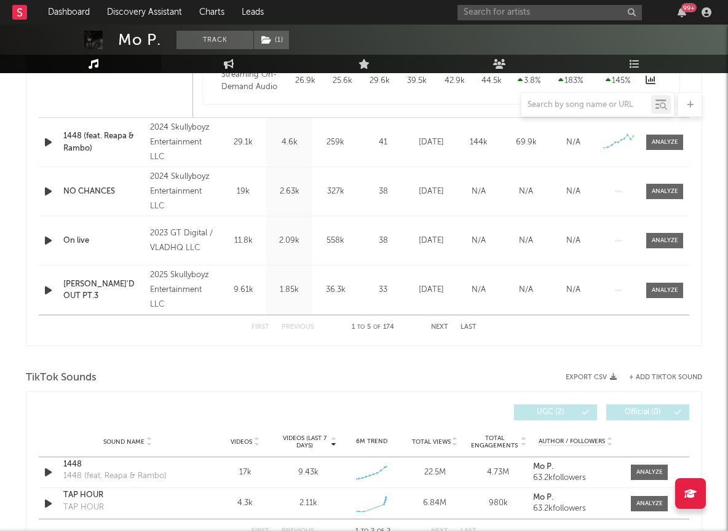
scroll to position [1207, 0]
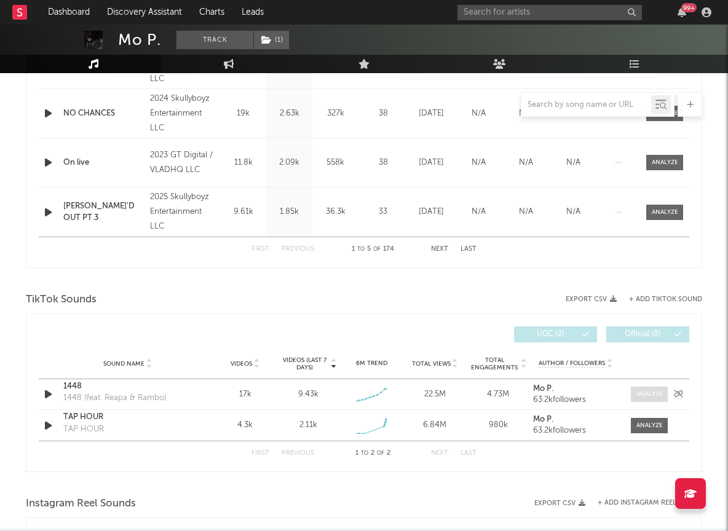
click at [582, 395] on div at bounding box center [649, 394] width 26 height 9
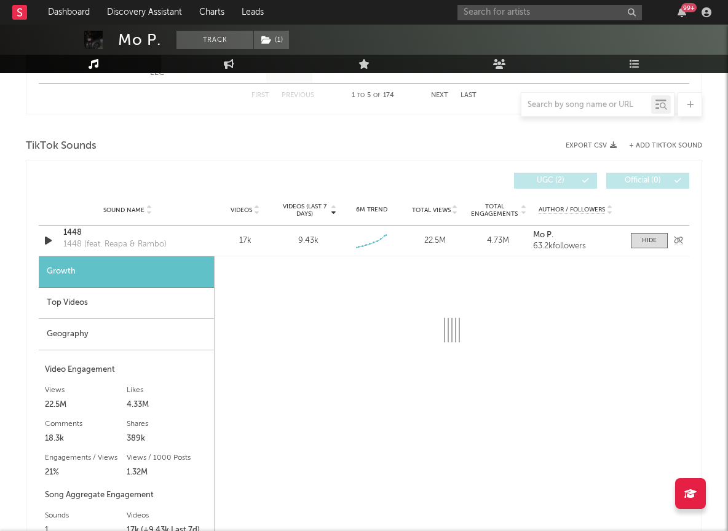
scroll to position [1362, 0]
select select "1w"
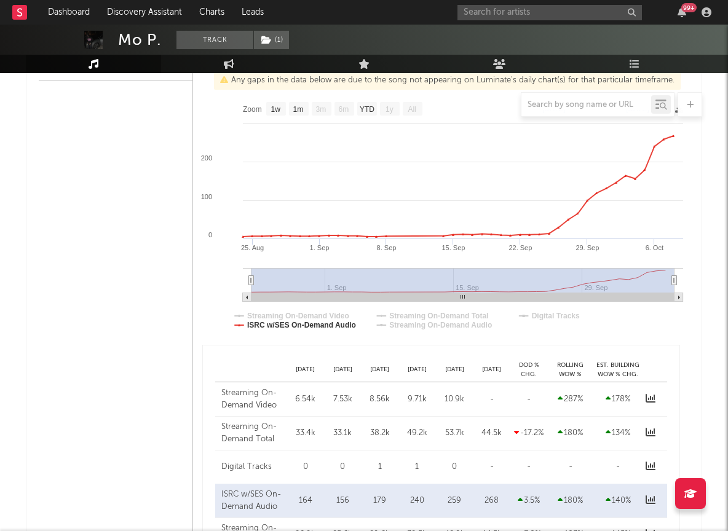
scroll to position [0, 0]
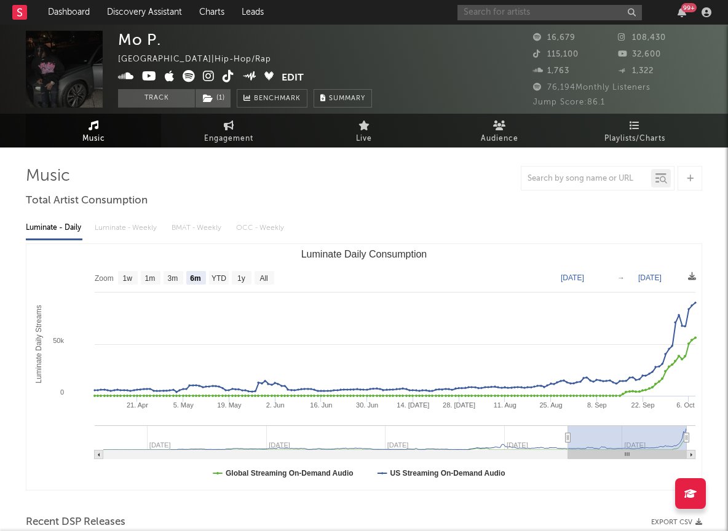
click at [493, 12] on input "text" at bounding box center [549, 12] width 184 height 15
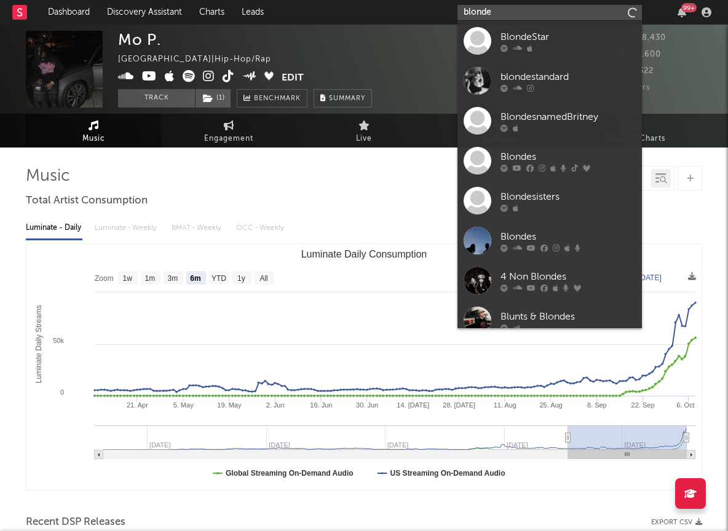
type input "blond"
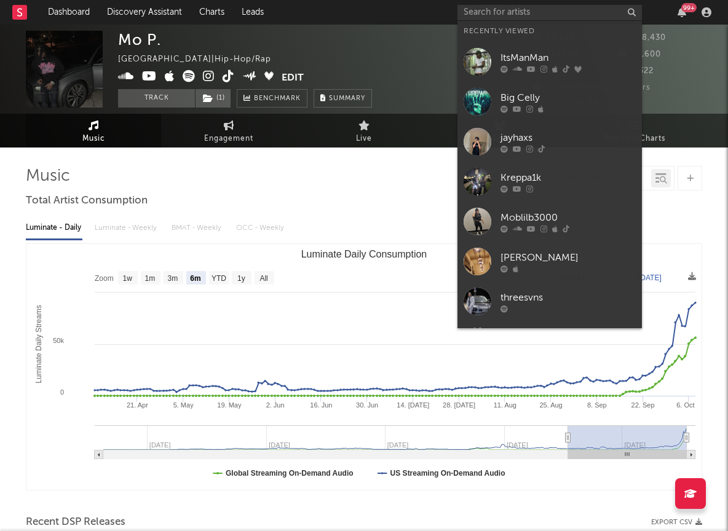
click at [388, 59] on div "Mo P. United States | Hip-Hop/Rap Edit Track ( 1 ) Benchmark Summary" at bounding box center [317, 69] width 399 height 77
click at [503, 14] on input "text" at bounding box center [549, 12] width 184 height 15
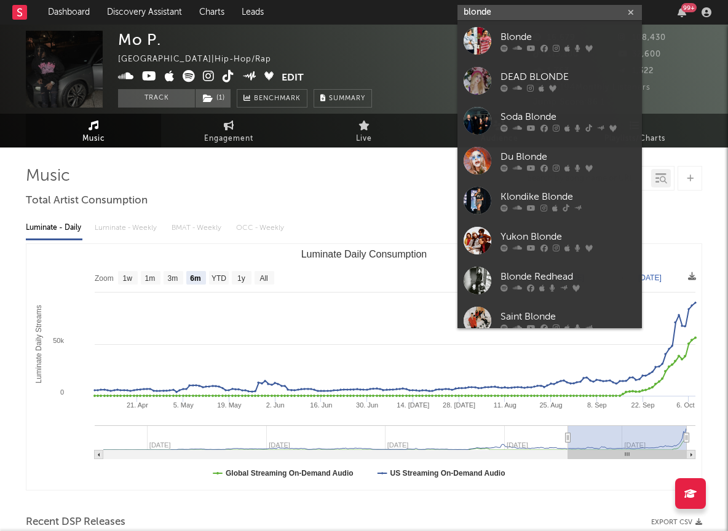
type input "blonde"
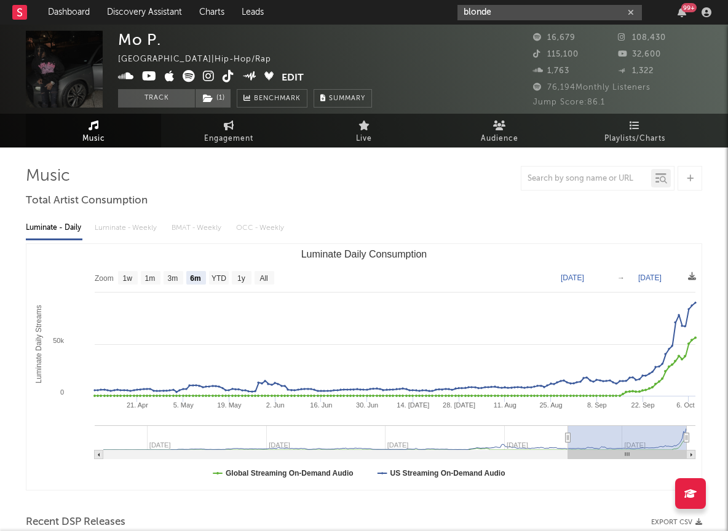
click at [512, 16] on input "blonde" at bounding box center [549, 12] width 184 height 15
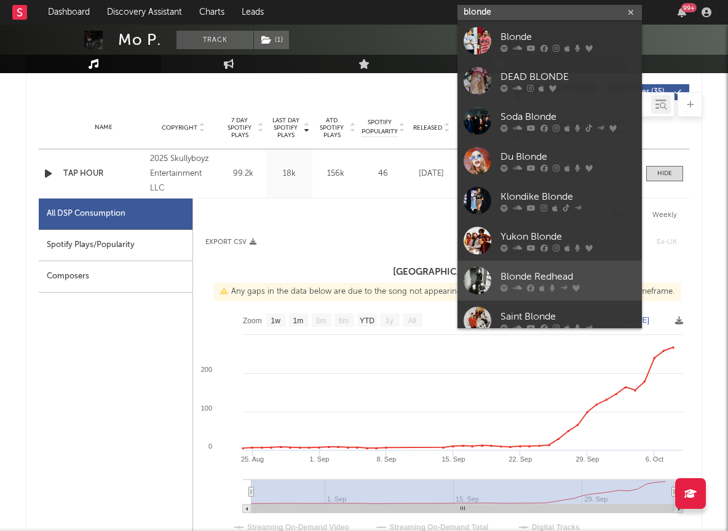
scroll to position [101, 0]
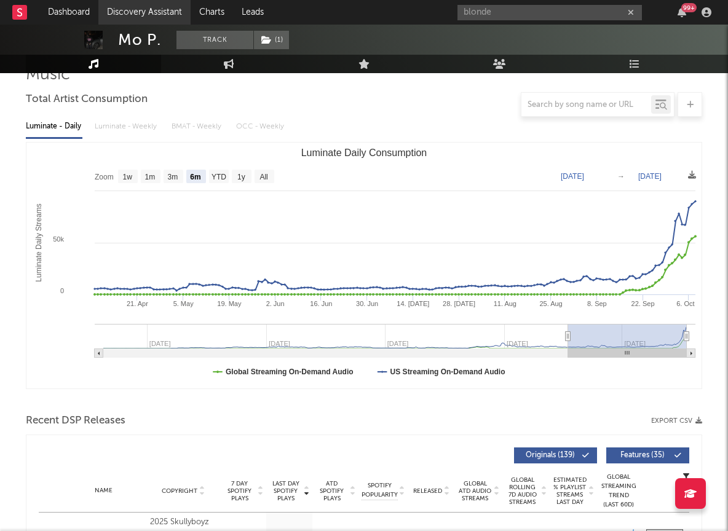
click at [147, 11] on link "Discovery Assistant" at bounding box center [144, 12] width 92 height 25
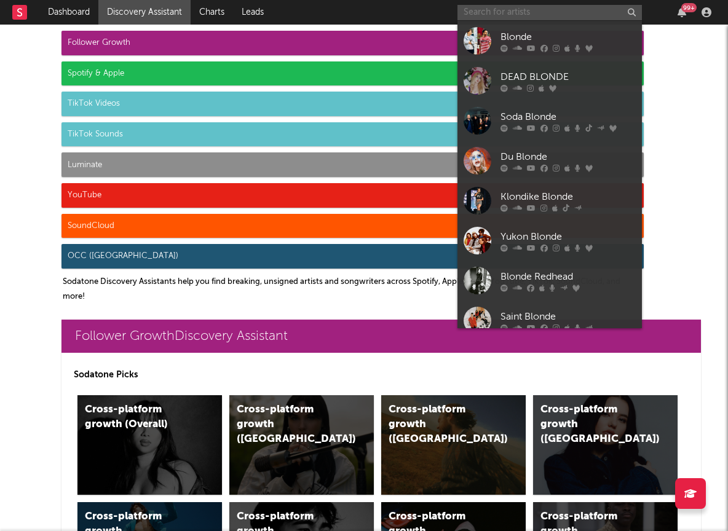
click at [582, 7] on input "text" at bounding box center [549, 12] width 184 height 15
paste input "https://open.spotify.com/artist/6Stw2lCIrZkZapgZRPmV1O?si=Xu3Y608_TqiqlbwYWVBPXA"
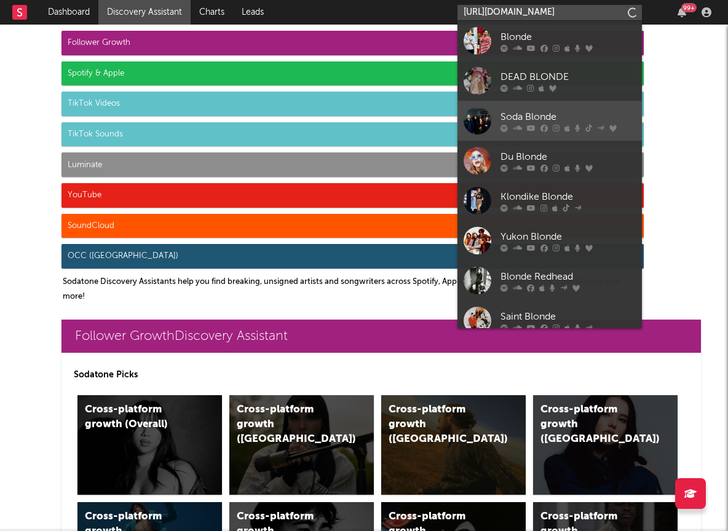
scroll to position [0, 202]
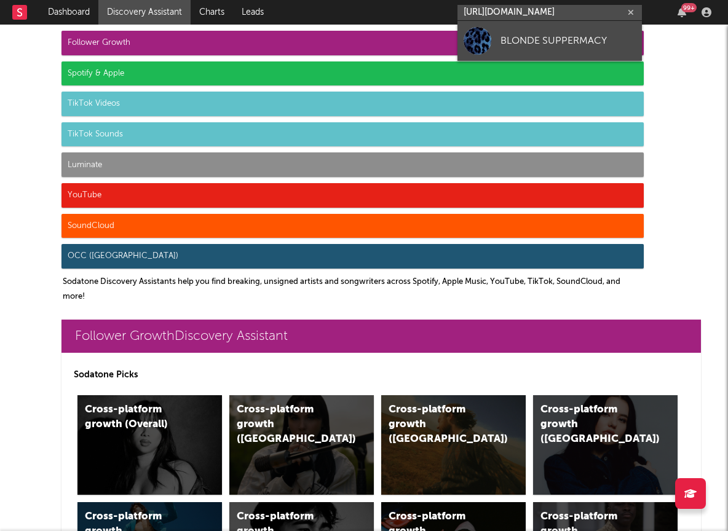
type input "https://open.spotify.com/artist/6Stw2lCIrZkZapgZRPmV1O?si=Xu3Y608_TqiqlbwYWVBPXA"
click at [528, 34] on div "BLONDE SUPPERMACY" at bounding box center [567, 40] width 135 height 15
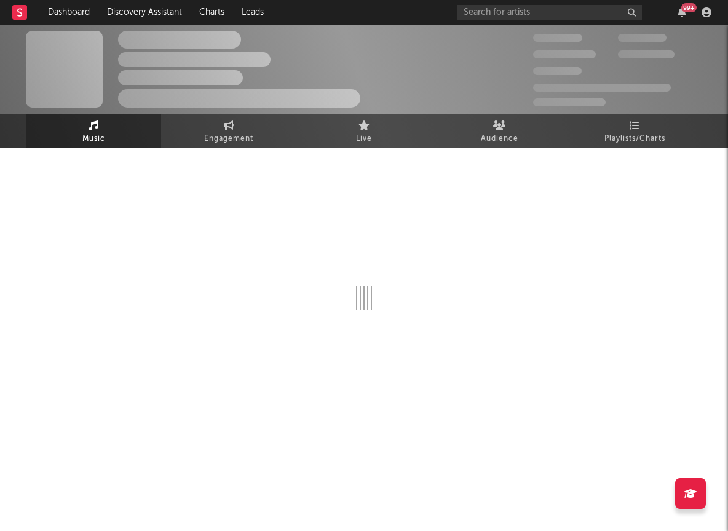
select select "1w"
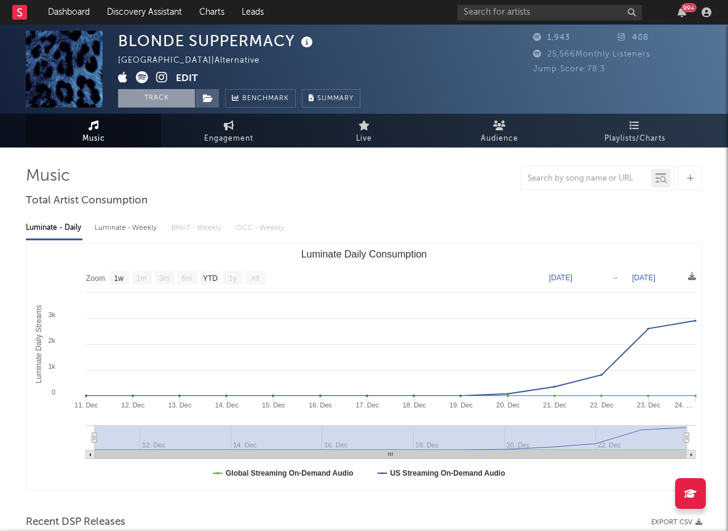
click at [134, 95] on button "Track" at bounding box center [156, 98] width 77 height 18
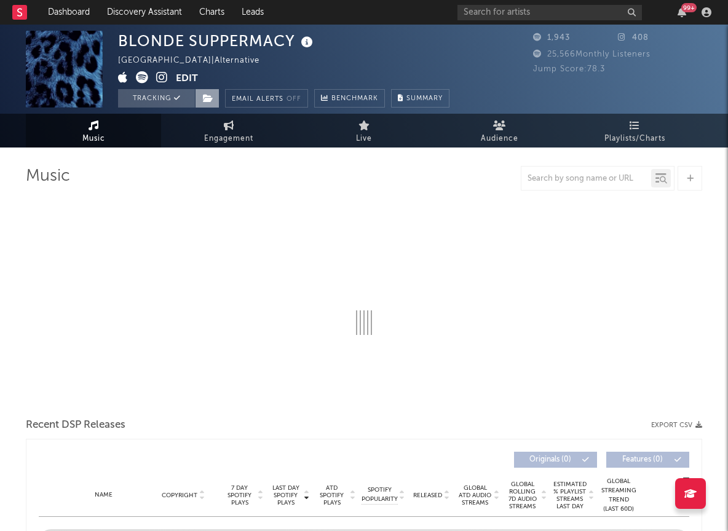
select select "1w"
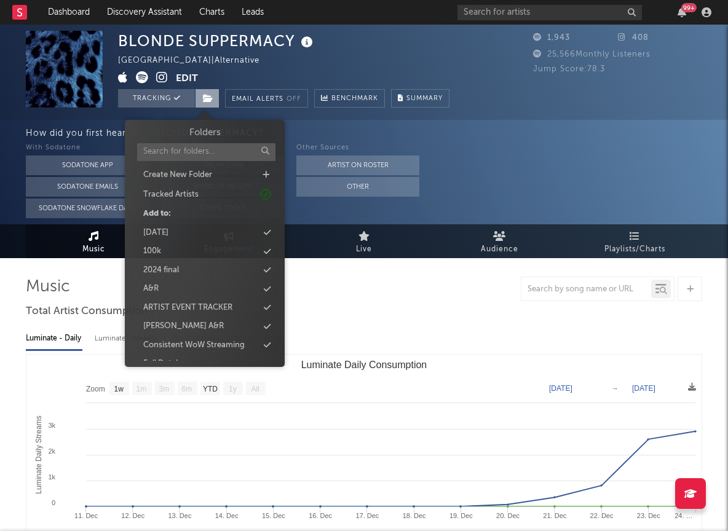
click at [210, 103] on span at bounding box center [207, 98] width 25 height 18
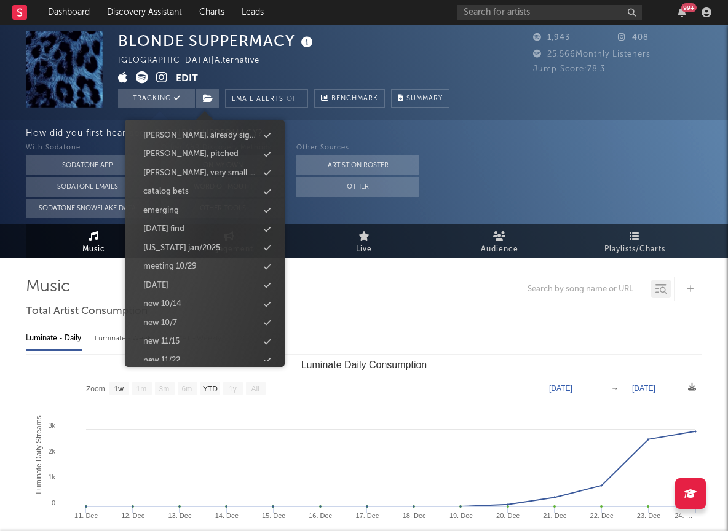
scroll to position [513, 0]
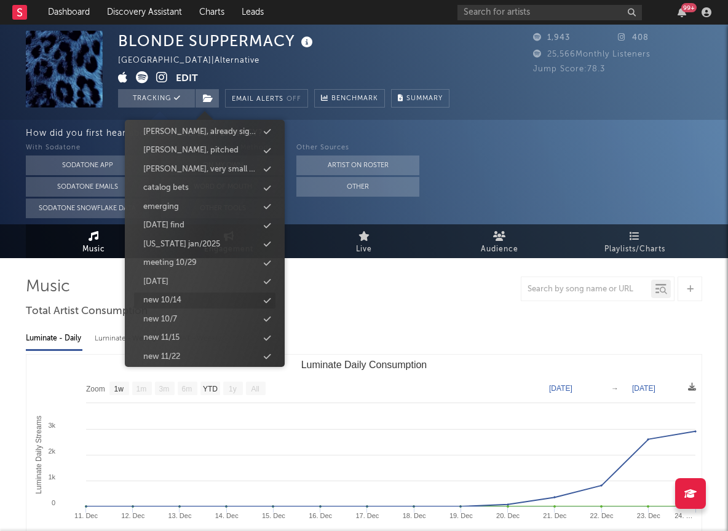
click at [194, 300] on div "new 10/14" at bounding box center [204, 300] width 141 height 16
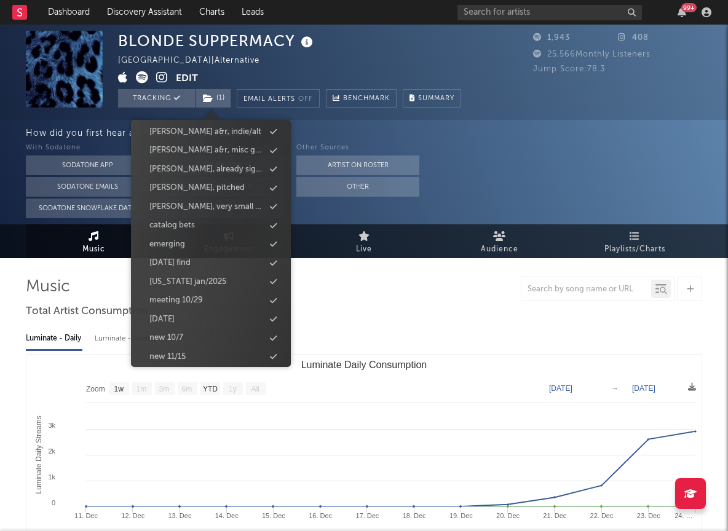
scroll to position [551, 0]
click at [457, 40] on div "BLONDE SUPPERMACY United States | Alternative Edit Tracking ( 1 ) Email Alerts …" at bounding box center [289, 69] width 343 height 77
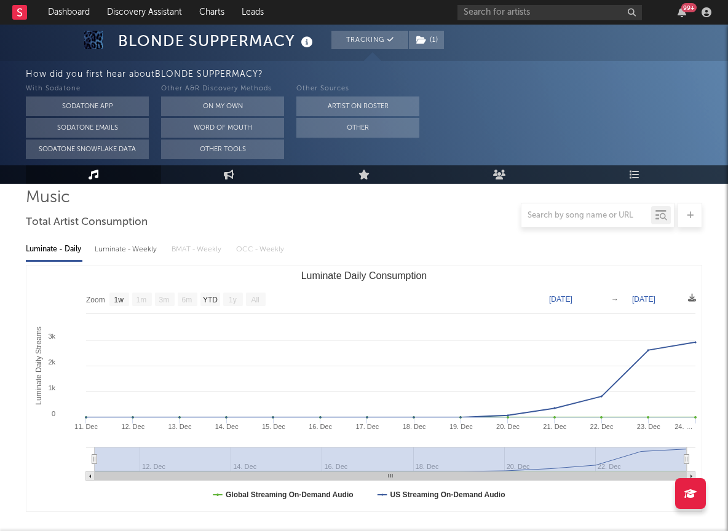
scroll to position [91, 0]
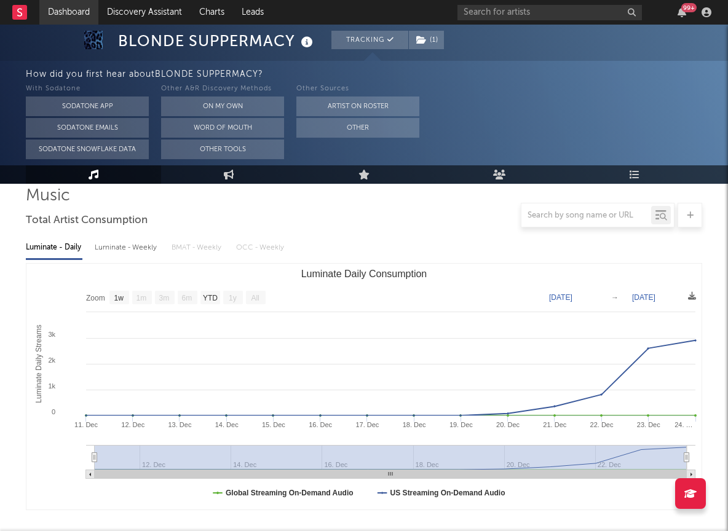
click at [77, 15] on link "Dashboard" at bounding box center [68, 12] width 59 height 25
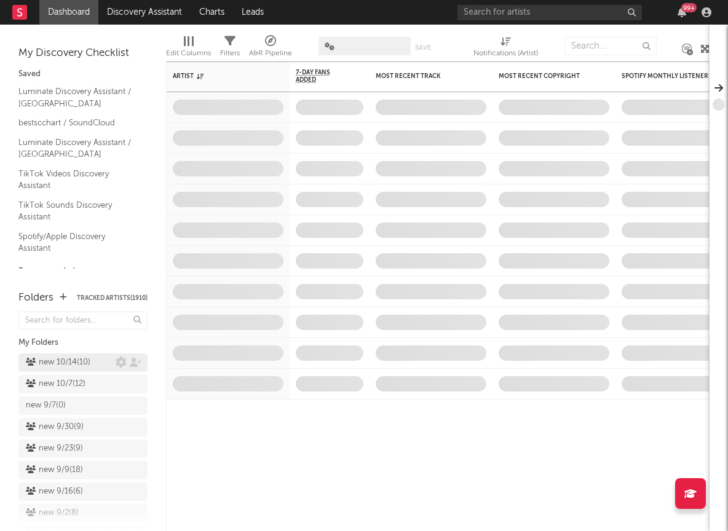
click at [85, 358] on div "new 10/14 ( 10 )" at bounding box center [58, 362] width 65 height 15
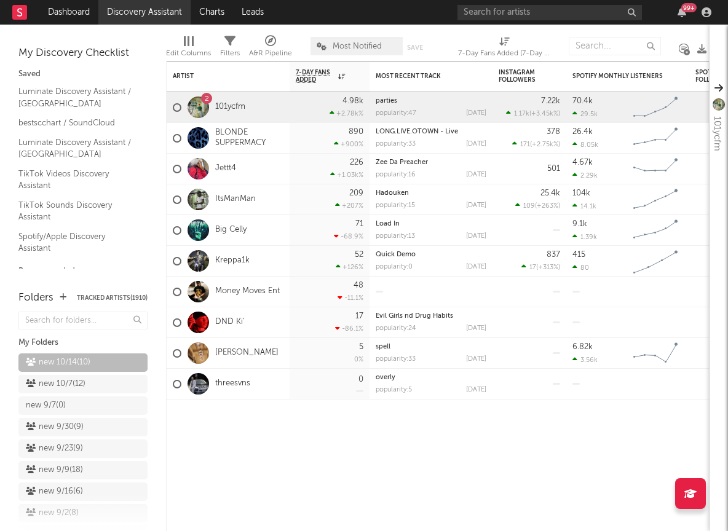
click at [155, 9] on link "Discovery Assistant" at bounding box center [144, 12] width 92 height 25
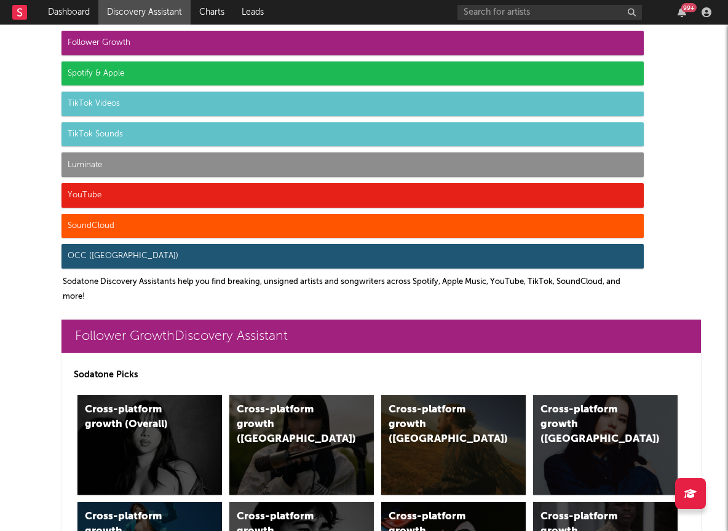
click at [85, 187] on div "YouTube" at bounding box center [352, 195] width 582 height 25
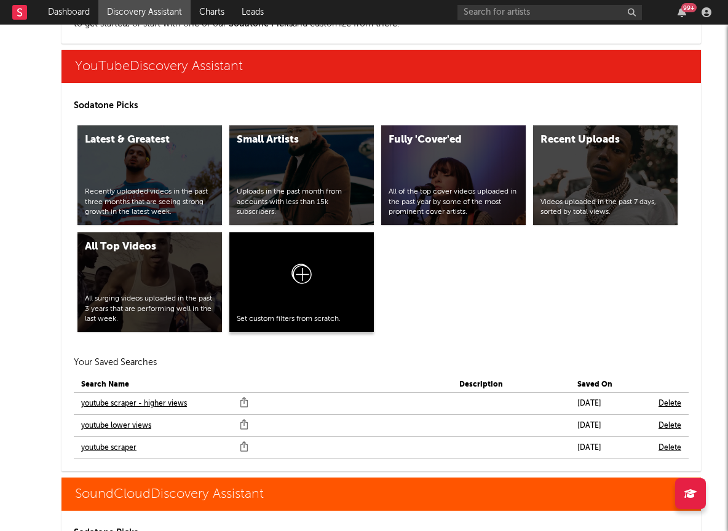
scroll to position [7269, 0]
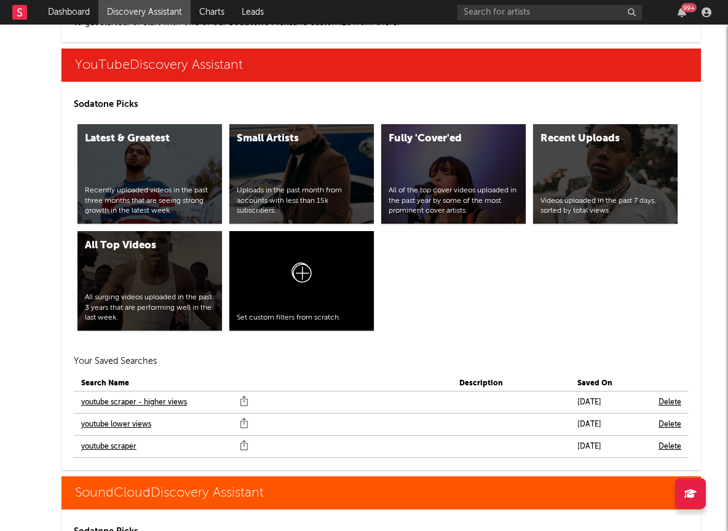
click at [95, 441] on link "youtube scraper" at bounding box center [108, 446] width 55 height 15
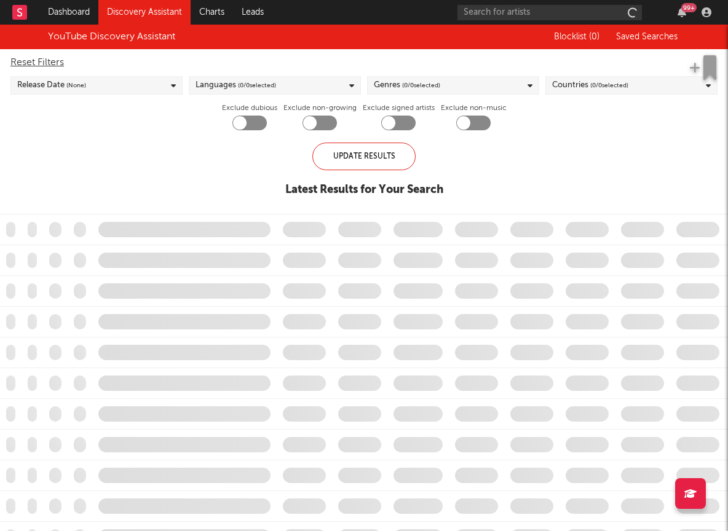
checkbox input "true"
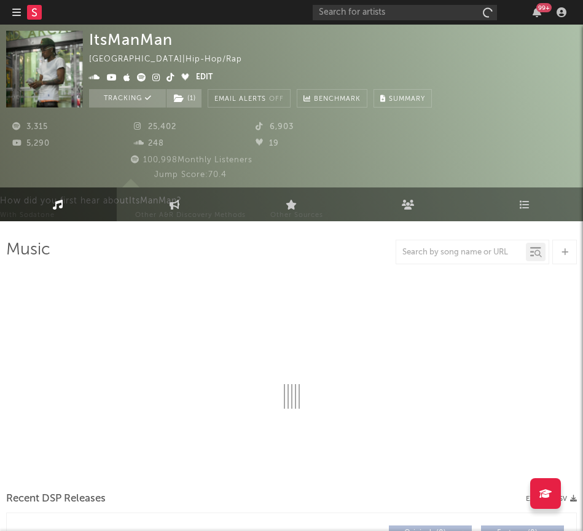
select select "6m"
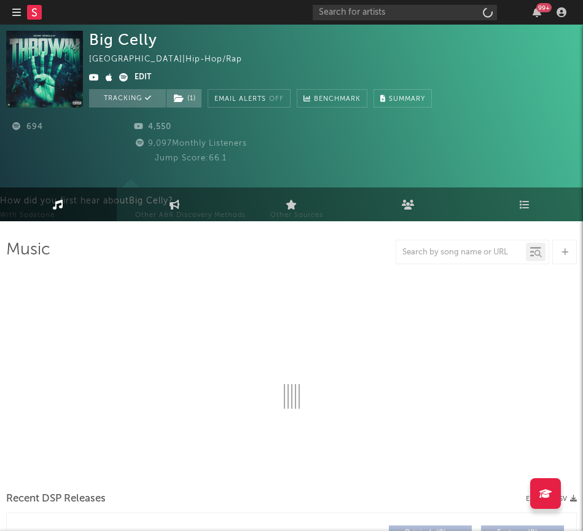
select select "6m"
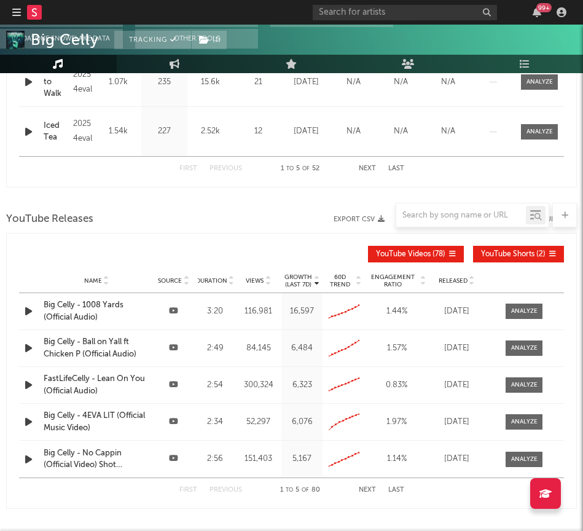
scroll to position [771, 0]
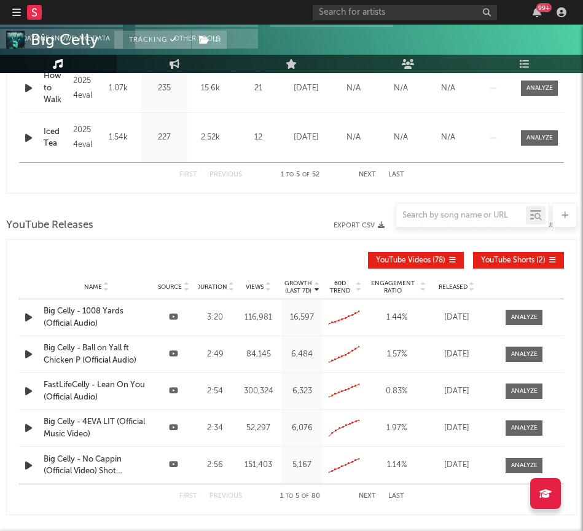
click at [457, 284] on span "Released" at bounding box center [453, 286] width 29 height 7
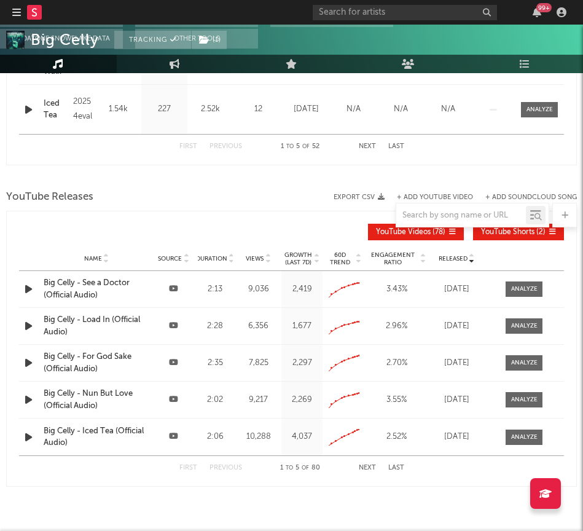
scroll to position [802, 0]
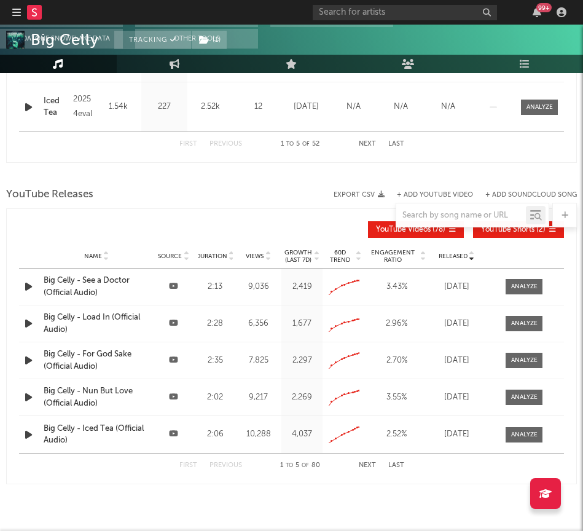
click at [367, 463] on button "Next" at bounding box center [367, 465] width 17 height 7
click at [229, 464] on button "Previous" at bounding box center [226, 465] width 33 height 7
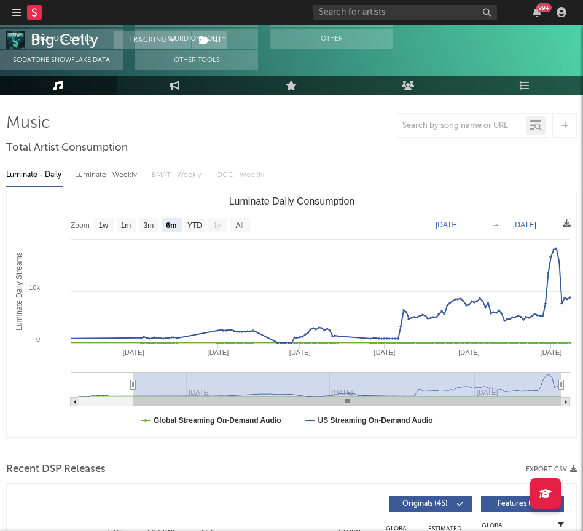
scroll to position [0, 0]
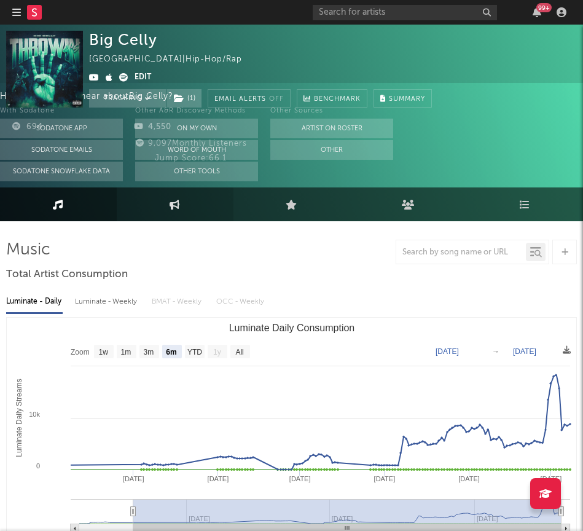
click at [173, 214] on link "Engagement" at bounding box center [175, 204] width 117 height 34
select select "1w"
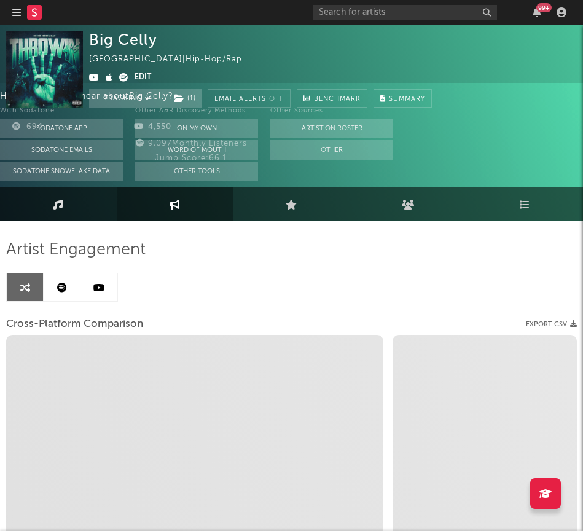
click at [61, 203] on icon at bounding box center [58, 205] width 10 height 10
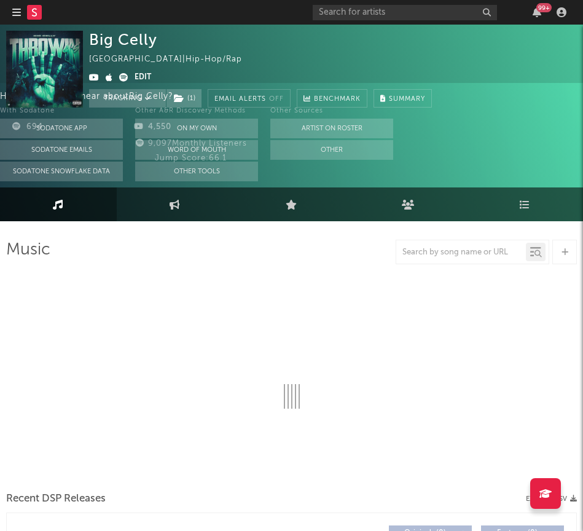
select select "6m"
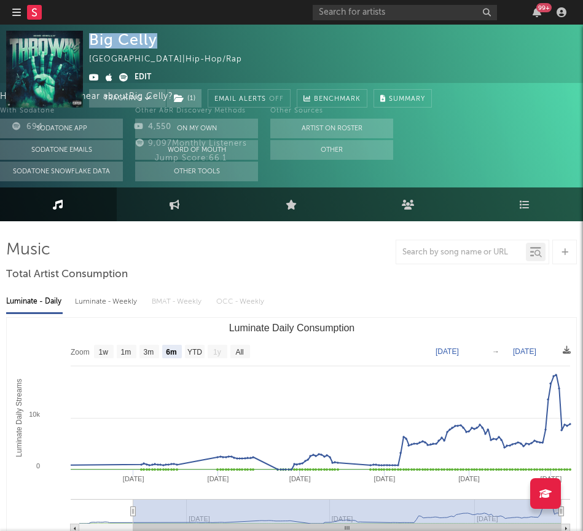
drag, startPoint x: 88, startPoint y: 39, endPoint x: 190, endPoint y: 34, distance: 102.1
click at [190, 34] on div "Big Celly [GEOGRAPHIC_DATA] | Hip-Hop/Rap Edit Tracking ( 1 ) Email Alerts Off …" at bounding box center [260, 69] width 343 height 77
click at [535, 63] on div "Big Celly [GEOGRAPHIC_DATA] | Hip-Hop/Rap Edit Tracking ( 1 ) Email Alerts Off …" at bounding box center [333, 69] width 488 height 77
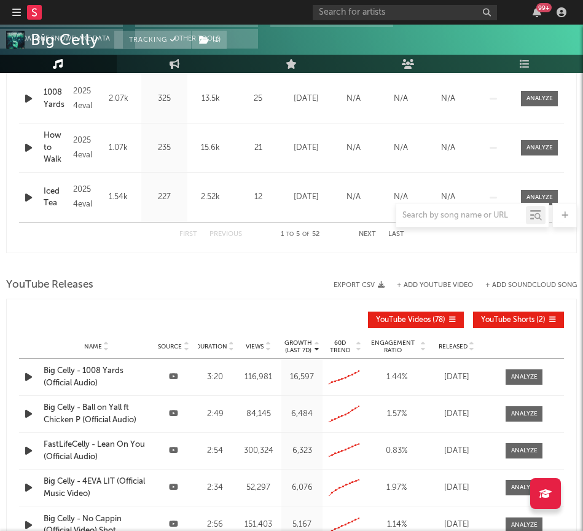
scroll to position [847, 0]
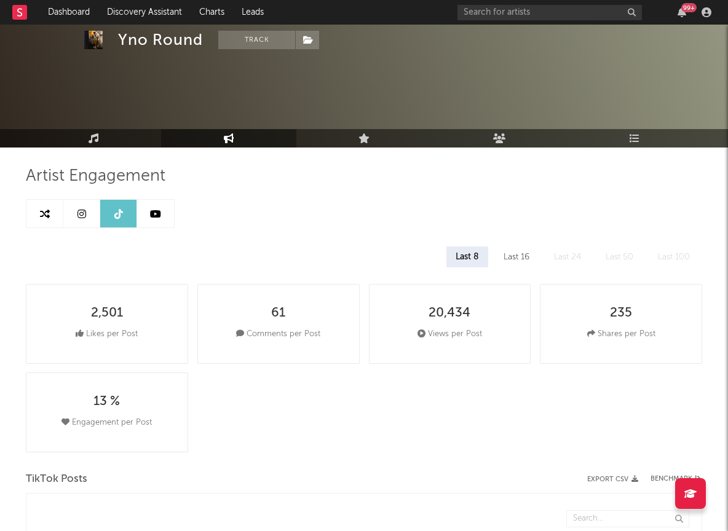
select select "1w"
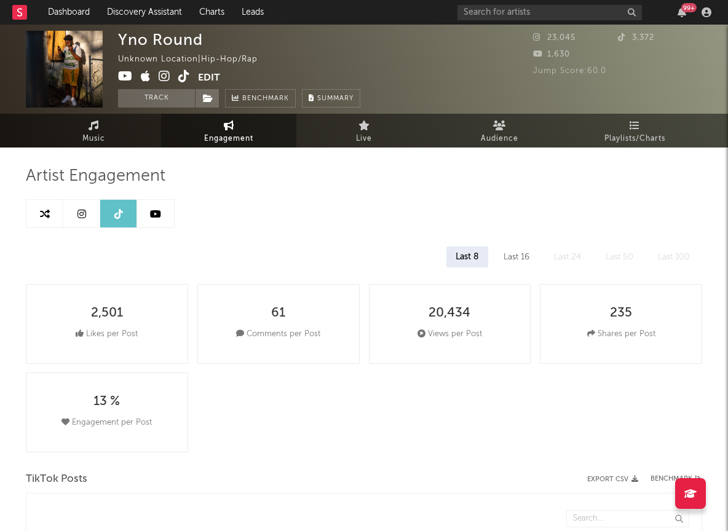
click at [514, 260] on div "Last 16" at bounding box center [516, 256] width 44 height 21
click at [472, 259] on div "Last 8" at bounding box center [466, 256] width 41 height 21
click at [152, 217] on icon at bounding box center [155, 214] width 11 height 10
select select "6m"
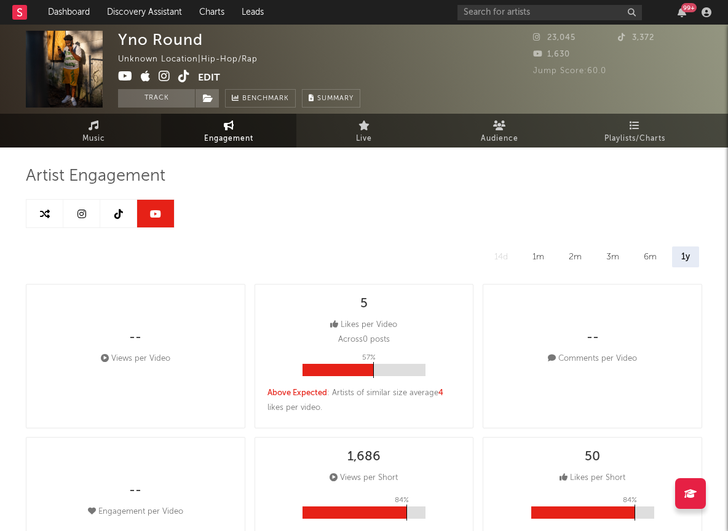
click at [76, 217] on link at bounding box center [81, 214] width 37 height 28
select select "1w"
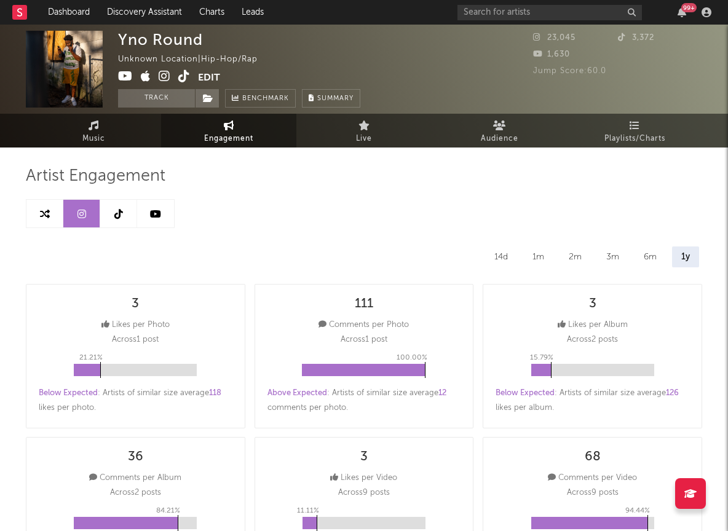
click at [154, 213] on icon at bounding box center [155, 214] width 11 height 10
select select "6m"
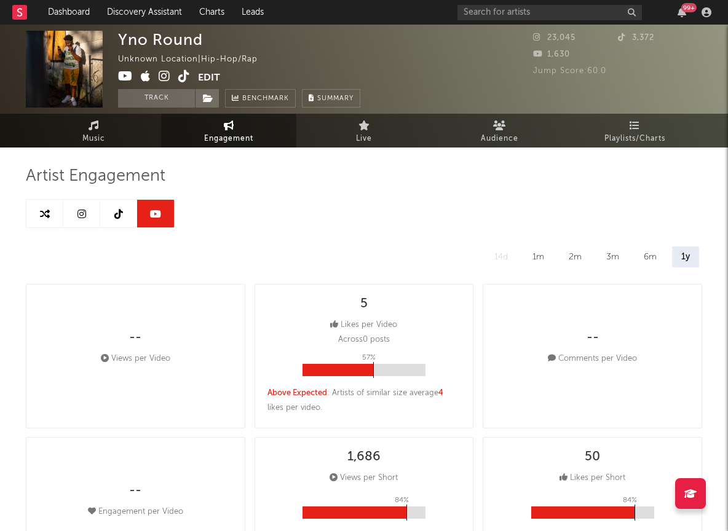
click at [117, 216] on icon at bounding box center [118, 214] width 9 height 10
select select "1w"
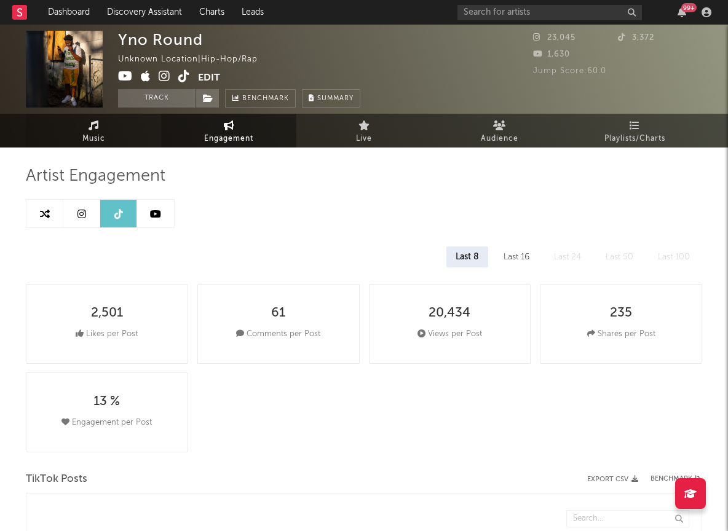
click at [104, 136] on span "Music" at bounding box center [93, 138] width 23 height 15
select select "1w"
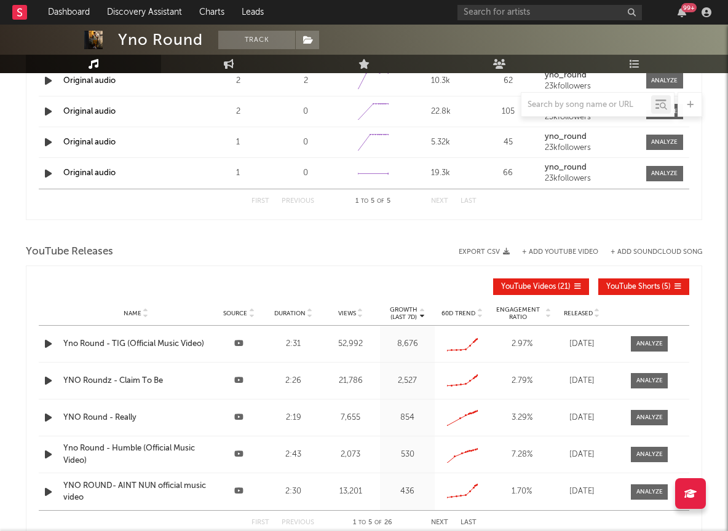
scroll to position [653, 0]
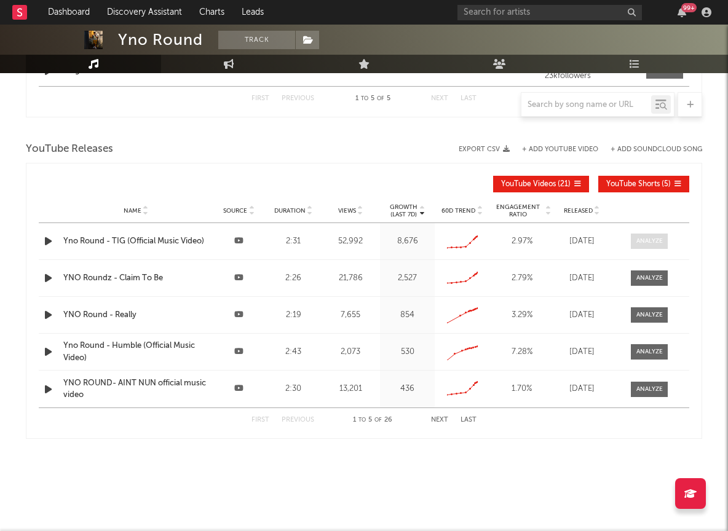
click at [638, 236] on span at bounding box center [648, 240] width 37 height 15
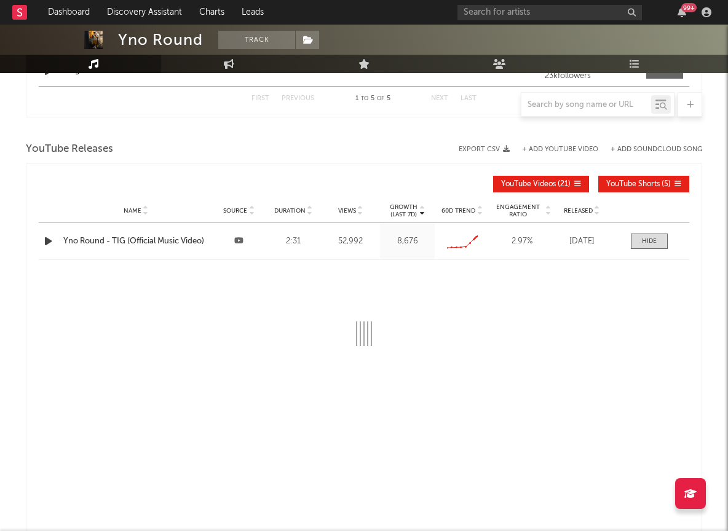
select select "6m"
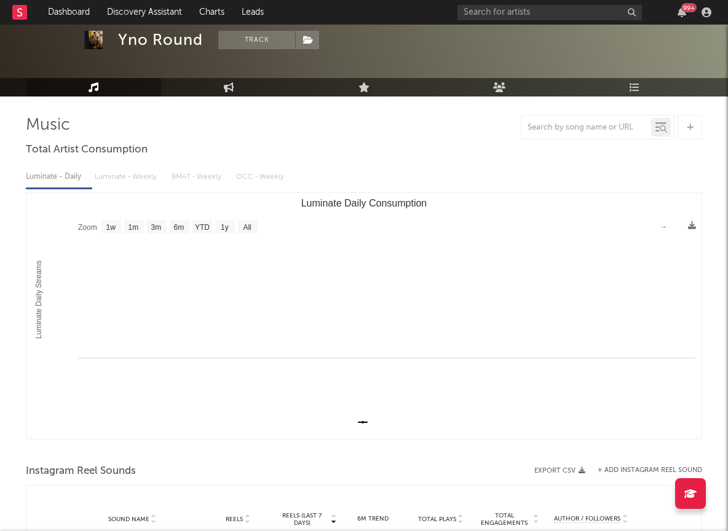
scroll to position [0, 0]
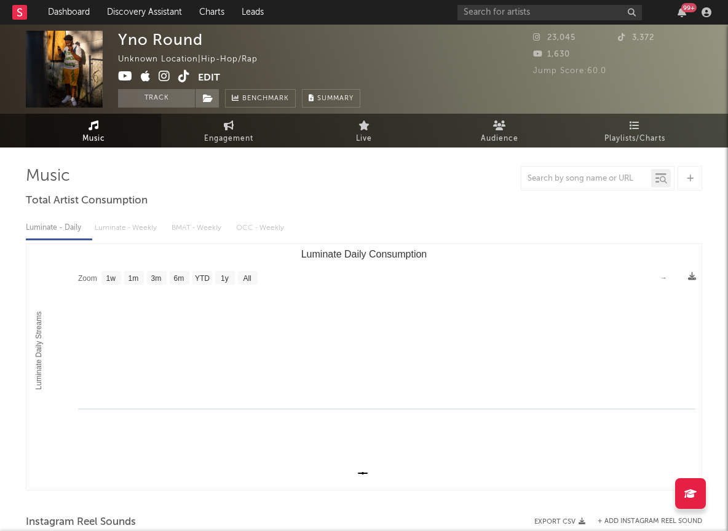
click at [86, 146] on link "Music" at bounding box center [93, 131] width 135 height 34
click at [164, 73] on icon at bounding box center [165, 76] width 12 height 12
click at [124, 76] on icon at bounding box center [125, 76] width 15 height 12
click at [202, 122] on link "Engagement" at bounding box center [228, 131] width 135 height 34
select select "1w"
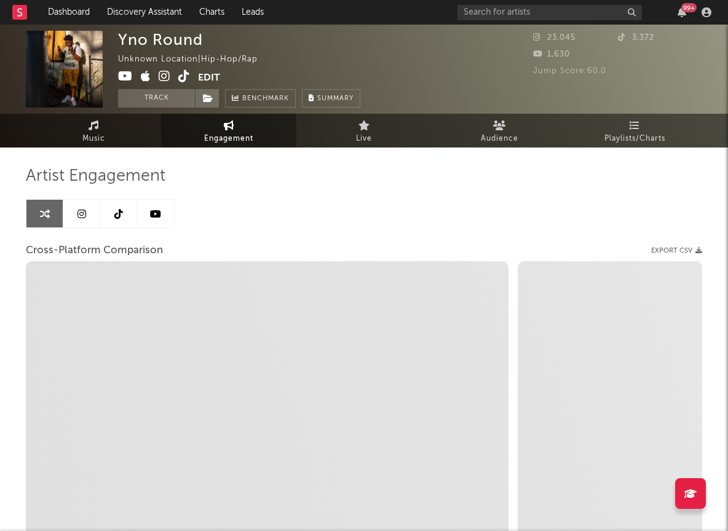
select select "1m"
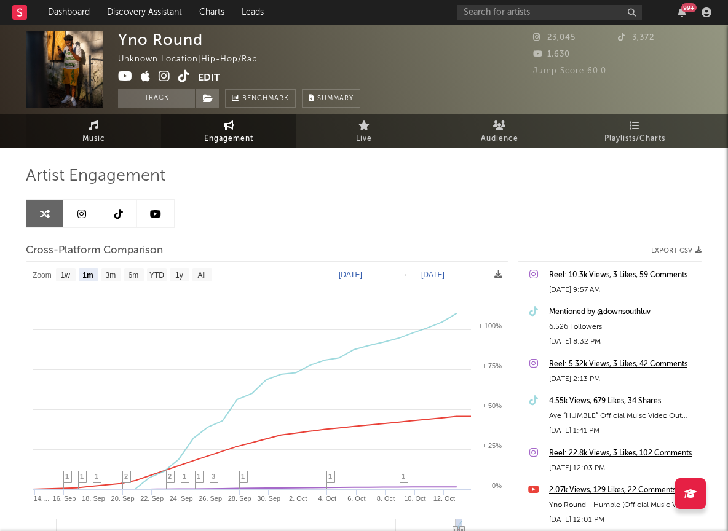
click at [95, 133] on span "Music" at bounding box center [93, 138] width 23 height 15
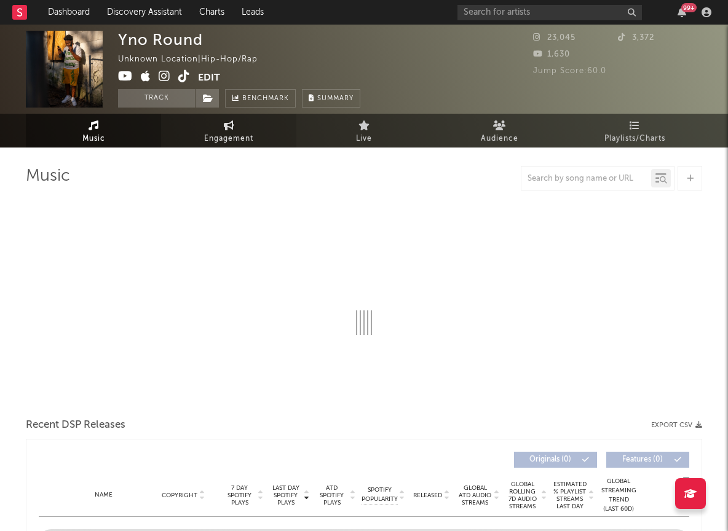
select select "1w"
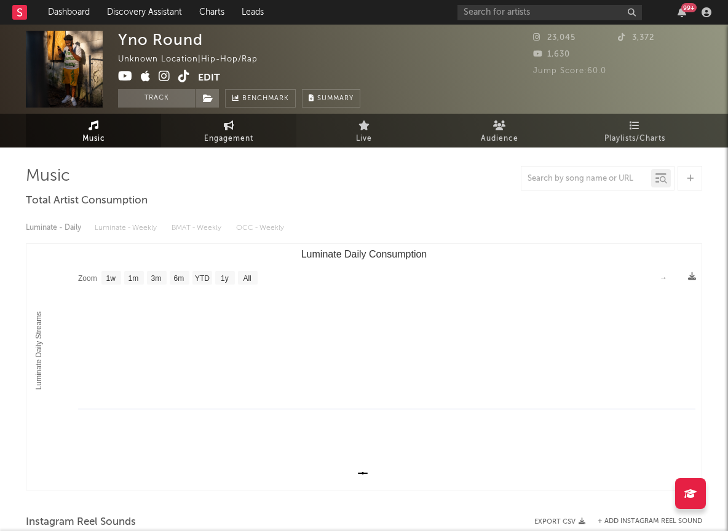
click at [206, 146] on link "Engagement" at bounding box center [228, 131] width 135 height 34
select select "1w"
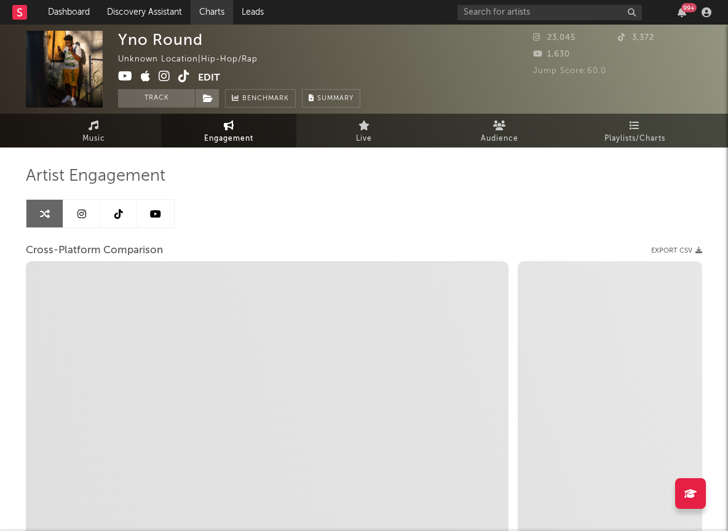
select select "1m"
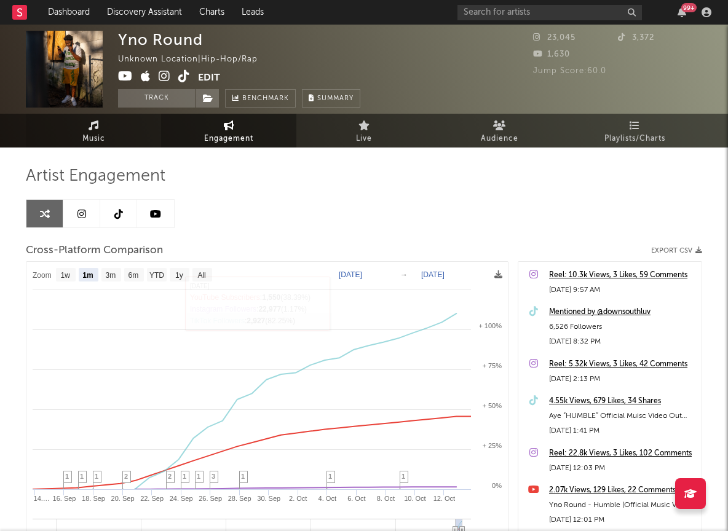
click at [75, 120] on link "Music" at bounding box center [93, 131] width 135 height 34
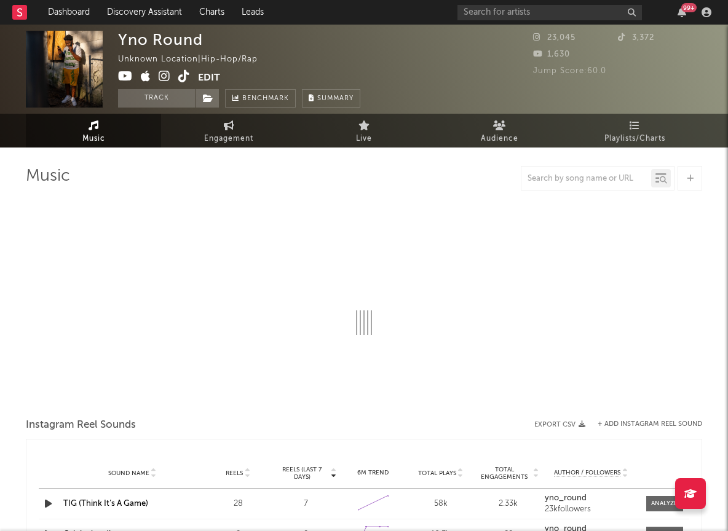
select select "1w"
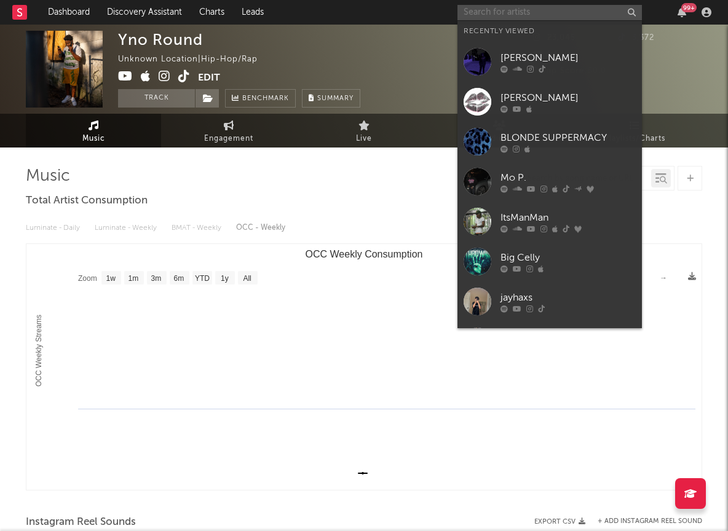
click at [523, 14] on input "text" at bounding box center [549, 12] width 184 height 15
paste input "https://open.spotify.com/track/79SWY2imMAfoDkqPsGylQ5?si=5bd9fbfdd8c14f0f"
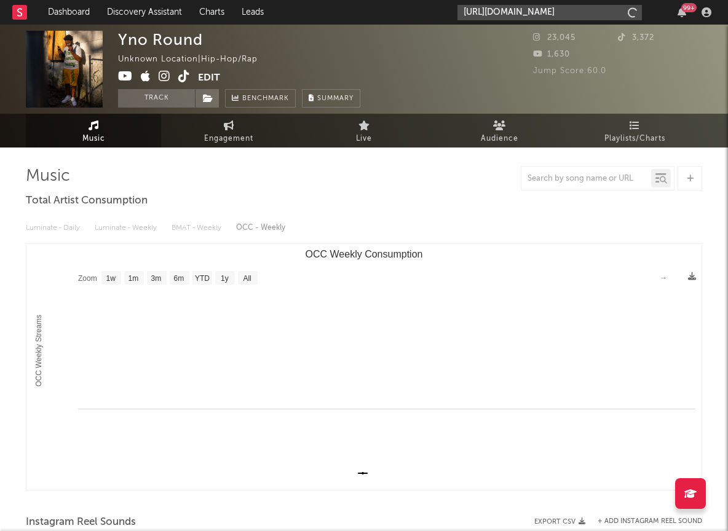
click at [525, 18] on input "https://open.spotify.com/track/79SWY2imMAfoDkqPsGylQ5?si=5bd9fbfdd8c14f0f" at bounding box center [549, 12] width 184 height 15
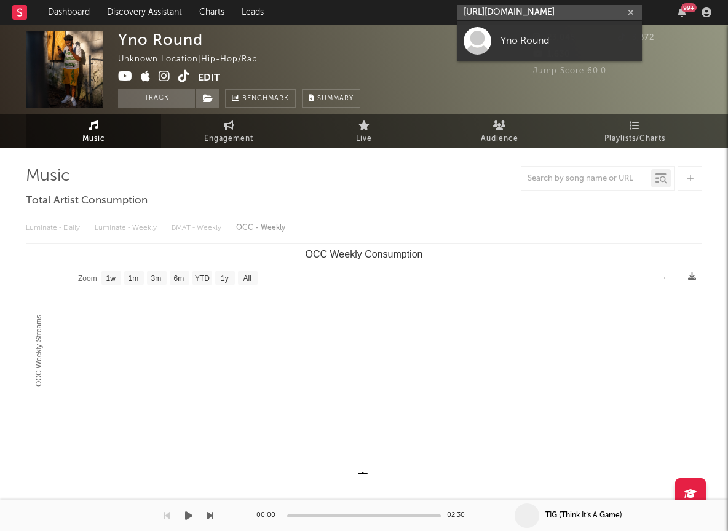
type input "https://open.spotify.com/track/79SWY2imMAfoDkqPsGylQ5?si=5bd9fbfdd8c14f0f"
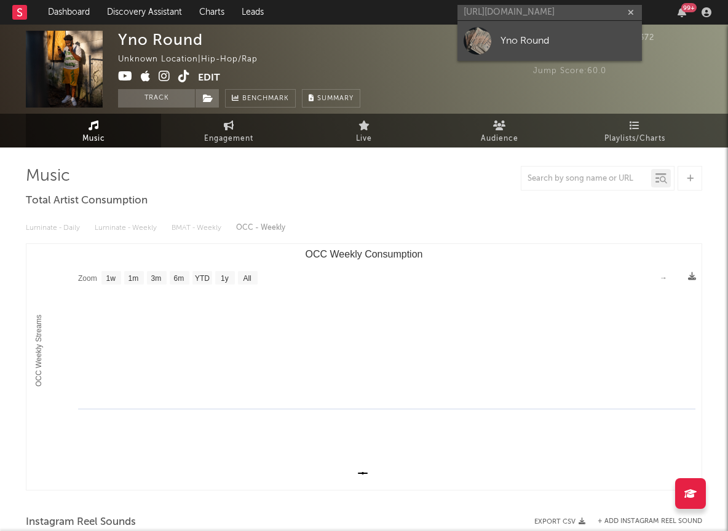
click at [521, 48] on link "Yno Round" at bounding box center [549, 41] width 184 height 40
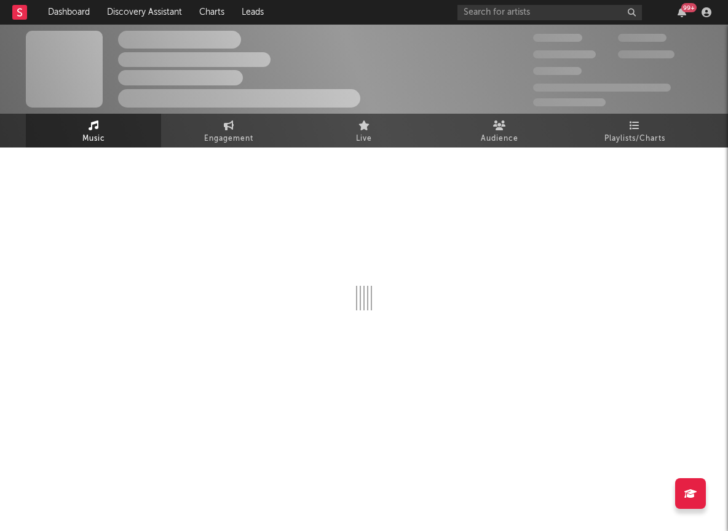
select select "1w"
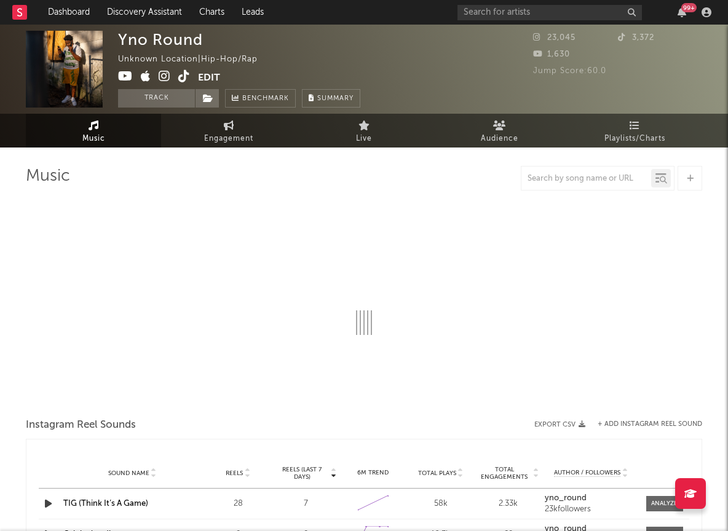
select select "1w"
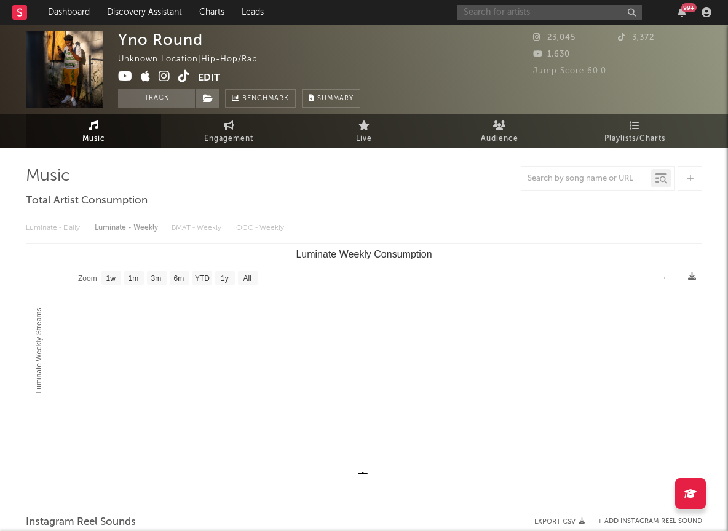
click at [474, 17] on input "text" at bounding box center [549, 12] width 184 height 15
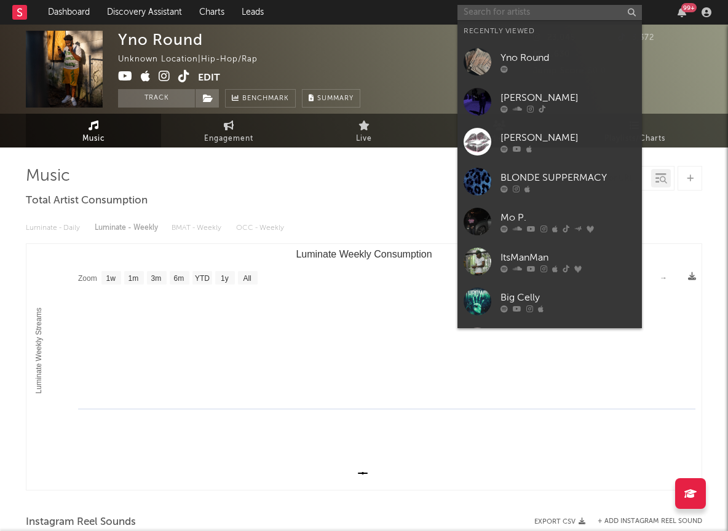
paste input "https://open.spotify.com/track/79SWY2imMAfoDkqPsGylQ5?si=5bd9fbfdd8c14f0f"
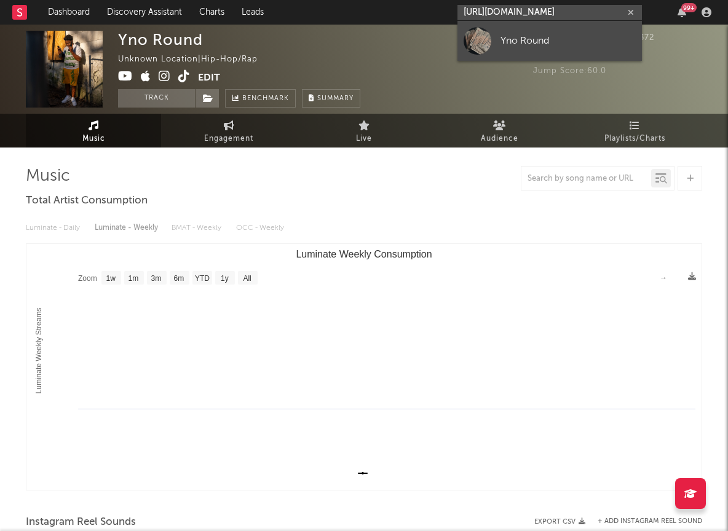
type input "https://open.spotify.com/track/79SWY2imMAfoDkqPsGylQ5?si=5bd9fbfdd8c14f0f"
click at [526, 50] on link "Yno Round" at bounding box center [549, 41] width 184 height 40
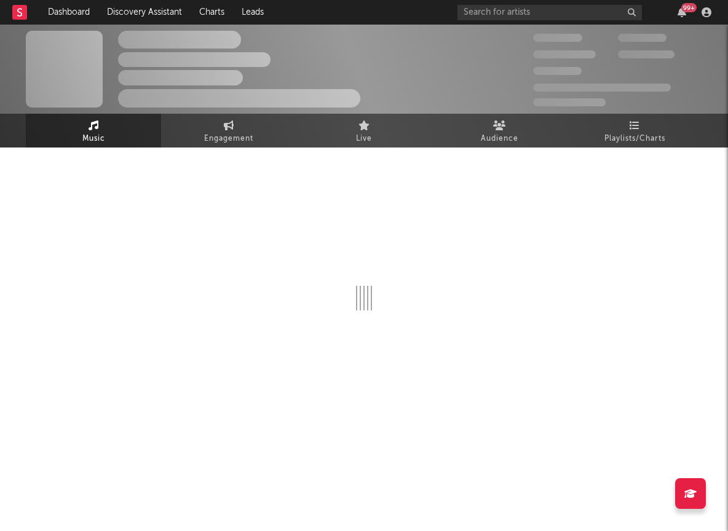
select select "1w"
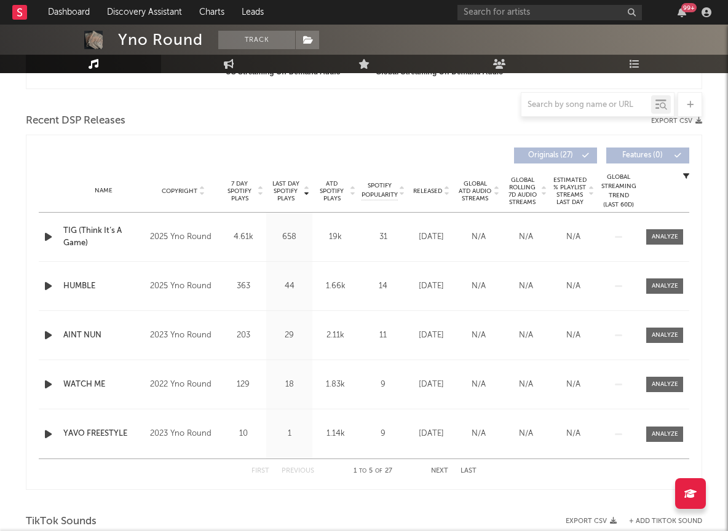
scroll to position [401, 0]
click at [677, 283] on div at bounding box center [664, 286] width 26 height 9
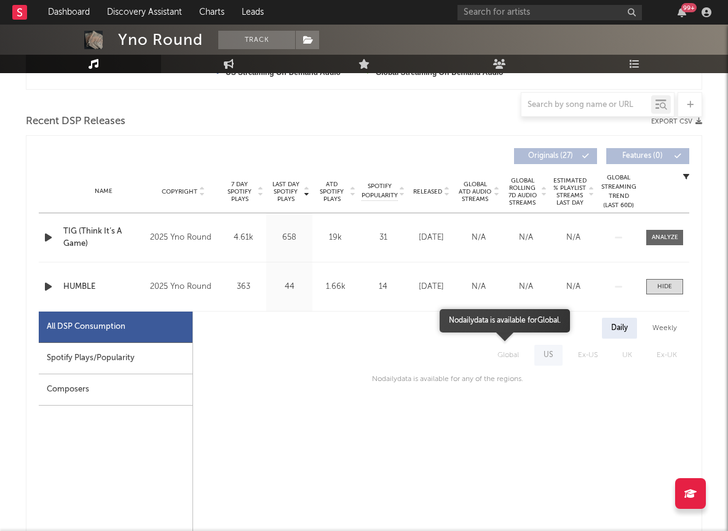
click at [518, 354] on span "Global" at bounding box center [508, 355] width 46 height 21
click at [422, 189] on span "Released" at bounding box center [427, 191] width 29 height 7
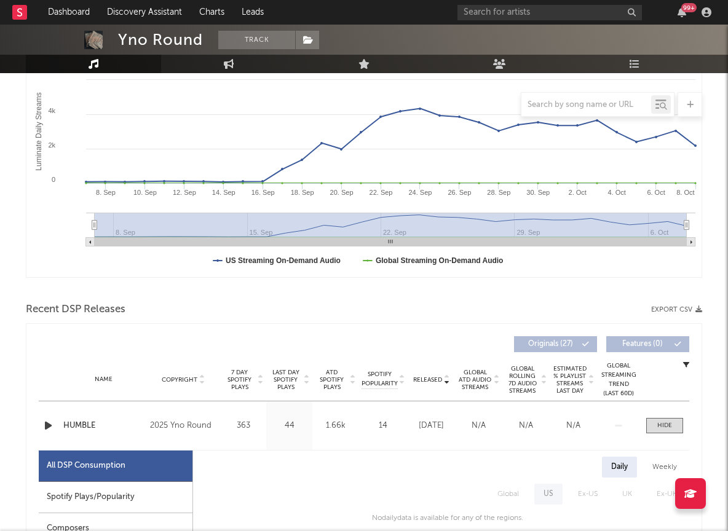
scroll to position [194, 0]
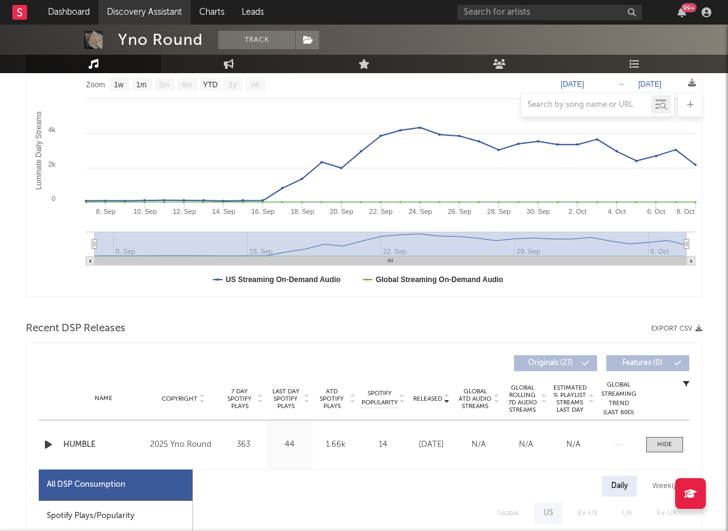
click at [119, 13] on link "Discovery Assistant" at bounding box center [144, 12] width 92 height 25
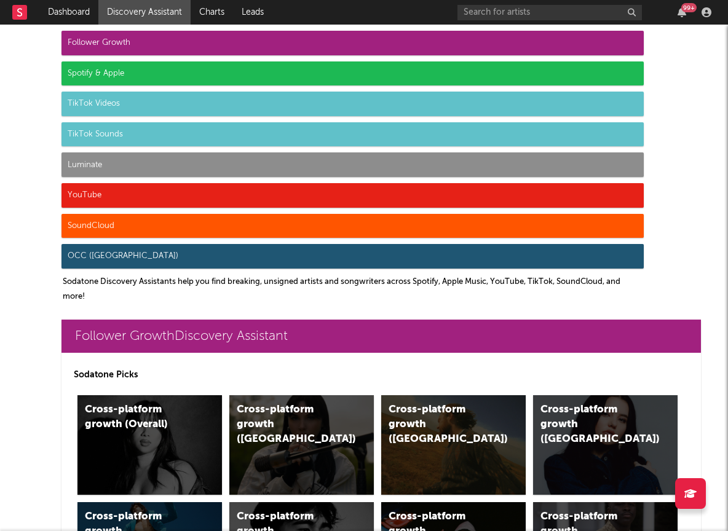
click at [252, 169] on div "Luminate" at bounding box center [352, 164] width 582 height 25
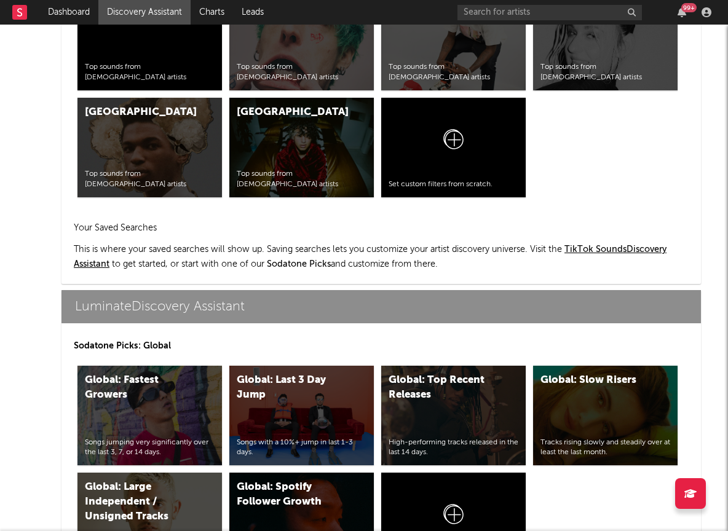
scroll to position [5727, 0]
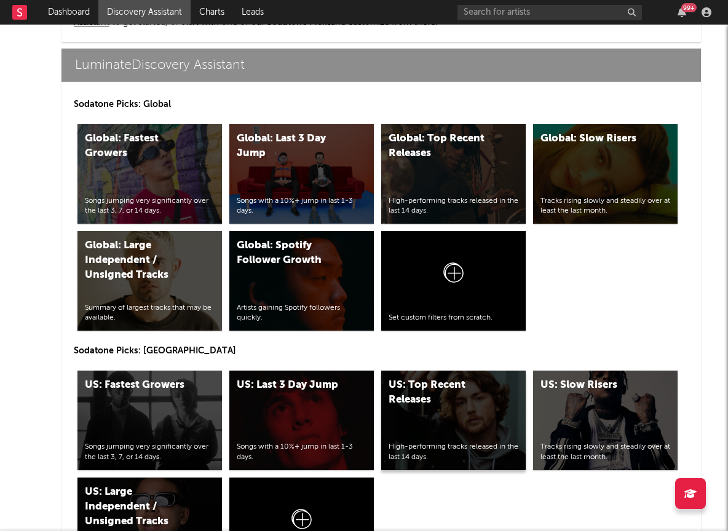
click at [504, 400] on div "US: Top Recent Releases High-performing tracks released in the last 14 days." at bounding box center [453, 421] width 144 height 100
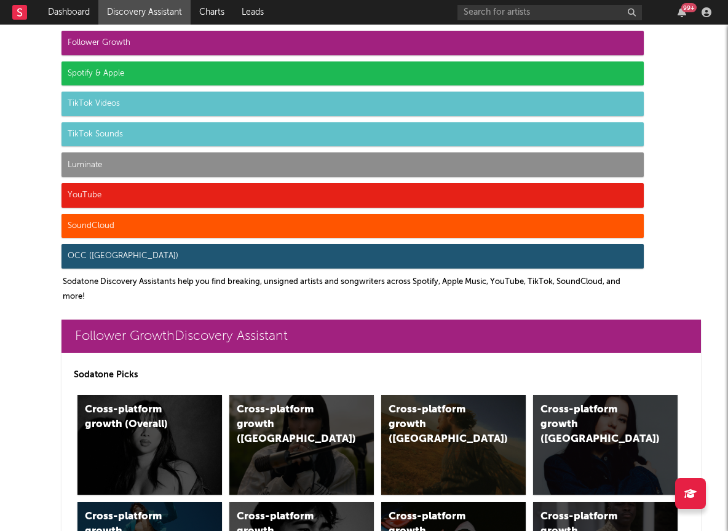
click at [251, 167] on div "Luminate" at bounding box center [352, 164] width 582 height 25
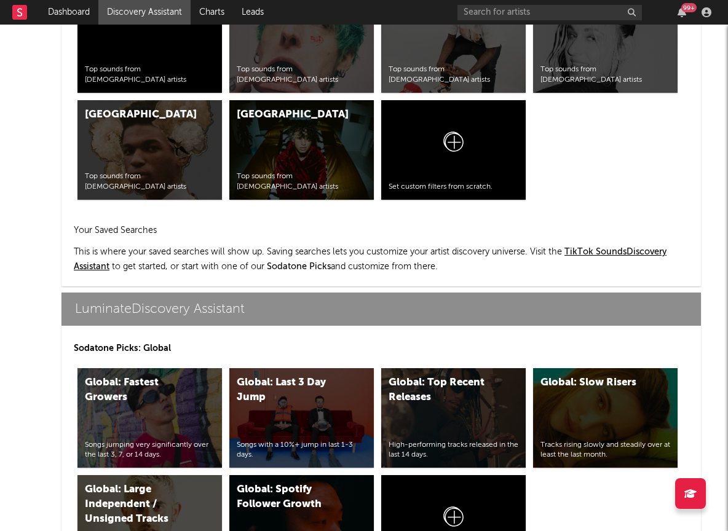
scroll to position [5727, 0]
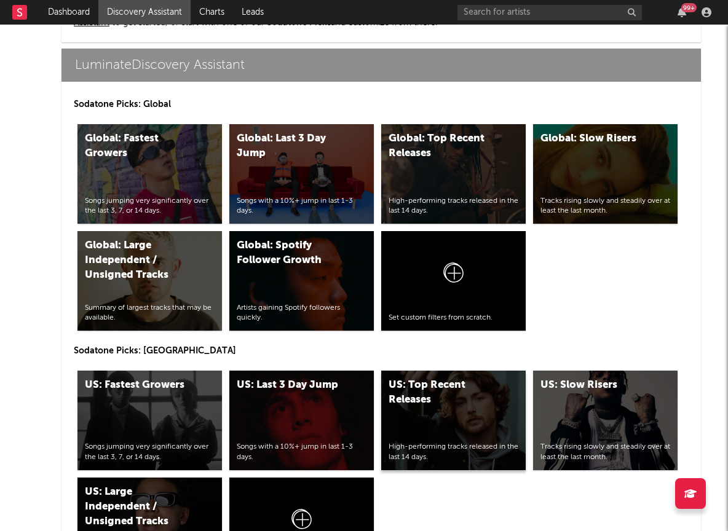
click at [445, 430] on div "US: Top Recent Releases High-performing tracks released in the last 14 days." at bounding box center [453, 421] width 144 height 100
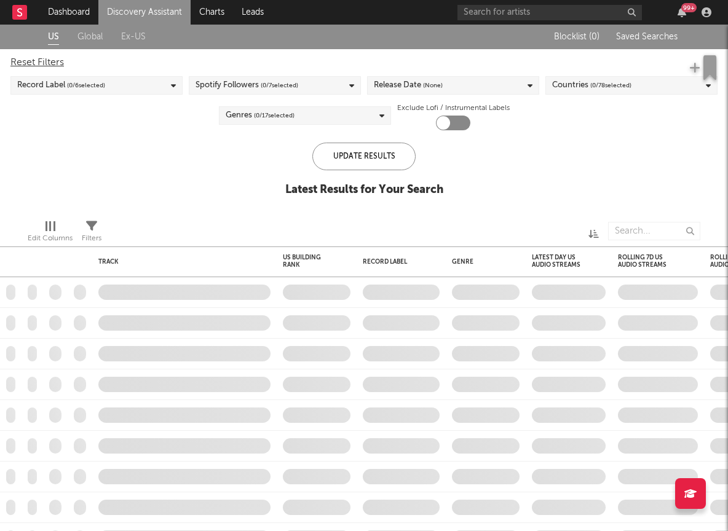
checkbox input "true"
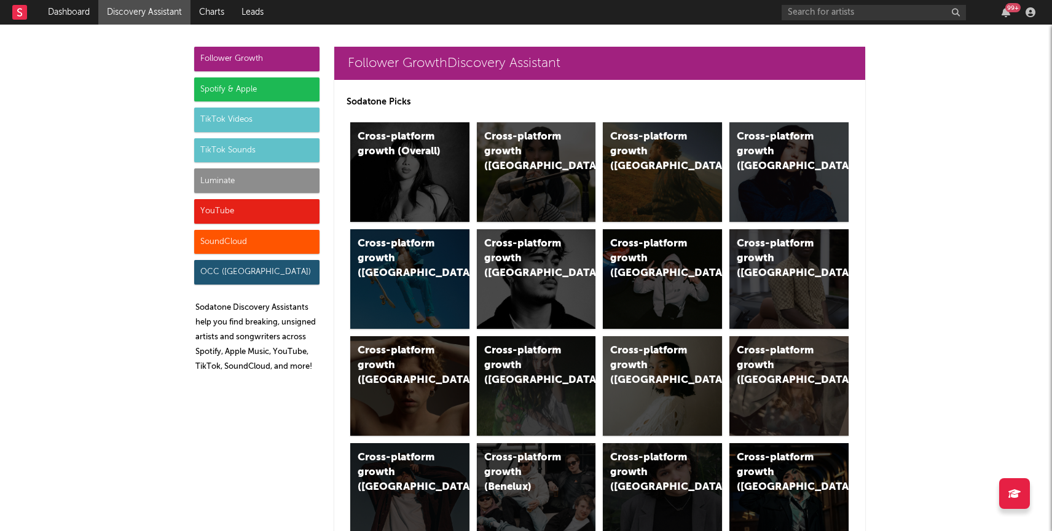
click at [241, 143] on div "TikTok Sounds" at bounding box center [256, 150] width 125 height 25
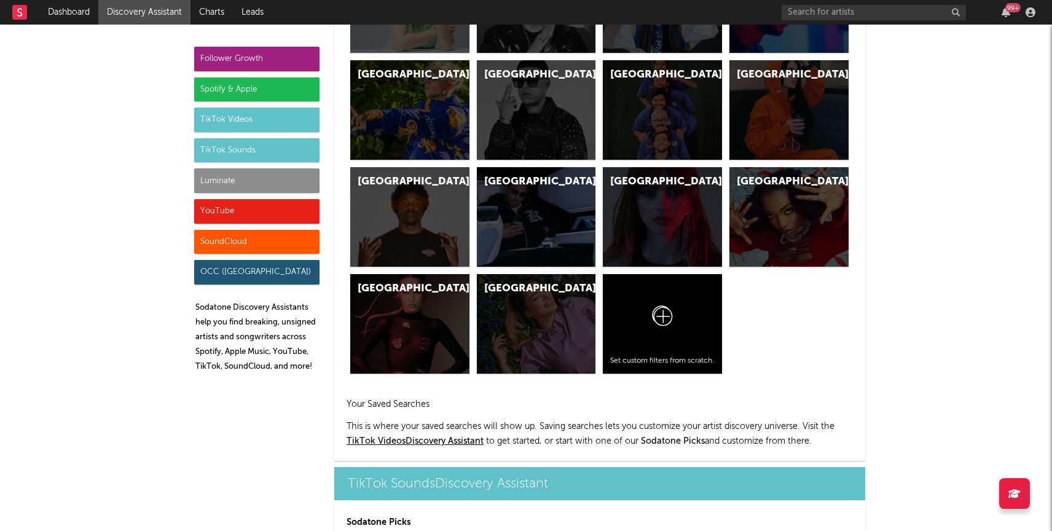
scroll to position [4224, 0]
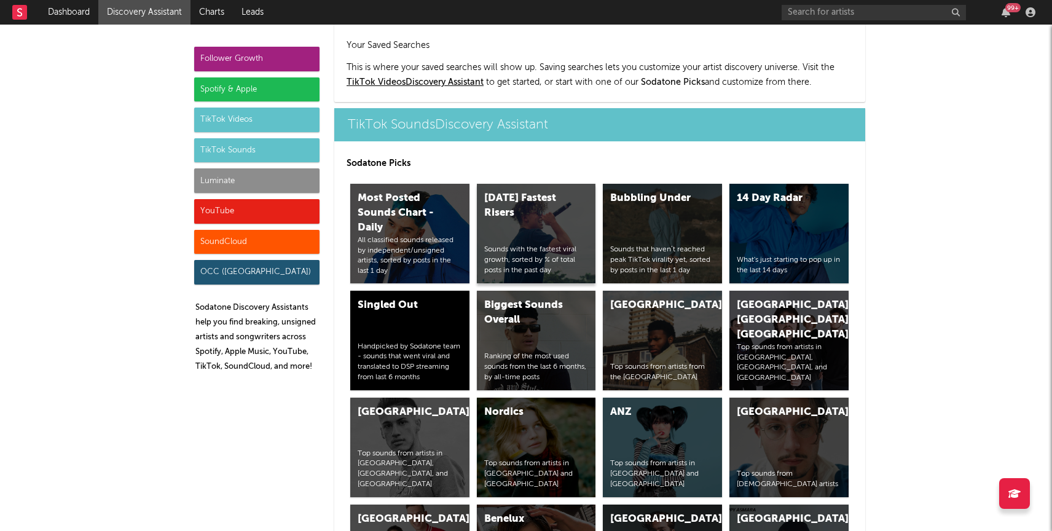
click at [504, 184] on div "[DATE] Fastest Risers Sounds with the fastest viral growth, sorted by % of tota…" at bounding box center [536, 234] width 119 height 100
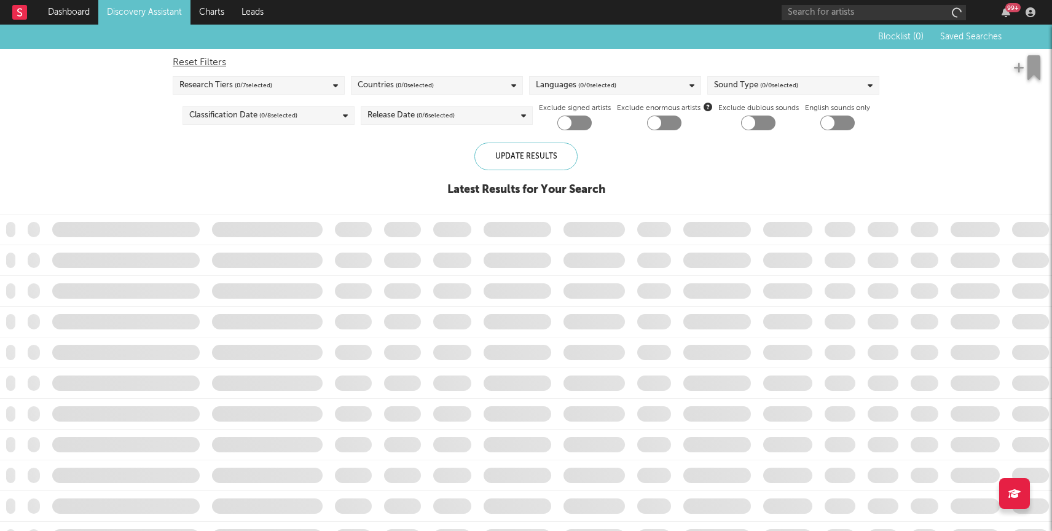
checkbox input "true"
